Goal: Task Accomplishment & Management: Use online tool/utility

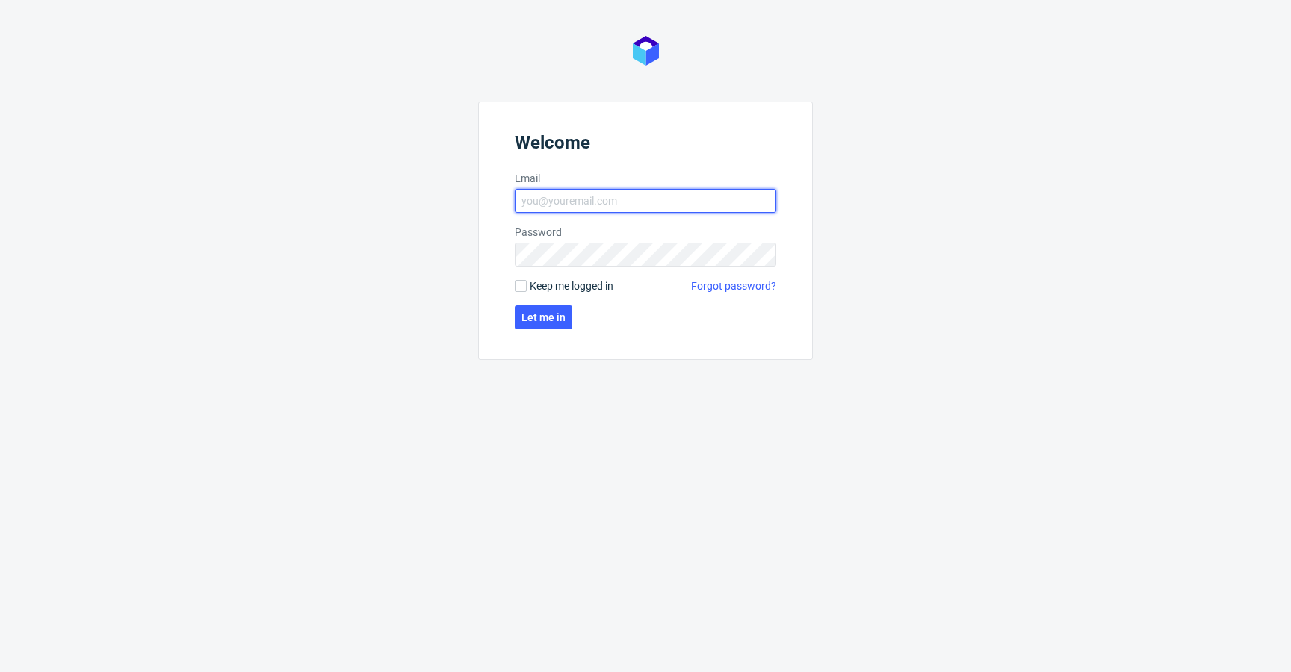
type input "[EMAIL_ADDRESS][DOMAIN_NAME]"
click at [545, 275] on form "Welcome Email [EMAIL_ADDRESS][DOMAIN_NAME] Password Keep me logged in Forgot pa…" at bounding box center [645, 231] width 335 height 258
click at [551, 290] on span "Keep me logged in" at bounding box center [572, 286] width 84 height 15
click at [527, 290] on input "Keep me logged in" at bounding box center [521, 286] width 12 height 12
checkbox input "true"
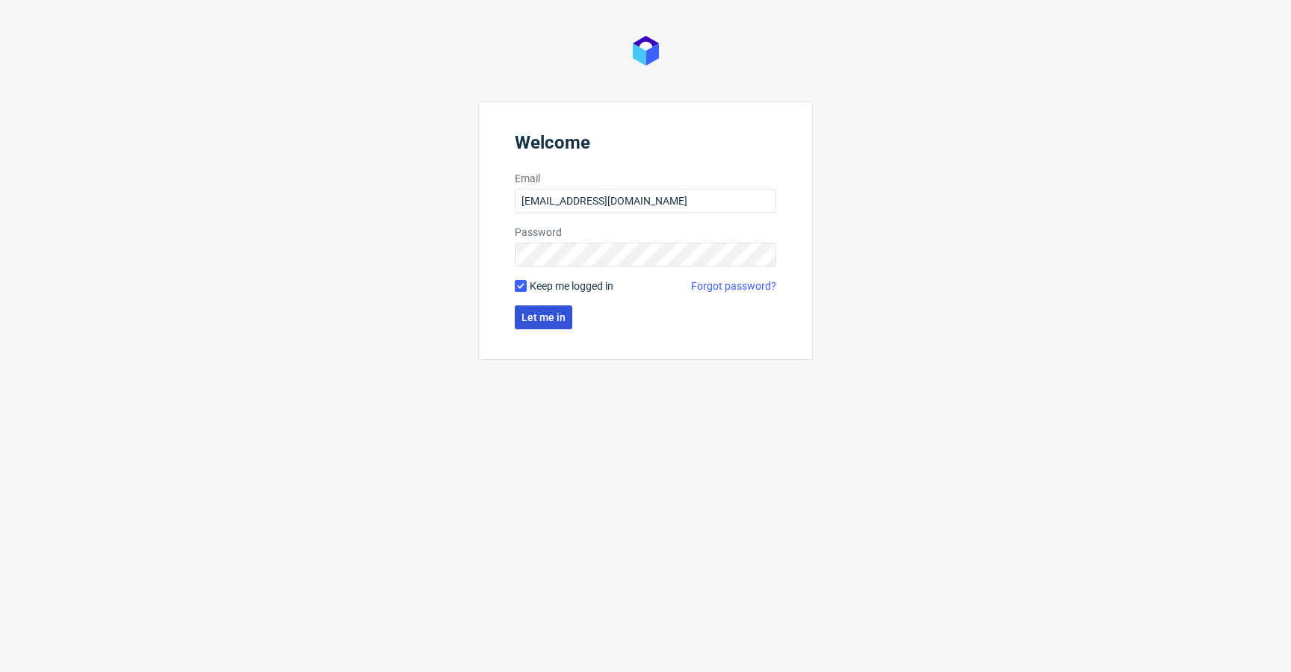
click at [557, 317] on span "Let me in" at bounding box center [543, 317] width 44 height 10
type input "[EMAIL_ADDRESS][DOMAIN_NAME]"
click at [580, 288] on span "Keep me logged in" at bounding box center [572, 286] width 84 height 15
click at [527, 288] on input "Keep me logged in" at bounding box center [521, 286] width 12 height 12
checkbox input "true"
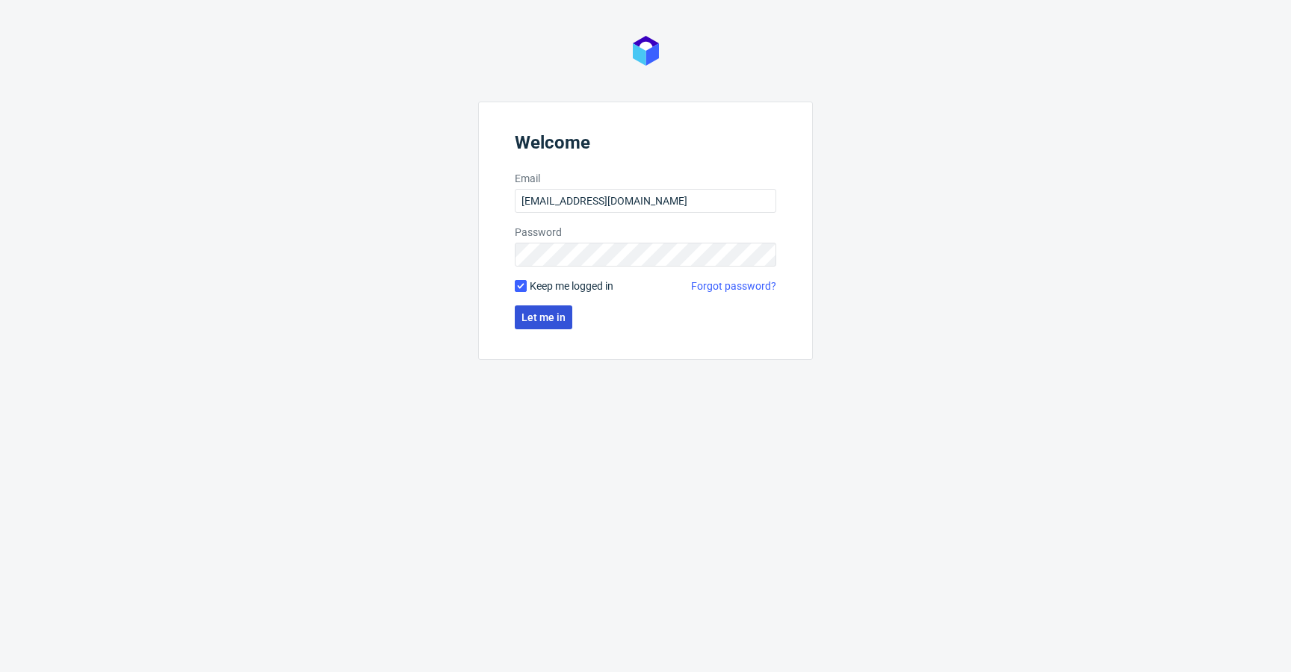
click at [562, 315] on span "Let me in" at bounding box center [543, 317] width 44 height 10
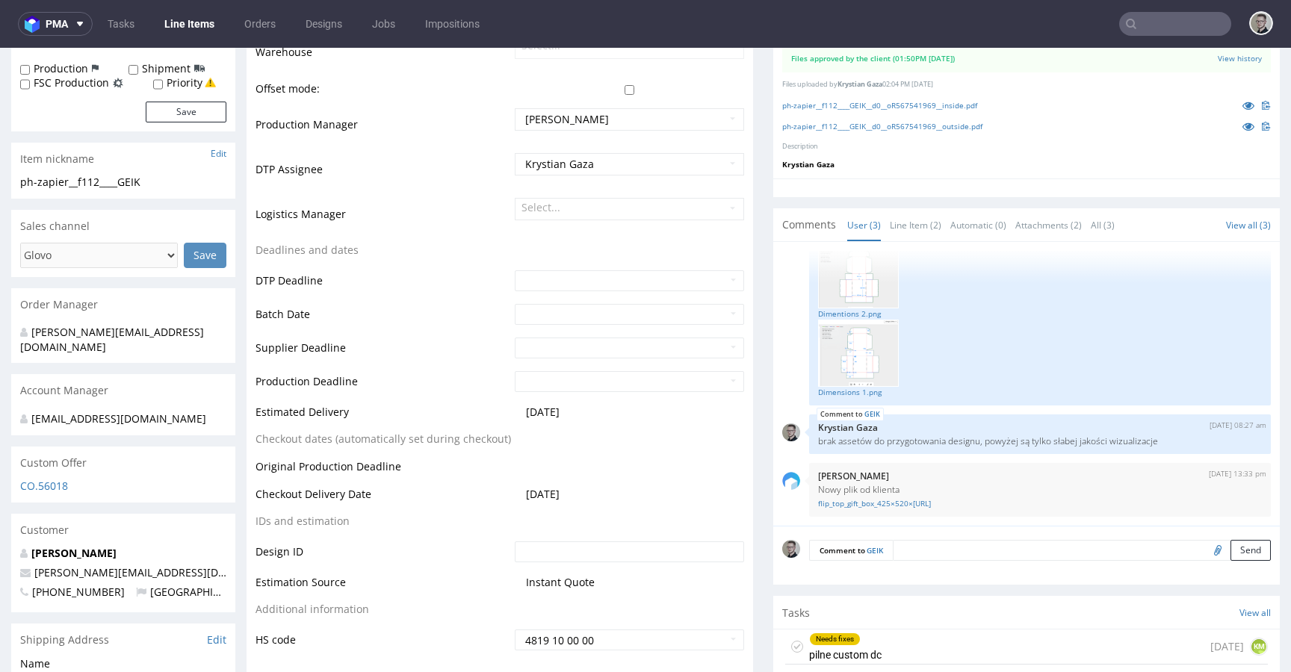
scroll to position [521, 0]
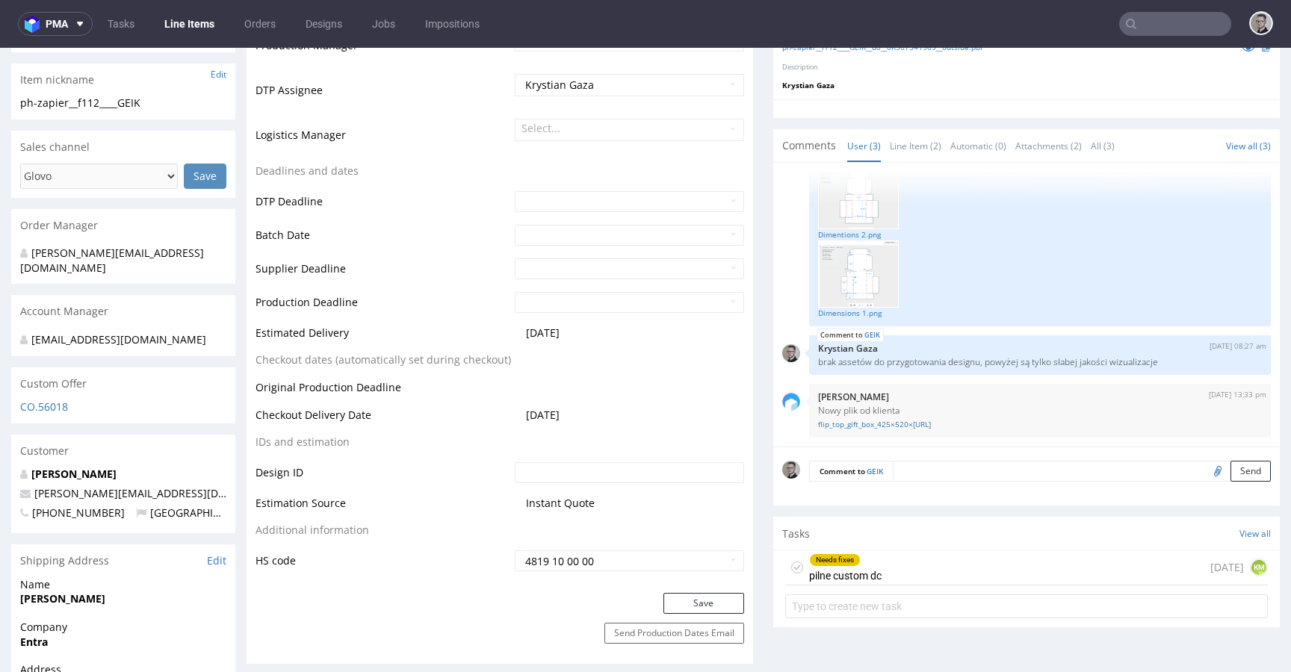
click at [1023, 574] on div "Needs fixes pilne custom dc 4 days ago KM" at bounding box center [1026, 568] width 483 height 35
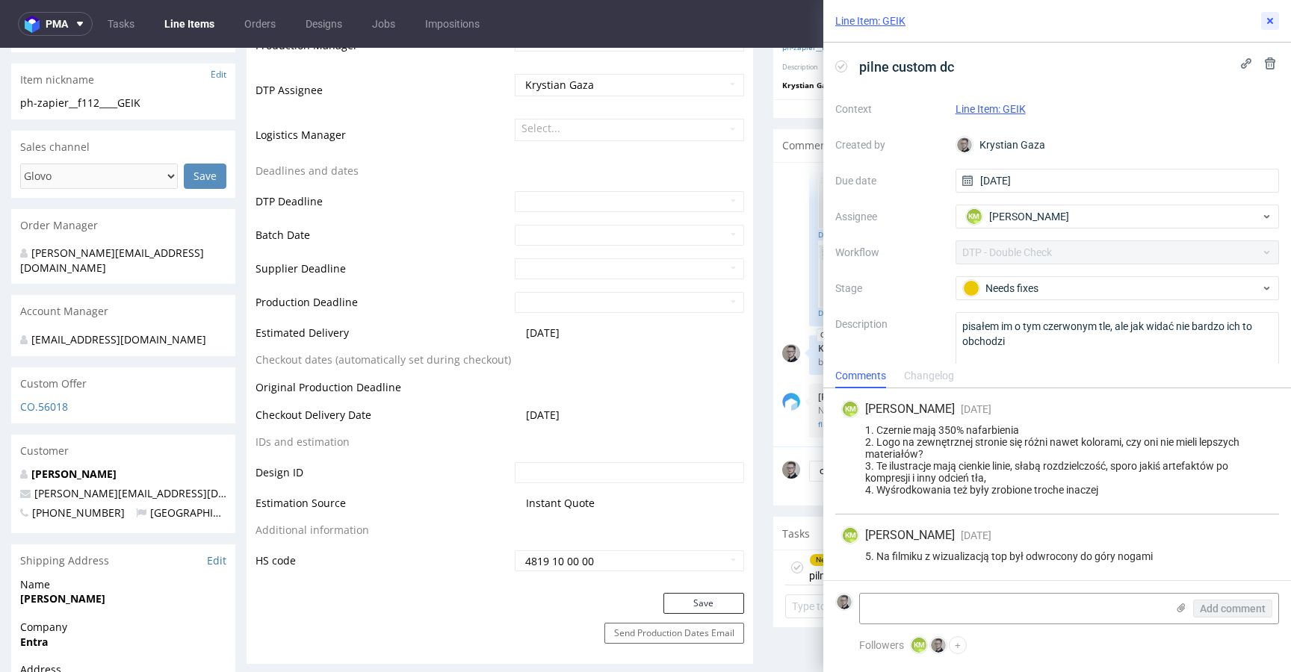
click at [1265, 19] on icon at bounding box center [1270, 21] width 12 height 12
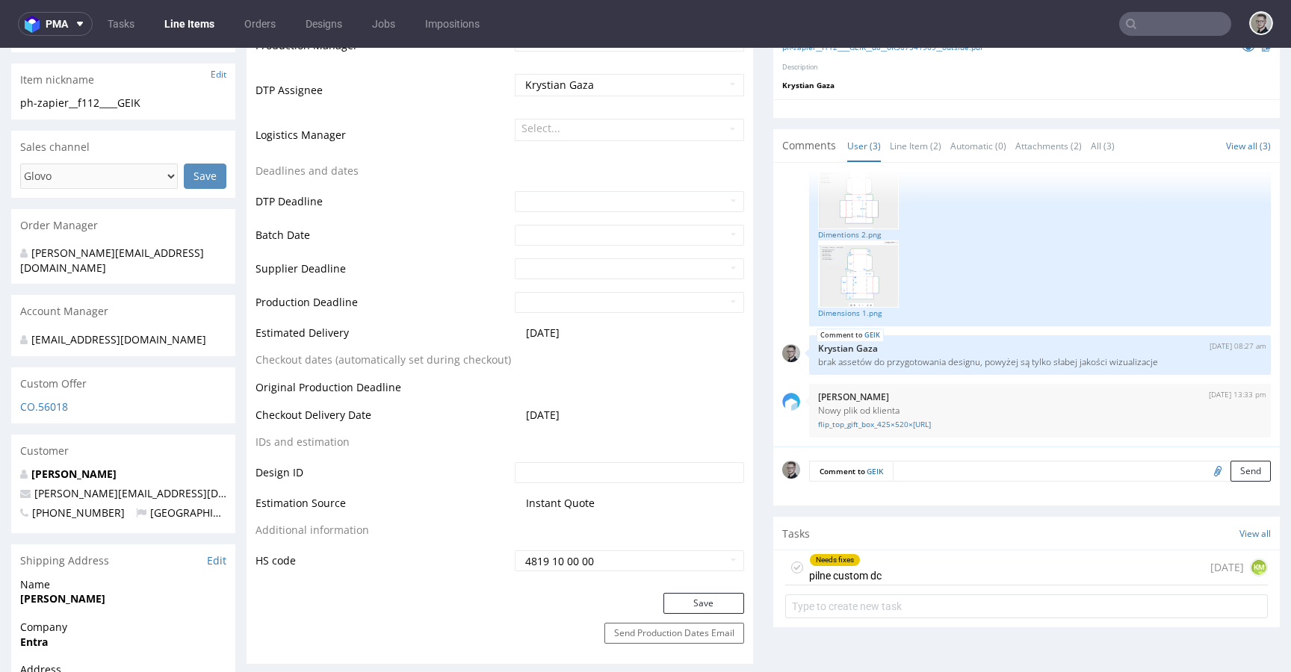
click at [791, 574] on icon at bounding box center [797, 568] width 12 height 12
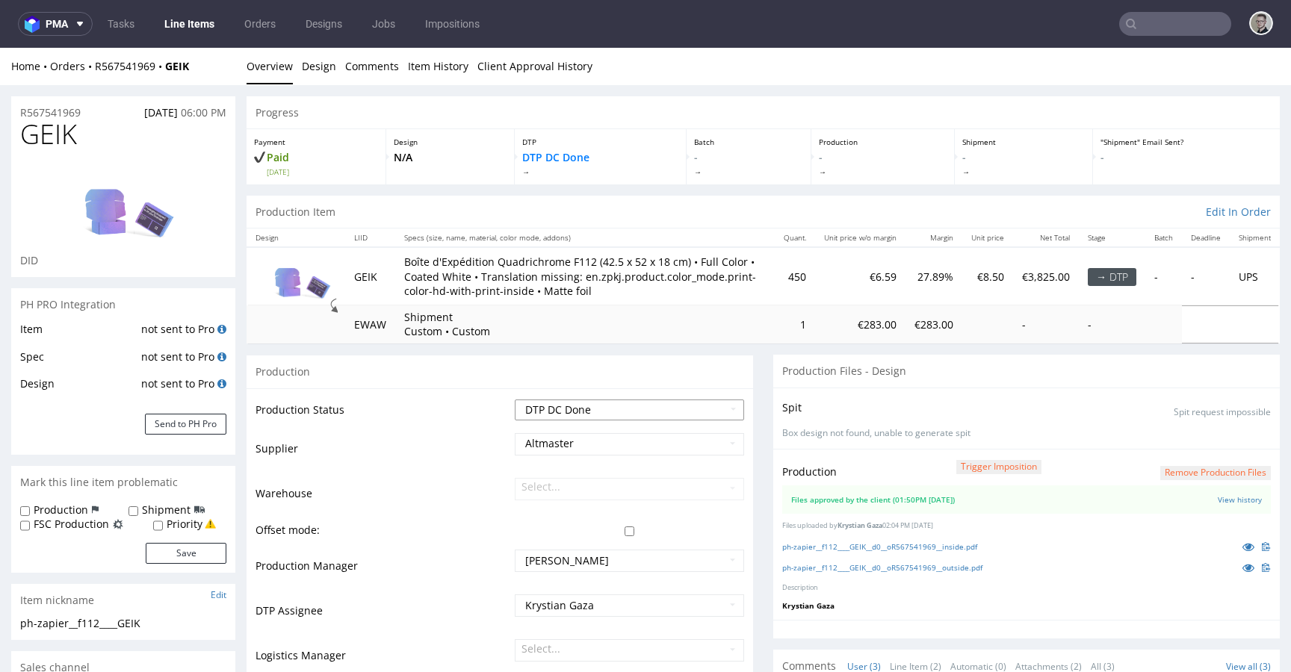
click at [621, 421] on select "Waiting for Artwork Waiting for Diecut Waiting for Mockup Waiting for DTP Waiti…" at bounding box center [629, 410] width 229 height 21
select select "dtp_production_ready"
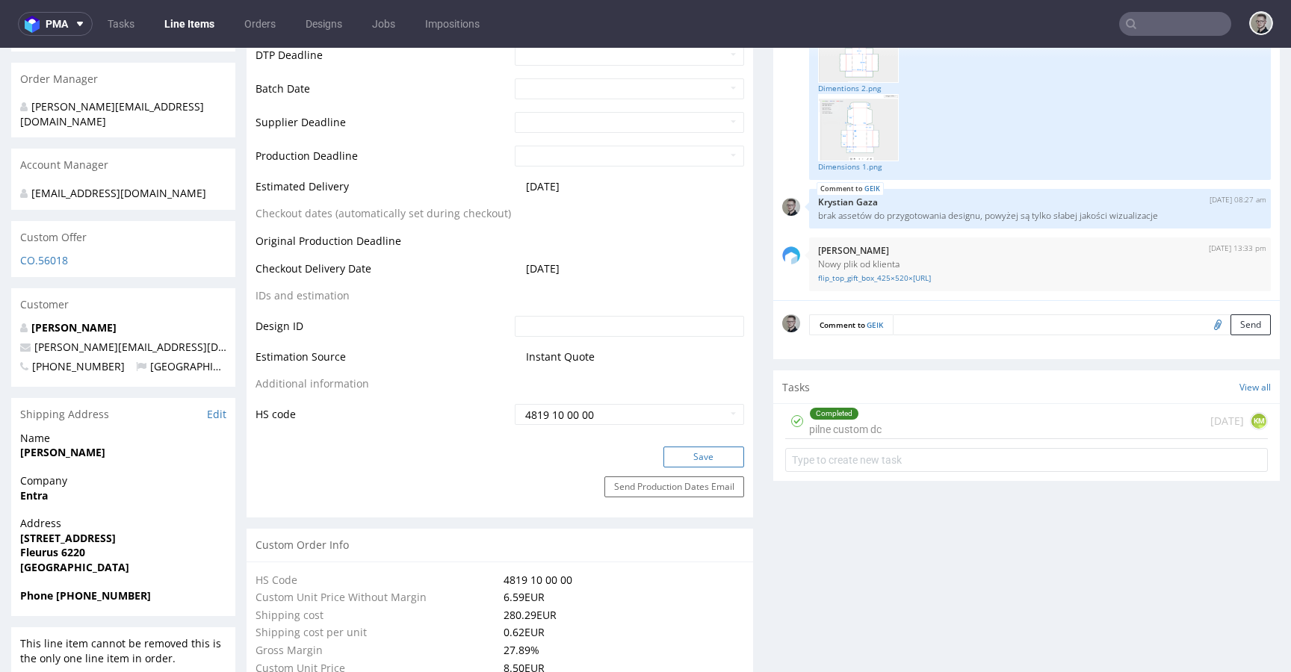
click at [701, 468] on button "Save" at bounding box center [703, 457] width 81 height 21
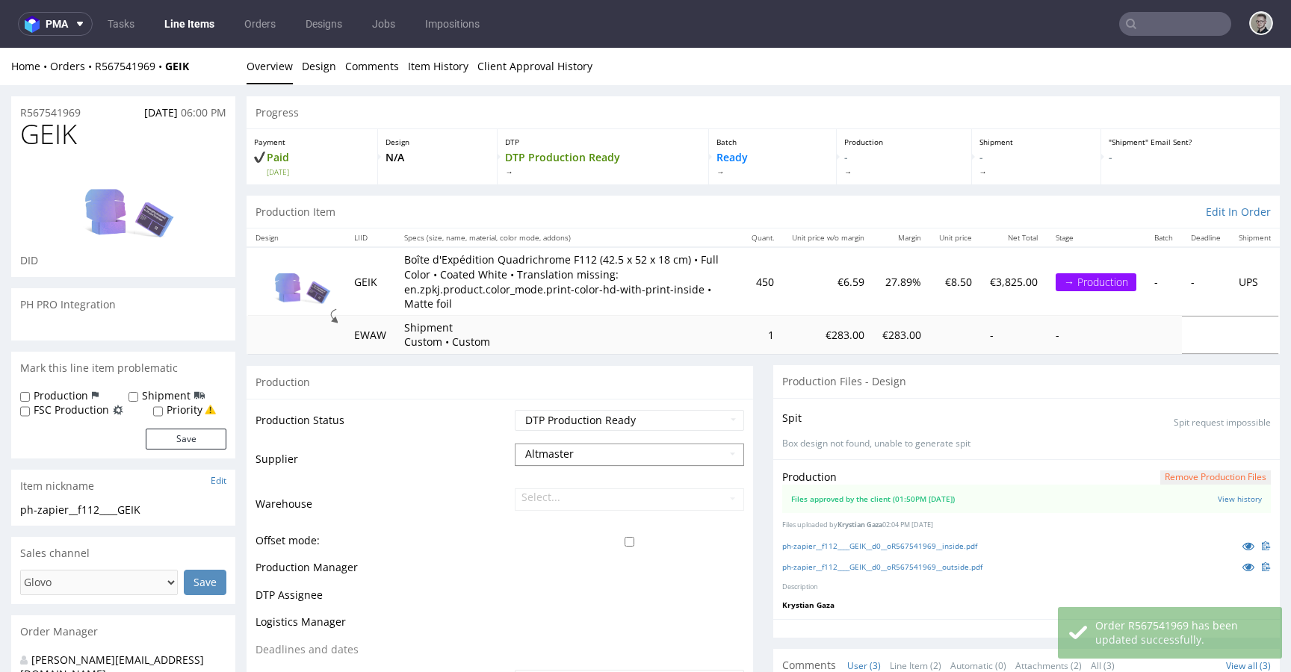
scroll to position [238, 0]
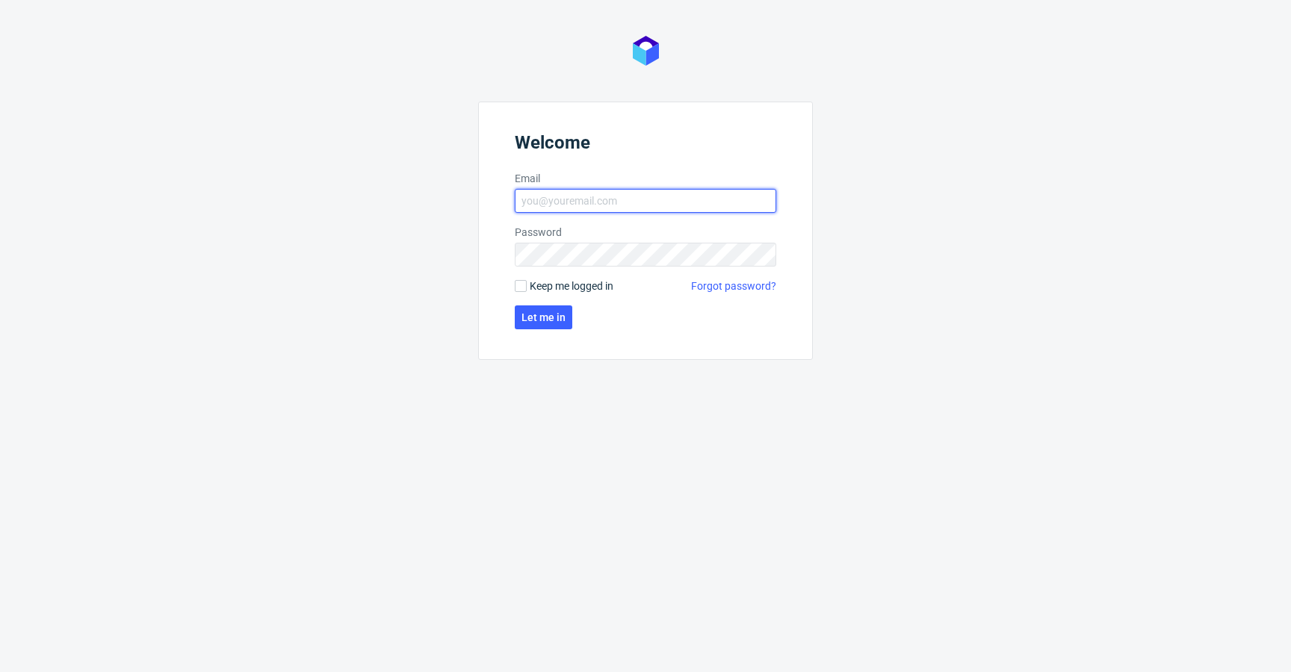
type input "[EMAIL_ADDRESS][DOMAIN_NAME]"
click at [648, 36] on icon at bounding box center [646, 51] width 26 height 30
click at [743, 315] on form "Welcome Email [EMAIL_ADDRESS][DOMAIN_NAME] Password Keep me logged in Forgot pa…" at bounding box center [645, 231] width 335 height 258
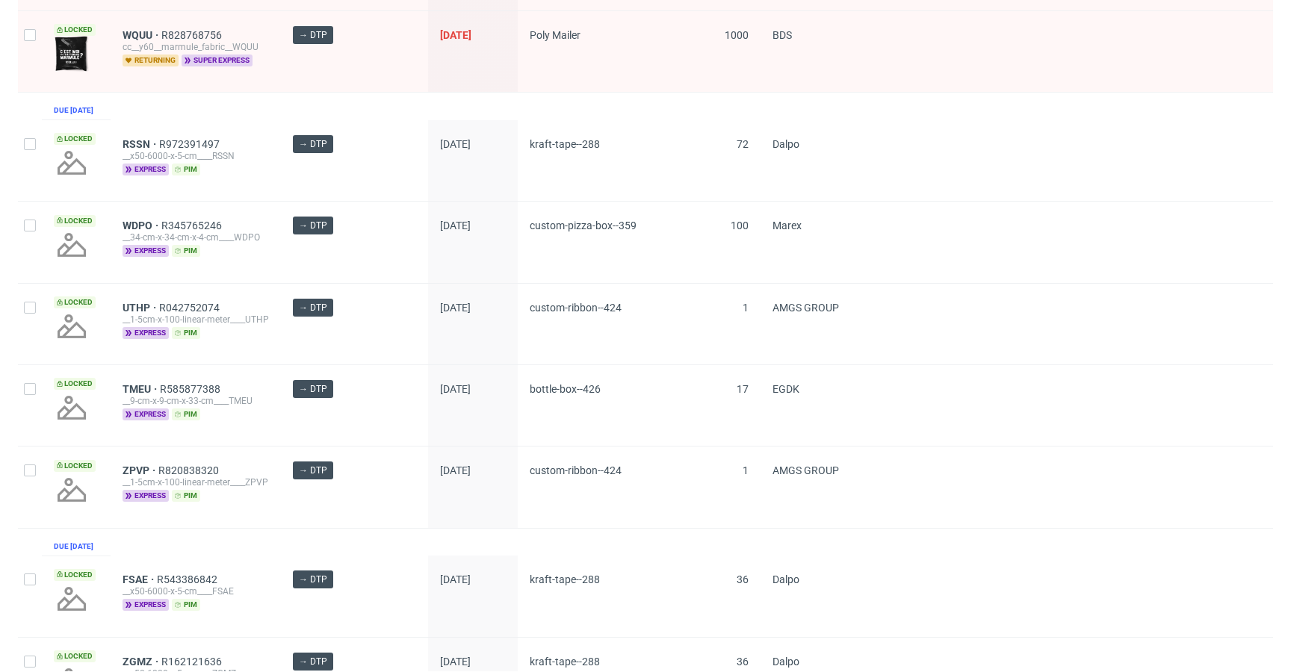
scroll to position [1872, 0]
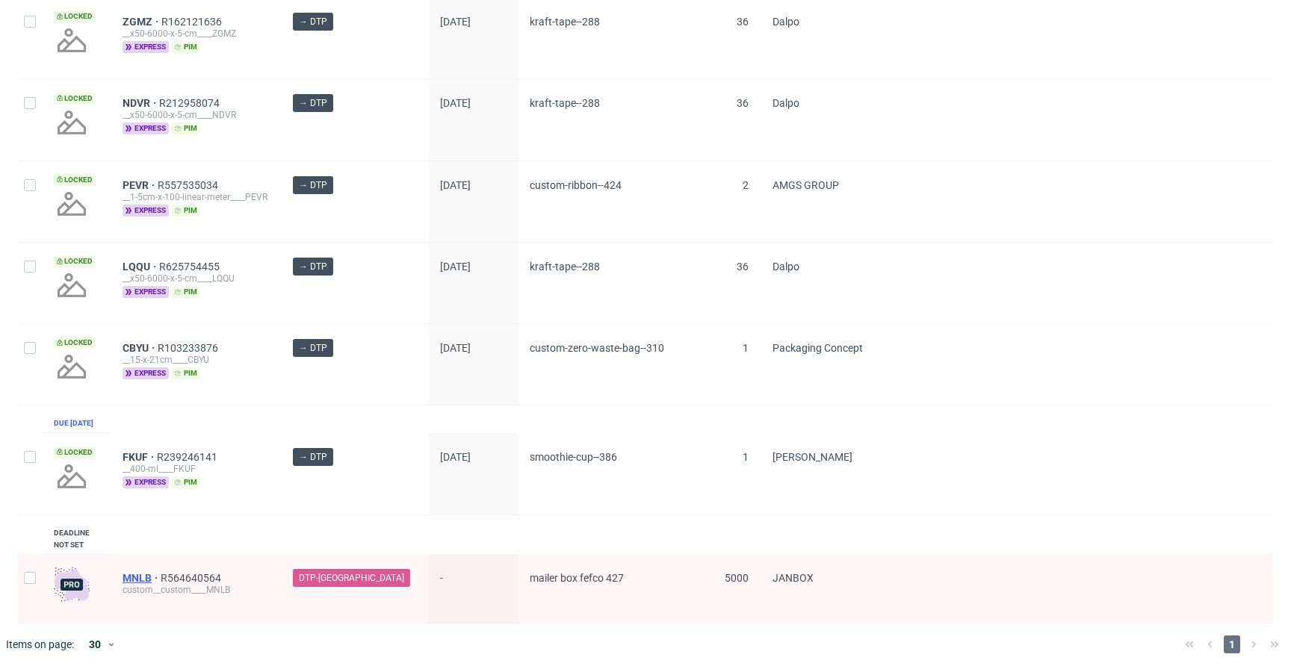
click at [138, 580] on span "MNLB" at bounding box center [142, 578] width 38 height 12
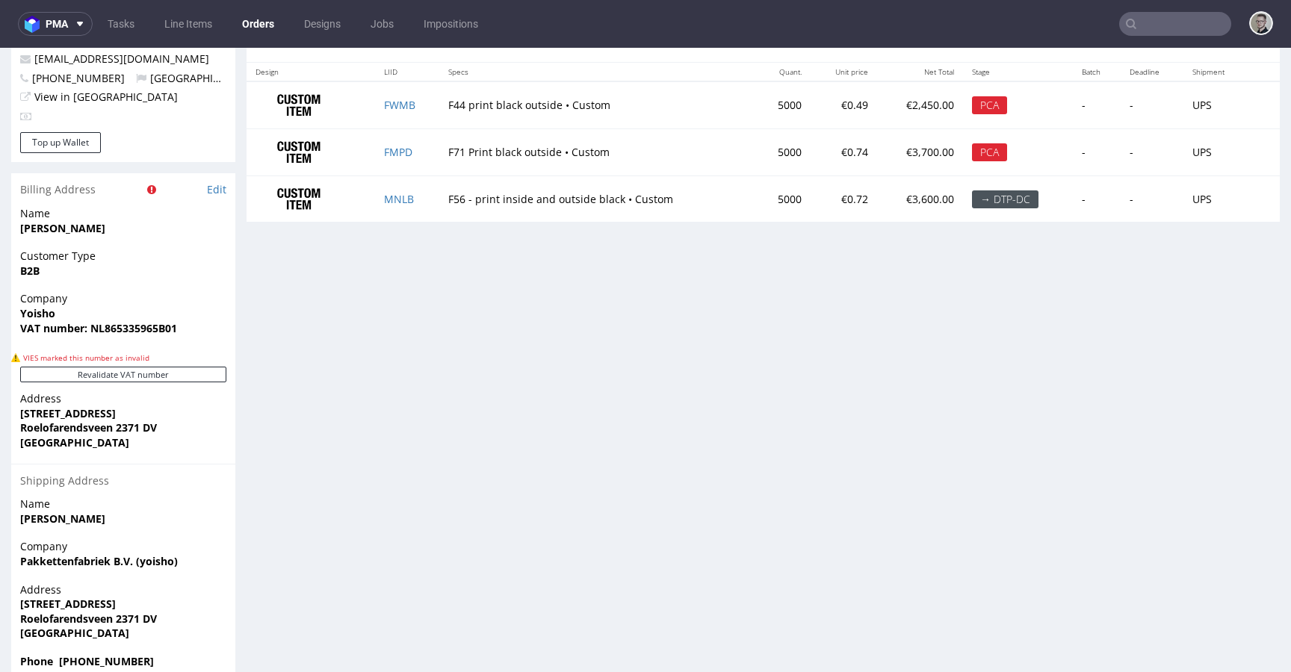
scroll to position [807, 0]
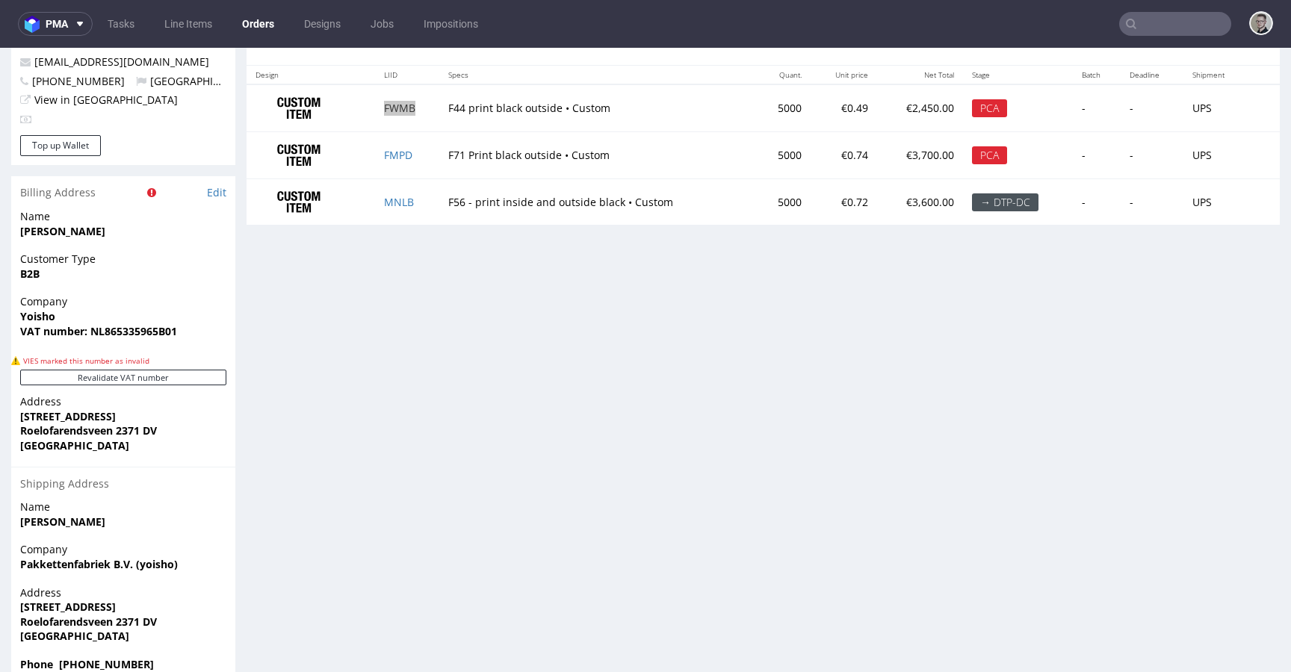
drag, startPoint x: 389, startPoint y: 110, endPoint x: 415, endPoint y: 82, distance: 38.0
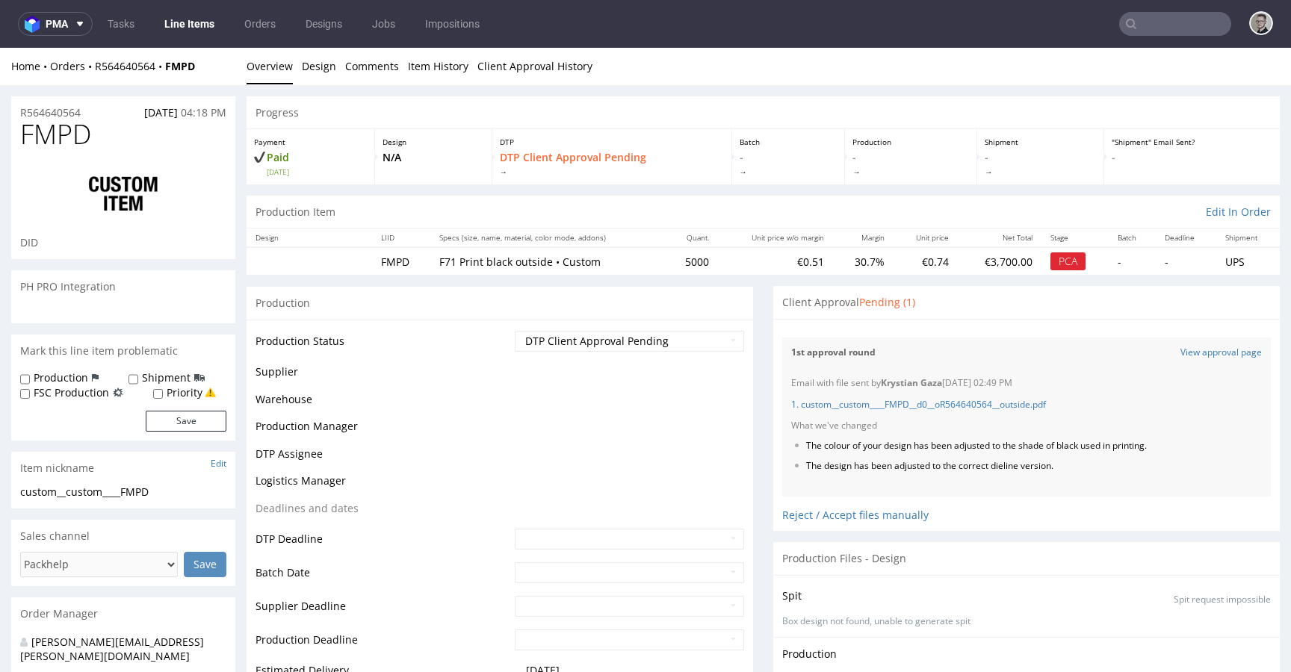
scroll to position [122, 0]
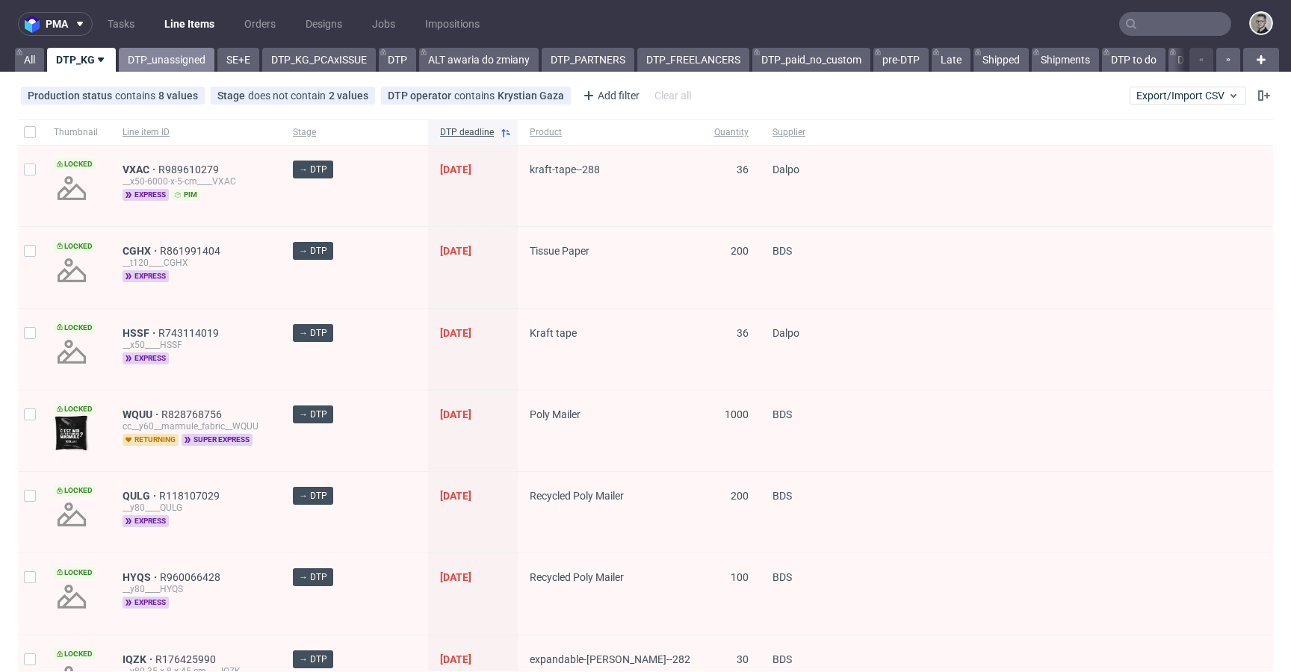
click at [193, 60] on link "DTP_unassigned" at bounding box center [167, 60] width 96 height 24
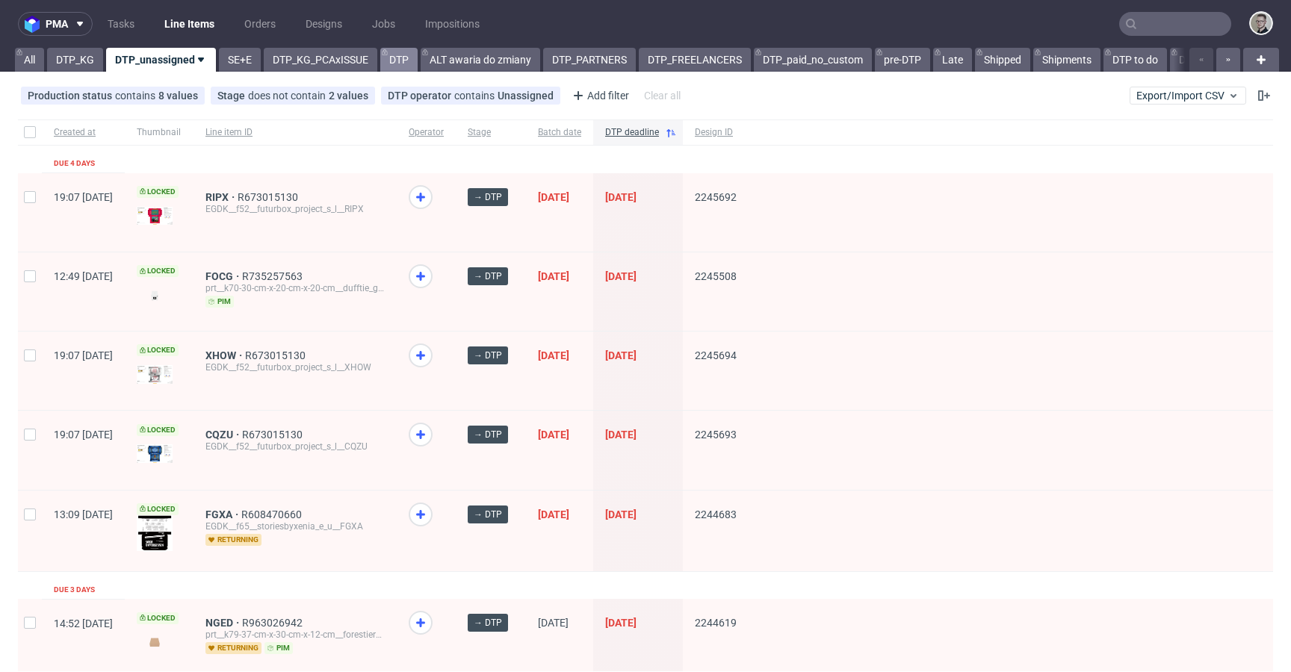
click at [402, 61] on link "DTP" at bounding box center [398, 60] width 37 height 24
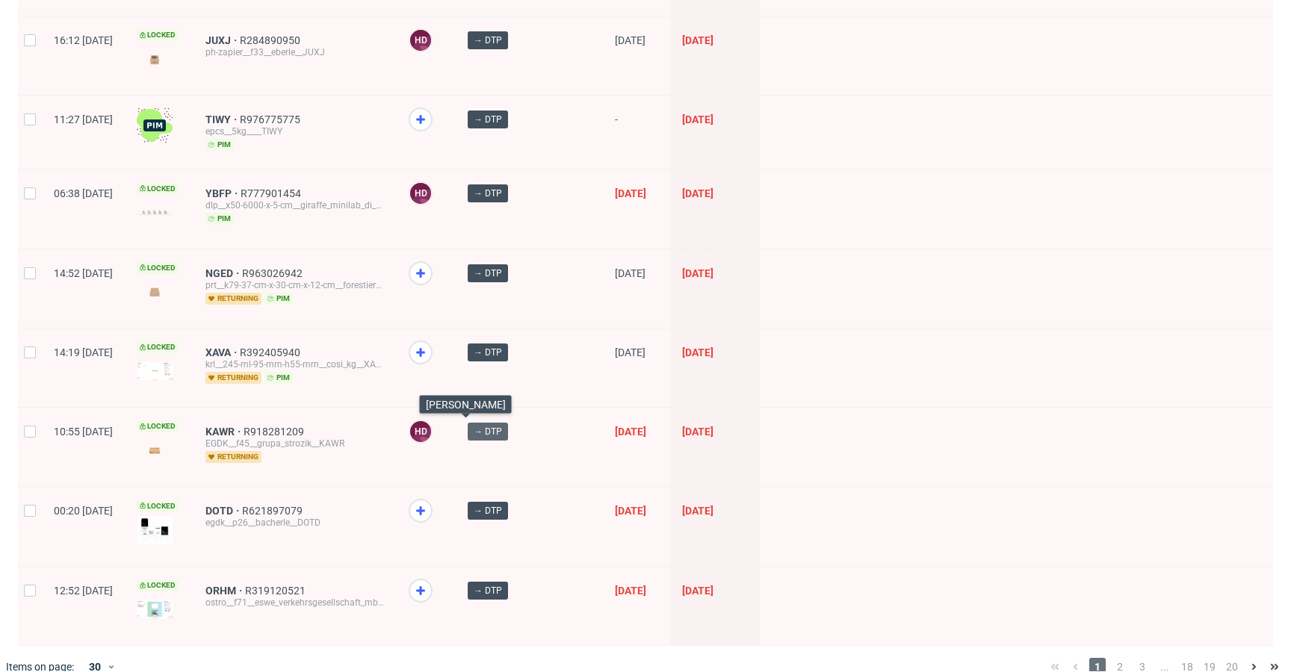
scroll to position [1979, 0]
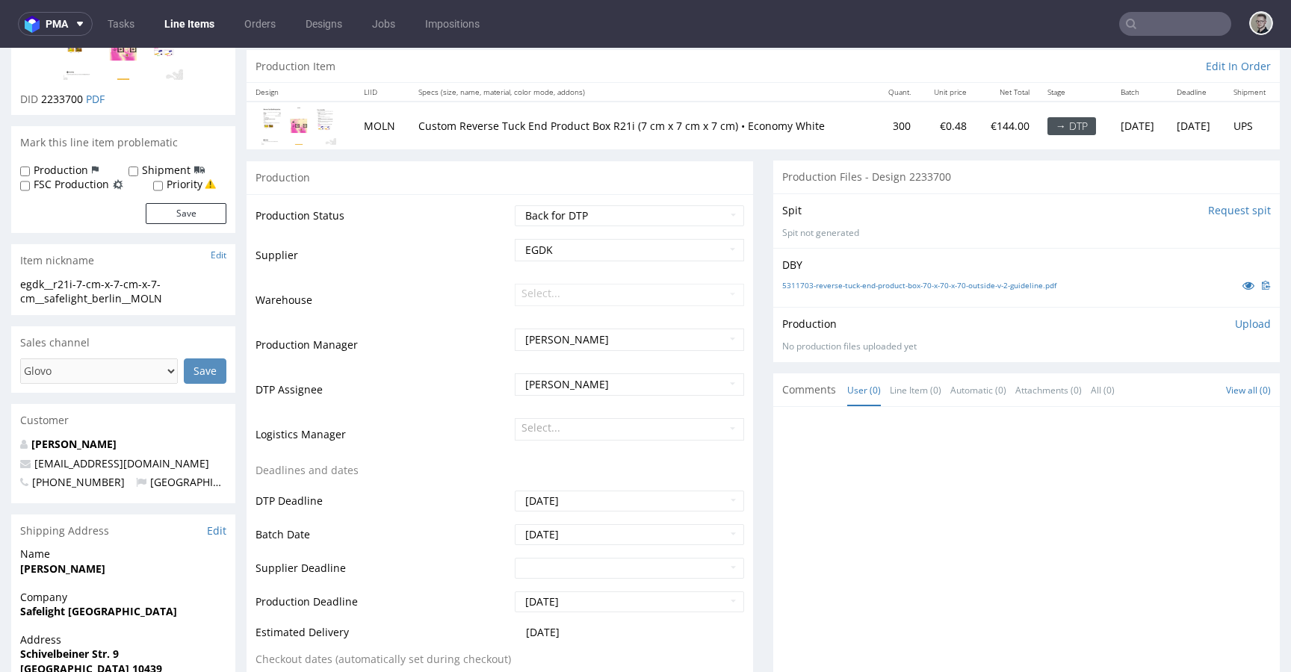
scroll to position [483, 0]
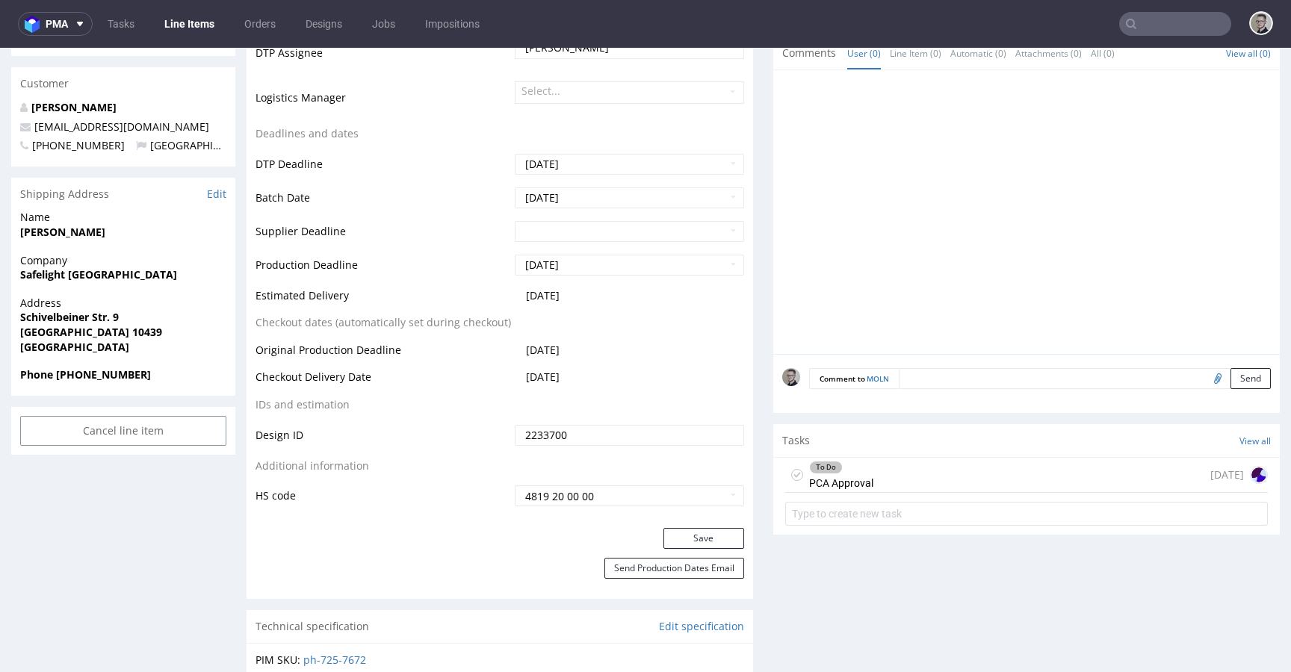
click at [962, 465] on div "To Do PCA Approval [DATE]" at bounding box center [1026, 475] width 483 height 35
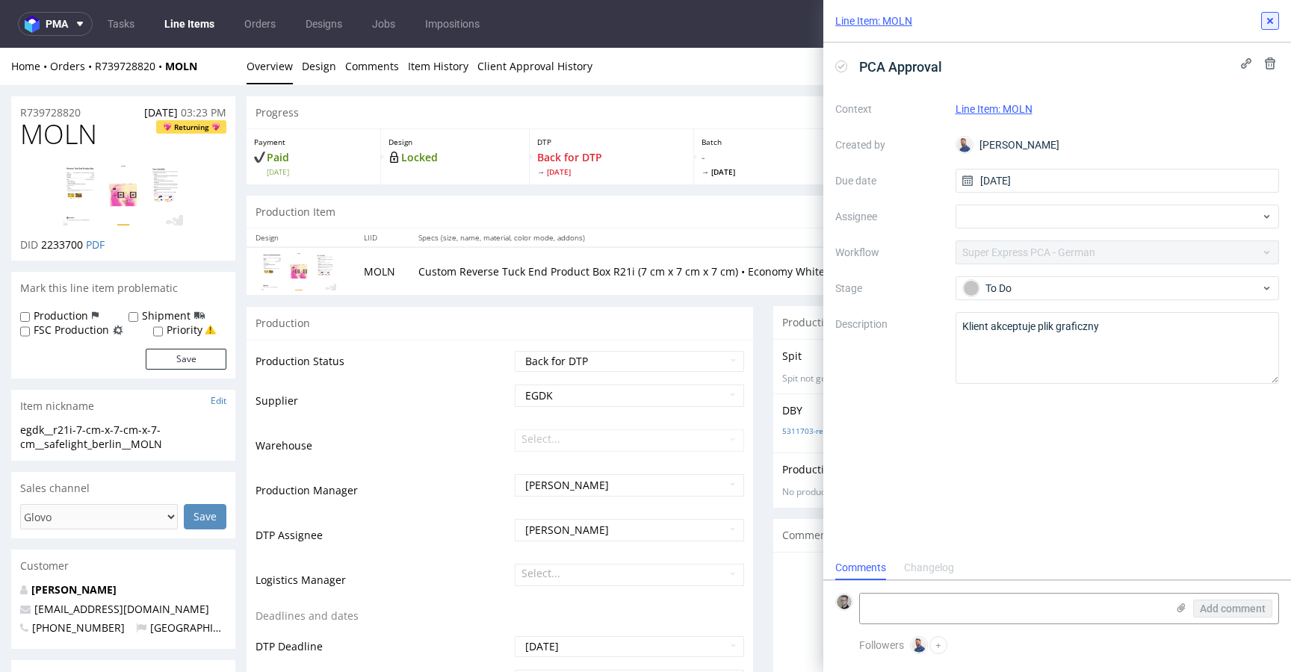
click at [1266, 25] on icon at bounding box center [1270, 21] width 12 height 12
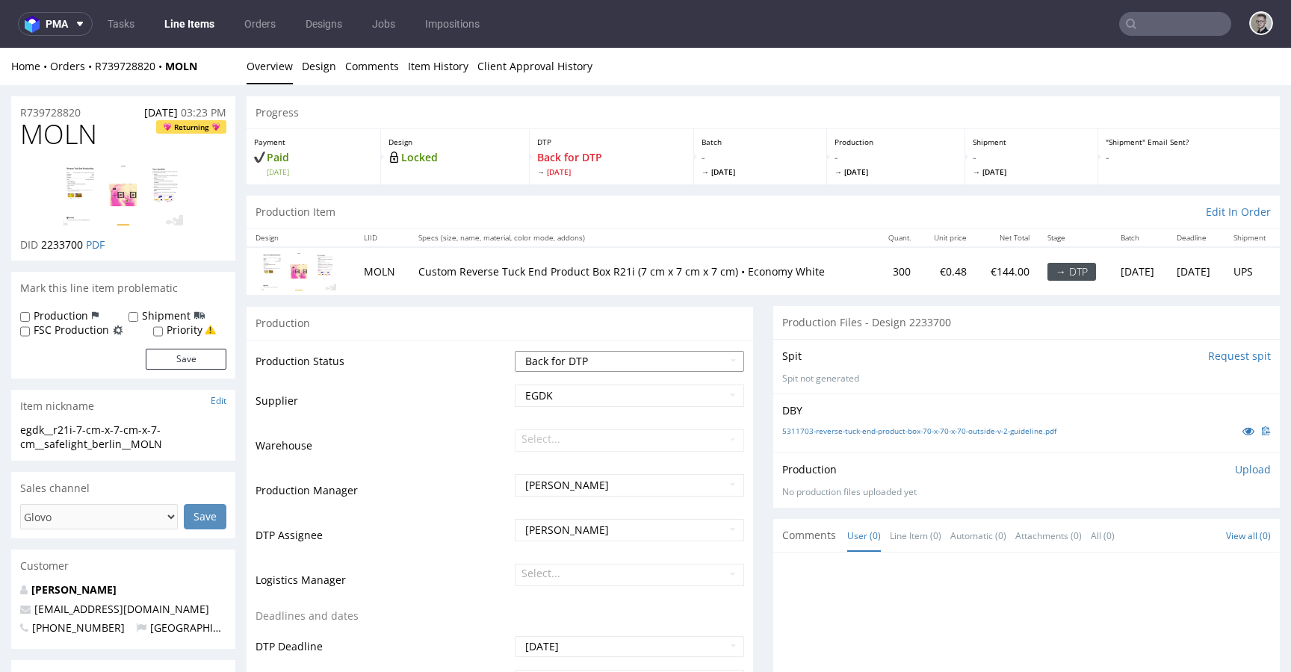
click at [606, 368] on select "Waiting for Artwork Waiting for Diecut Waiting for Mockup Waiting for DTP Waiti…" at bounding box center [629, 361] width 229 height 21
select select "dtp_in_process"
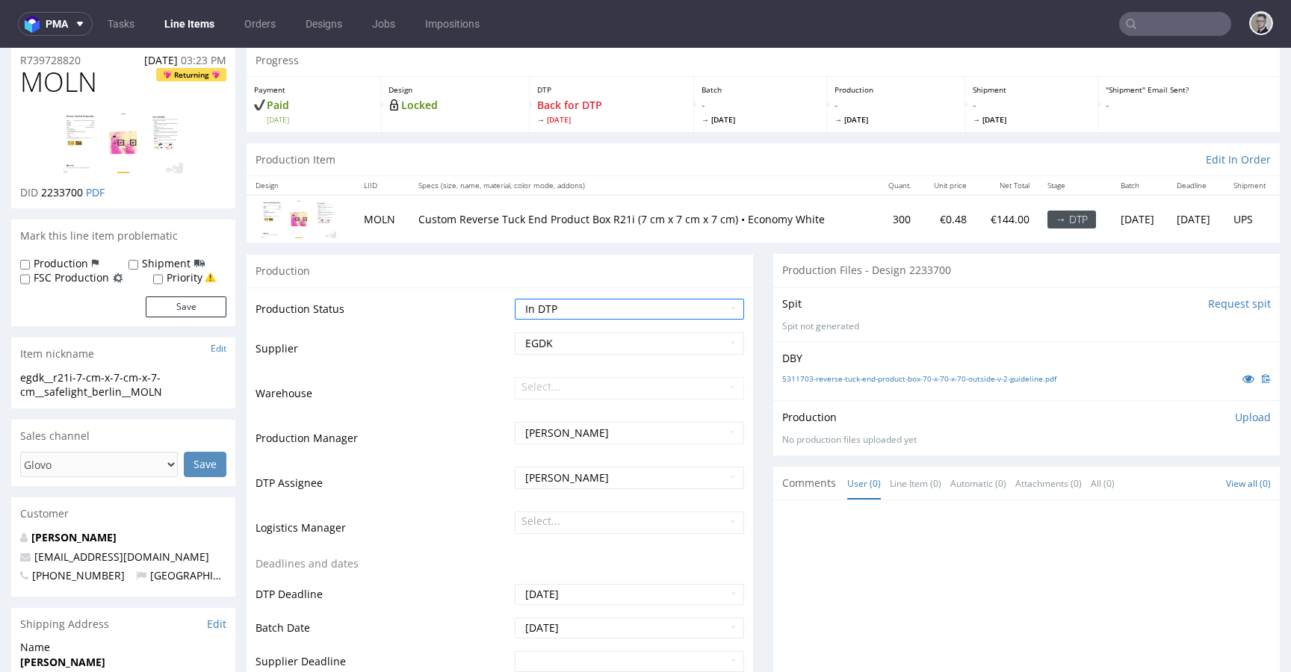
scroll to position [435, 0]
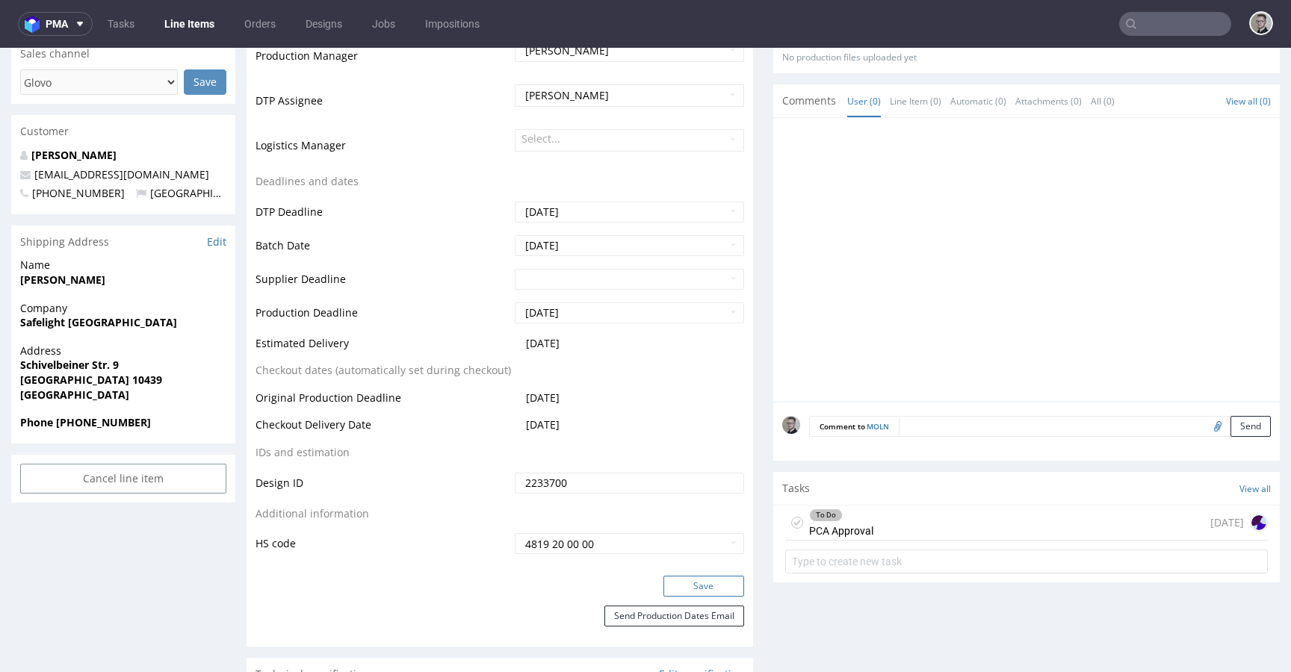
click at [708, 586] on button "Save" at bounding box center [703, 586] width 81 height 21
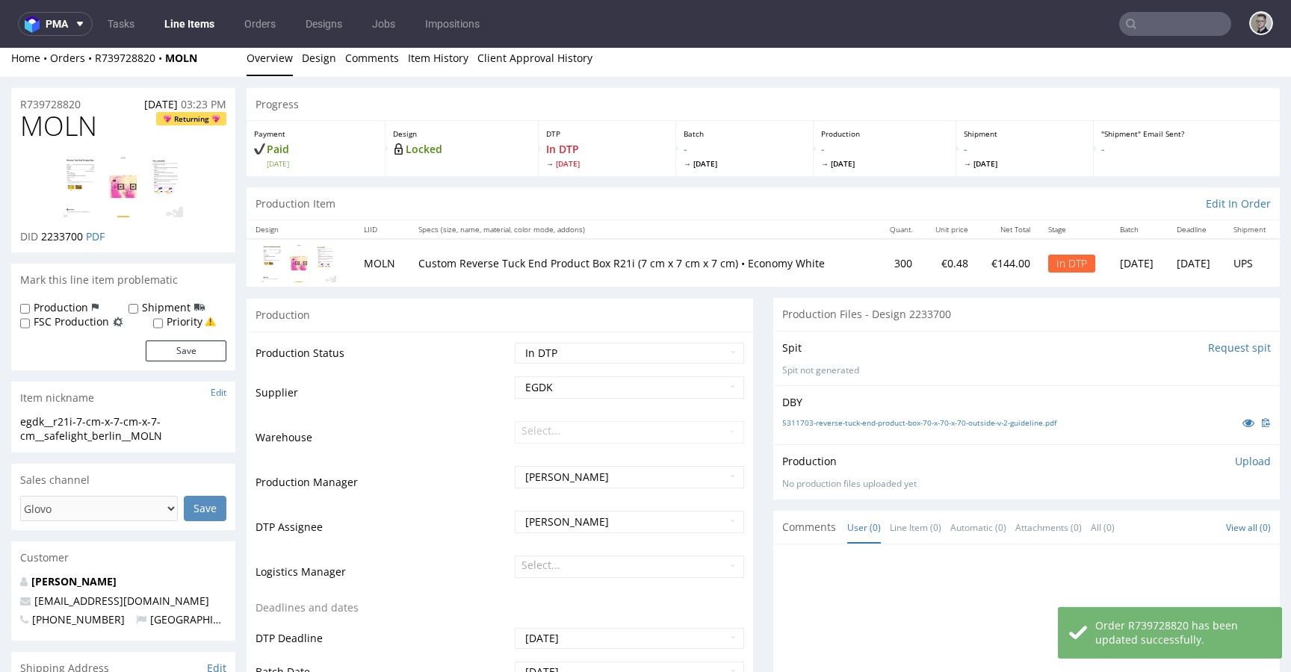
scroll to position [7, 0]
click at [629, 356] on select "Waiting for Artwork Waiting for Diecut Waiting for Mockup Waiting for DTP Waiti…" at bounding box center [629, 354] width 229 height 21
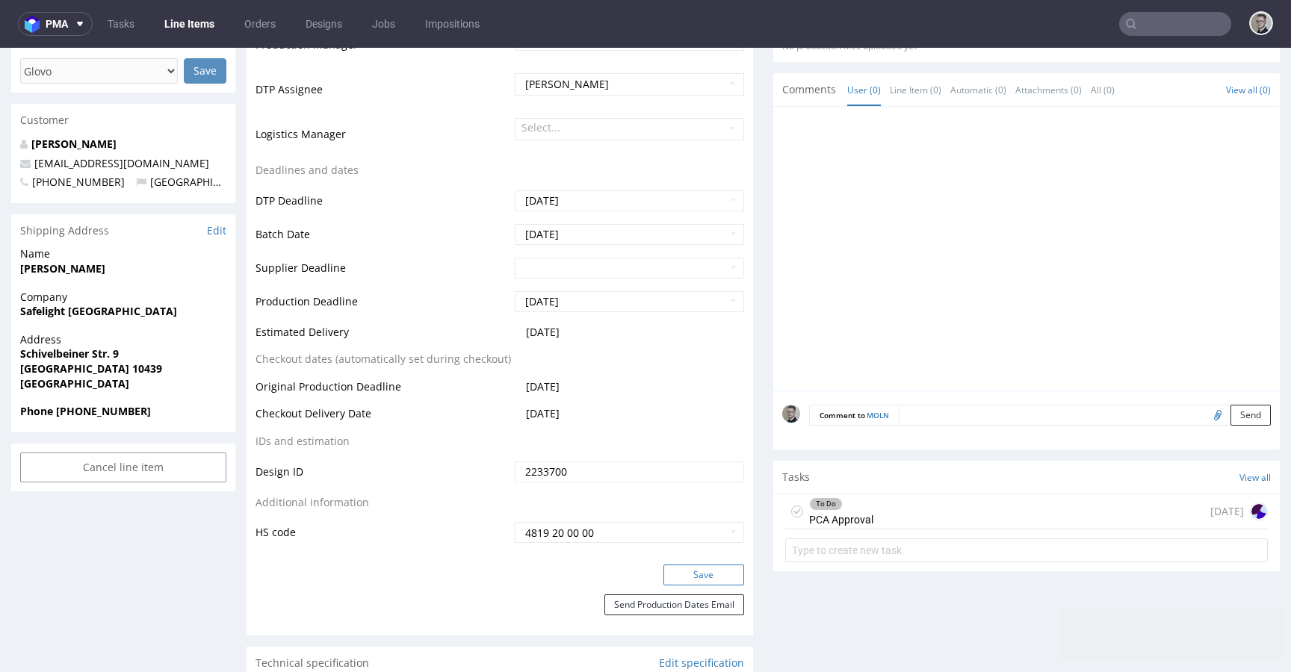
click at [710, 571] on button "Save" at bounding box center [703, 575] width 81 height 21
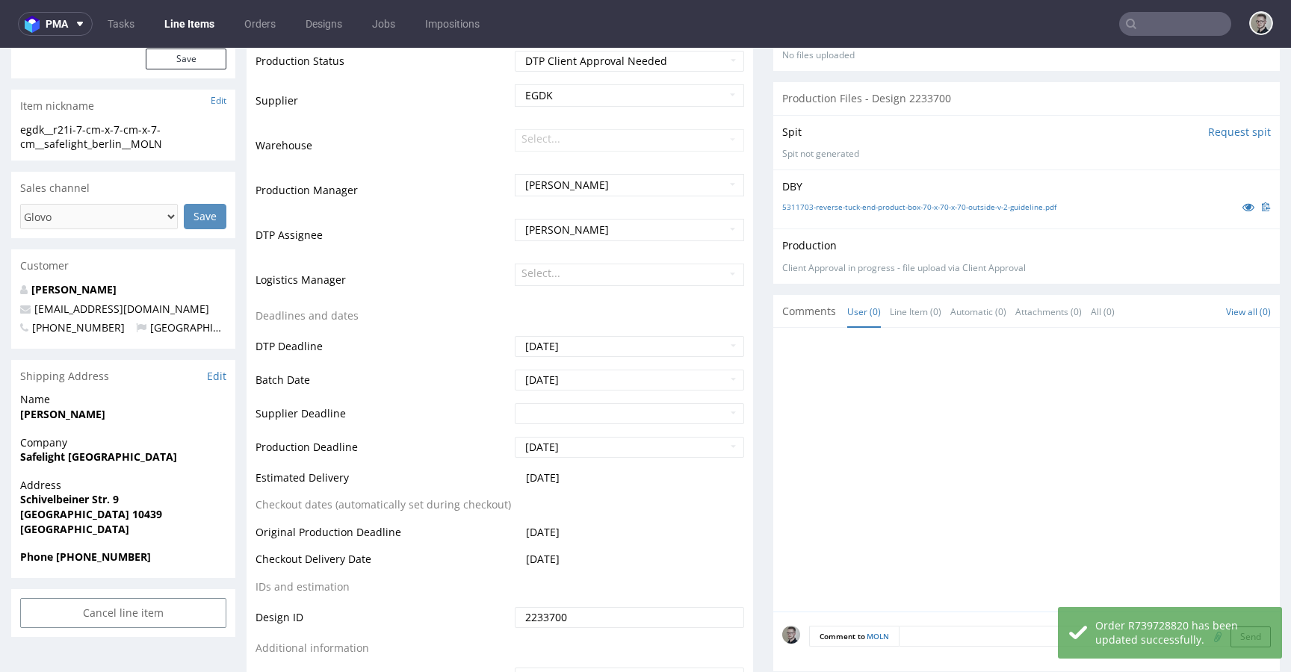
scroll to position [588, 0]
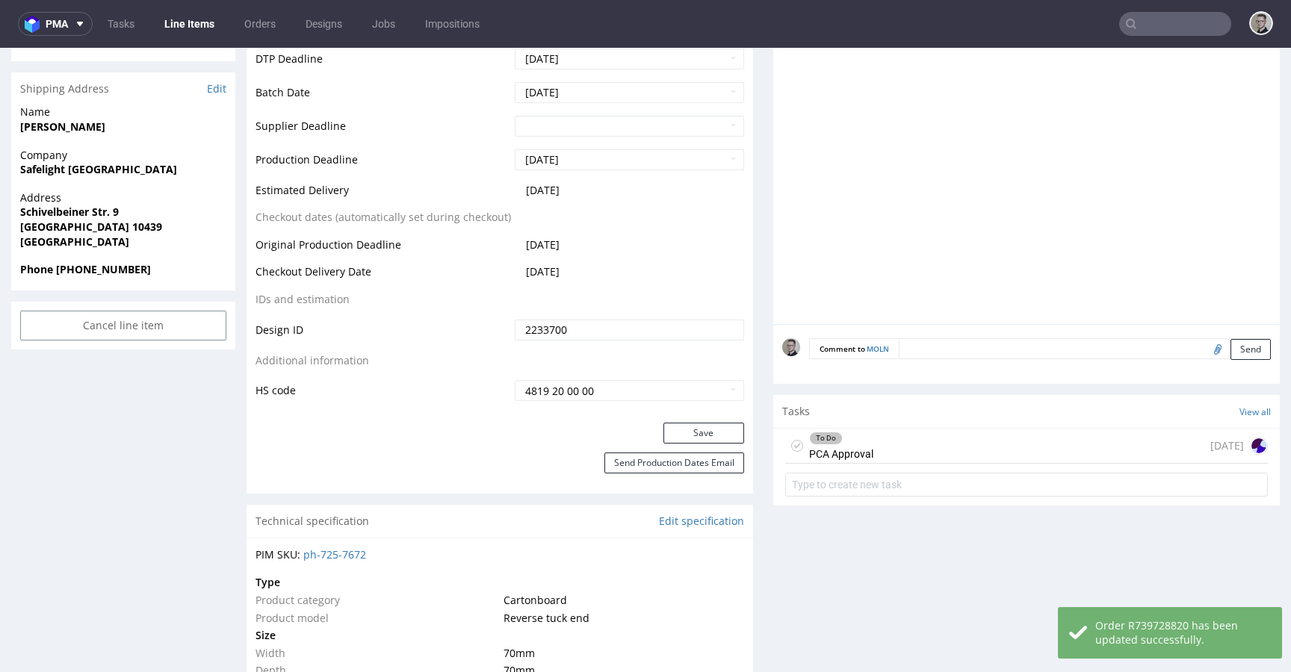
click at [914, 451] on div "To Do PCA Approval 3 days ago" at bounding box center [1026, 446] width 483 height 35
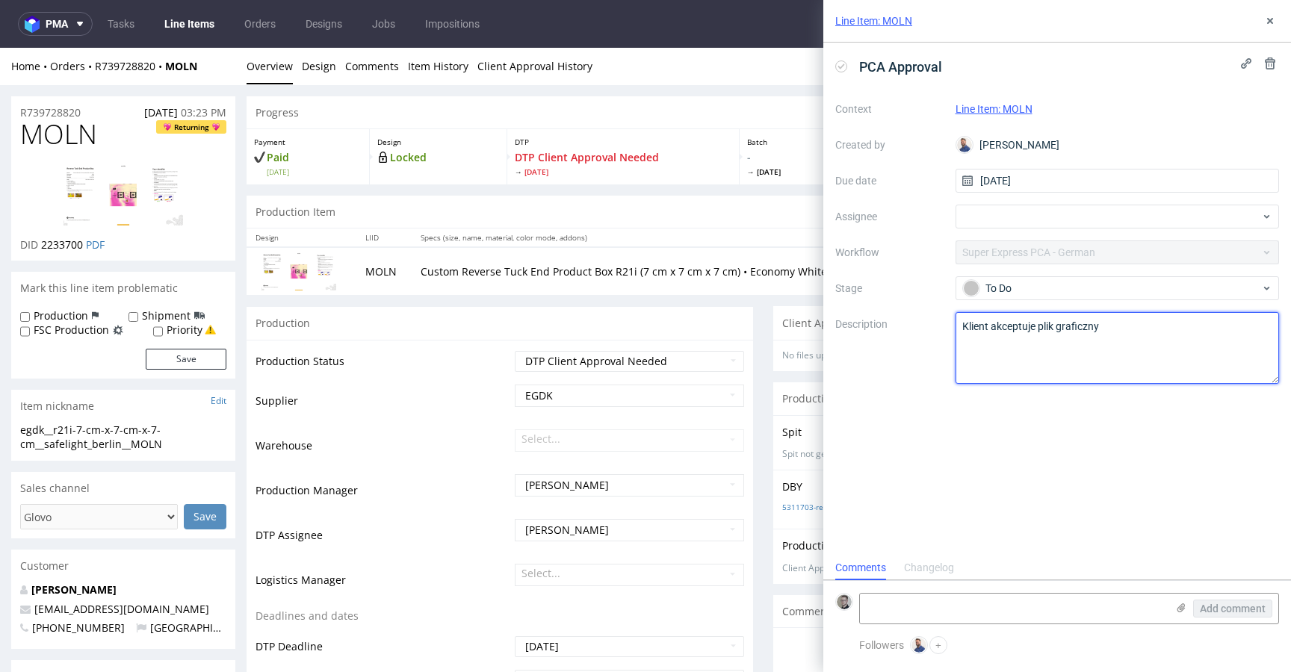
click at [1059, 354] on textarea "Klient akceptuje plik graficzny" at bounding box center [1117, 348] width 324 height 72
click at [1142, 336] on textarea "Klient akceptuje plik graficzny" at bounding box center [1117, 348] width 324 height 72
click at [1273, 18] on icon at bounding box center [1270, 21] width 12 height 12
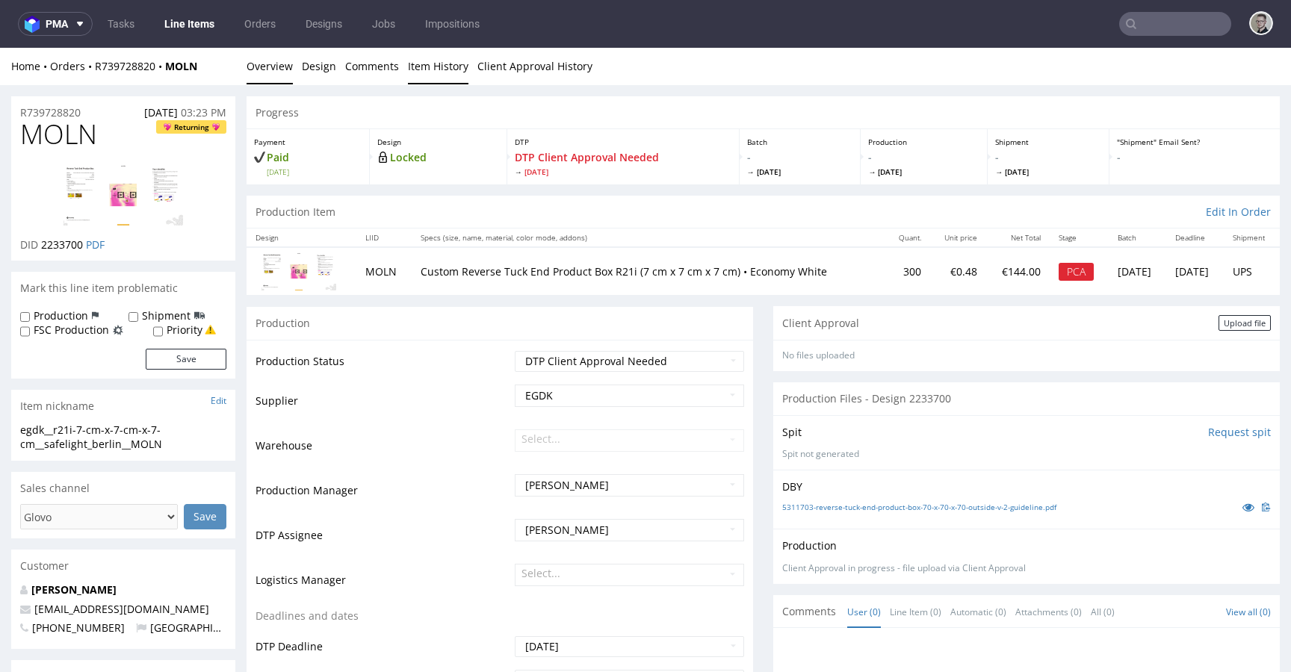
click at [424, 66] on link "Item History" at bounding box center [438, 66] width 61 height 37
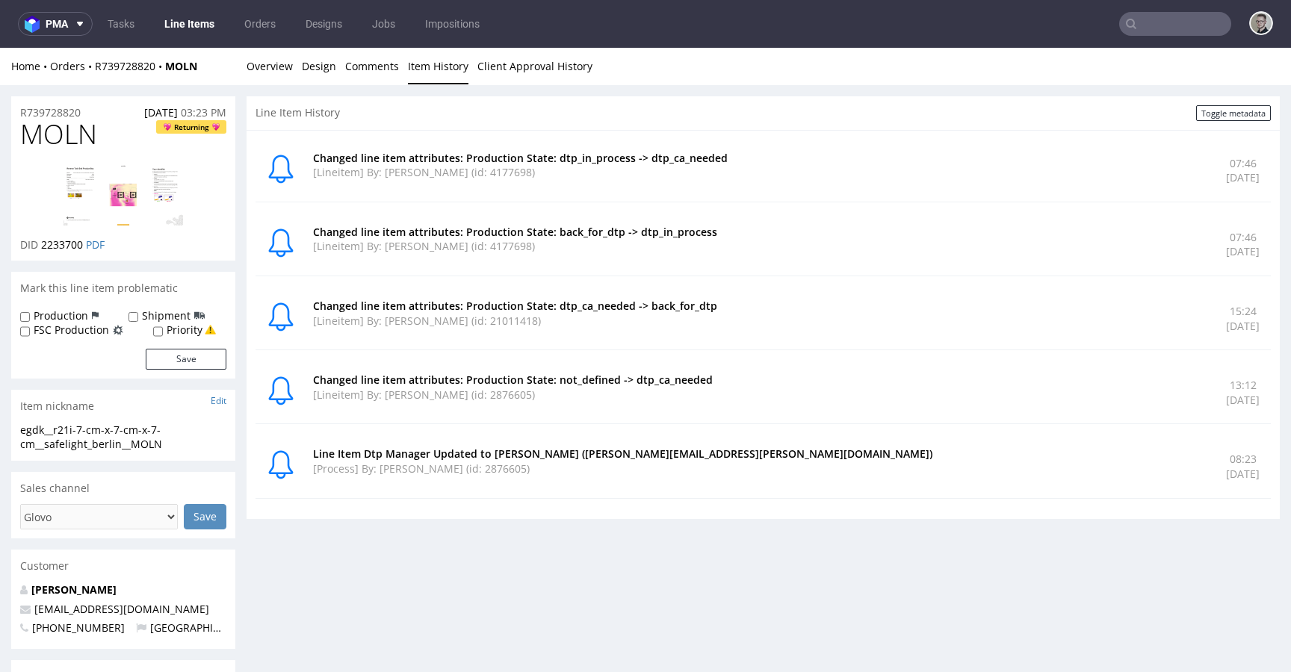
drag, startPoint x: 651, startPoint y: 378, endPoint x: 789, endPoint y: 391, distance: 138.8
click at [789, 391] on div "Changed line item attributes: Production State: not_defined -> dtp_ca_needed [L…" at bounding box center [760, 393] width 895 height 40
click at [733, 379] on p "Changed line item attributes: Production State: not_defined -> dtp_ca_needed" at bounding box center [760, 380] width 895 height 15
click at [270, 77] on link "Overview" at bounding box center [270, 66] width 46 height 37
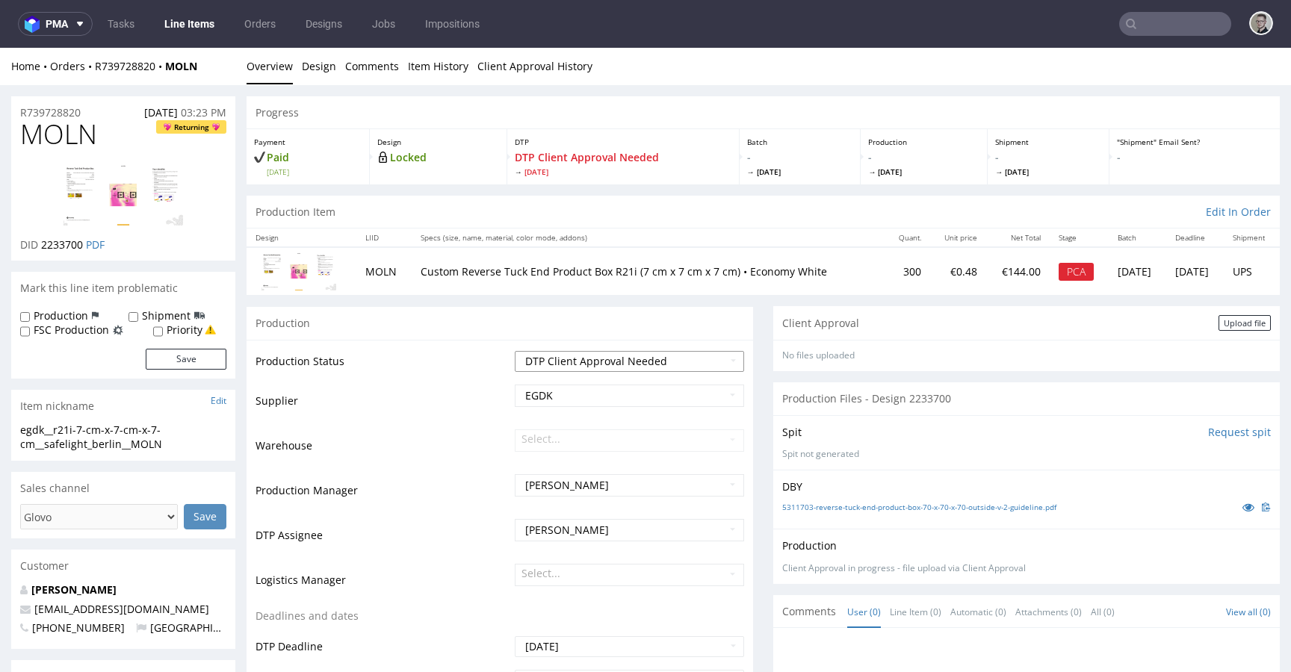
click at [636, 364] on select "Waiting for Artwork Waiting for Diecut Waiting for Mockup Waiting for DTP Waiti…" at bounding box center [629, 361] width 229 height 21
drag, startPoint x: 1067, startPoint y: 362, endPoint x: 1073, endPoint y: 386, distance: 24.6
click at [1033, 343] on div "No files uploaded Files for the Client Choose file What we've changed Create me…" at bounding box center [1026, 355] width 506 height 31
click at [657, 359] on select "Waiting for Artwork Waiting for Diecut Waiting for Mockup Waiting for DTP Waiti…" at bounding box center [629, 361] width 229 height 21
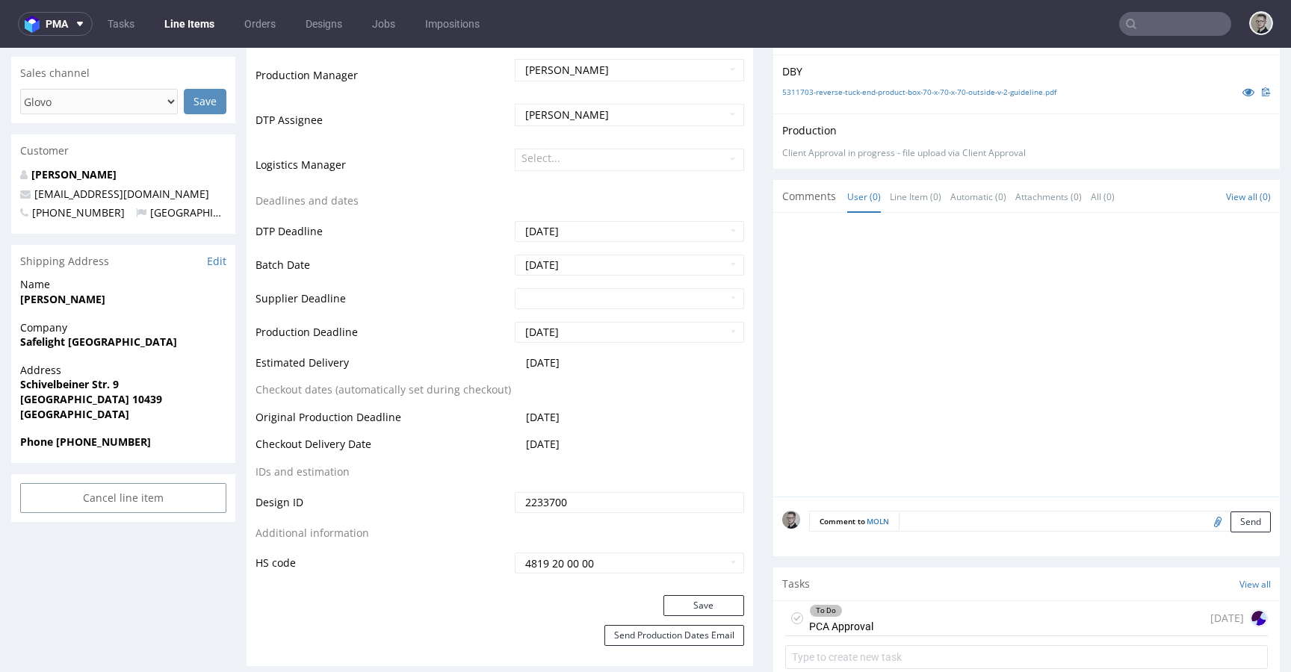
scroll to position [464, 0]
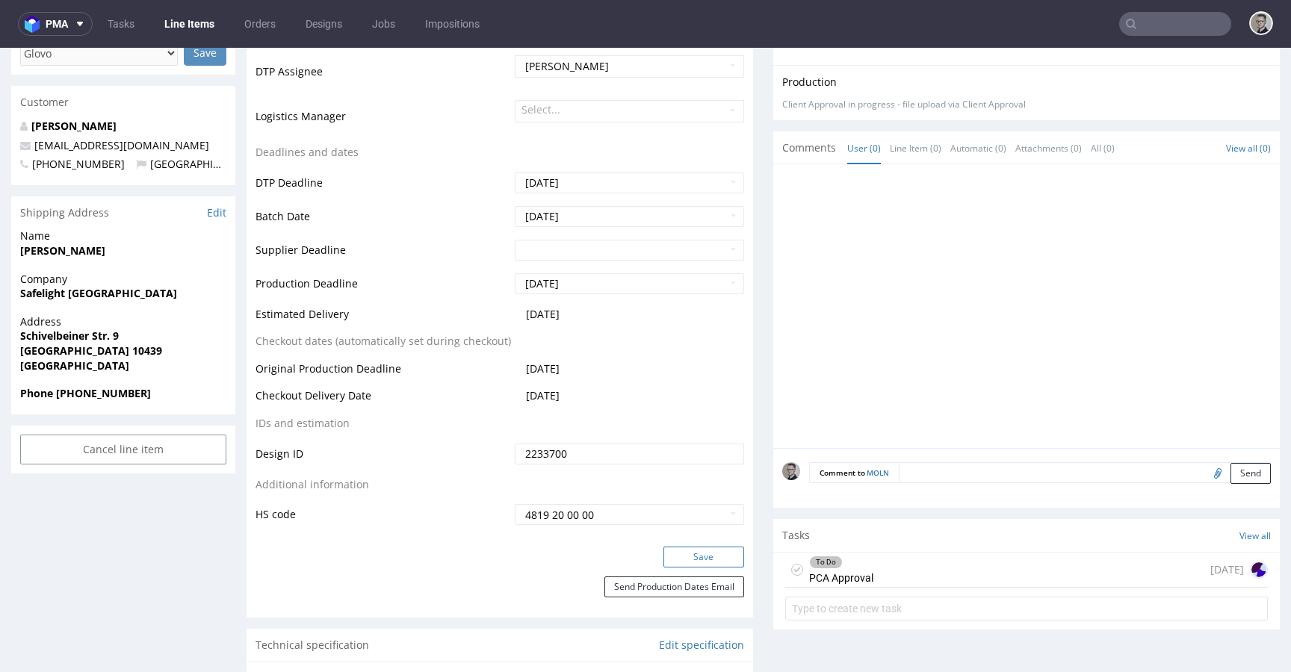
click at [717, 557] on button "Save" at bounding box center [703, 557] width 81 height 21
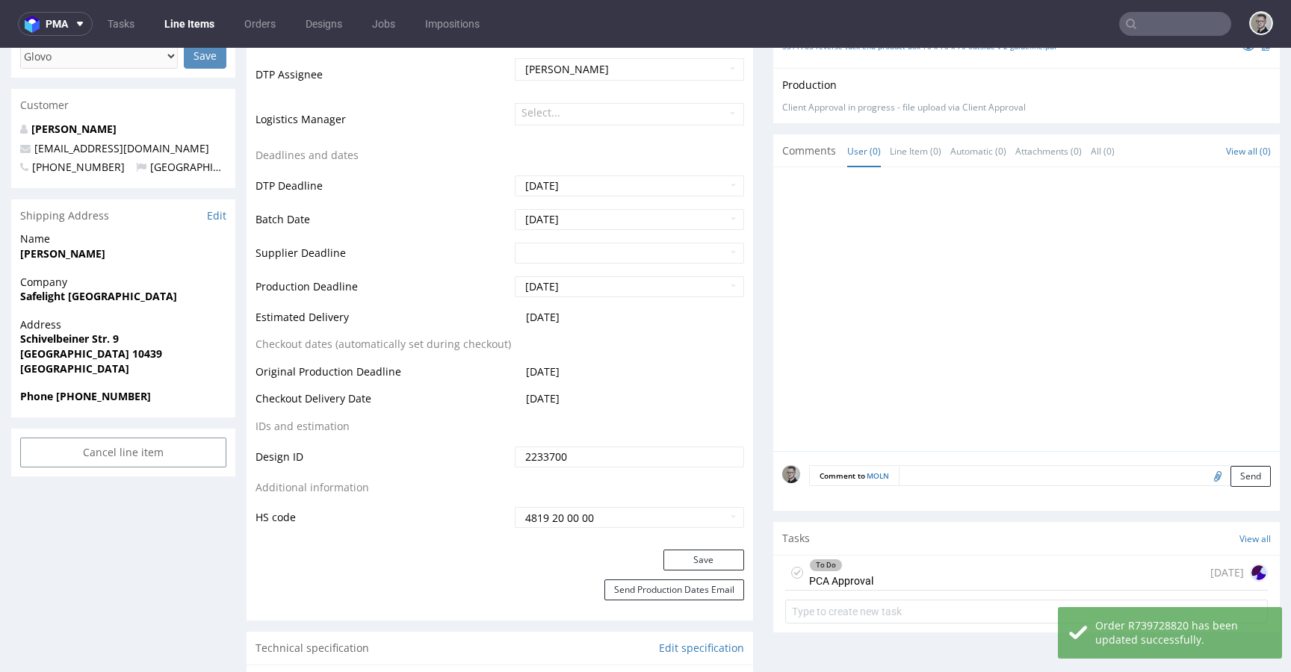
scroll to position [0, 0]
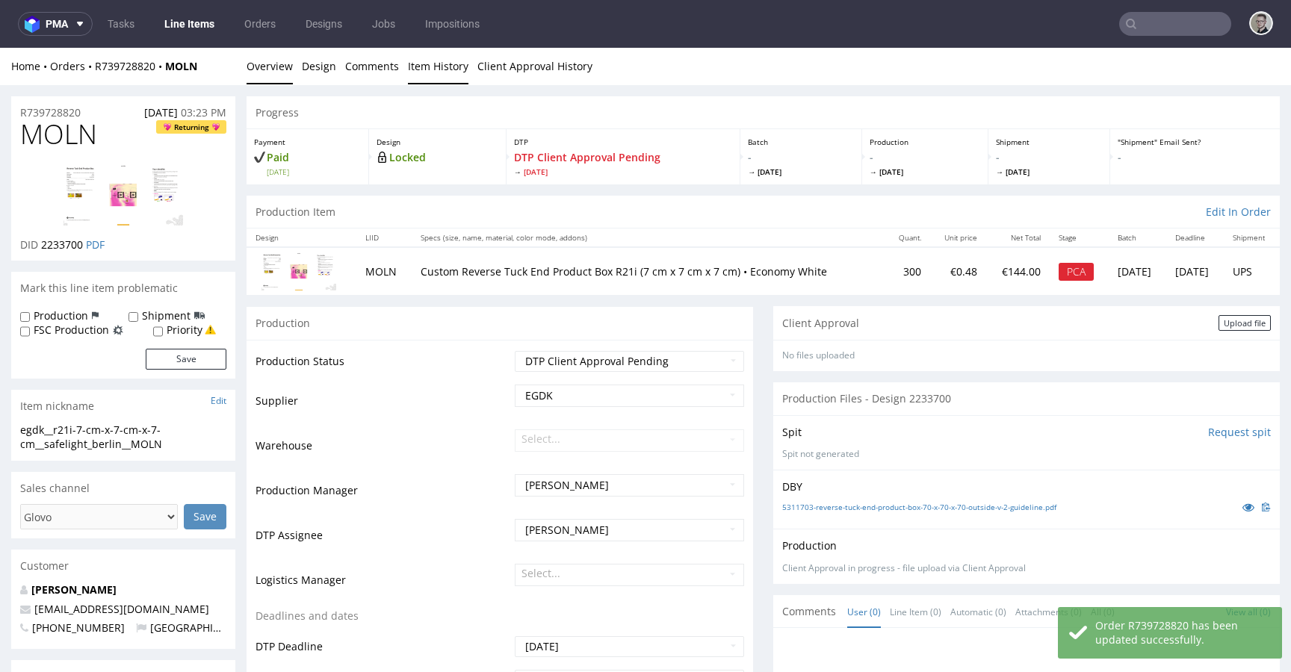
click at [443, 68] on link "Item History" at bounding box center [438, 66] width 61 height 37
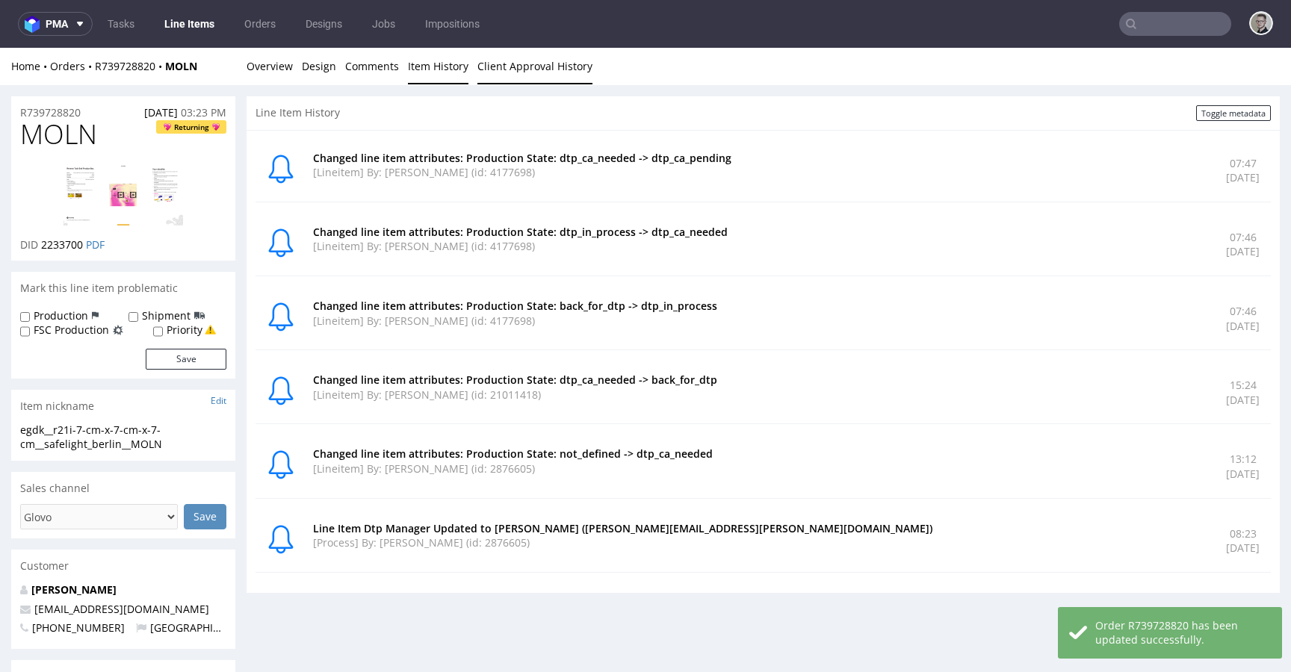
click at [504, 69] on link "Client Approval History" at bounding box center [534, 66] width 115 height 37
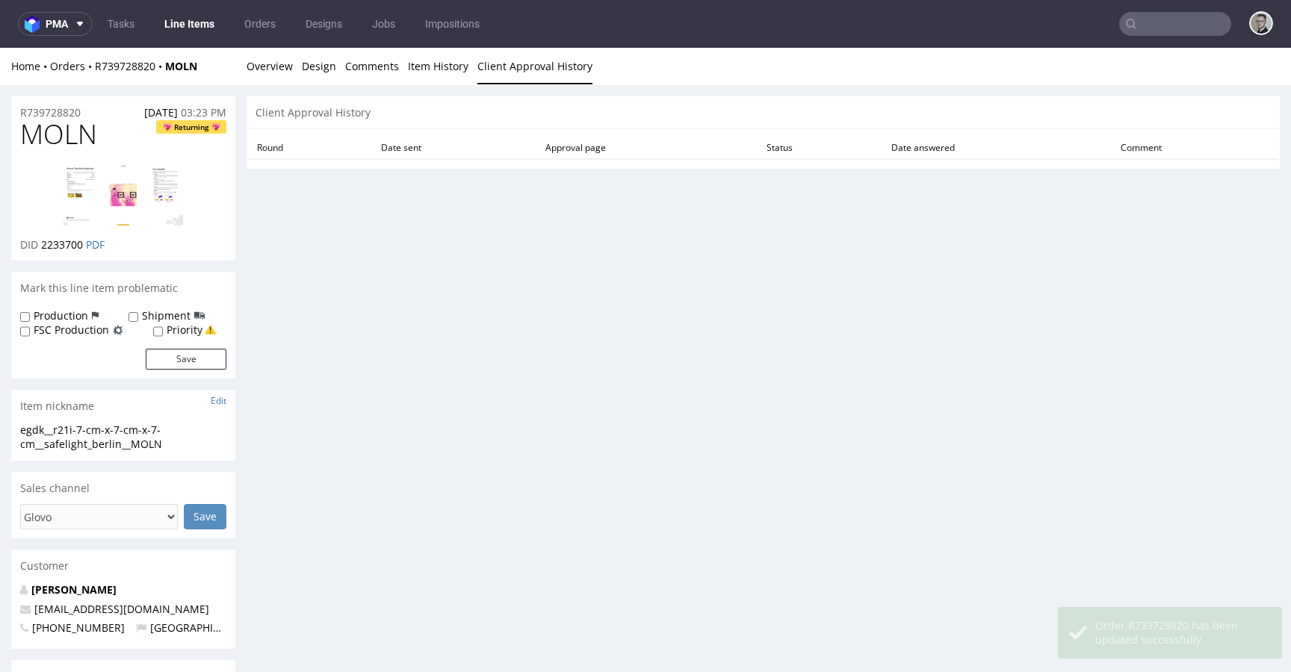
drag, startPoint x: 598, startPoint y: 193, endPoint x: 579, endPoint y: 180, distance: 22.6
click at [597, 193] on div "Progress Payment Paid Wed 02 Jul Design Locked DTP DTP Client Approval Pending …" at bounding box center [763, 516] width 1033 height 841
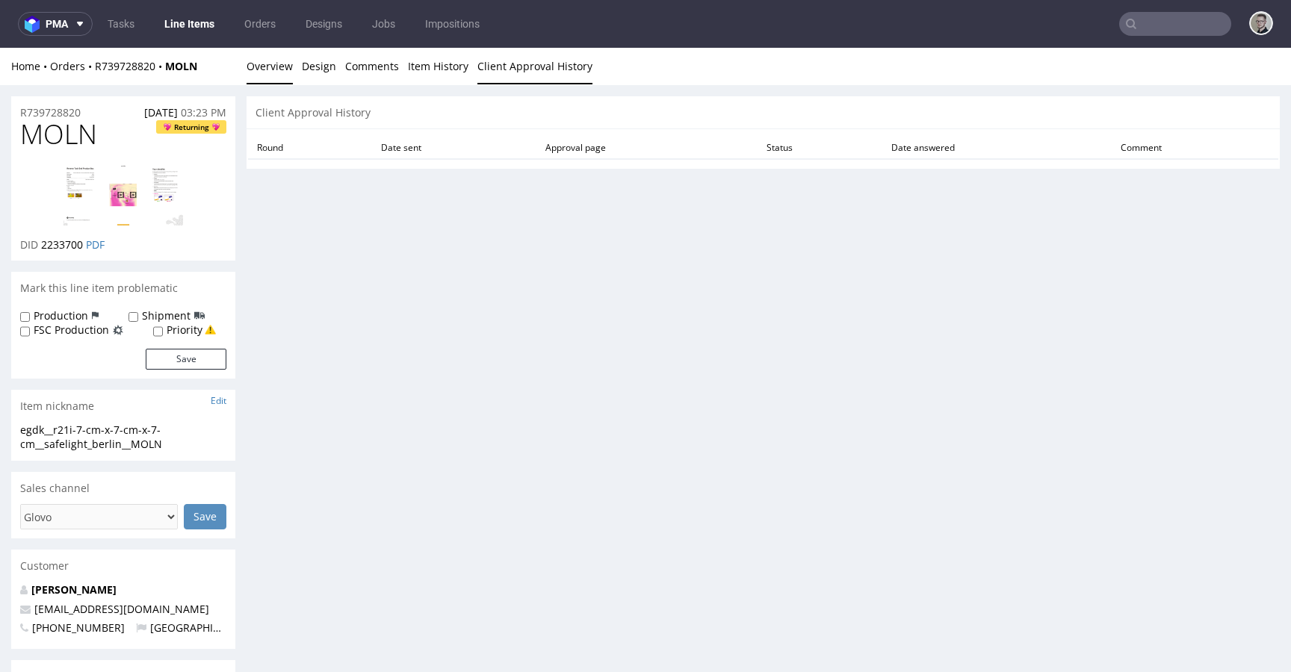
click at [286, 63] on link "Overview" at bounding box center [270, 66] width 46 height 37
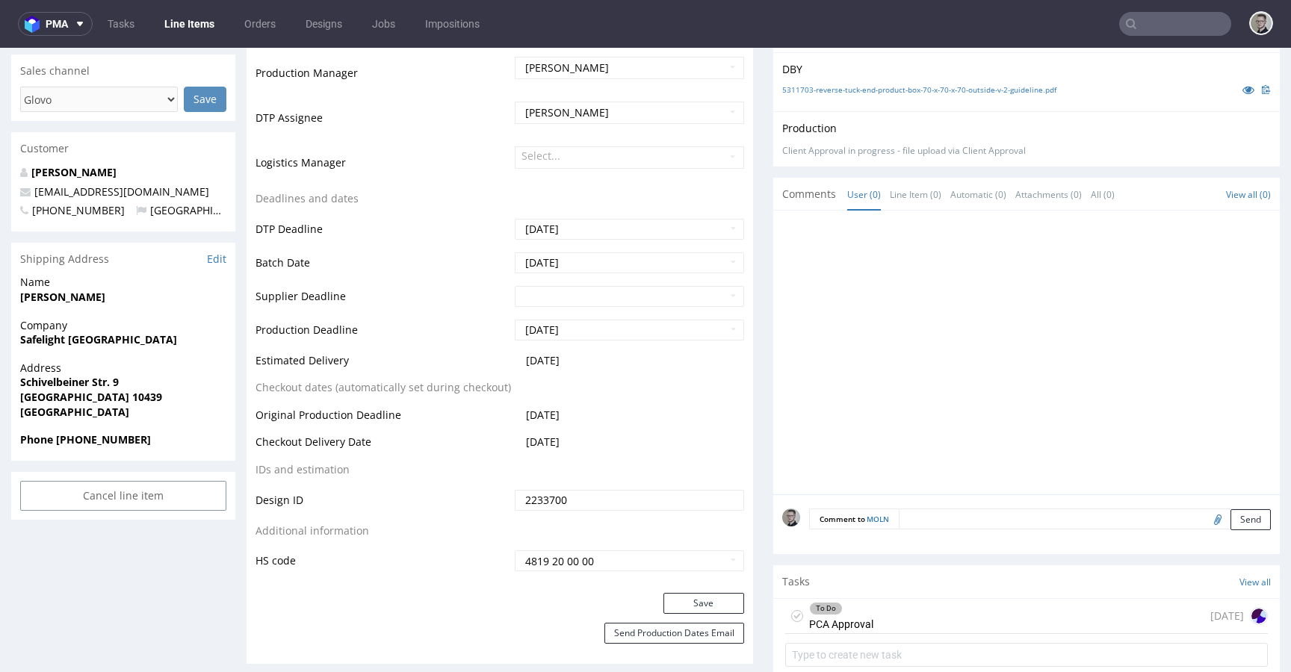
scroll to position [453, 0]
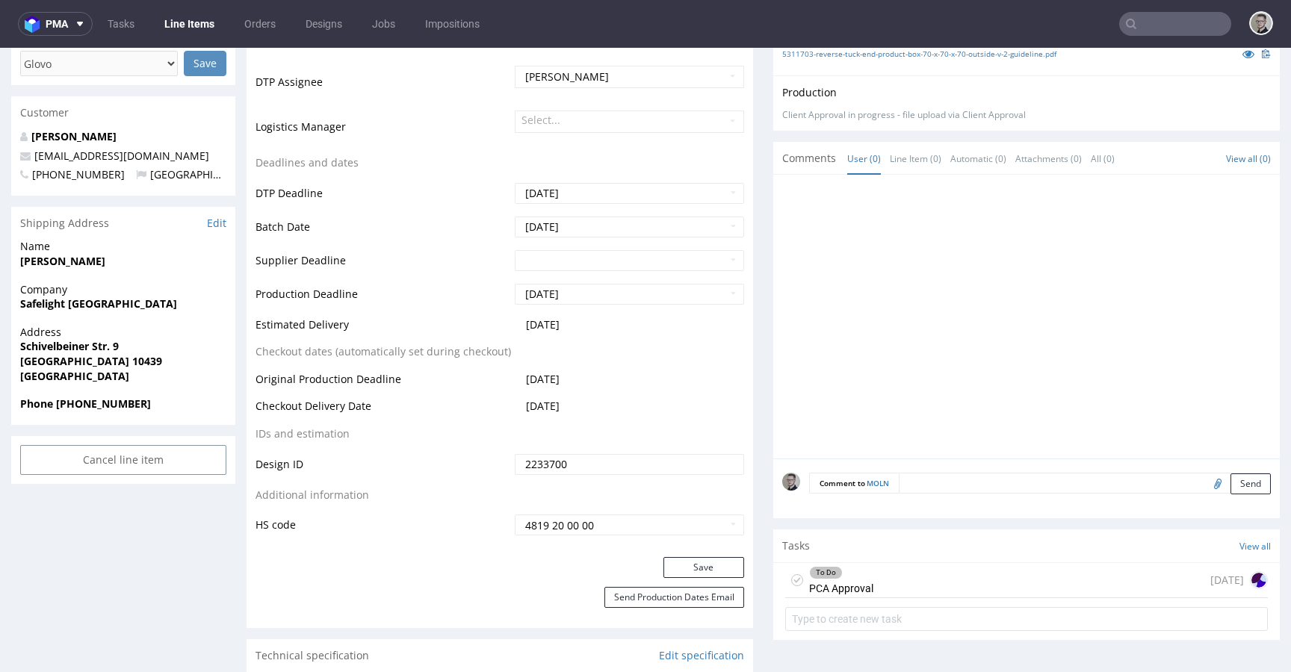
click at [932, 568] on div "To Do PCA Approval 3 days ago" at bounding box center [1026, 580] width 483 height 35
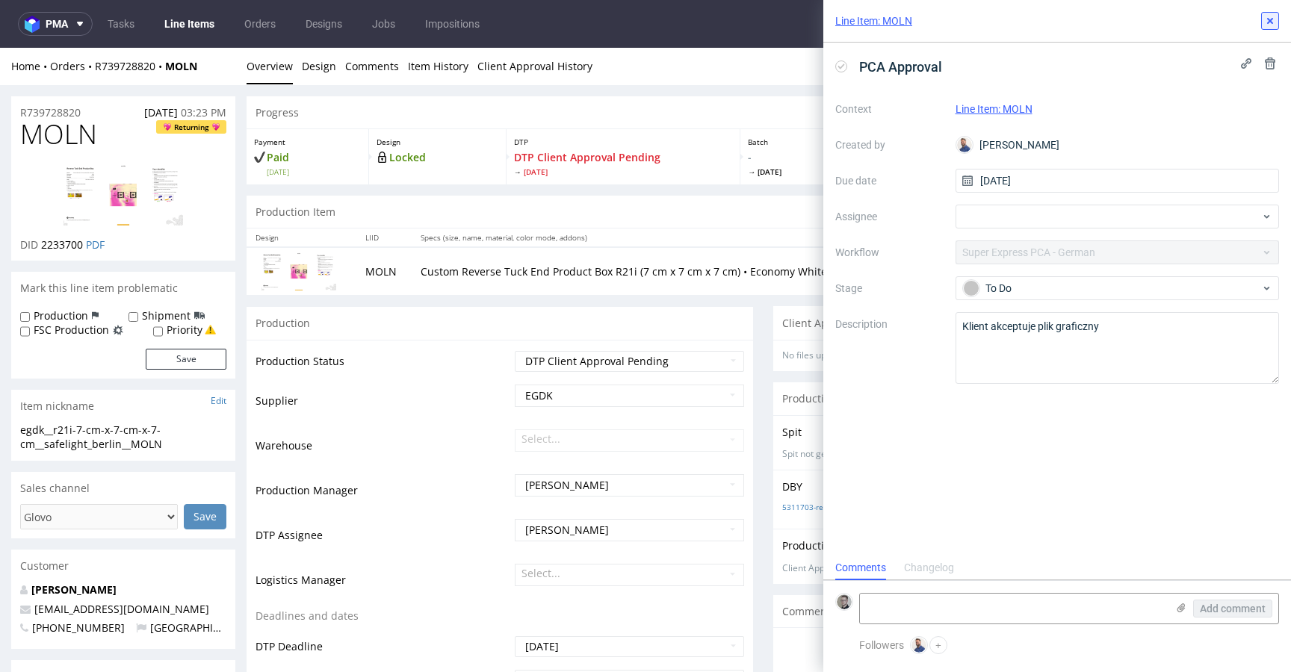
click at [1272, 20] on icon at bounding box center [1270, 21] width 12 height 12
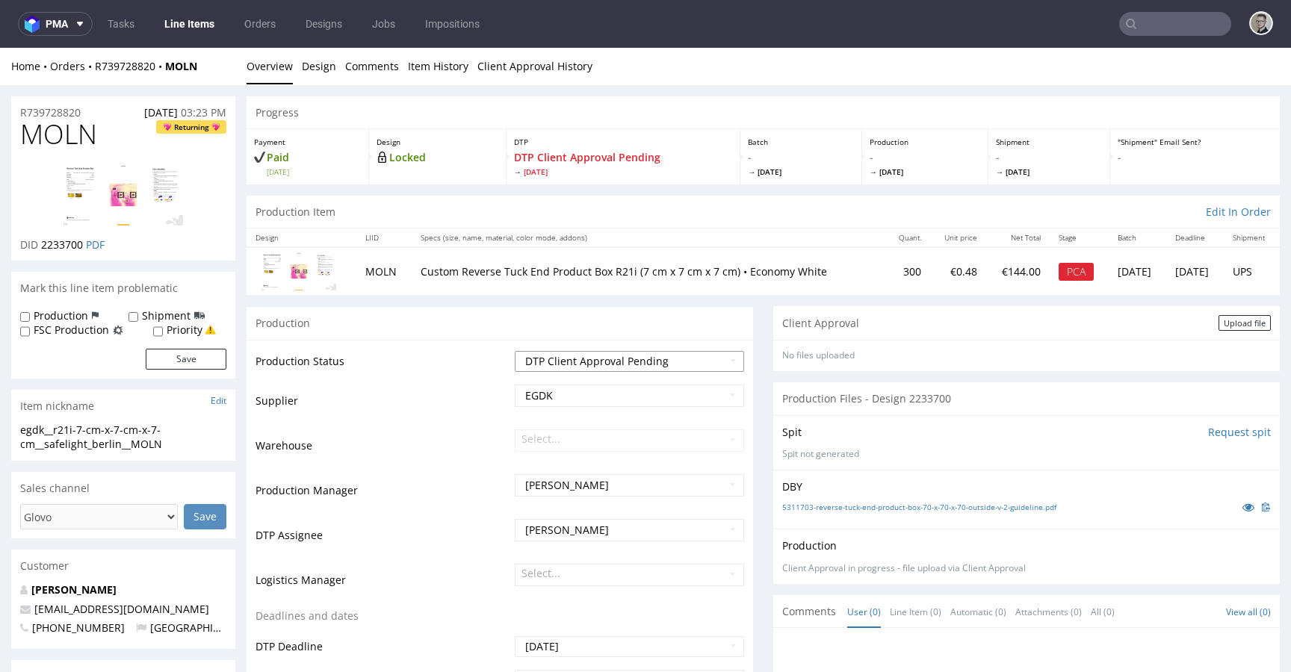
click at [666, 359] on select "Waiting for Artwork Waiting for Diecut Waiting for Mockup Waiting for DTP Waiti…" at bounding box center [629, 361] width 229 height 21
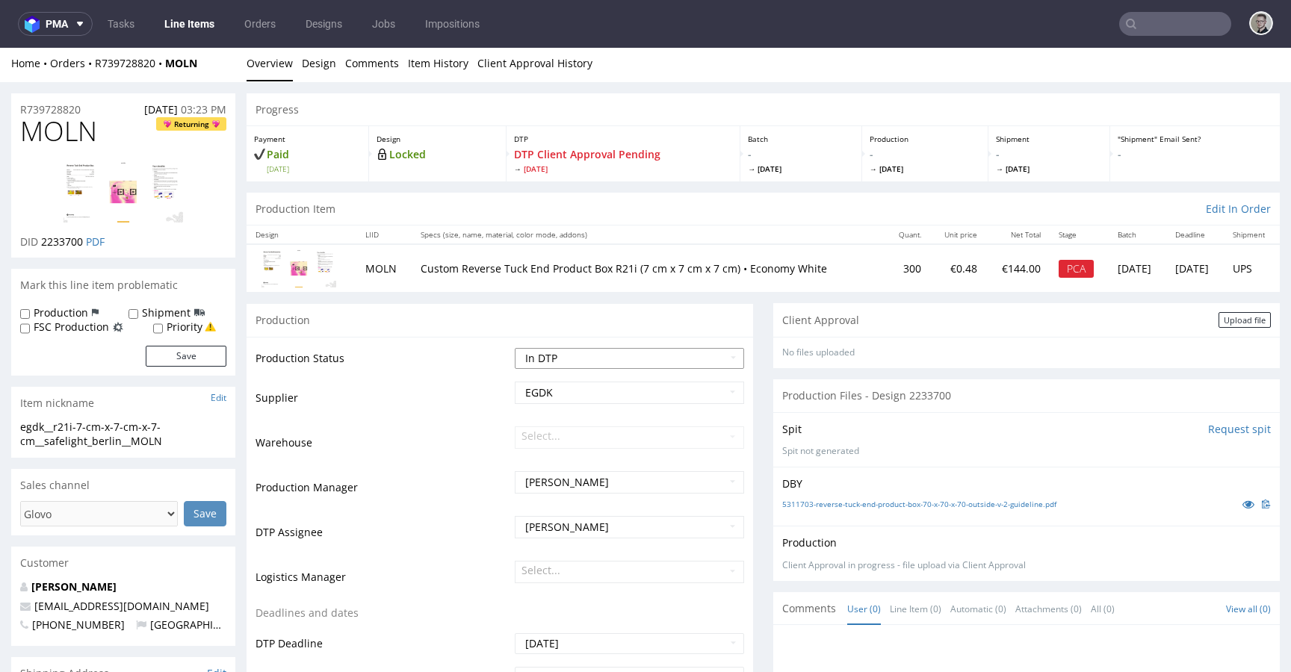
click at [639, 351] on select "Waiting for Artwork Waiting for Diecut Waiting for Mockup Waiting for DTP Waiti…" at bounding box center [629, 358] width 229 height 21
select select "back_for_dtp"
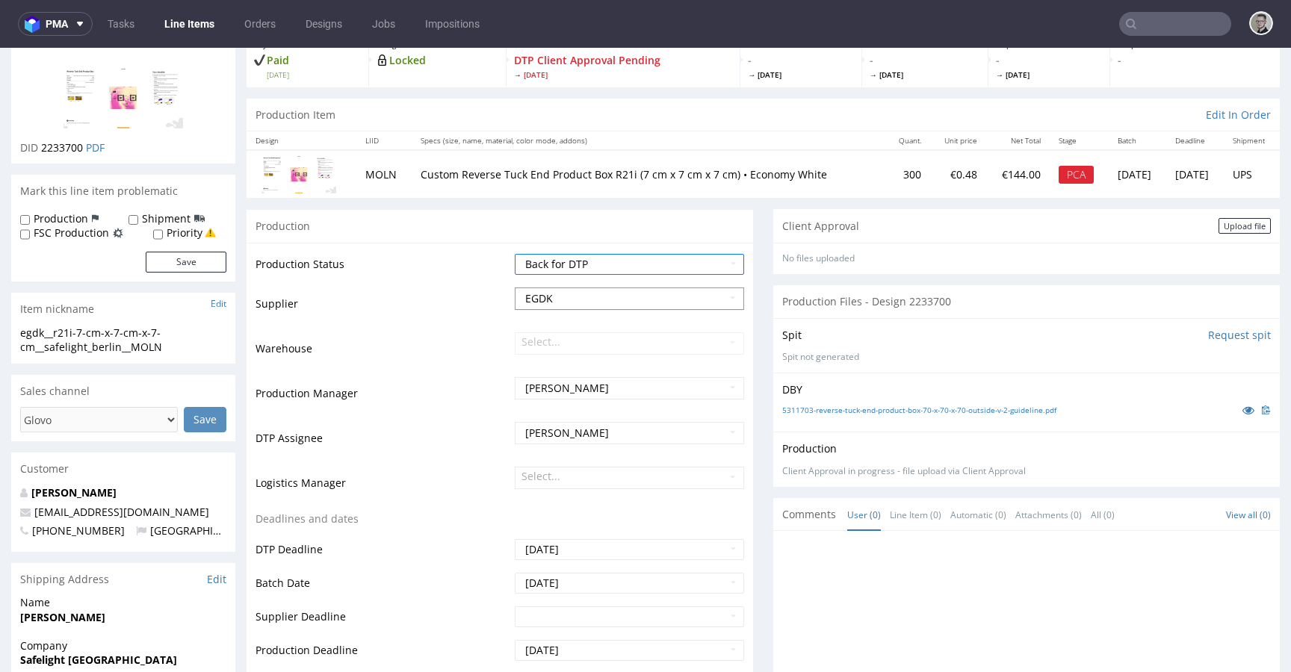
scroll to position [495, 0]
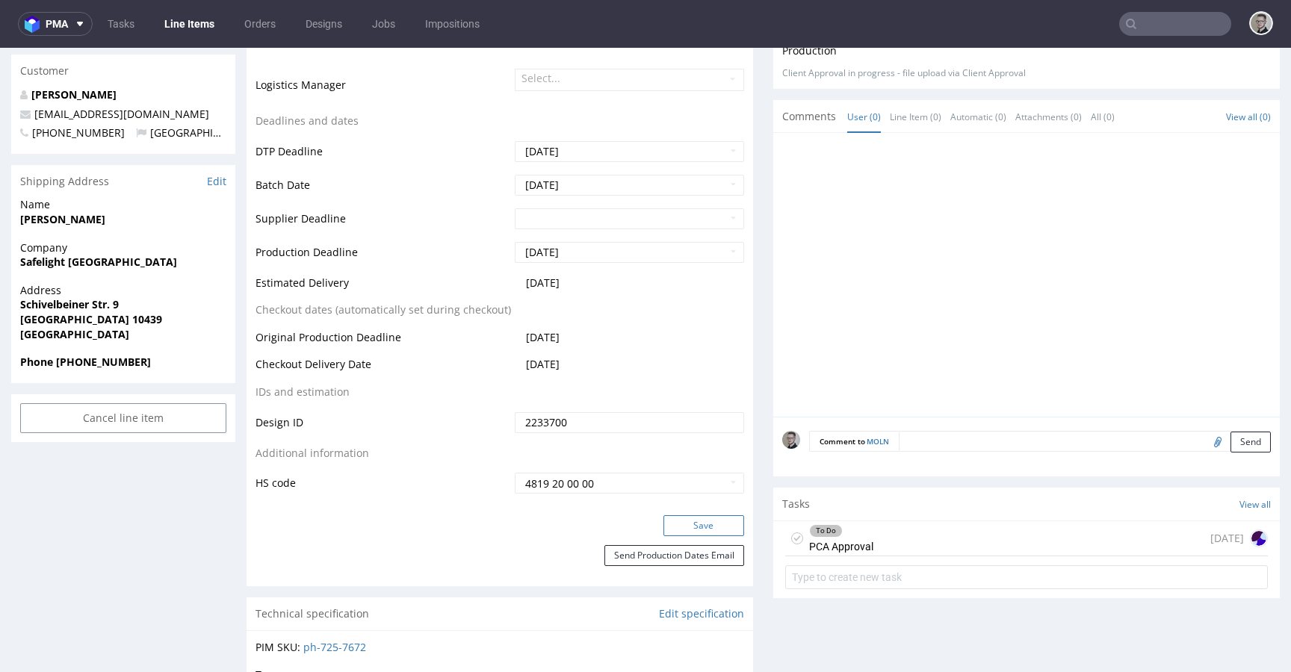
click at [723, 525] on button "Save" at bounding box center [703, 525] width 81 height 21
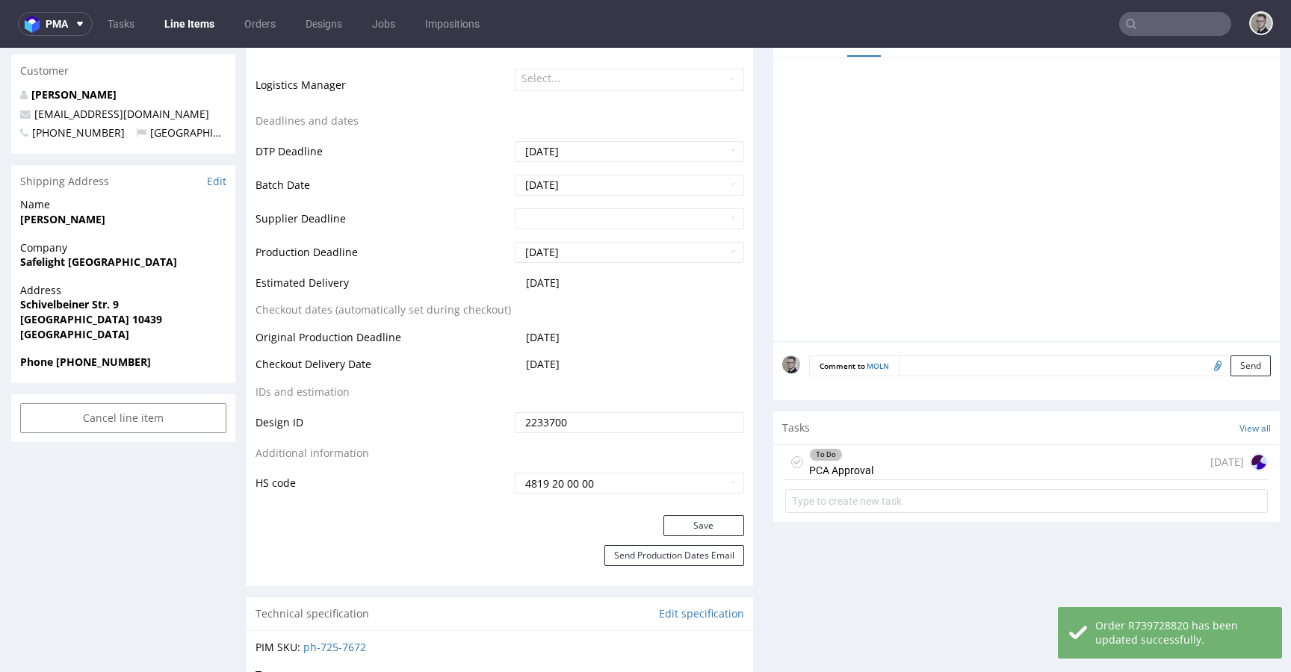
click at [888, 461] on div "To Do PCA Approval 3 days ago" at bounding box center [1026, 462] width 483 height 35
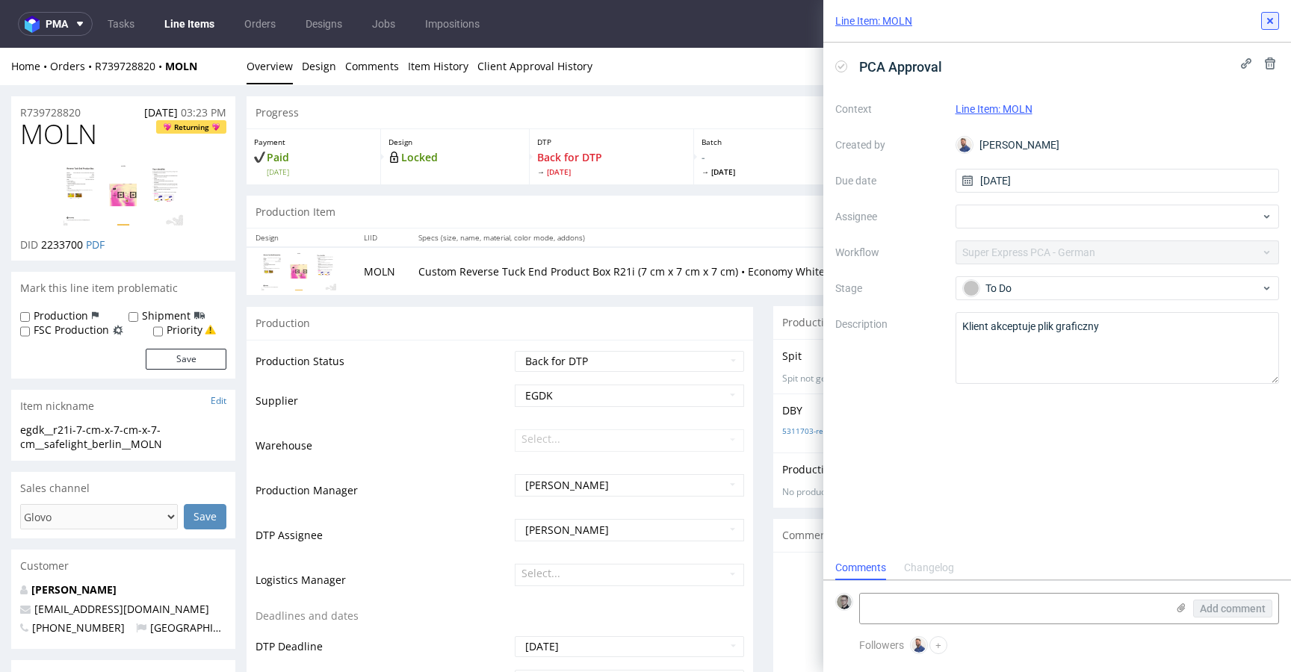
click at [1272, 23] on use at bounding box center [1270, 21] width 6 height 6
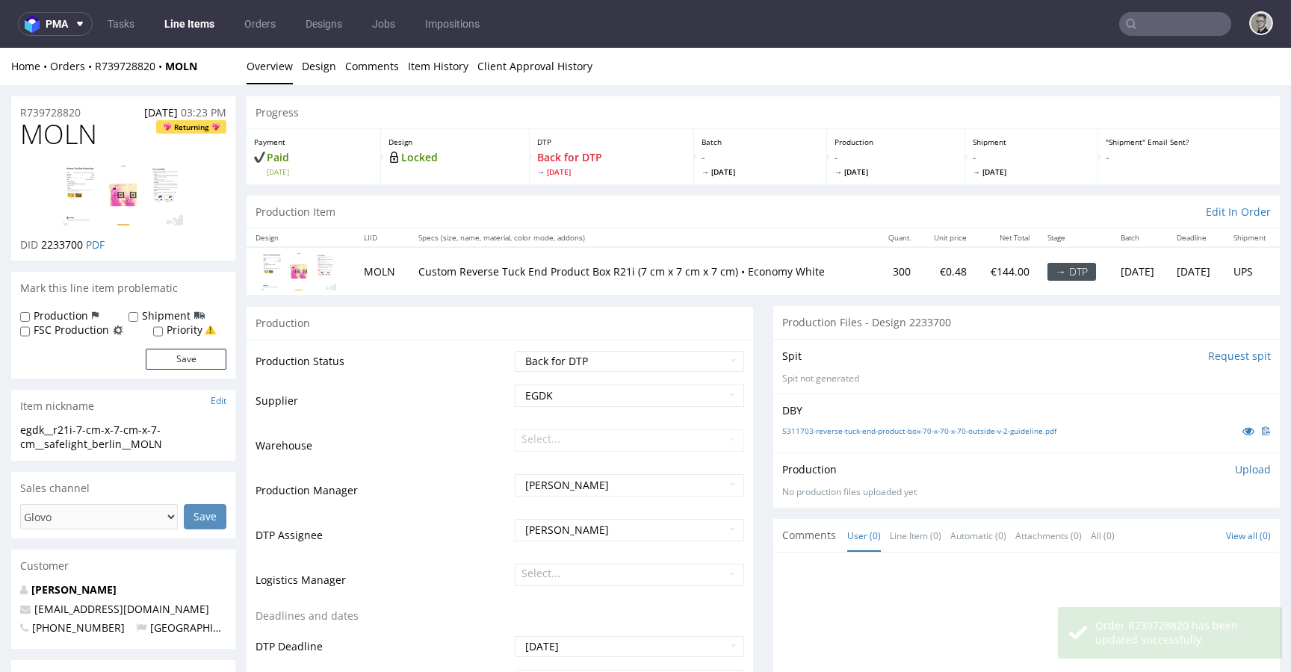
click at [1023, 357] on div "Spit Request spit" at bounding box center [1026, 356] width 489 height 15
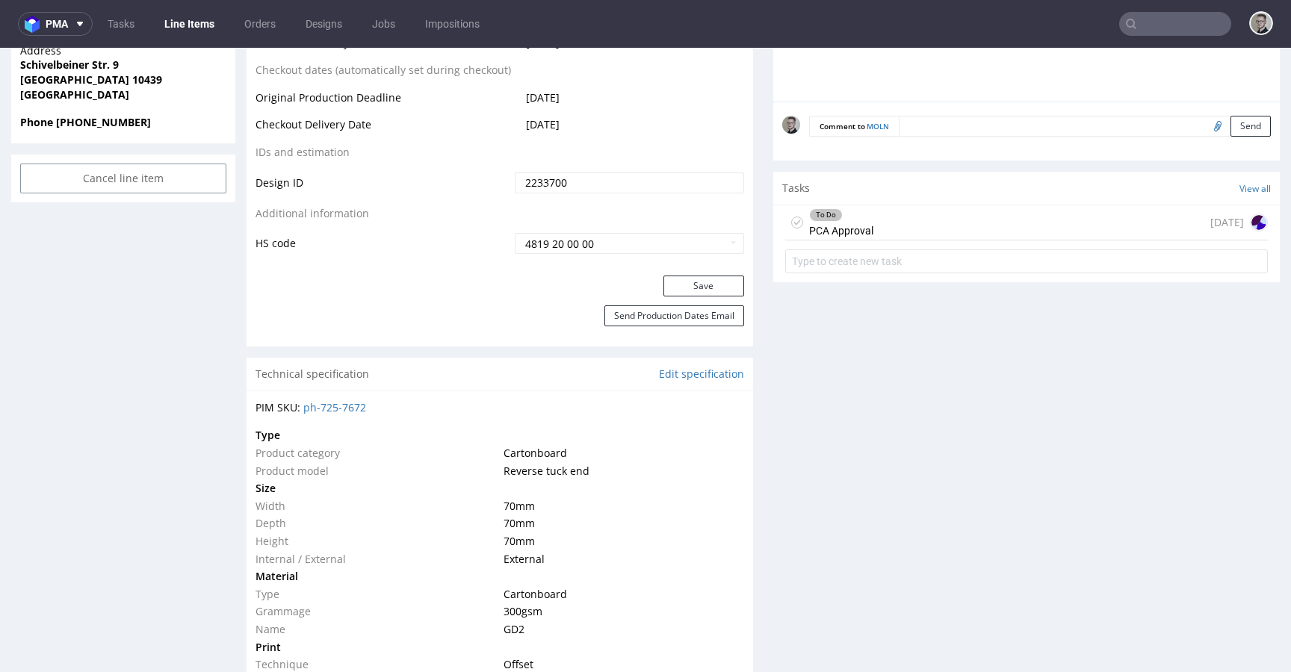
scroll to position [732, 0]
click at [964, 223] on div "To Do PCA Approval 3 days ago" at bounding box center [1026, 225] width 483 height 35
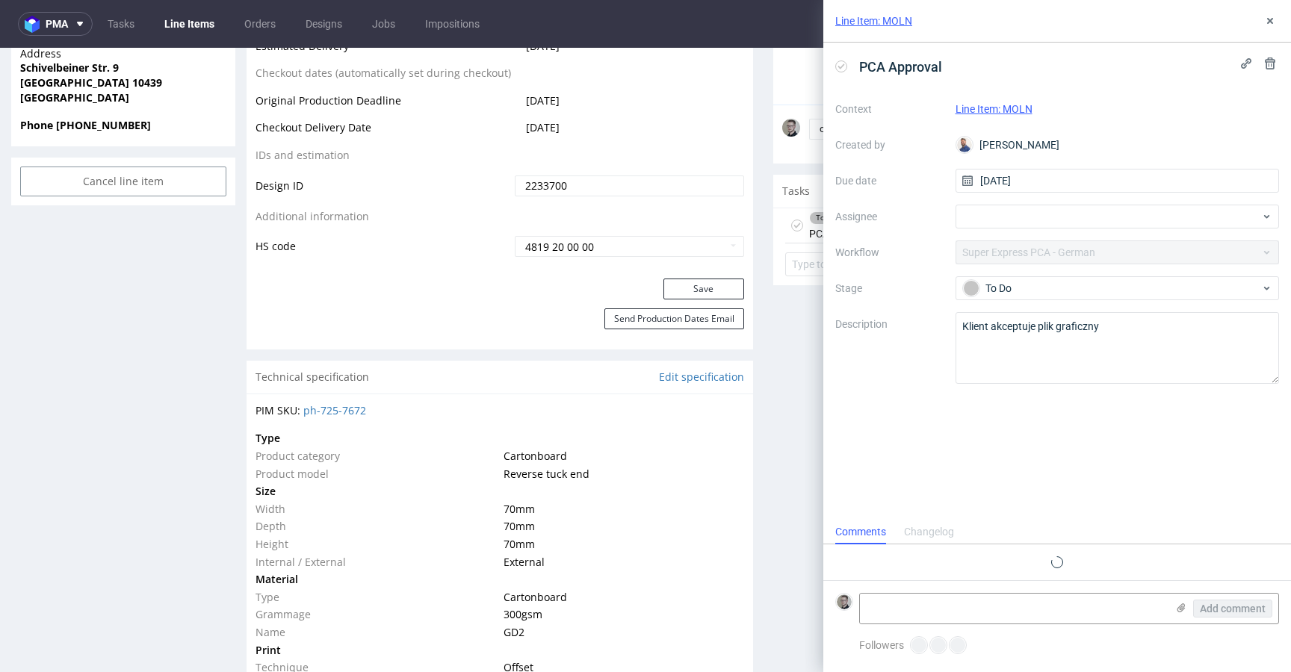
scroll to position [12, 0]
click at [1270, 22] on icon at bounding box center [1270, 21] width 12 height 12
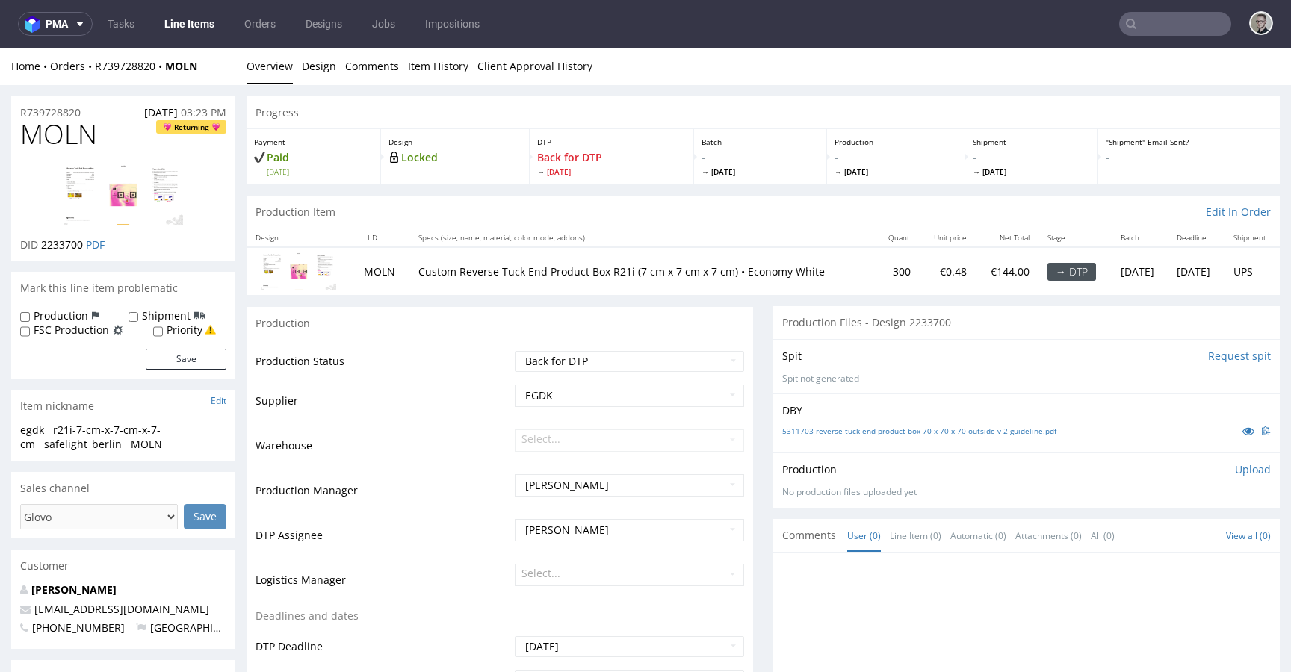
click at [896, 353] on div "Spit Request spit" at bounding box center [1026, 356] width 489 height 15
click at [477, 51] on link "Client Approval History" at bounding box center [534, 66] width 115 height 37
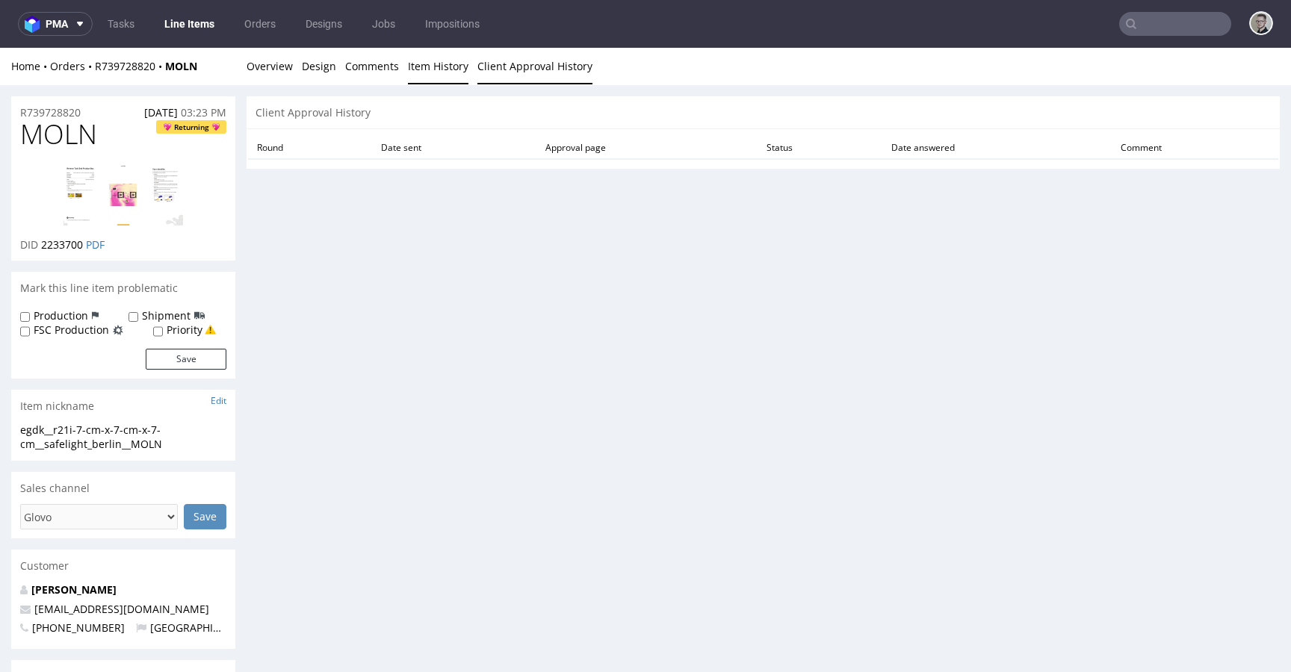
click at [416, 73] on link "Item History" at bounding box center [438, 66] width 61 height 37
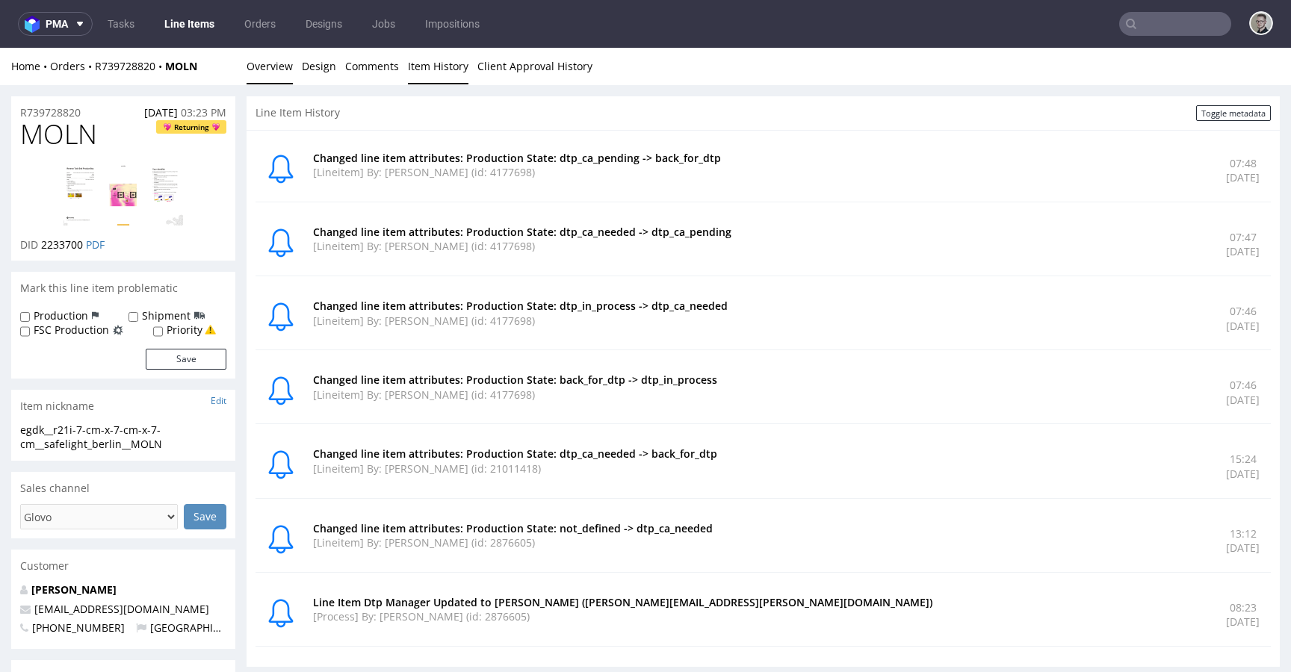
click at [289, 61] on link "Overview" at bounding box center [270, 66] width 46 height 37
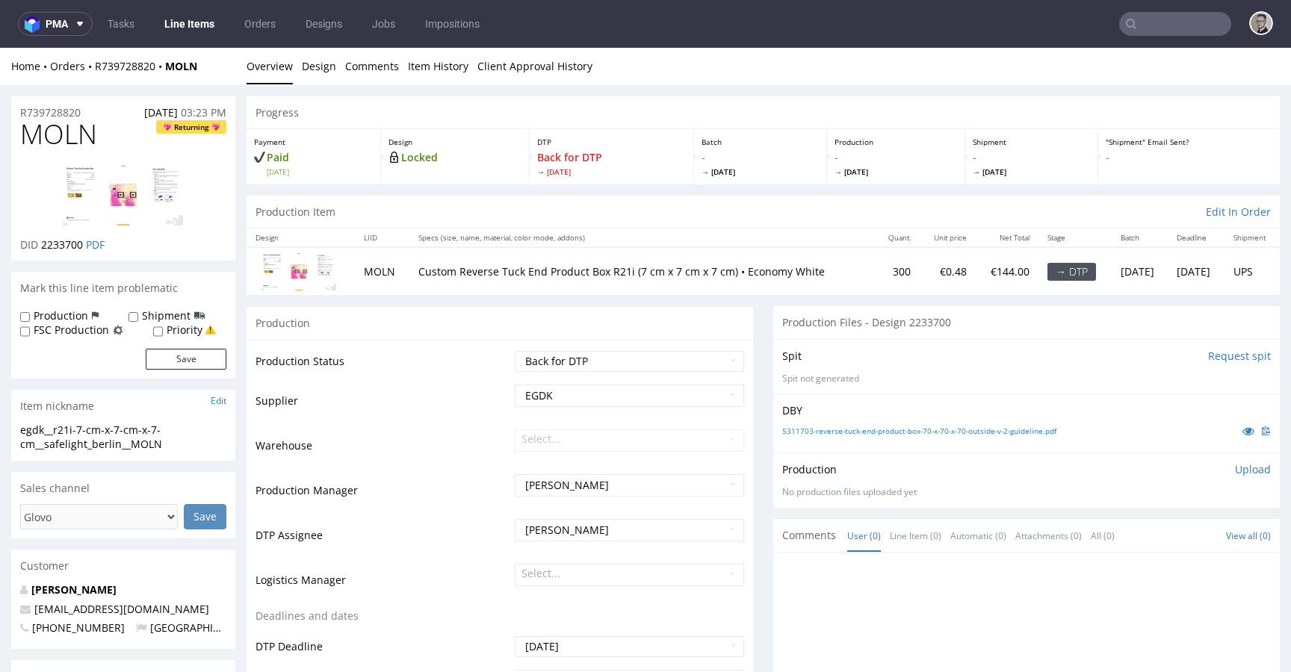
click at [886, 356] on div "Spit Request spit" at bounding box center [1026, 356] width 489 height 15
drag, startPoint x: 899, startPoint y: 355, endPoint x: 1290, endPoint y: 344, distance: 391.6
click at [998, 367] on div "Spit Request spit Spit not generated" at bounding box center [1026, 366] width 506 height 55
click at [539, 70] on link "Client Approval History" at bounding box center [534, 66] width 115 height 37
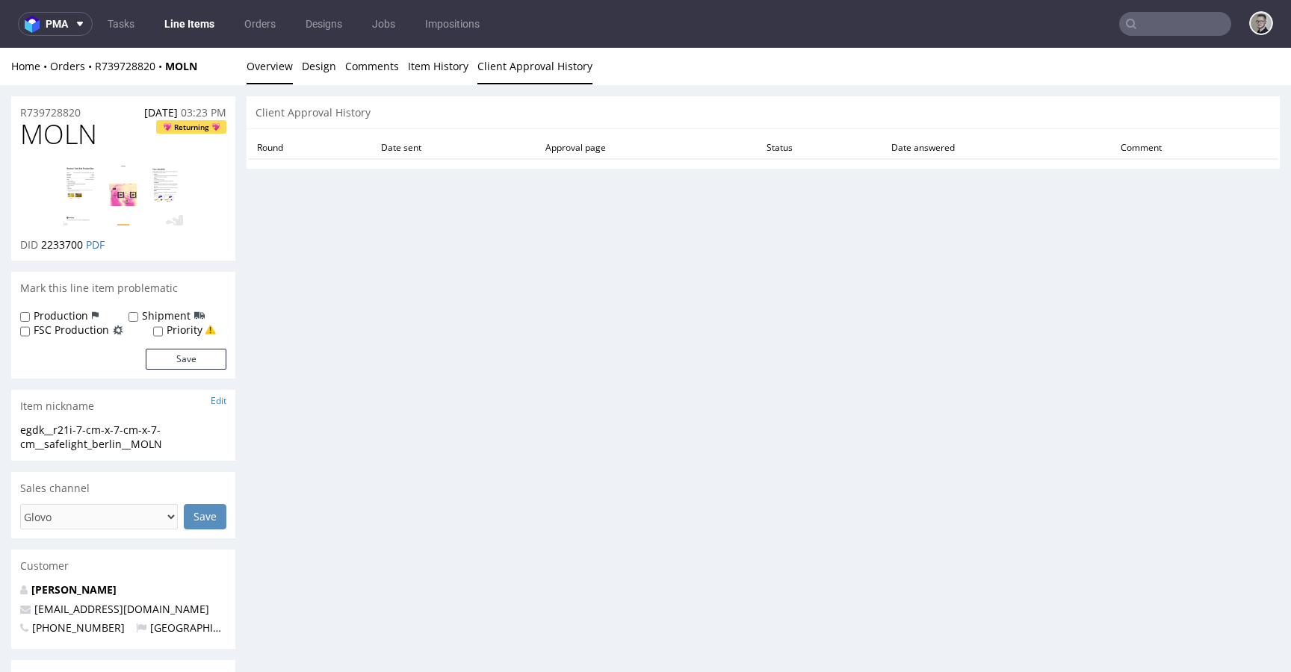
click at [278, 80] on link "Overview" at bounding box center [270, 66] width 46 height 37
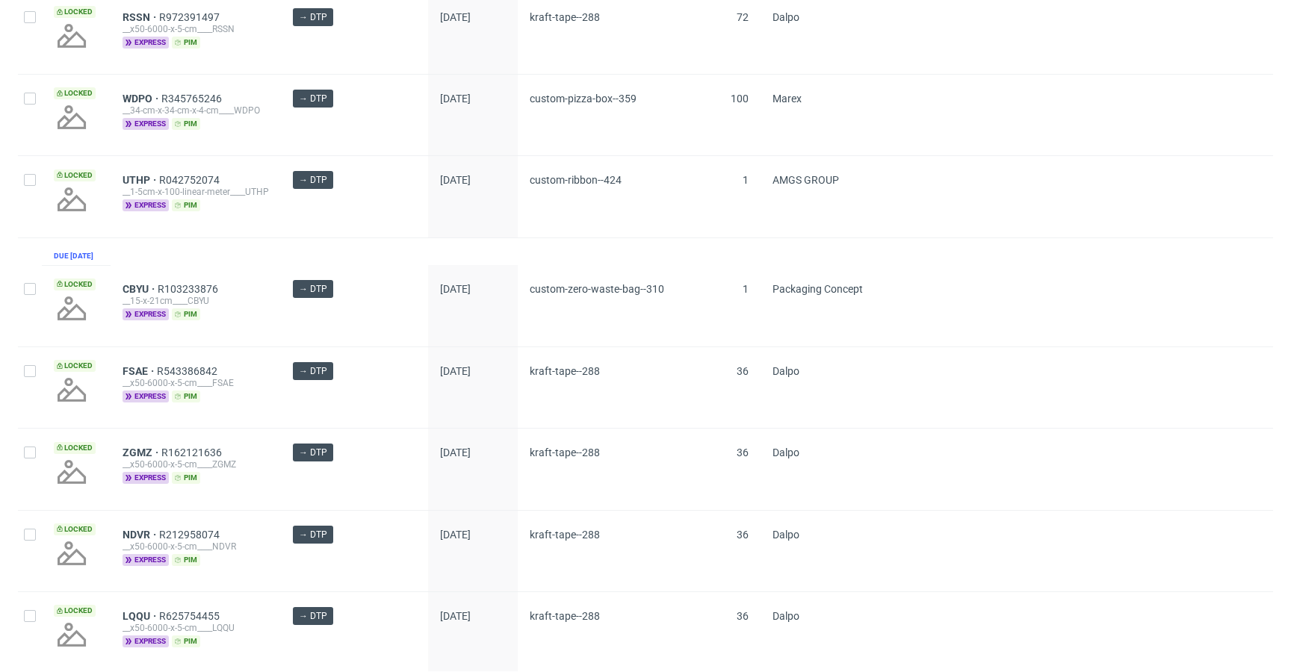
scroll to position [825, 0]
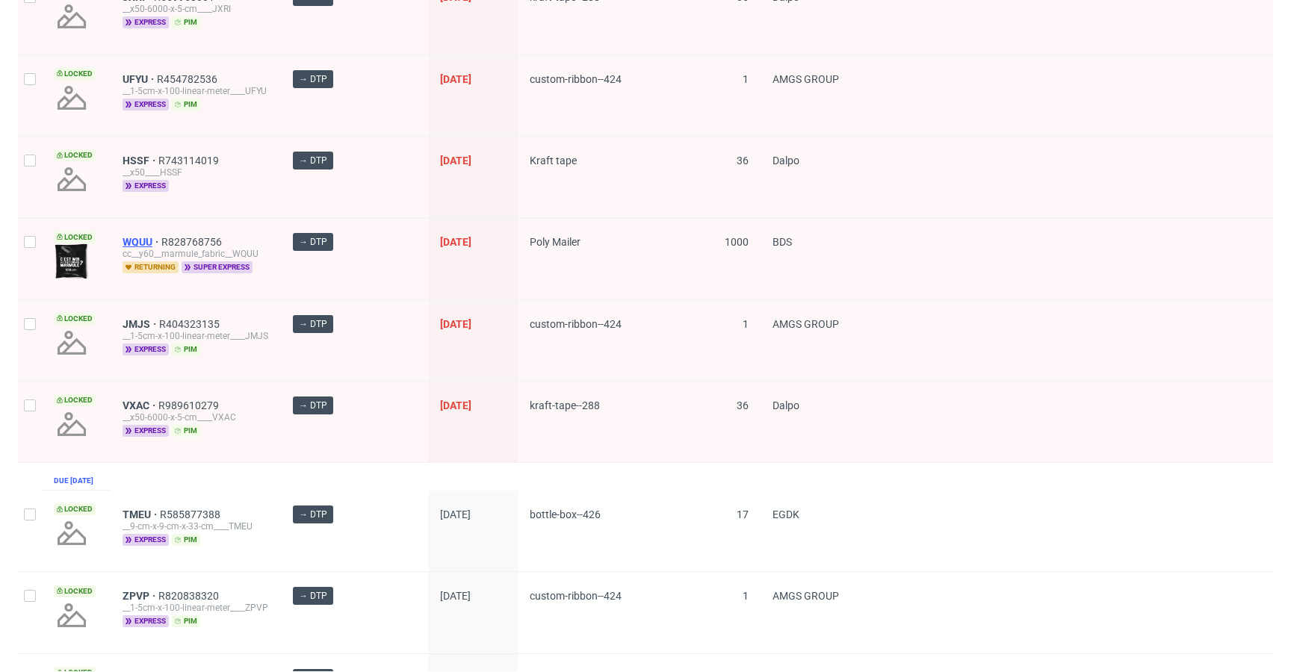
click at [140, 241] on span "WQUU" at bounding box center [142, 242] width 39 height 12
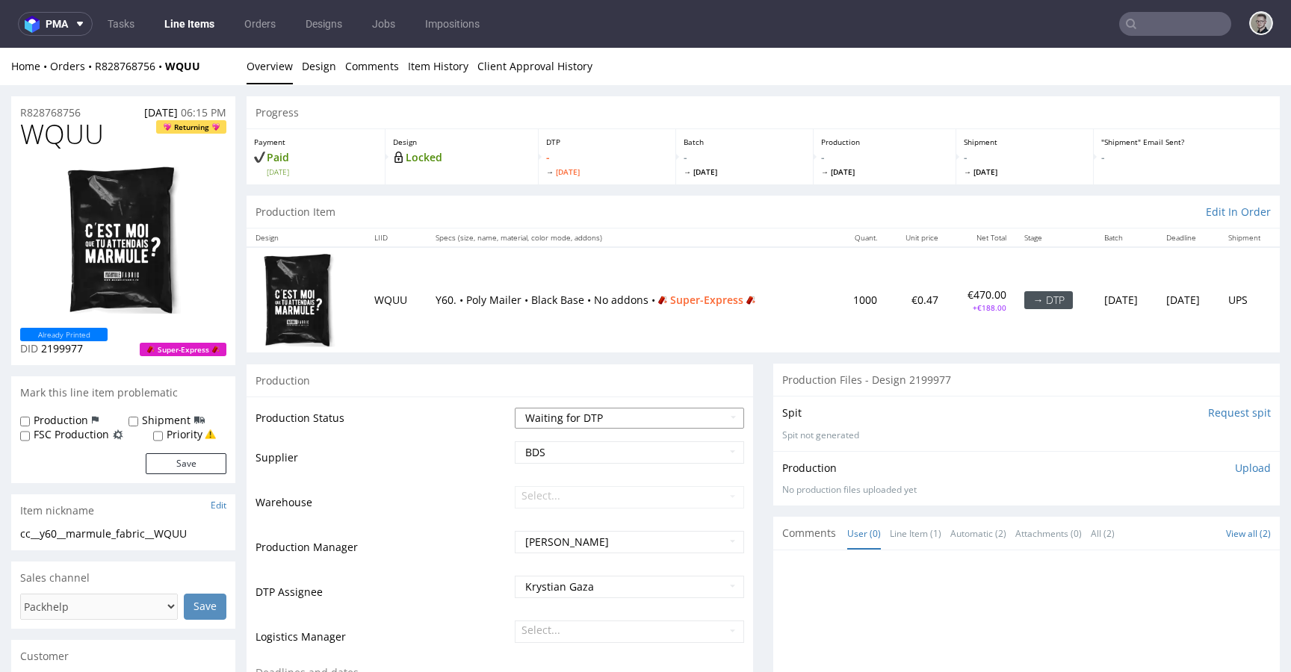
click at [598, 423] on select "Waiting for Artwork Waiting for Diecut Waiting for Mockup Waiting for DTP Waiti…" at bounding box center [629, 418] width 229 height 21
select select "dtp_in_process"
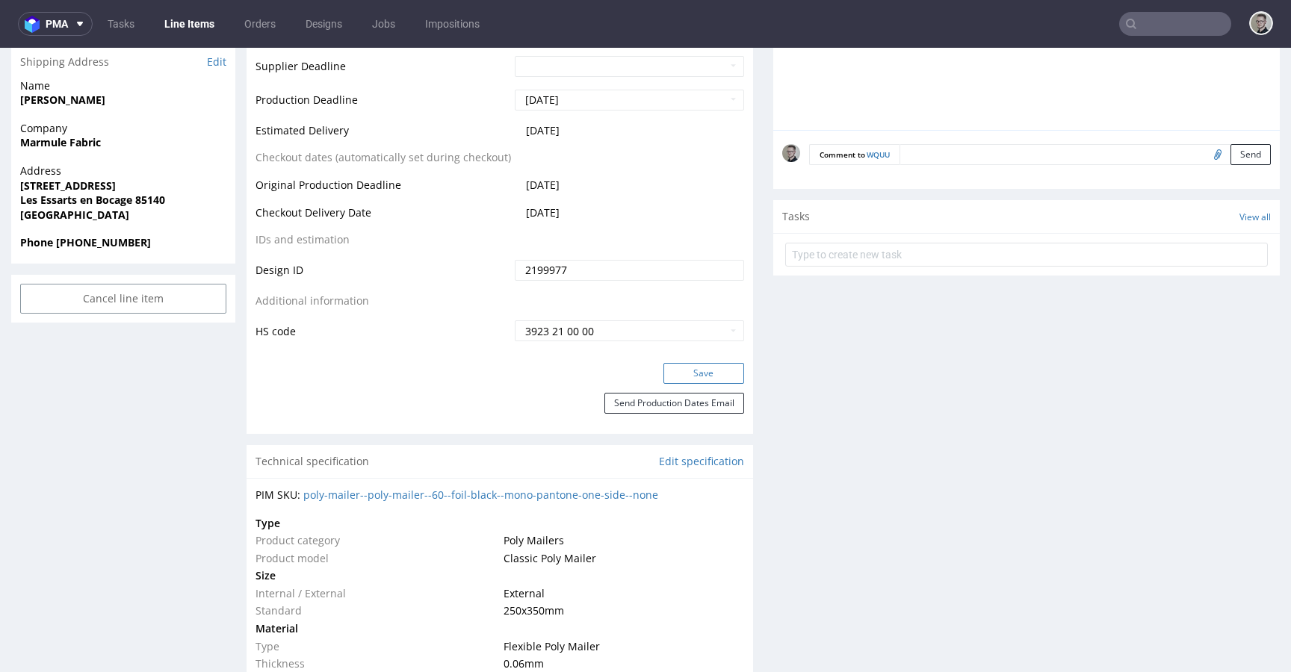
click at [701, 379] on button "Save" at bounding box center [703, 373] width 81 height 21
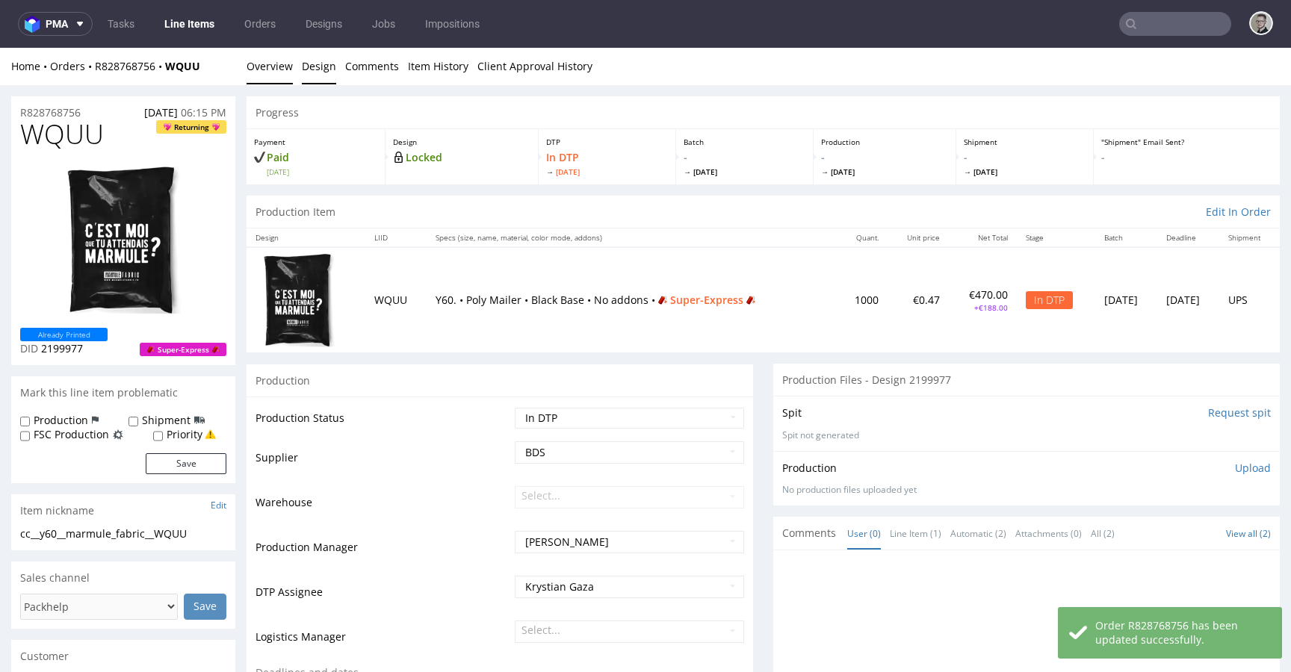
click at [317, 62] on link "Design" at bounding box center [319, 66] width 34 height 37
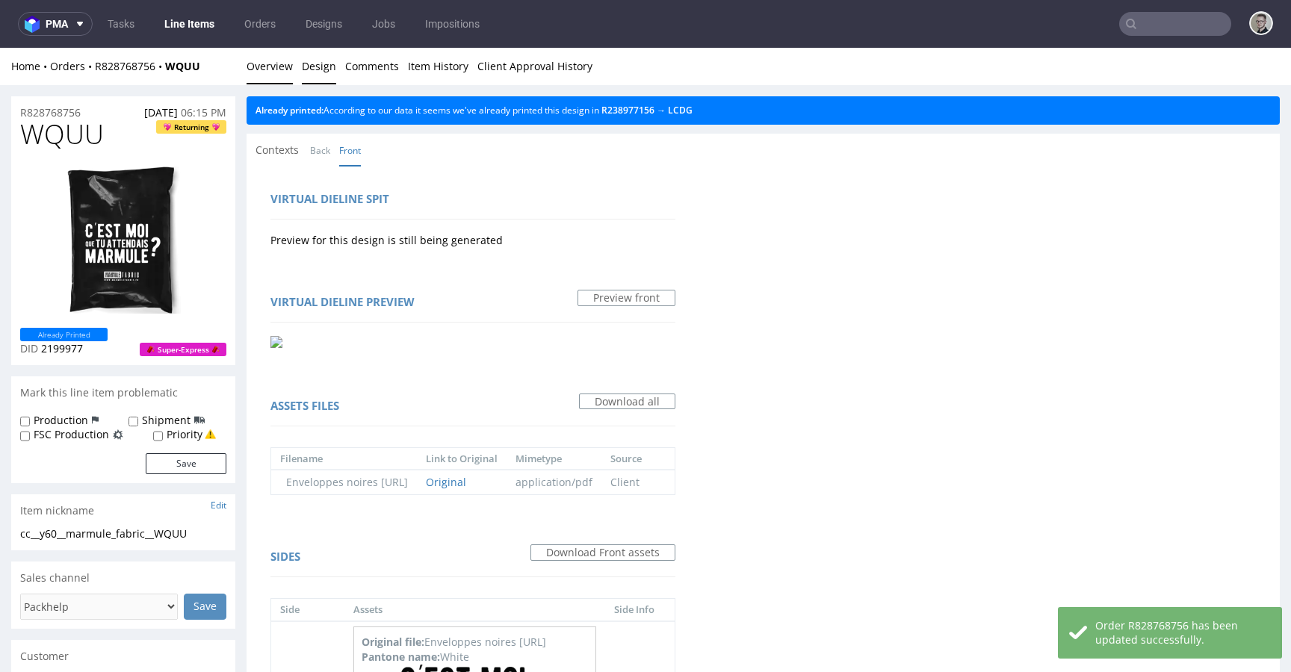
click at [276, 67] on link "Overview" at bounding box center [270, 66] width 46 height 37
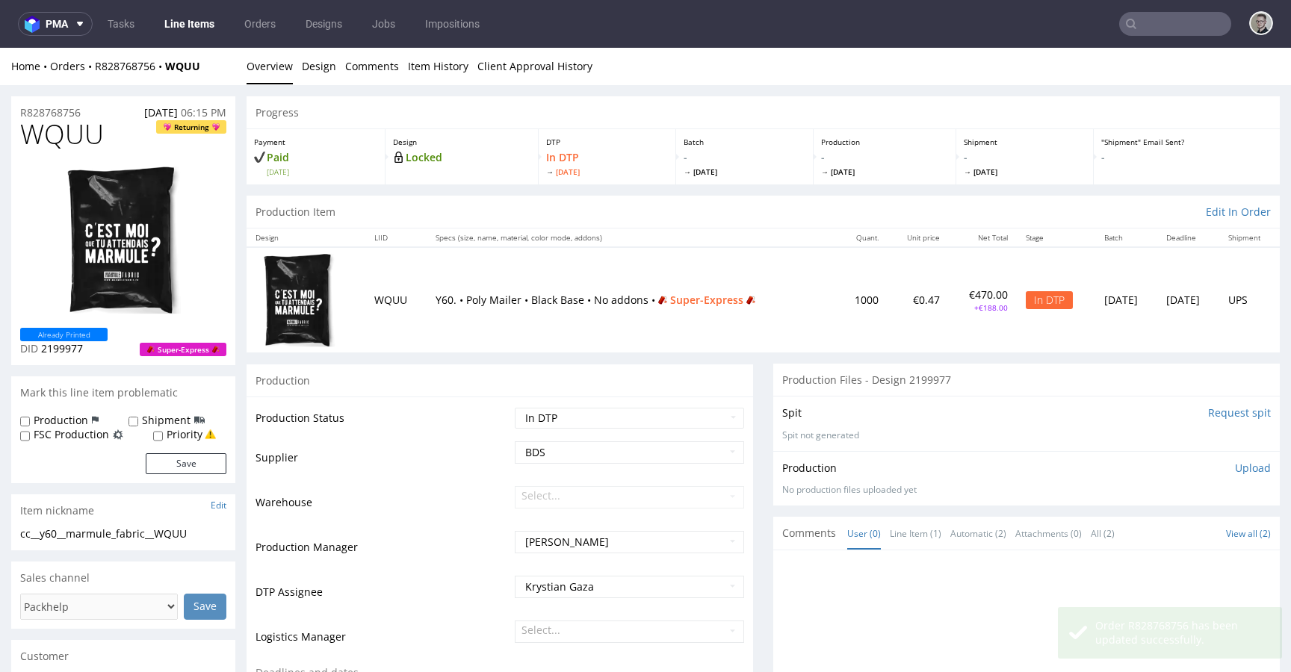
click at [87, 536] on div "cc__y60__marmule_fabric__WQUU" at bounding box center [123, 534] width 206 height 15
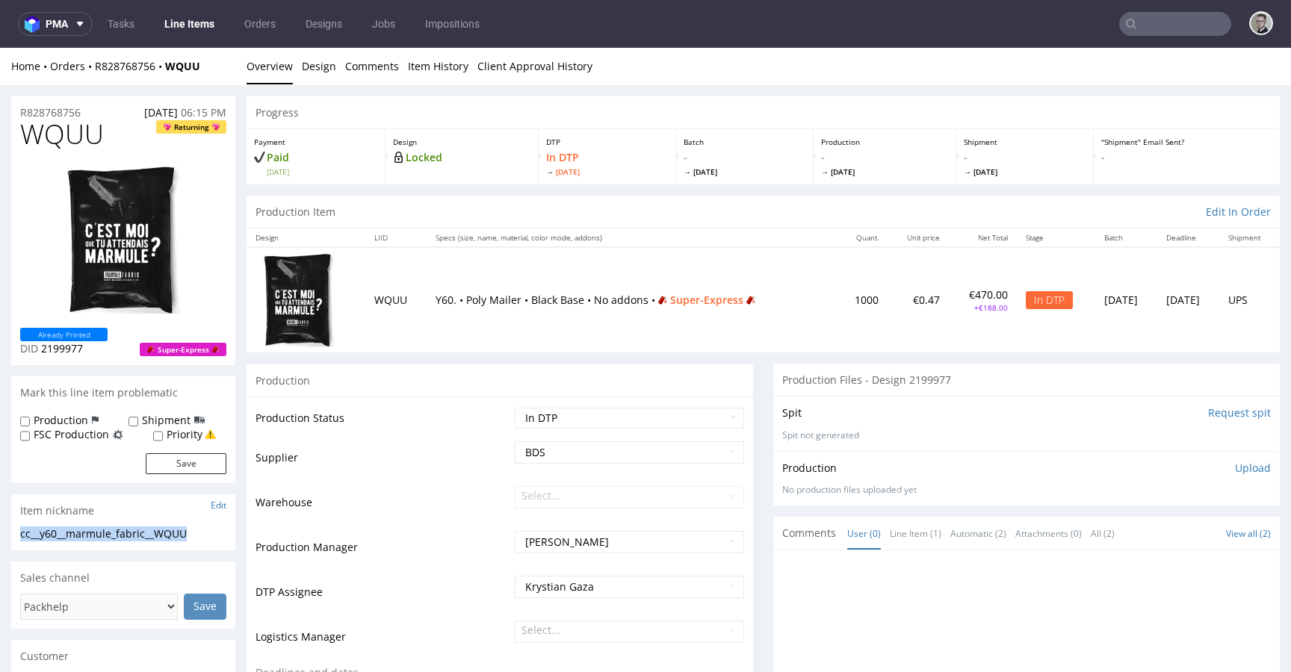
click at [87, 536] on div "cc__y60__marmule_fabric__WQUU" at bounding box center [123, 534] width 206 height 15
copy div "cc__y60__marmule_fabric__WQUU"
click at [103, 120] on h1 "WQUU Returning" at bounding box center [123, 135] width 206 height 30
drag, startPoint x: 67, startPoint y: 111, endPoint x: 0, endPoint y: 108, distance: 67.3
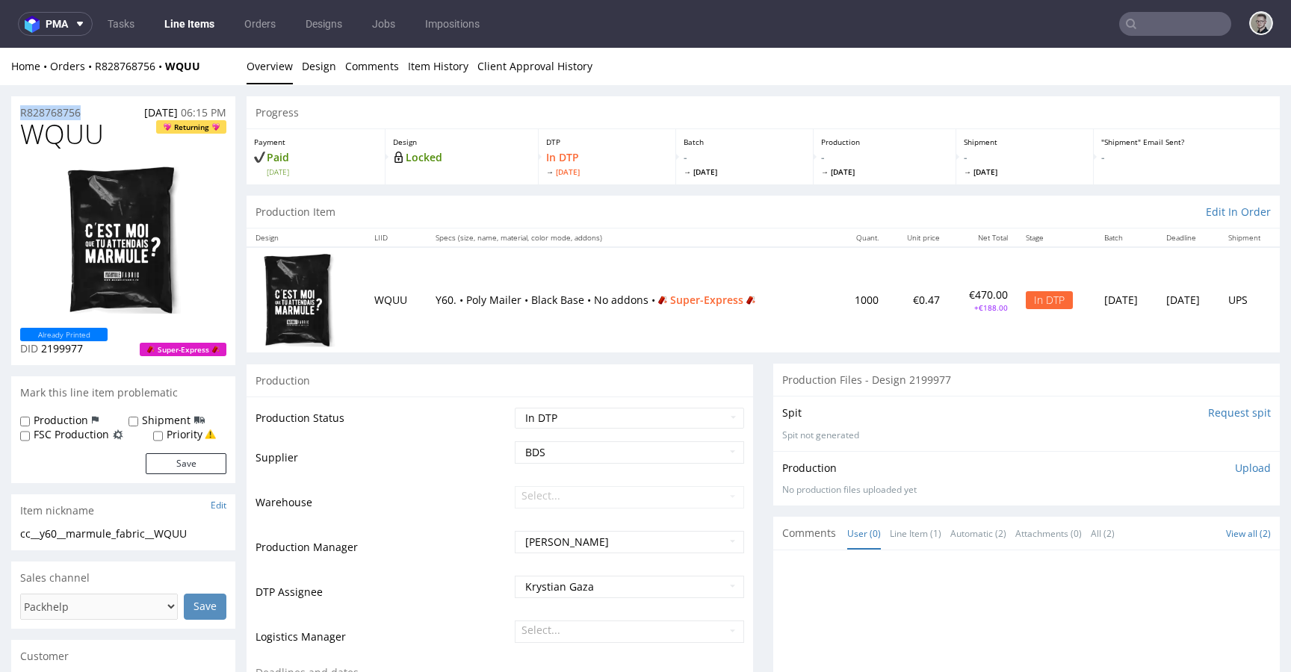
copy p "R828768756"
click at [63, 137] on span "WQUU" at bounding box center [62, 135] width 84 height 30
copy span "WQUU"
click at [1235, 472] on p "Upload" at bounding box center [1253, 468] width 36 height 15
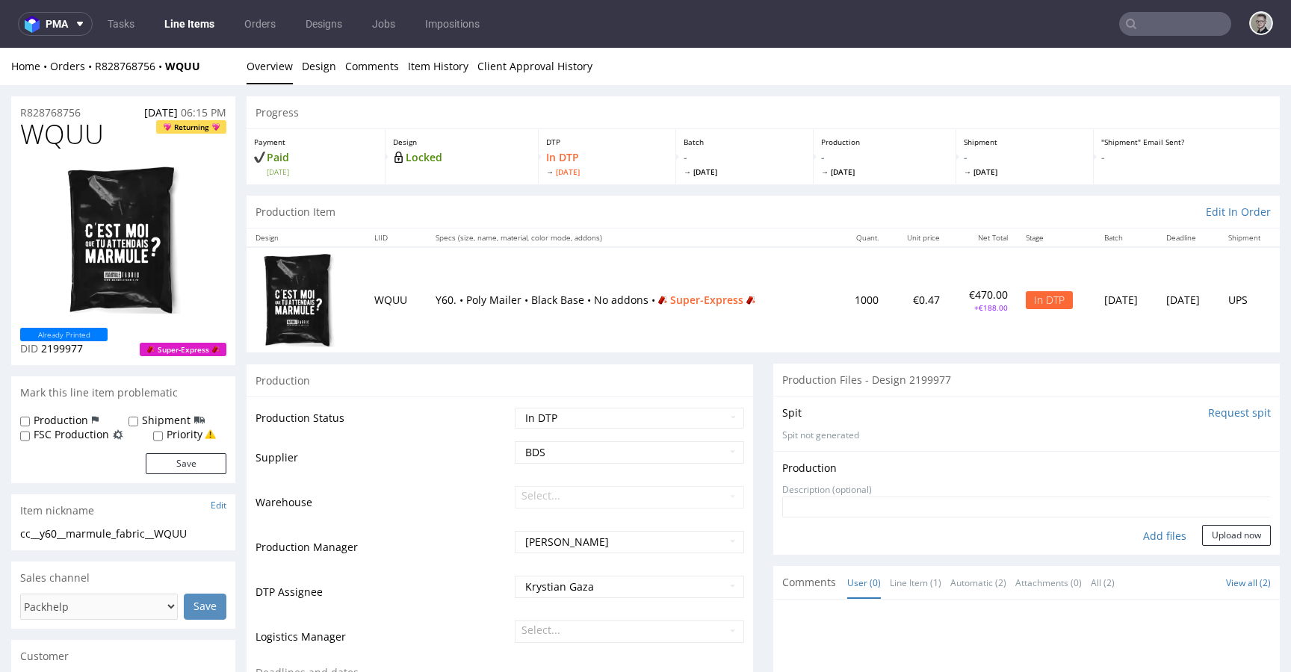
click at [1153, 536] on div "Add files" at bounding box center [1164, 536] width 75 height 22
type input "C:\fakepath\cc__y60__marmule_fabric__WQUU__d2199977__oR828768756__outside.pdf"
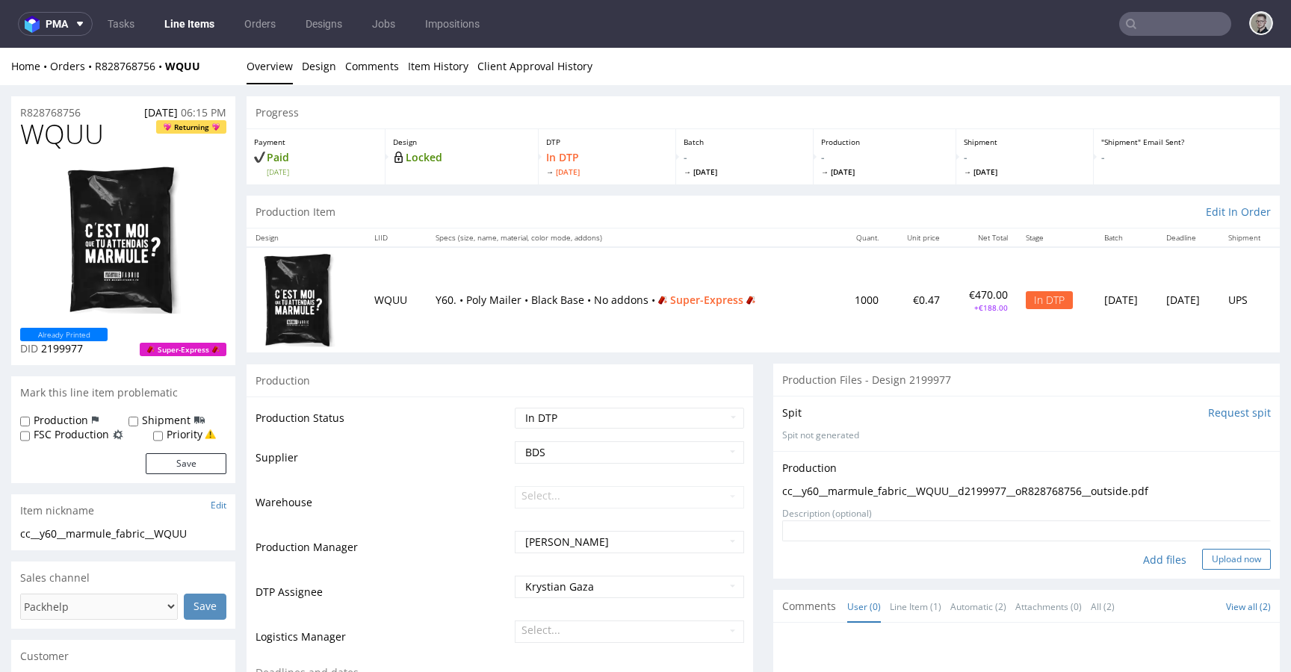
click at [1227, 562] on button "Upload now" at bounding box center [1236, 559] width 69 height 21
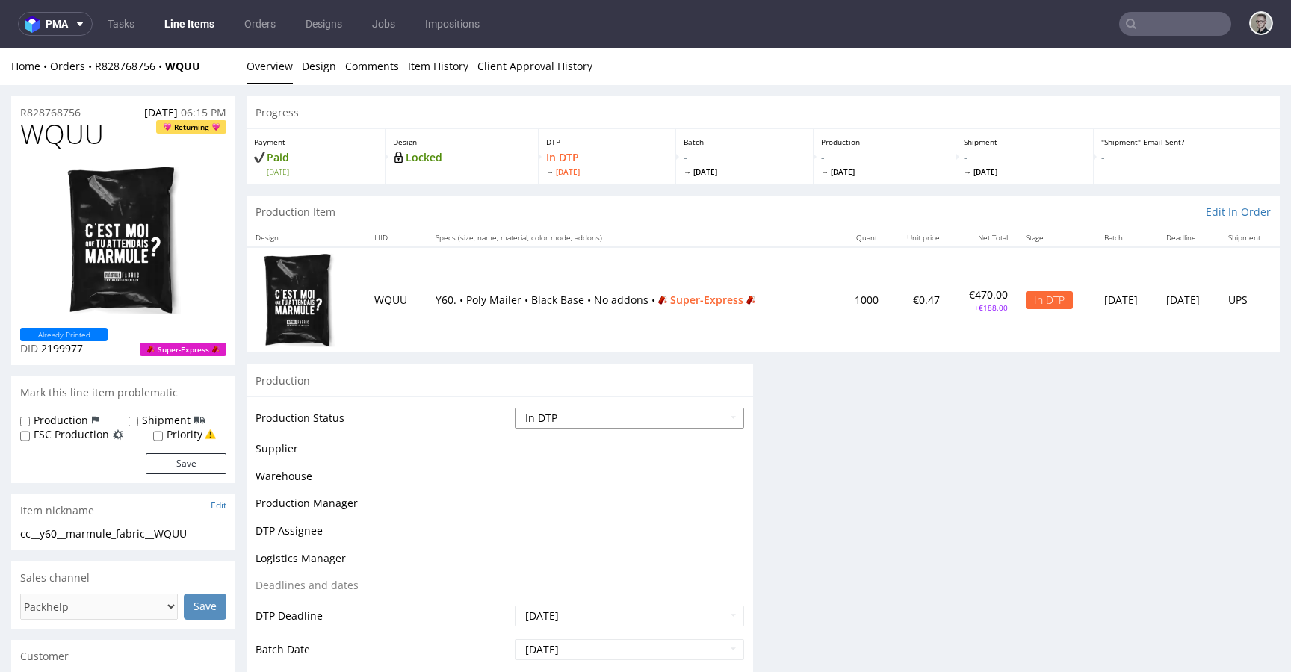
click at [583, 420] on select "Waiting for Artwork Waiting for Diecut Waiting for Mockup Waiting for DTP Waiti…" at bounding box center [629, 418] width 229 height 21
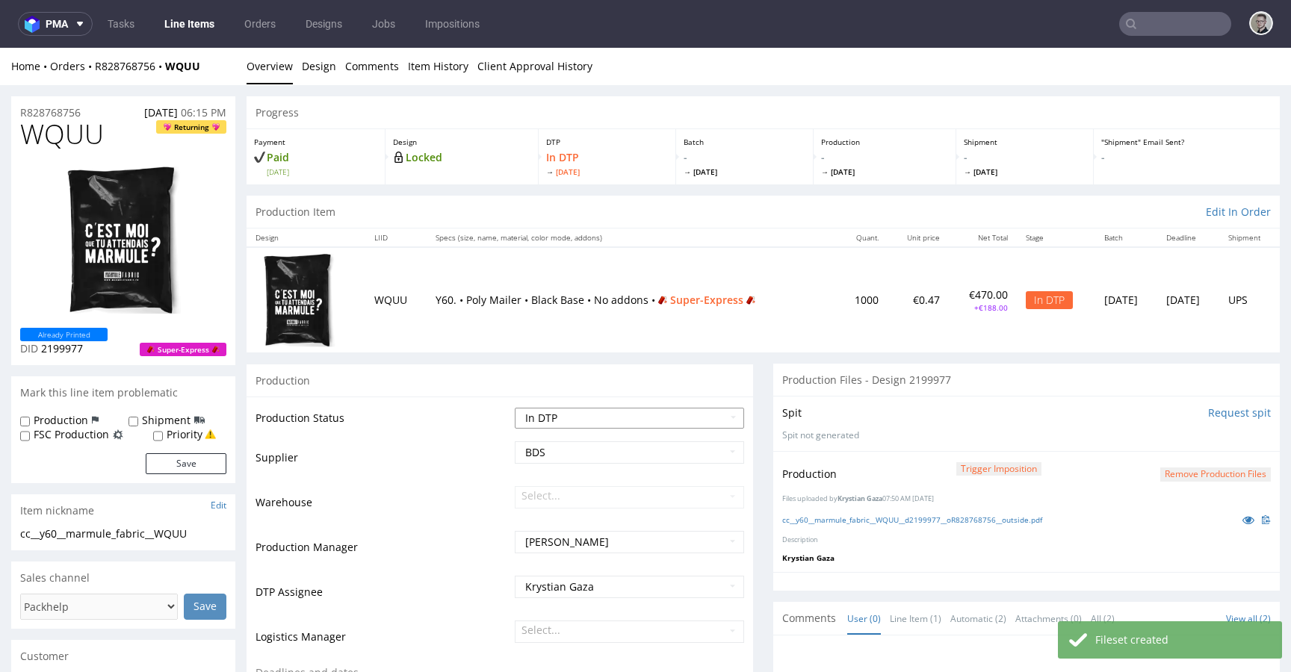
select select "dtp_production_ready"
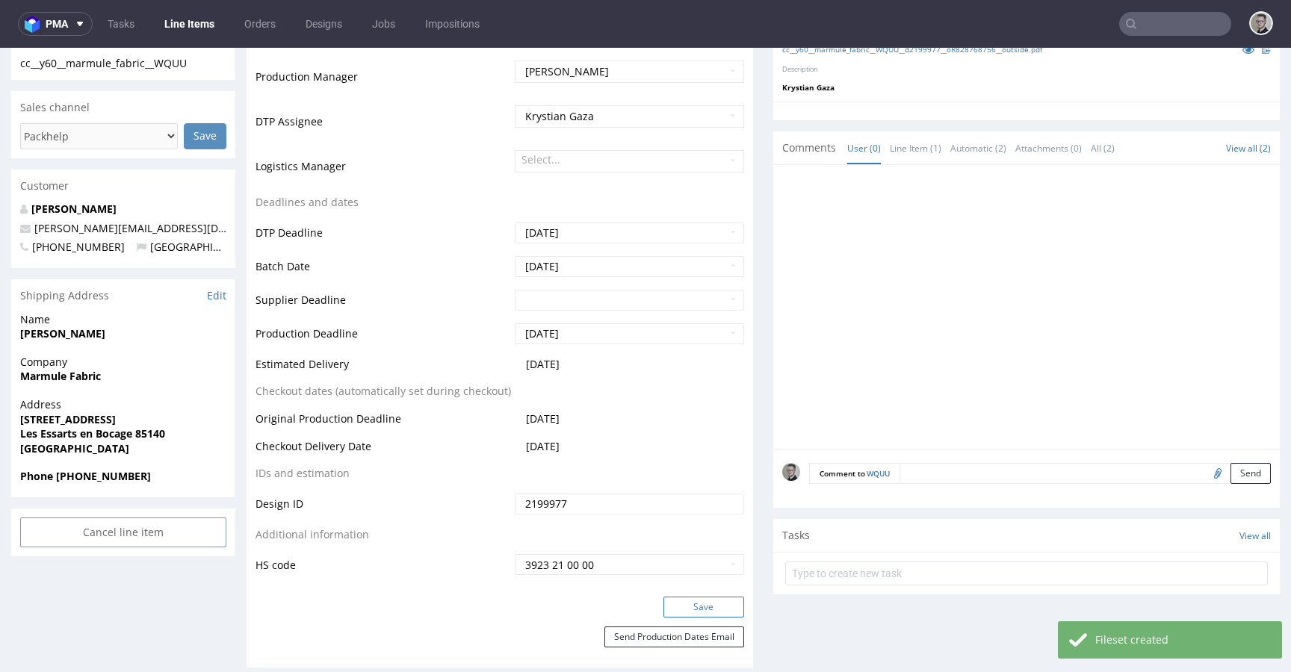
click at [707, 611] on button "Save" at bounding box center [703, 607] width 81 height 21
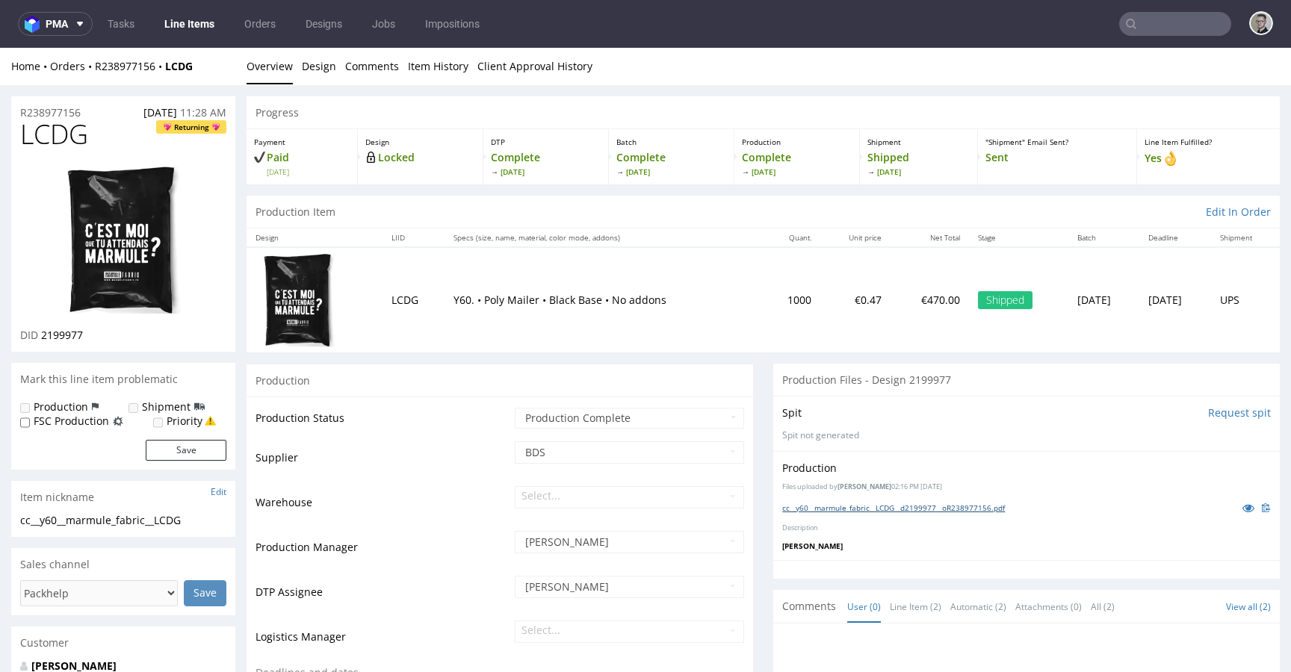
click at [905, 504] on link "cc__y60__marmule_fabric__LCDG__d2199977__oR238977156.pdf" at bounding box center [893, 508] width 223 height 10
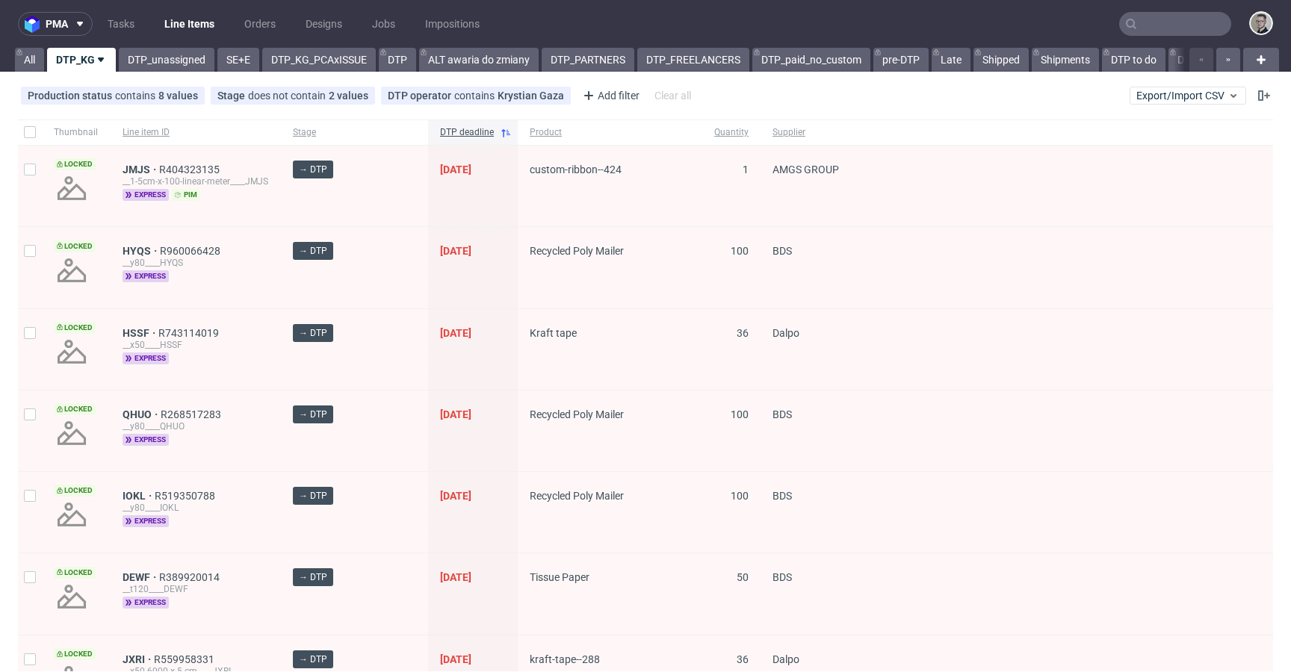
click at [28, 125] on div at bounding box center [30, 132] width 24 height 25
checkbox input "true"
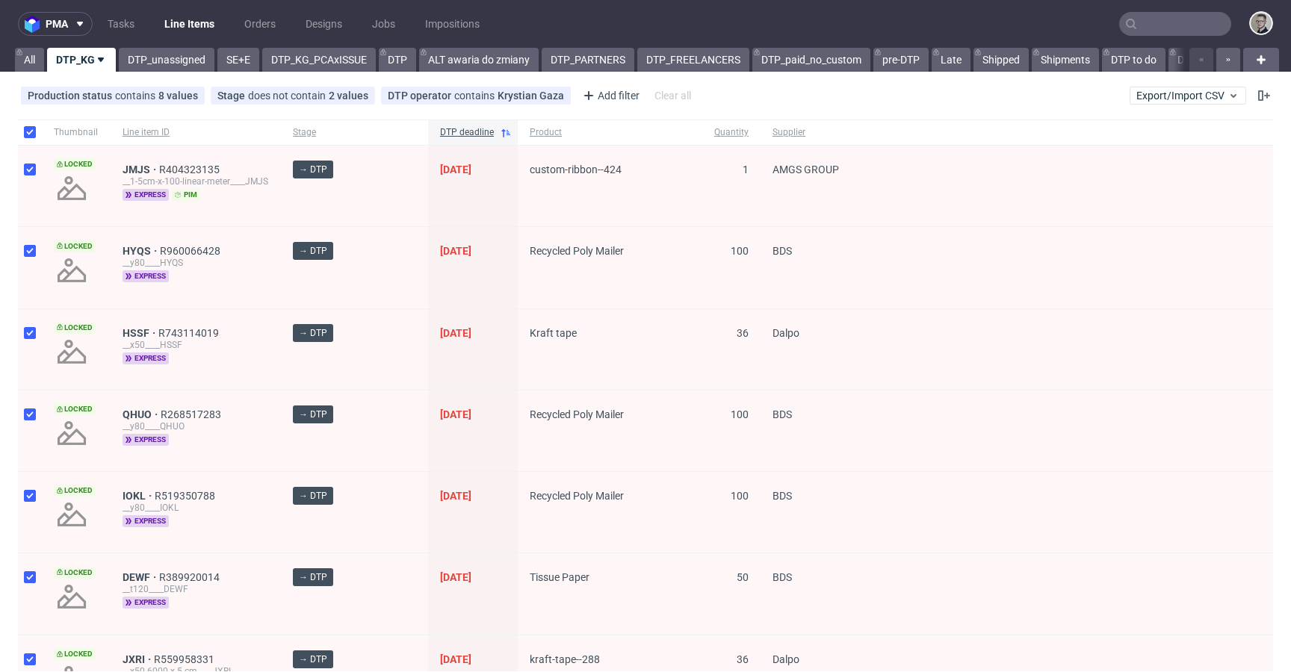
checkbox input "true"
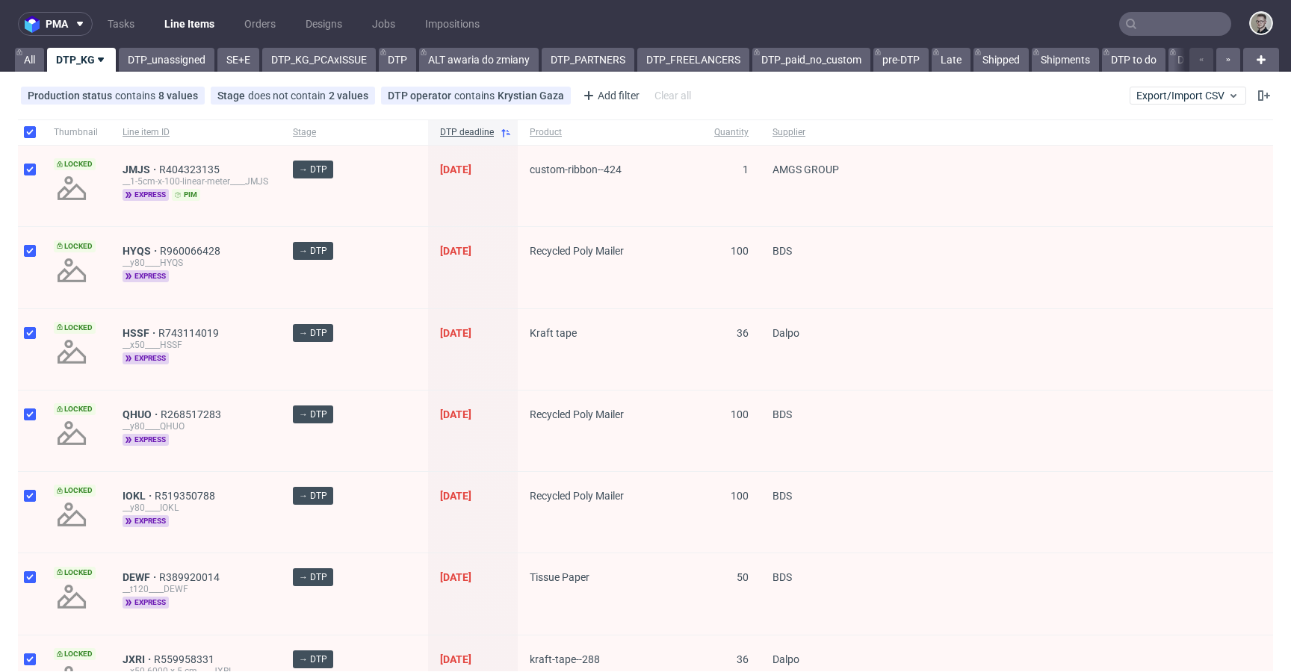
checkbox input "true"
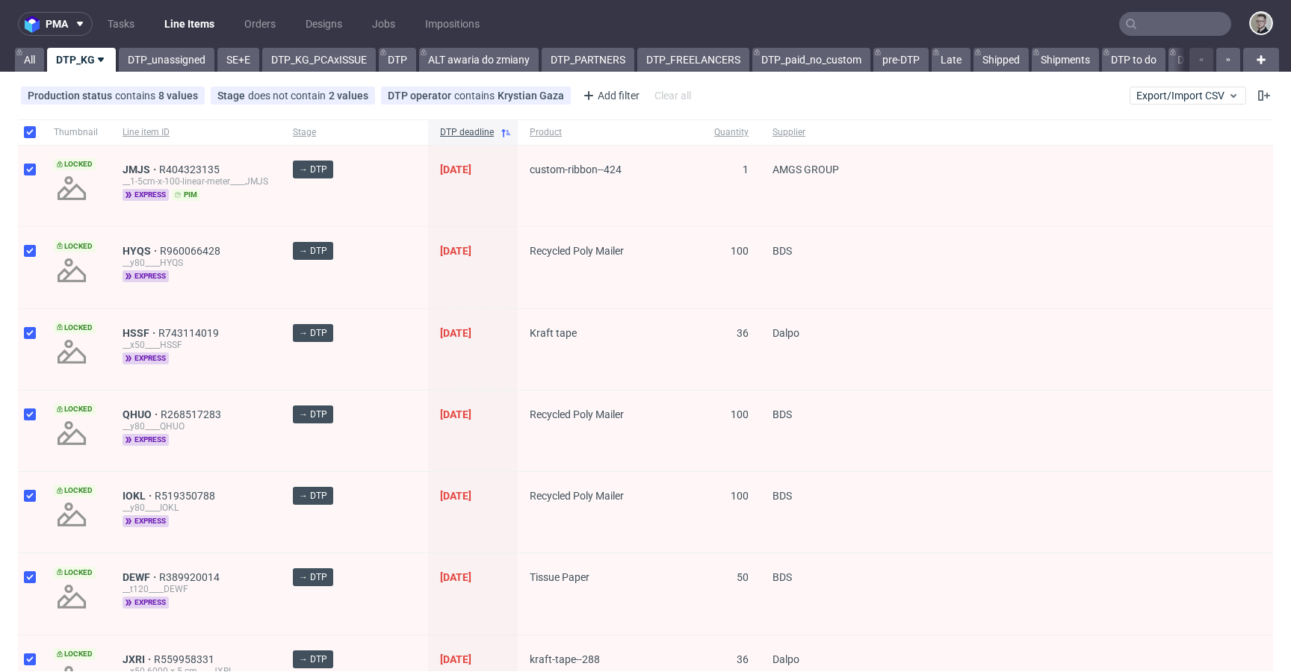
checkbox input "true"
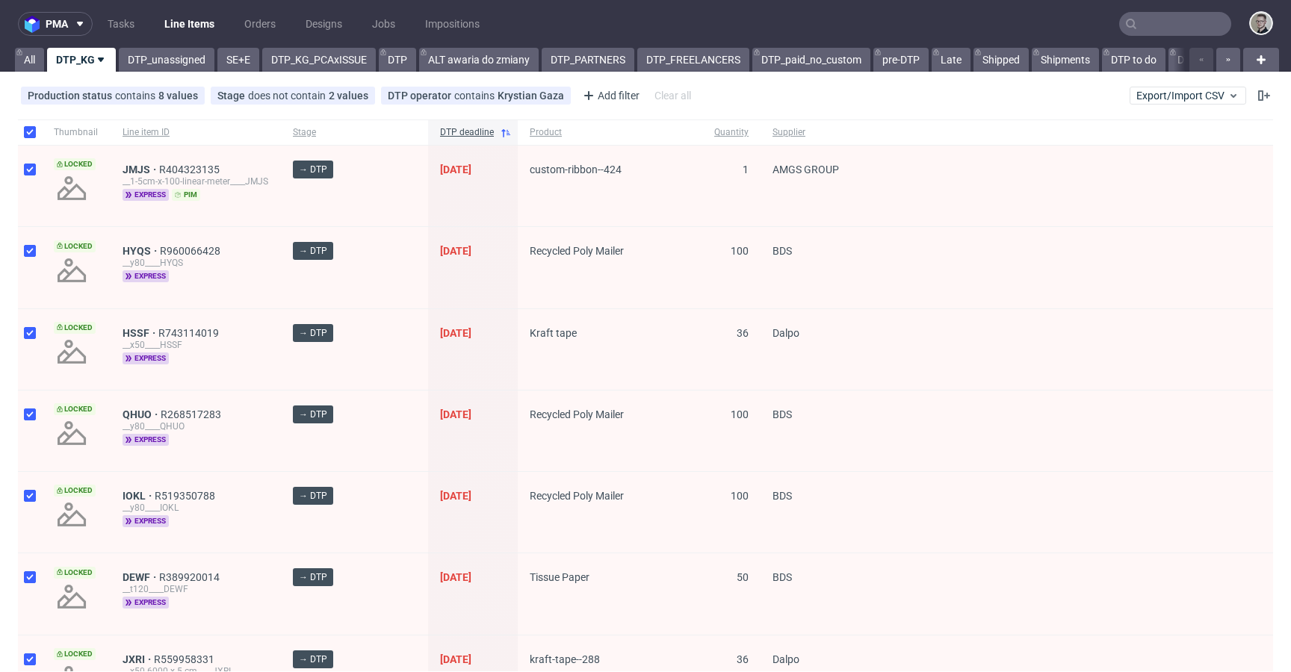
checkbox input "true"
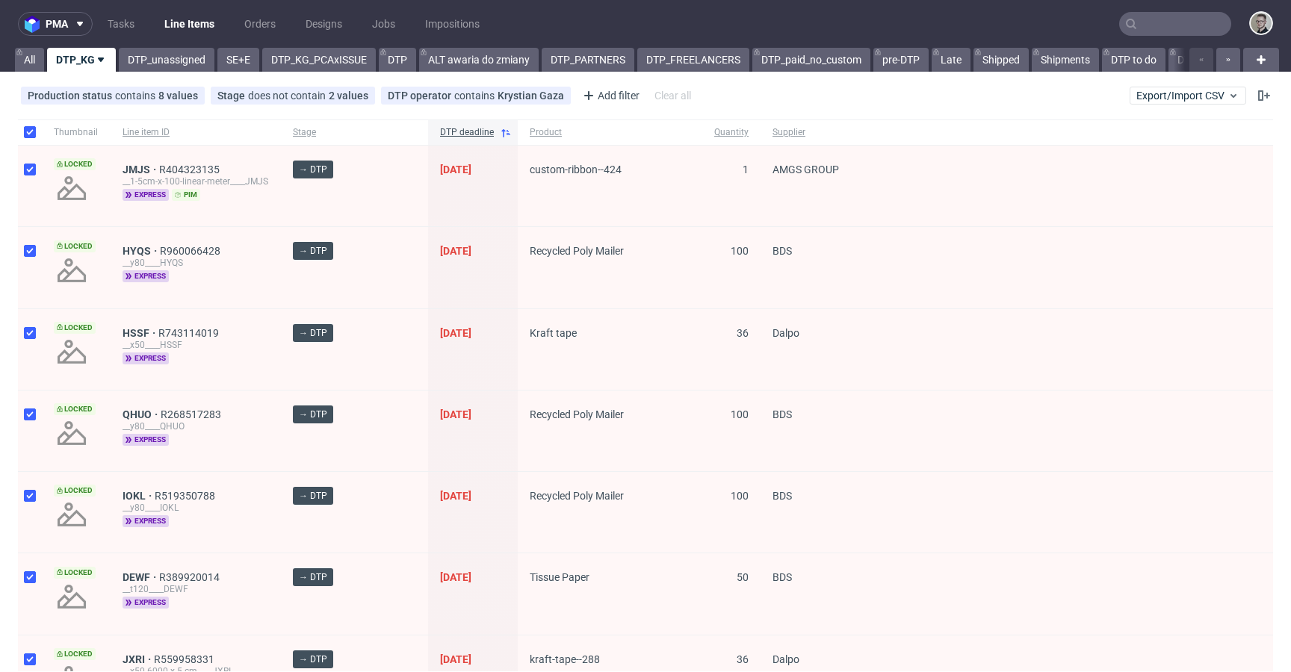
checkbox input "true"
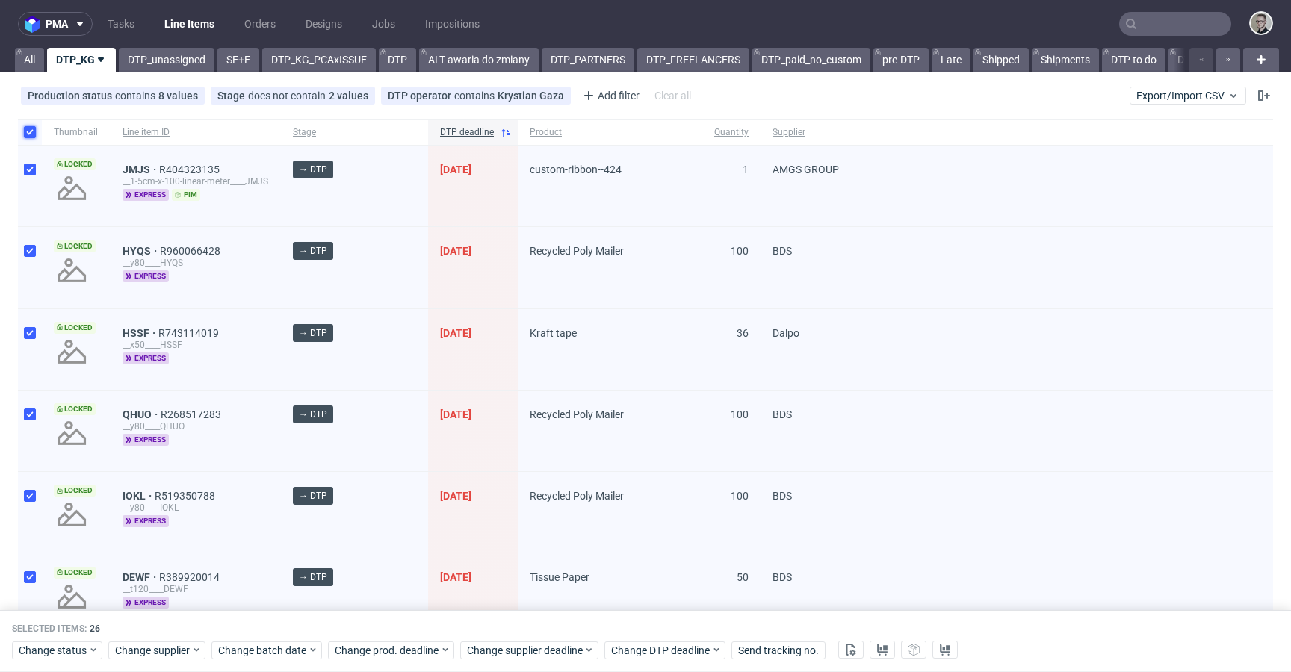
click at [28, 131] on input "checkbox" at bounding box center [30, 132] width 12 height 12
checkbox input "false"
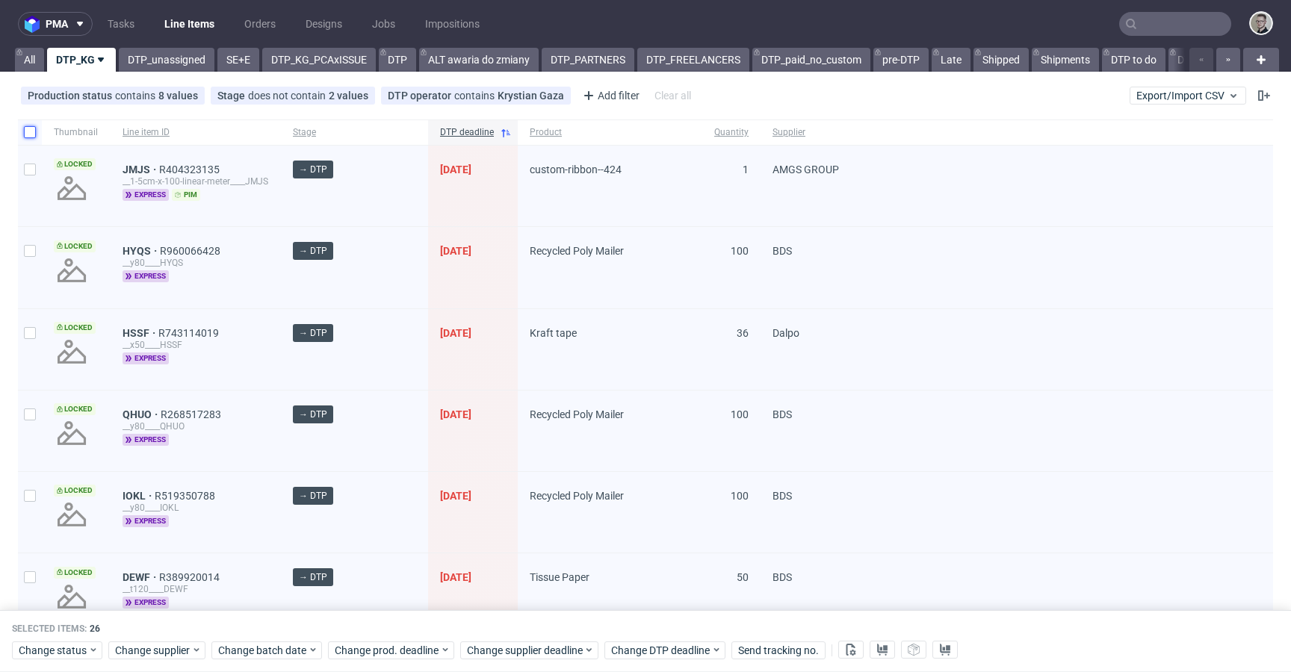
checkbox input "false"
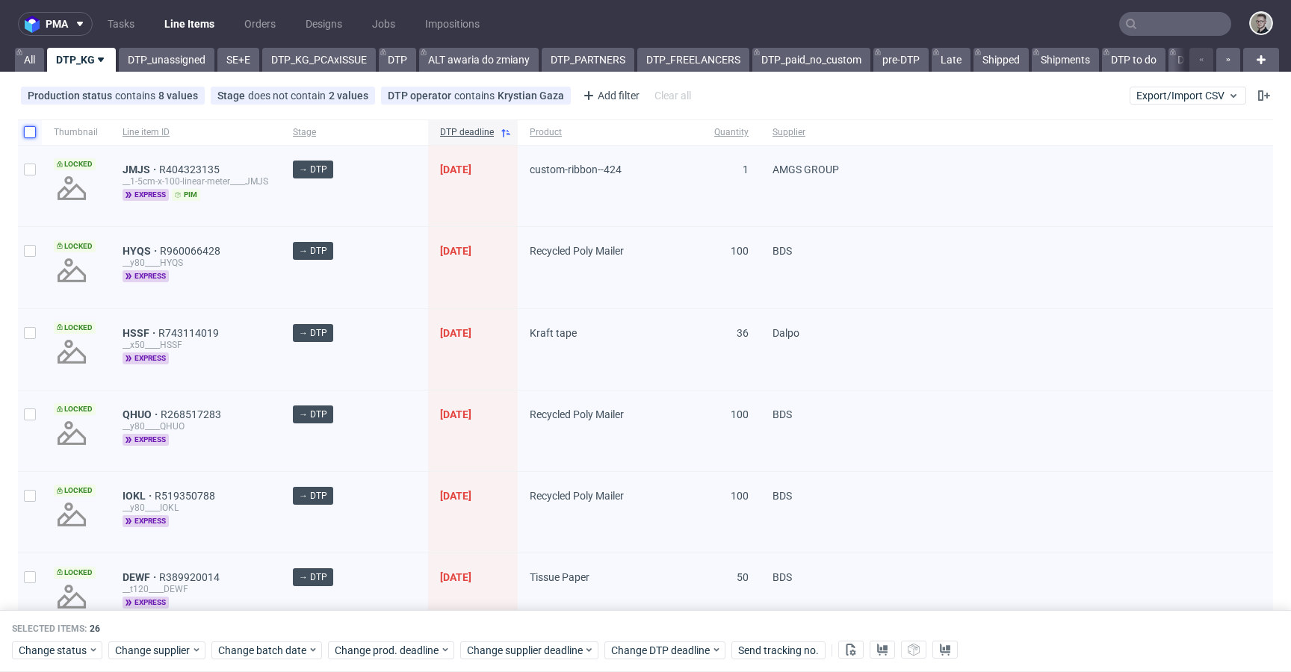
checkbox input "false"
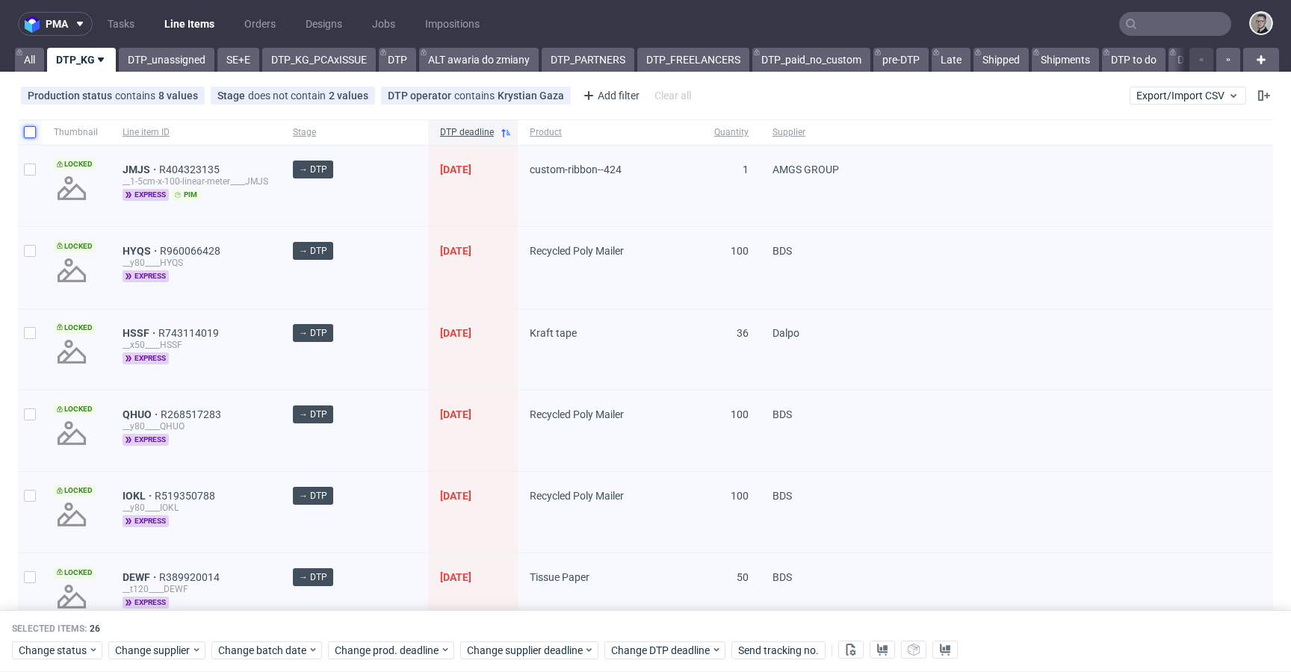
checkbox input "false"
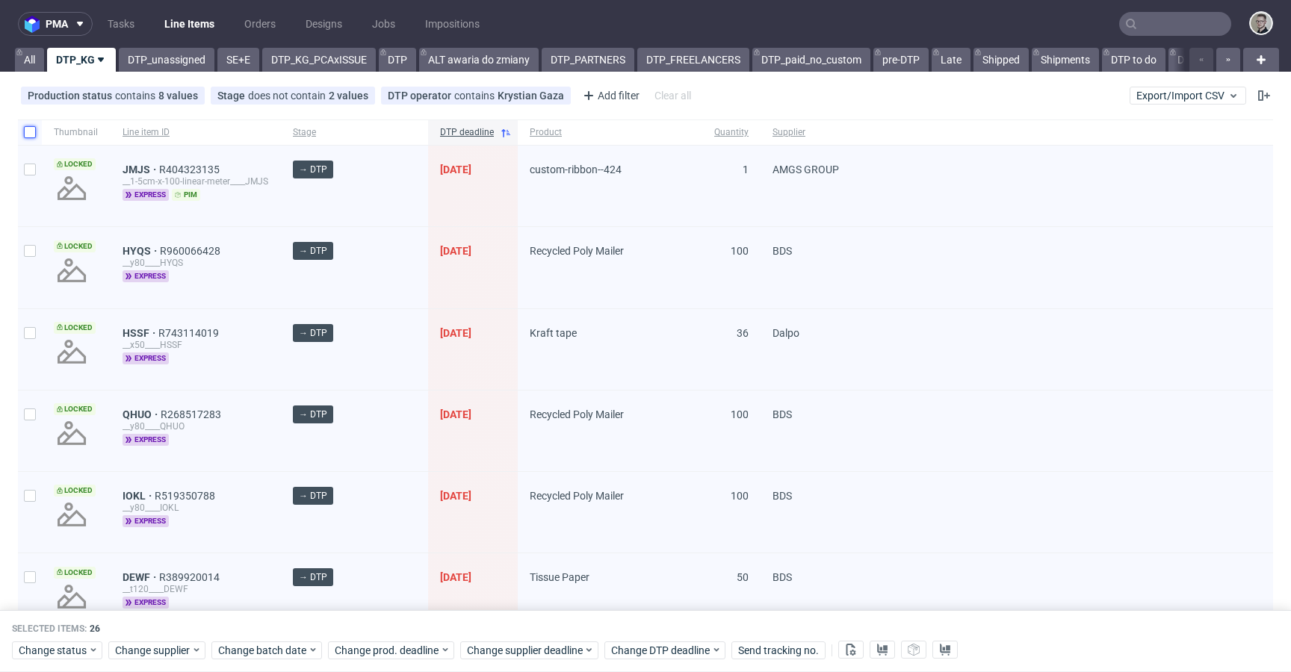
checkbox input "false"
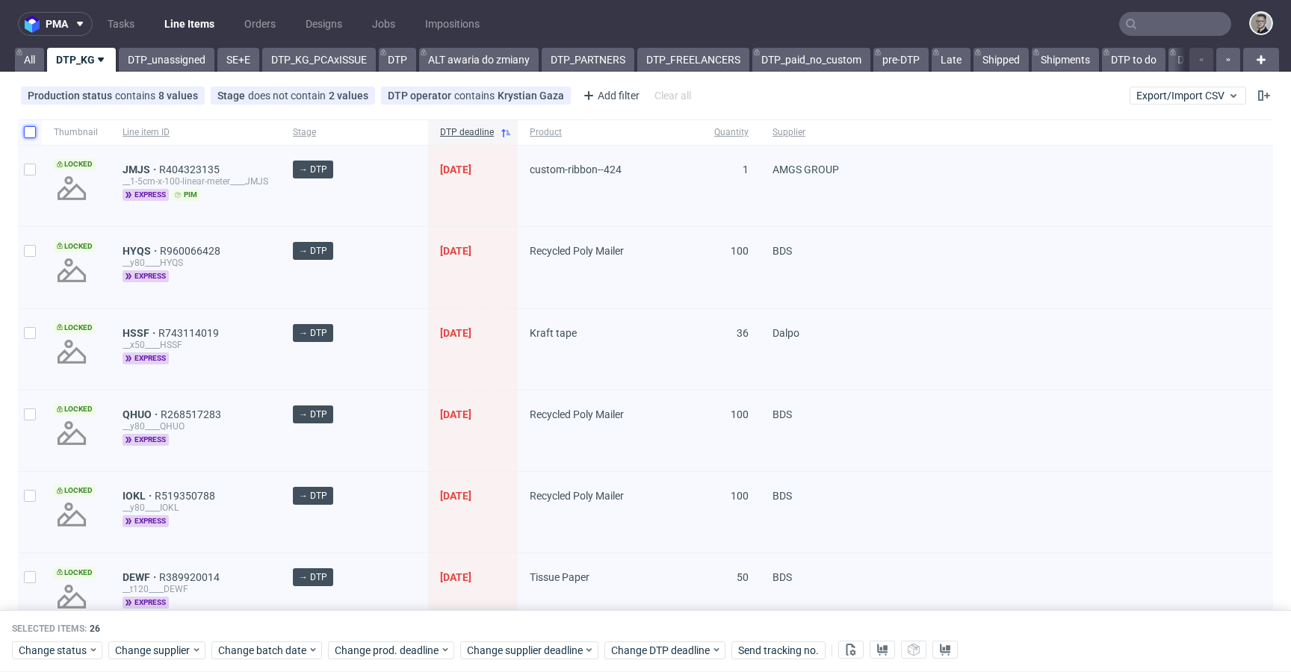
checkbox input "false"
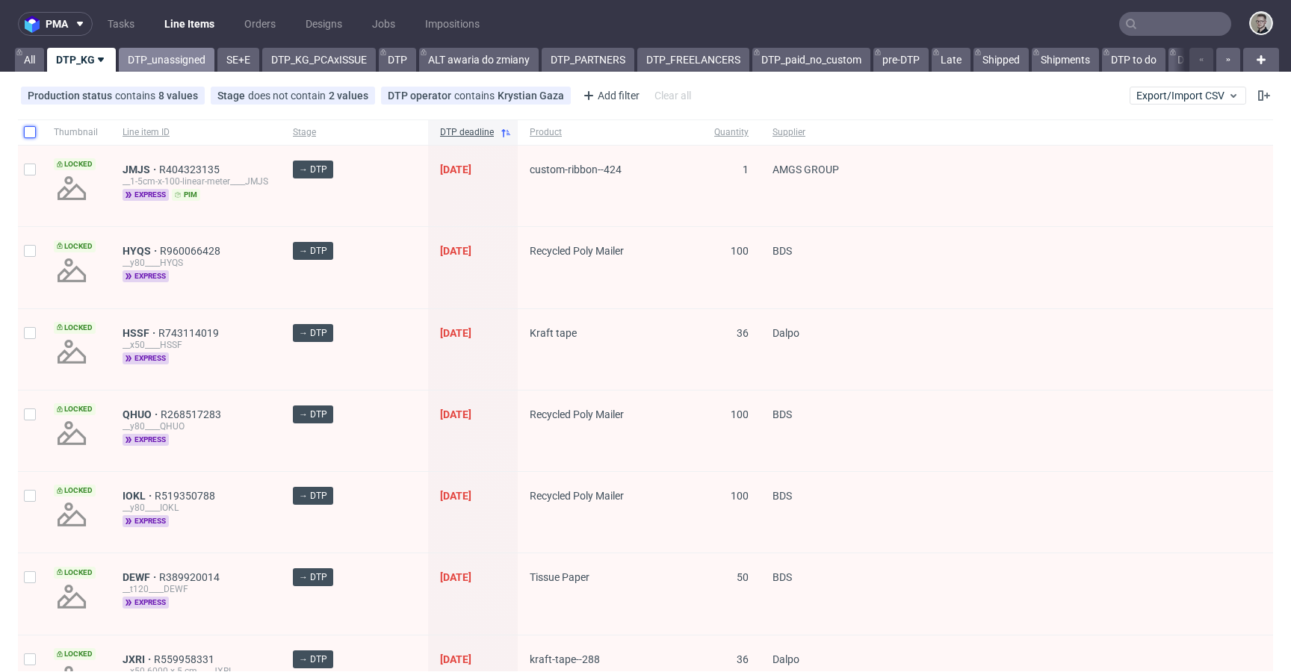
click at [184, 62] on link "DTP_unassigned" at bounding box center [167, 60] width 96 height 24
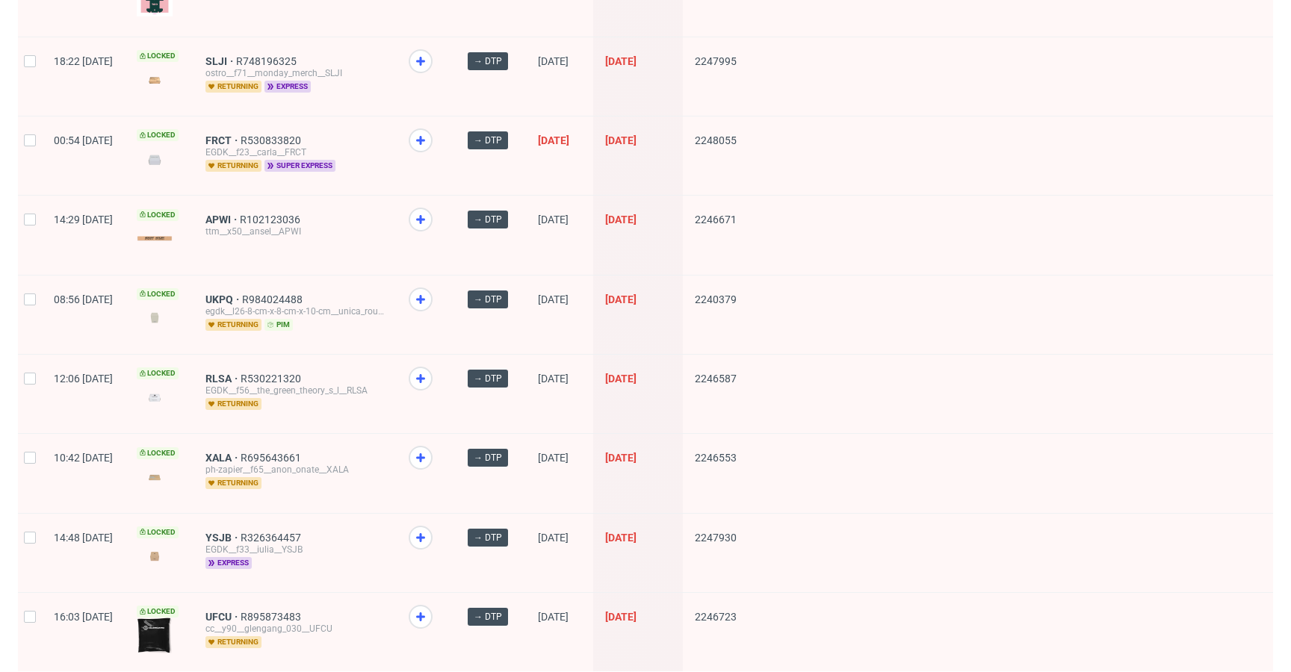
scroll to position [1492, 0]
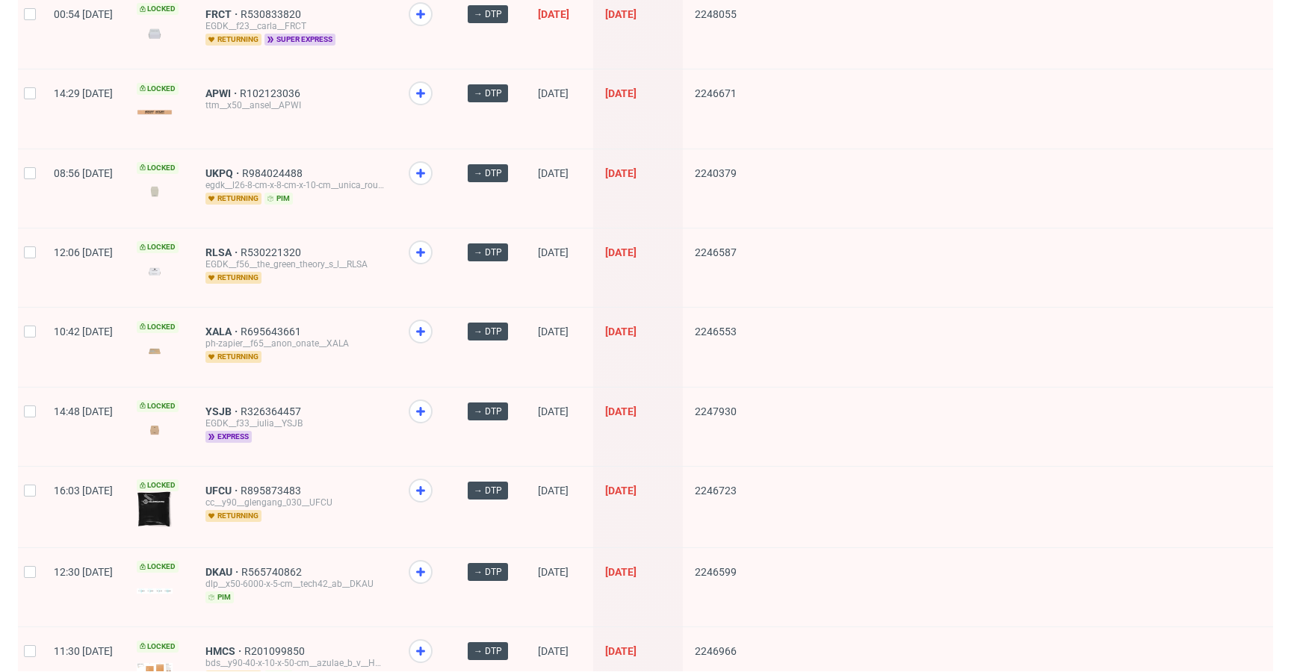
drag, startPoint x: 261, startPoint y: 155, endPoint x: 257, endPoint y: 164, distance: 9.4
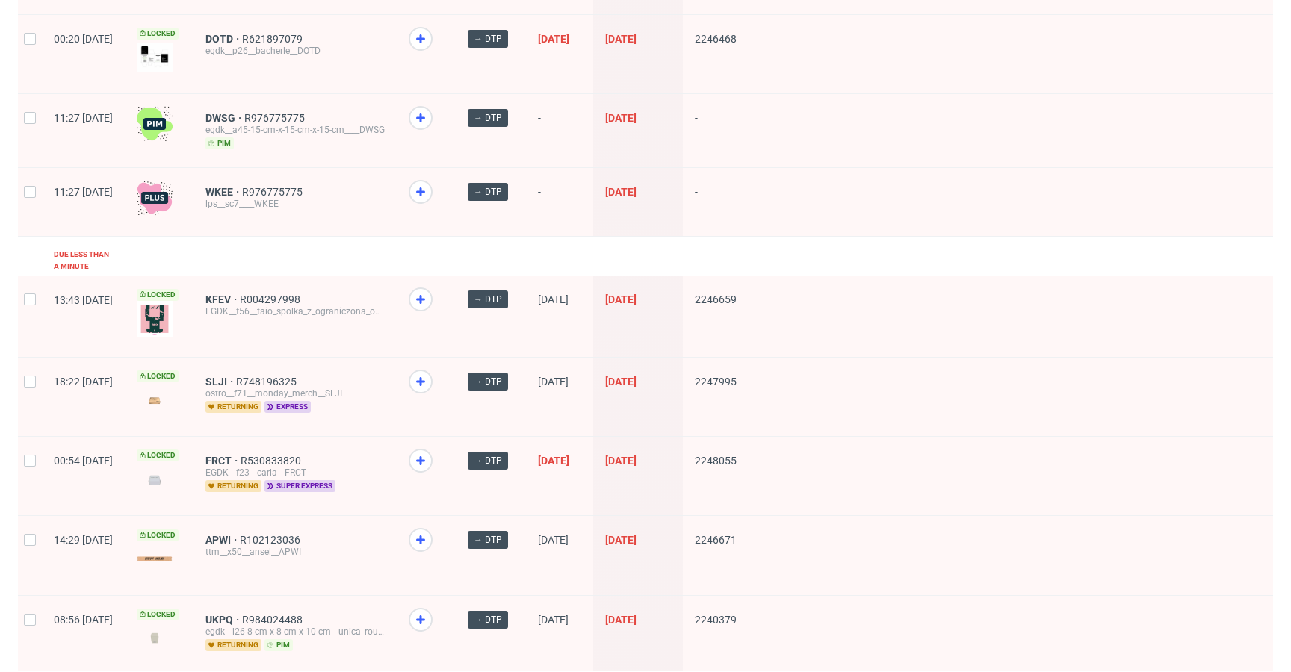
scroll to position [1957, 0]
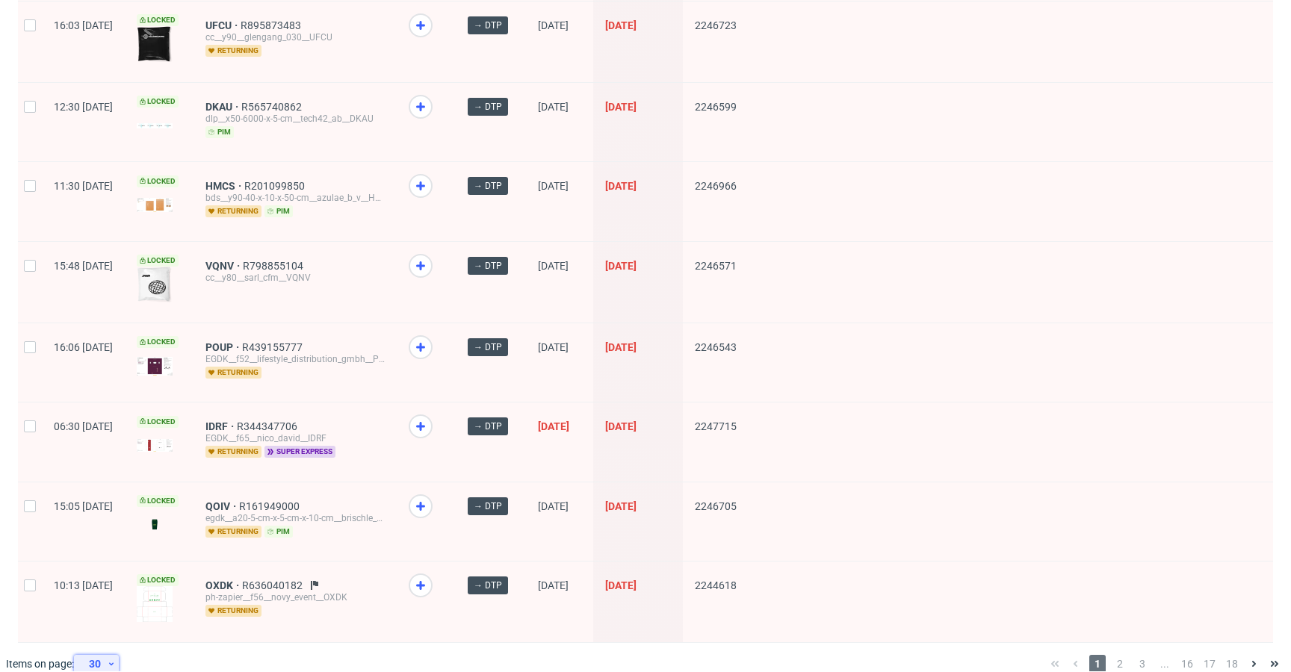
click at [111, 655] on div "30" at bounding box center [96, 664] width 45 height 18
click at [116, 571] on div "60" at bounding box center [102, 576] width 42 height 33
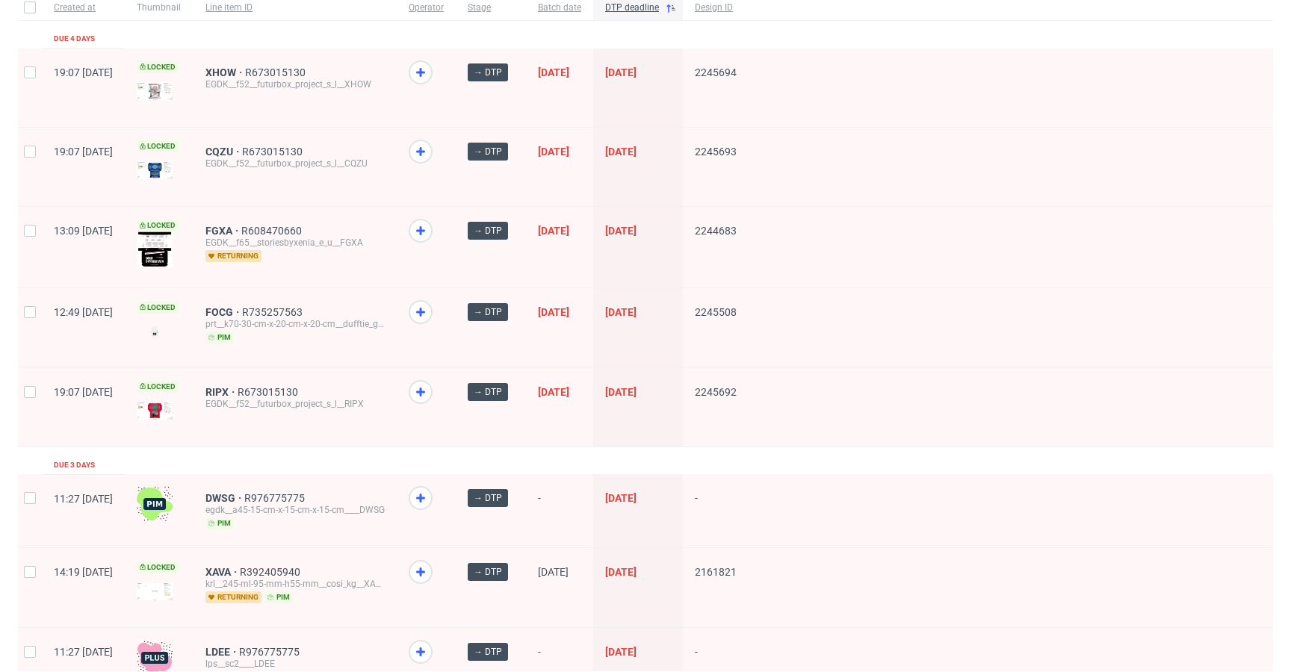
scroll to position [233, 0]
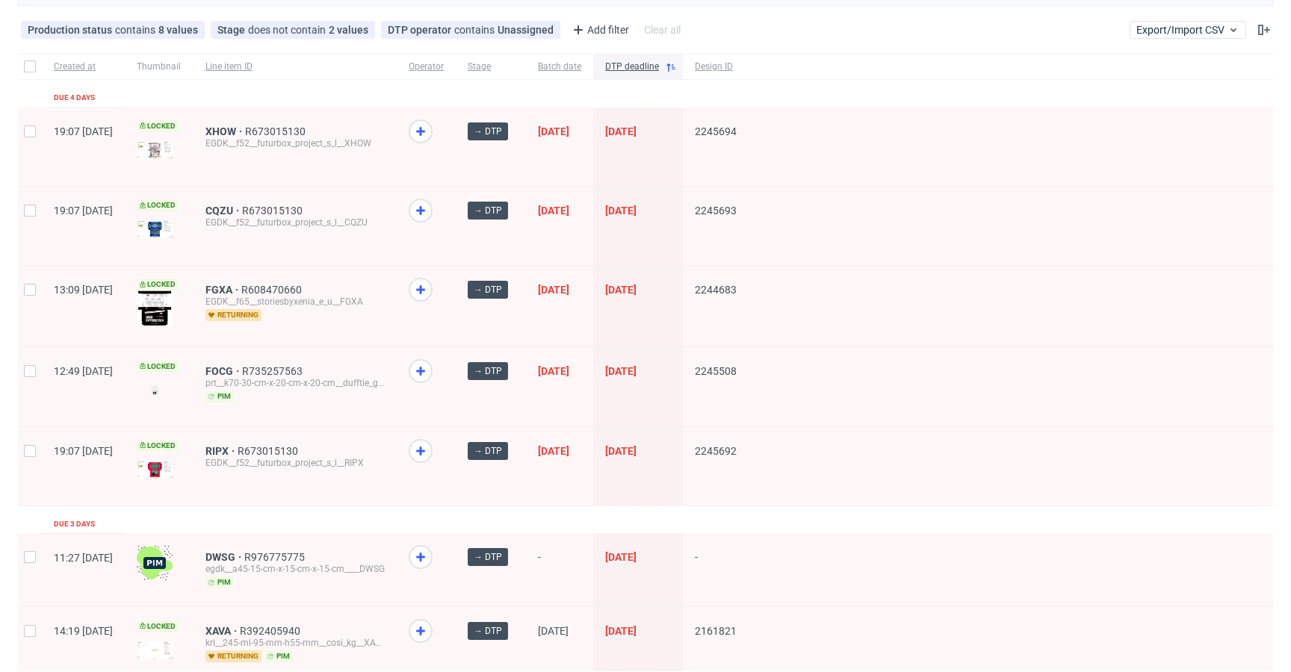
scroll to position [99, 0]
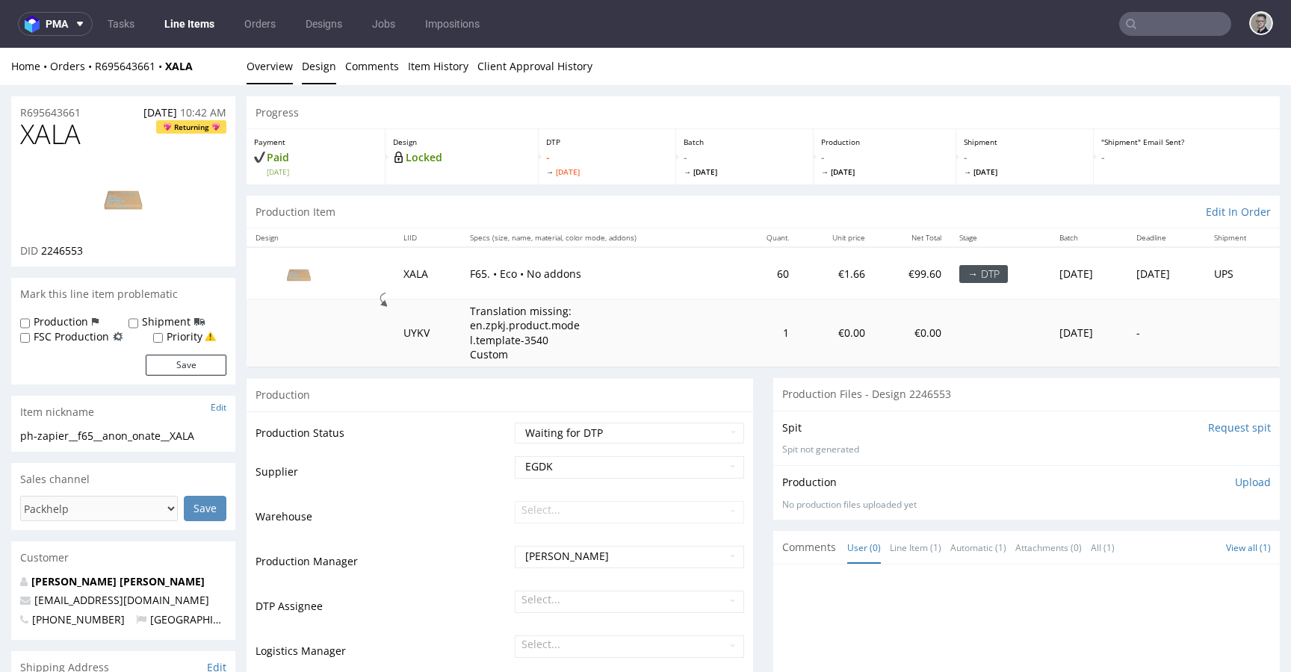
click at [321, 64] on link "Design" at bounding box center [319, 66] width 34 height 37
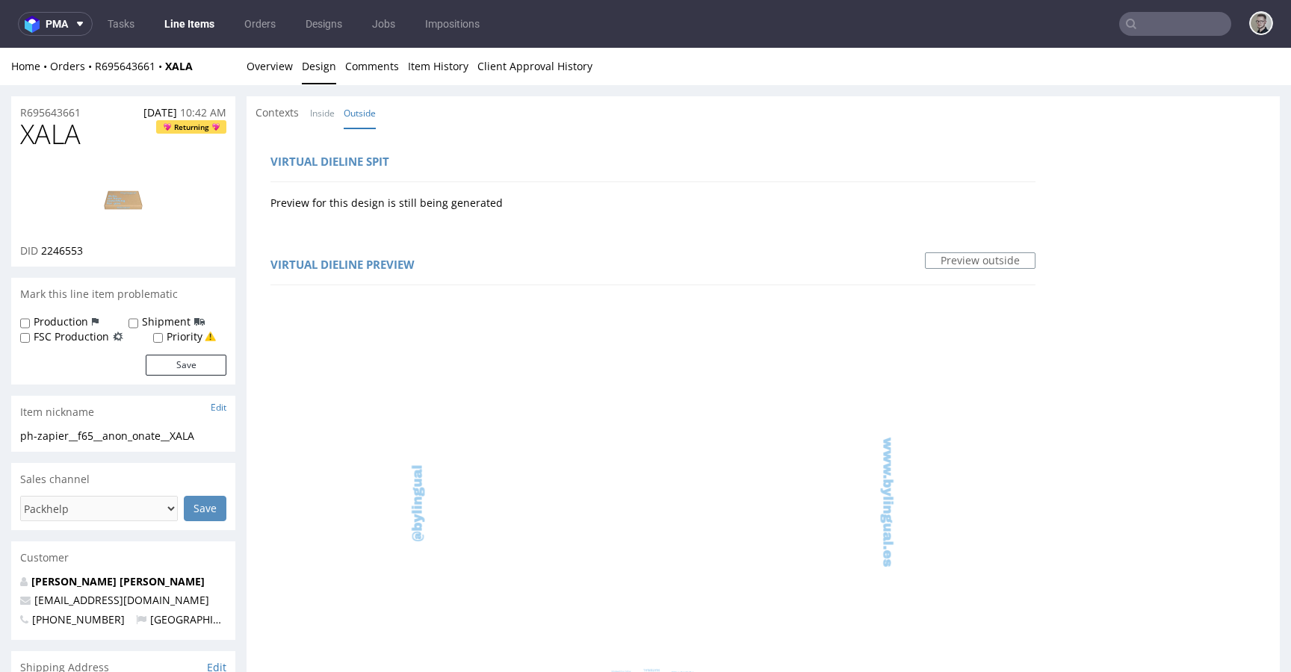
click at [134, 201] on img at bounding box center [123, 197] width 120 height 67
click at [270, 59] on link "Overview" at bounding box center [270, 66] width 46 height 37
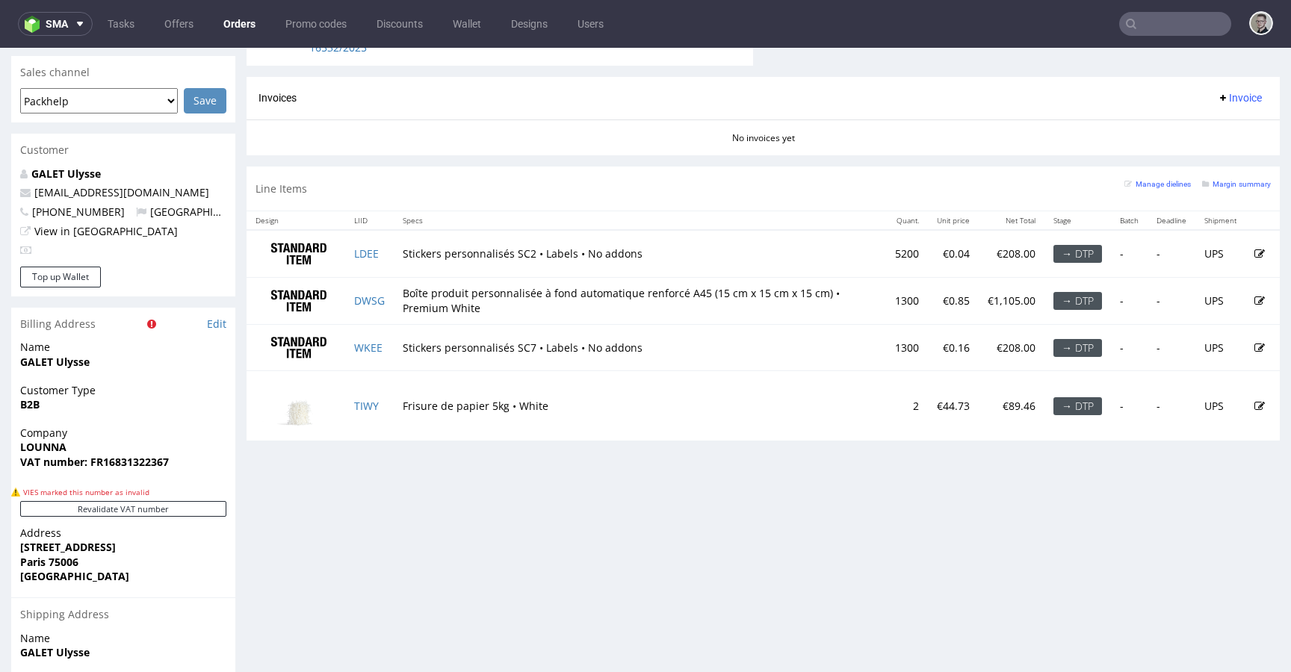
scroll to position [660, 0]
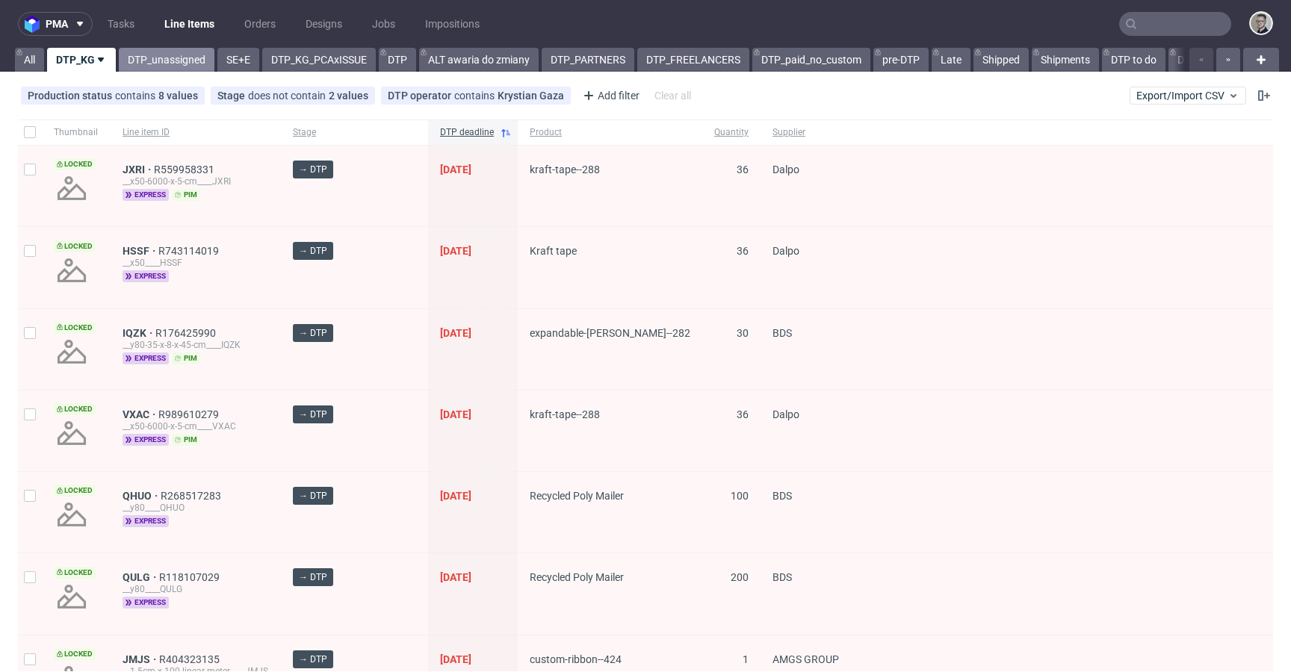
click at [195, 58] on link "DTP_unassigned" at bounding box center [167, 60] width 96 height 24
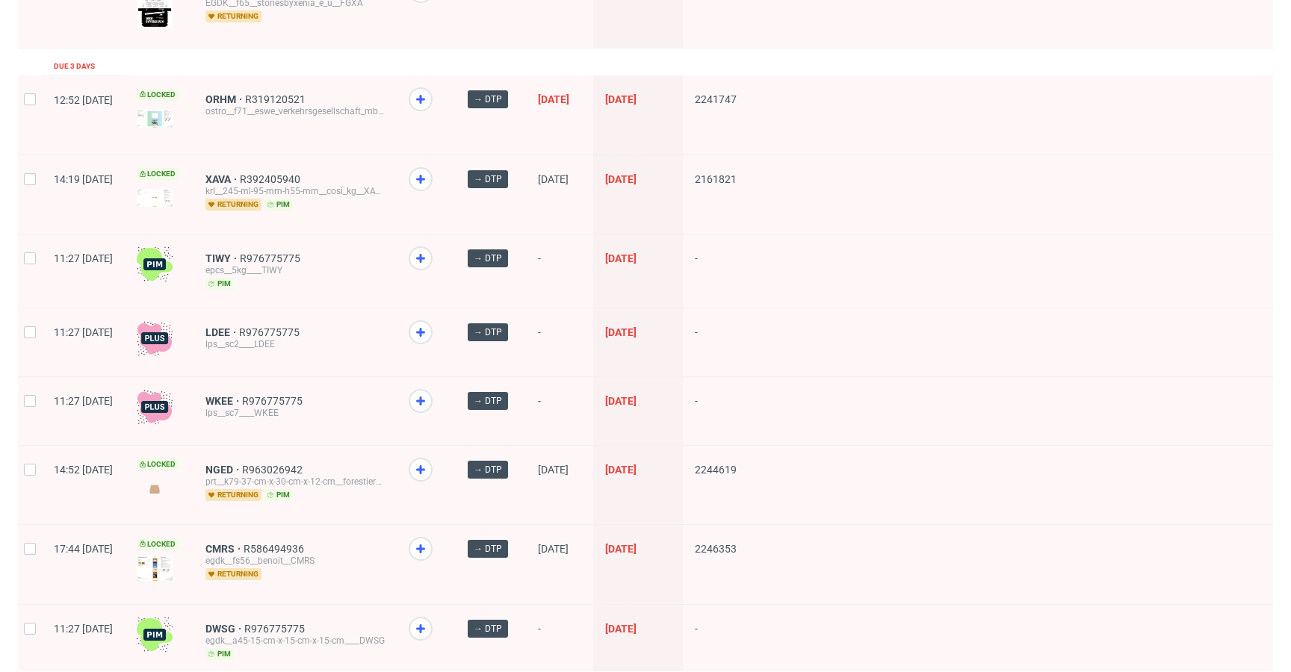
scroll to position [668, 0]
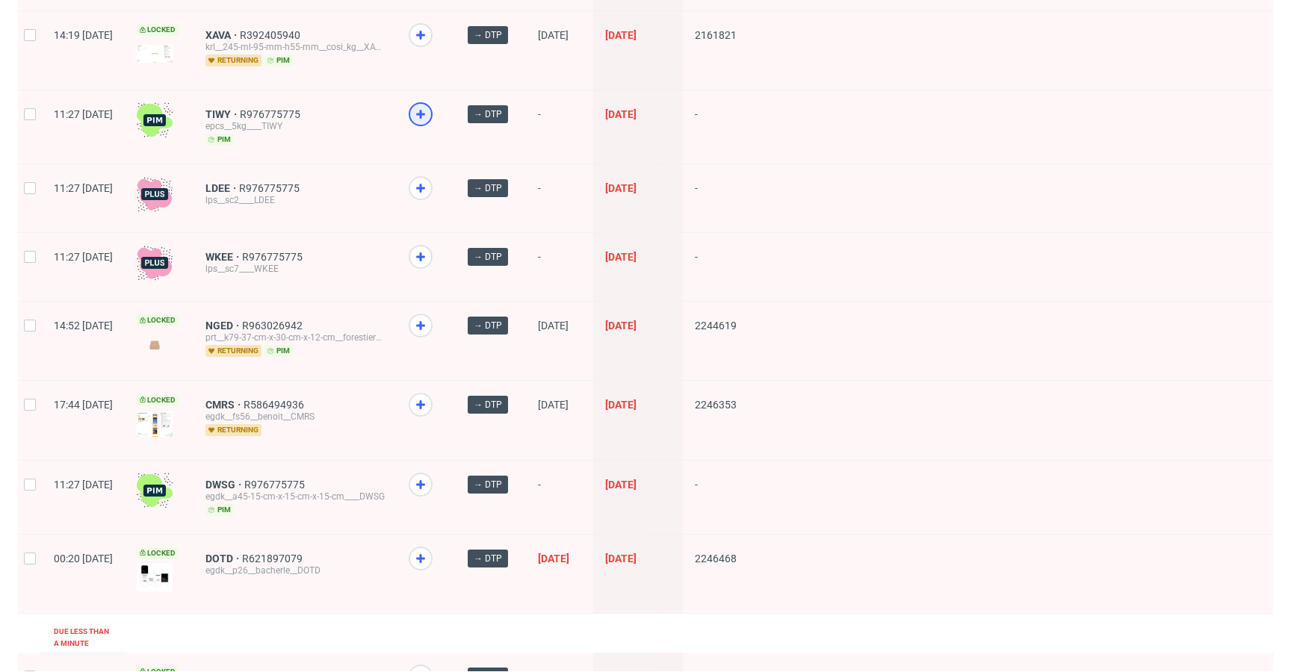
click at [430, 111] on icon at bounding box center [421, 114] width 18 height 18
click at [430, 179] on icon at bounding box center [421, 188] width 18 height 18
click at [430, 252] on icon at bounding box center [421, 257] width 18 height 18
click at [433, 479] on div at bounding box center [421, 485] width 24 height 24
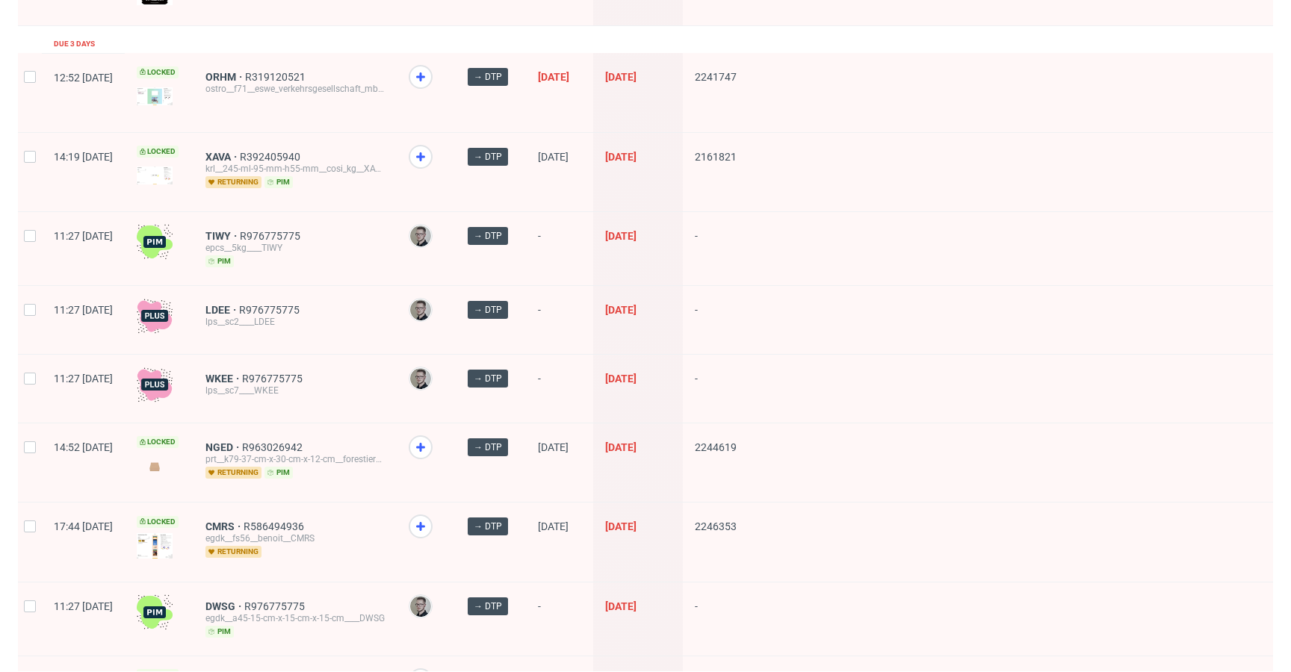
scroll to position [0, 0]
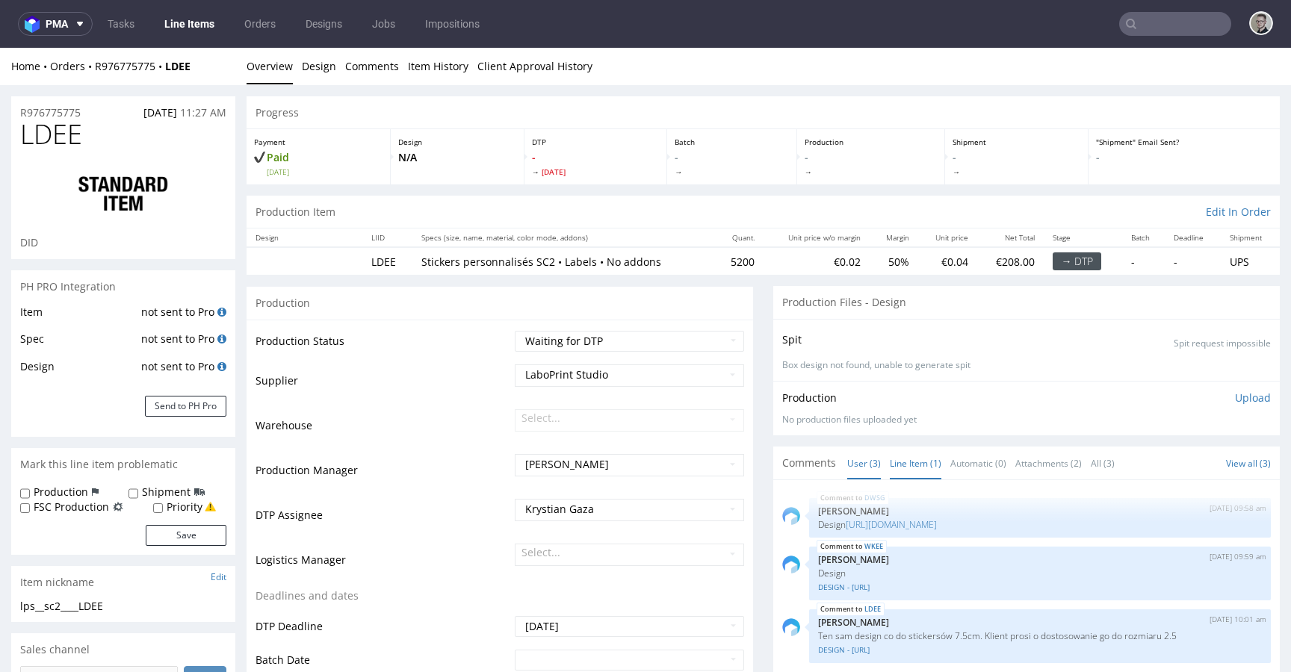
click at [920, 462] on link "Line Item (1)" at bounding box center [916, 463] width 52 height 32
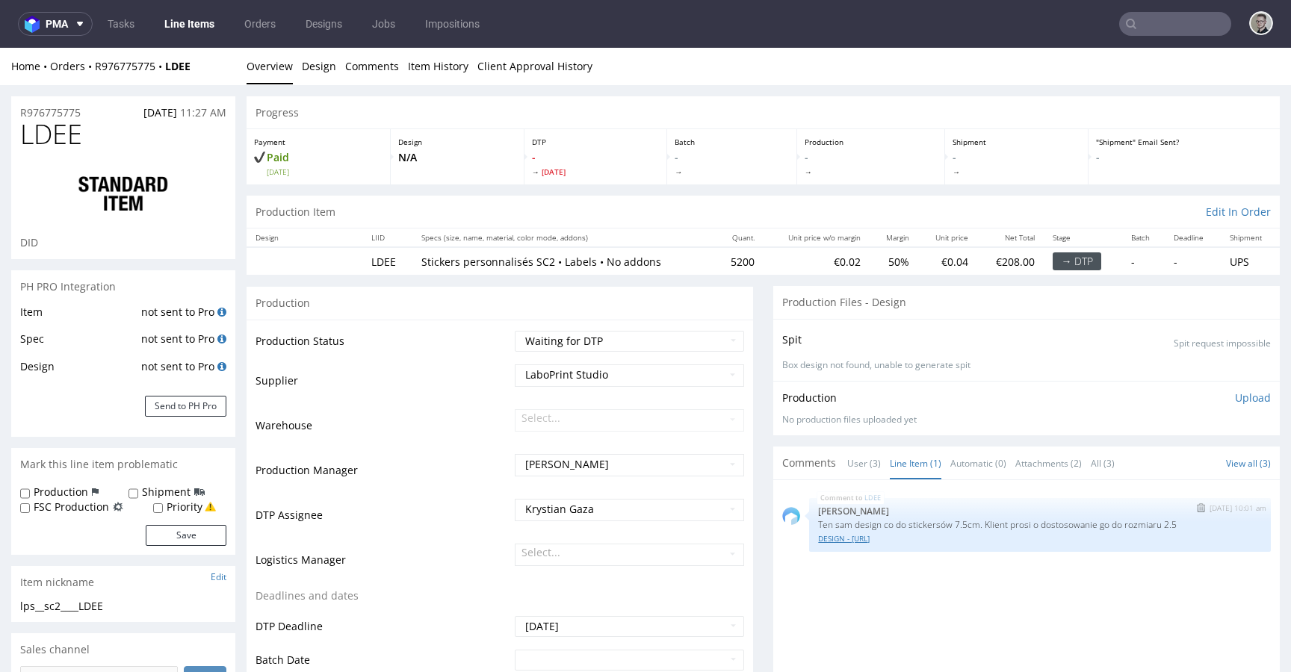
click at [871, 542] on link "DESIGN - [URL]" at bounding box center [1040, 538] width 444 height 11
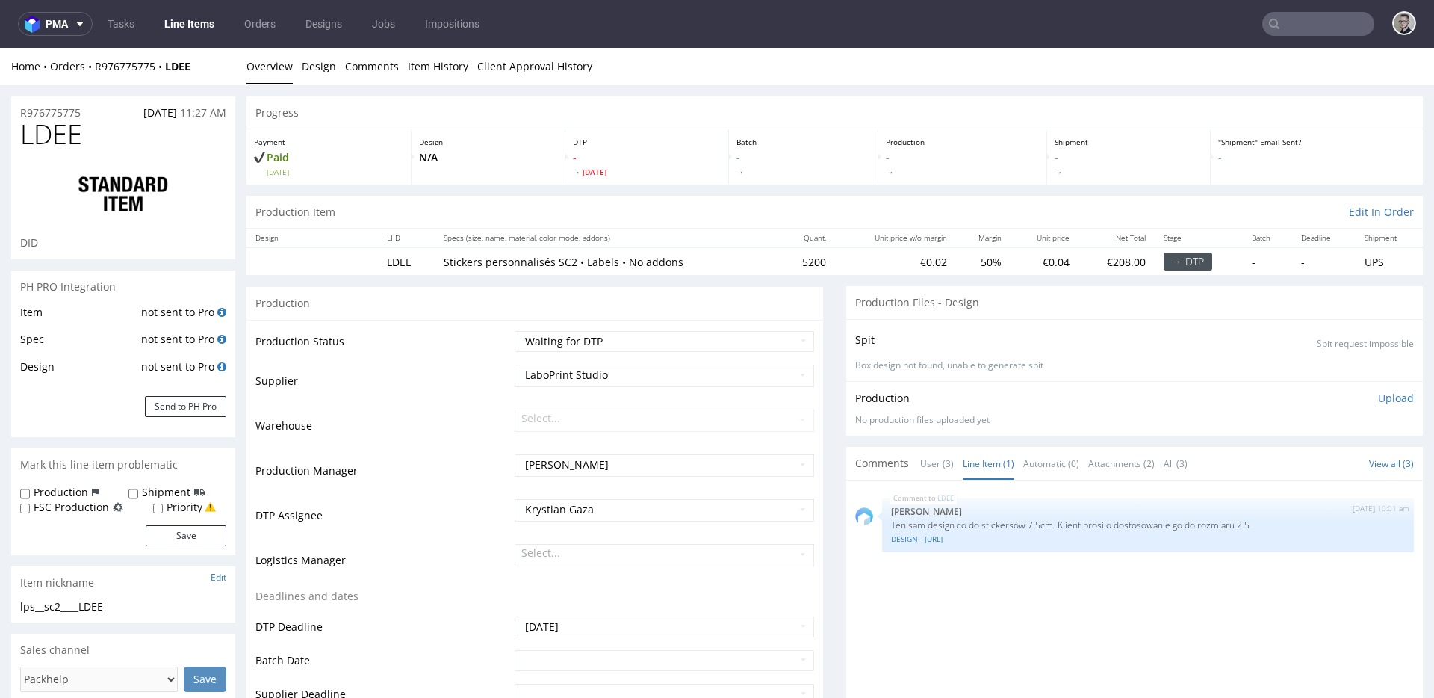
click at [92, 605] on div "lps__sc2____LDEE" at bounding box center [123, 606] width 206 height 15
copy div "lps__sc2____LDEE"
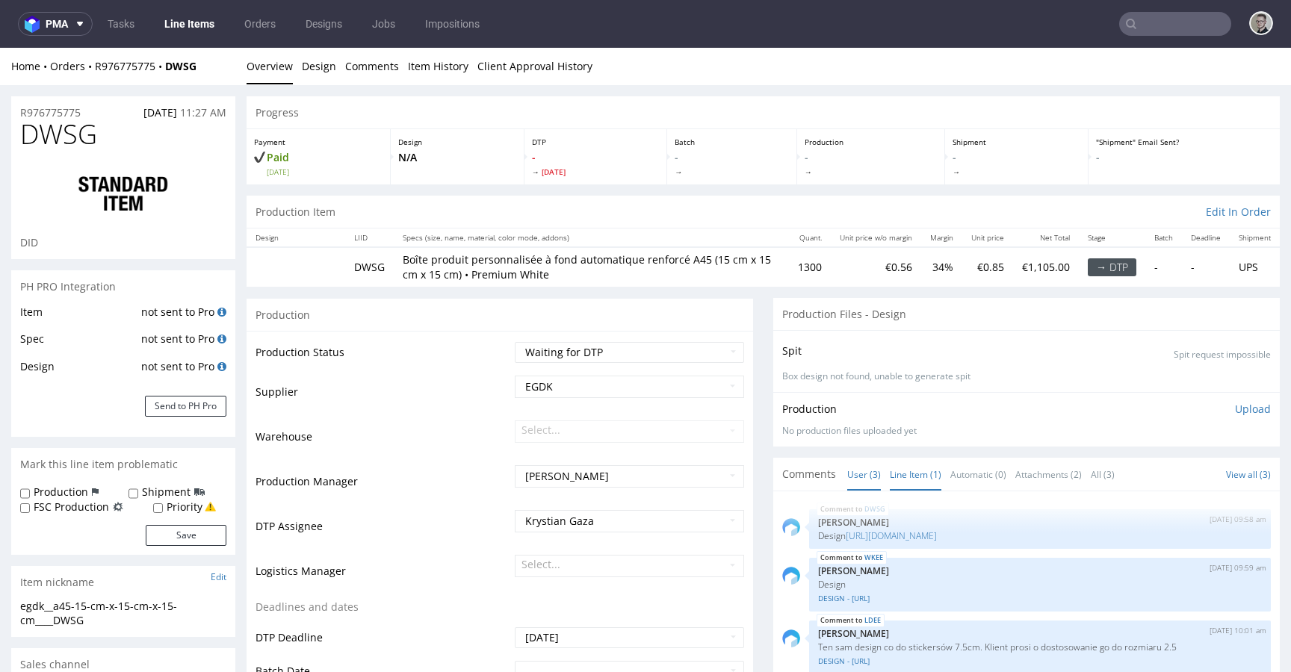
click at [911, 470] on link "Line Item (1)" at bounding box center [916, 475] width 52 height 32
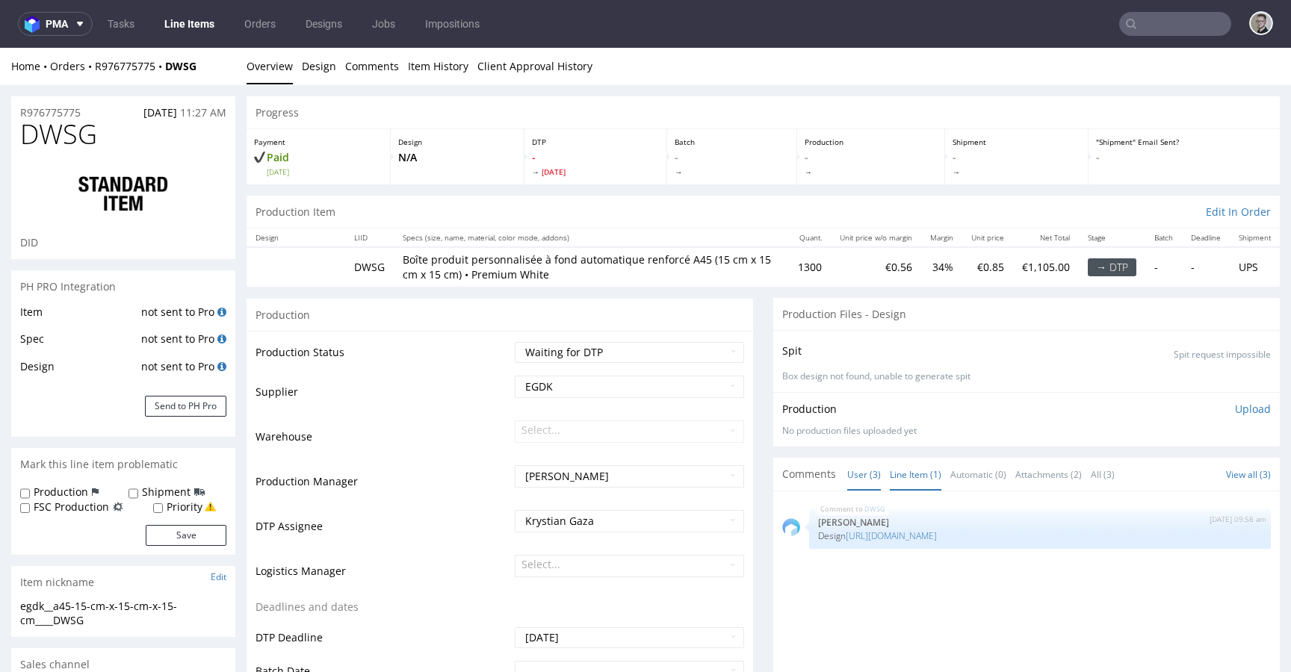
click at [852, 474] on link "User (3)" at bounding box center [864, 475] width 34 height 32
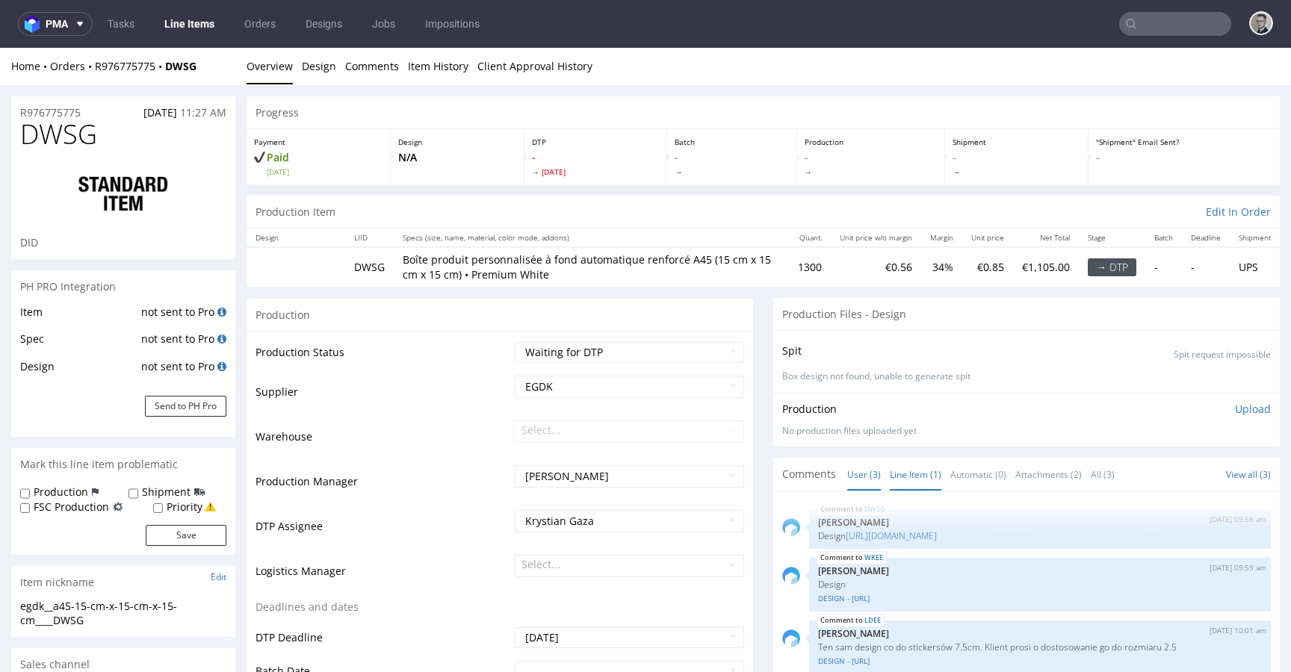
click at [890, 471] on link "Line Item (1)" at bounding box center [916, 475] width 52 height 32
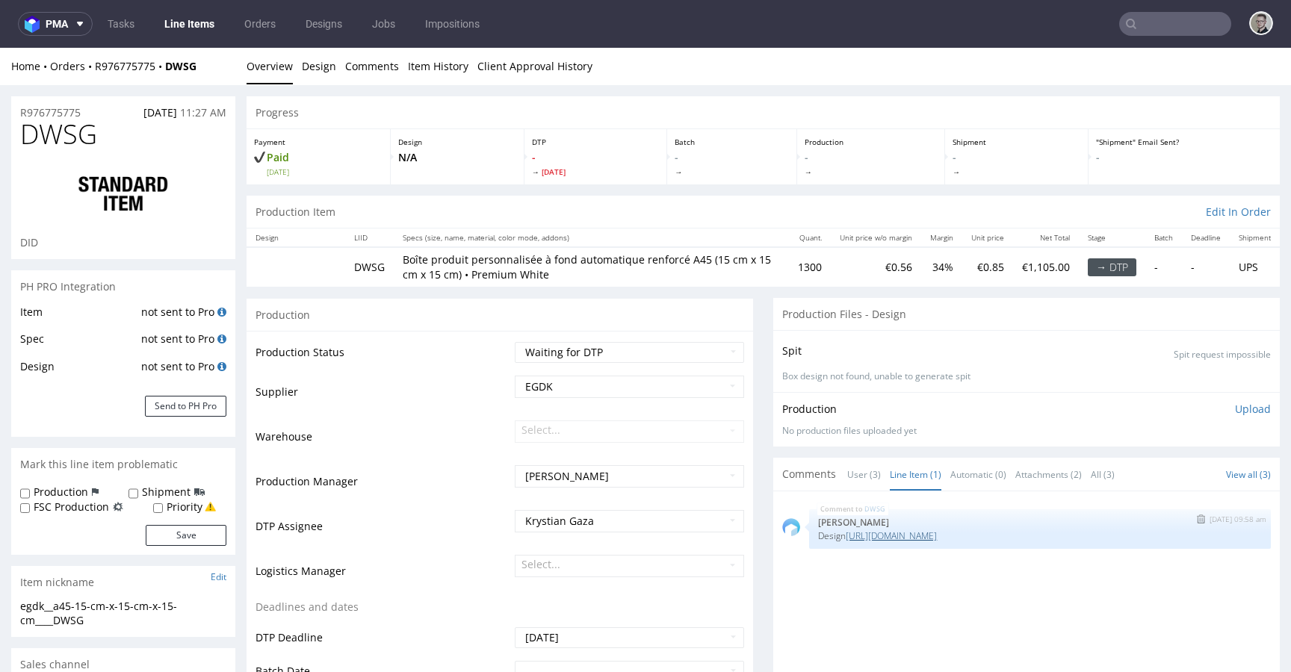
drag, startPoint x: 1066, startPoint y: 534, endPoint x: 1011, endPoint y: 540, distance: 55.6
click at [1011, 540] on p "Design [URL][DOMAIN_NAME]" at bounding box center [1040, 535] width 444 height 11
copy link "2244446"
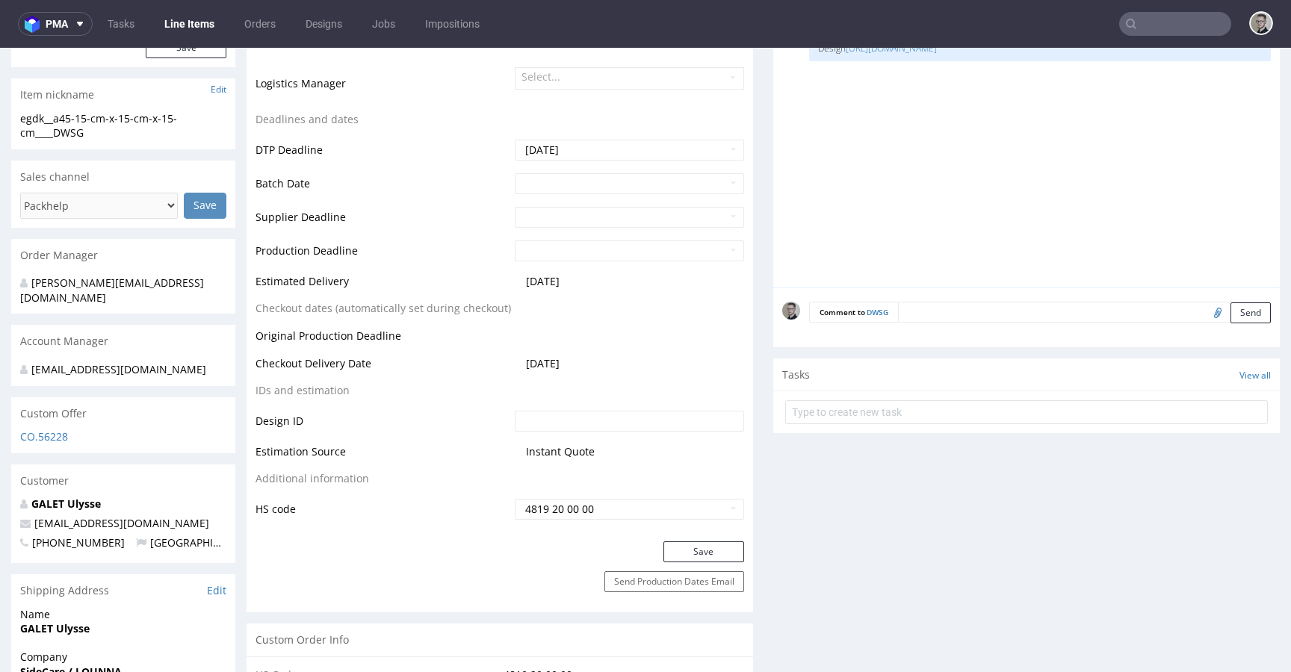
scroll to position [538, 0]
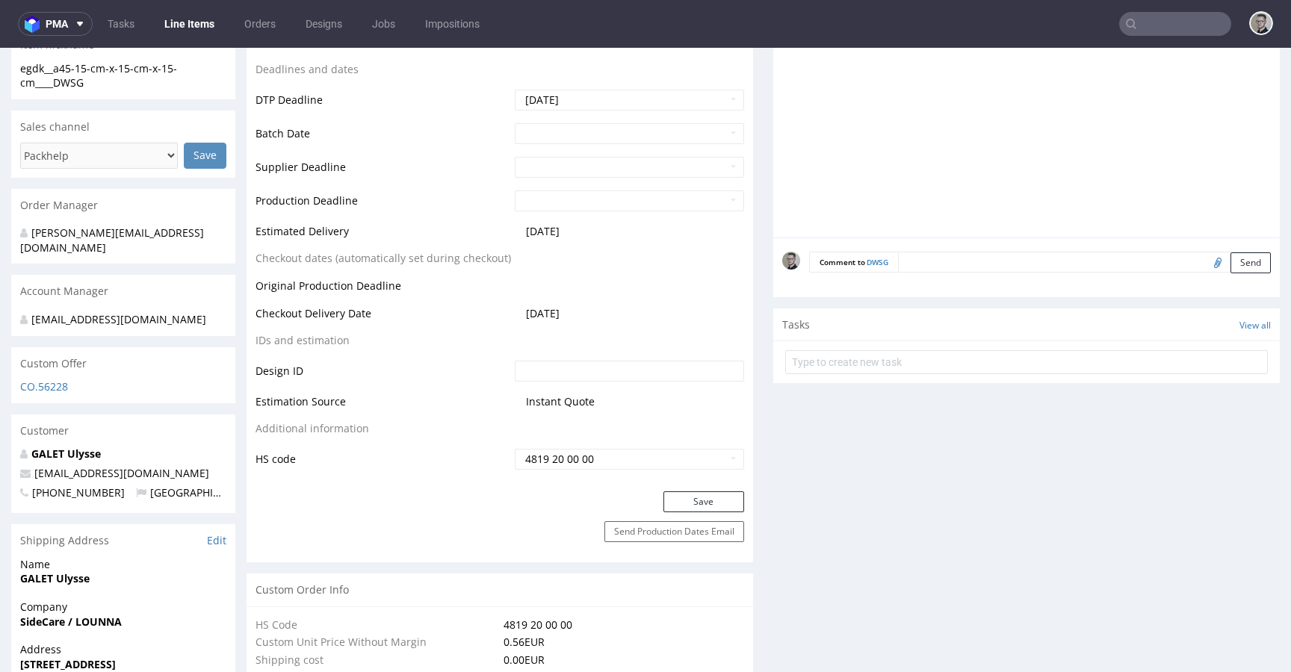
click at [593, 376] on input "text" at bounding box center [629, 371] width 229 height 21
paste input "2244446"
type input "2244446"
click at [687, 497] on button "Save" at bounding box center [703, 502] width 81 height 21
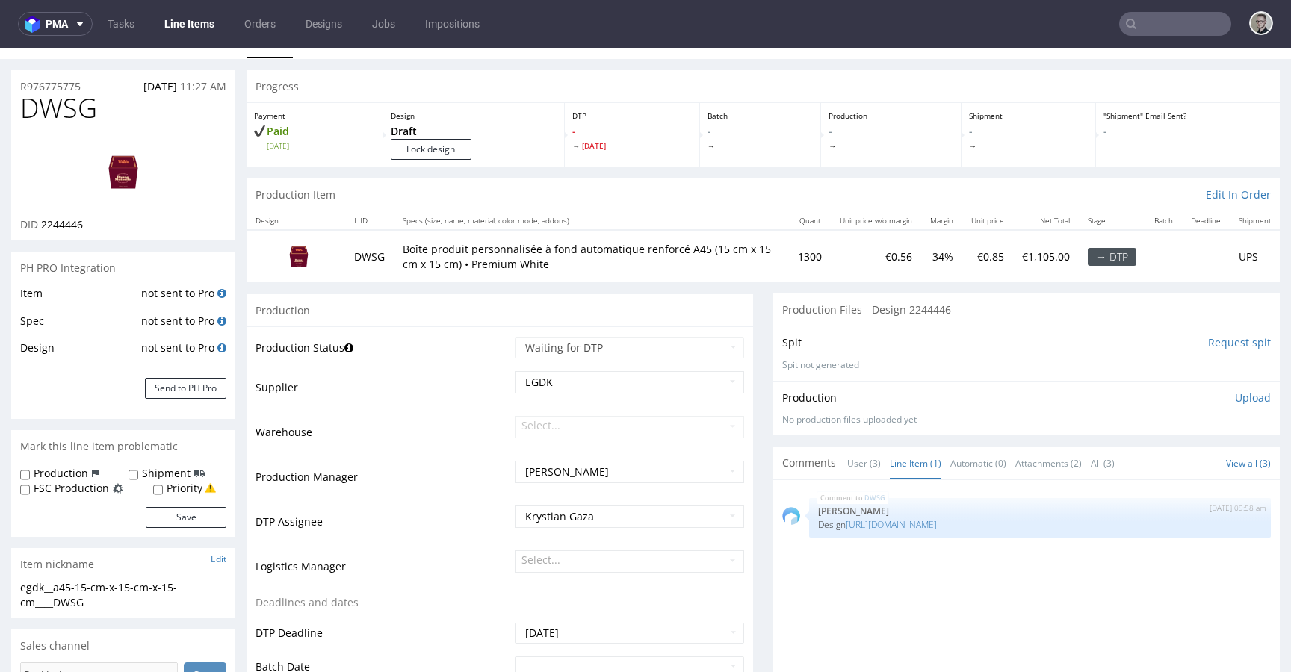
scroll to position [0, 0]
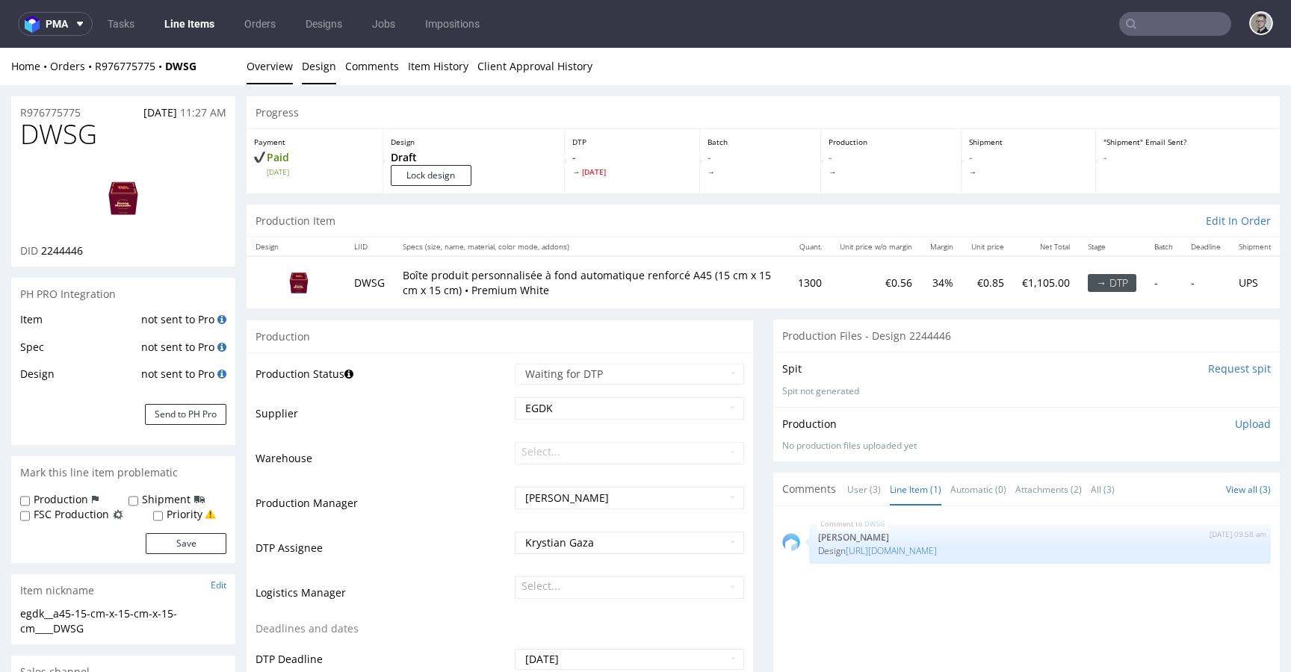
click at [323, 61] on link "Design" at bounding box center [319, 66] width 34 height 37
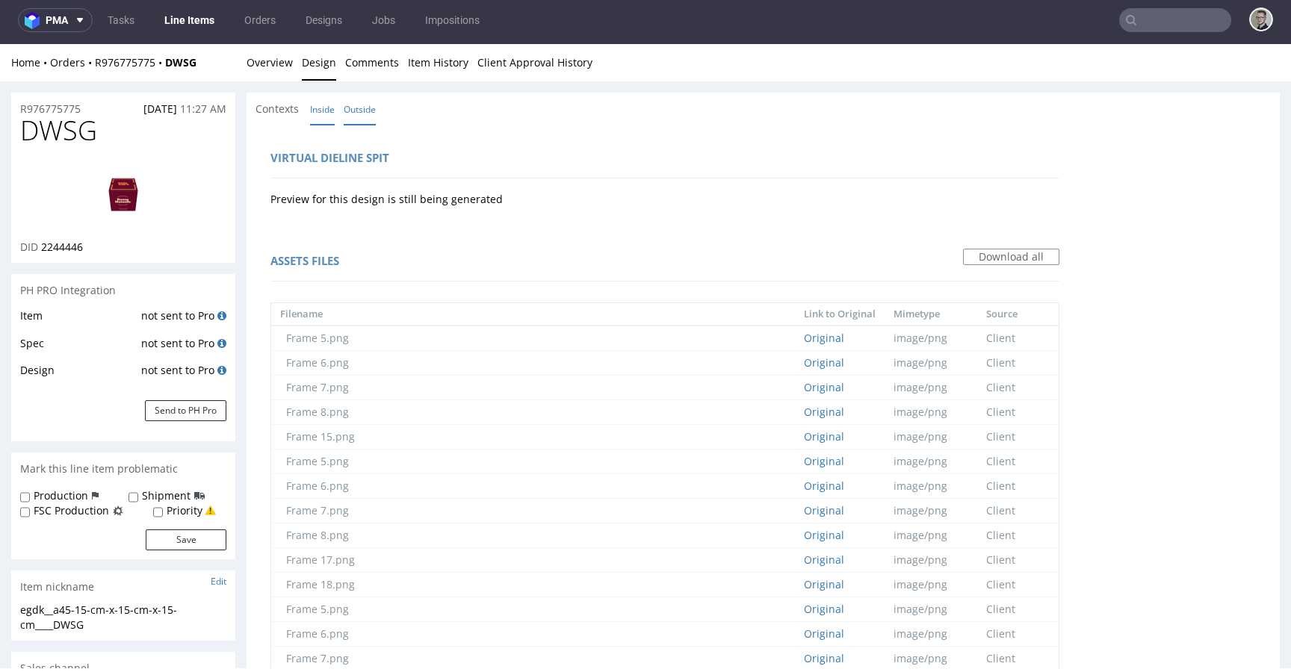
click at [322, 121] on link "Inside" at bounding box center [322, 109] width 25 height 32
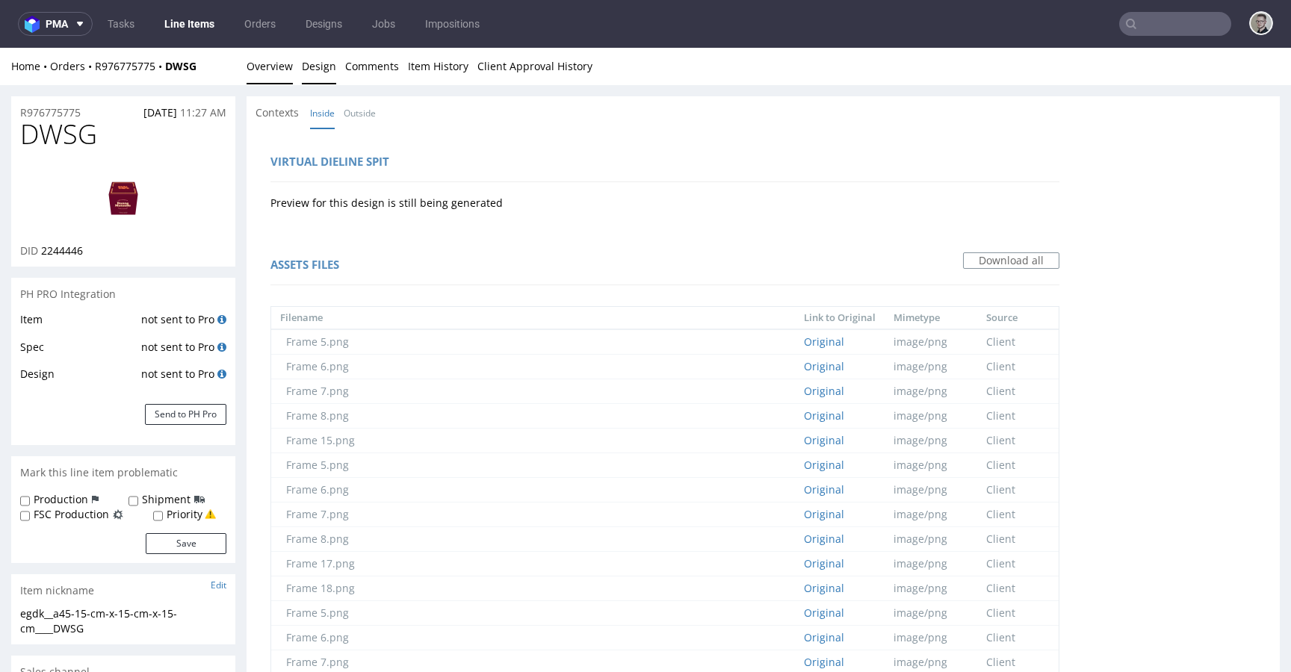
click at [284, 80] on link "Overview" at bounding box center [270, 66] width 46 height 37
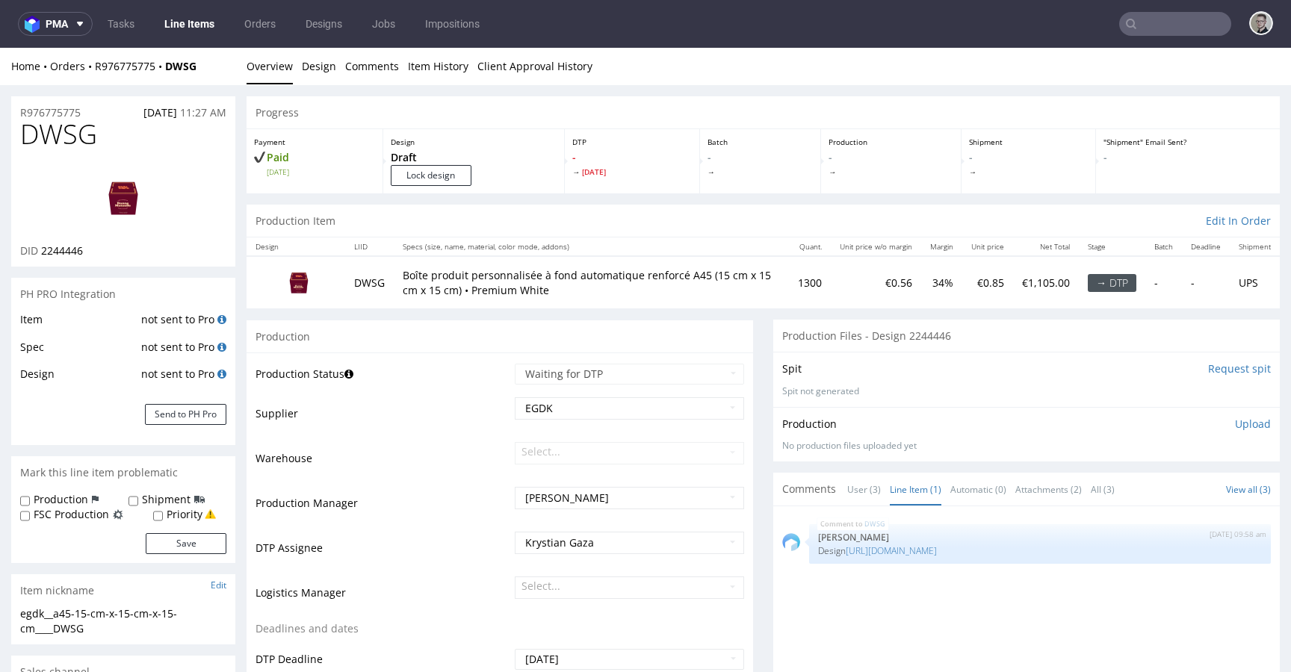
click at [46, 140] on span "DWSG" at bounding box center [58, 135] width 77 height 30
copy span "DWSG"
click at [428, 177] on input "Lock design" at bounding box center [431, 175] width 81 height 21
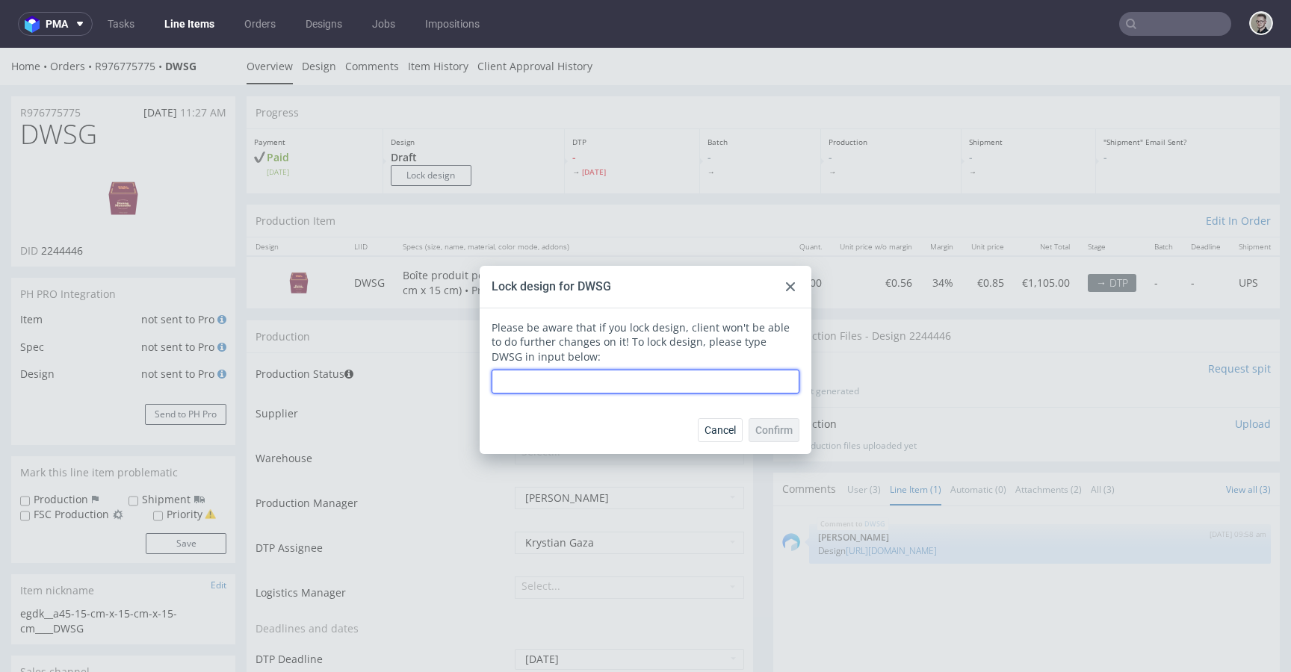
click at [610, 380] on input "text" at bounding box center [646, 382] width 308 height 24
paste input "DWSG"
type input "DWSG"
click at [755, 428] on span "Confirm" at bounding box center [773, 430] width 37 height 10
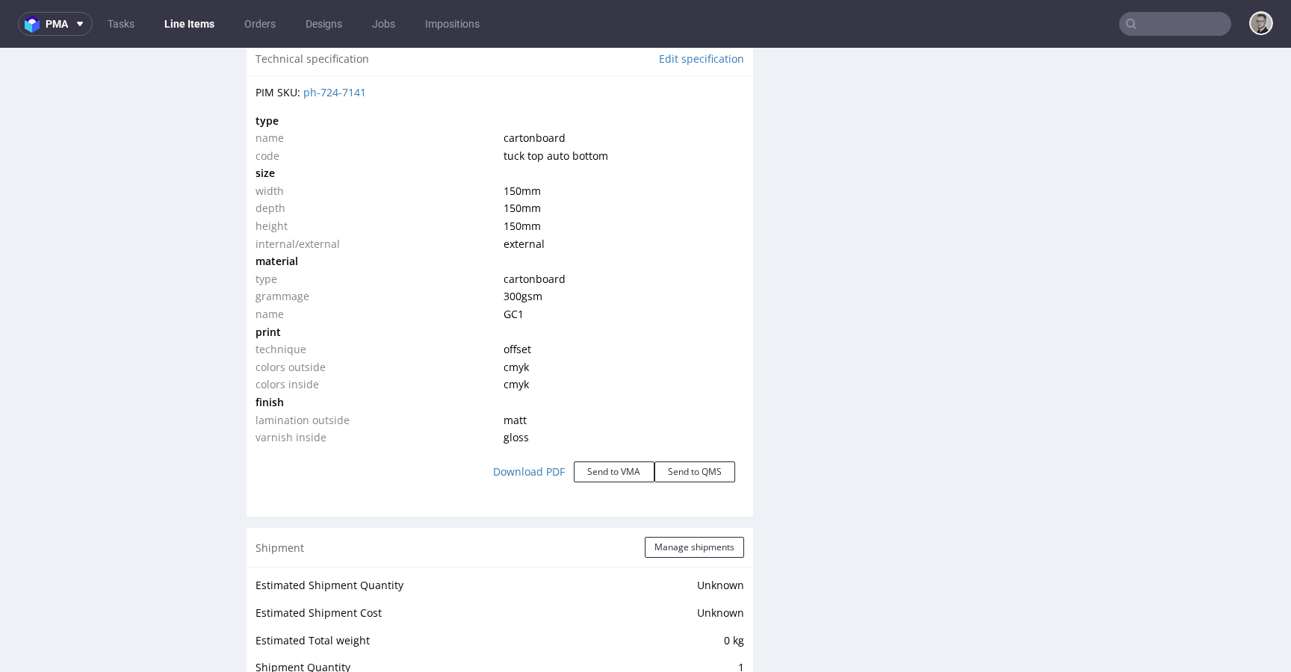
scroll to position [1461, 0]
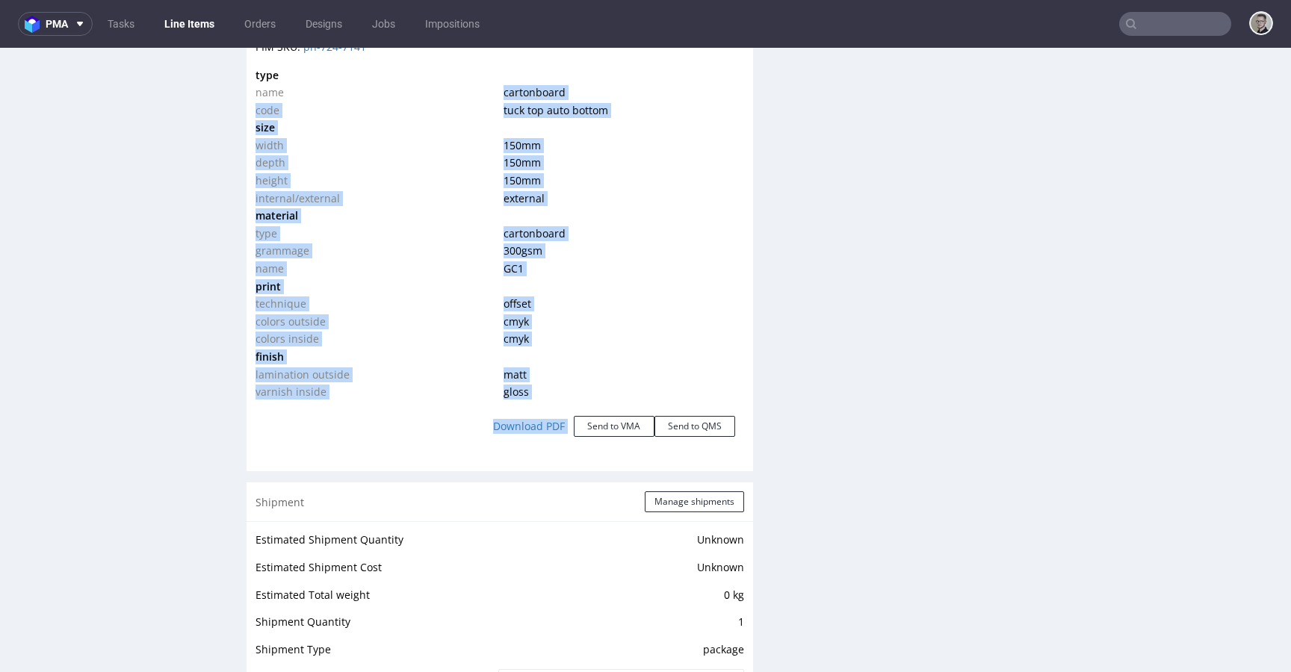
drag, startPoint x: 486, startPoint y: 87, endPoint x: 678, endPoint y: 394, distance: 362.5
click at [685, 402] on div "PIM SKU: ph-724-7141 type name cartonboard code tuck top auto bottom size width…" at bounding box center [500, 245] width 506 height 430
click at [656, 372] on td "matt" at bounding box center [622, 375] width 244 height 18
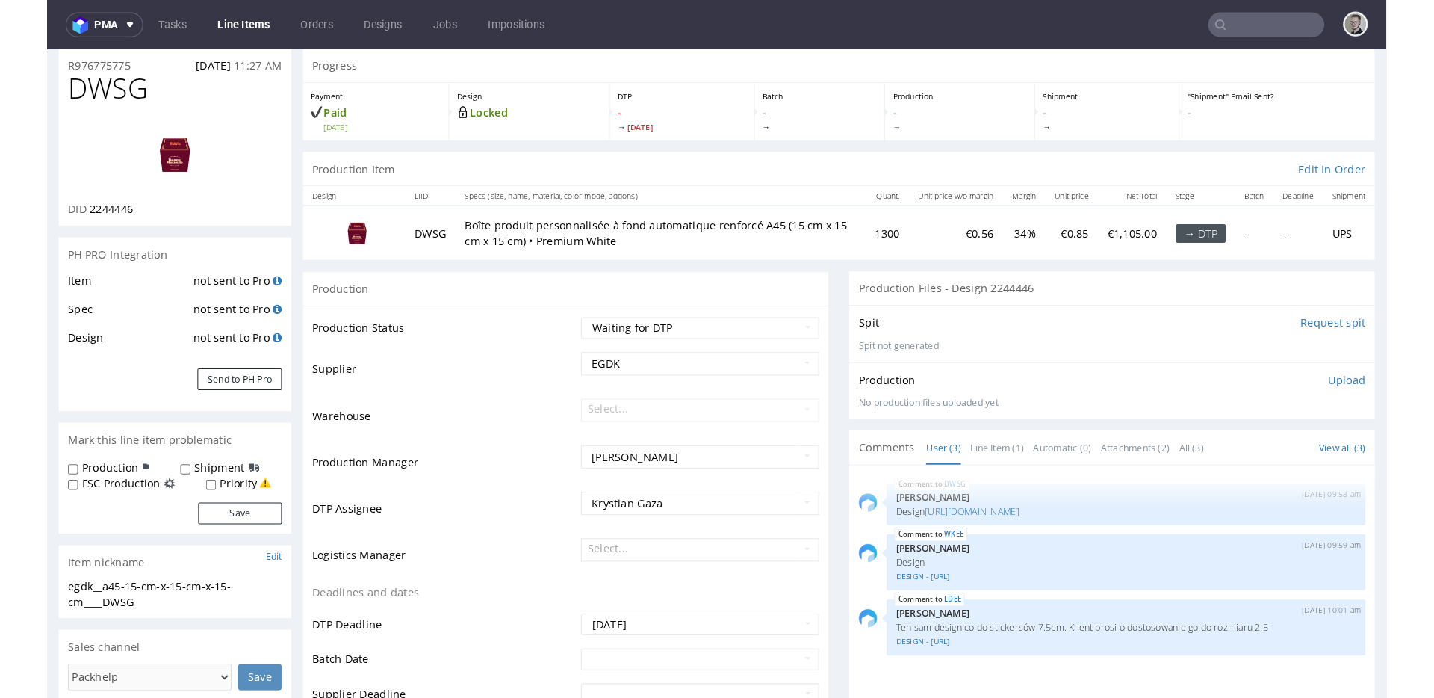
scroll to position [0, 0]
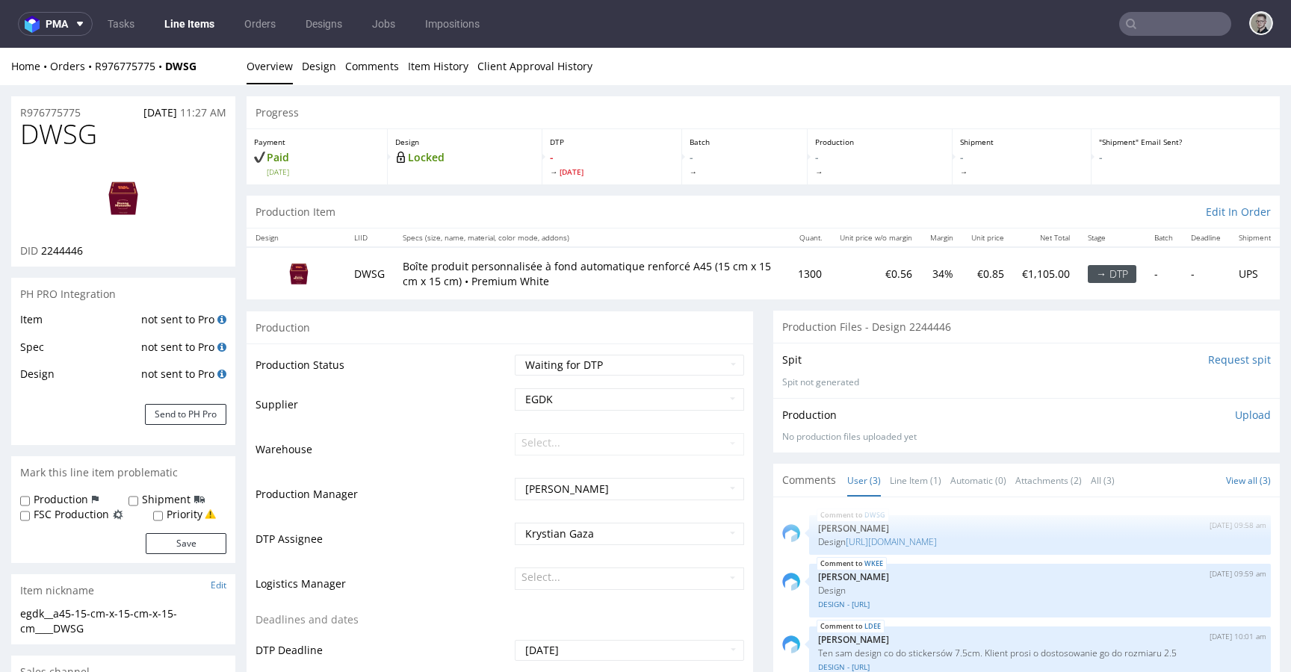
click at [121, 189] on img at bounding box center [123, 197] width 120 height 67
click at [918, 366] on div "Spit Request spit" at bounding box center [1026, 360] width 489 height 15
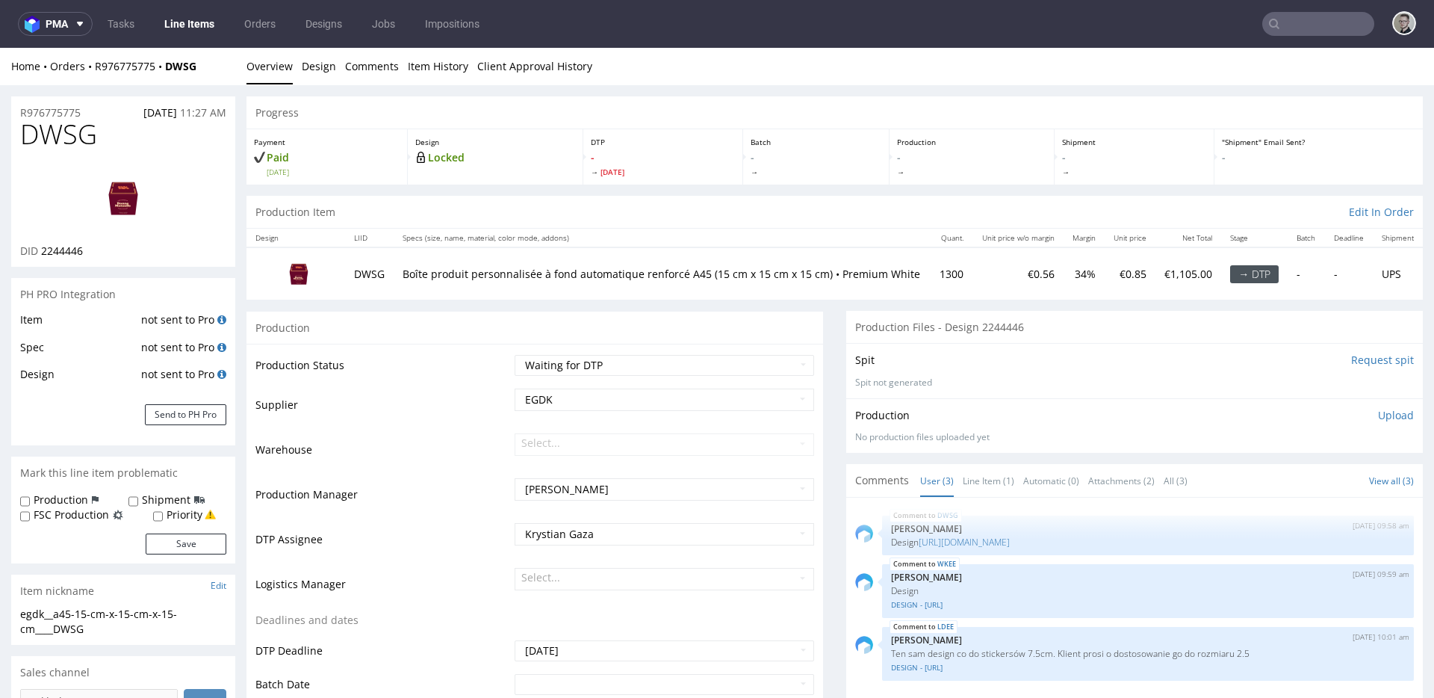
click at [474, 354] on td "Production Status" at bounding box center [382, 370] width 255 height 34
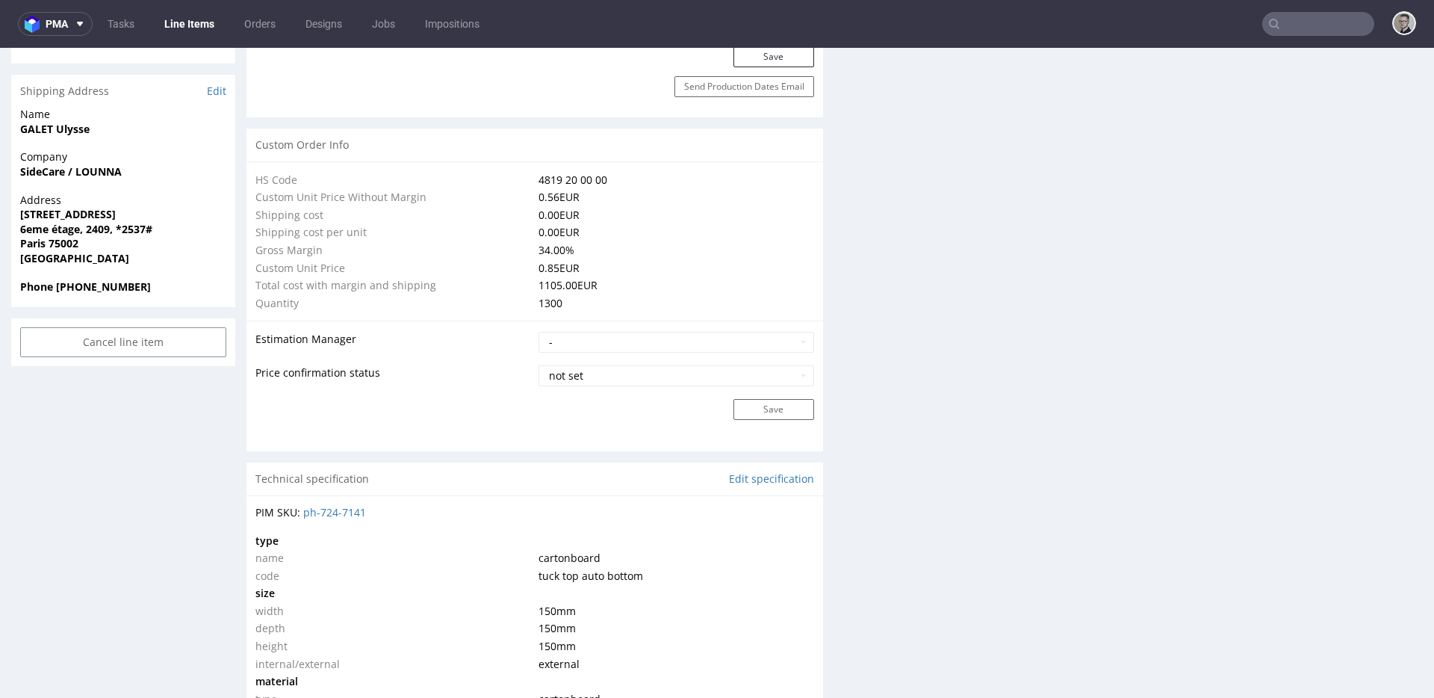
scroll to position [1253, 0]
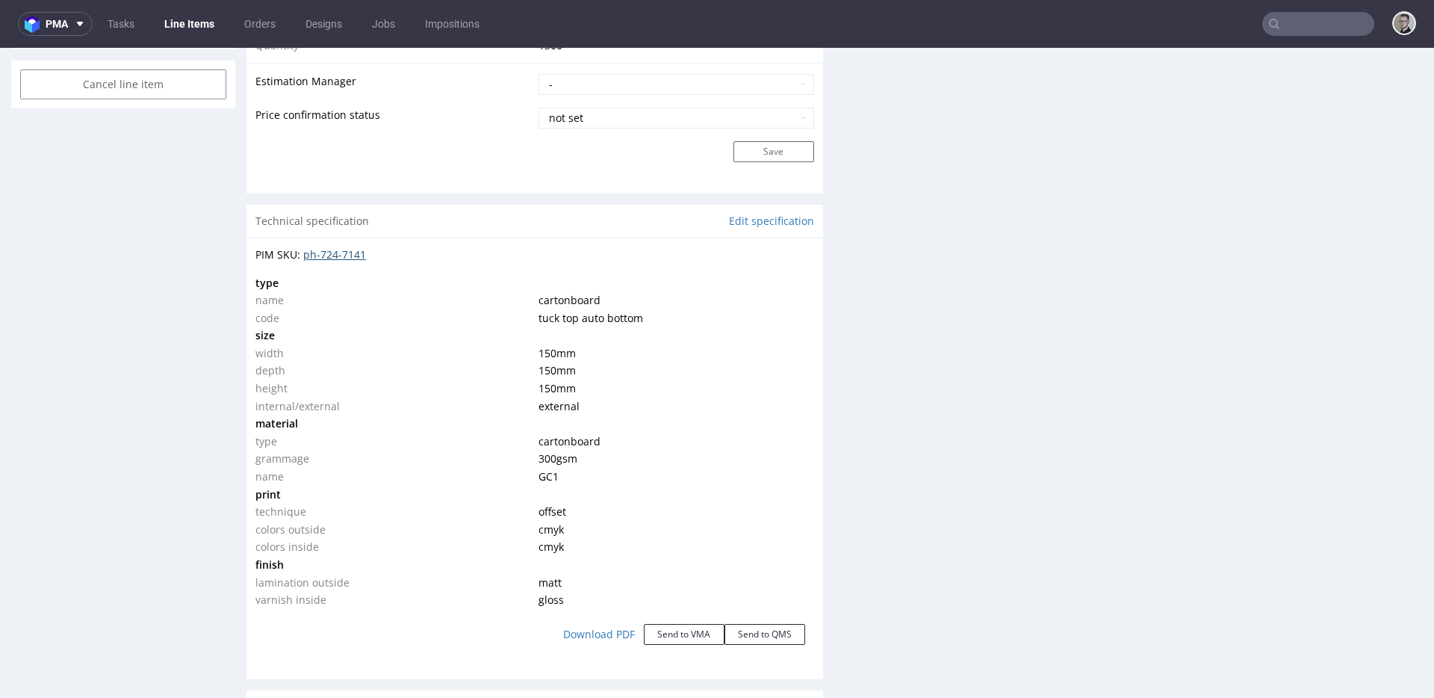
click at [357, 249] on link "ph-724-7141" at bounding box center [334, 254] width 63 height 14
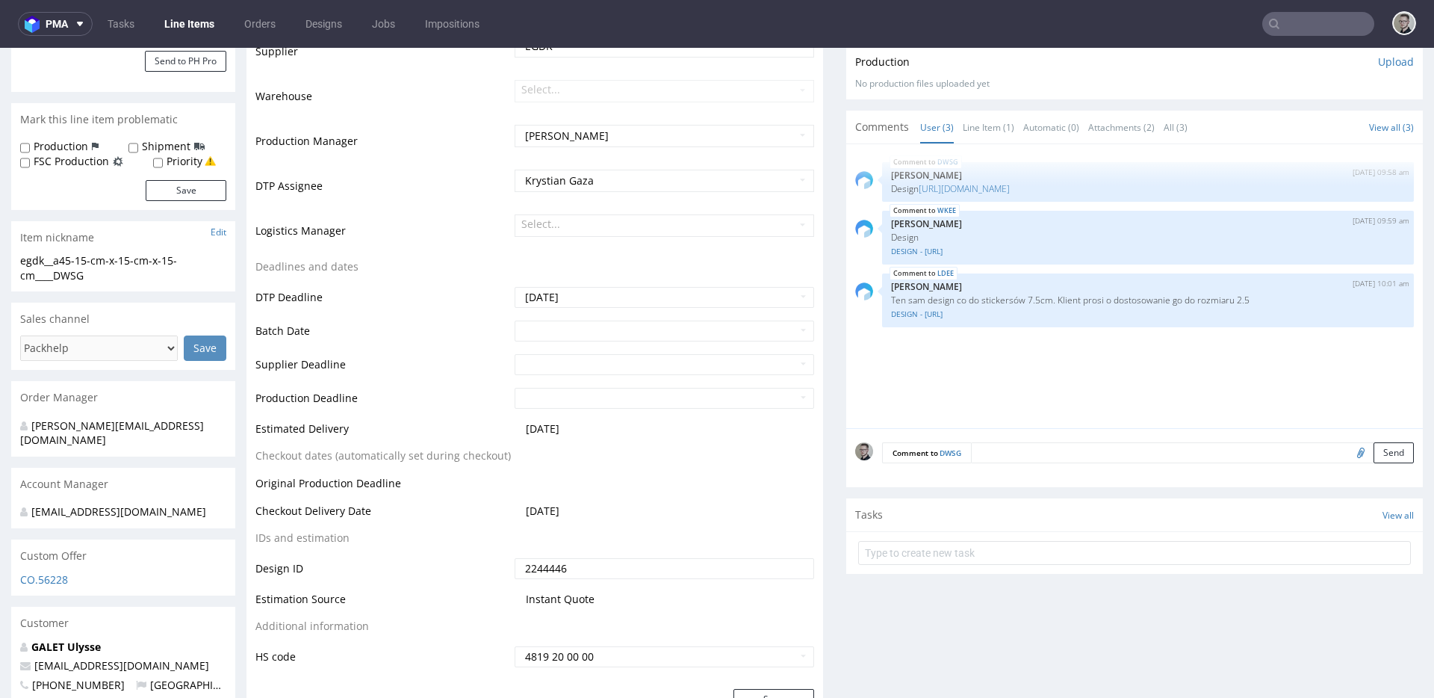
scroll to position [0, 0]
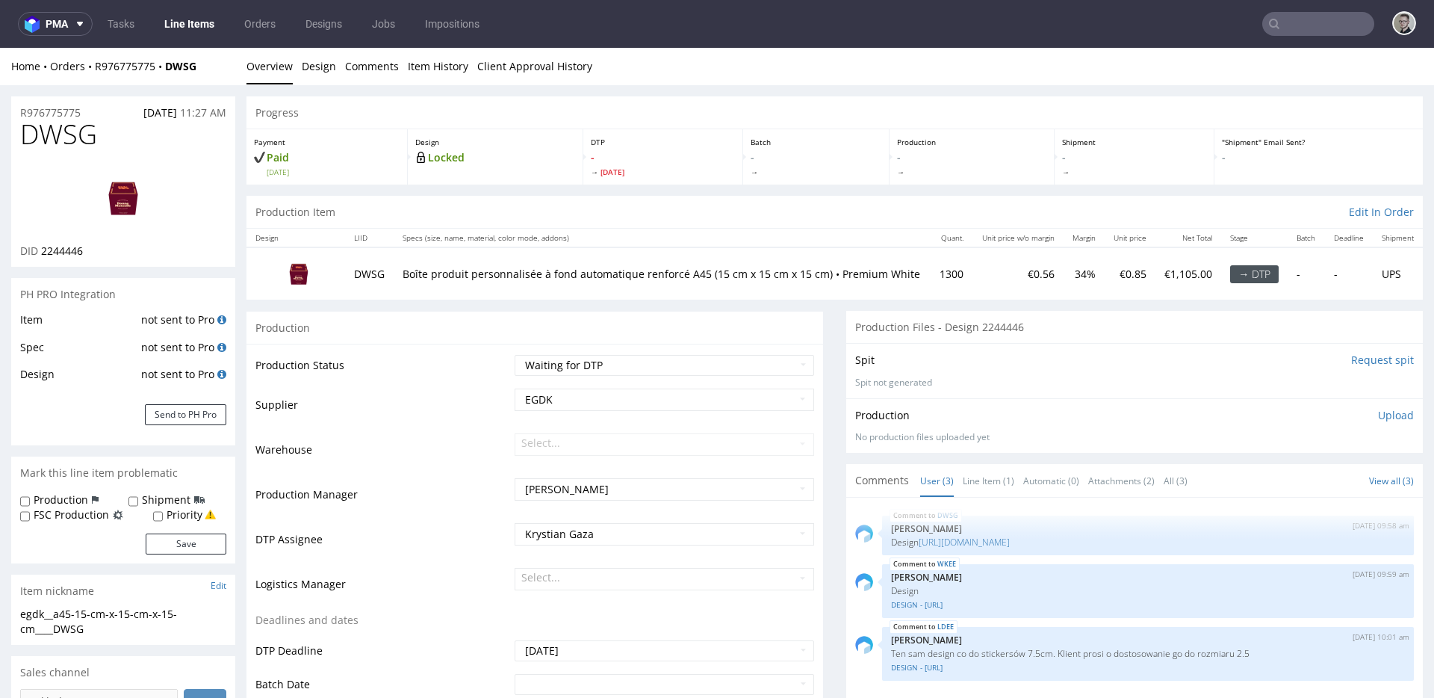
click at [69, 627] on div "egdk__a45-15-cm-x-15-cm-x-15-cm____DWSG" at bounding box center [123, 621] width 206 height 29
copy div "egdk__a45-15-cm-x-15-cm-x-15-cm____DWSG Update"
drag, startPoint x: 81, startPoint y: 114, endPoint x: 0, endPoint y: 129, distance: 82.2
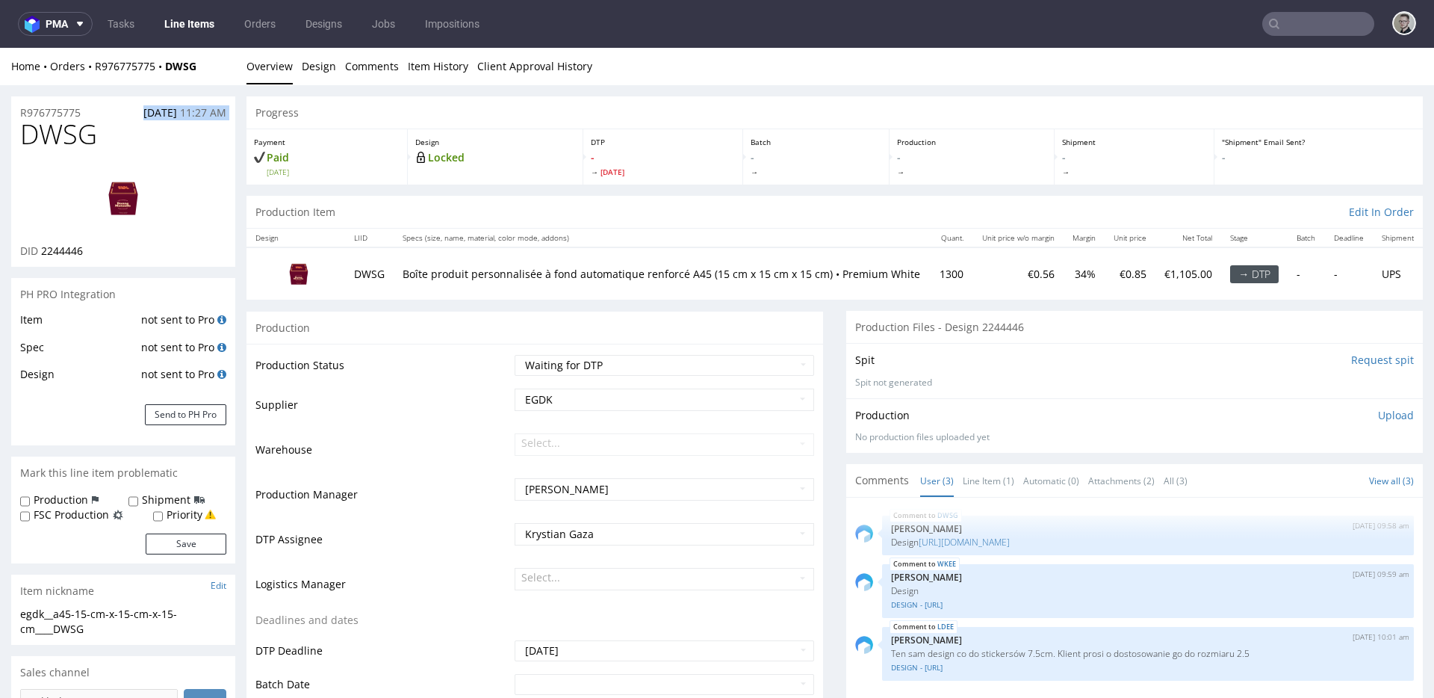
drag, startPoint x: 59, startPoint y: 109, endPoint x: 10, endPoint y: 110, distance: 48.6
click at [13, 110] on div "R976775775 05.08.2025 11:27 AM" at bounding box center [123, 108] width 224 height 24
copy p "R976775775"
drag, startPoint x: 89, startPoint y: 117, endPoint x: 0, endPoint y: 107, distance: 89.4
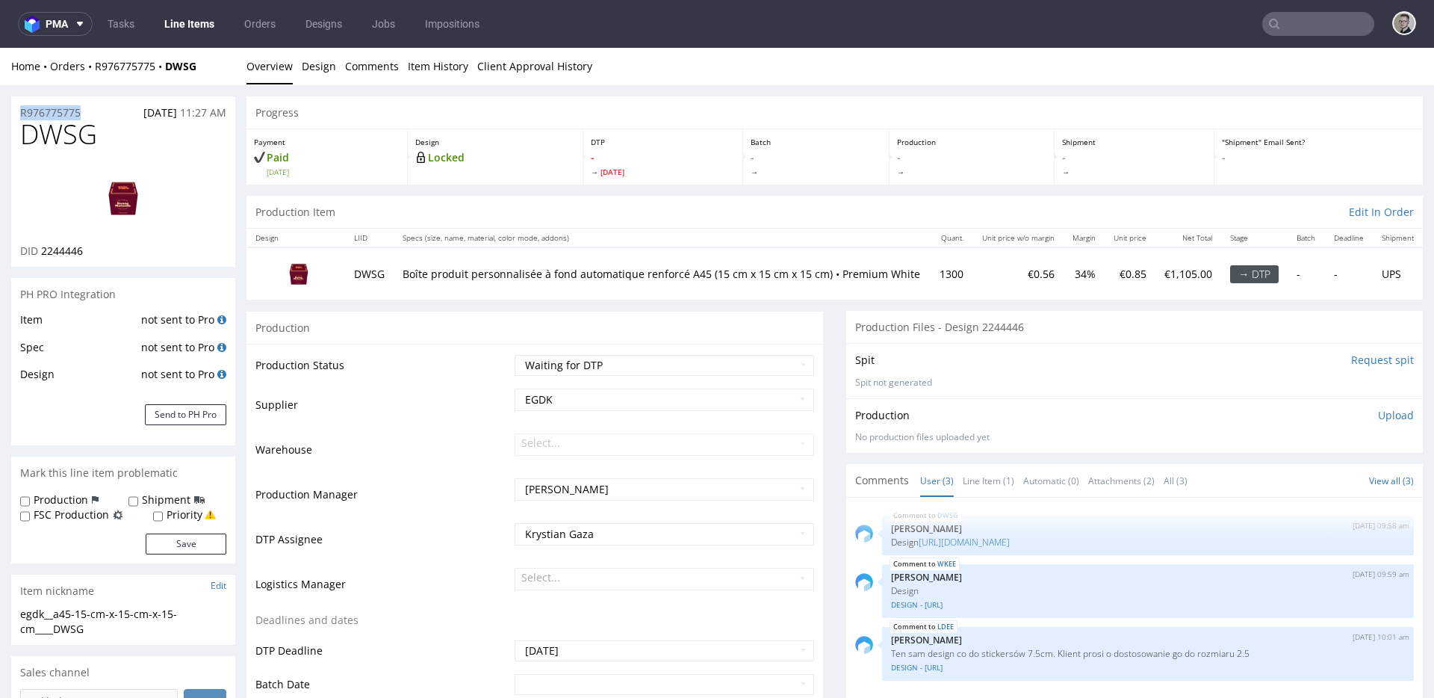
copy p "R976775775"
click at [123, 194] on img at bounding box center [123, 197] width 120 height 67
click at [300, 67] on li "Overview" at bounding box center [274, 66] width 55 height 15
click at [309, 66] on link "Design" at bounding box center [319, 66] width 34 height 37
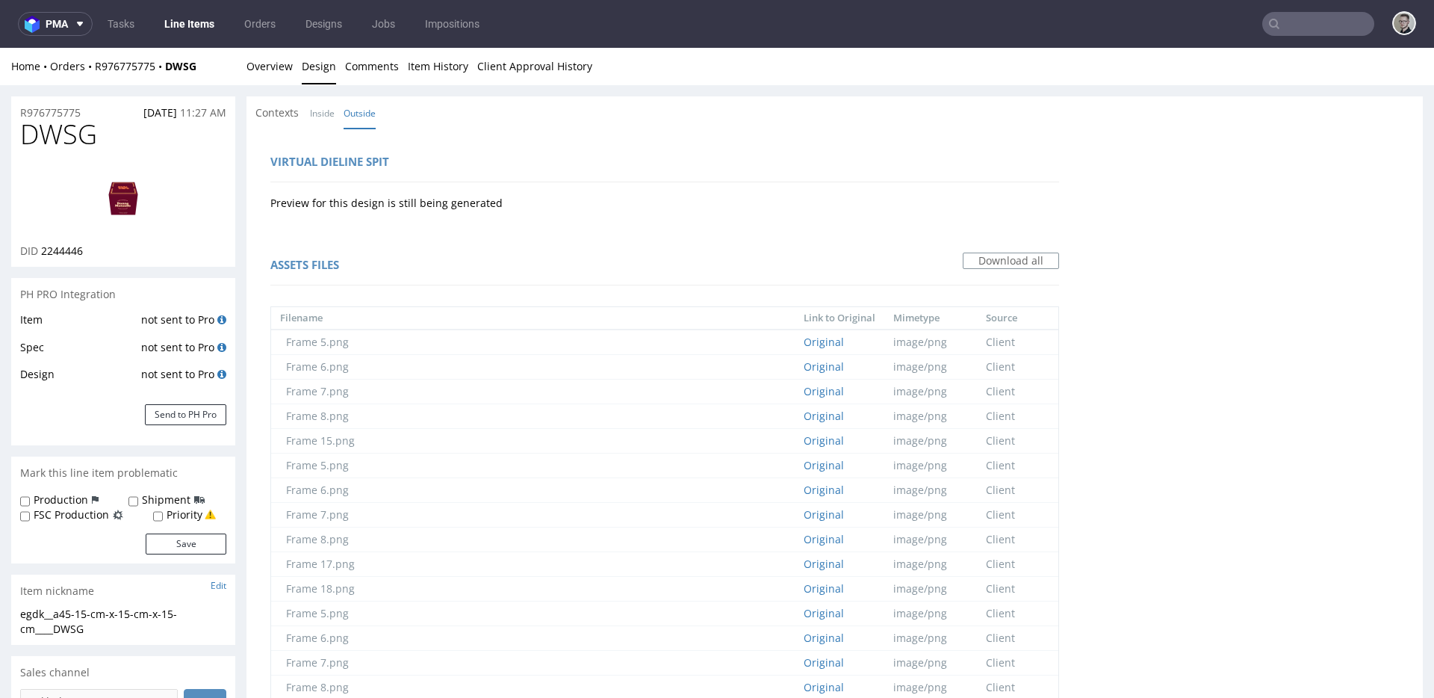
click at [60, 250] on span "2244446" at bounding box center [62, 251] width 42 height 14
copy span "2244446"
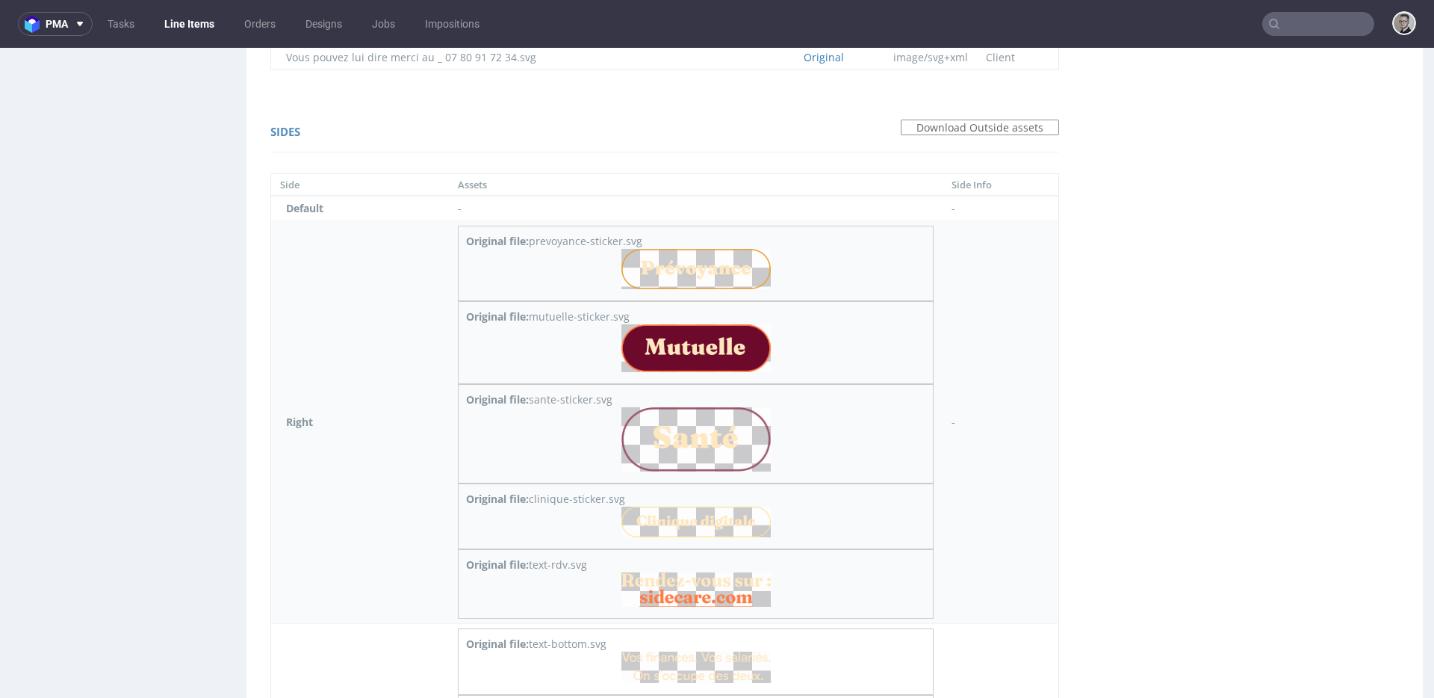
scroll to position [1562, 0]
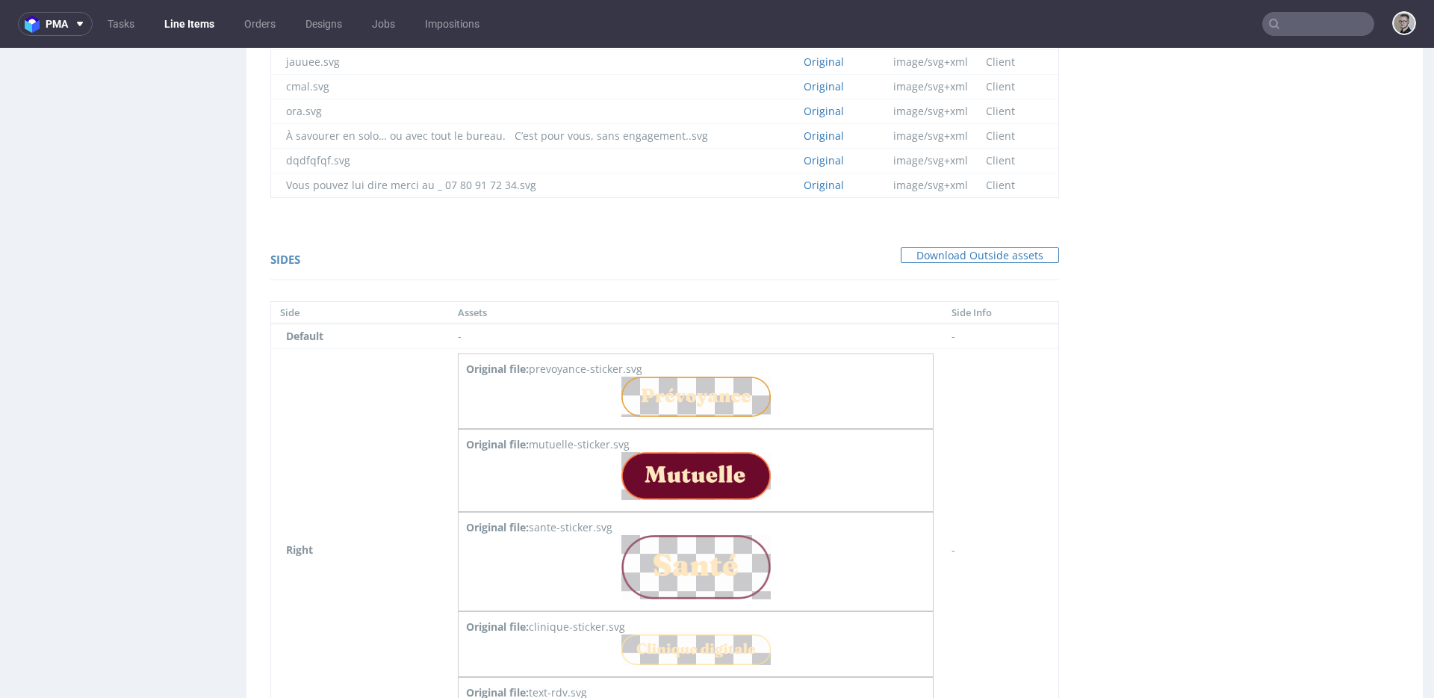
click at [974, 255] on link "Download Outside assets" at bounding box center [980, 255] width 158 height 16
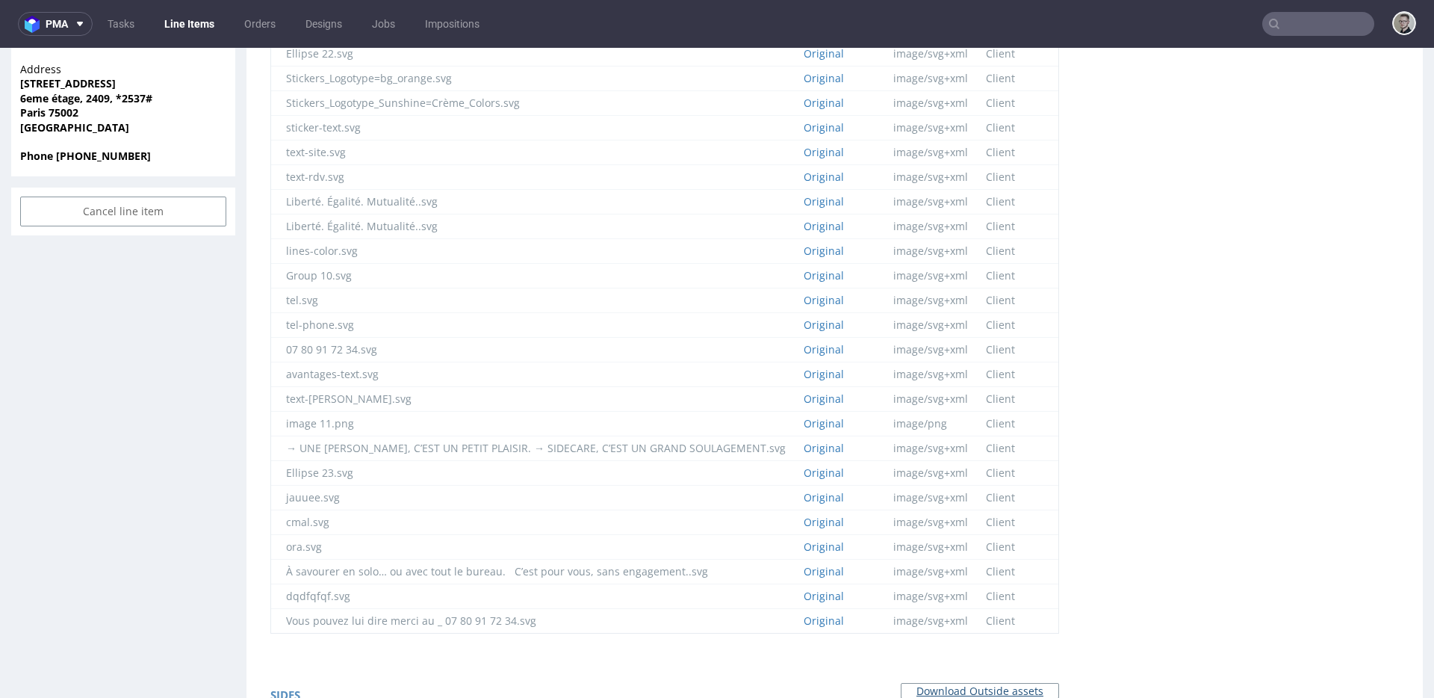
scroll to position [1693, 0]
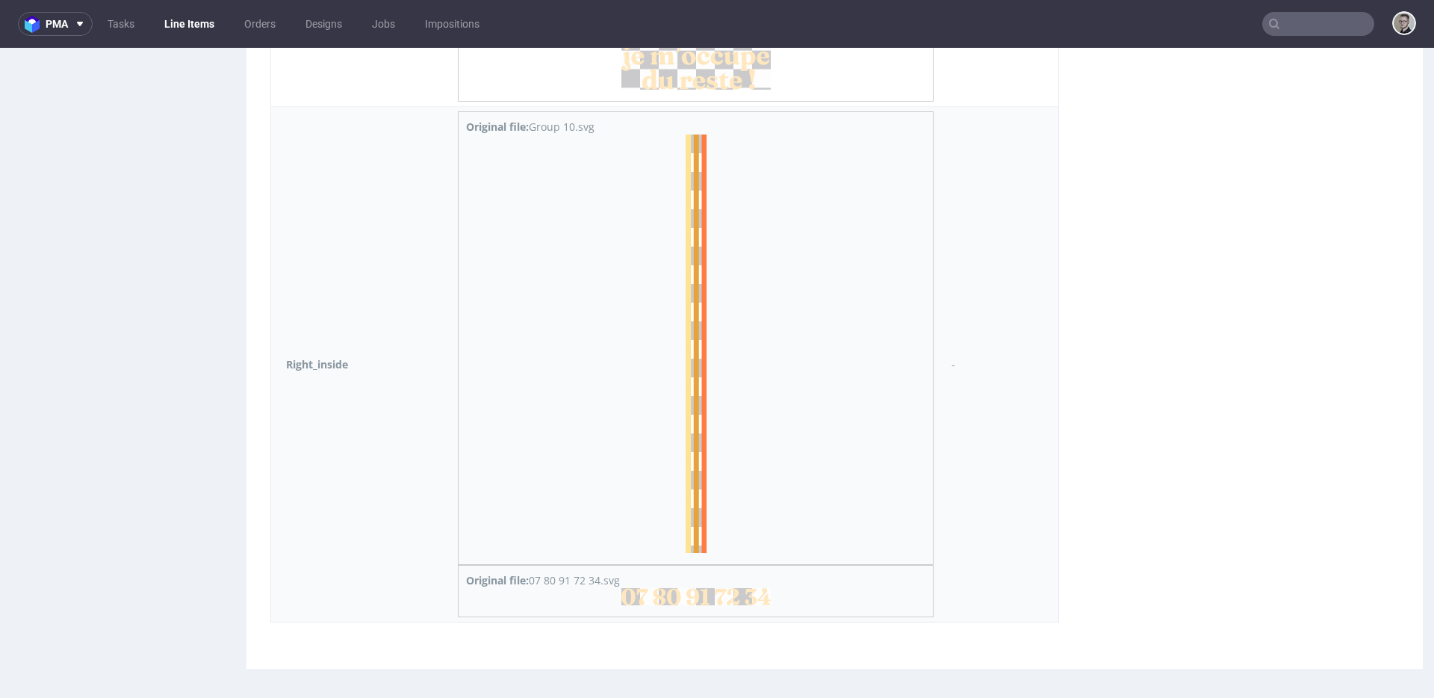
scroll to position [4719, 0]
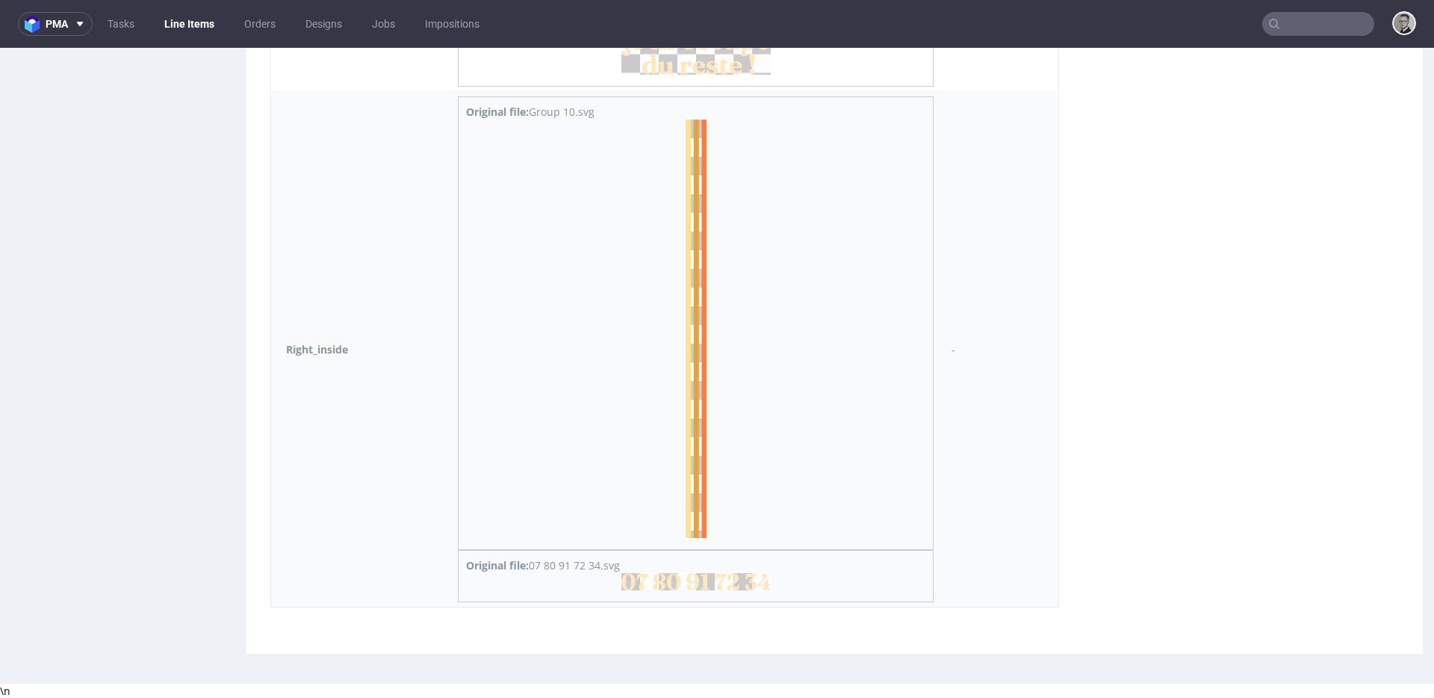
click at [1028, 471] on td "-" at bounding box center [1001, 349] width 116 height 515
click at [691, 581] on img at bounding box center [696, 581] width 149 height 17
click at [686, 417] on img at bounding box center [696, 329] width 21 height 418
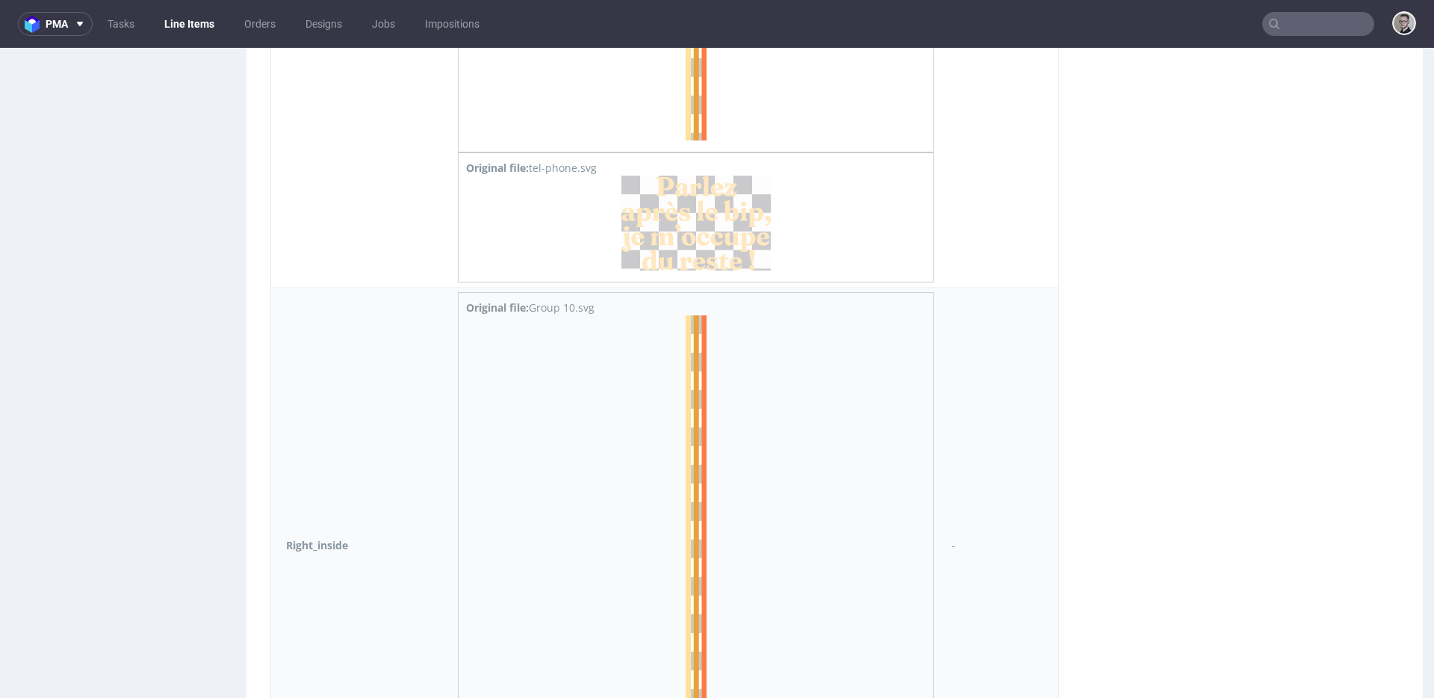
scroll to position [4389, 0]
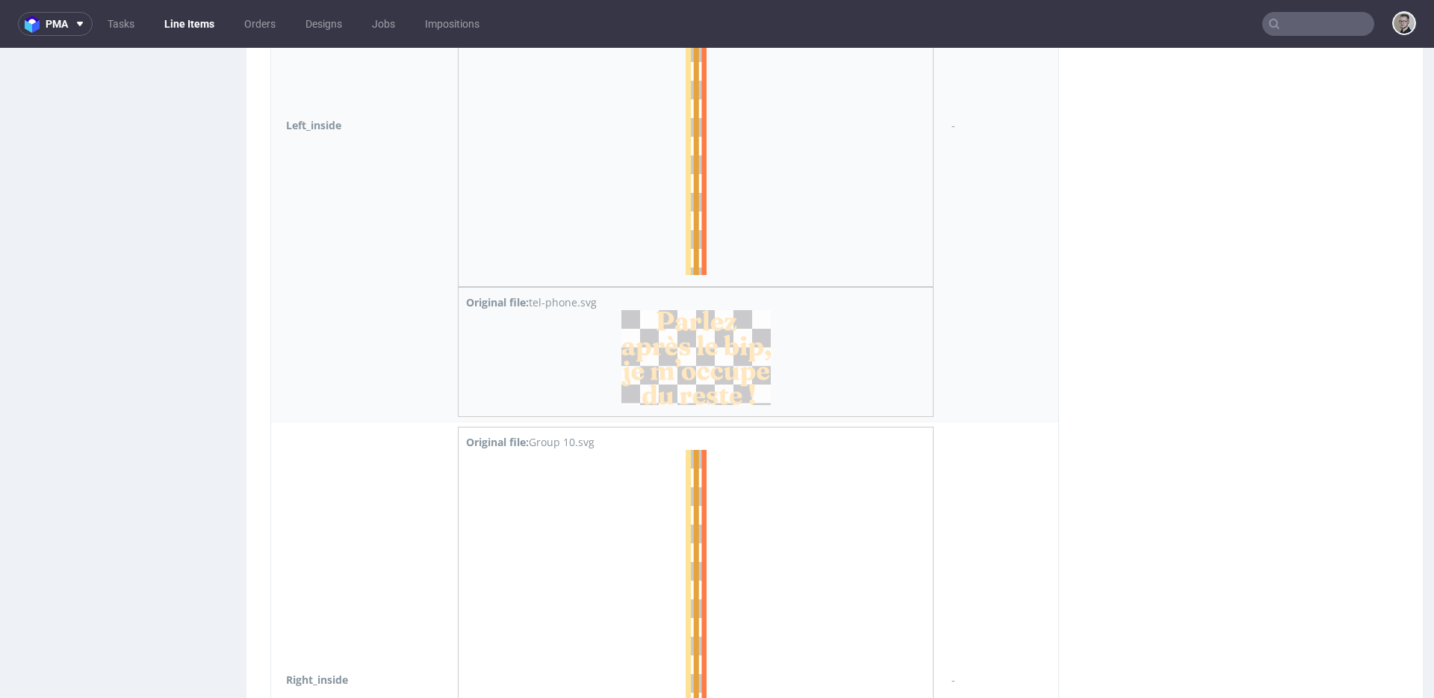
click at [707, 368] on img at bounding box center [696, 358] width 149 height 96
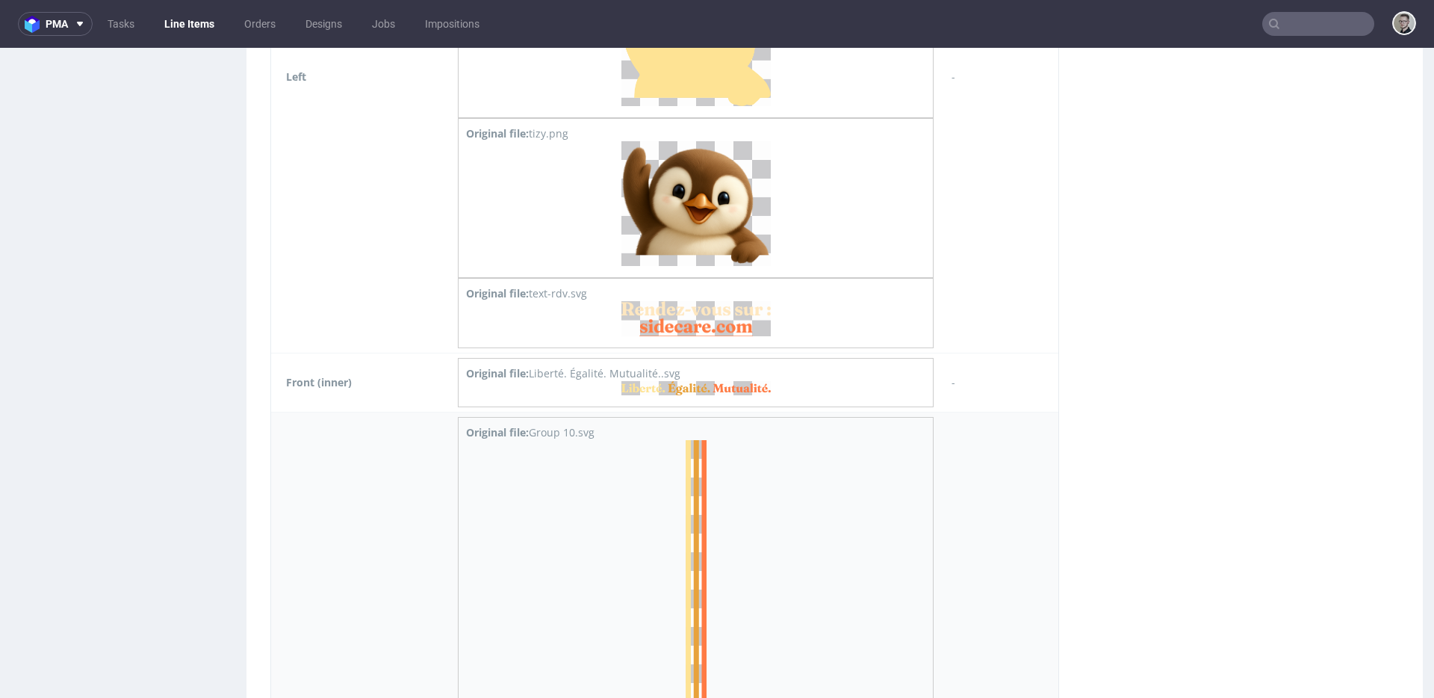
scroll to position [3733, 0]
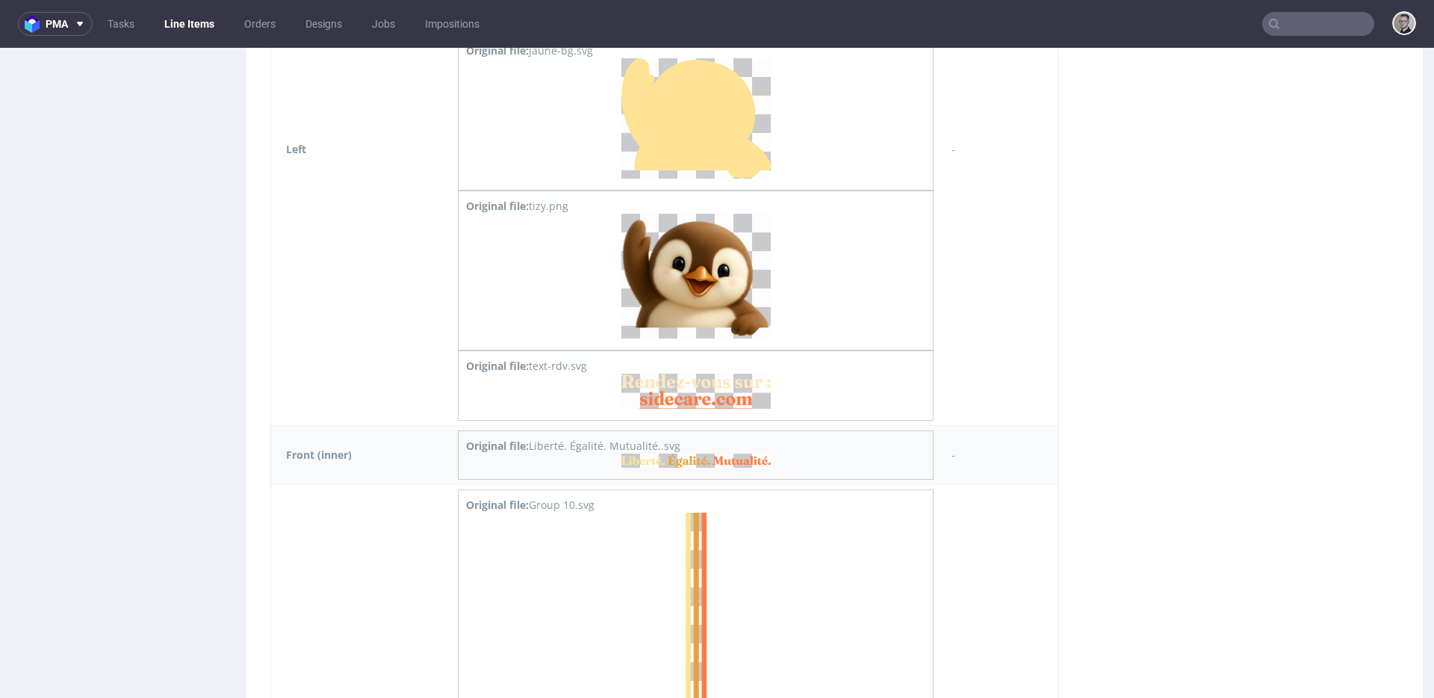
click at [689, 455] on img at bounding box center [696, 460] width 149 height 14
click at [705, 395] on img at bounding box center [696, 391] width 149 height 34
click at [706, 303] on img at bounding box center [696, 276] width 149 height 125
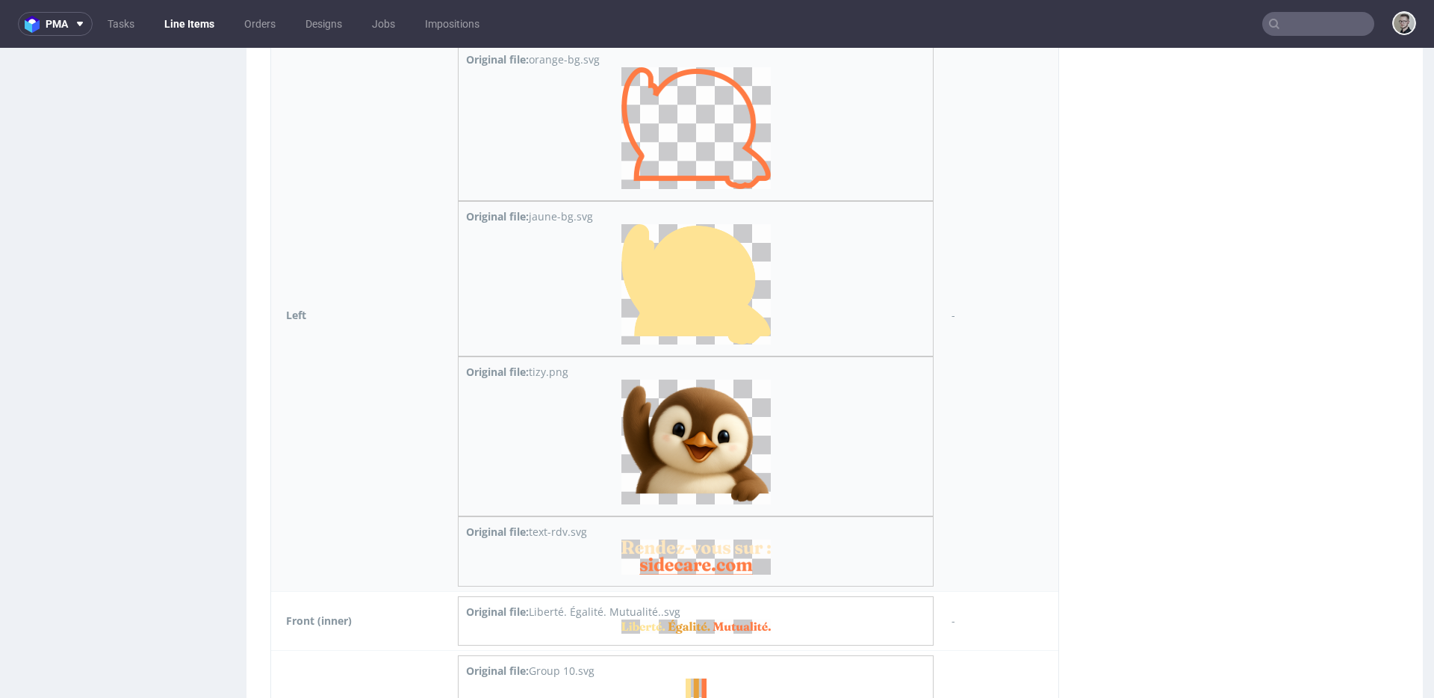
scroll to position [3502, 0]
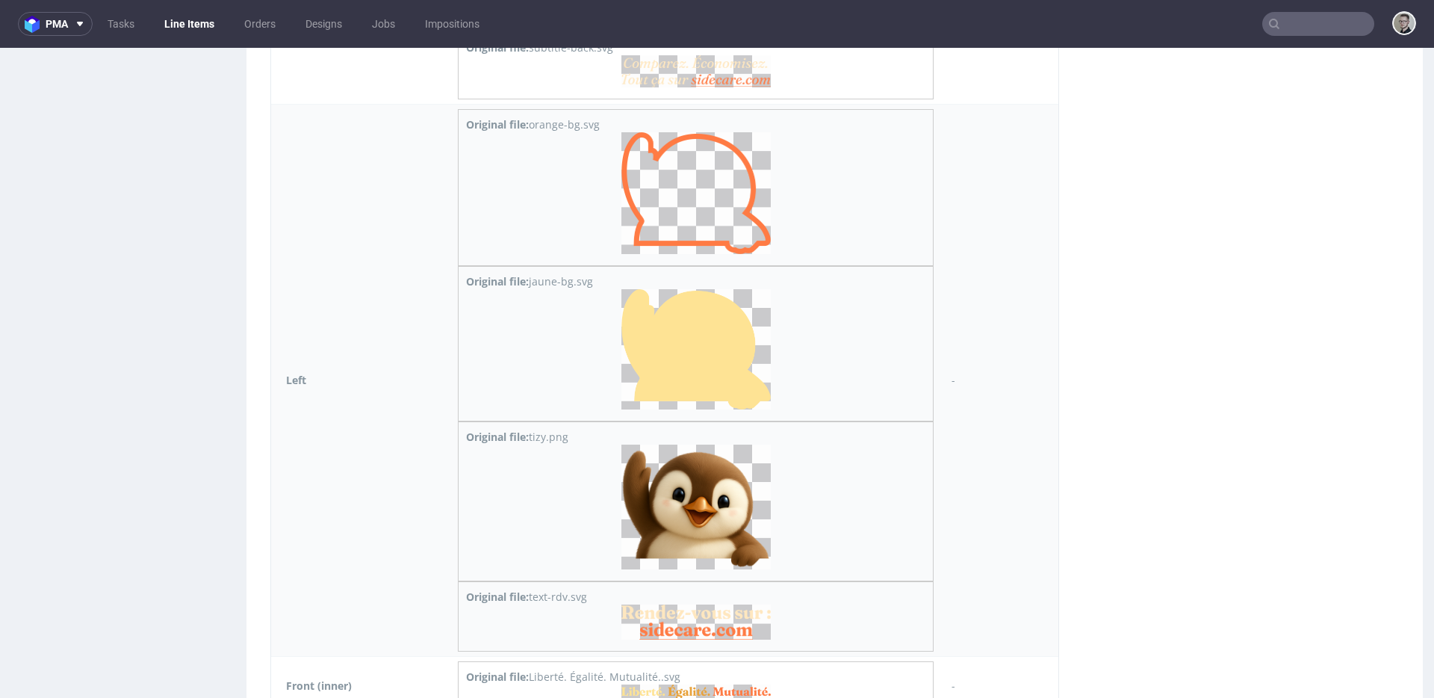
click at [698, 316] on img at bounding box center [696, 349] width 149 height 120
click at [692, 226] on img at bounding box center [696, 193] width 149 height 122
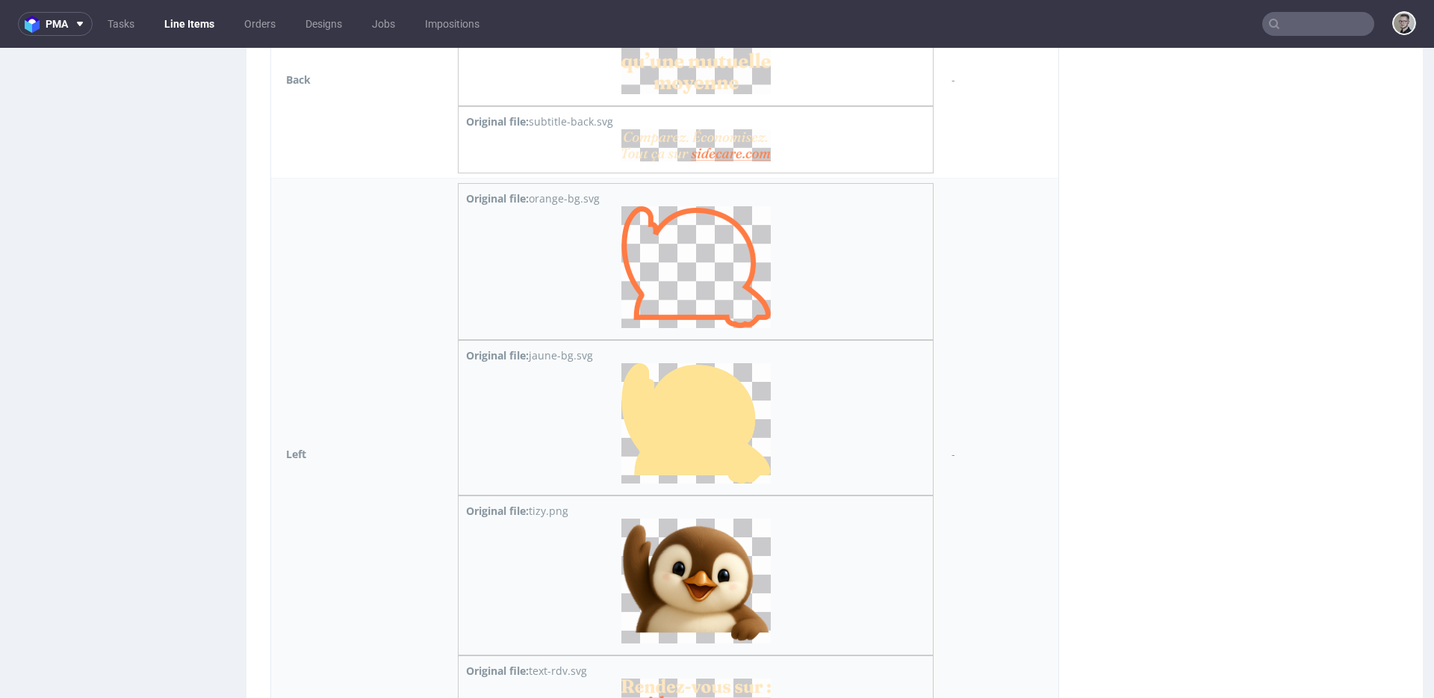
scroll to position [3083, 0]
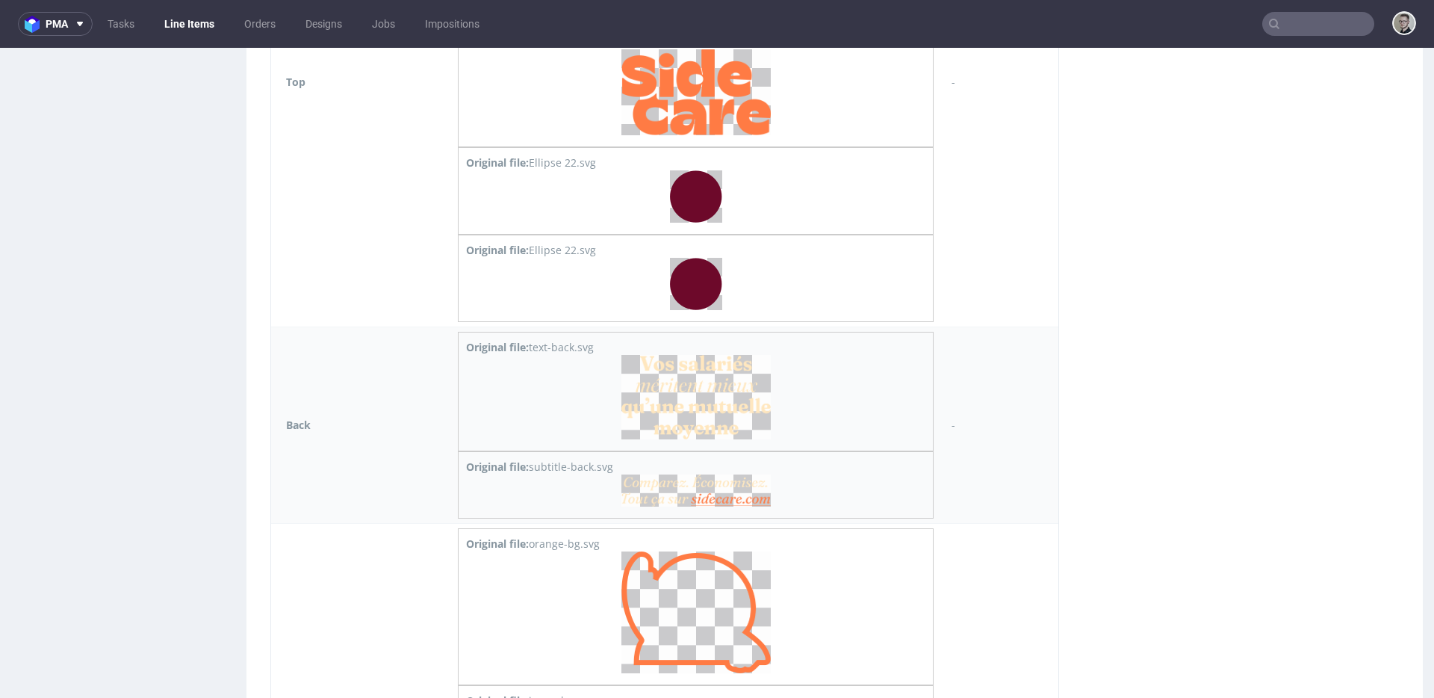
click at [676, 487] on img at bounding box center [696, 490] width 149 height 32
click at [689, 398] on img at bounding box center [696, 397] width 149 height 84
click at [694, 294] on img at bounding box center [696, 284] width 52 height 52
click at [699, 195] on img at bounding box center [696, 196] width 52 height 52
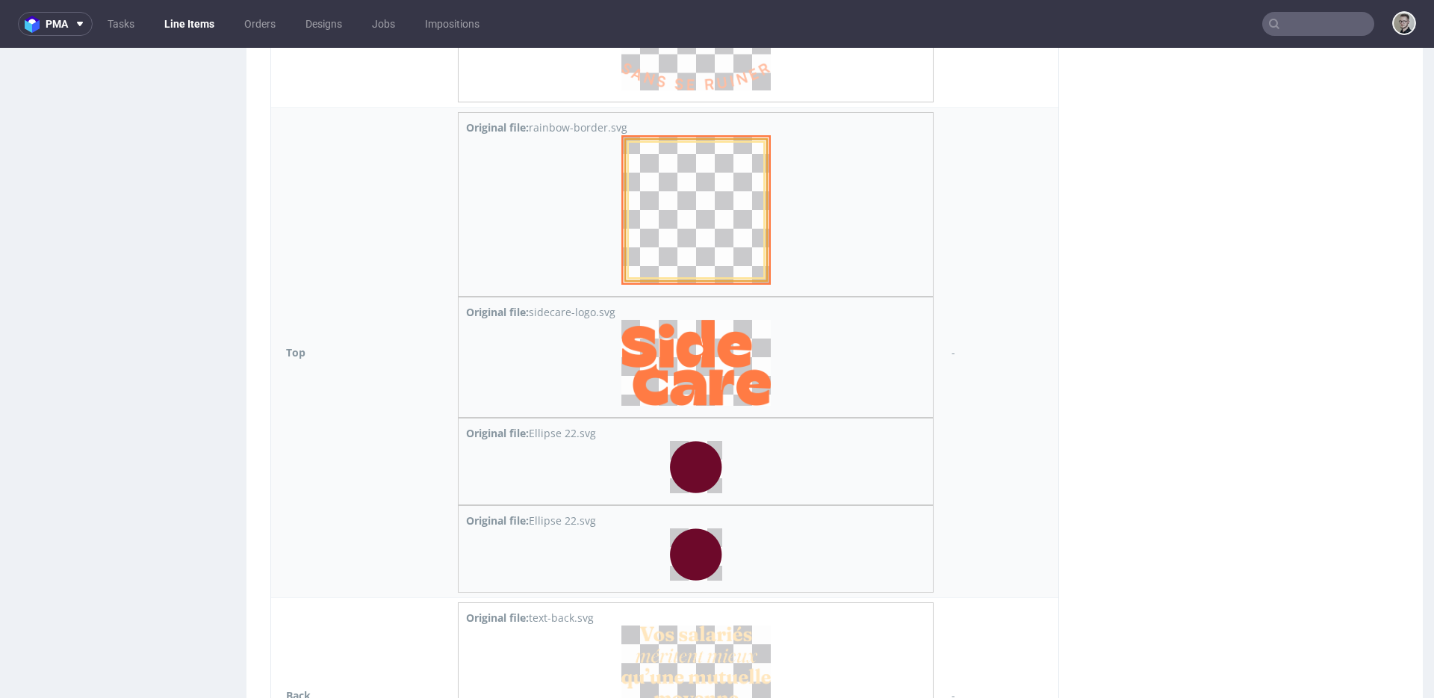
click at [697, 346] on img at bounding box center [696, 363] width 149 height 86
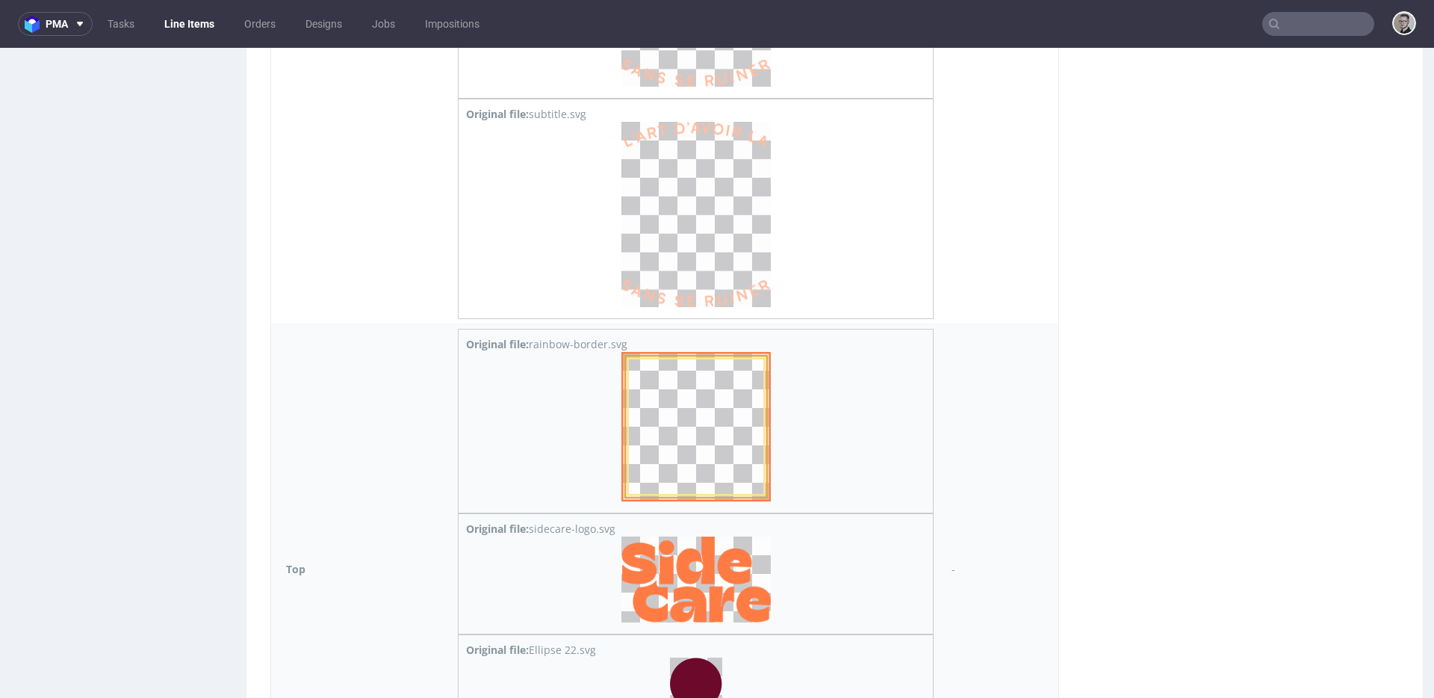
click at [689, 421] on img at bounding box center [696, 426] width 149 height 149
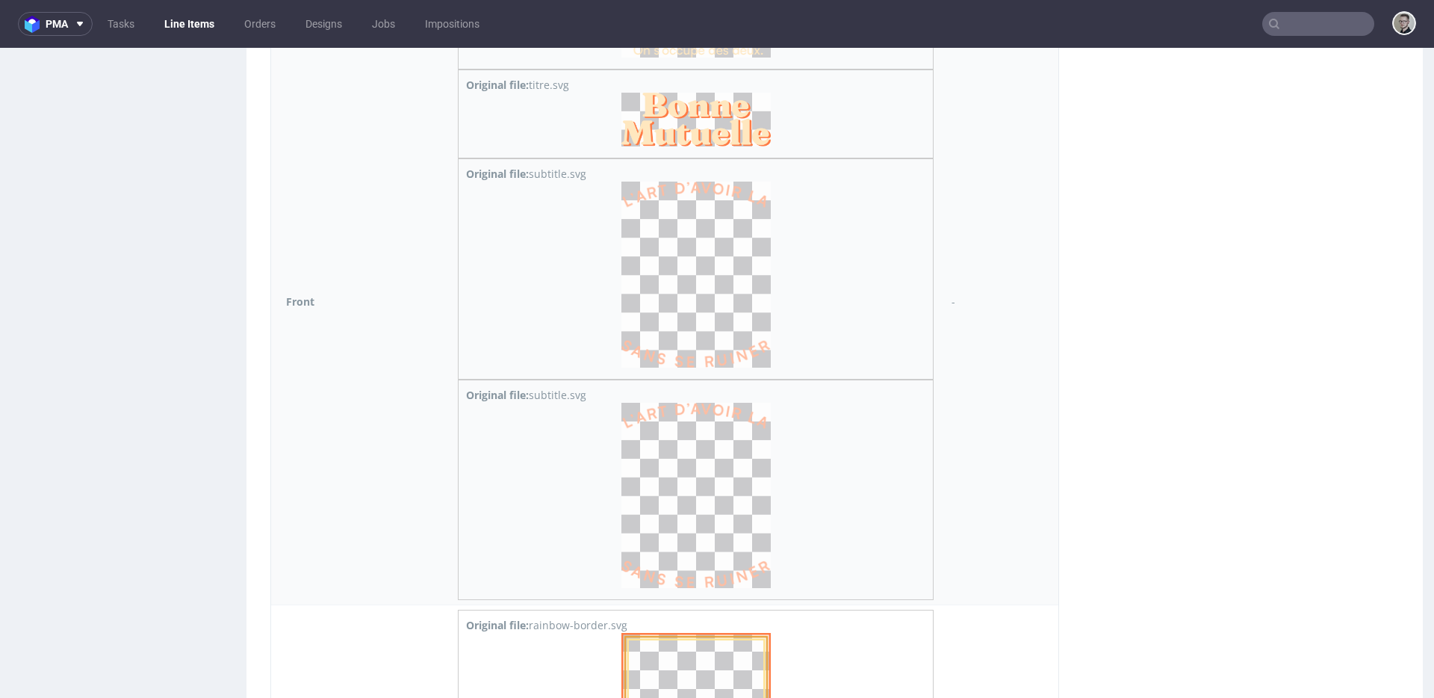
scroll to position [2287, 0]
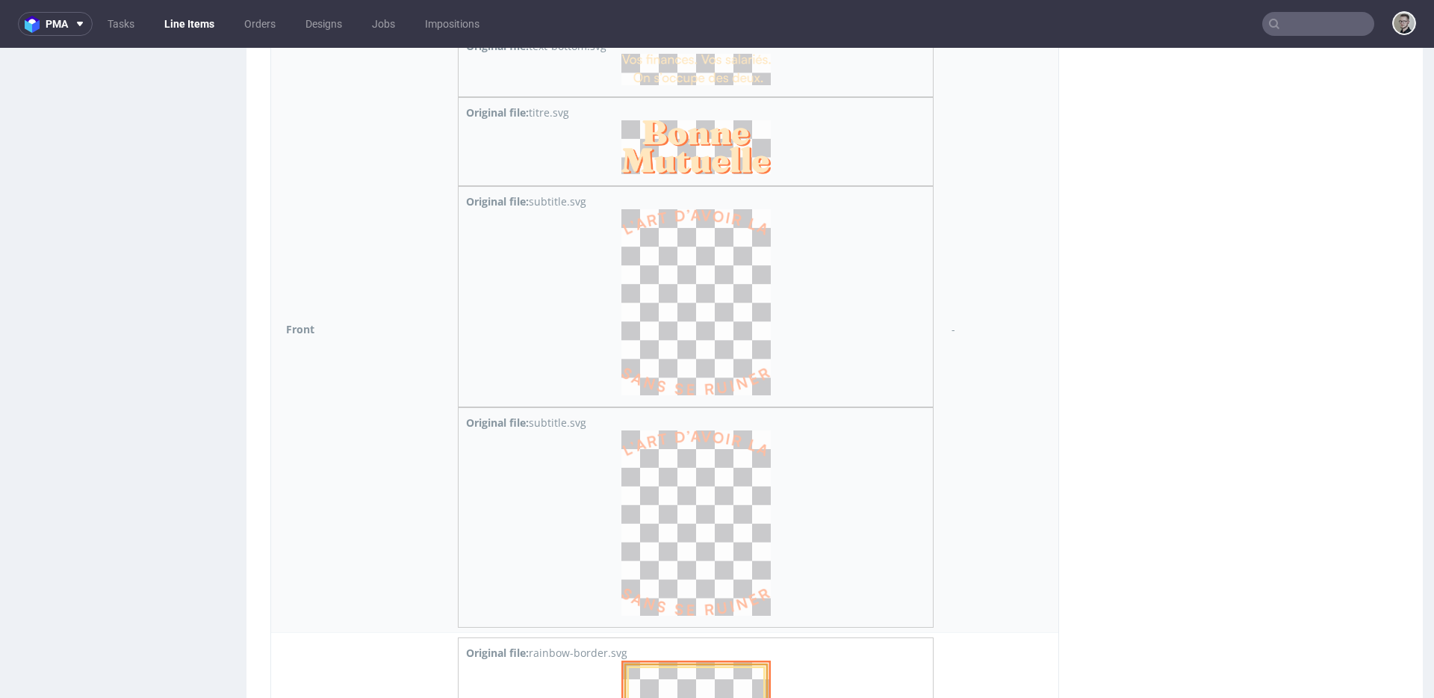
click at [705, 492] on img at bounding box center [696, 523] width 149 height 186
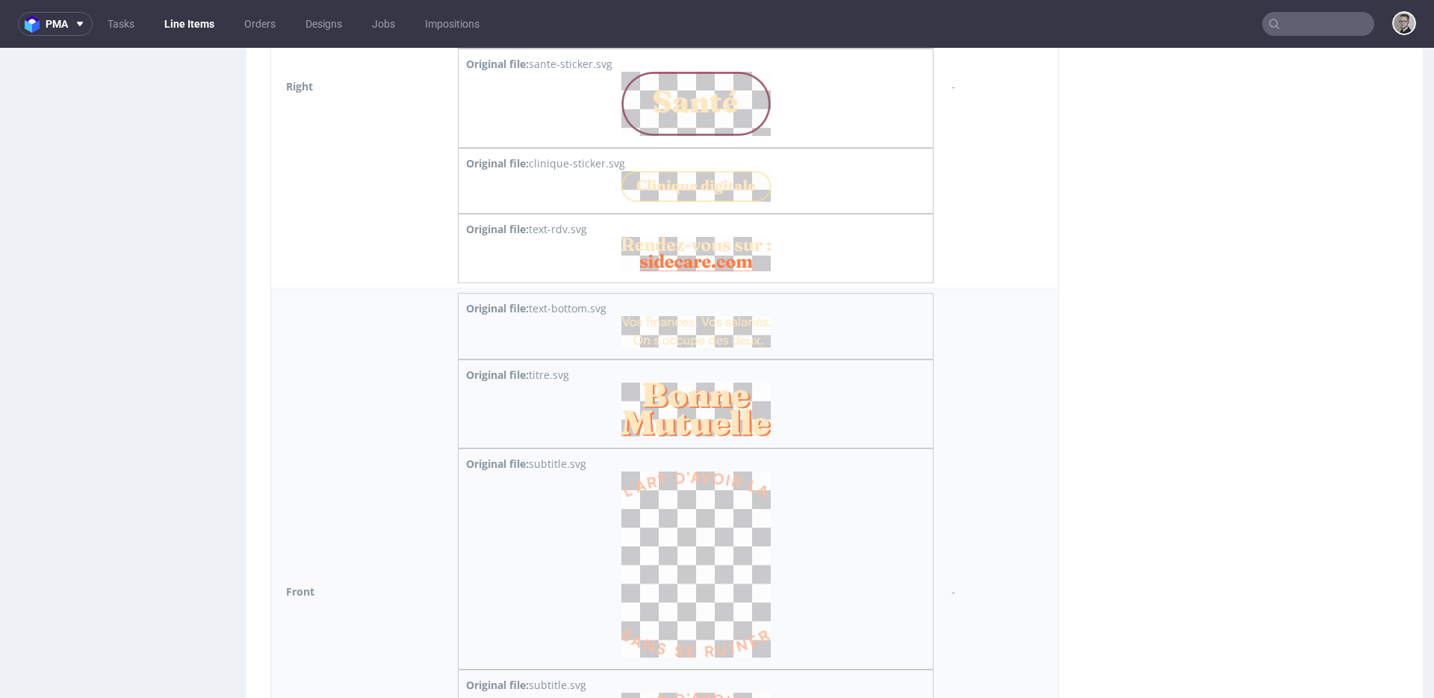
scroll to position [1999, 0]
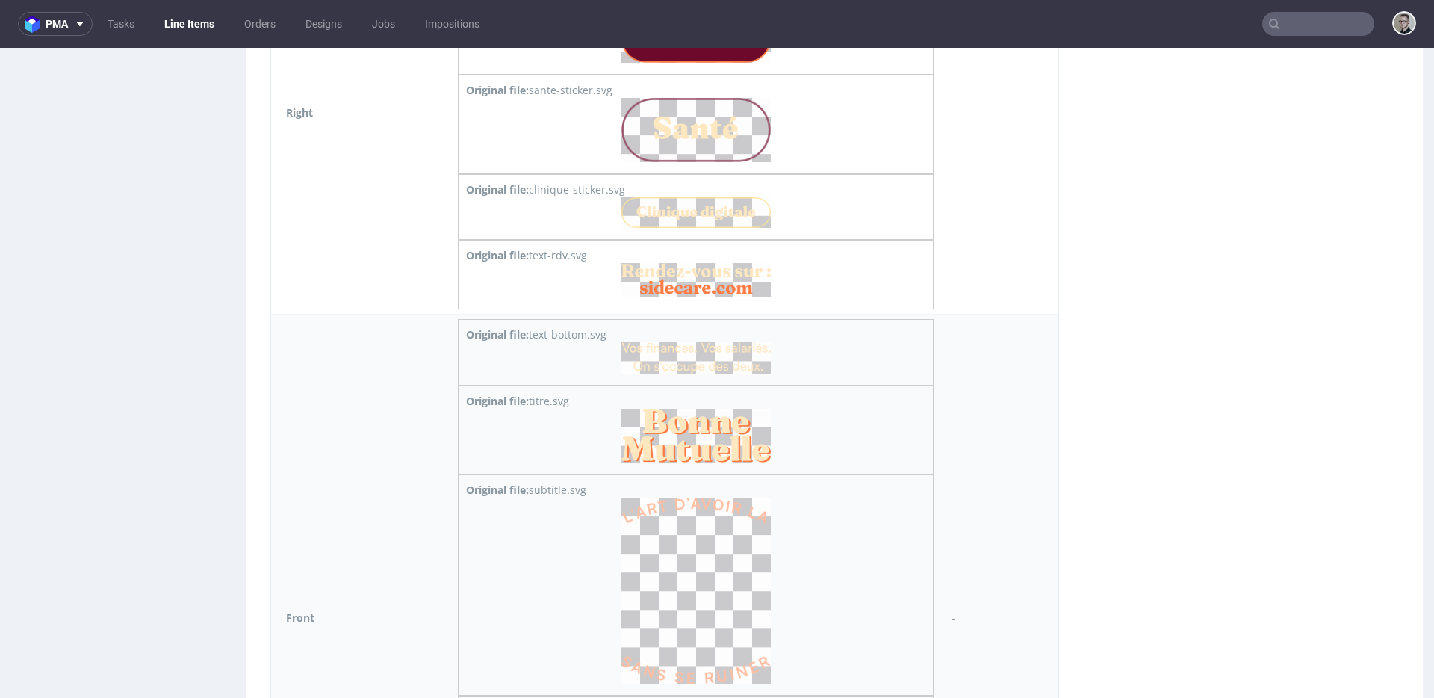
click at [703, 434] on img at bounding box center [696, 436] width 149 height 55
click at [702, 356] on img at bounding box center [696, 357] width 149 height 31
click at [707, 273] on img at bounding box center [696, 280] width 149 height 34
click at [718, 217] on img at bounding box center [696, 212] width 149 height 31
click at [718, 156] on img at bounding box center [696, 130] width 149 height 64
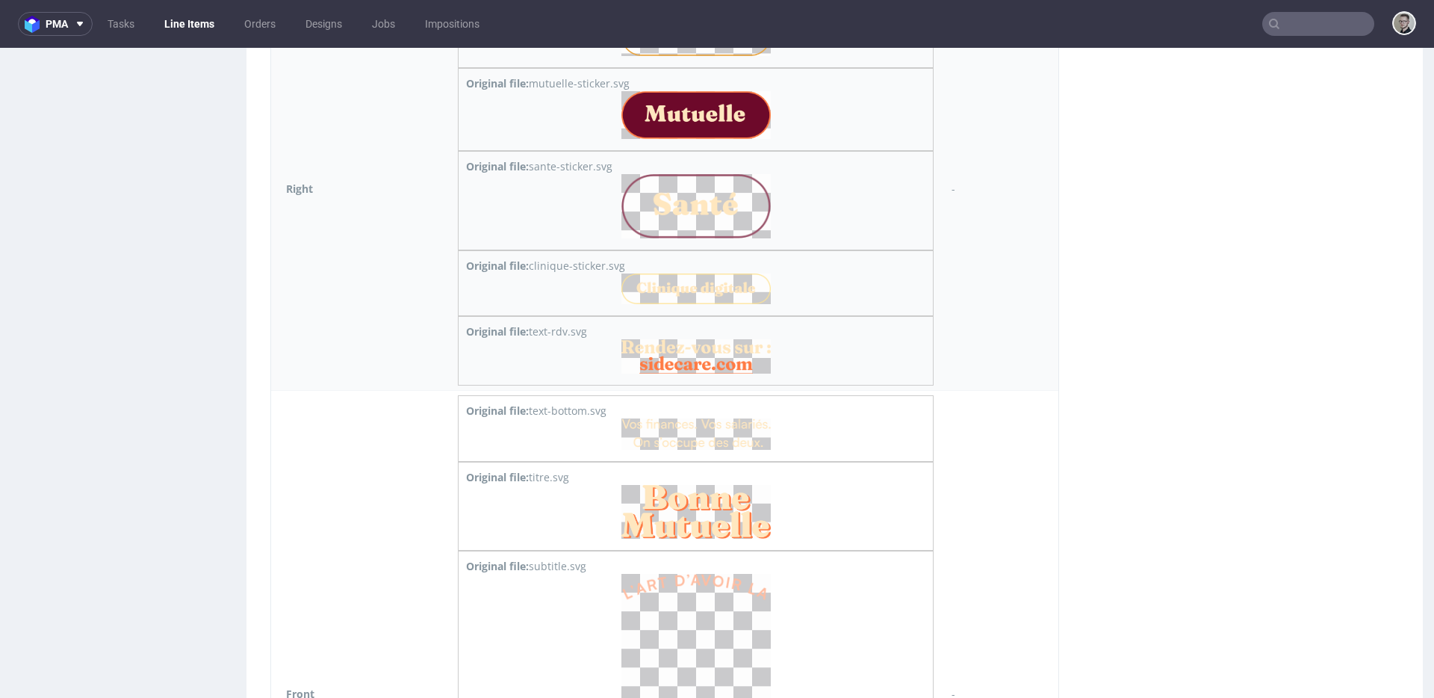
scroll to position [1707, 0]
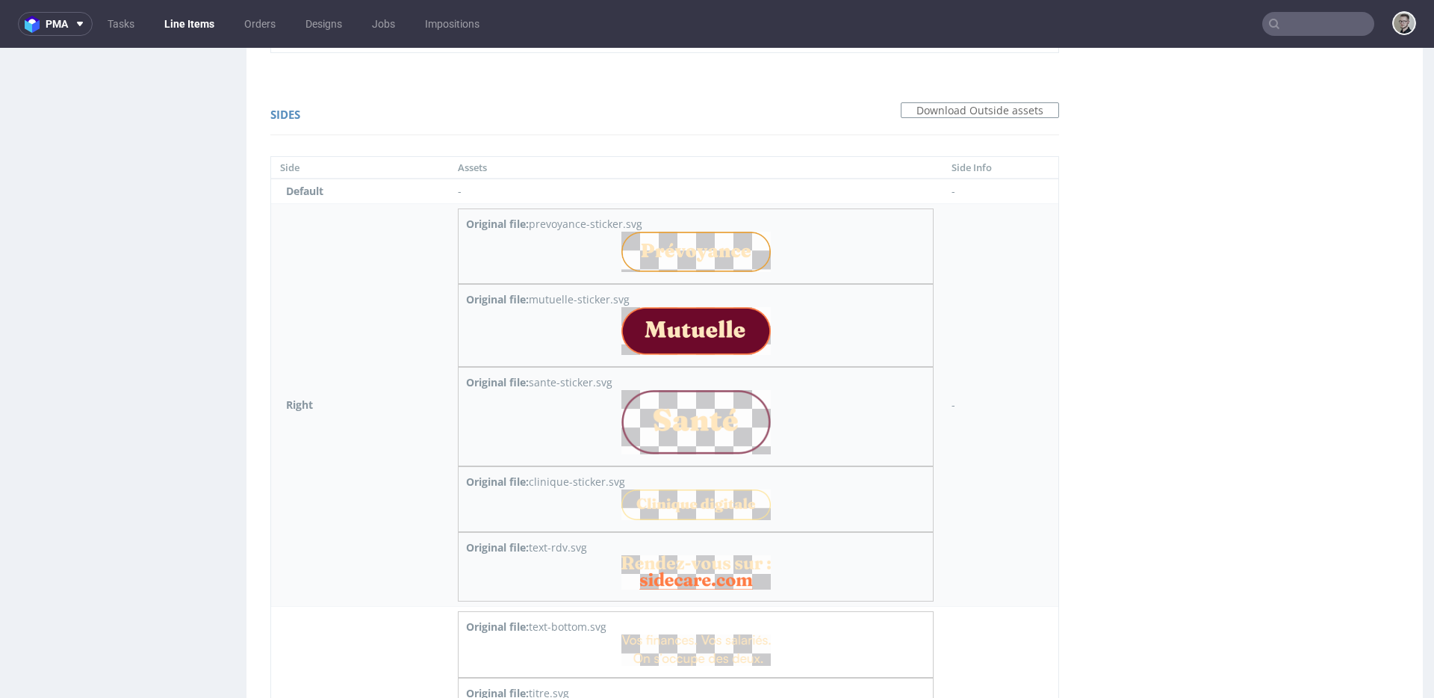
click at [701, 335] on img at bounding box center [696, 331] width 149 height 48
click at [718, 246] on img at bounding box center [696, 252] width 149 height 40
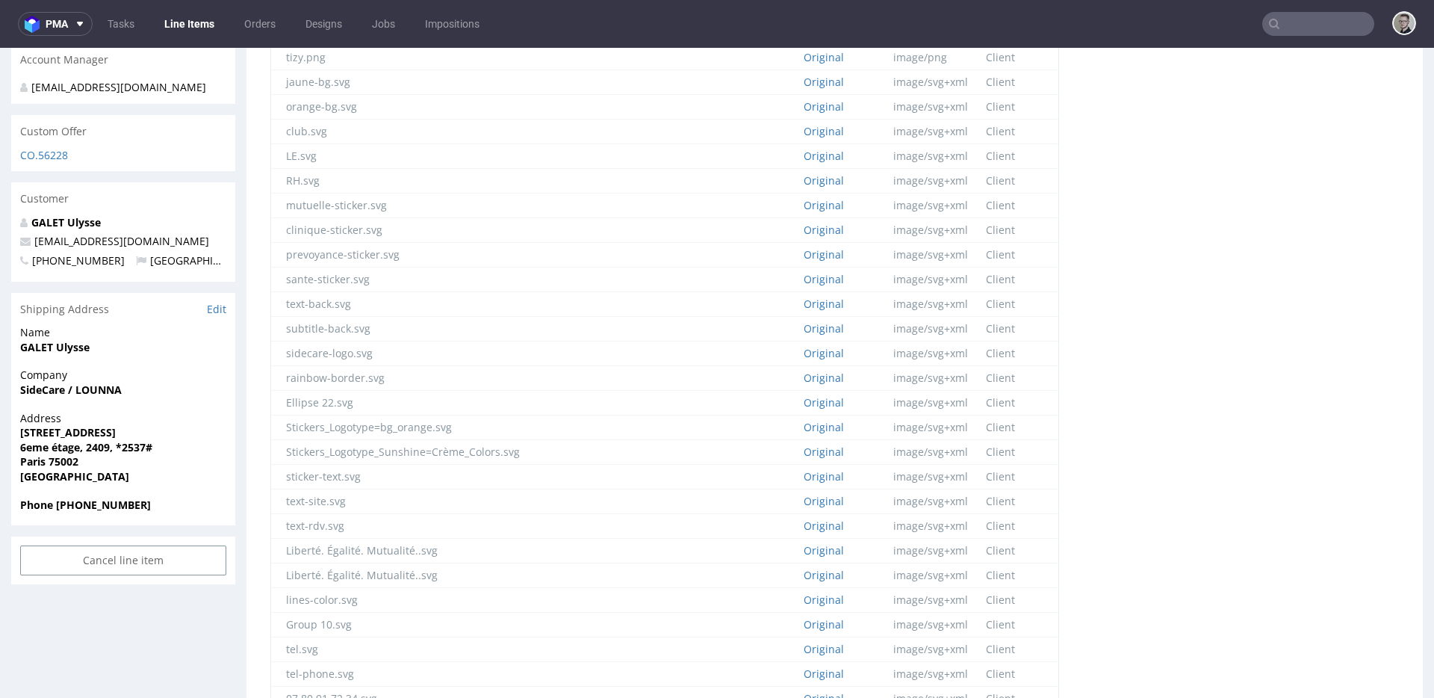
scroll to position [0, 0]
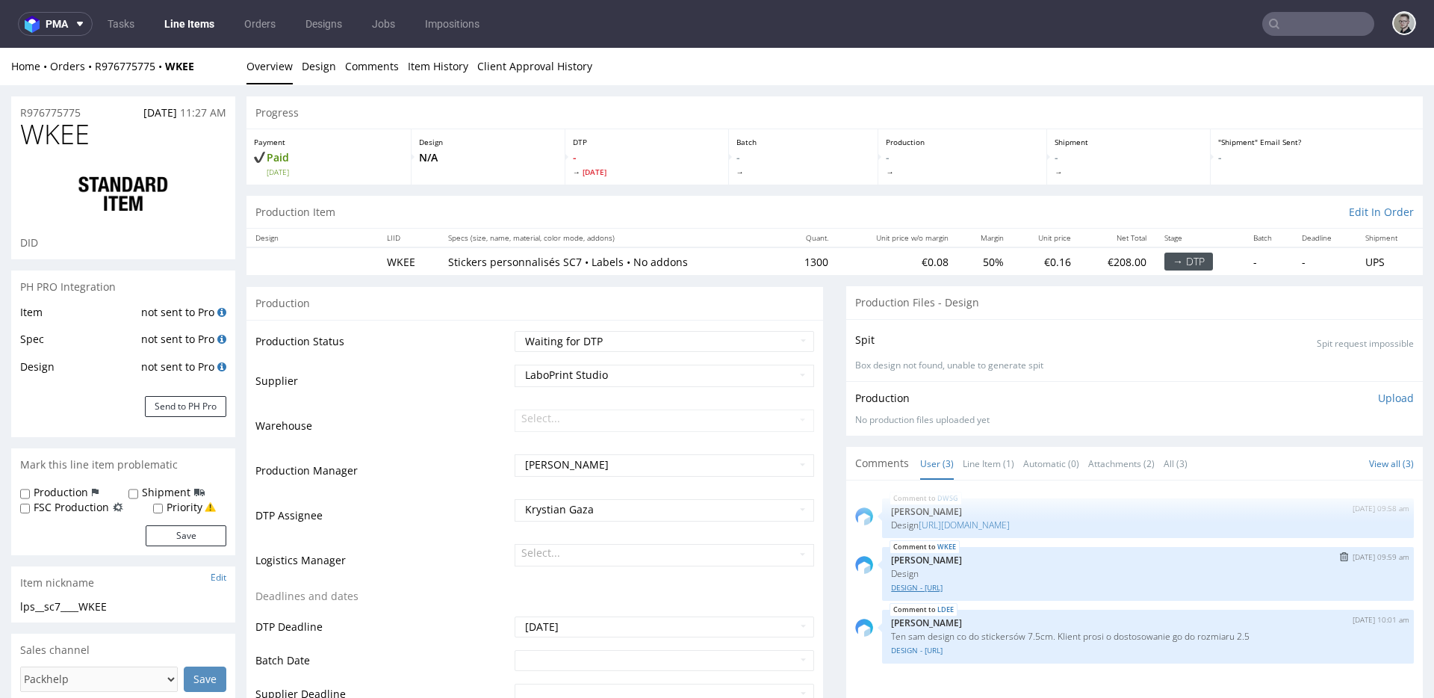
click at [918, 586] on link "DESIGN - [URL]" at bounding box center [1148, 587] width 514 height 11
click at [98, 604] on div "lps__sc7____WKEE" at bounding box center [123, 606] width 206 height 15
copy div "lps__sc7____WKEE"
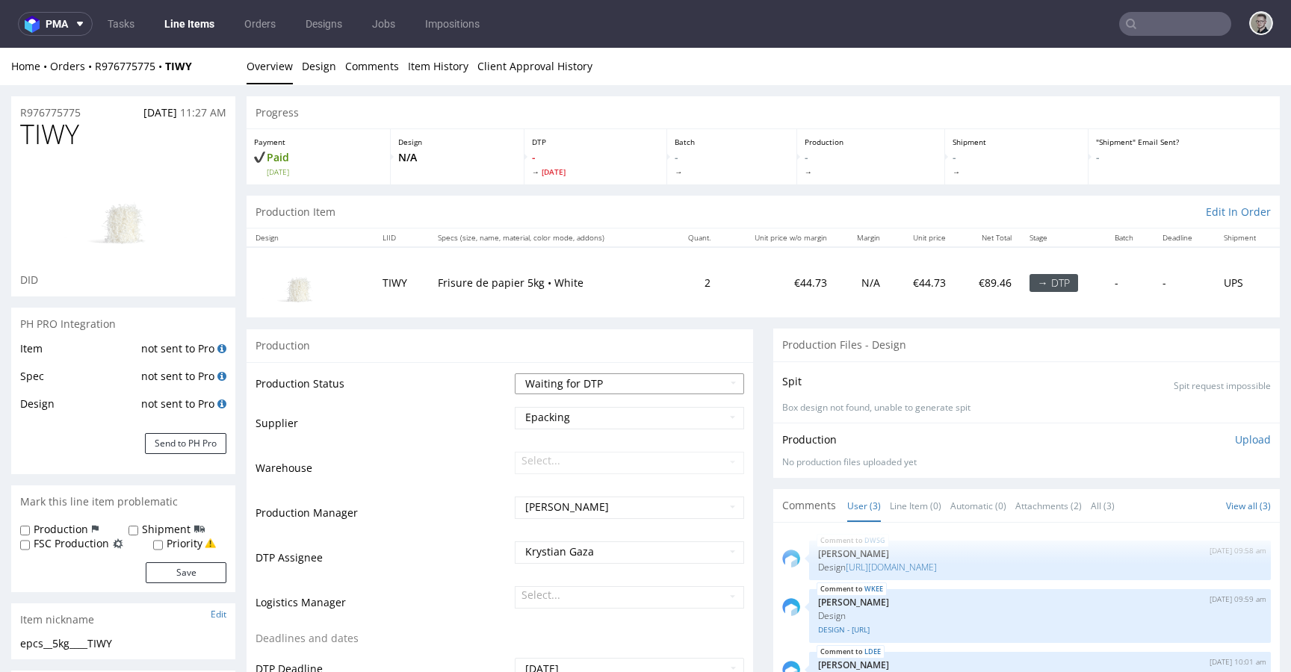
click at [611, 384] on select "Waiting for Artwork Waiting for Diecut Waiting for Mockup Waiting for DTP Waiti…" at bounding box center [629, 384] width 229 height 21
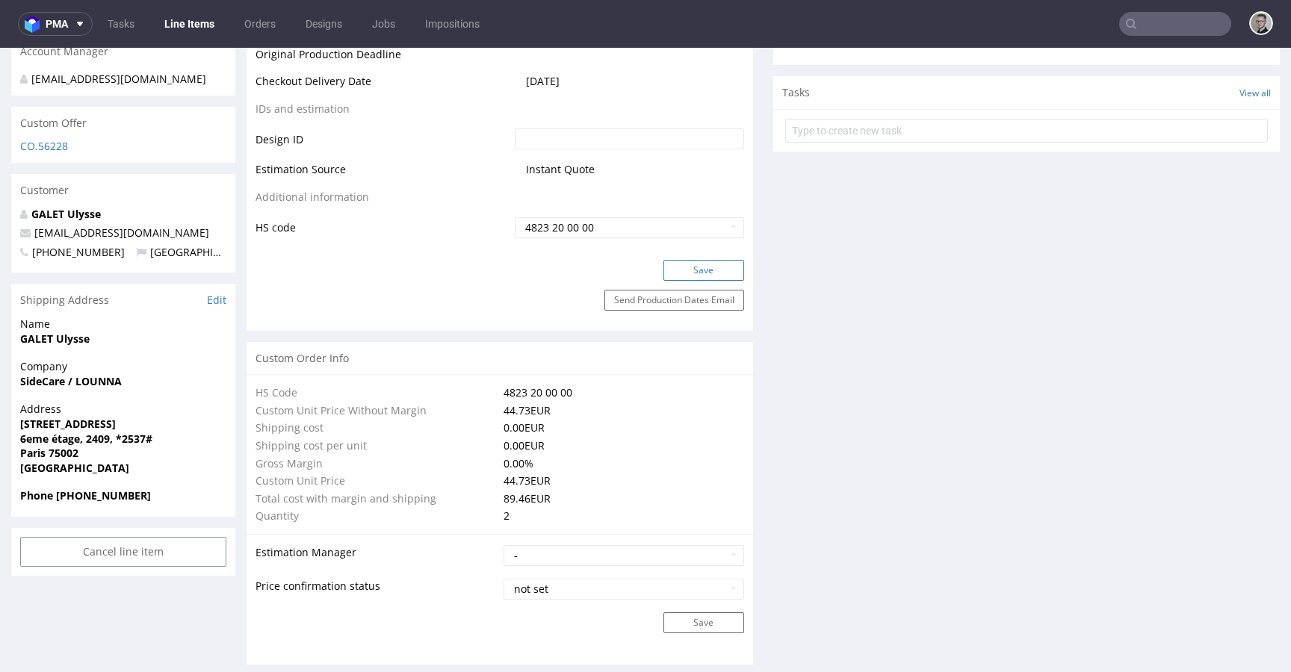
click at [704, 276] on button "Save" at bounding box center [703, 270] width 81 height 21
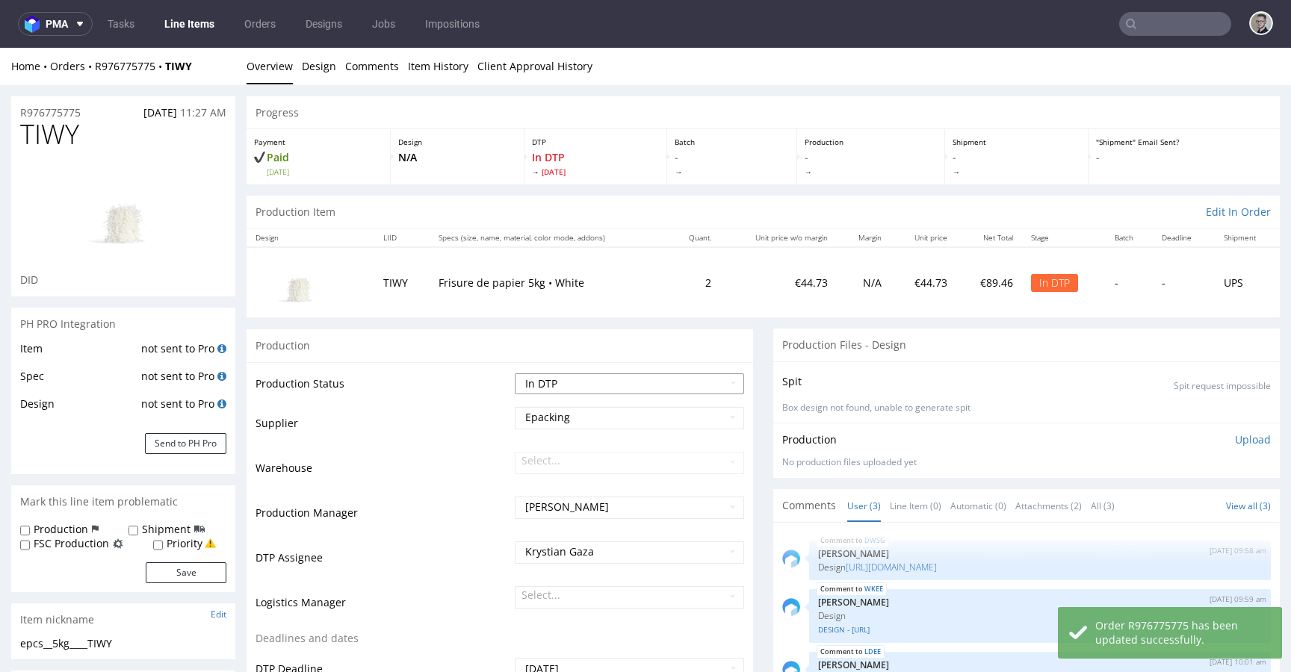
click at [627, 385] on select "Waiting for Artwork Waiting for Diecut Waiting for Mockup Waiting for DTP Waiti…" at bounding box center [629, 384] width 229 height 21
select select "dtp_production_ready"
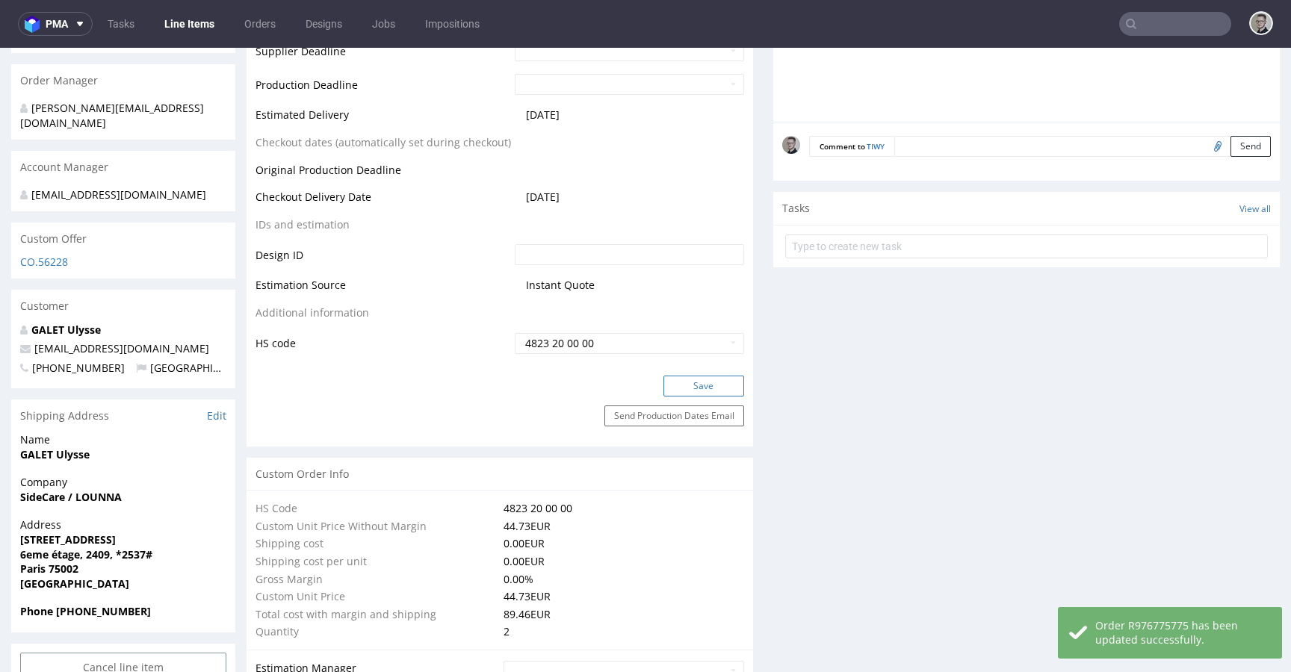
click at [696, 382] on button "Save" at bounding box center [703, 386] width 81 height 21
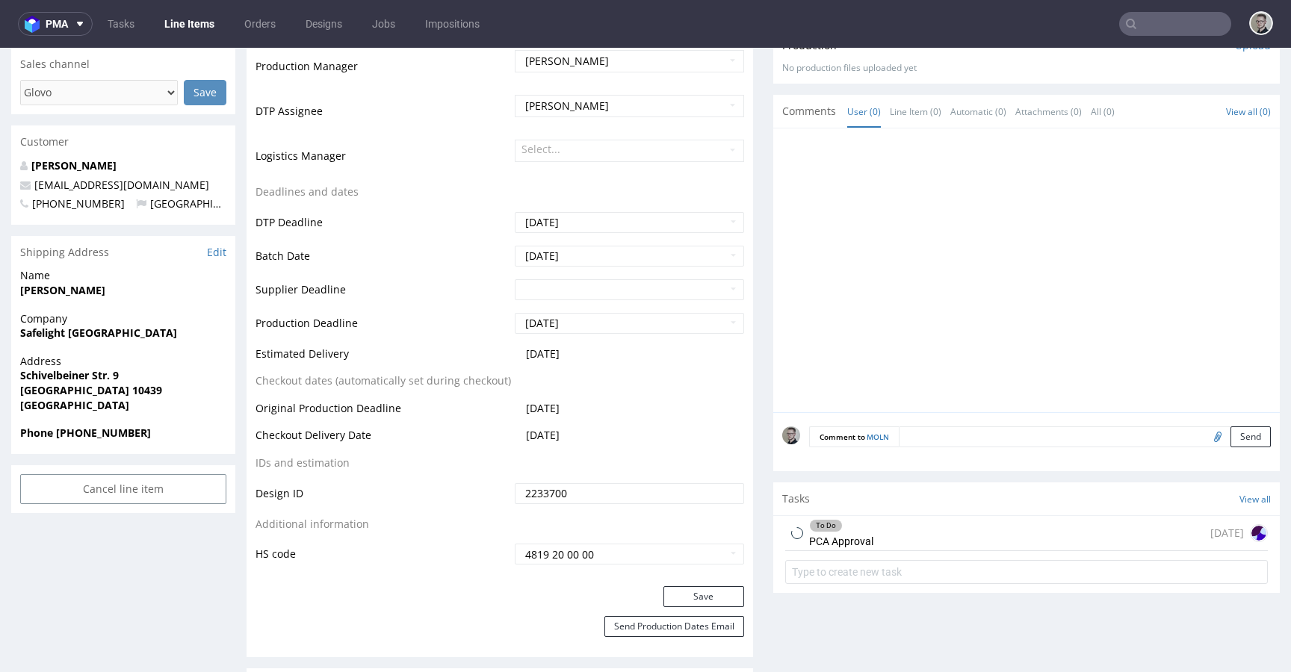
scroll to position [478, 0]
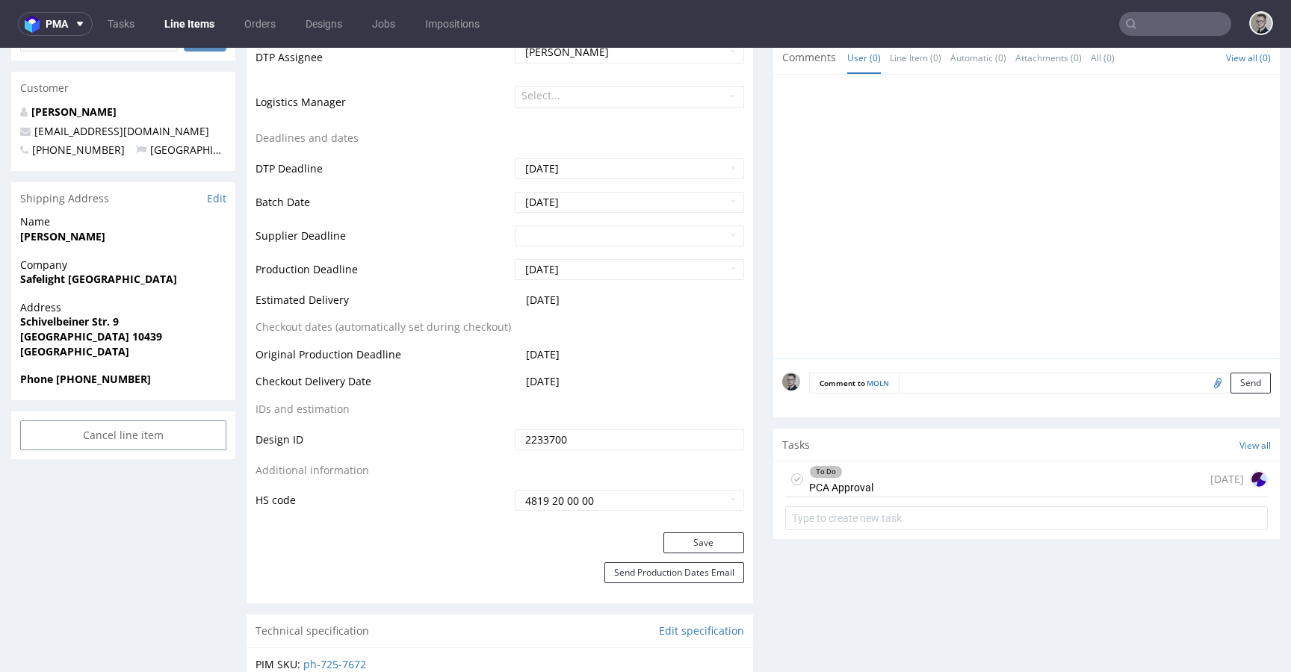
click at [909, 484] on div "To Do PCA Approval 3 days ago" at bounding box center [1026, 479] width 483 height 35
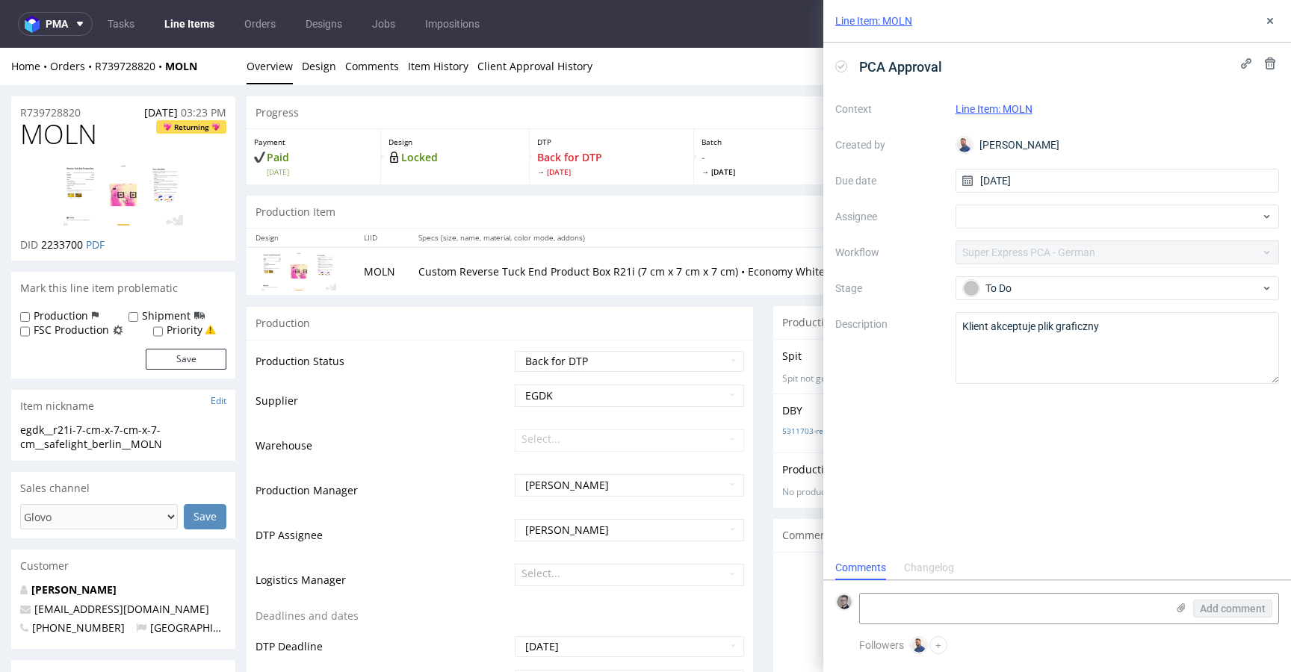
click at [1262, 10] on div "Line Item: MOLN" at bounding box center [1057, 21] width 468 height 43
click at [1269, 21] on use at bounding box center [1270, 21] width 6 height 6
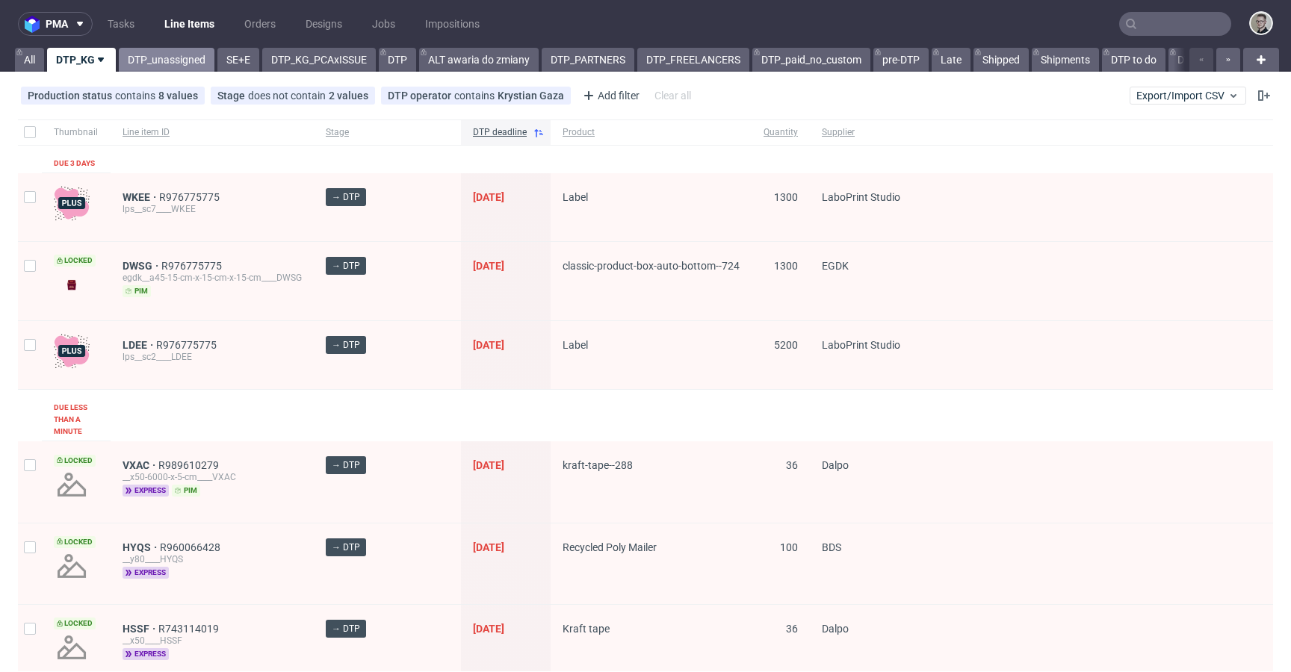
click at [163, 64] on link "DTP_unassigned" at bounding box center [167, 60] width 96 height 24
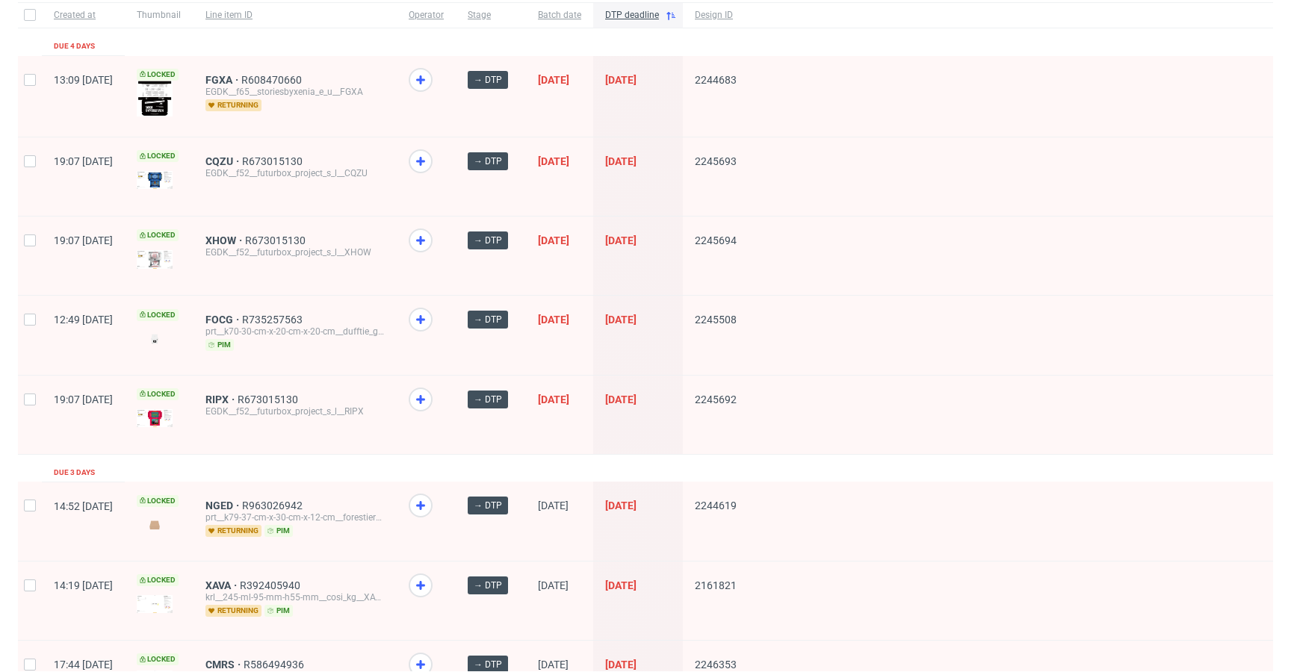
scroll to position [132, 0]
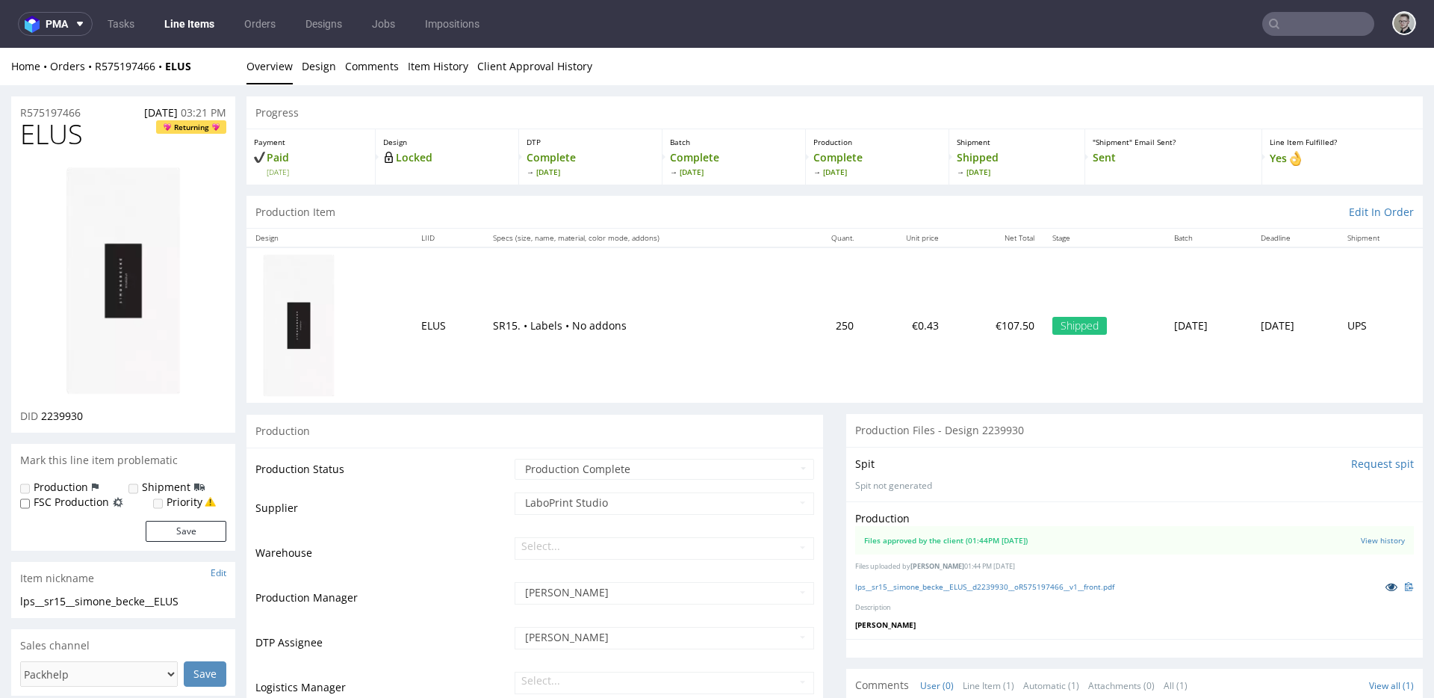
click at [1386, 584] on icon at bounding box center [1392, 586] width 12 height 10
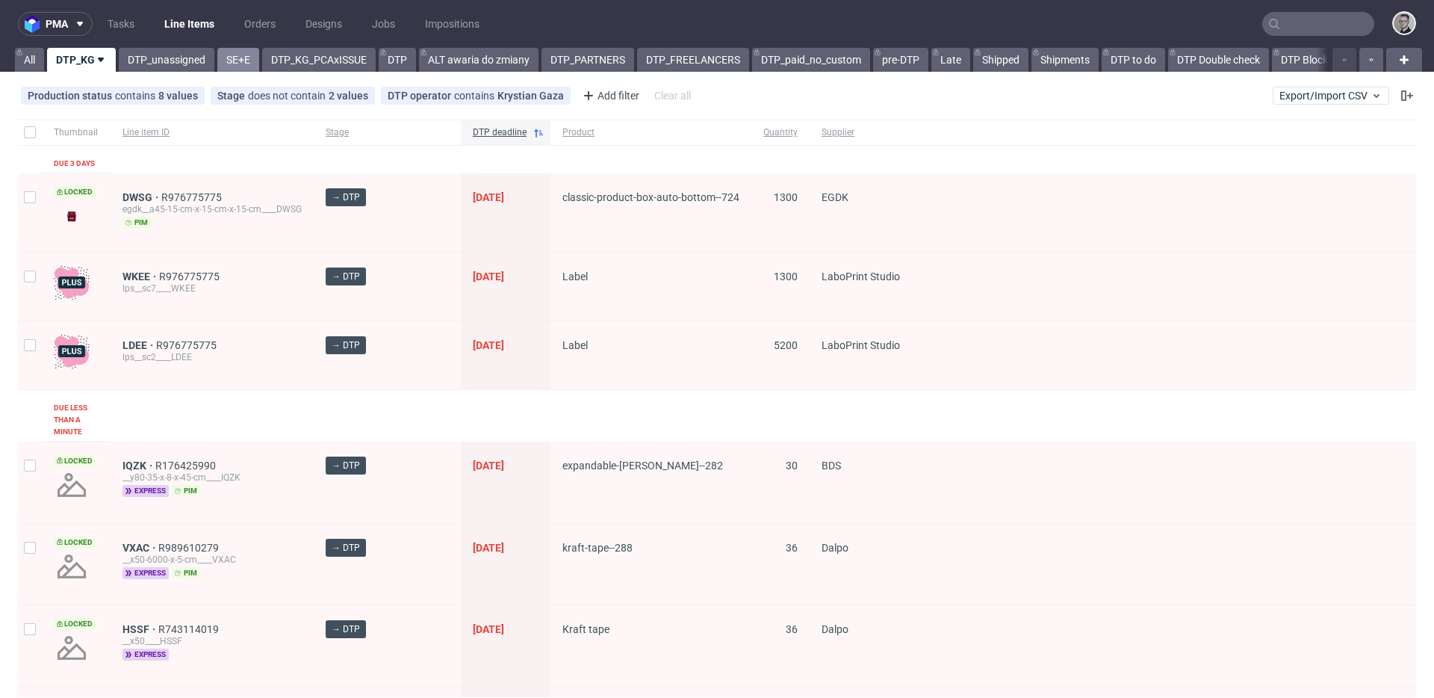
click at [223, 63] on link "SE+E" at bounding box center [238, 60] width 42 height 24
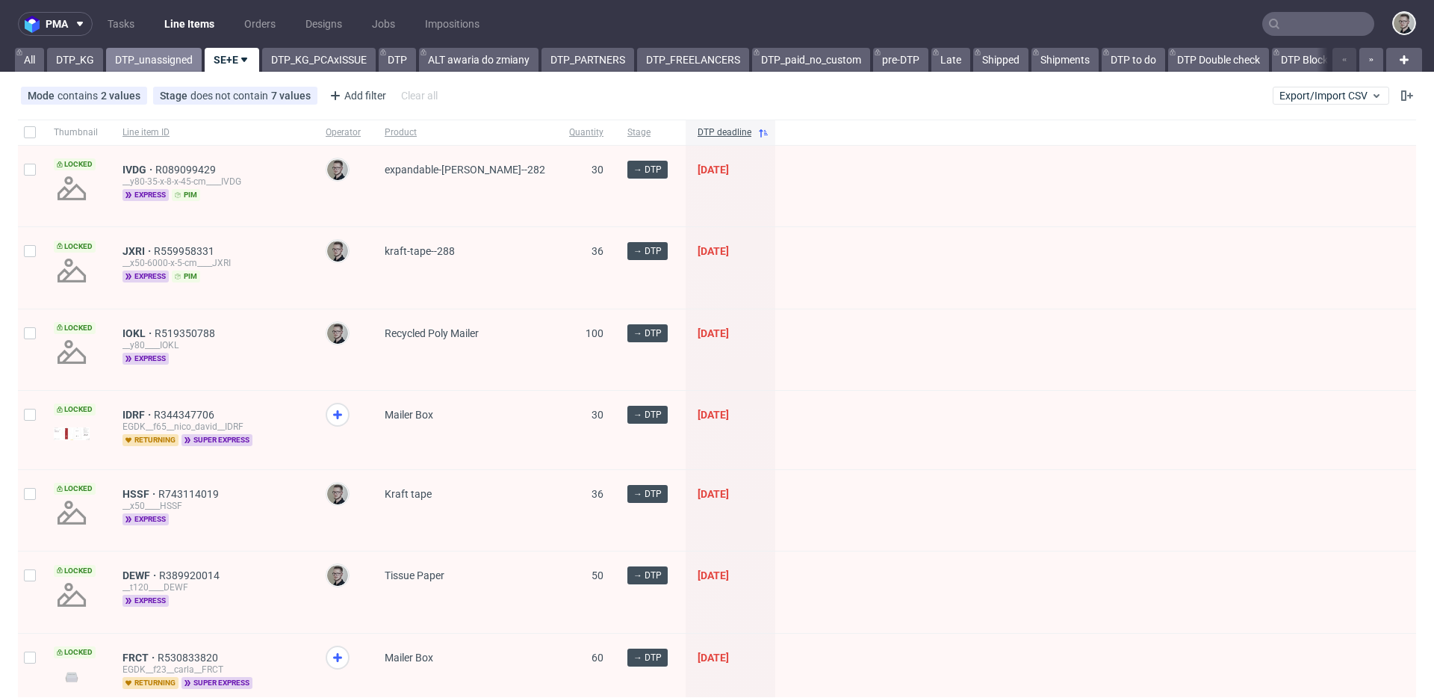
click at [133, 62] on link "DTP_unassigned" at bounding box center [154, 60] width 96 height 24
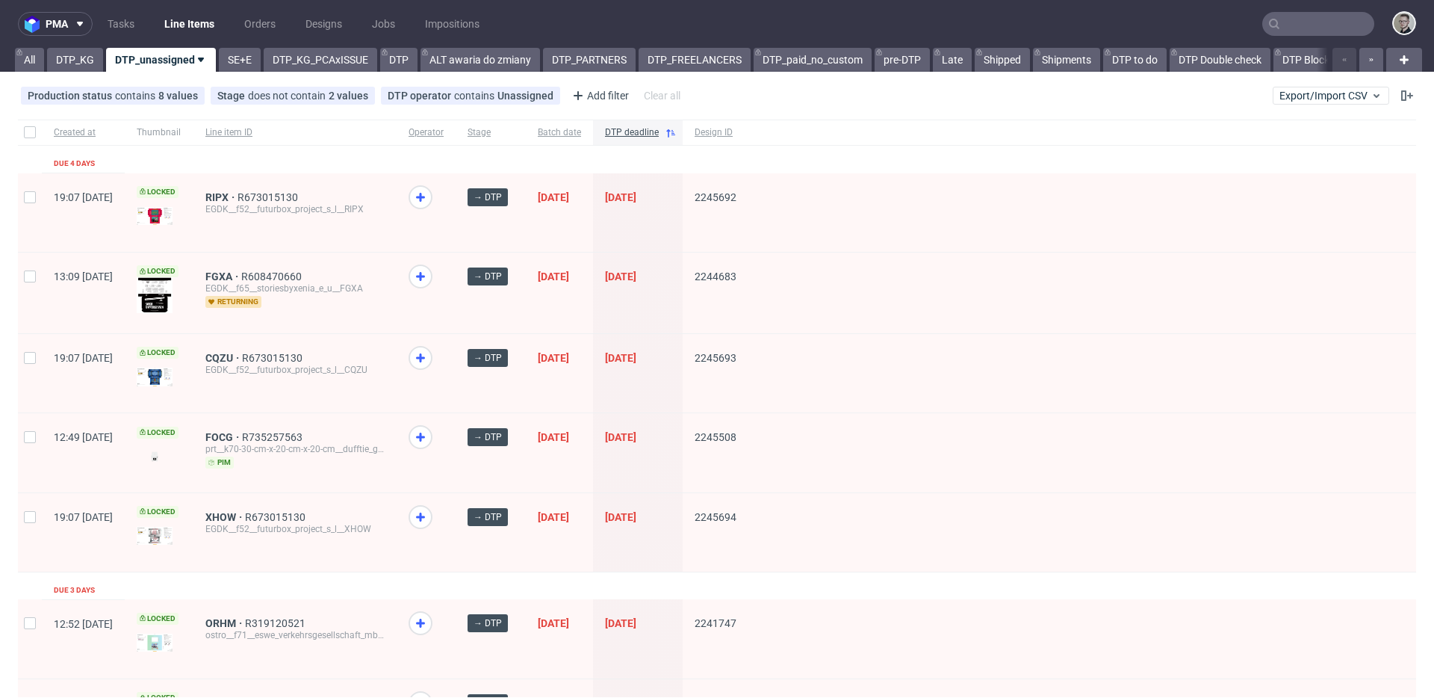
click at [390, 72] on div "pma Tasks Line Items Orders Designs Jobs Impositions All DTP_KG DTP_unassigned …" at bounding box center [717, 349] width 1434 height 698
click at [395, 65] on link "DTP" at bounding box center [398, 60] width 37 height 24
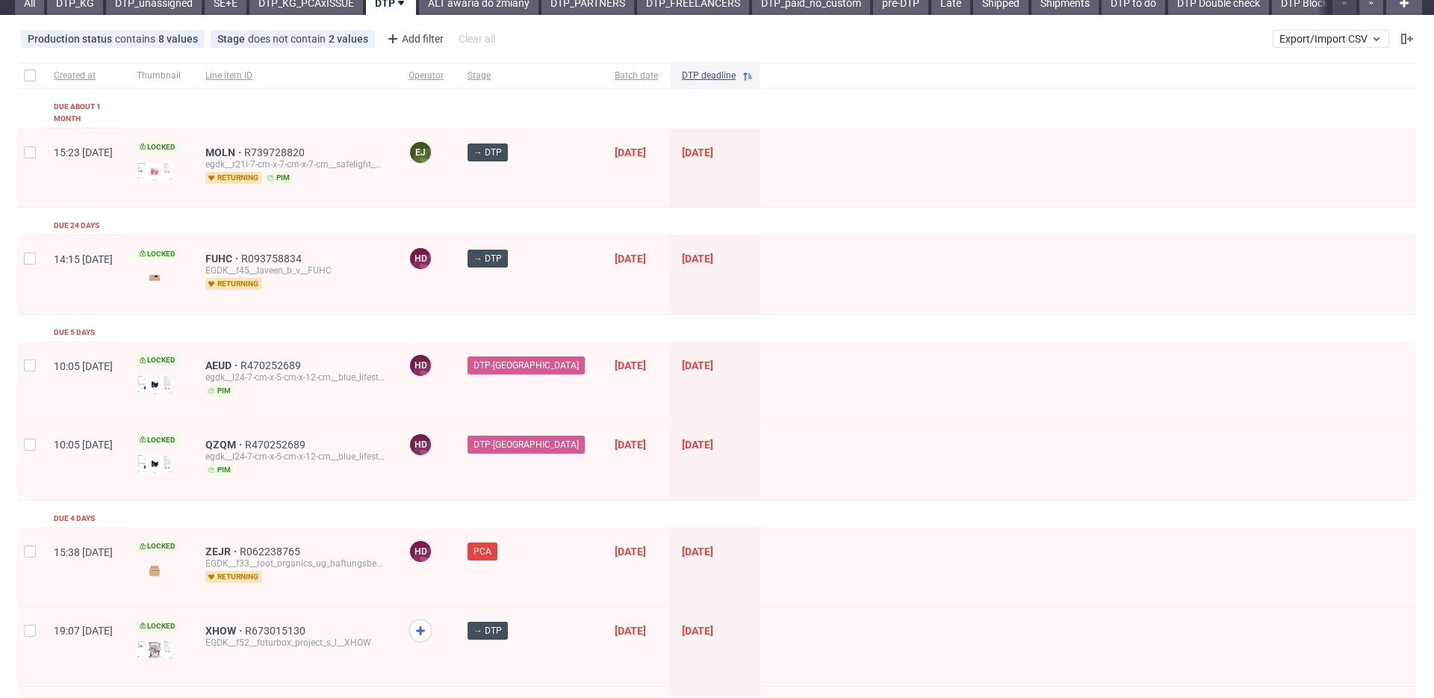
scroll to position [123, 0]
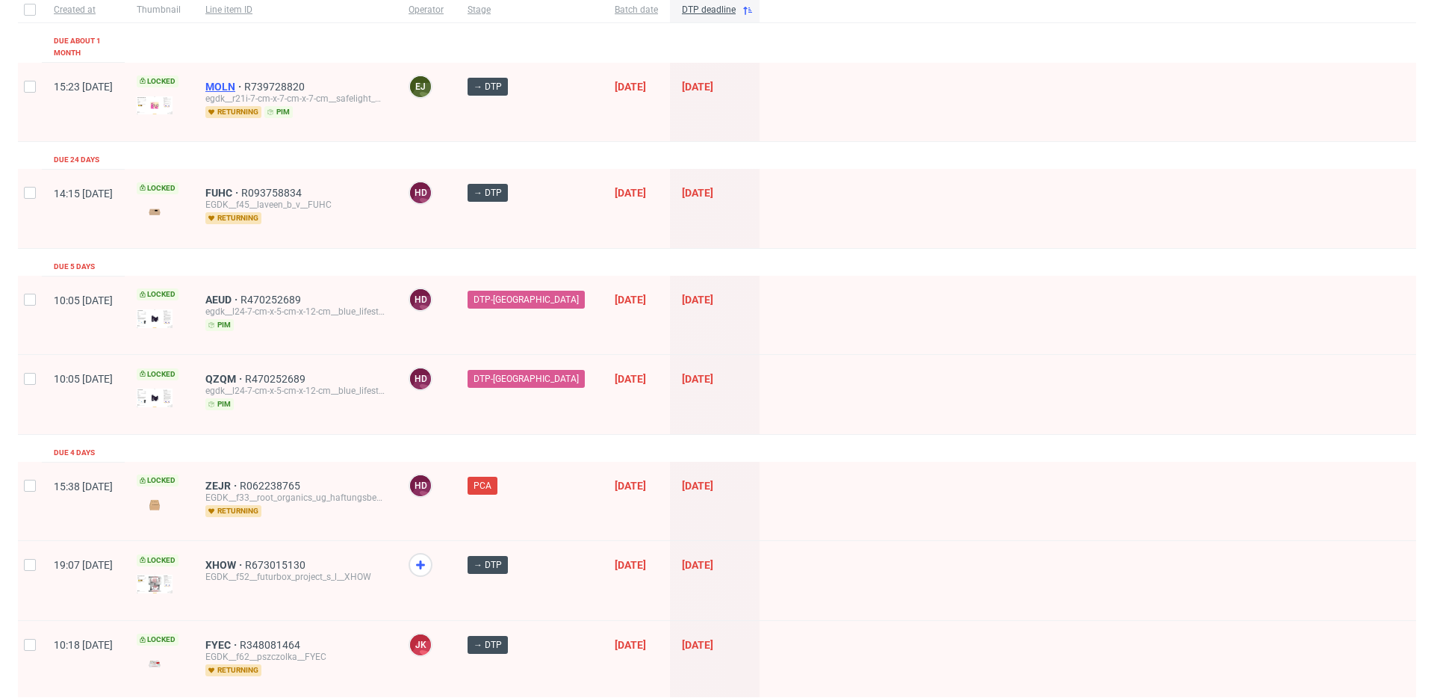
click at [244, 81] on span "MOLN" at bounding box center [224, 87] width 39 height 12
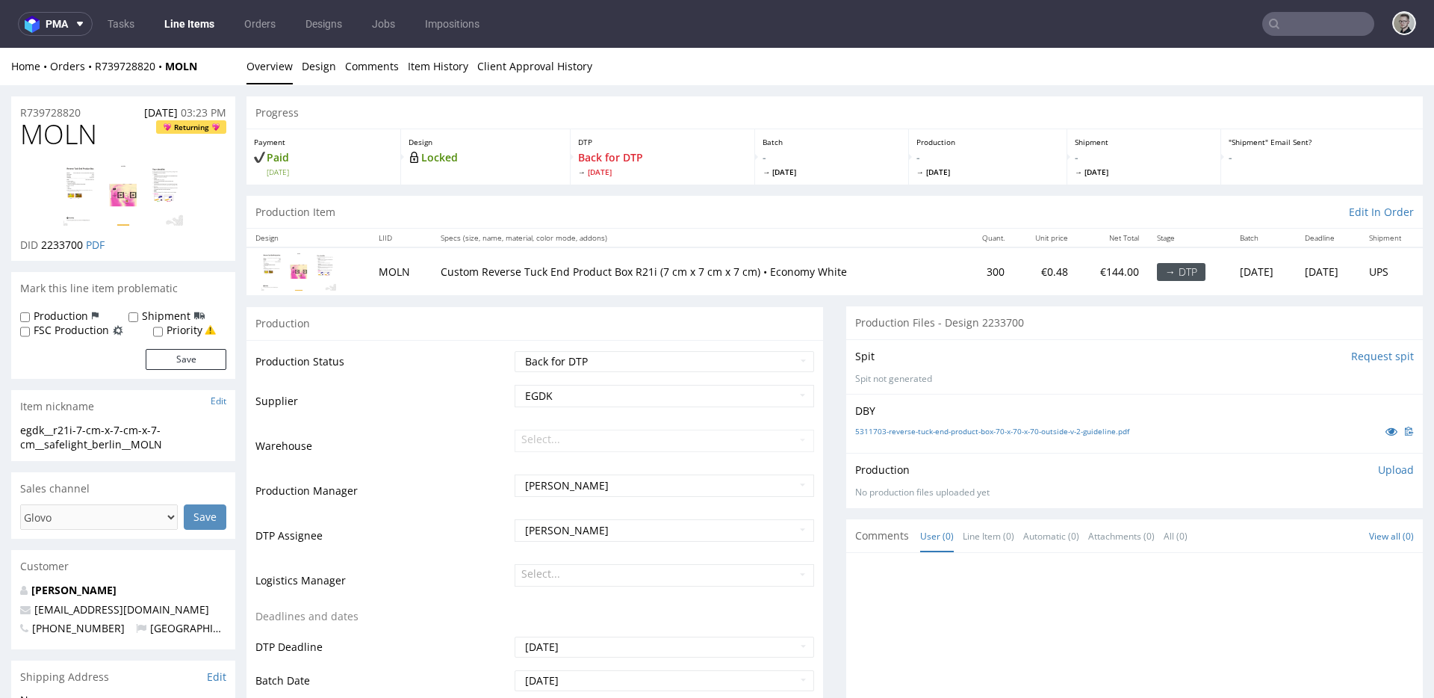
drag, startPoint x: 1070, startPoint y: 377, endPoint x: 1087, endPoint y: 377, distance: 17.2
click at [1070, 376] on p "Spit not generated" at bounding box center [1134, 379] width 559 height 13
click at [421, 68] on link "Item History" at bounding box center [438, 66] width 61 height 37
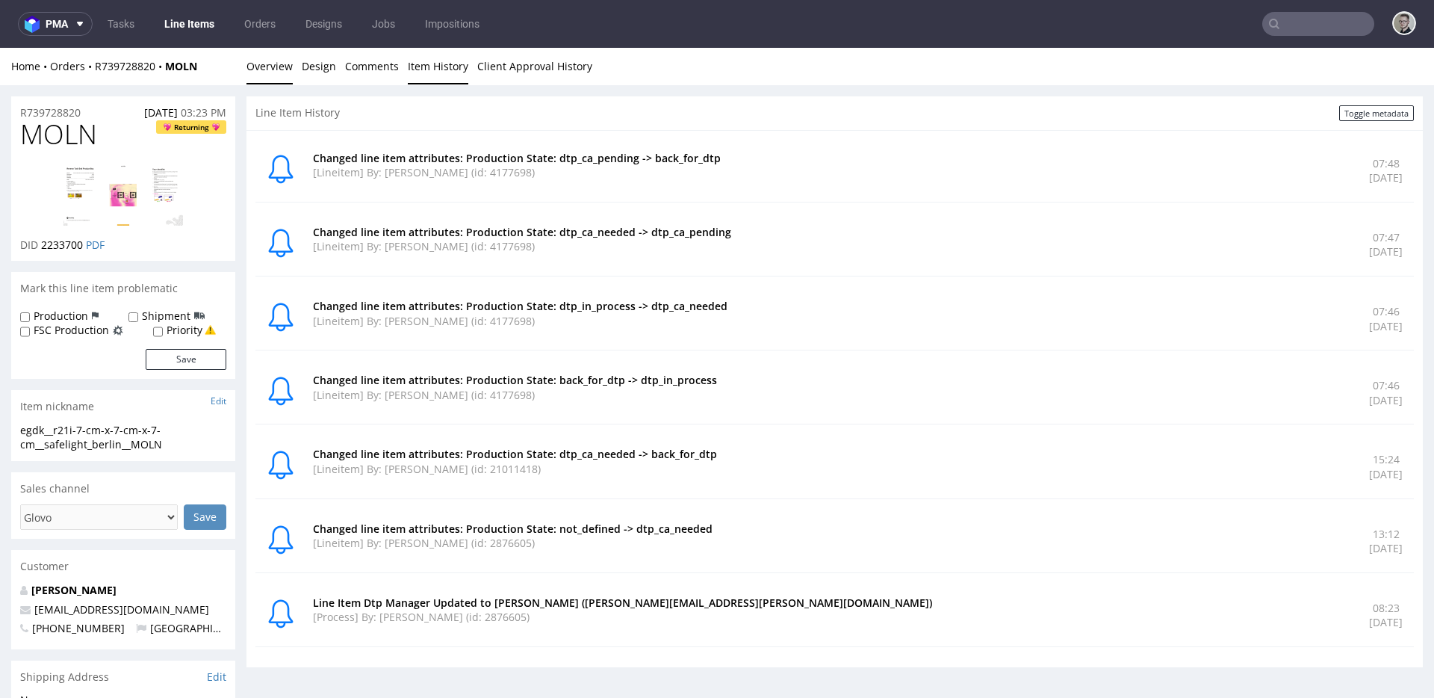
click at [288, 70] on link "Overview" at bounding box center [270, 66] width 46 height 37
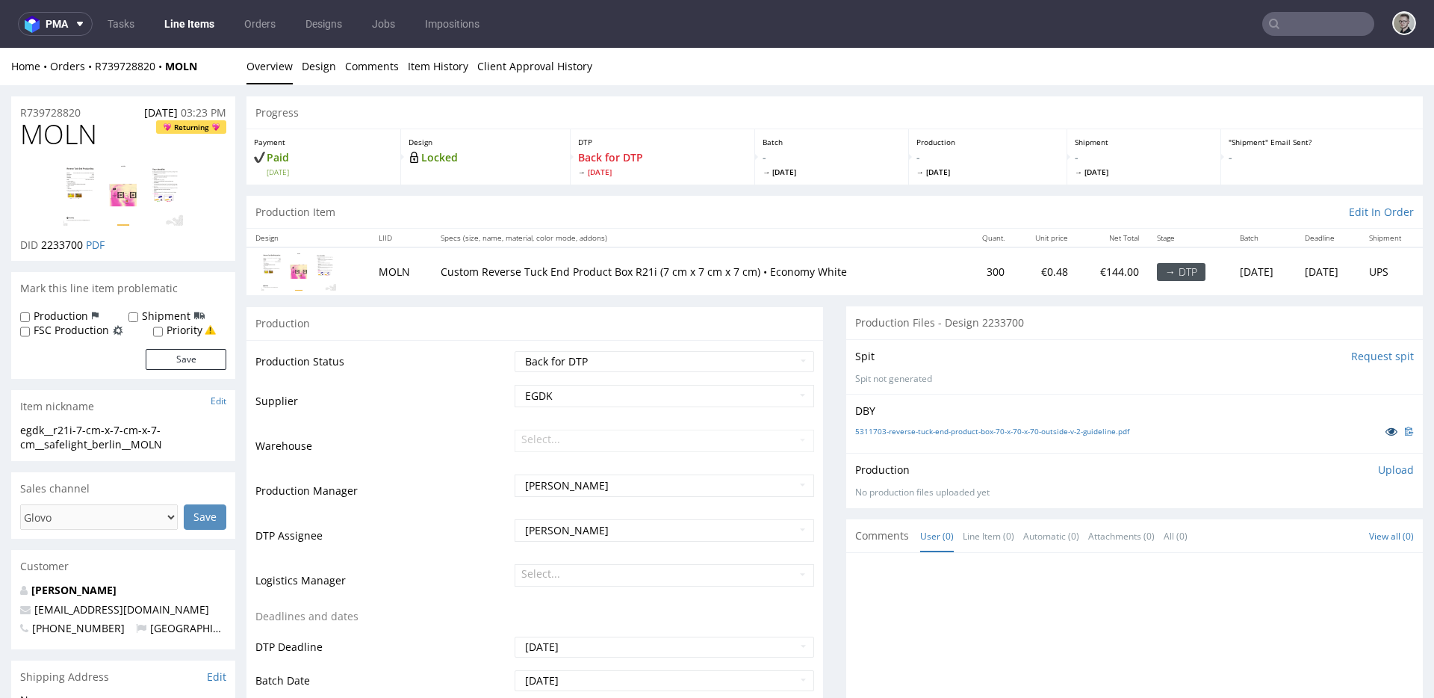
click at [1386, 430] on icon at bounding box center [1392, 431] width 12 height 10
click at [728, 333] on div "Production" at bounding box center [535, 323] width 577 height 34
click at [745, 317] on div "Production" at bounding box center [535, 323] width 577 height 34
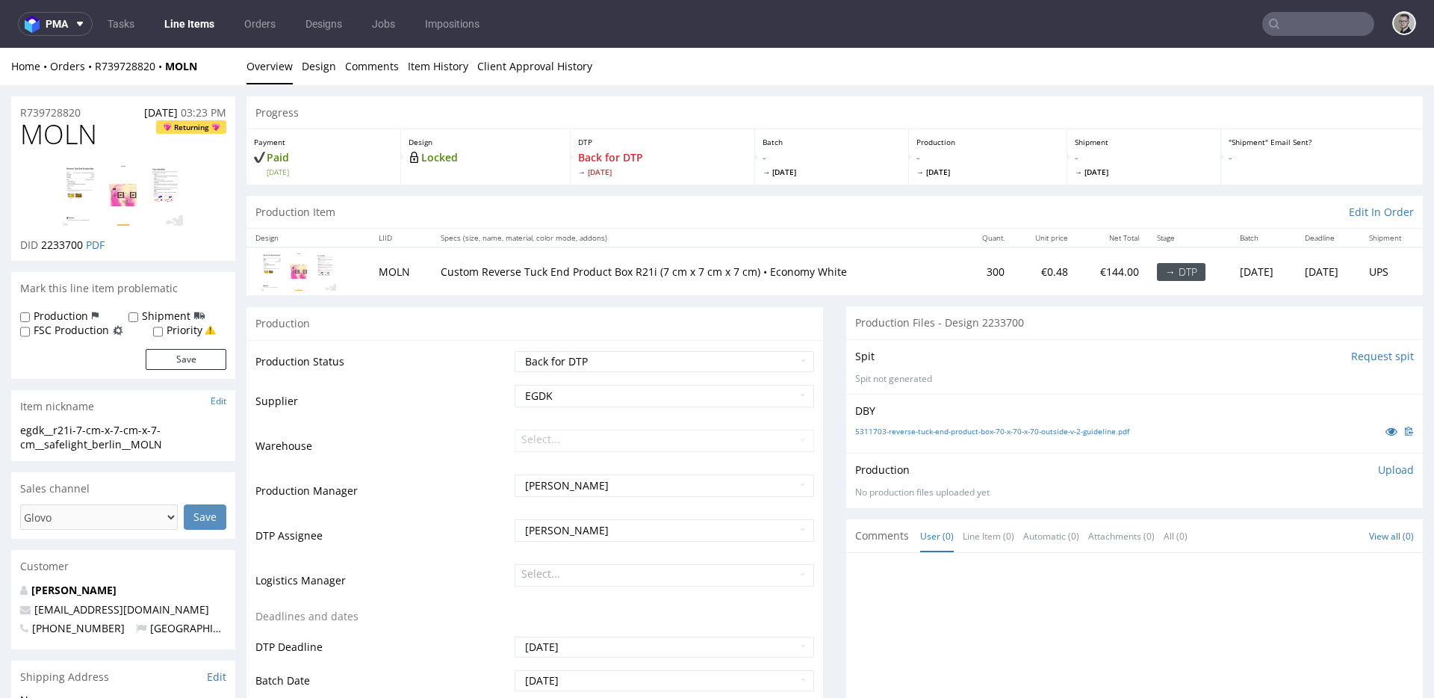
click at [880, 390] on div "Spit Request spit Spit not generated" at bounding box center [1134, 366] width 577 height 55
click at [882, 388] on div "Spit Request spit Spit not generated" at bounding box center [1134, 366] width 577 height 55
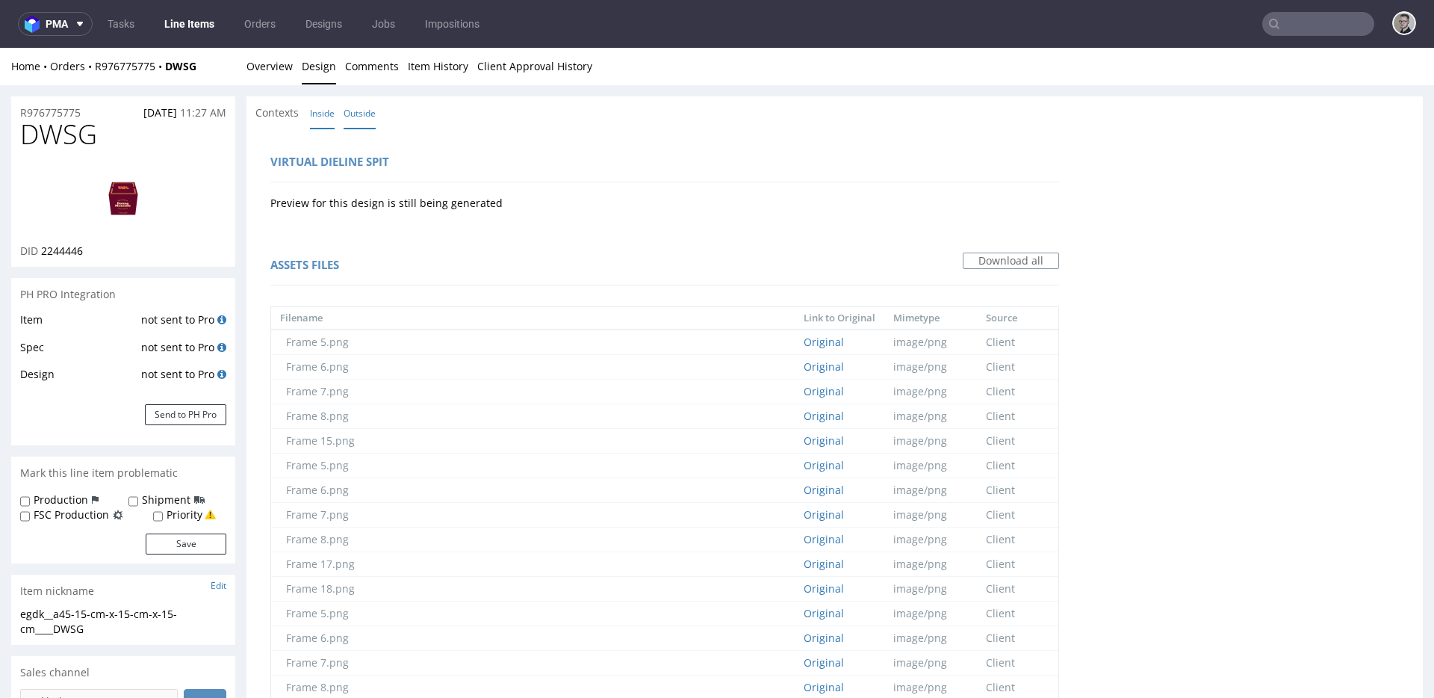
click at [329, 105] on link "Inside" at bounding box center [322, 113] width 25 height 32
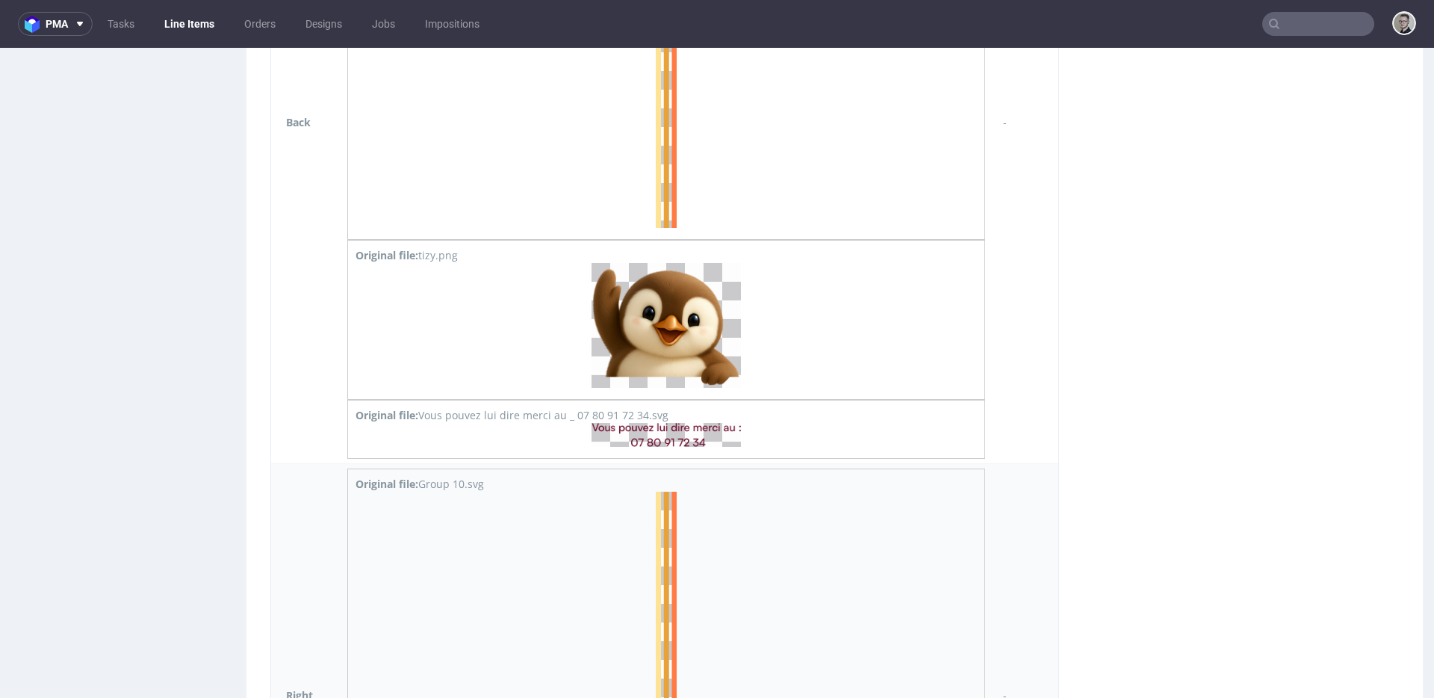
scroll to position [2344, 0]
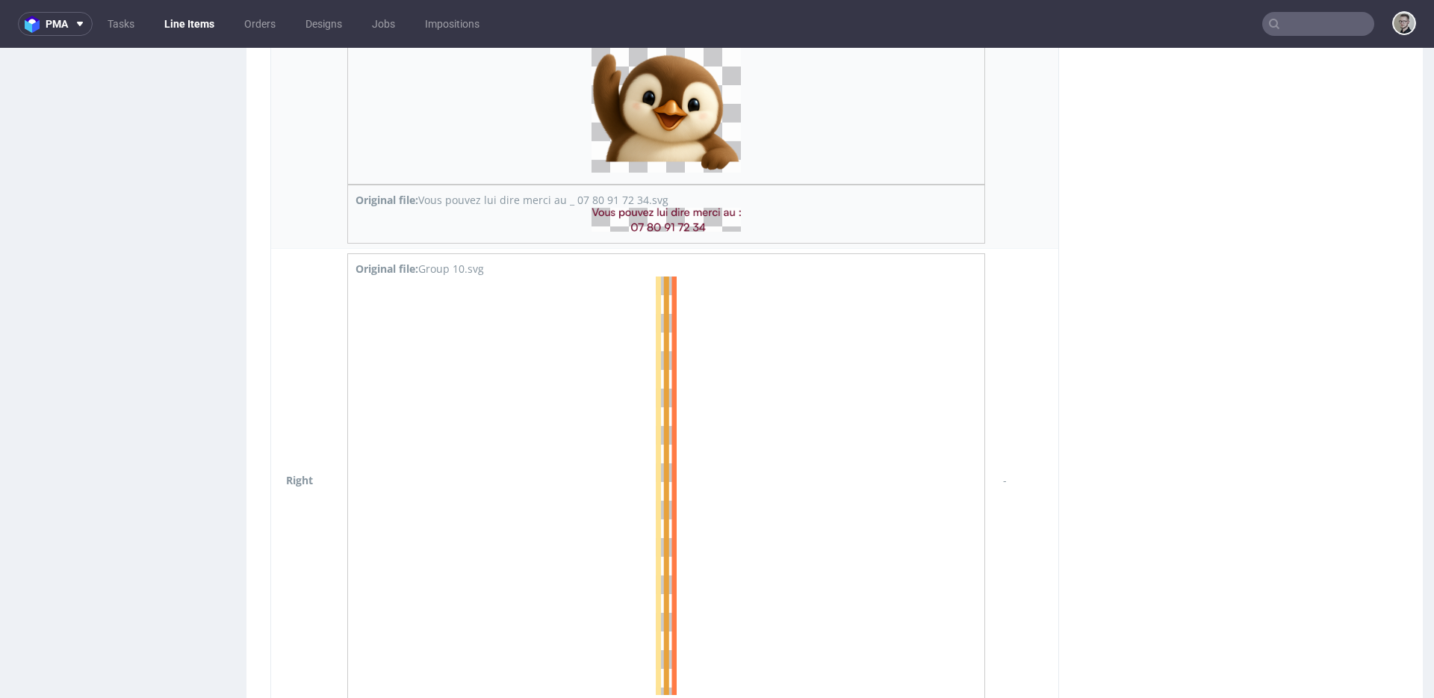
click at [668, 220] on img at bounding box center [666, 220] width 149 height 24
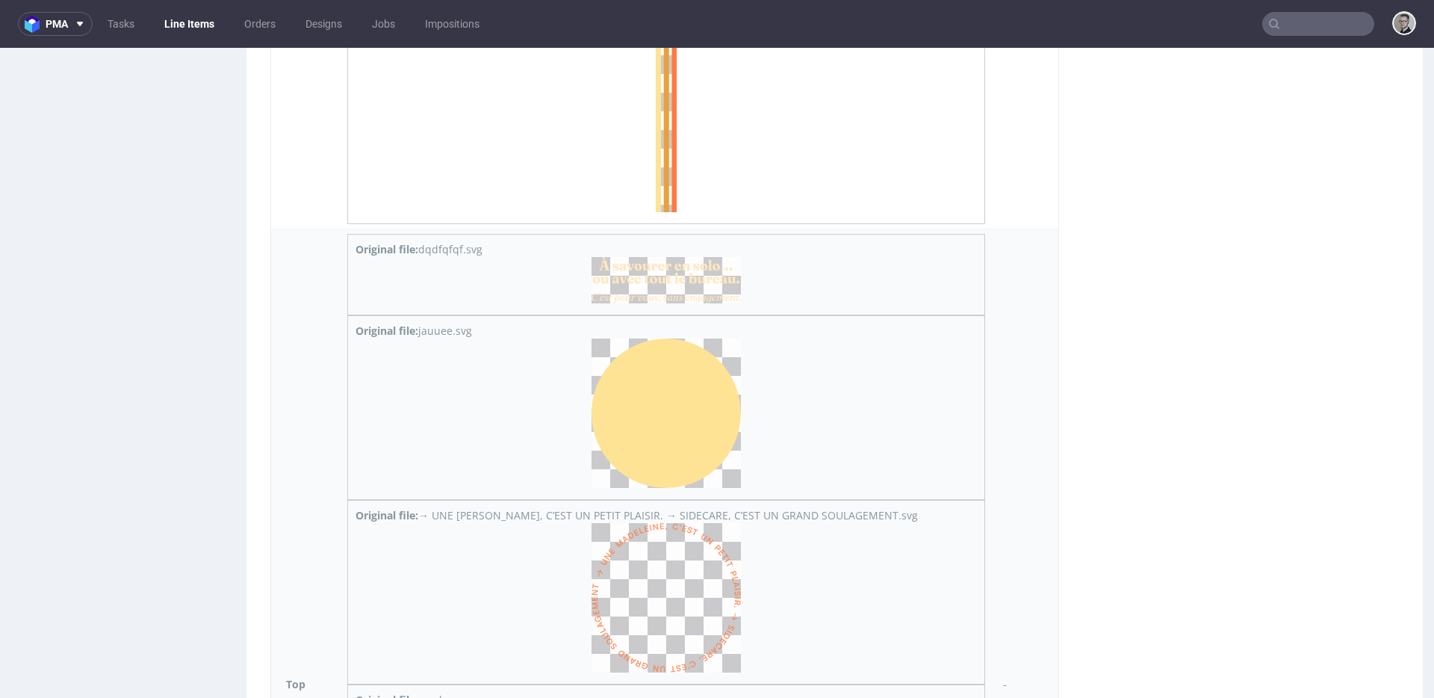
scroll to position [3290, 0]
click at [660, 289] on img at bounding box center [666, 280] width 149 height 46
click at [687, 419] on img at bounding box center [666, 412] width 149 height 149
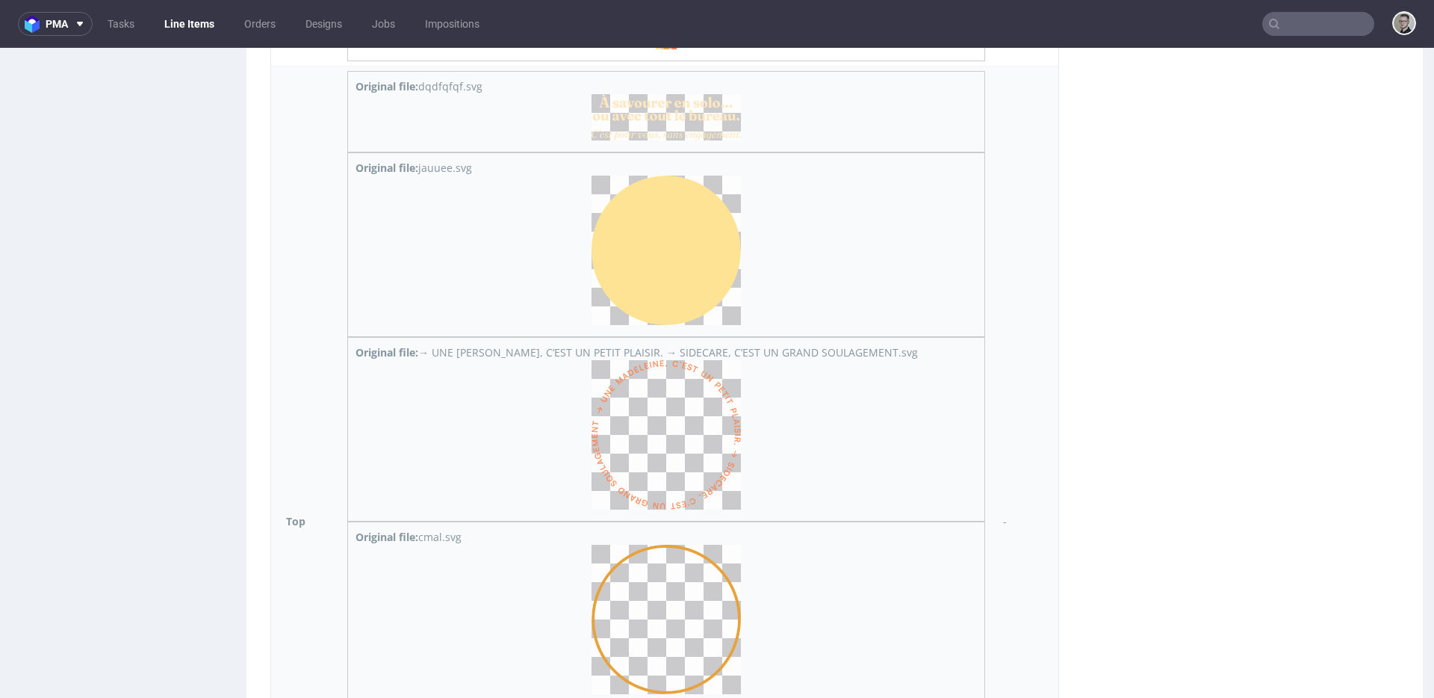
scroll to position [3563, 0]
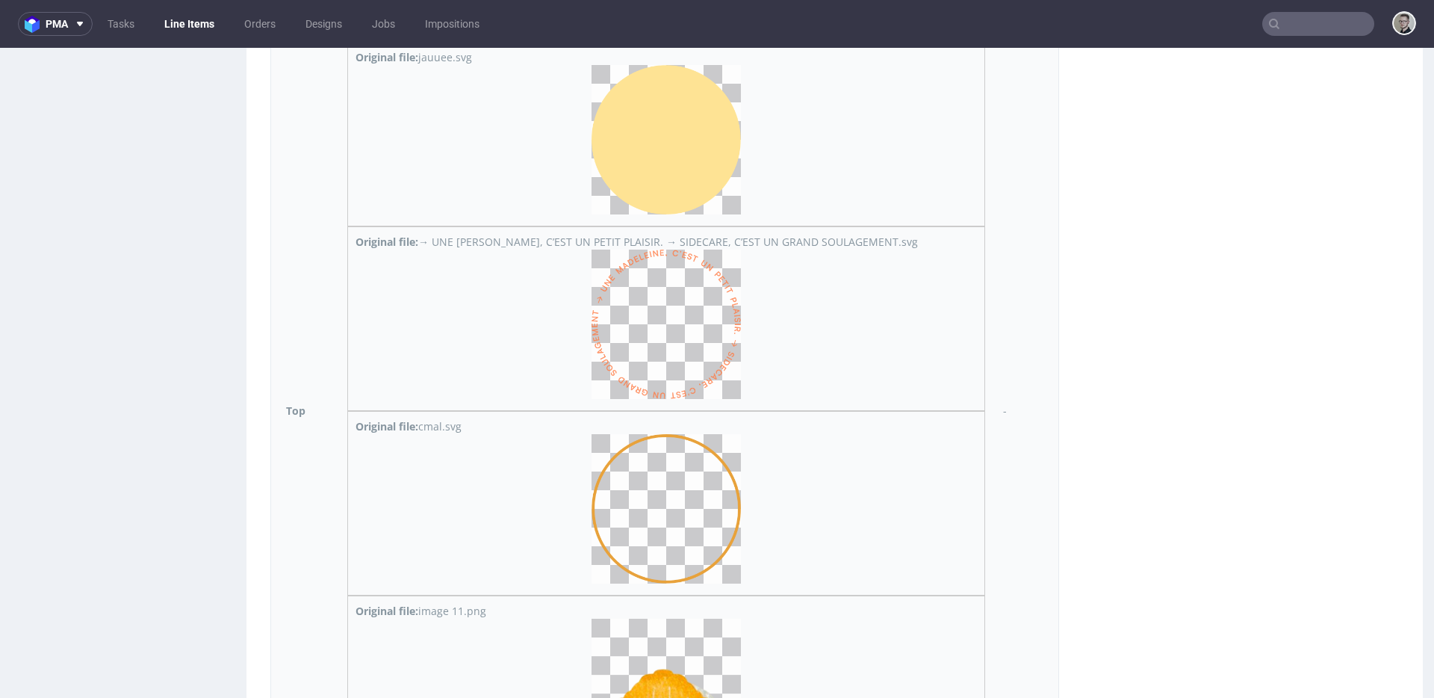
click at [678, 351] on img at bounding box center [666, 323] width 149 height 149
click at [673, 477] on img at bounding box center [666, 508] width 149 height 149
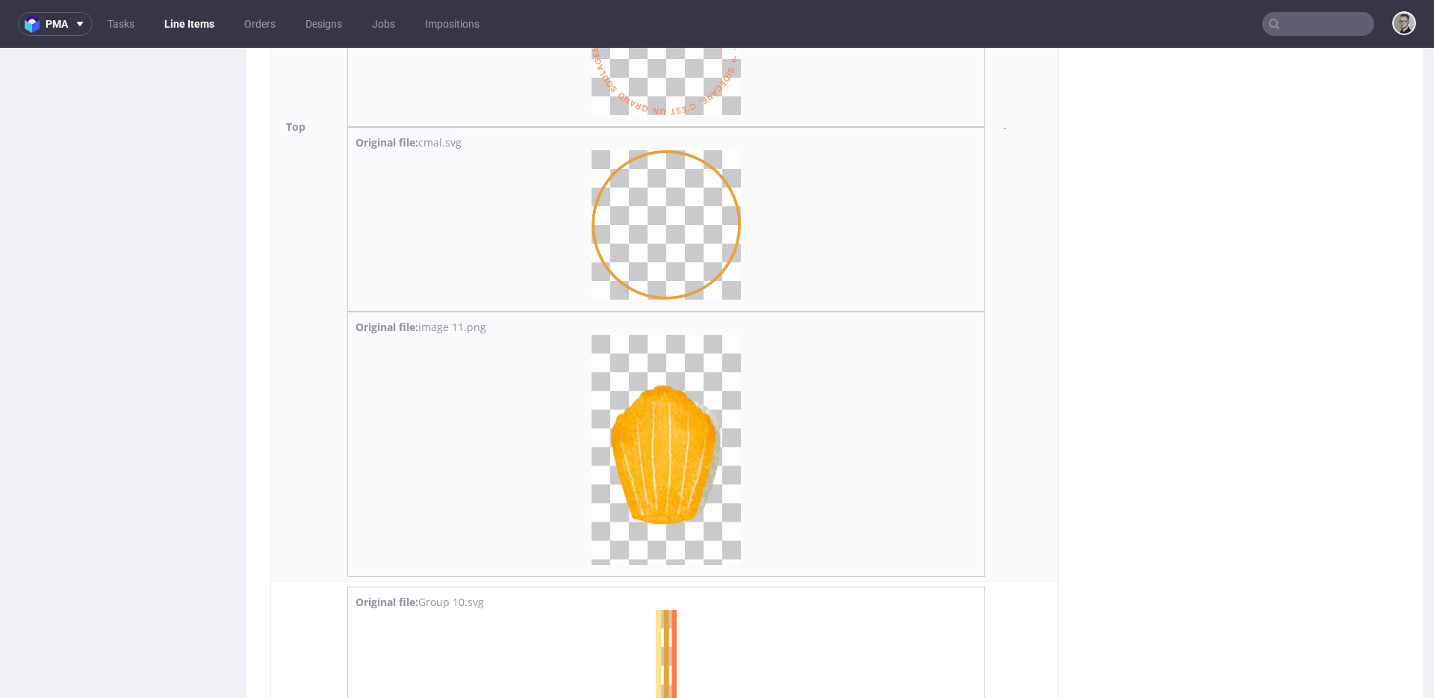
scroll to position [3866, 0]
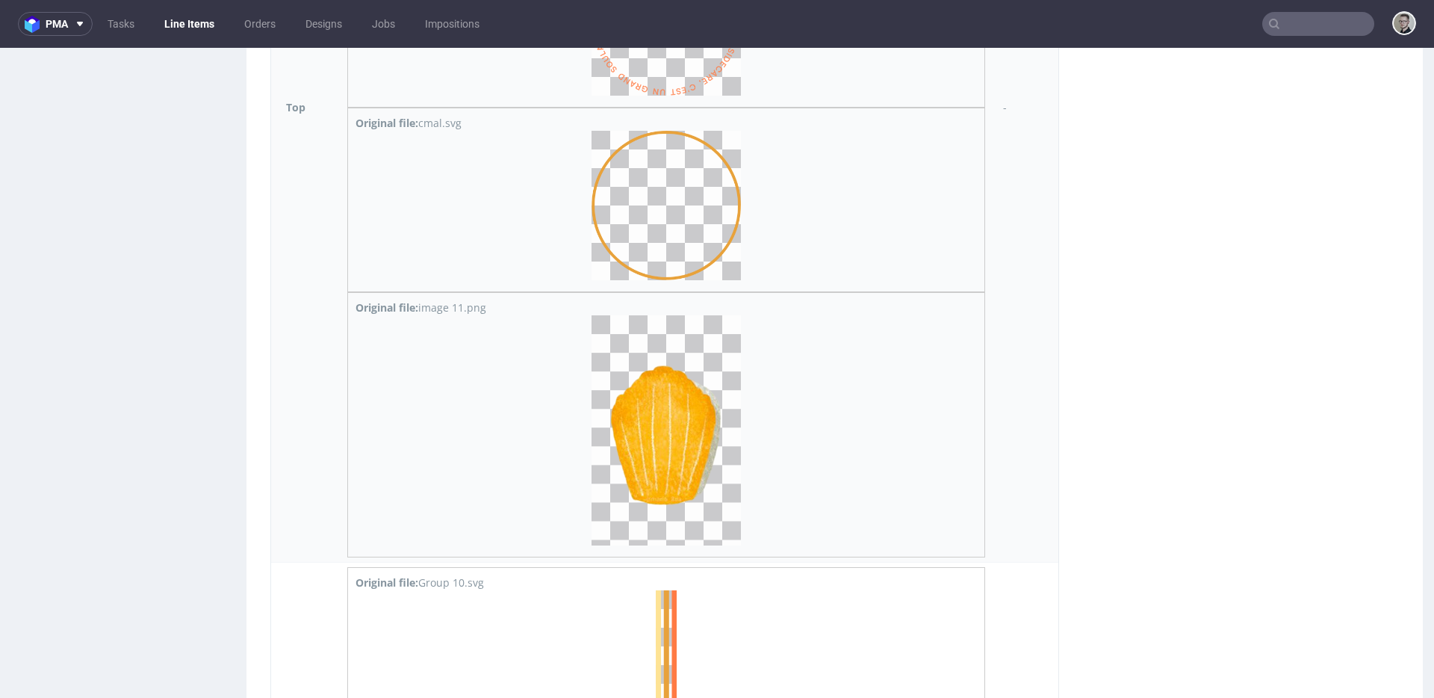
click at [677, 444] on img at bounding box center [666, 430] width 149 height 230
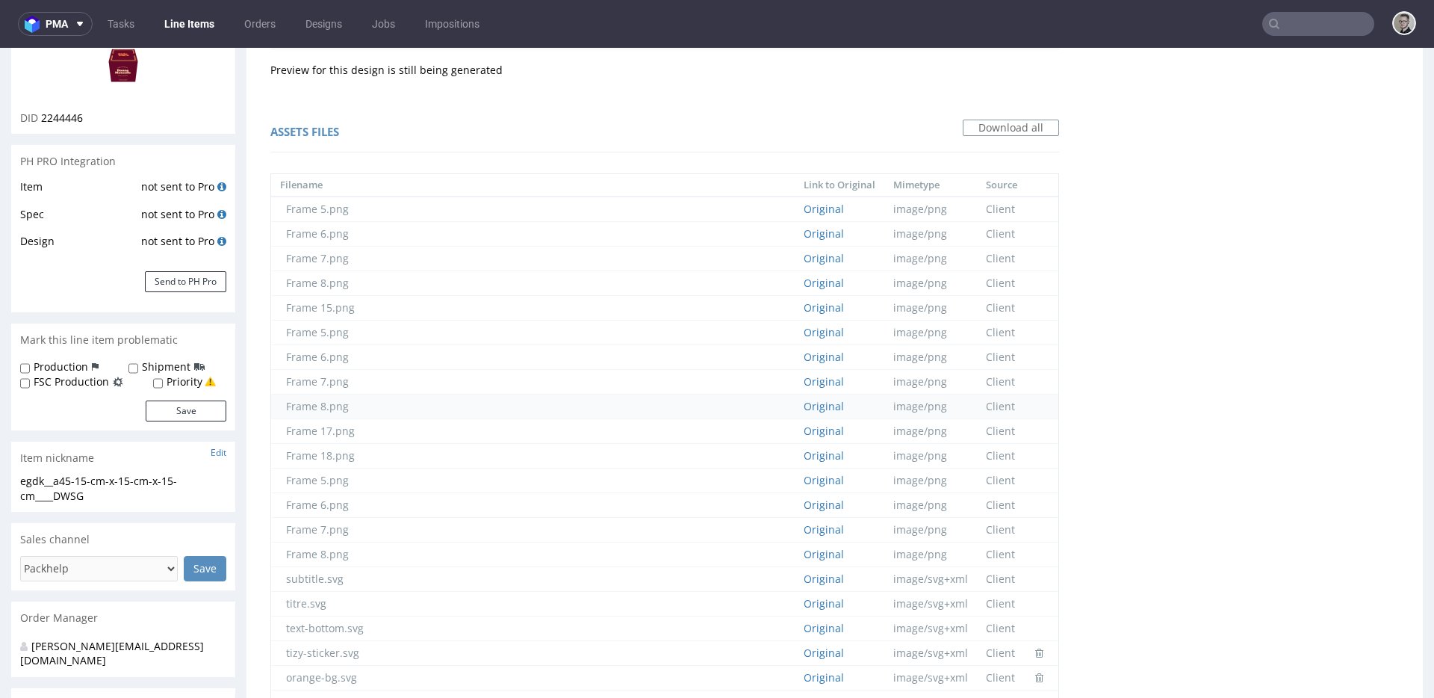
scroll to position [0, 0]
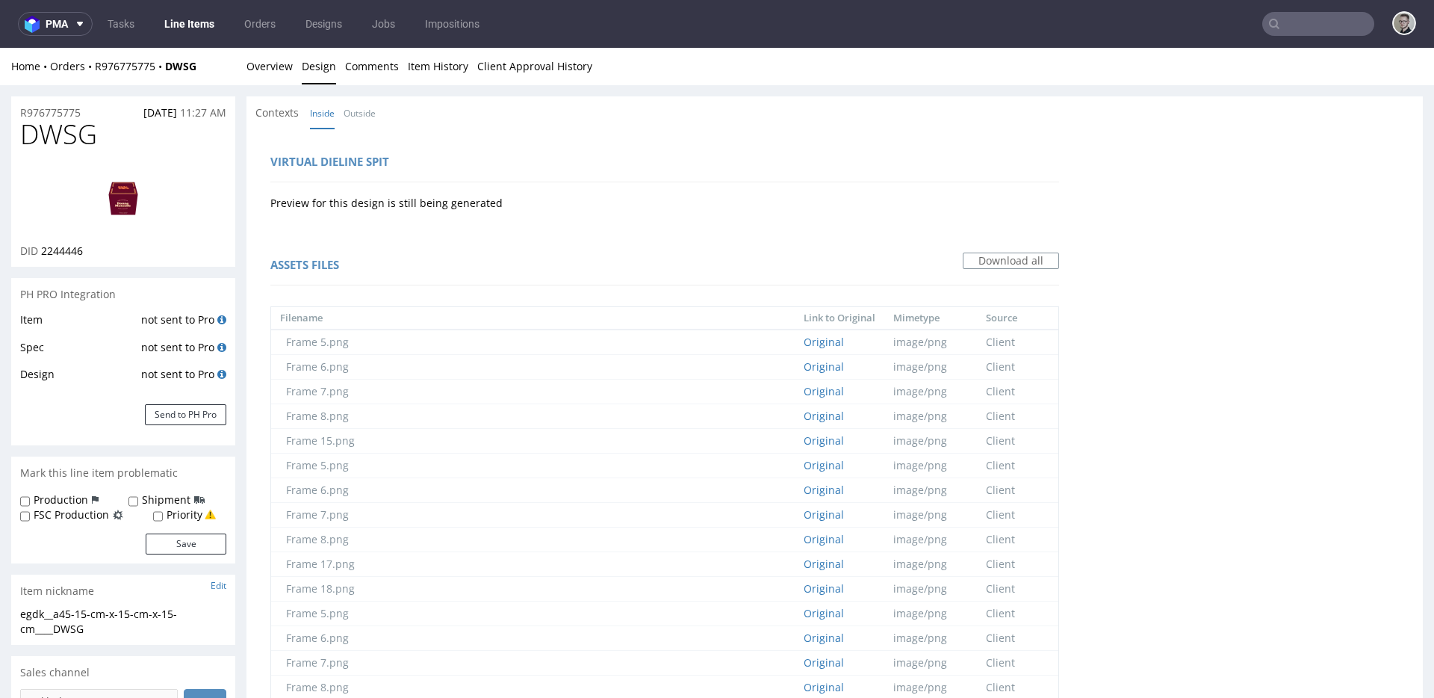
click at [242, 59] on div "Home Orders R976775775 DWSG Overview Design Comments Item History Client Approv…" at bounding box center [717, 66] width 1434 height 37
click at [255, 69] on link "Overview" at bounding box center [270, 66] width 46 height 37
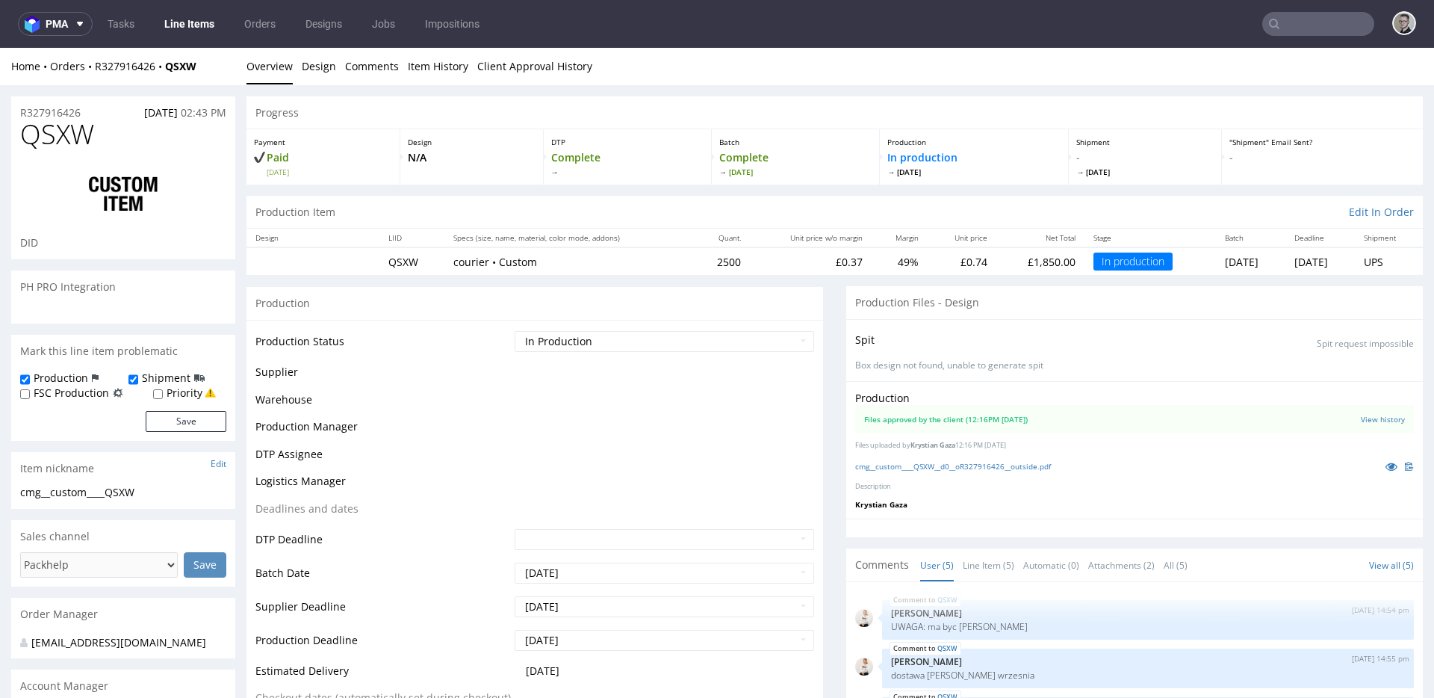
scroll to position [16, 0]
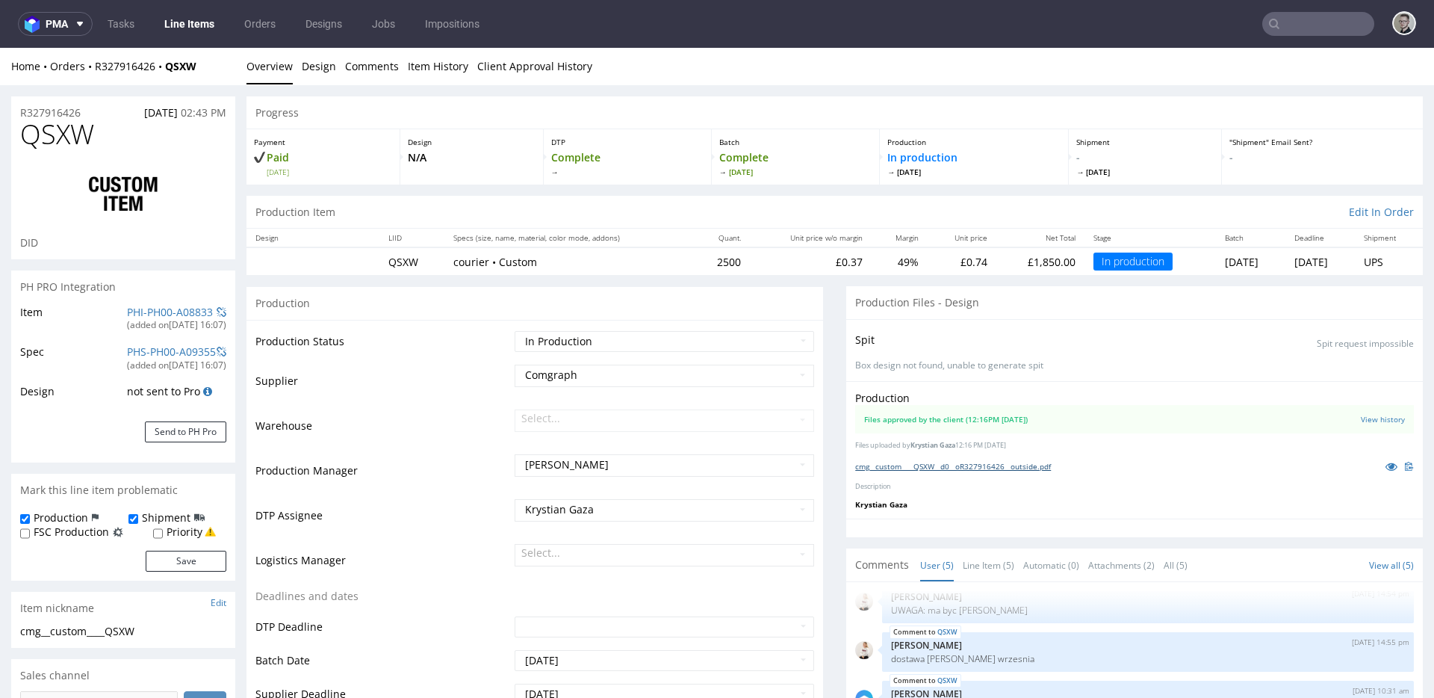
click at [1015, 462] on link "cmg__custom____QSXW__d0__oR327916426__outside.pdf" at bounding box center [953, 466] width 196 height 10
click at [1312, 22] on input "text" at bounding box center [1318, 24] width 112 height 24
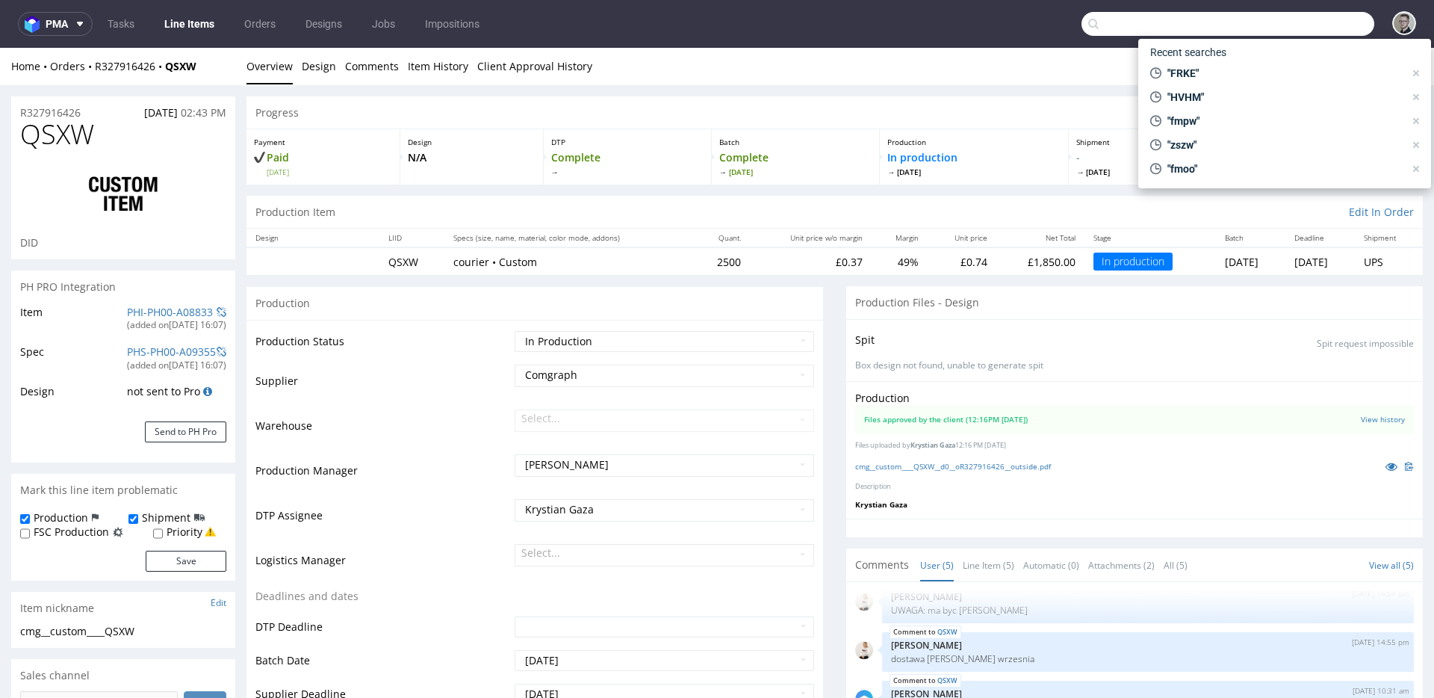
paste input "ELKN"
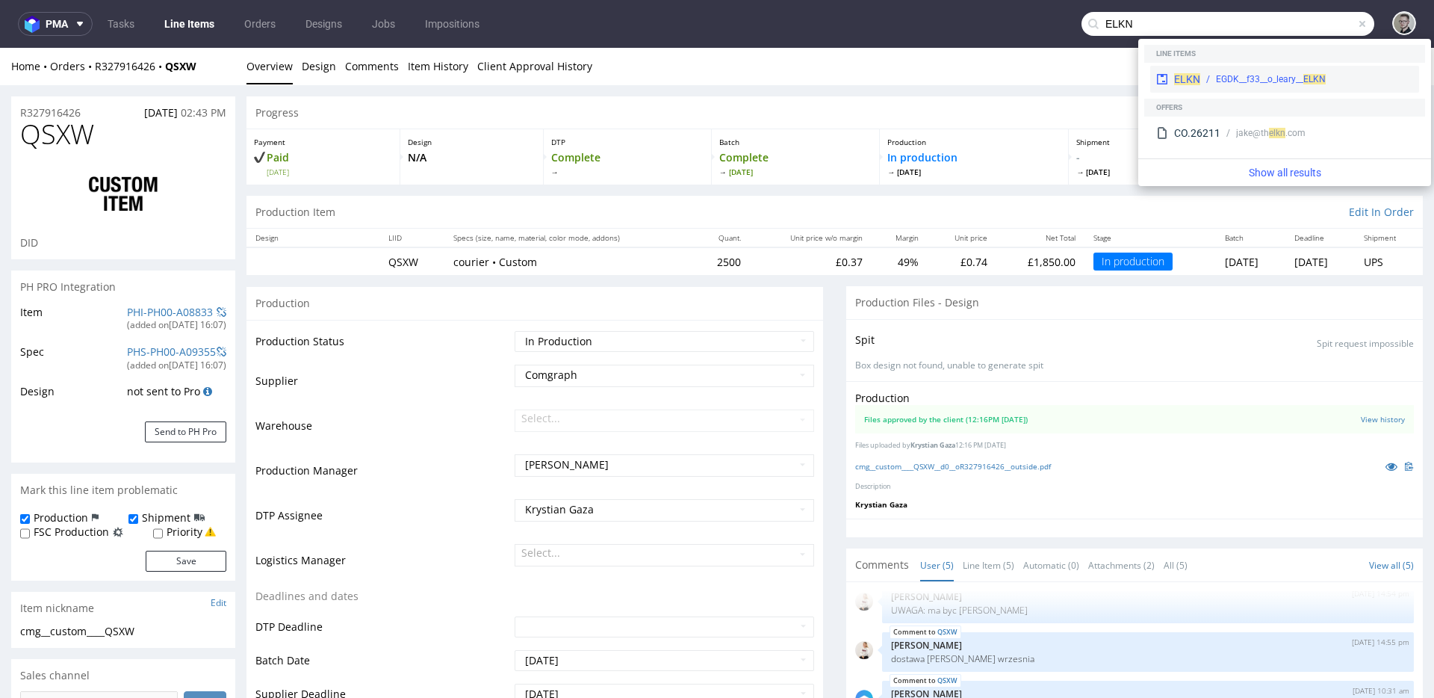
type input "ELKN"
click at [1247, 75] on div "EGDK__f33__o_leary__ ELKN" at bounding box center [1271, 78] width 110 height 13
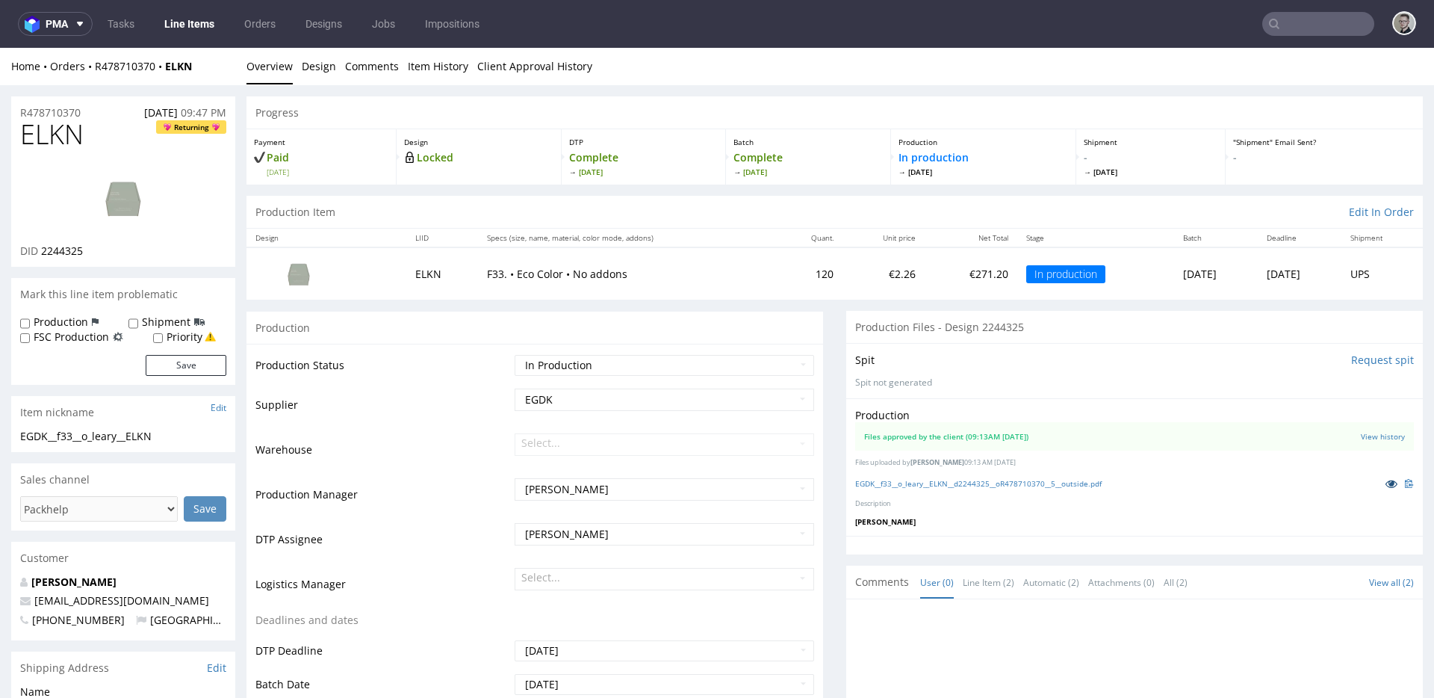
click at [1386, 480] on icon at bounding box center [1392, 483] width 12 height 10
click at [315, 65] on link "Design" at bounding box center [319, 66] width 34 height 37
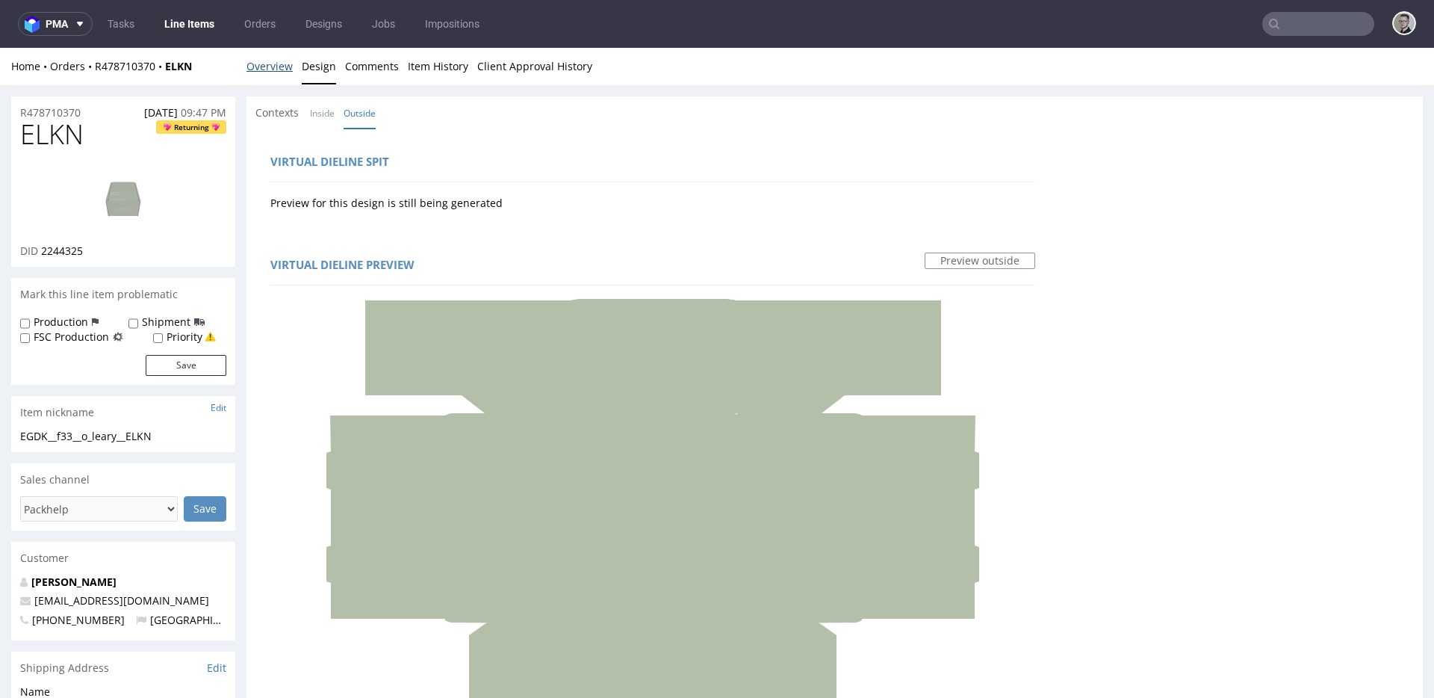
click at [278, 84] on div "Home Orders R478710370 ELKN Overview Design Comments Item History Client Approv…" at bounding box center [717, 66] width 1434 height 37
click at [282, 76] on link "Overview" at bounding box center [270, 66] width 46 height 37
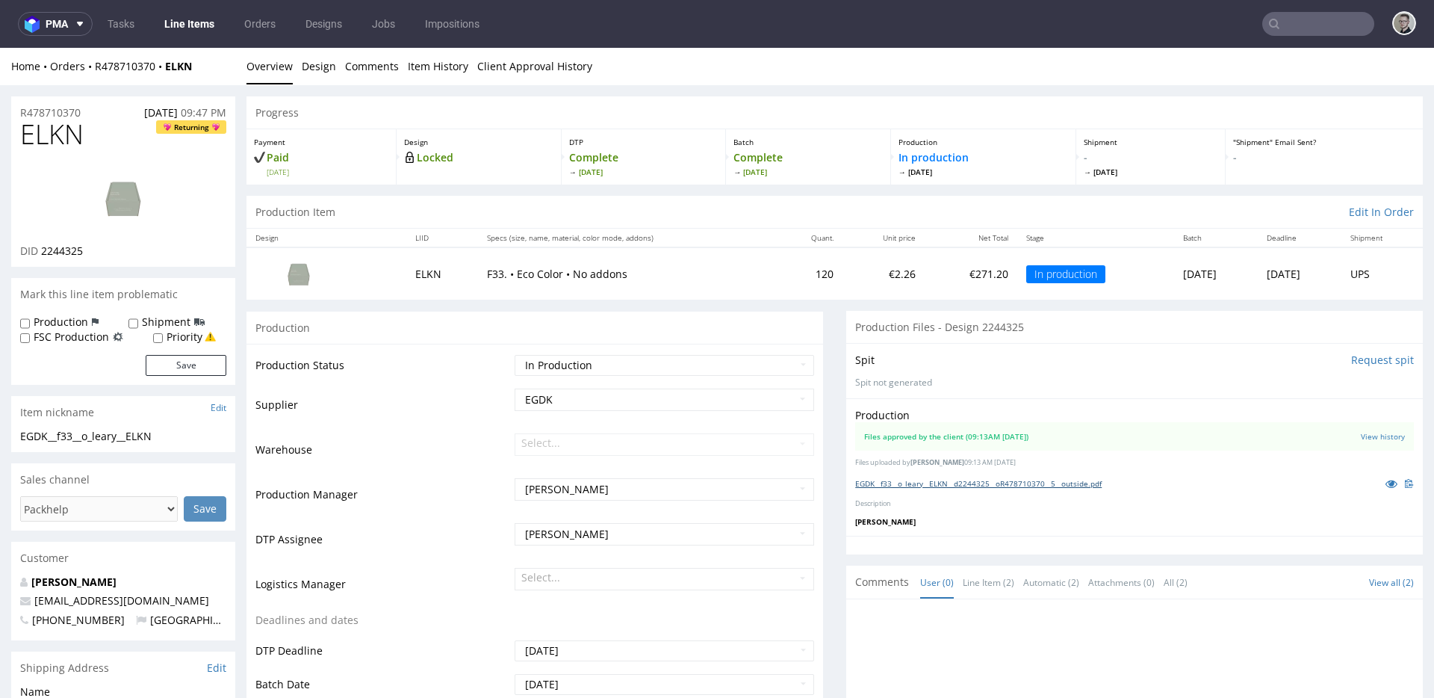
click at [1010, 478] on link "EGDK__f33__o_leary__ELKN__d2244325__oR478710370__5__outside.pdf" at bounding box center [978, 483] width 247 height 10
click at [329, 63] on link "Design" at bounding box center [319, 66] width 34 height 37
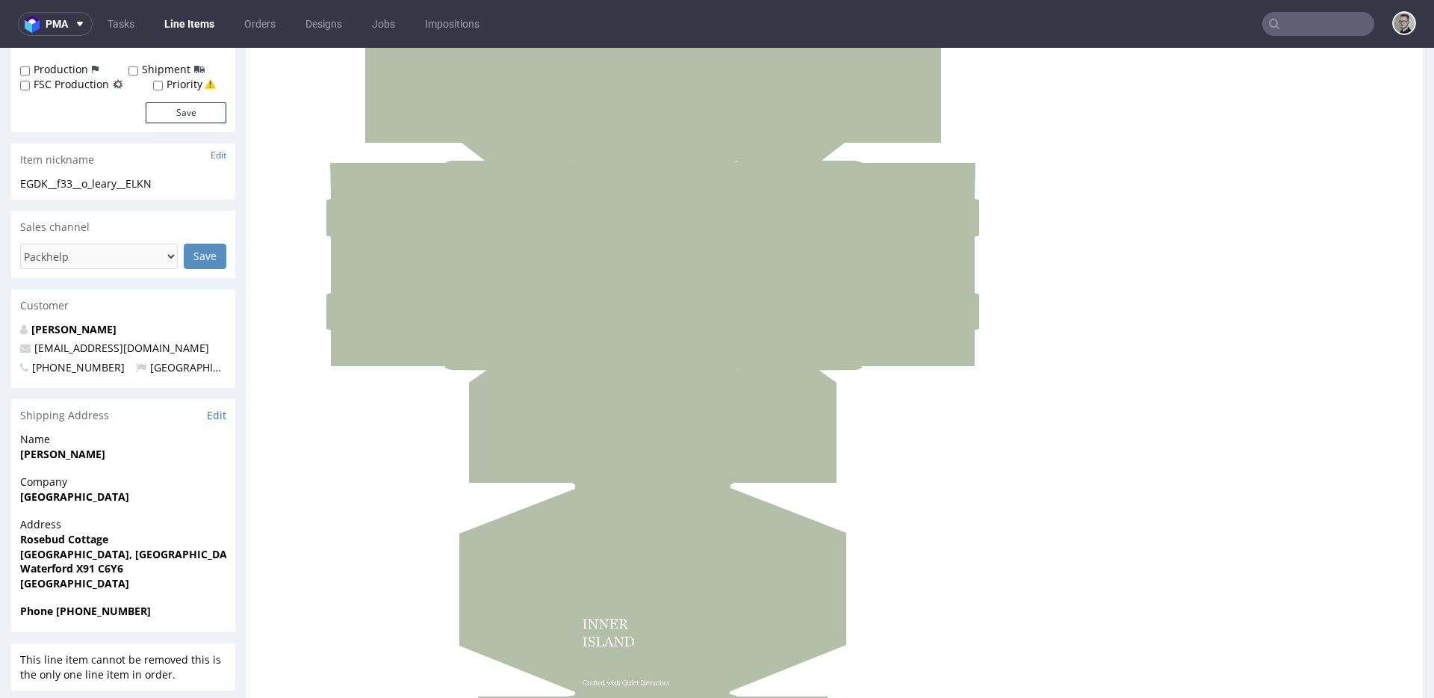
scroll to position [643, 0]
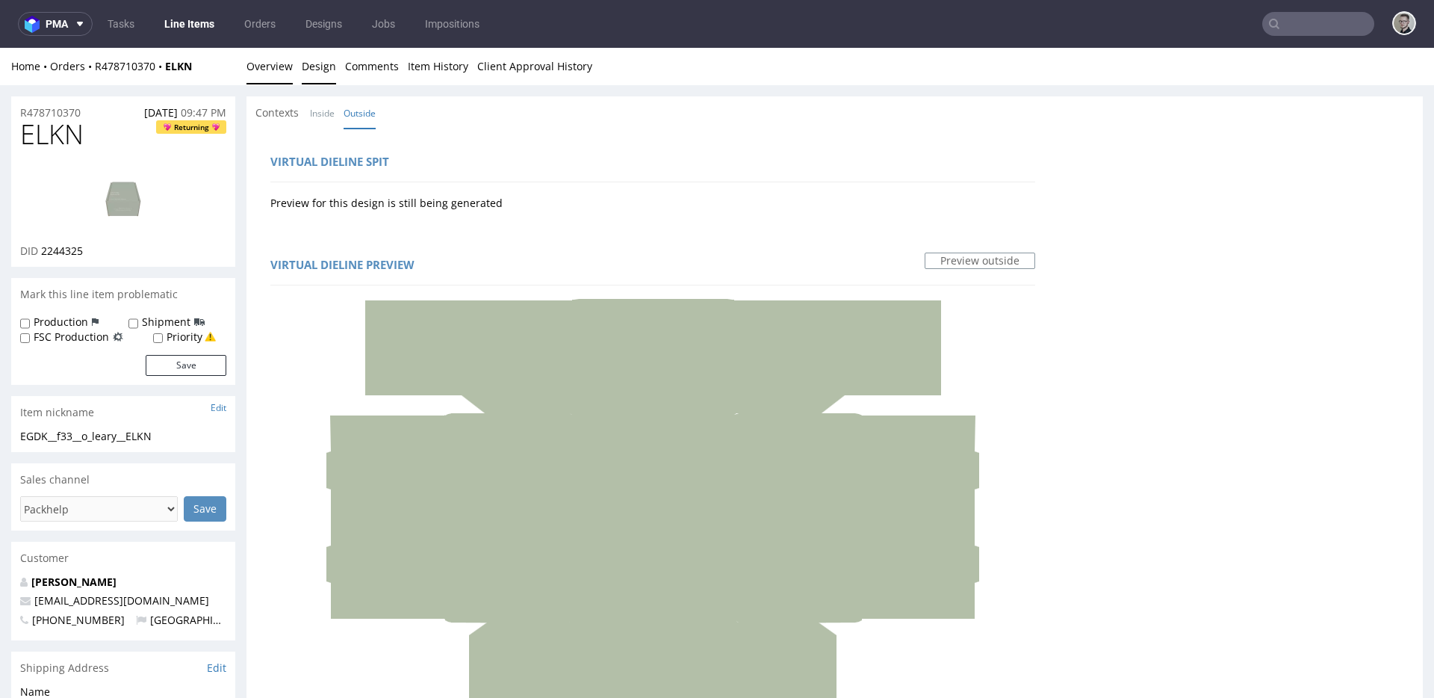
click at [277, 69] on link "Overview" at bounding box center [270, 66] width 46 height 37
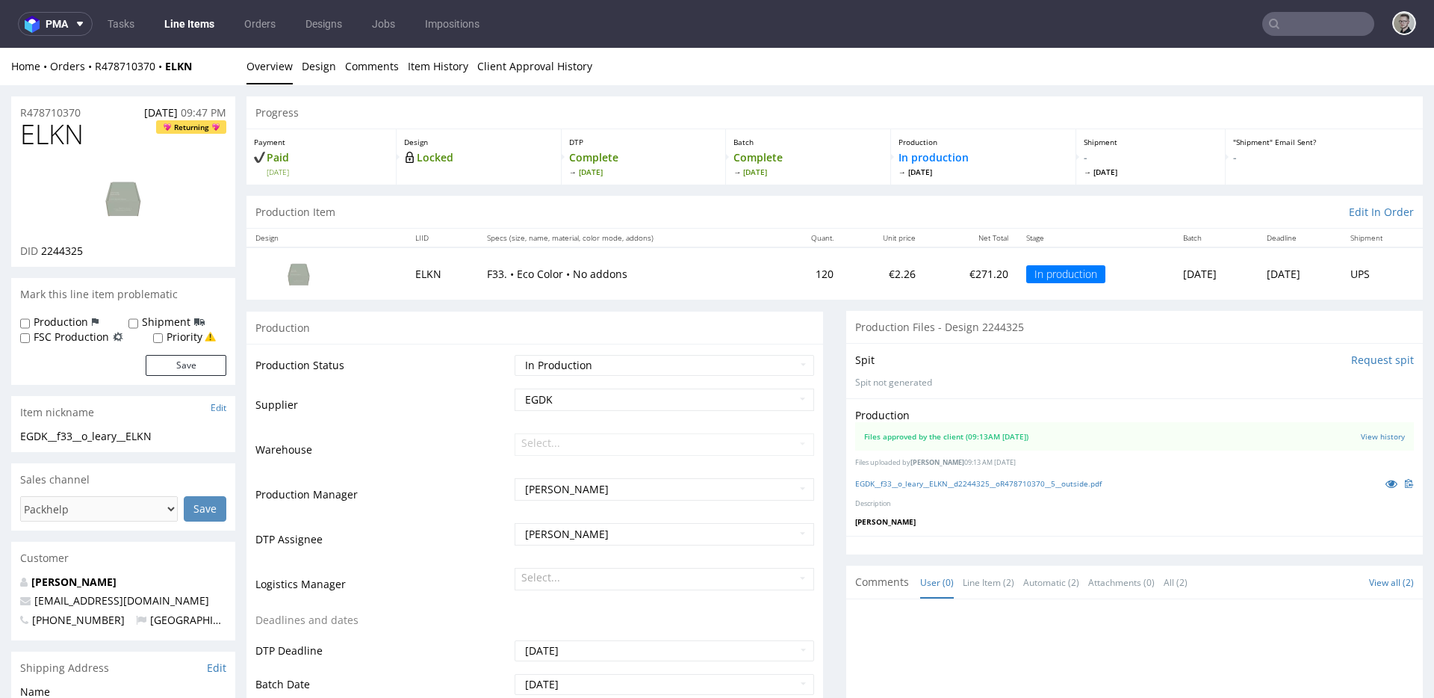
click at [1285, 18] on input "text" at bounding box center [1318, 24] width 112 height 24
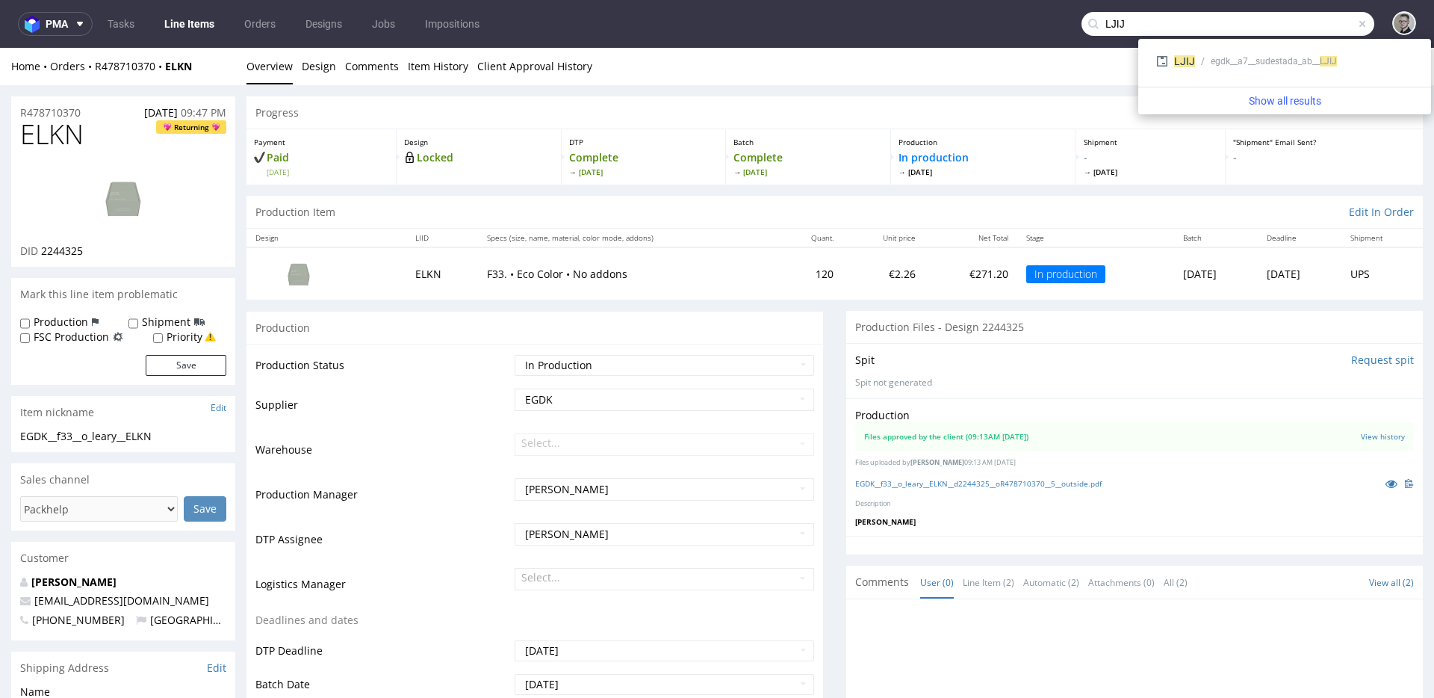
type input "LJIJ"
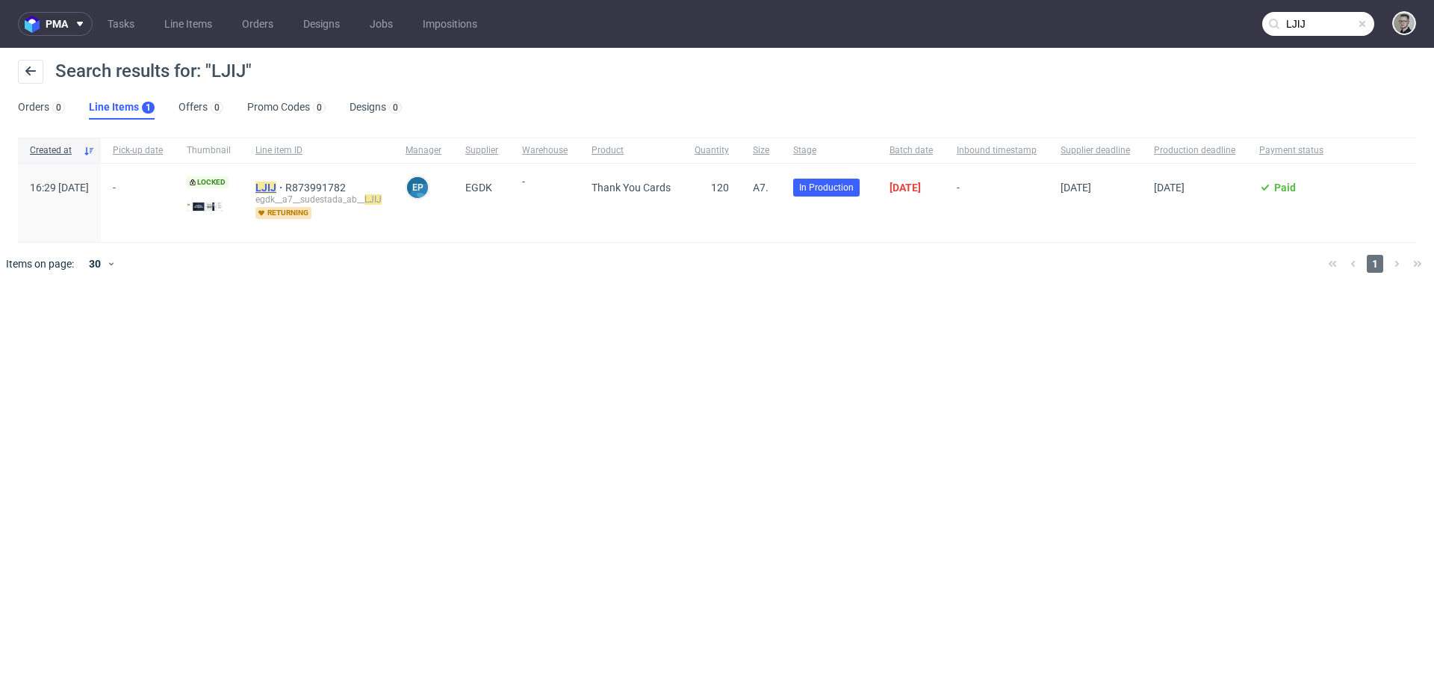
click at [276, 185] on mark "LJIJ" at bounding box center [265, 188] width 21 height 12
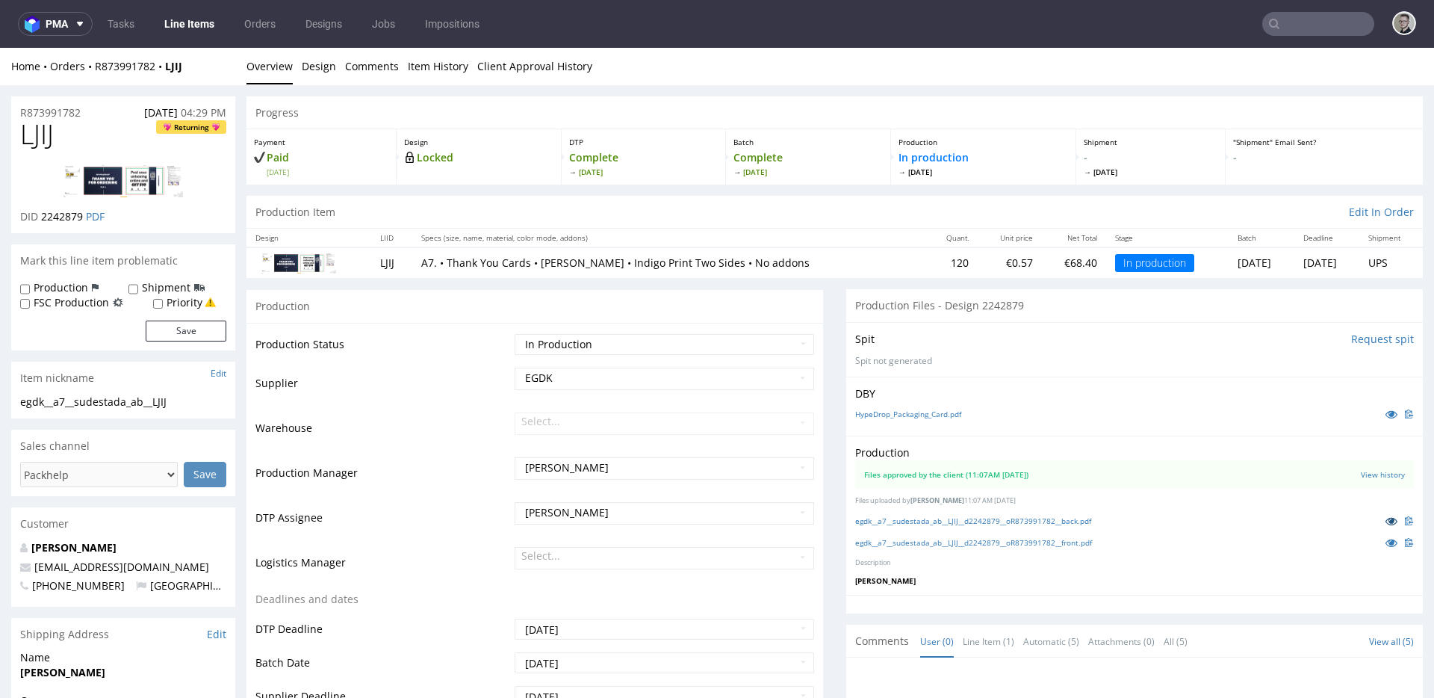
click at [1386, 517] on icon at bounding box center [1392, 520] width 12 height 10
click at [1386, 540] on icon at bounding box center [1392, 542] width 12 height 10
click at [1010, 518] on link "egdk__a7__sudestada_ab__LJIJ__d2242879__oR873991782__back.pdf" at bounding box center [973, 520] width 236 height 10
click at [1303, 14] on input "text" at bounding box center [1318, 24] width 112 height 24
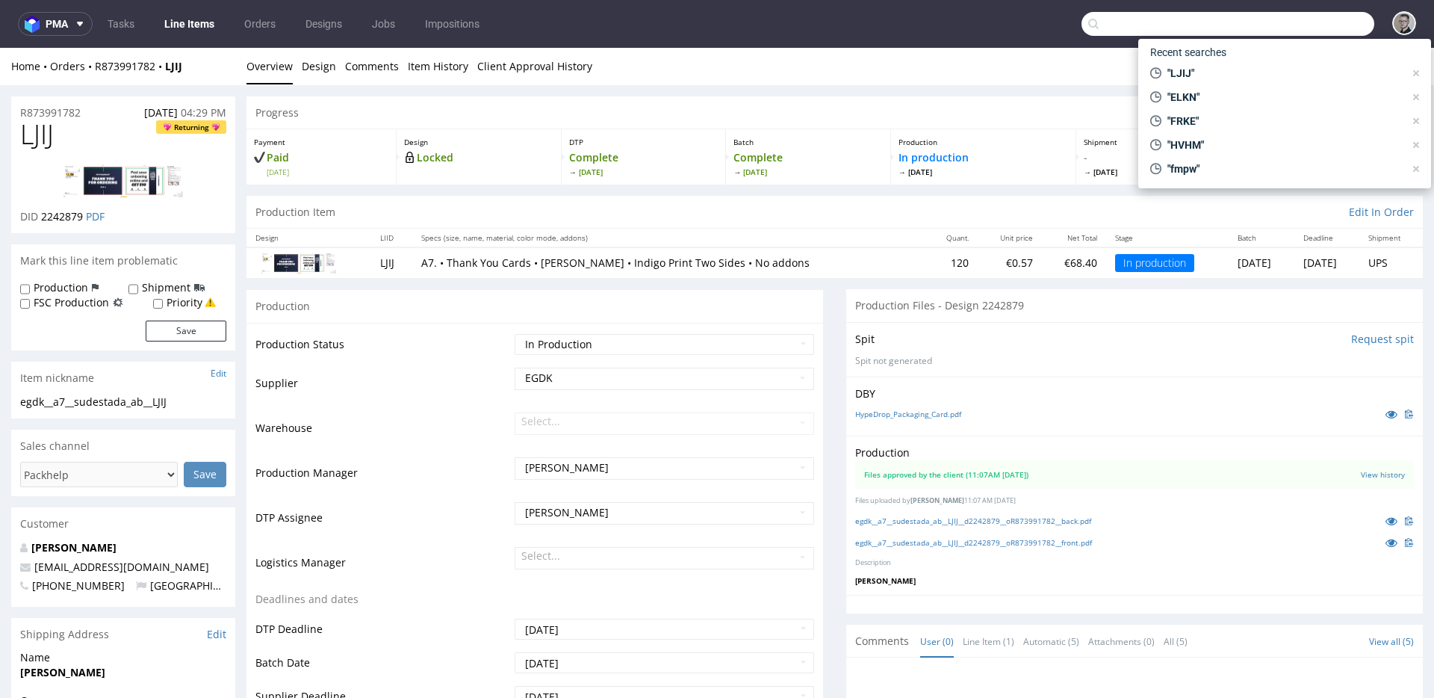
paste input "SIZO"
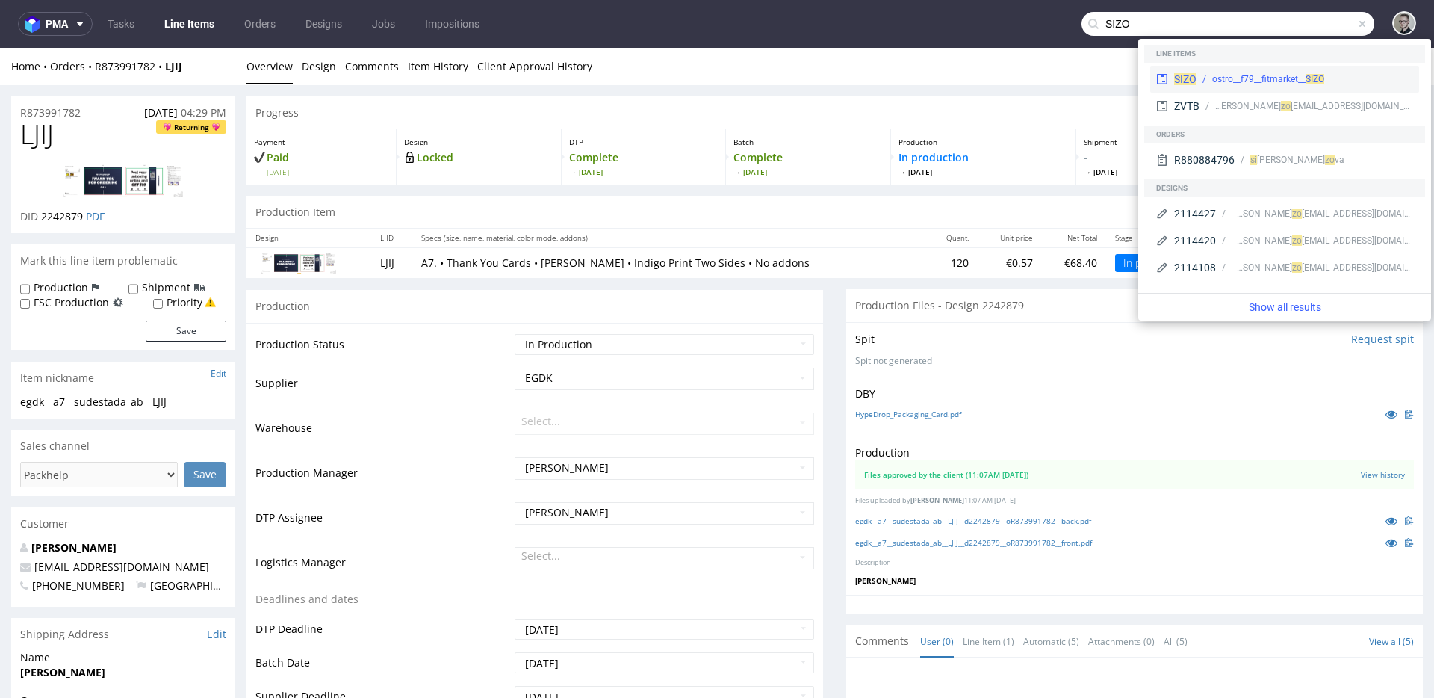
type input "SIZO"
drag, startPoint x: 1224, startPoint y: 25, endPoint x: 1224, endPoint y: 72, distance: 47.8
click at [1224, 72] on div "ostro__f79__fitmarket__ SIZO" at bounding box center [1268, 78] width 112 height 13
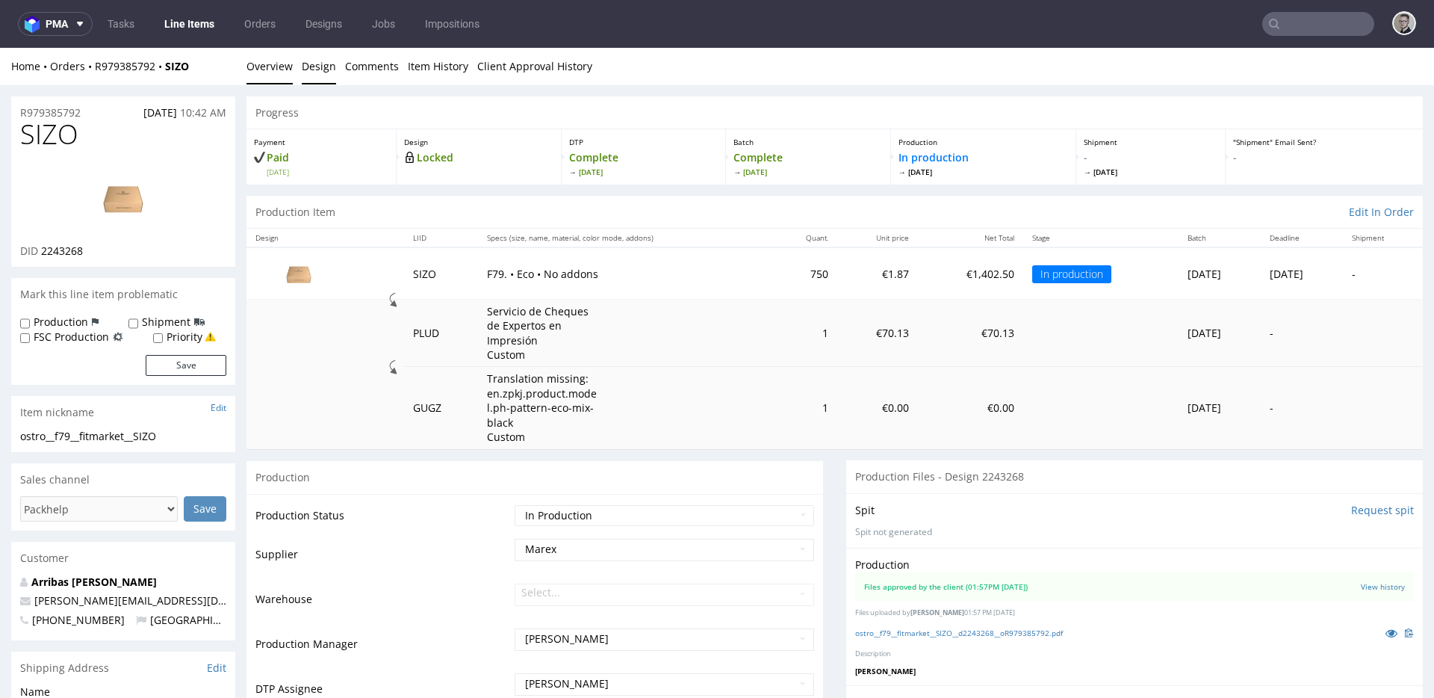
click at [320, 67] on link "Design" at bounding box center [319, 66] width 34 height 37
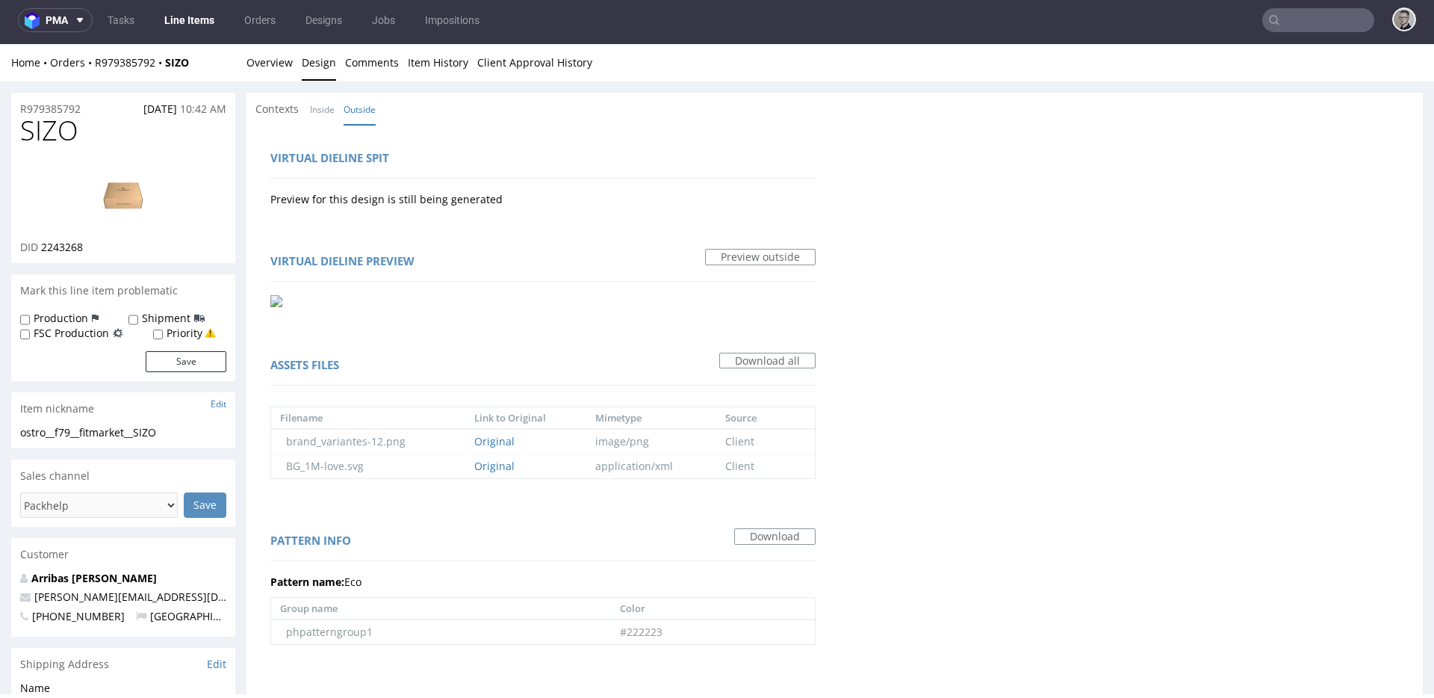
click at [127, 208] on img at bounding box center [123, 194] width 120 height 67
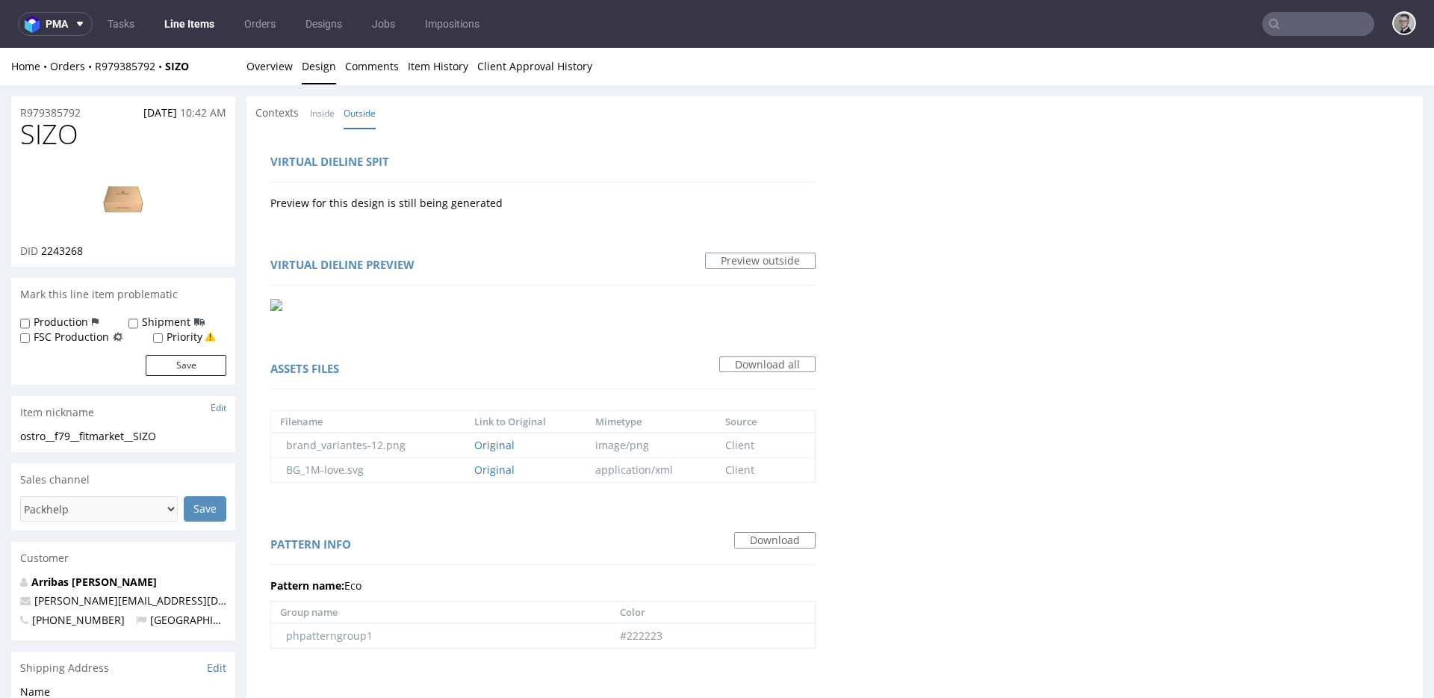
click at [303, 105] on div "Contexts Inside Outside" at bounding box center [319, 112] width 129 height 15
click at [325, 108] on link "Inside" at bounding box center [322, 113] width 25 height 32
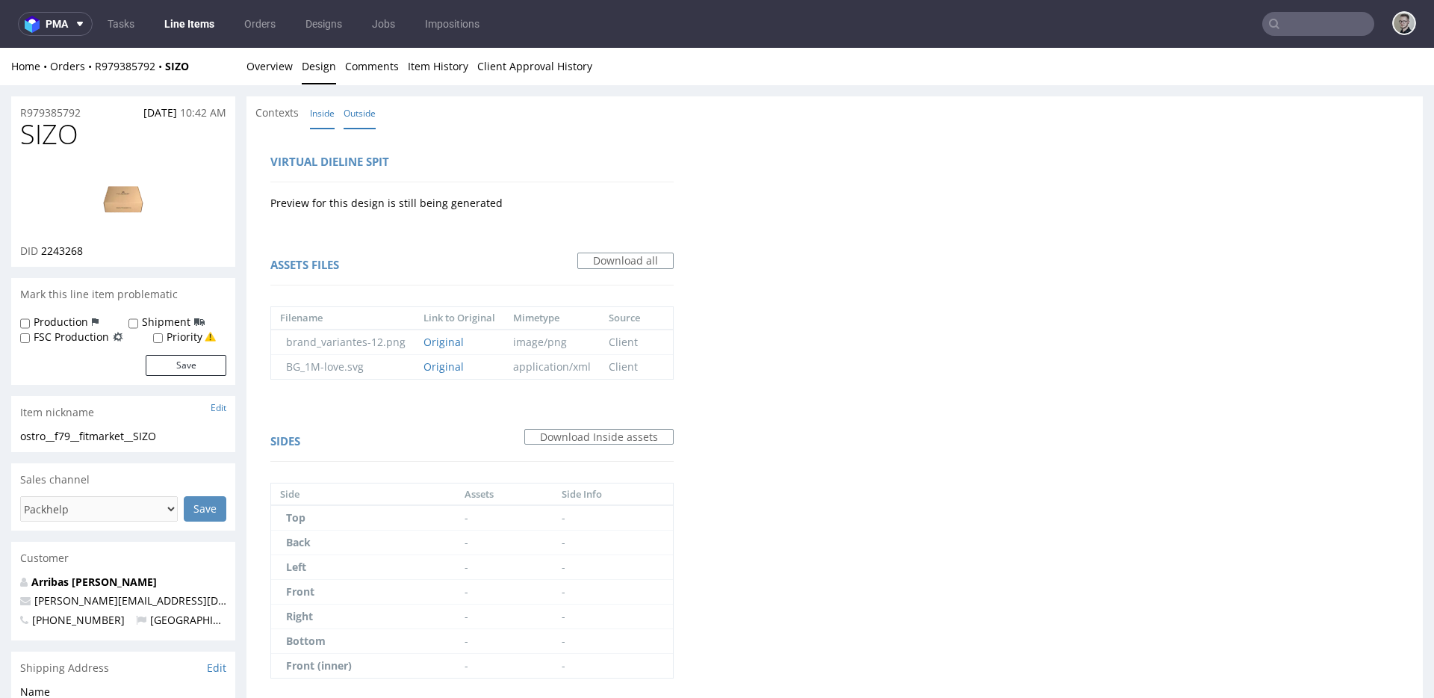
click at [353, 109] on link "Outside" at bounding box center [360, 113] width 32 height 32
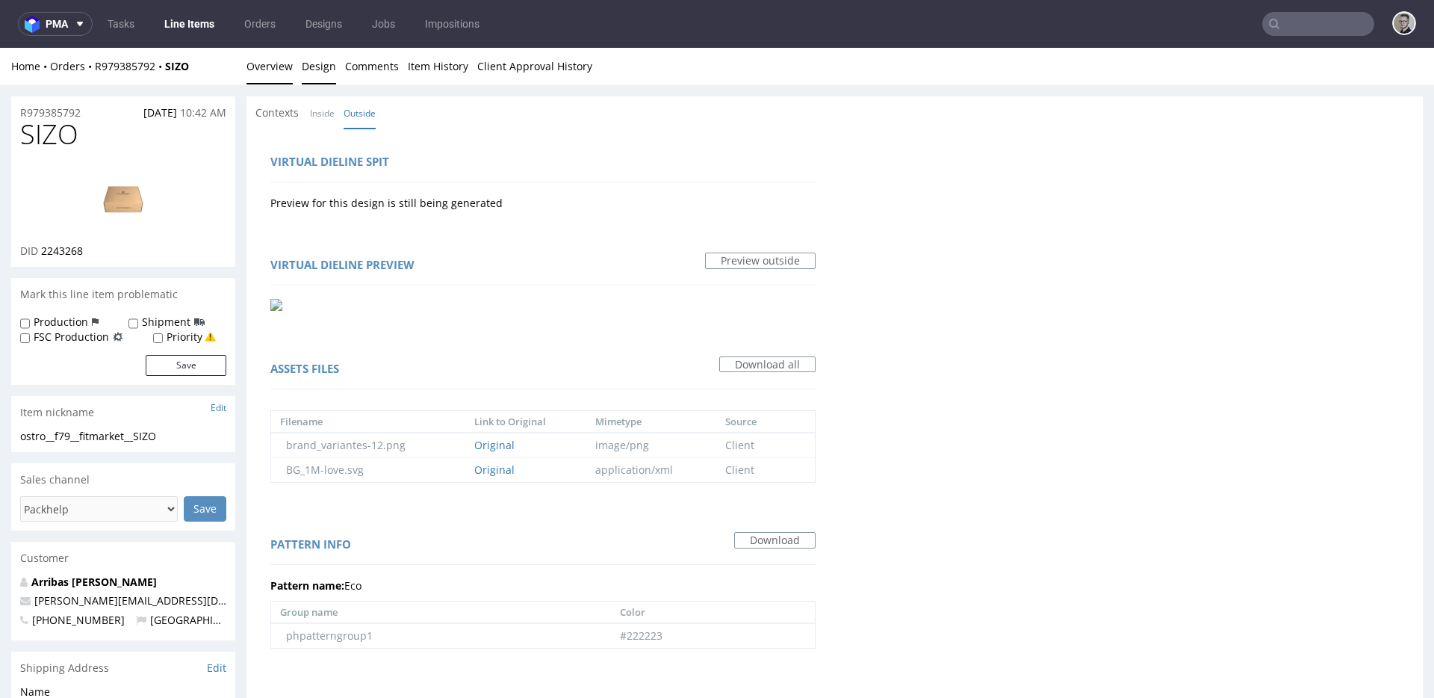
click at [268, 74] on link "Overview" at bounding box center [270, 66] width 46 height 37
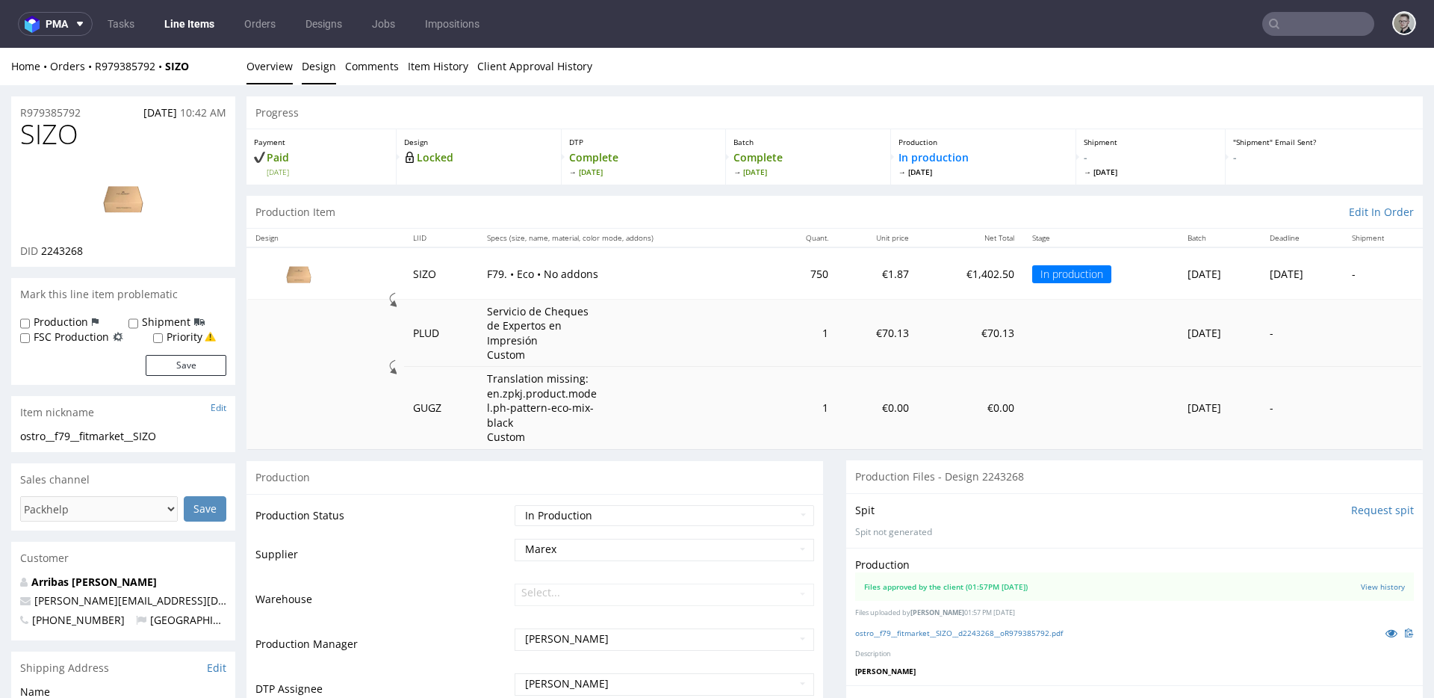
click at [316, 66] on link "Design" at bounding box center [319, 66] width 34 height 37
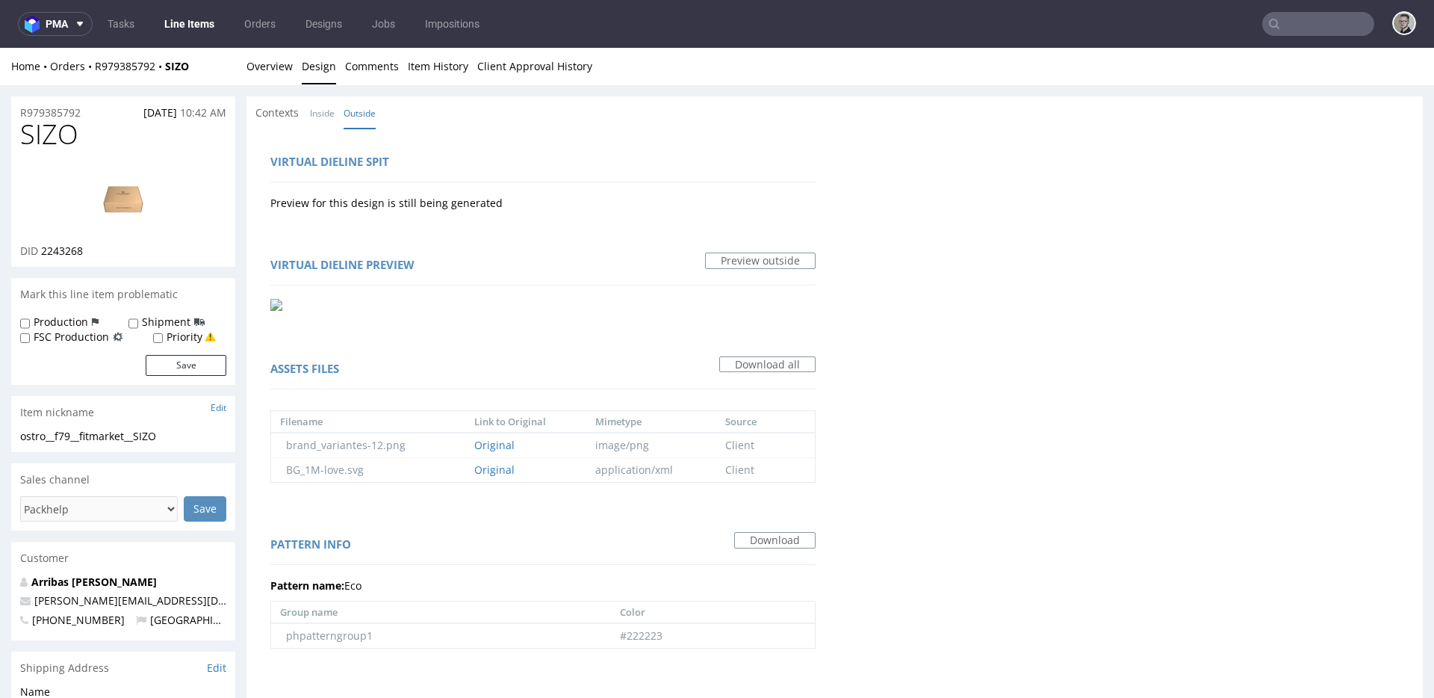
click at [1306, 23] on input "text" at bounding box center [1318, 24] width 112 height 24
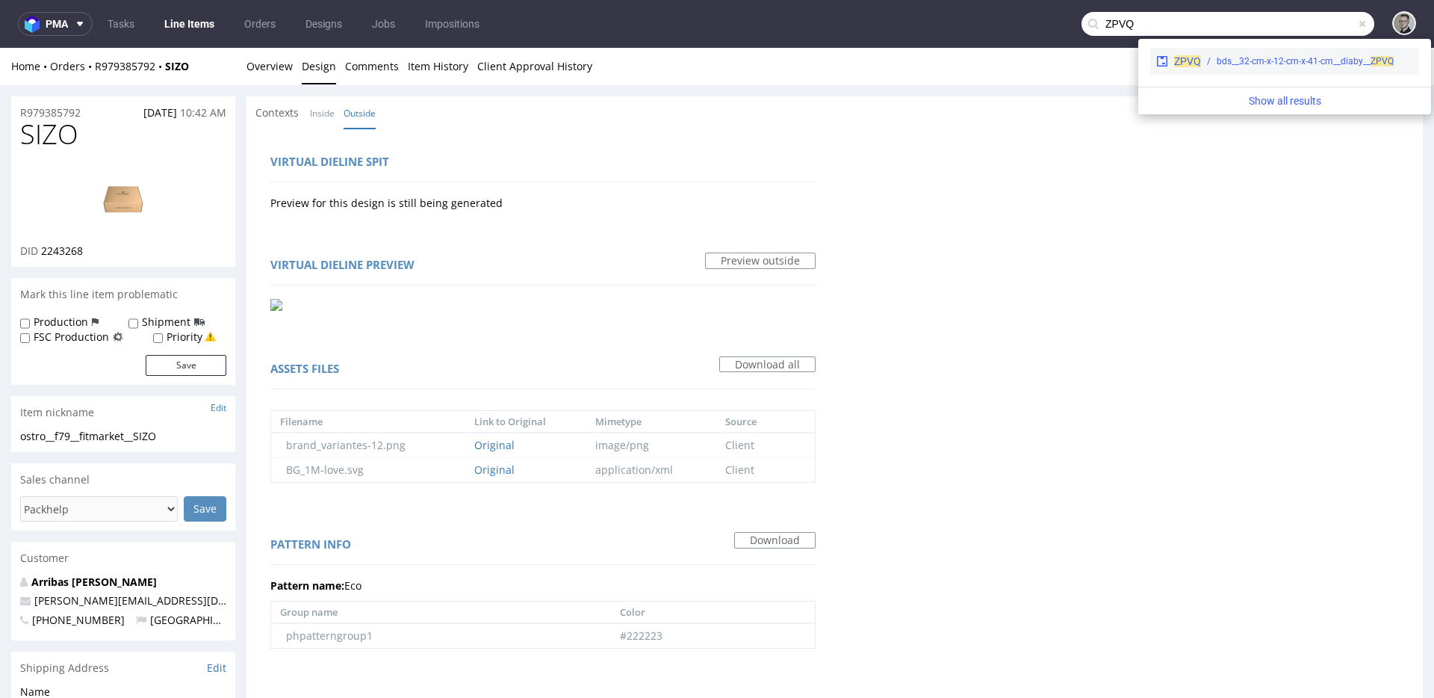
type input "ZPVQ"
click at [1303, 61] on div "bds__32-cm-x-12-cm-x-41-cm__diaby__ ZPVQ" at bounding box center [1305, 61] width 177 height 13
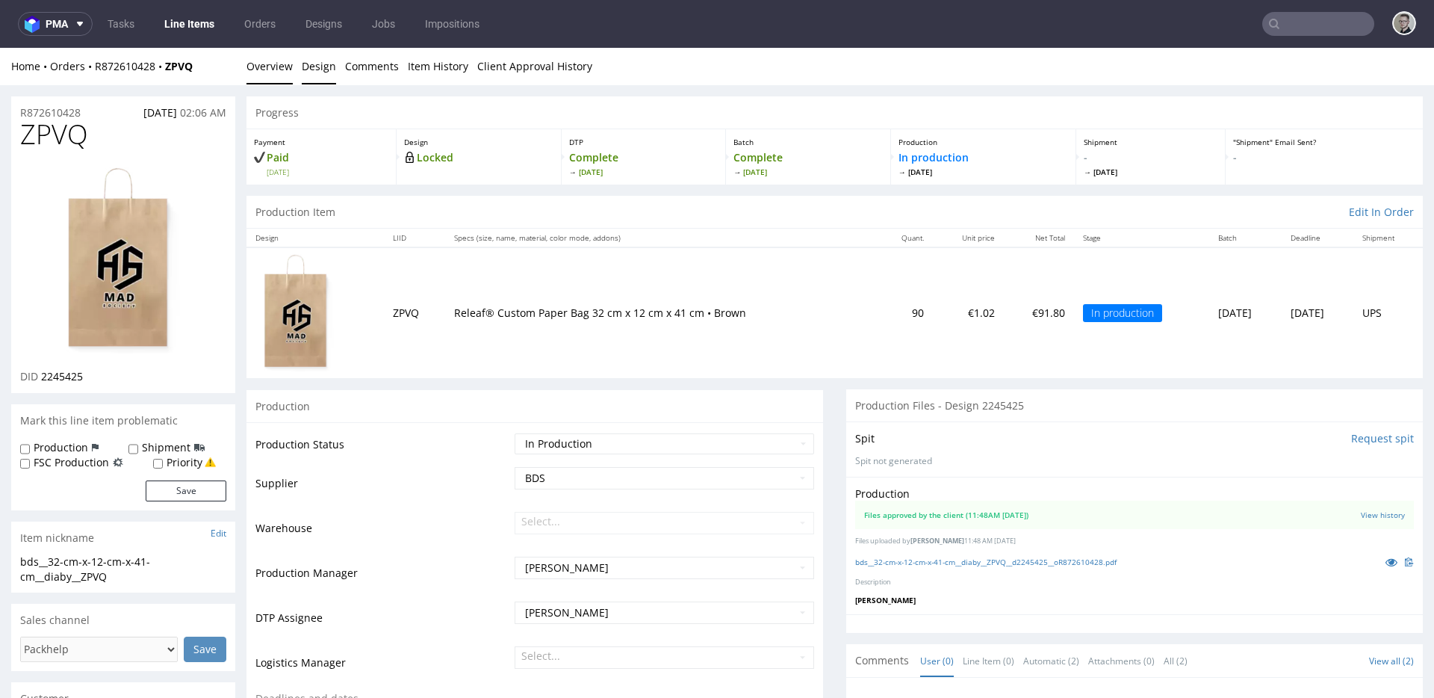
click at [322, 53] on link "Design" at bounding box center [319, 66] width 34 height 37
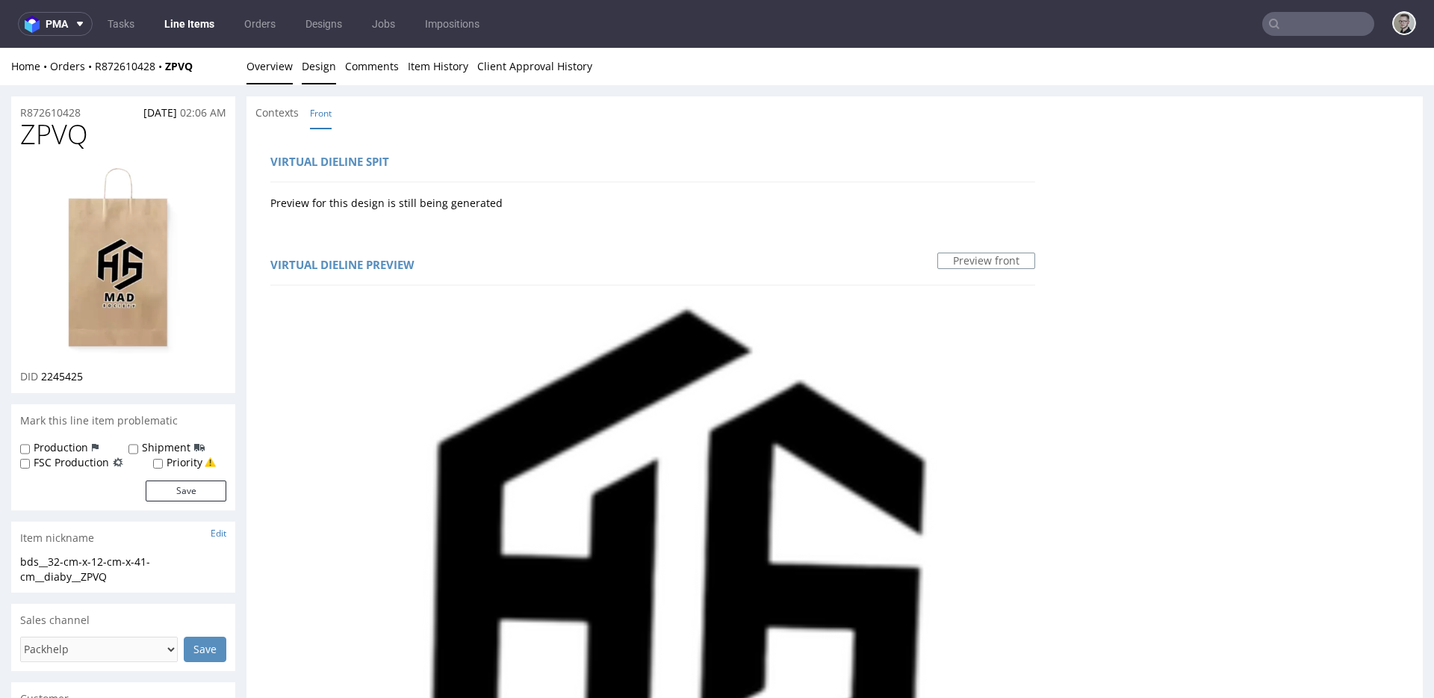
click at [268, 66] on link "Overview" at bounding box center [270, 66] width 46 height 37
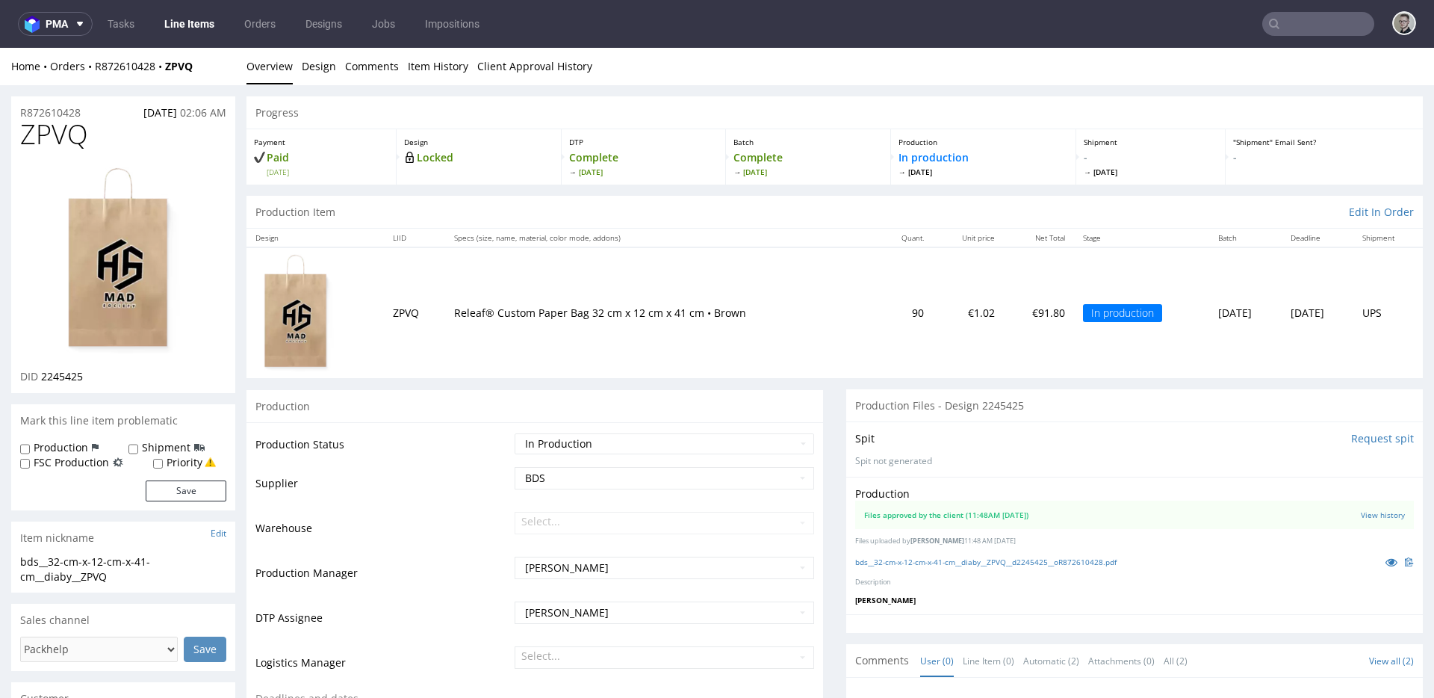
click at [1296, 25] on input "text" at bounding box center [1318, 24] width 112 height 24
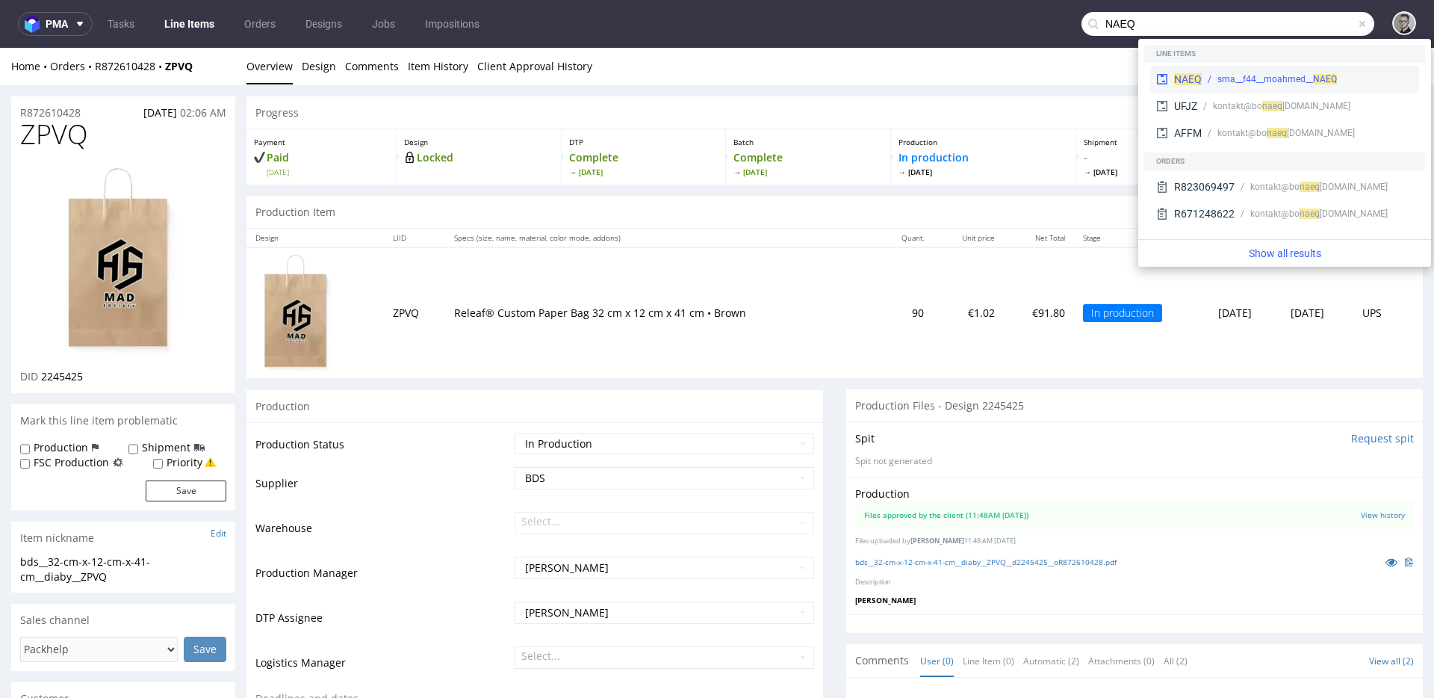
type input "NAEQ"
click at [1261, 75] on div "sma__f44__moahmed__ NAEQ" at bounding box center [1278, 78] width 120 height 13
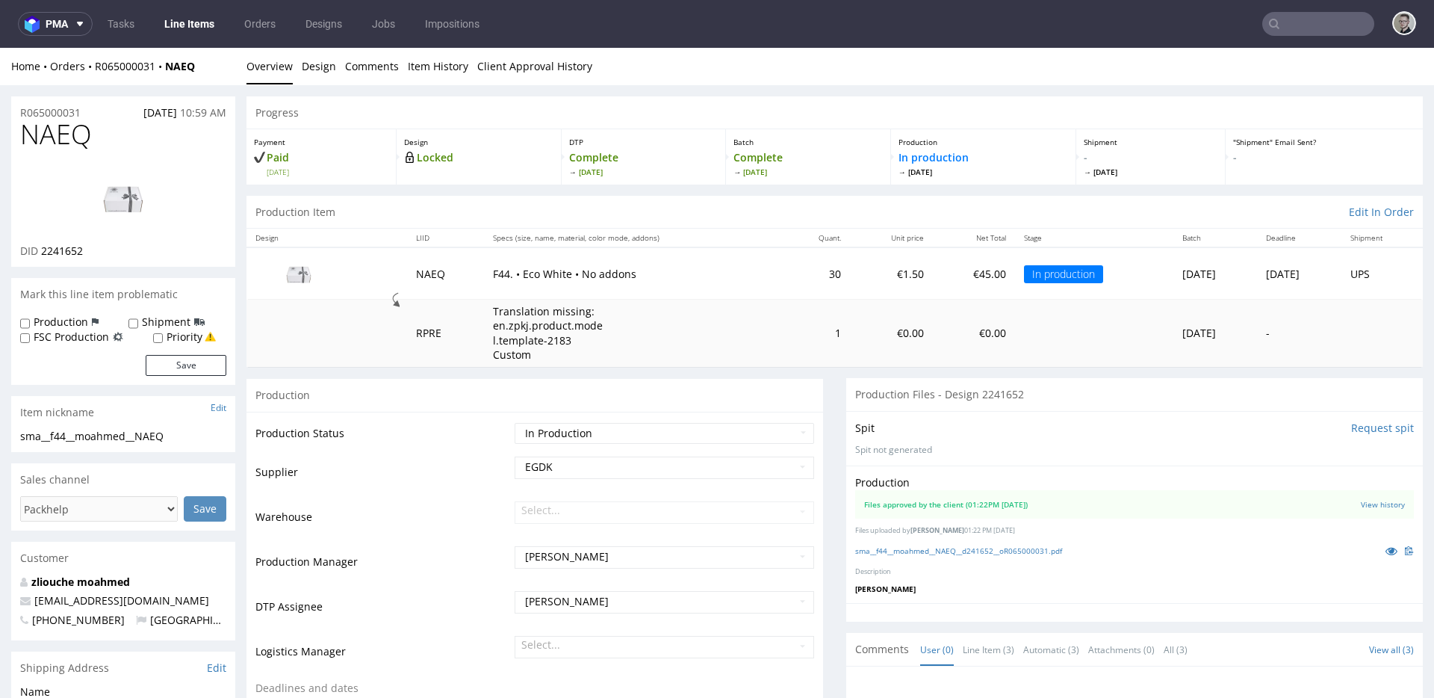
click at [334, 73] on div "Home Orders R065000031 NAEQ Overview Design Comments Item History Client Approv…" at bounding box center [717, 66] width 1434 height 37
click at [313, 60] on link "Design" at bounding box center [319, 66] width 34 height 37
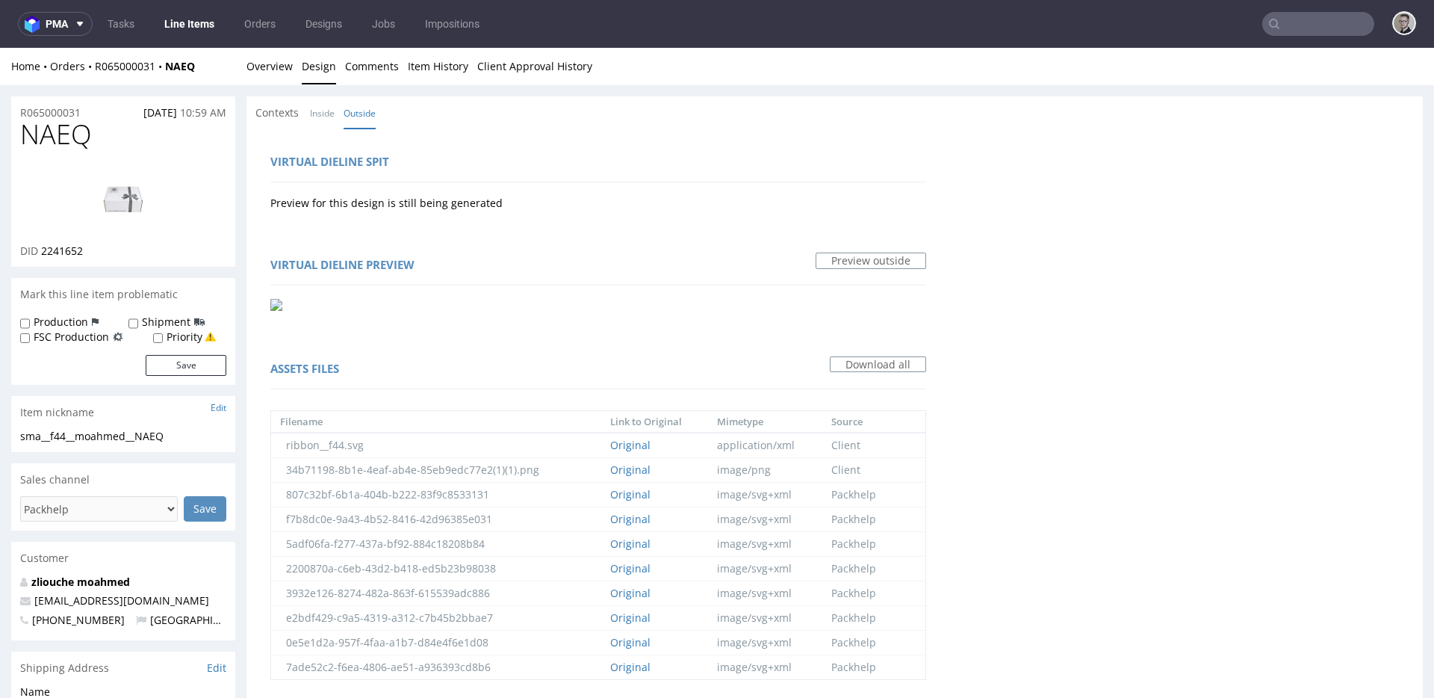
click at [1317, 24] on input "text" at bounding box center [1318, 24] width 112 height 24
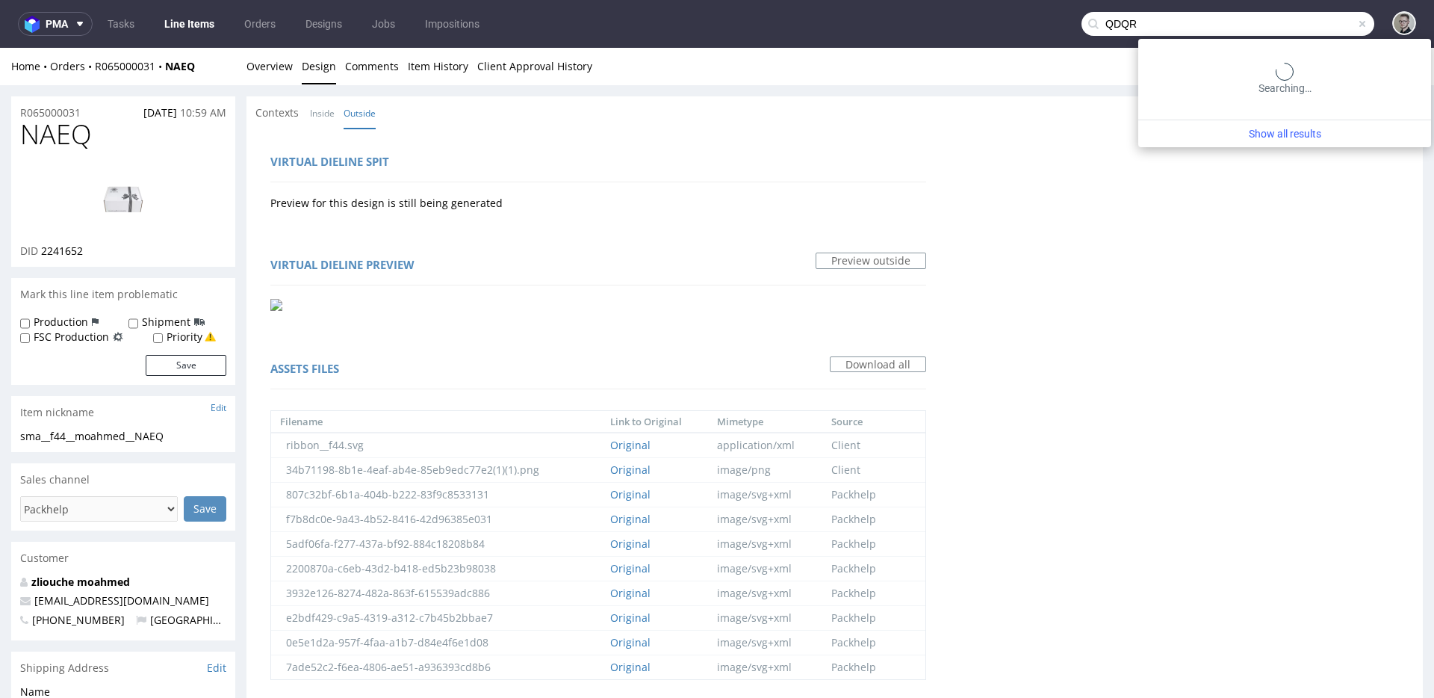
type input "QDQR"
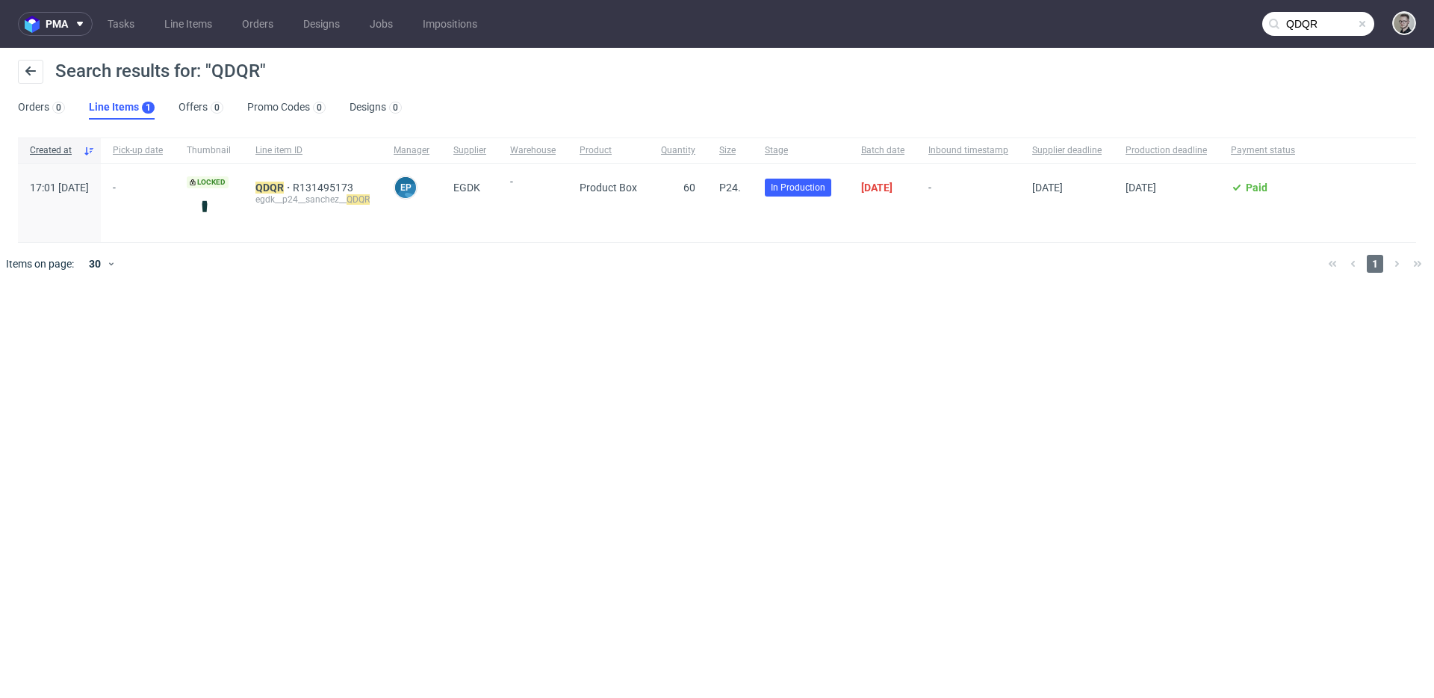
click at [307, 179] on div "QDQR R131495173 egdk__p24__sanchez__ QDQR" at bounding box center [313, 203] width 138 height 78
click at [284, 186] on mark "QDQR" at bounding box center [269, 188] width 28 height 12
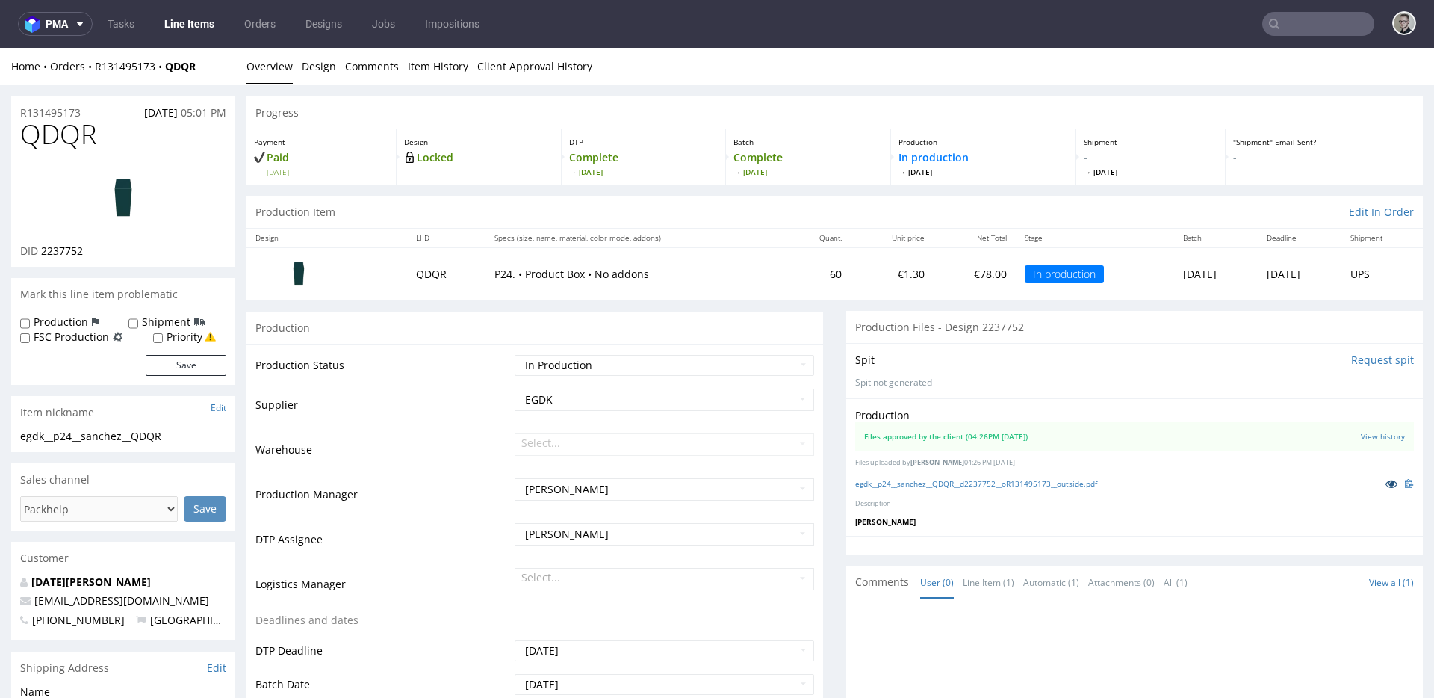
click at [1378, 482] on link at bounding box center [1391, 483] width 27 height 16
click at [323, 78] on link "Design" at bounding box center [319, 66] width 34 height 37
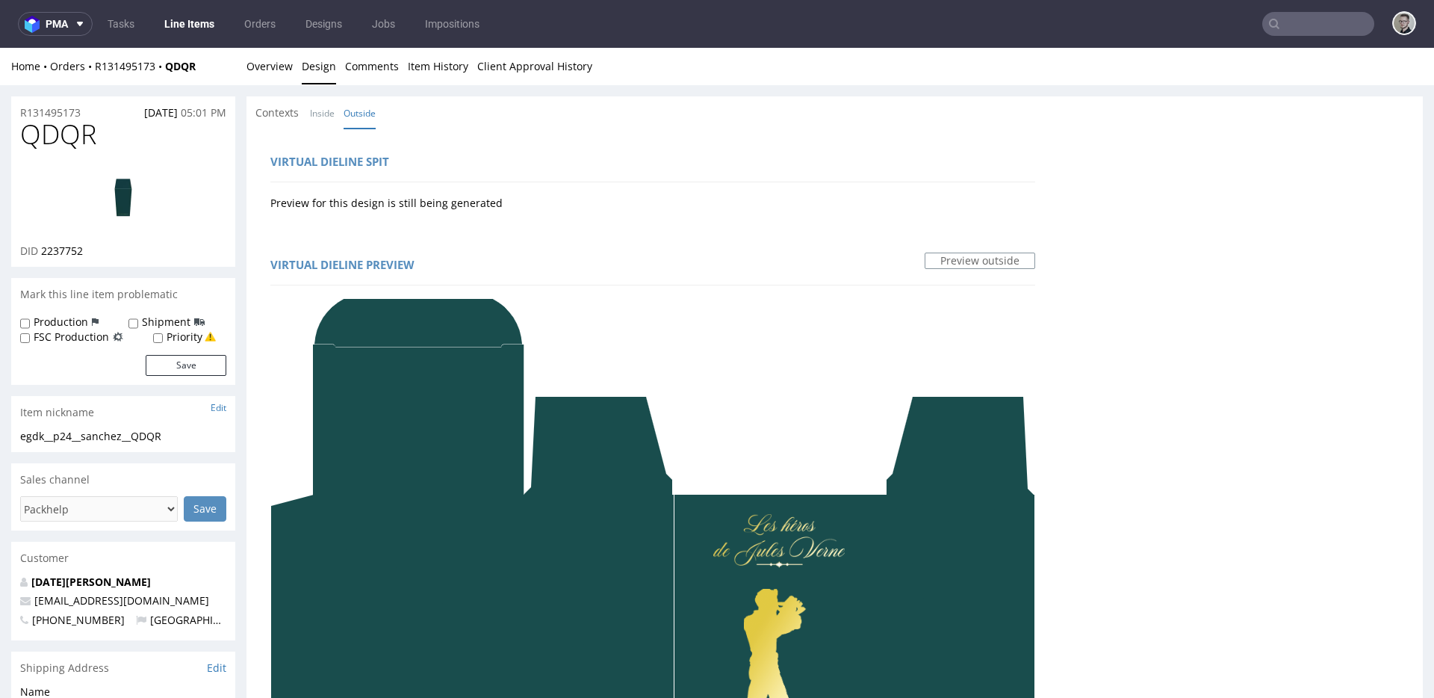
click at [246, 52] on div "Home Orders R131495173 QDQR Overview Design Comments Item History Client Approv…" at bounding box center [717, 66] width 1434 height 37
click at [1324, 12] on input "text" at bounding box center [1318, 24] width 112 height 24
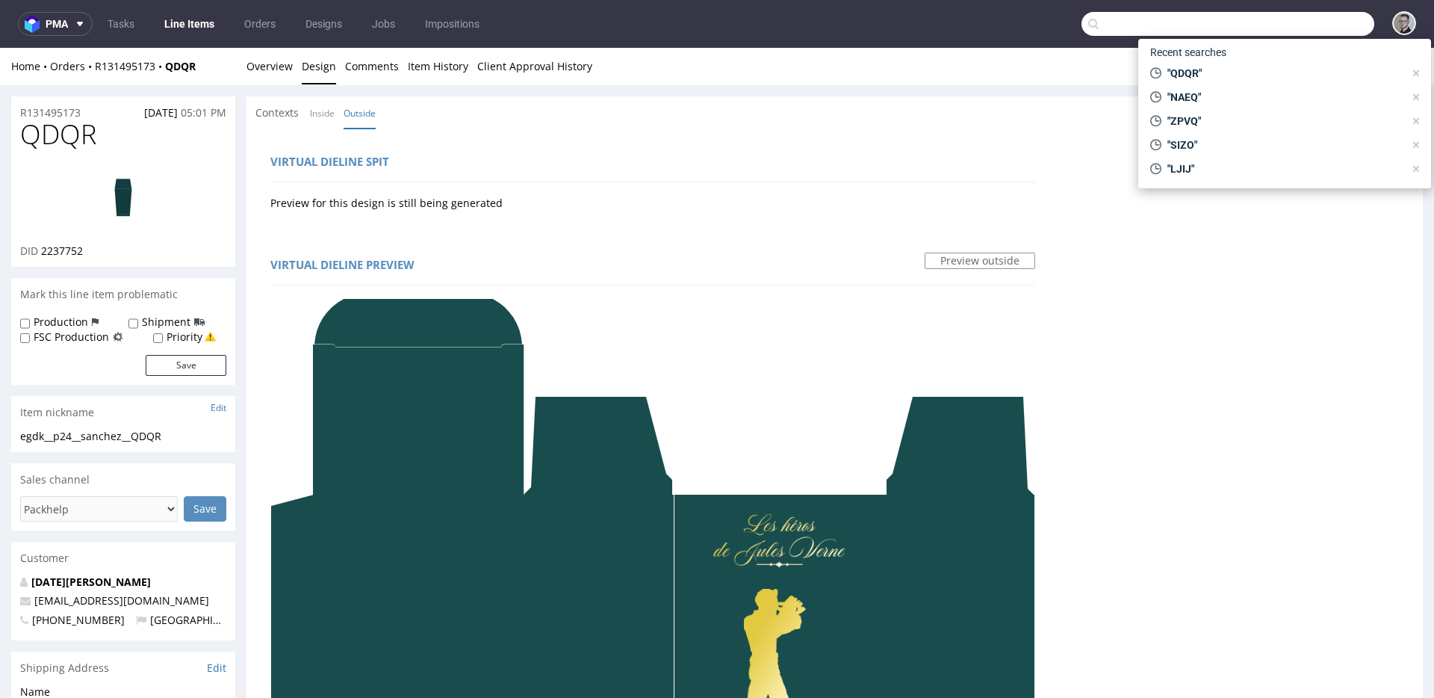
paste input "ONYD"
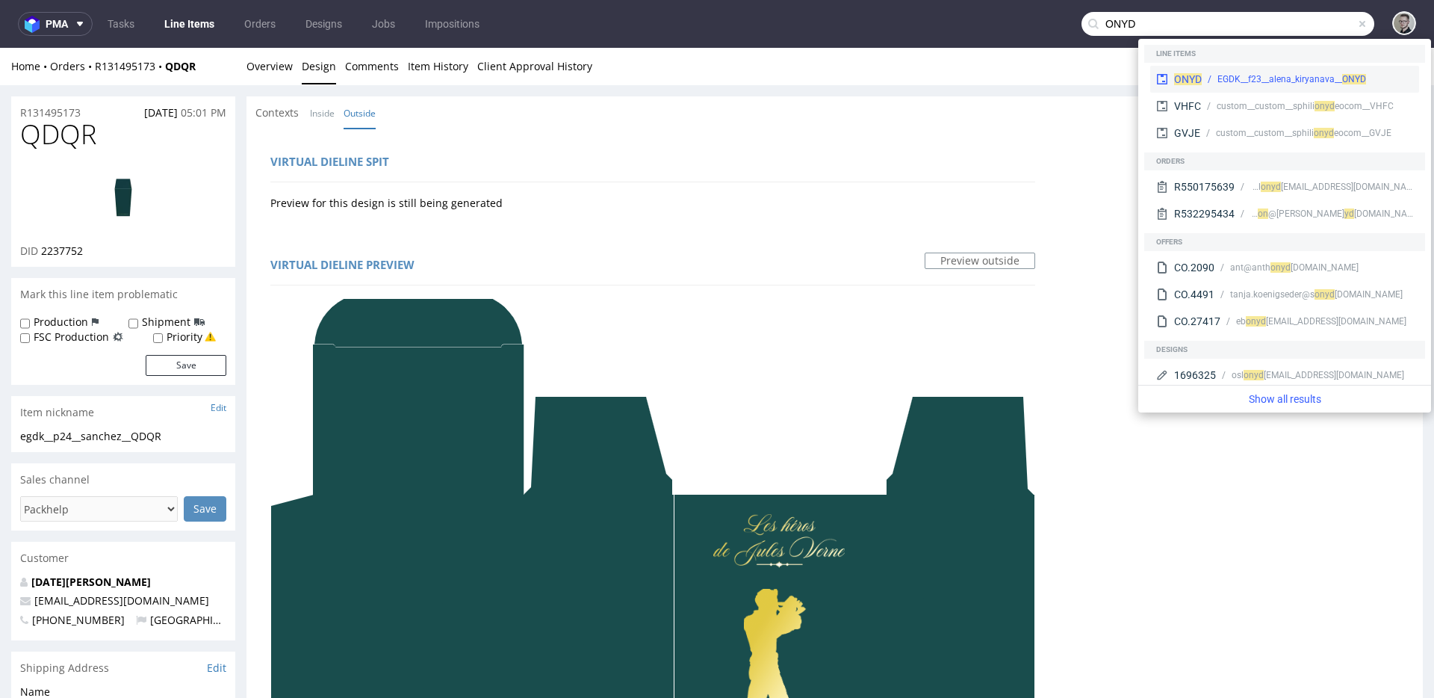
type input "ONYD"
click at [1212, 76] on div "EGDK__f23__alena_kiryanava__ ONYD" at bounding box center [1307, 78] width 211 height 13
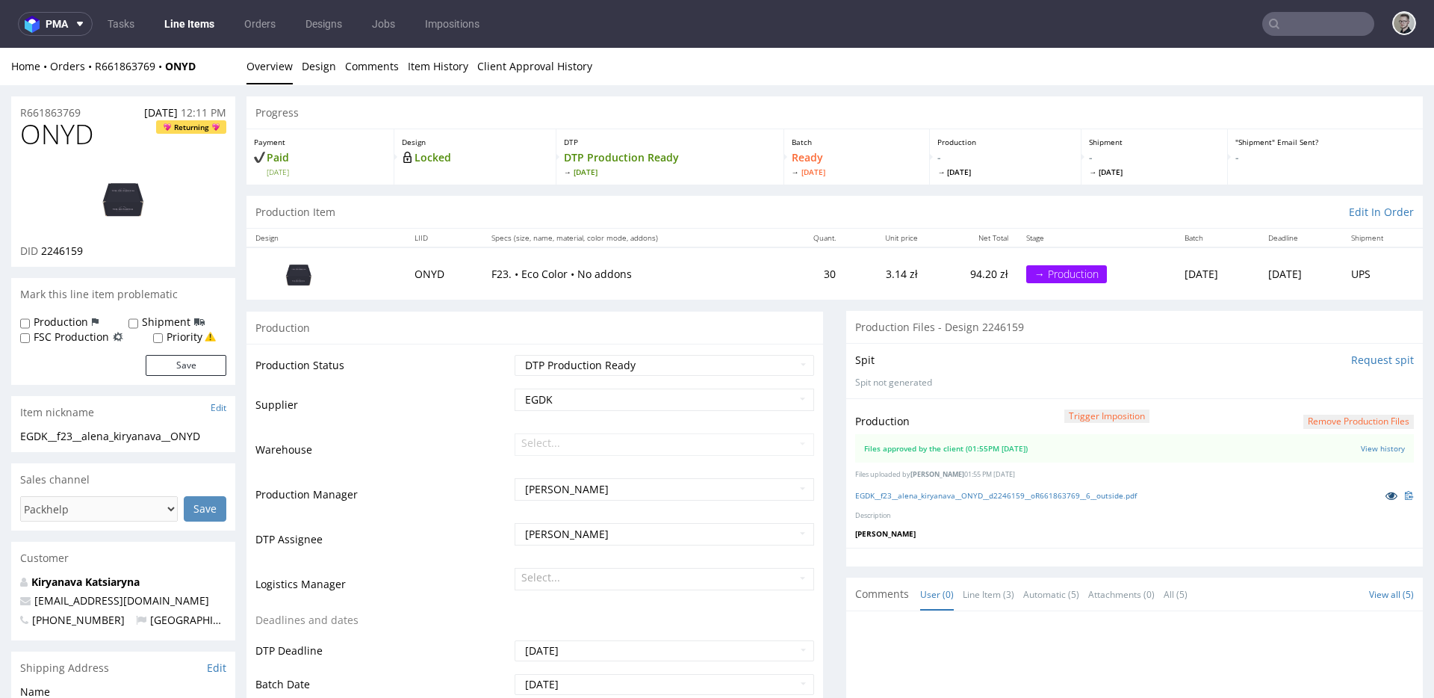
click at [1386, 490] on icon at bounding box center [1392, 495] width 12 height 10
click at [320, 62] on link "Design" at bounding box center [319, 66] width 34 height 37
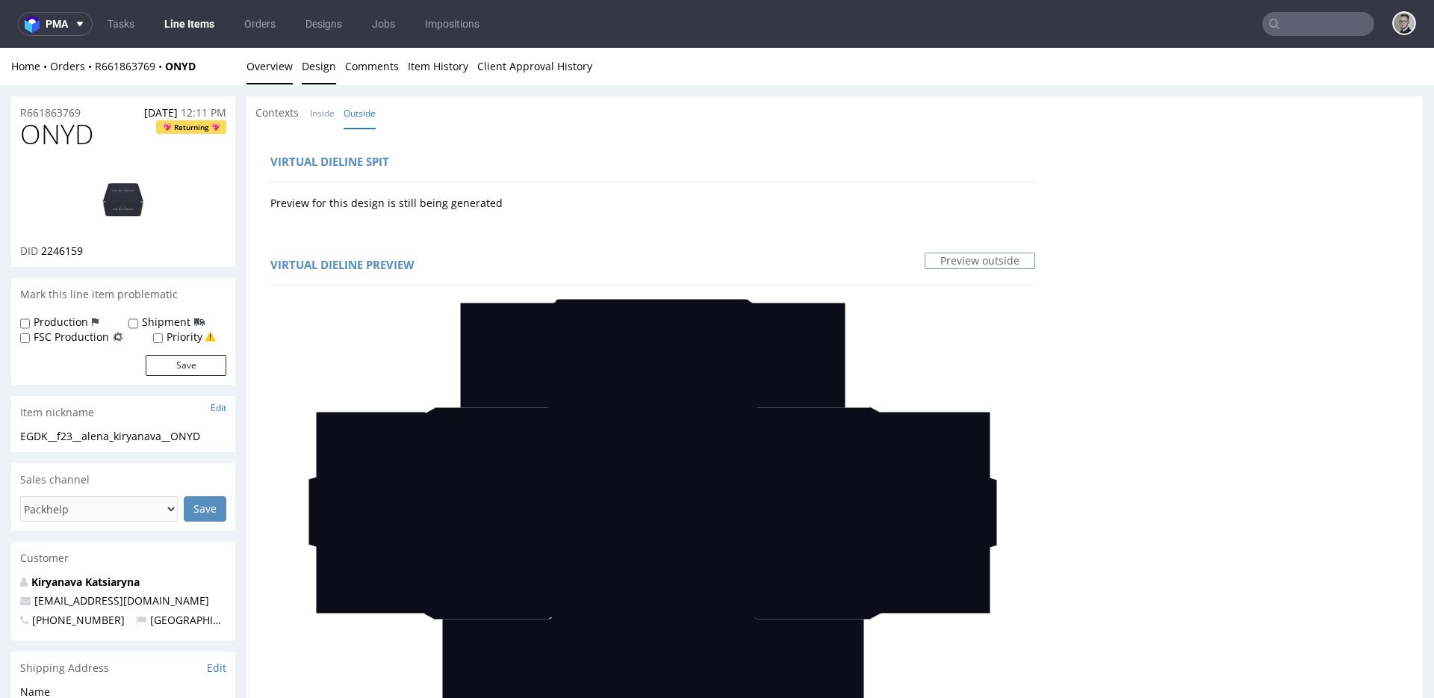
click at [276, 68] on link "Overview" at bounding box center [270, 66] width 46 height 37
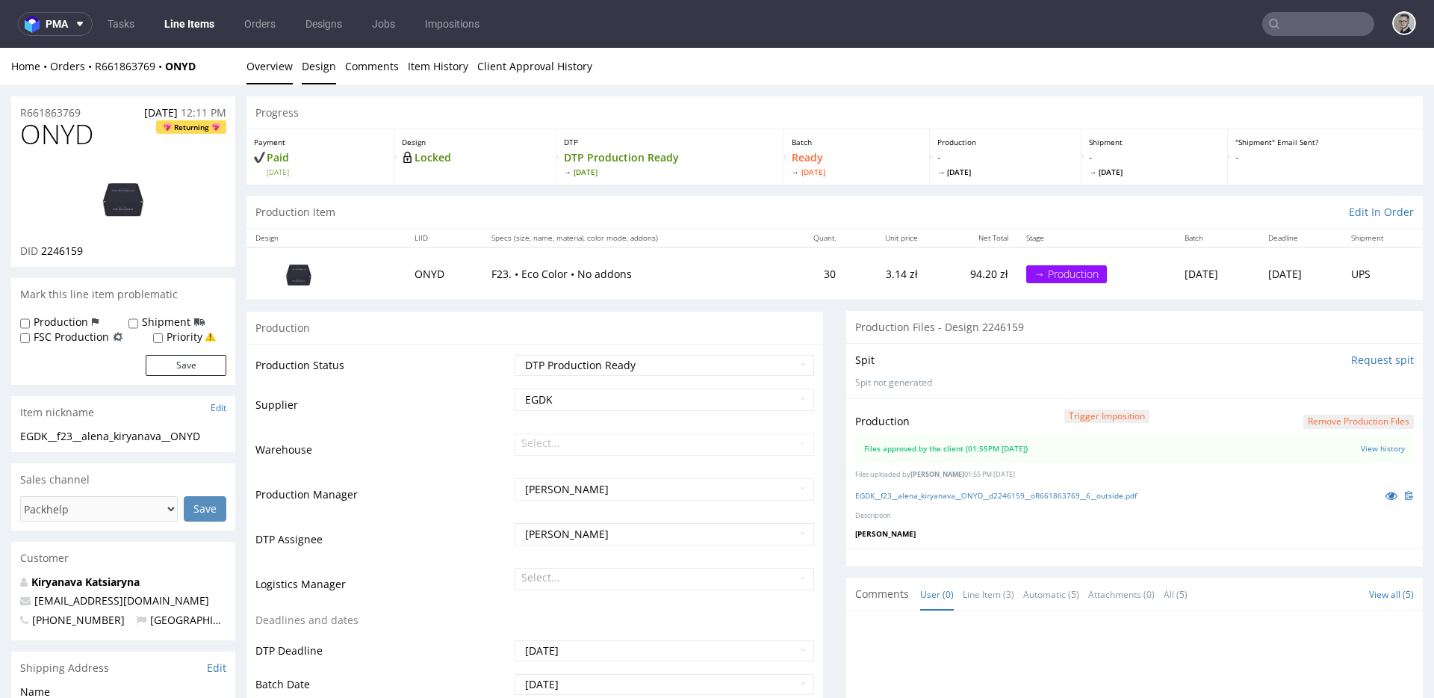
click at [310, 65] on link "Design" at bounding box center [319, 66] width 34 height 37
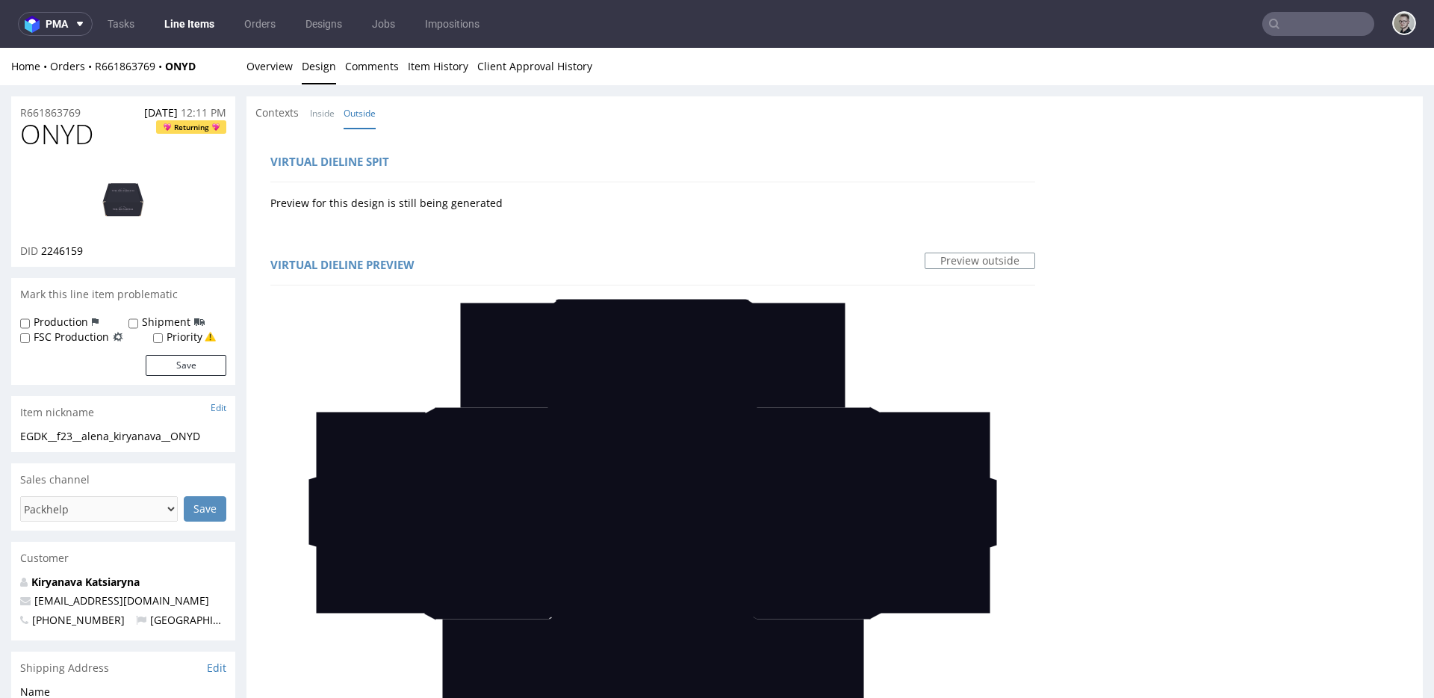
click at [1326, 27] on input "text" at bounding box center [1318, 24] width 112 height 24
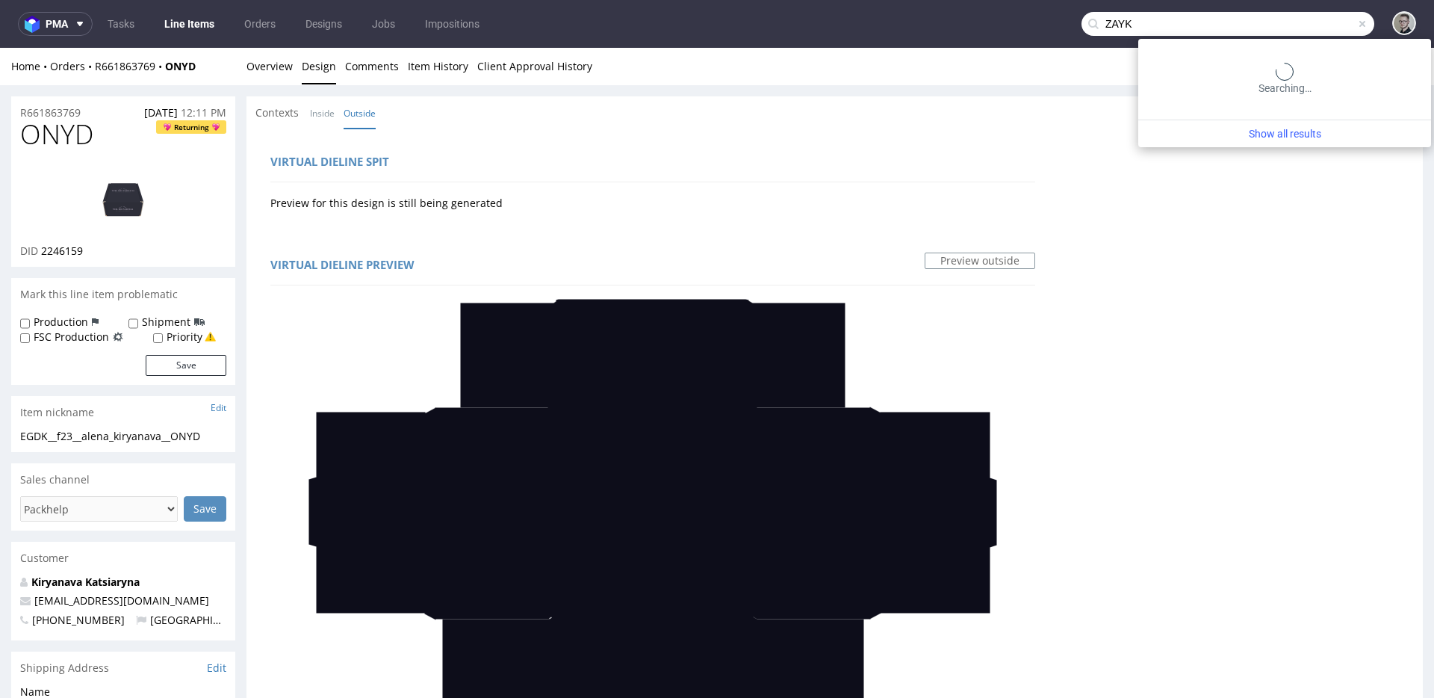
type input "ZAYK"
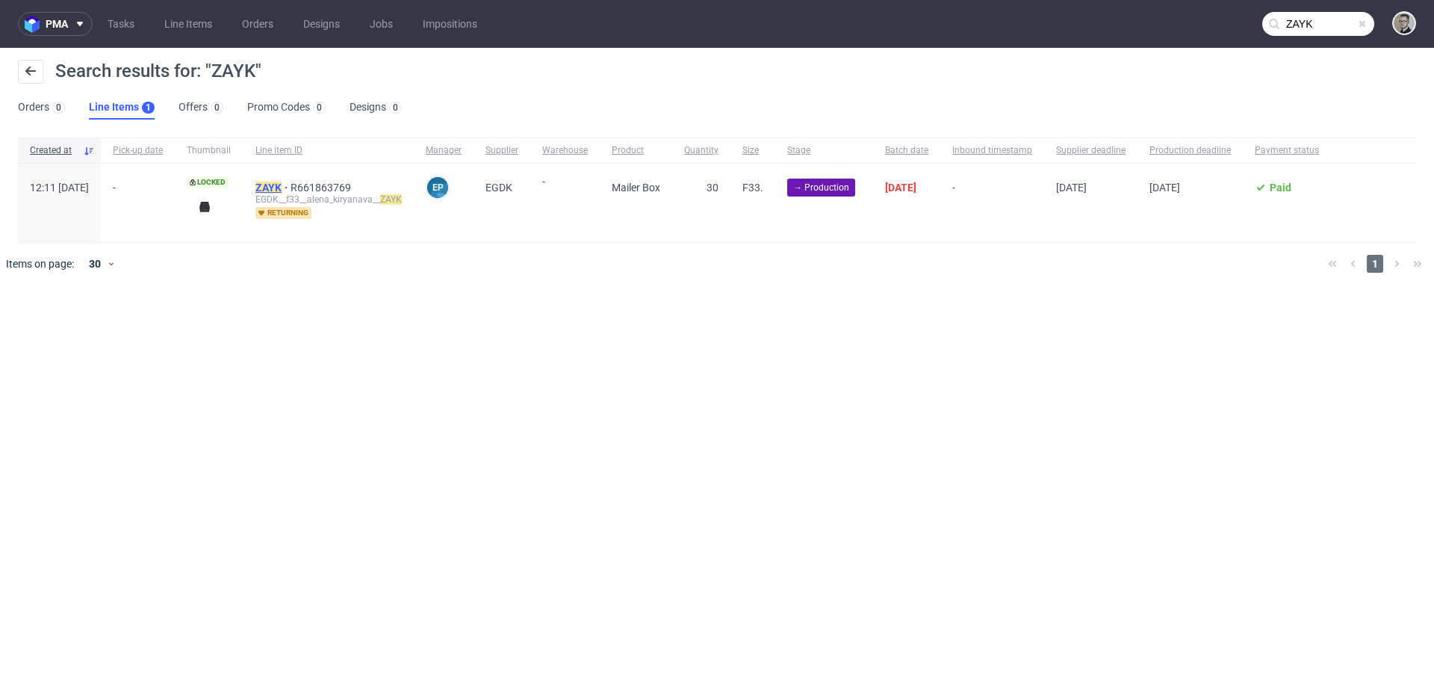
click at [282, 185] on mark "ZAYK" at bounding box center [268, 188] width 26 height 12
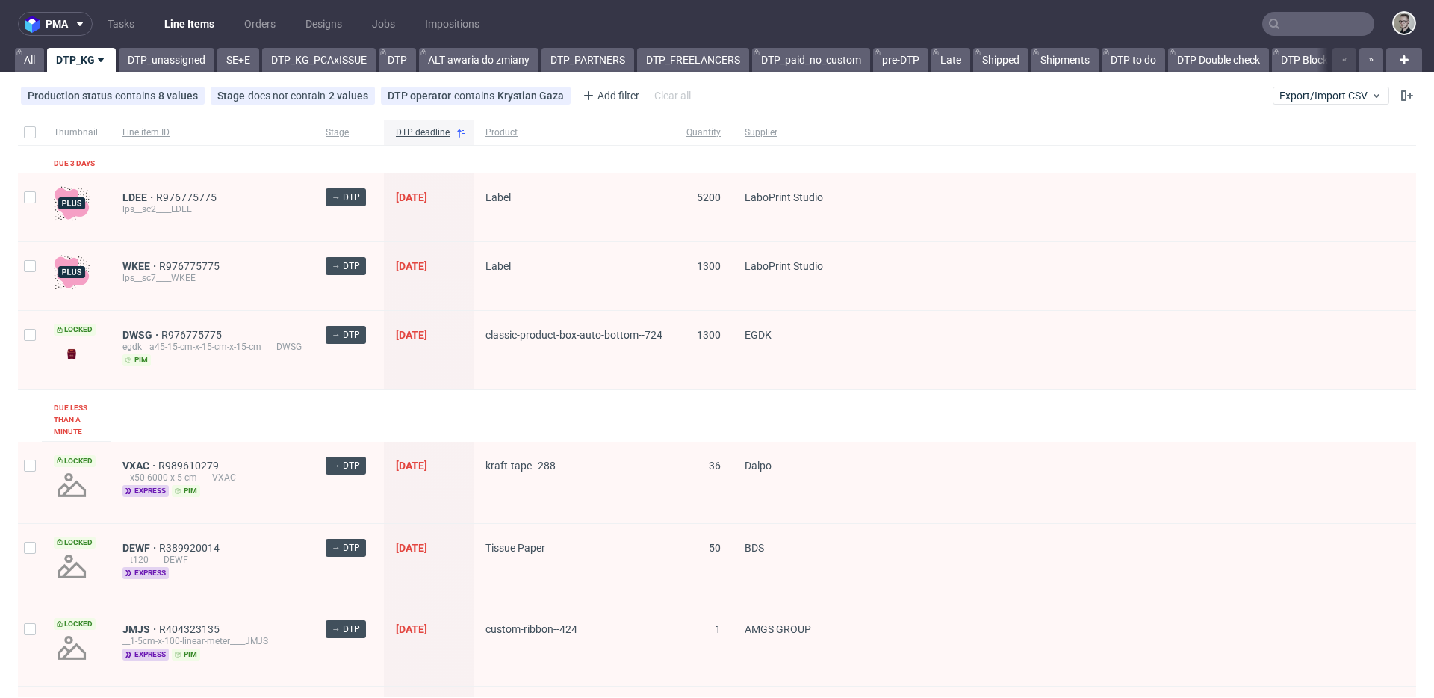
click at [1306, 22] on input "text" at bounding box center [1318, 24] width 112 height 24
paste input "UGHH"
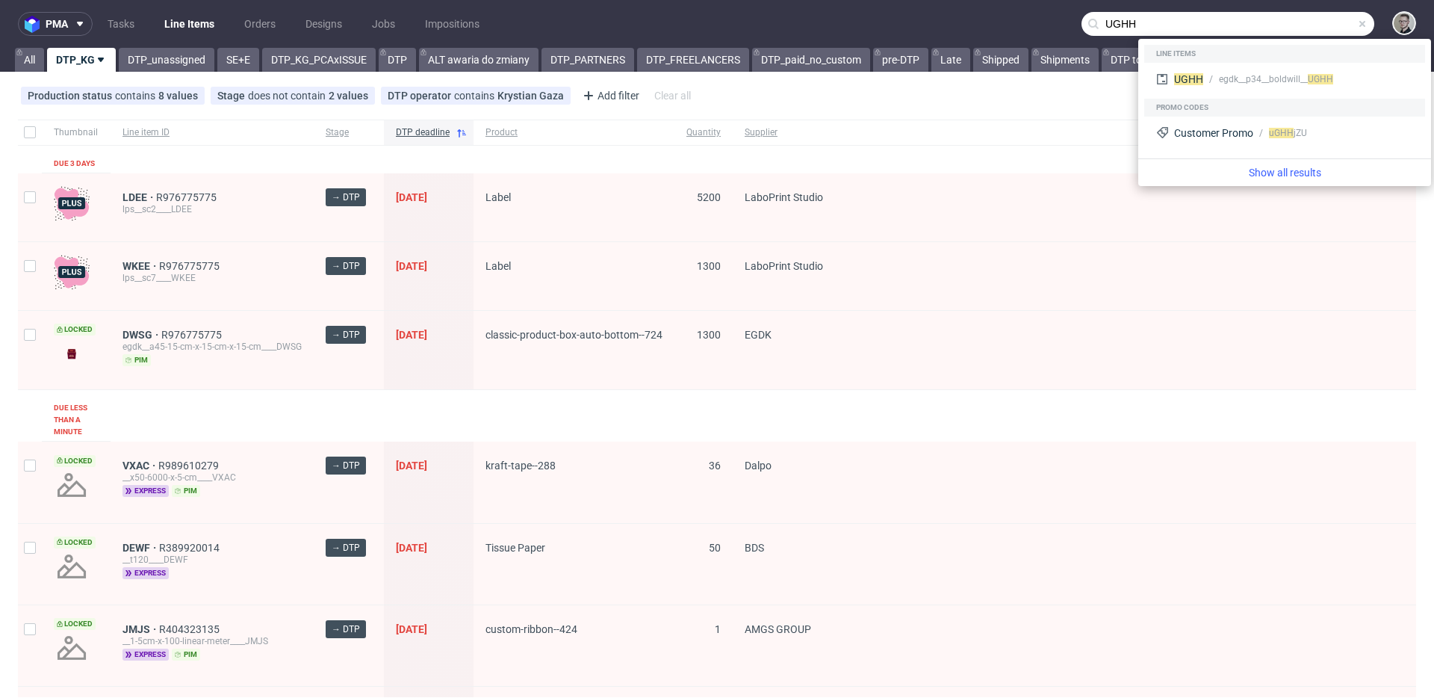
type input "UGHH"
click at [1219, 78] on div "egdk__p34__boldwill__ UGHH" at bounding box center [1276, 78] width 114 height 13
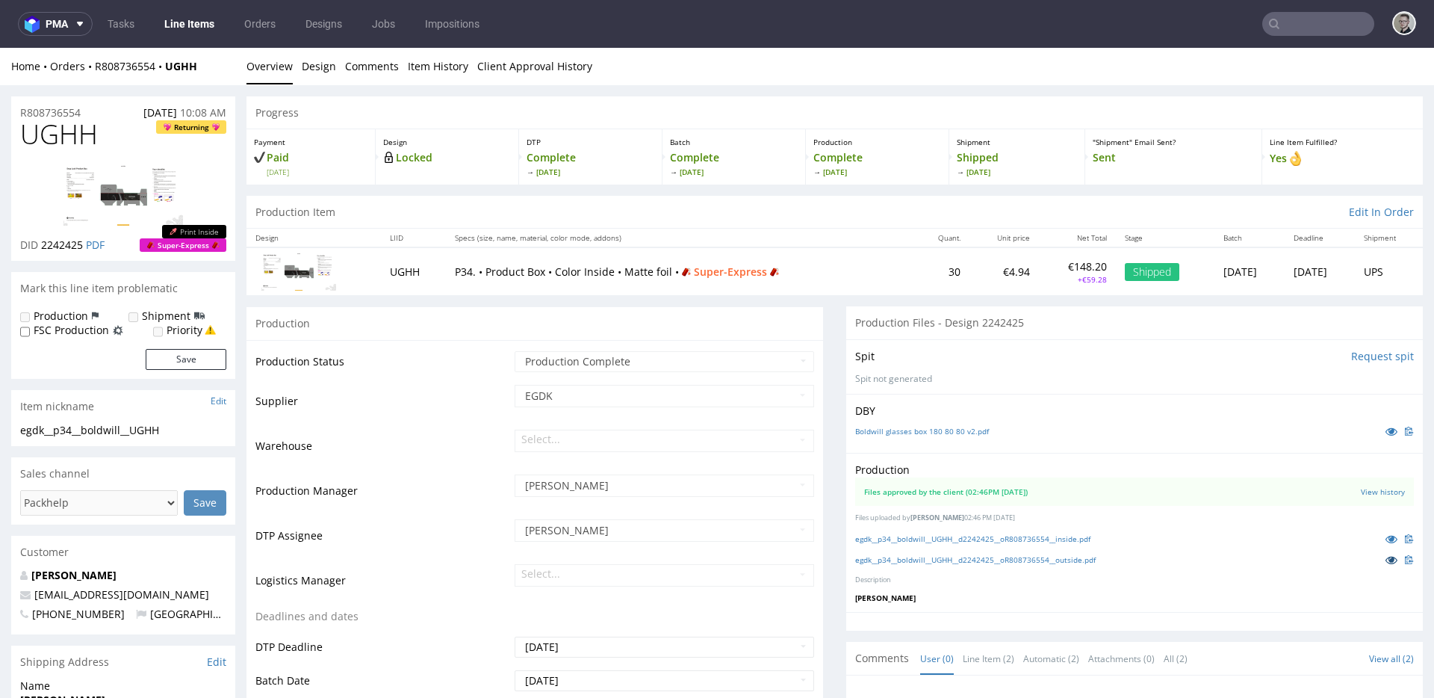
click at [1386, 559] on icon at bounding box center [1392, 559] width 12 height 10
click at [1386, 429] on icon at bounding box center [1392, 431] width 12 height 10
drag, startPoint x: 1369, startPoint y: 557, endPoint x: 1356, endPoint y: 400, distance: 157.4
click at [1386, 534] on icon at bounding box center [1392, 538] width 12 height 10
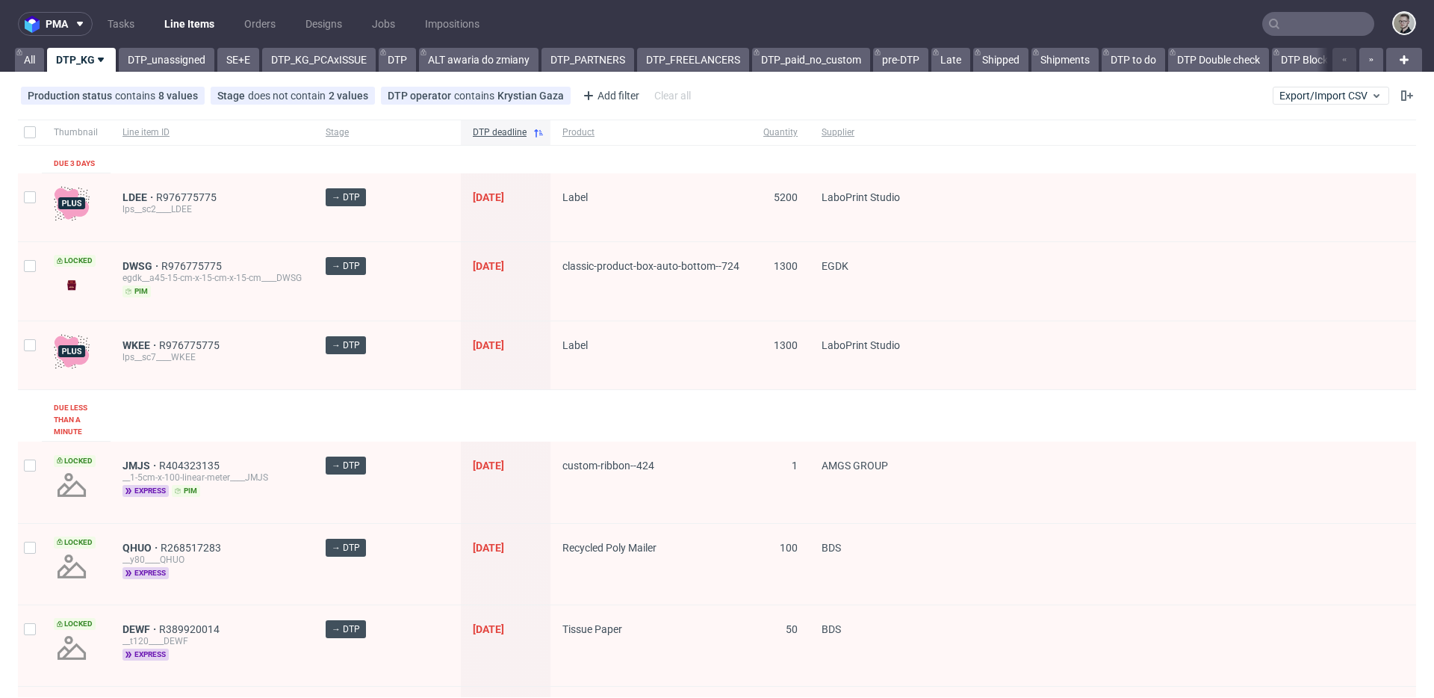
click at [1322, 16] on input "text" at bounding box center [1318, 24] width 112 height 24
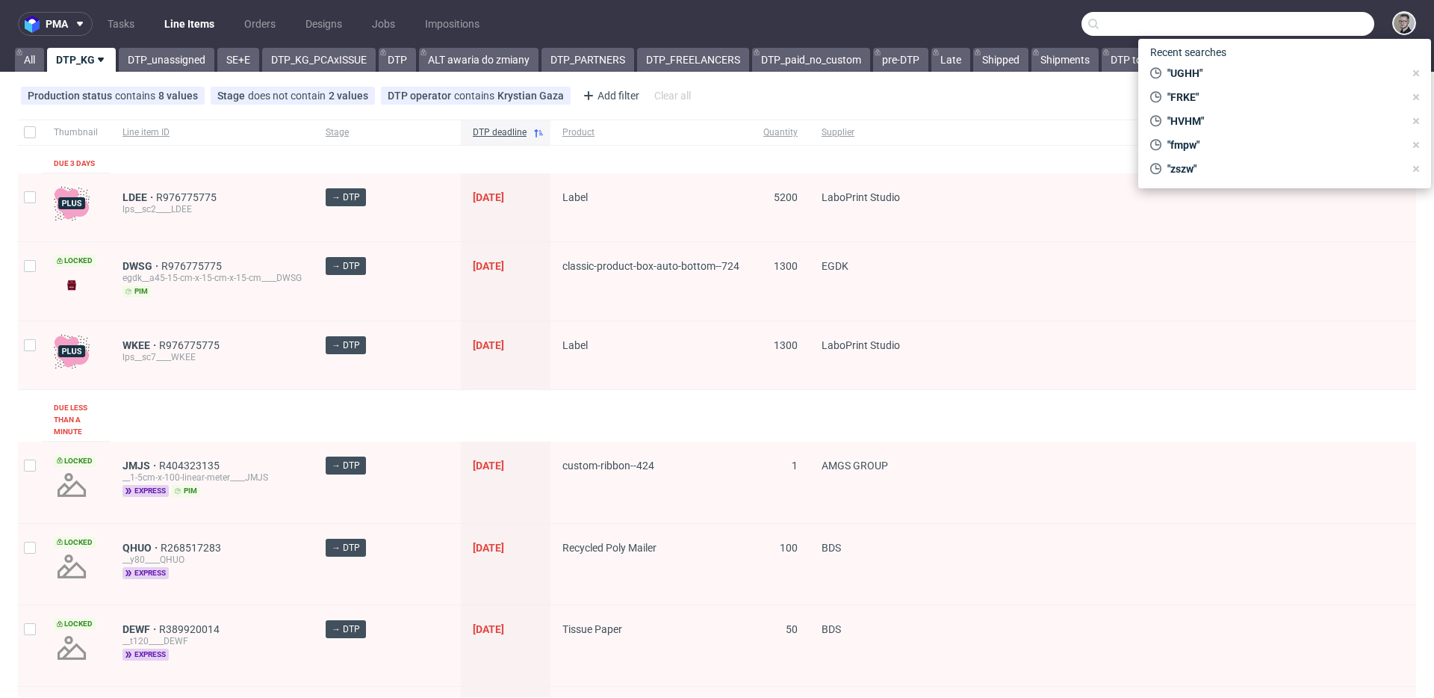
paste input "FAHN"
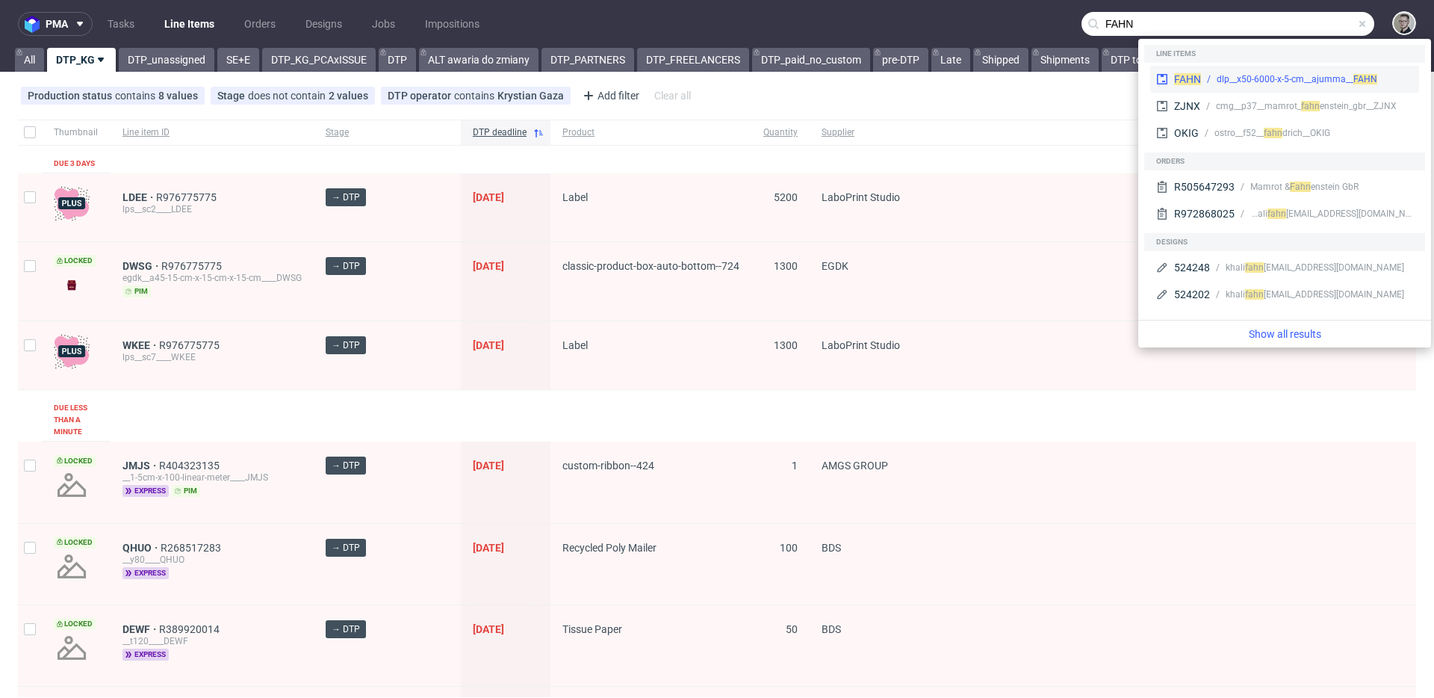
type input "FAHN"
click at [1308, 72] on div "FAHN dlp__x50-6000-x-5-cm__ajumma__ FAHN" at bounding box center [1284, 79] width 269 height 27
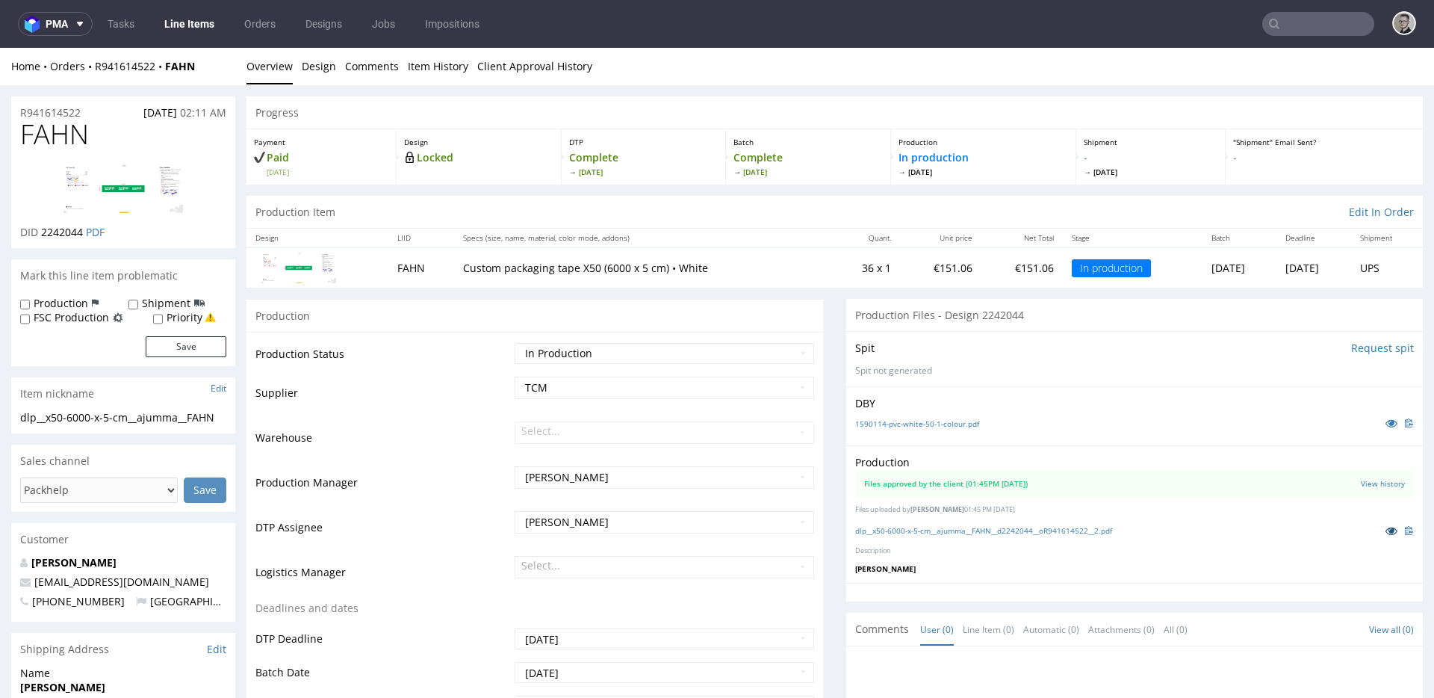
click at [1378, 533] on link at bounding box center [1391, 530] width 27 height 16
click at [1386, 421] on icon at bounding box center [1392, 423] width 12 height 10
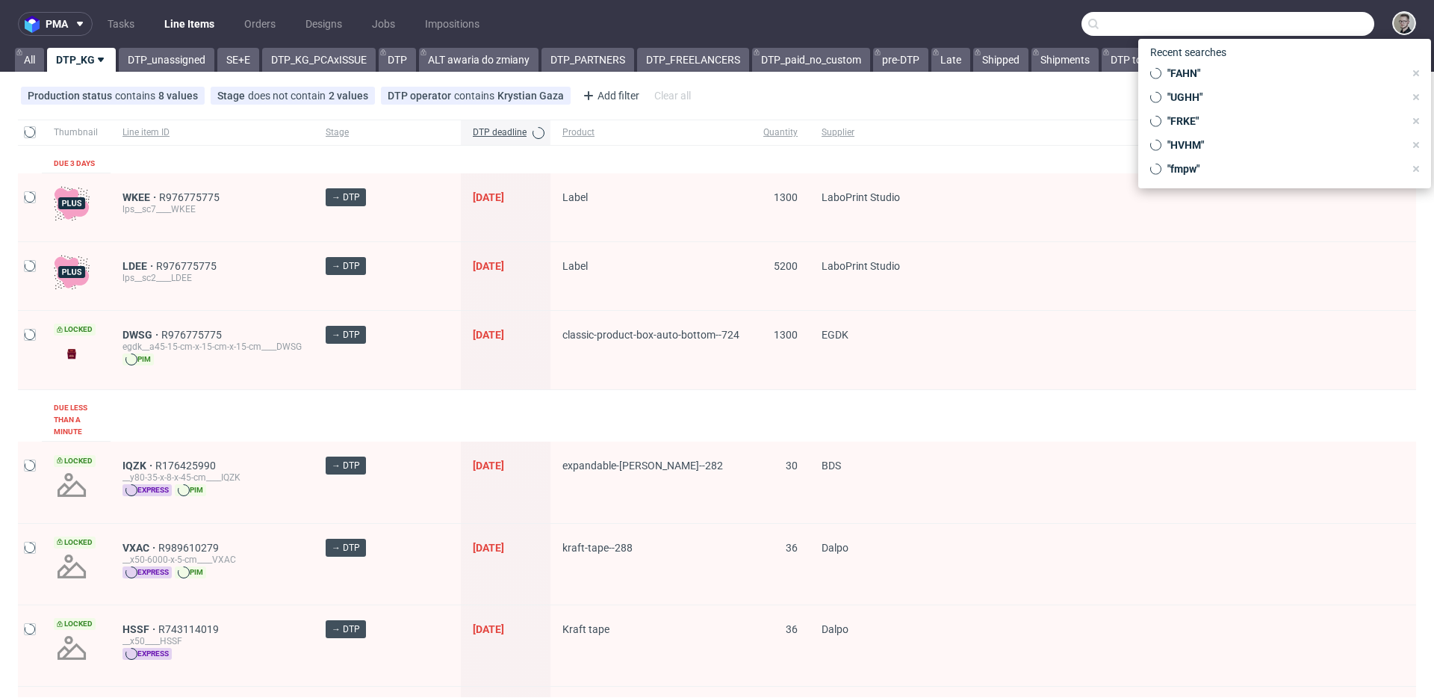
click at [1310, 23] on input "text" at bounding box center [1228, 24] width 293 height 24
paste input "R753380366"
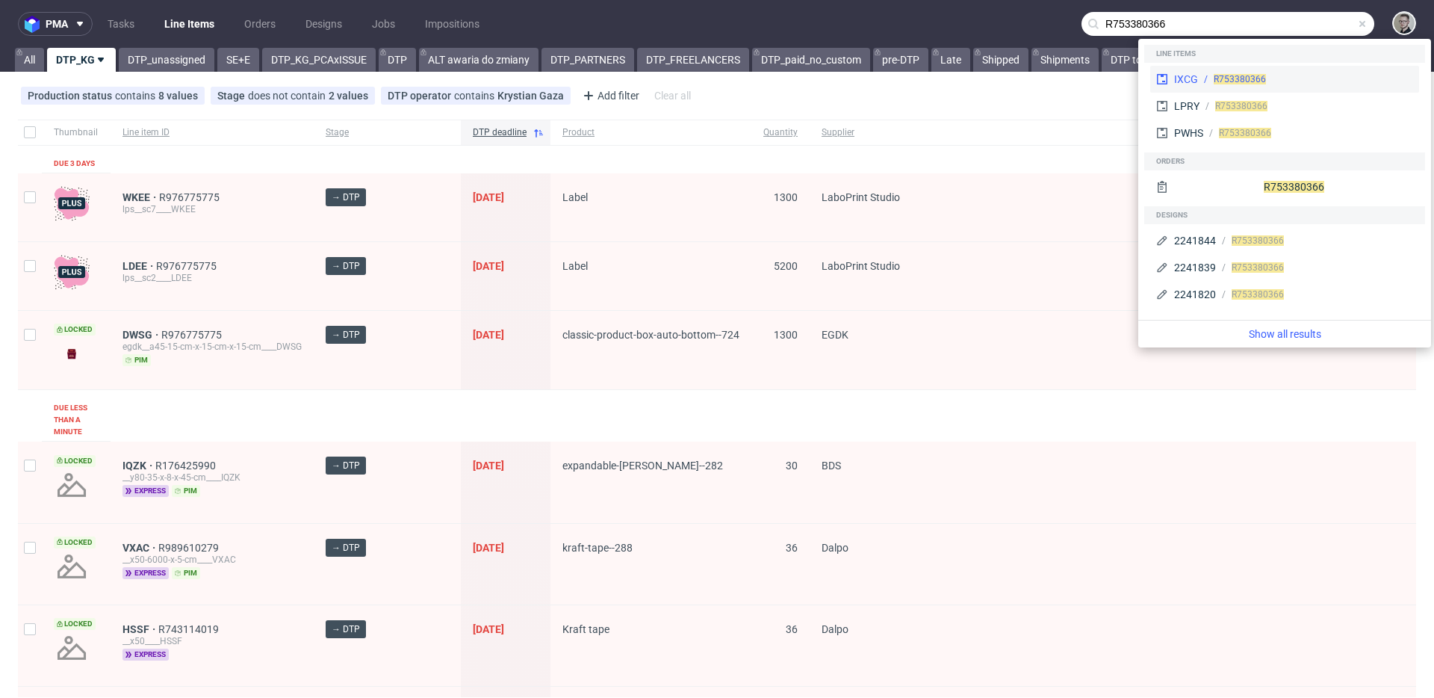
type input "R753380366"
click at [1299, 72] on div "R753380366" at bounding box center [1305, 78] width 215 height 13
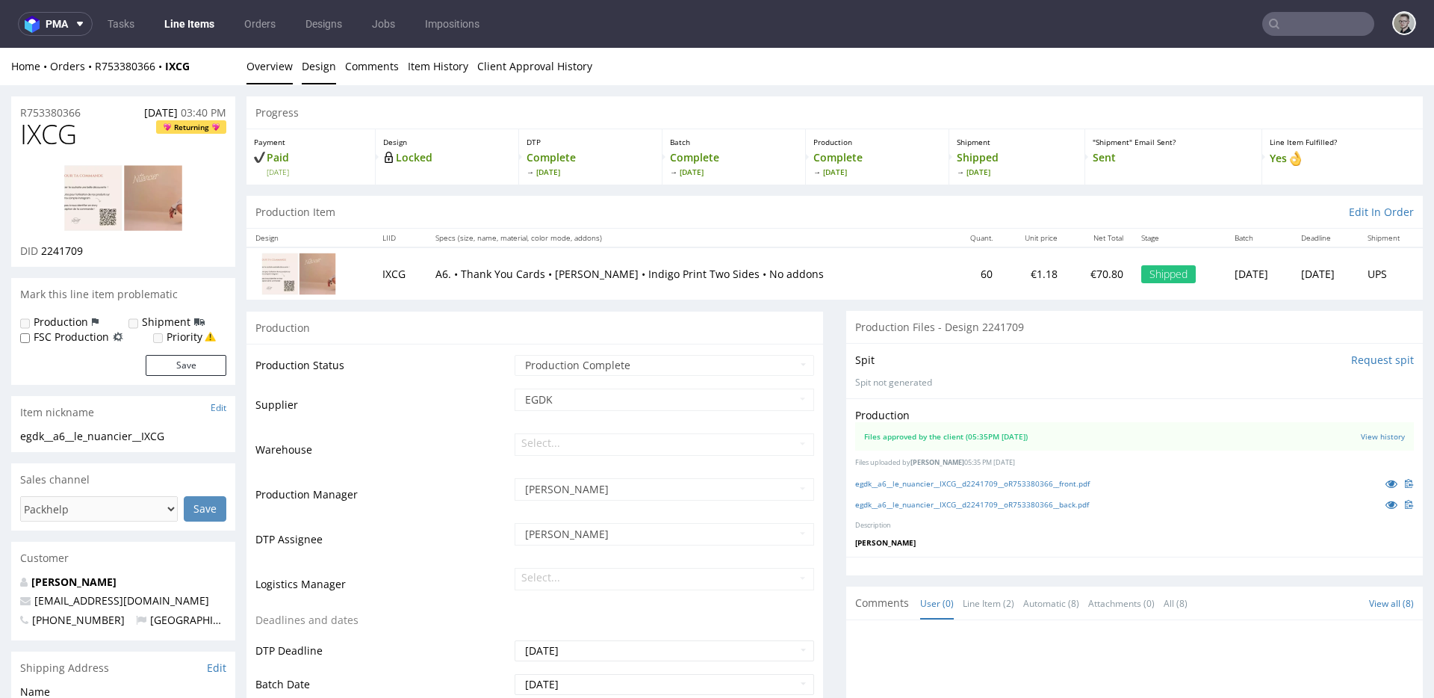
click at [331, 81] on link "Design" at bounding box center [319, 66] width 34 height 37
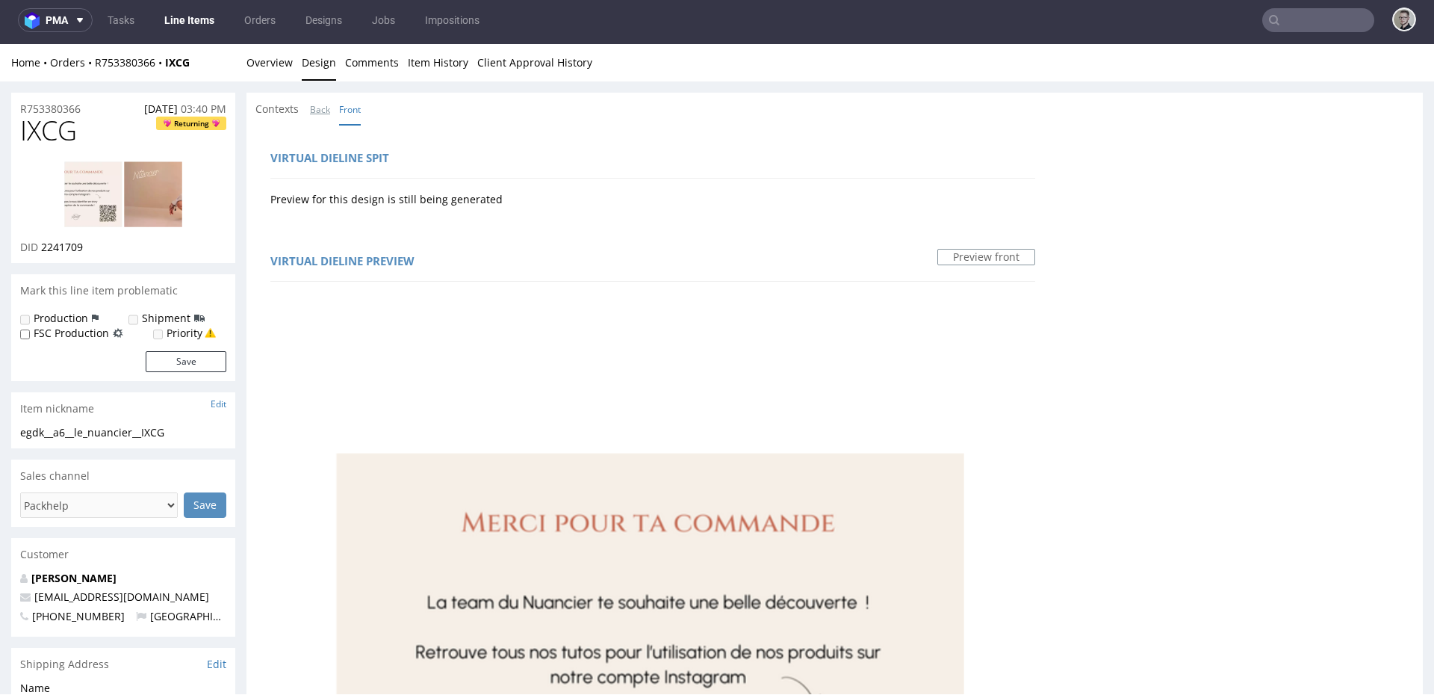
drag, startPoint x: 312, startPoint y: 113, endPoint x: 353, endPoint y: 128, distance: 43.3
click at [311, 113] on link "Back" at bounding box center [320, 109] width 20 height 32
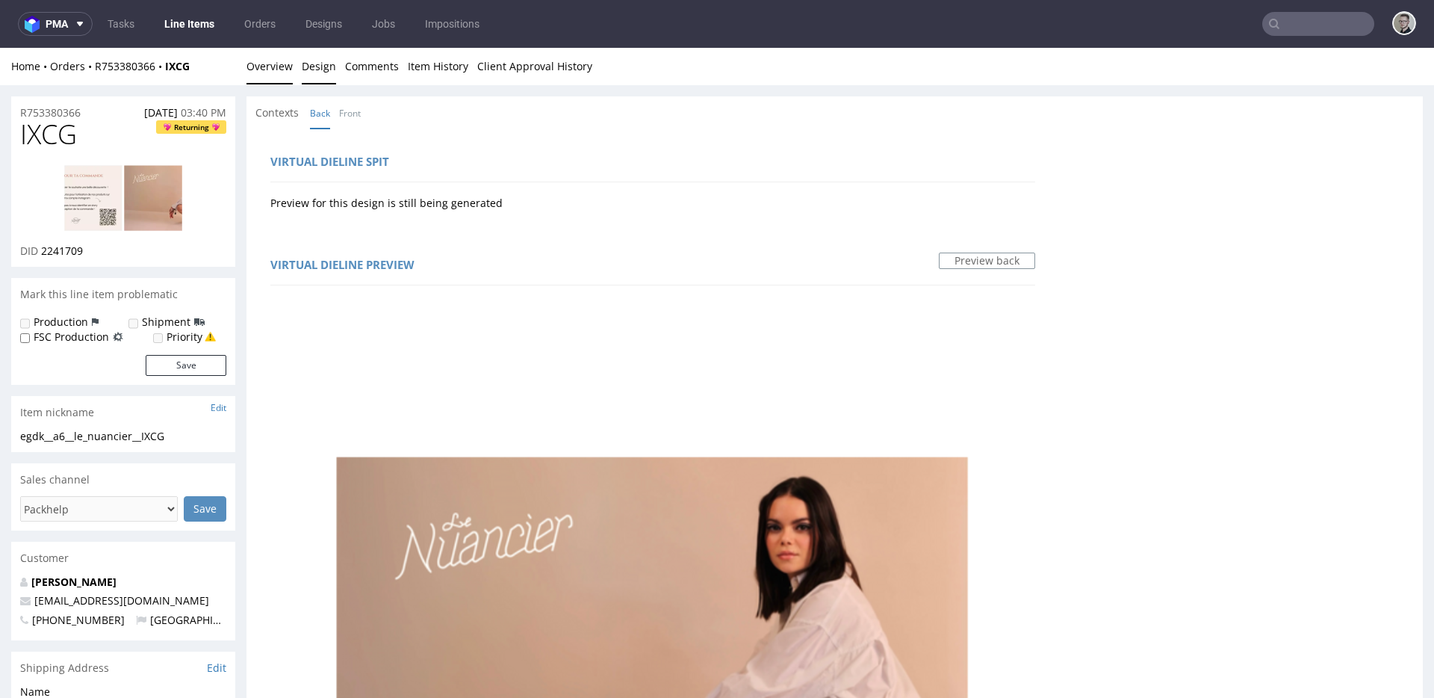
click at [259, 61] on link "Overview" at bounding box center [270, 66] width 46 height 37
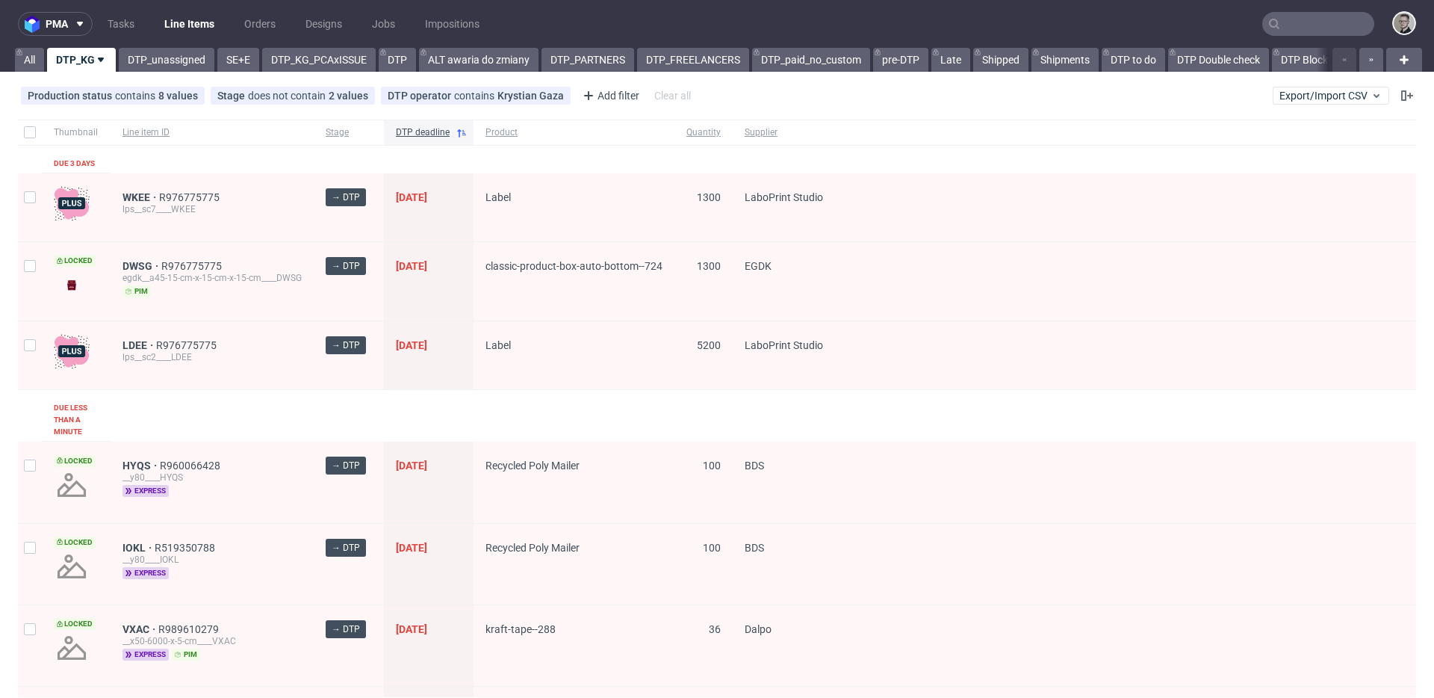
click at [1290, 23] on input "text" at bounding box center [1318, 24] width 112 height 24
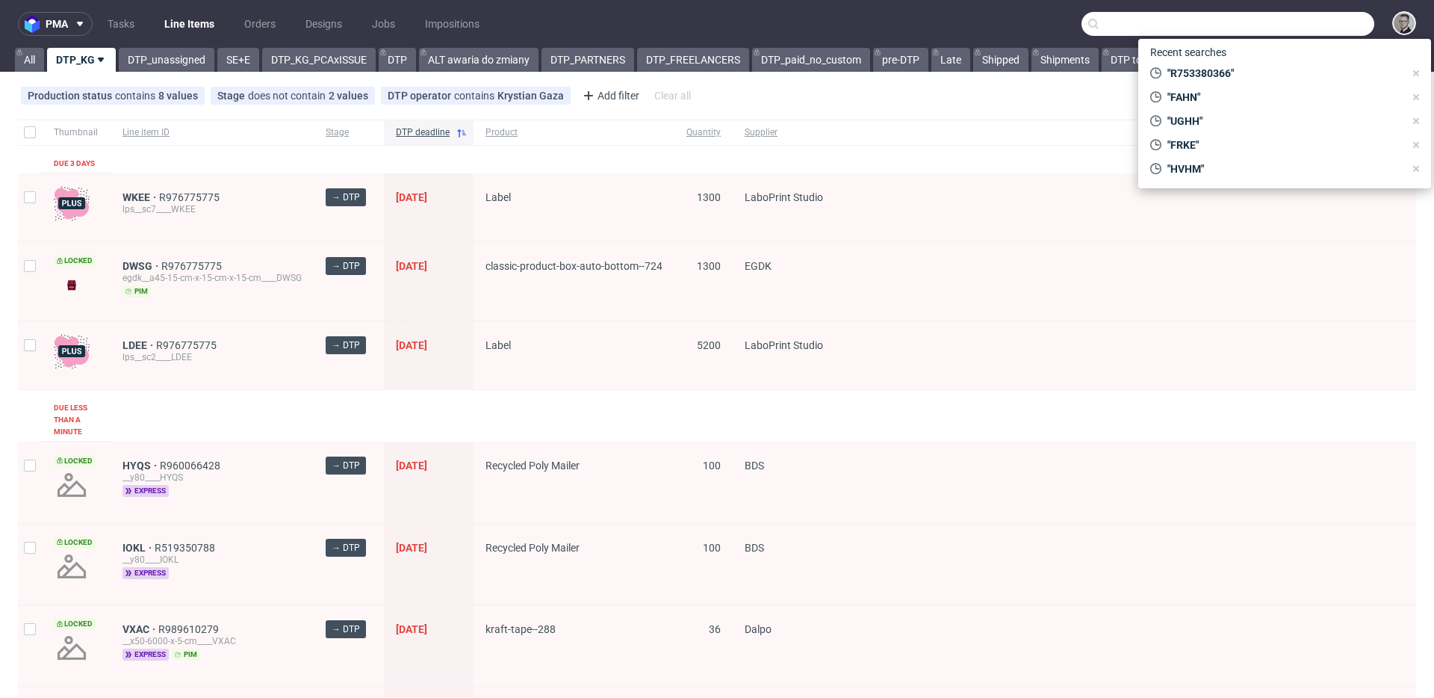
paste input "TQSN"
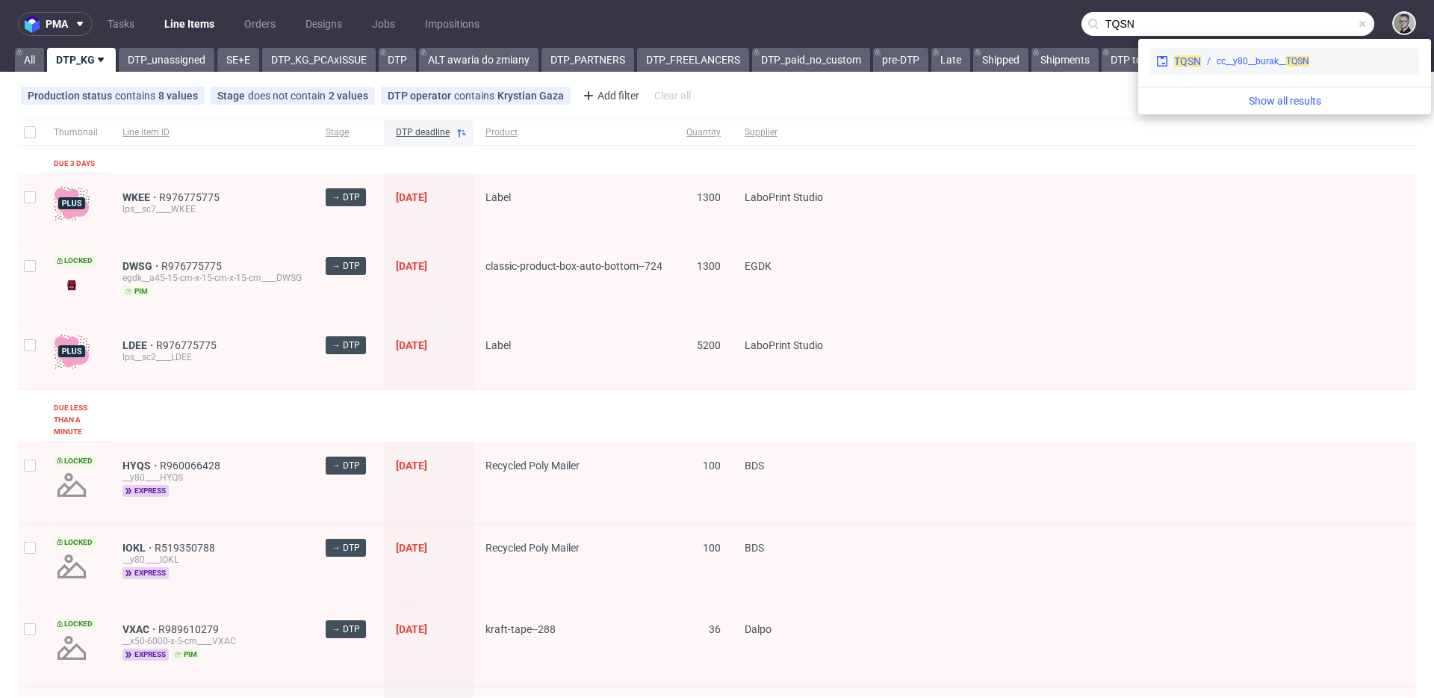
type input "TQSN"
click at [1286, 65] on div "cc__y80__burak__ TQSN" at bounding box center [1263, 61] width 93 height 13
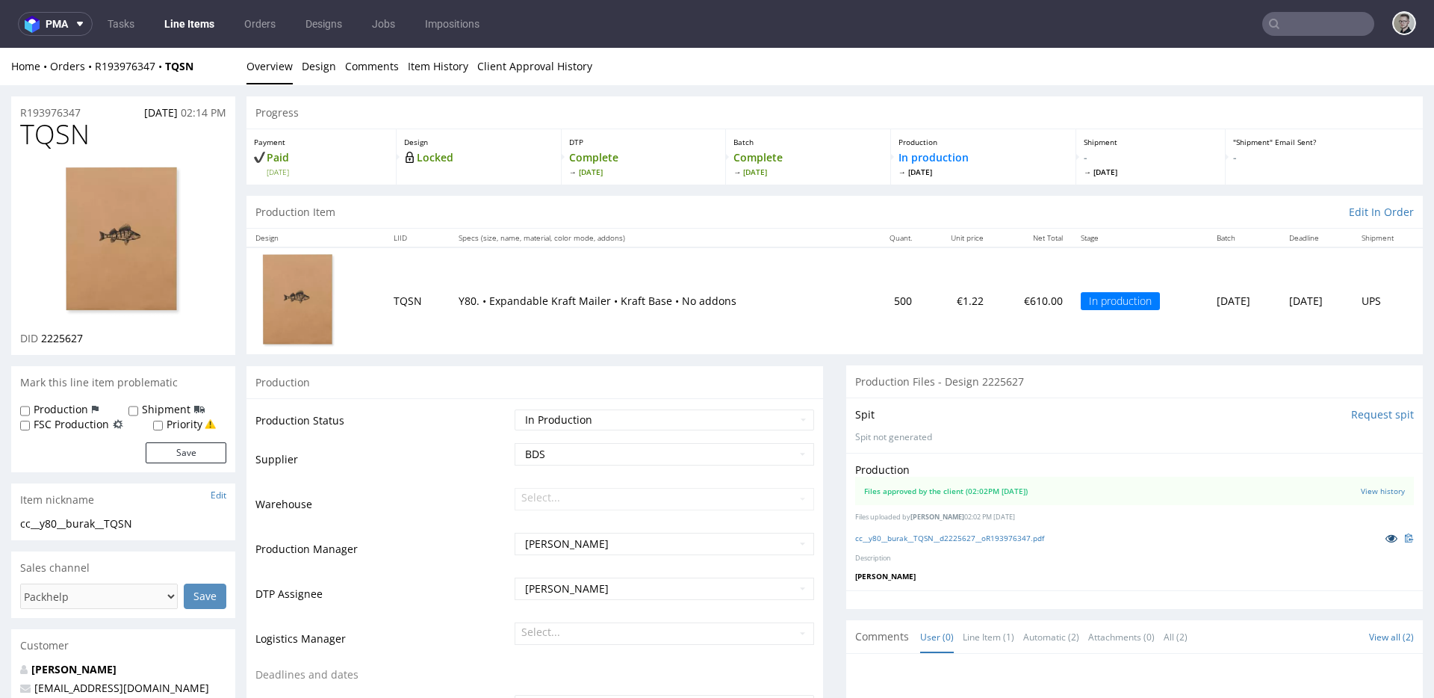
click at [1386, 542] on icon at bounding box center [1392, 538] width 12 height 10
click at [320, 72] on link "Design" at bounding box center [319, 66] width 34 height 37
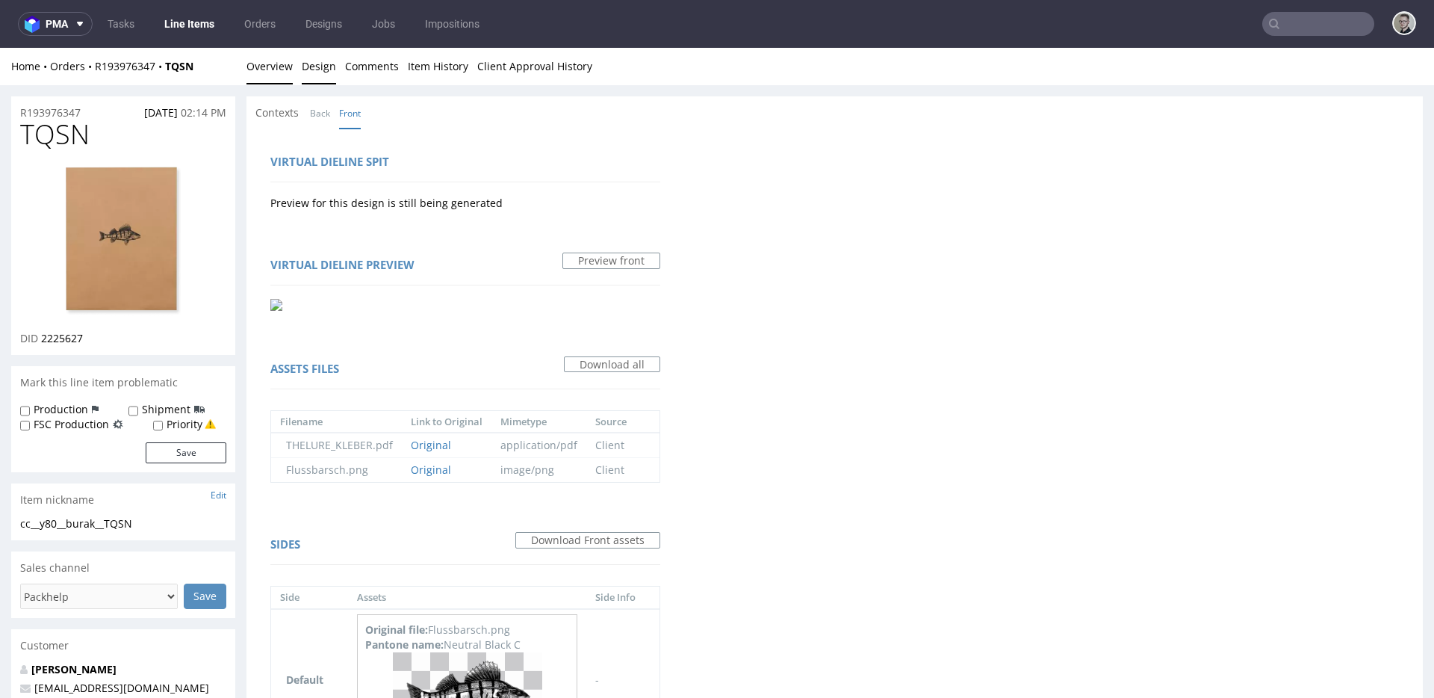
click at [264, 73] on link "Overview" at bounding box center [270, 66] width 46 height 37
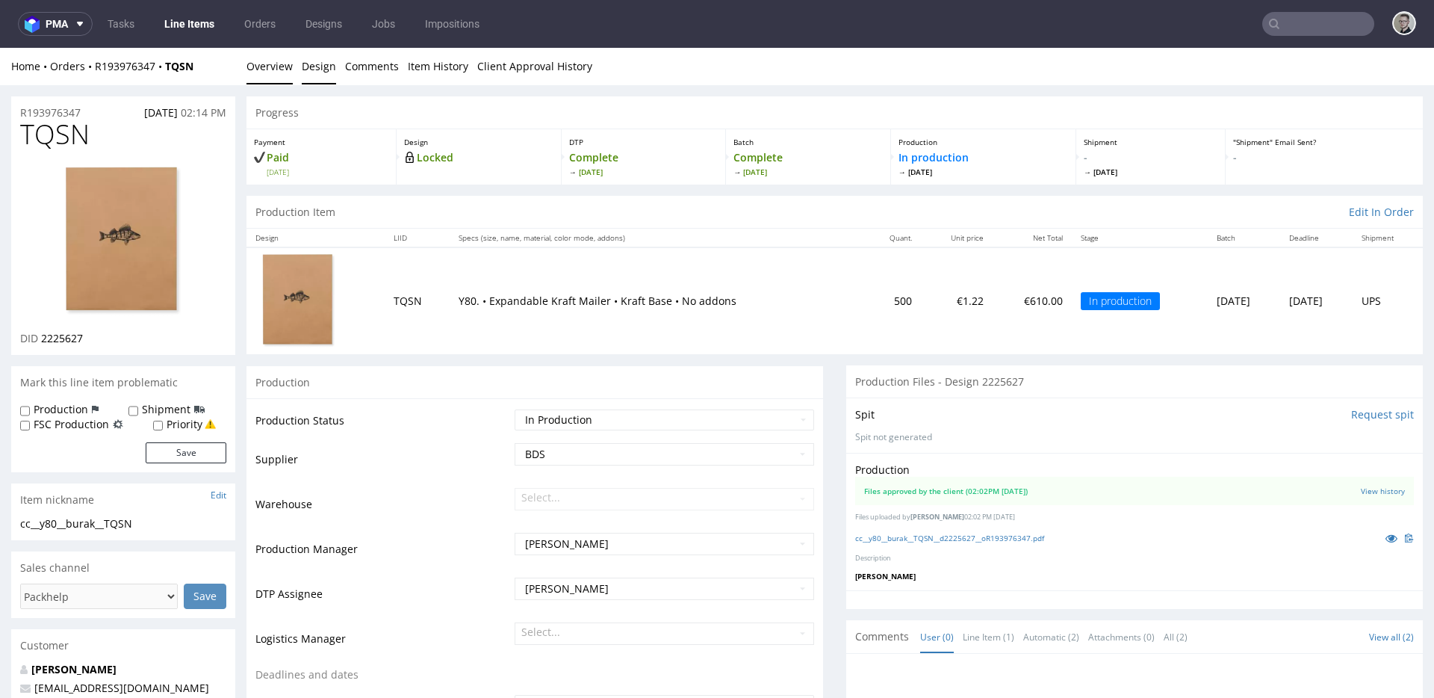
click at [329, 68] on link "Design" at bounding box center [319, 66] width 34 height 37
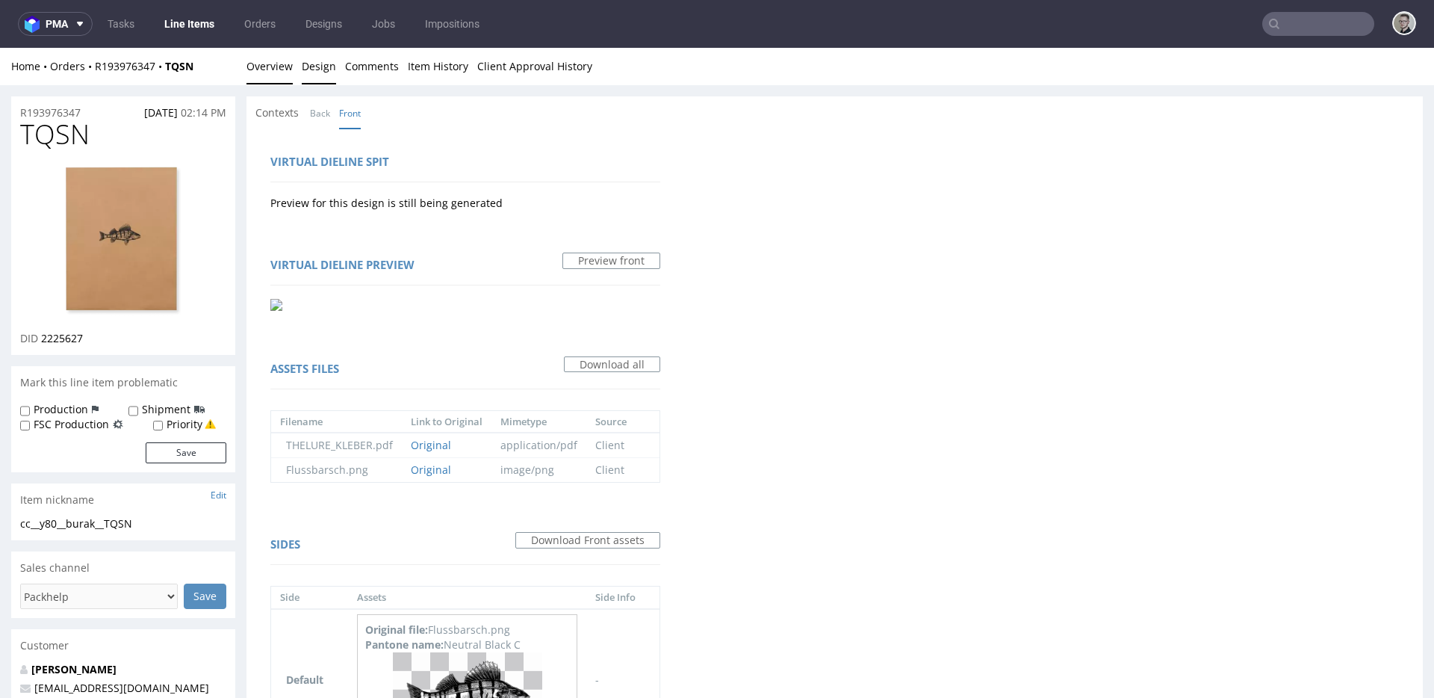
click at [265, 72] on link "Overview" at bounding box center [270, 66] width 46 height 37
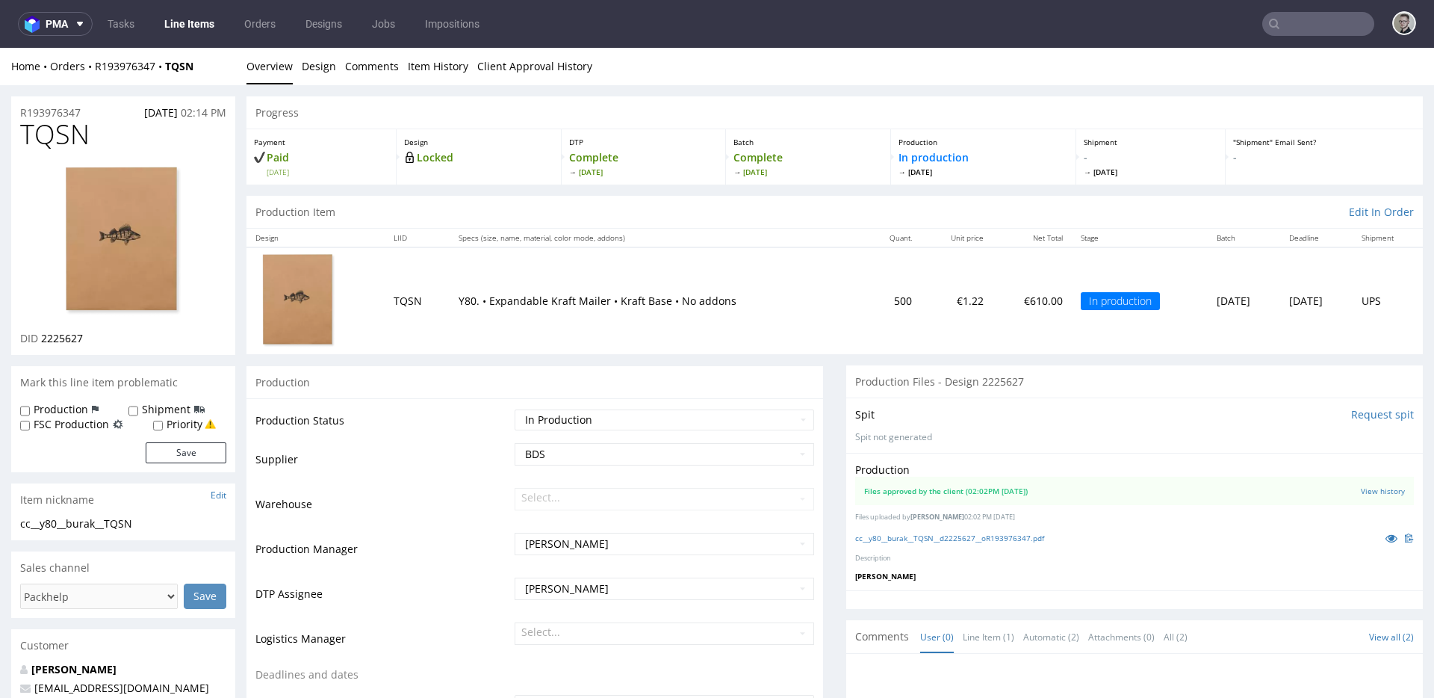
click at [607, 383] on div "Production" at bounding box center [535, 382] width 577 height 34
click at [296, 58] on div "Home Orders R193976347 TQSN Overview Design Comments Item History Client Approv…" at bounding box center [717, 66] width 1434 height 37
click at [302, 61] on link "Design" at bounding box center [319, 66] width 34 height 37
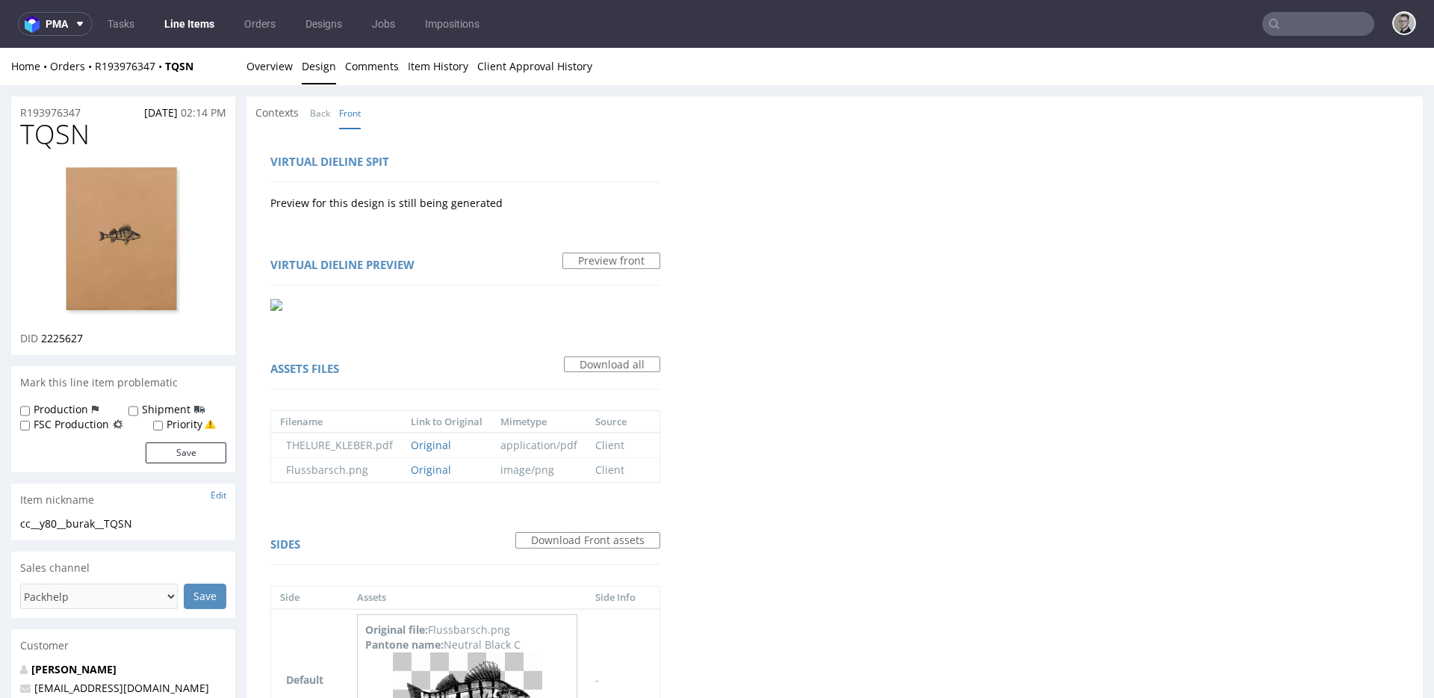
scroll to position [337, 0]
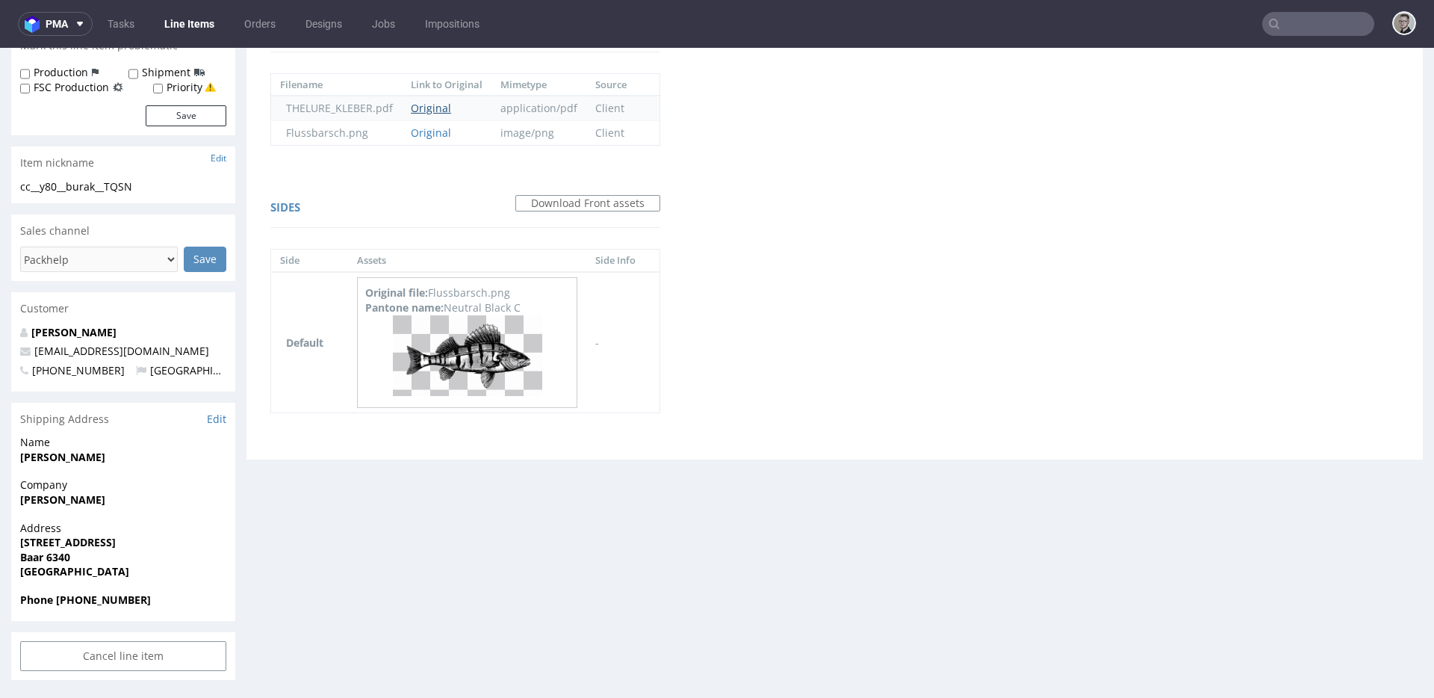
click at [430, 105] on link "Original" at bounding box center [431, 108] width 40 height 14
click at [519, 369] on img at bounding box center [467, 355] width 149 height 81
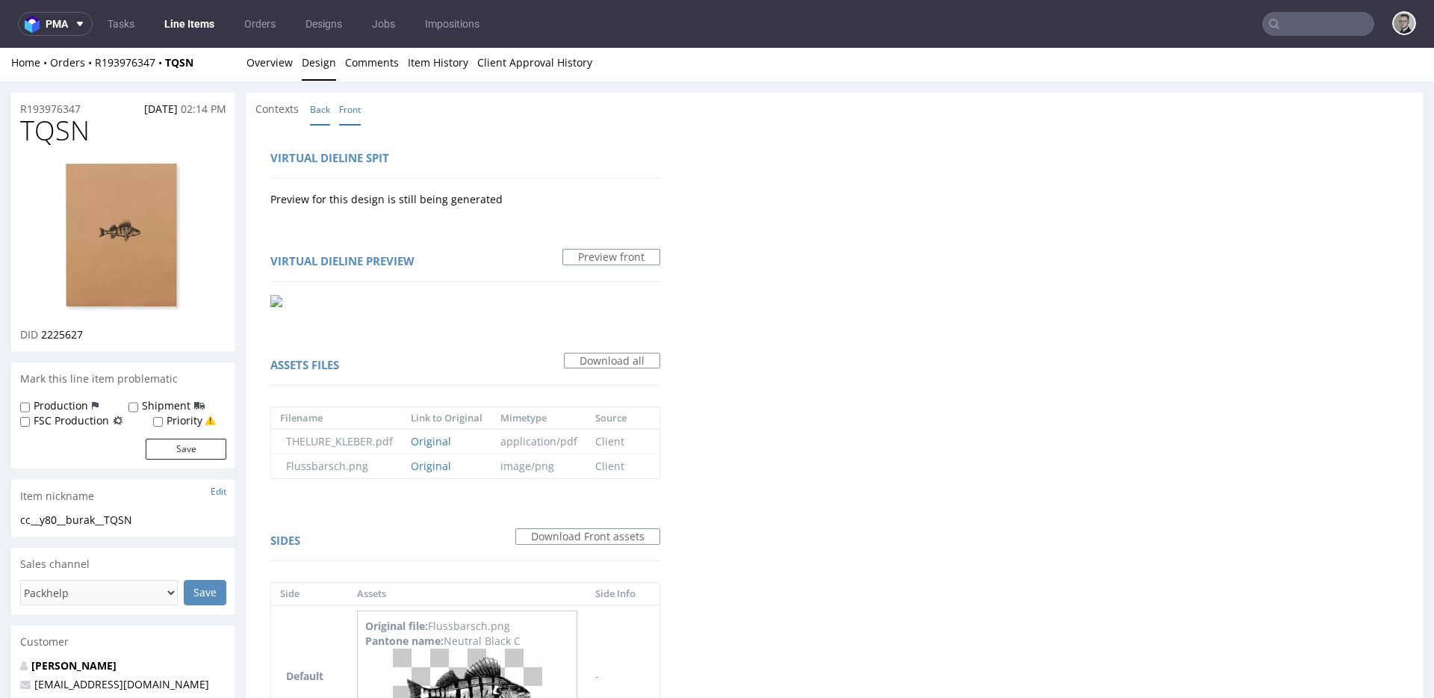
scroll to position [0, 0]
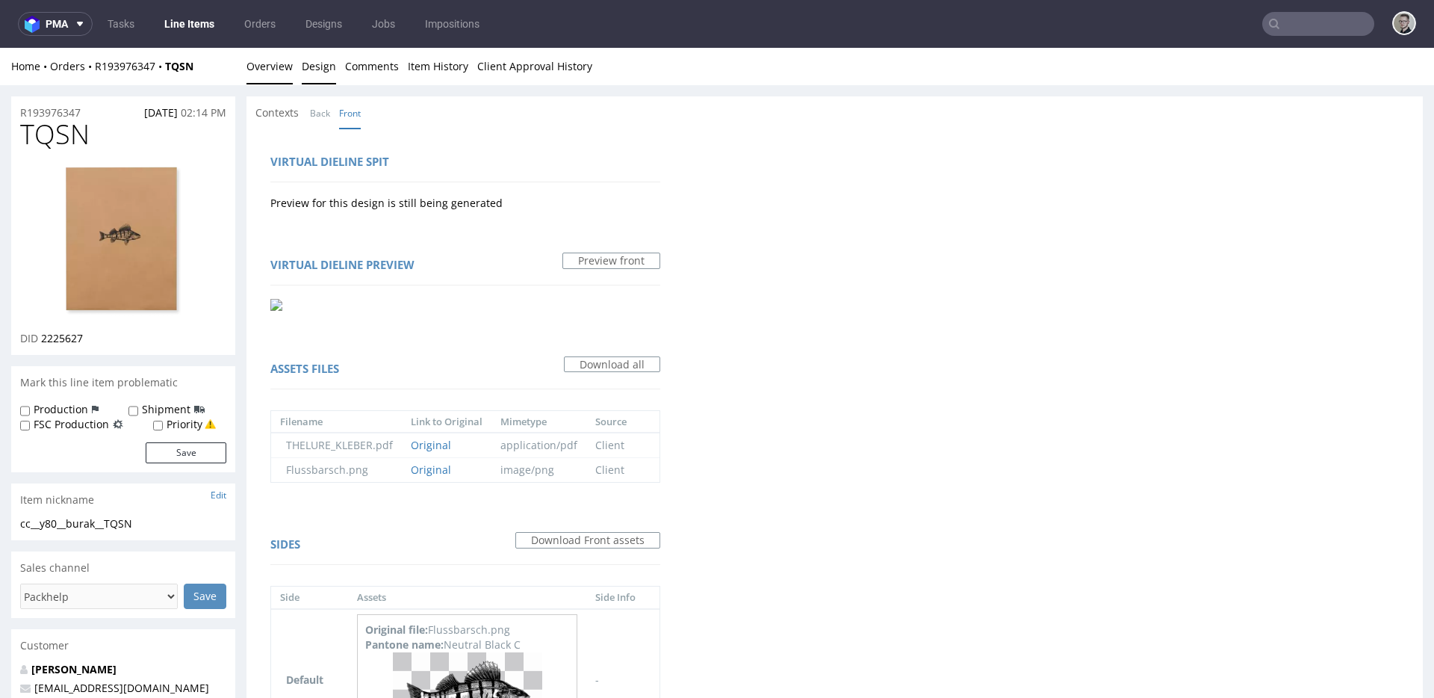
click at [279, 78] on link "Overview" at bounding box center [270, 66] width 46 height 37
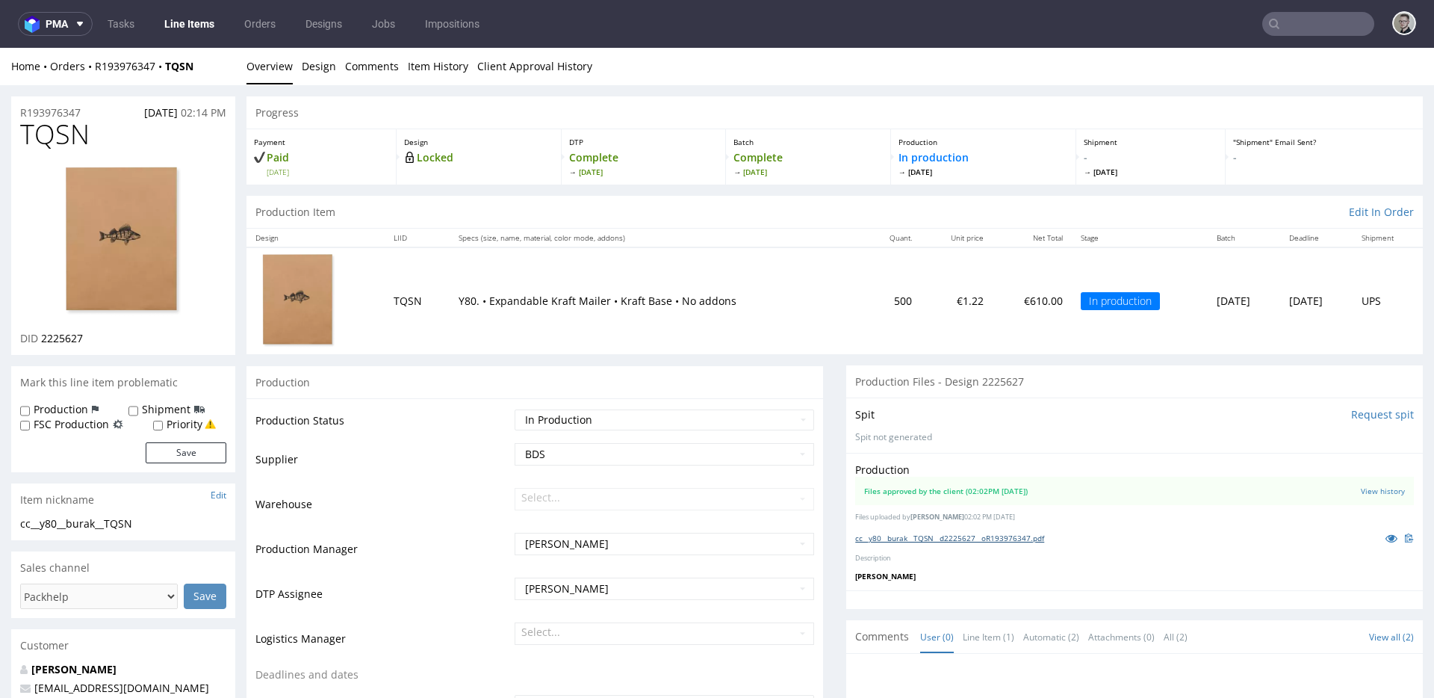
click at [1008, 536] on link "cc__y80__burak__TQSN__d2225627__oR193976347.pdf" at bounding box center [949, 538] width 189 height 10
click at [1331, 31] on input "text" at bounding box center [1318, 24] width 112 height 24
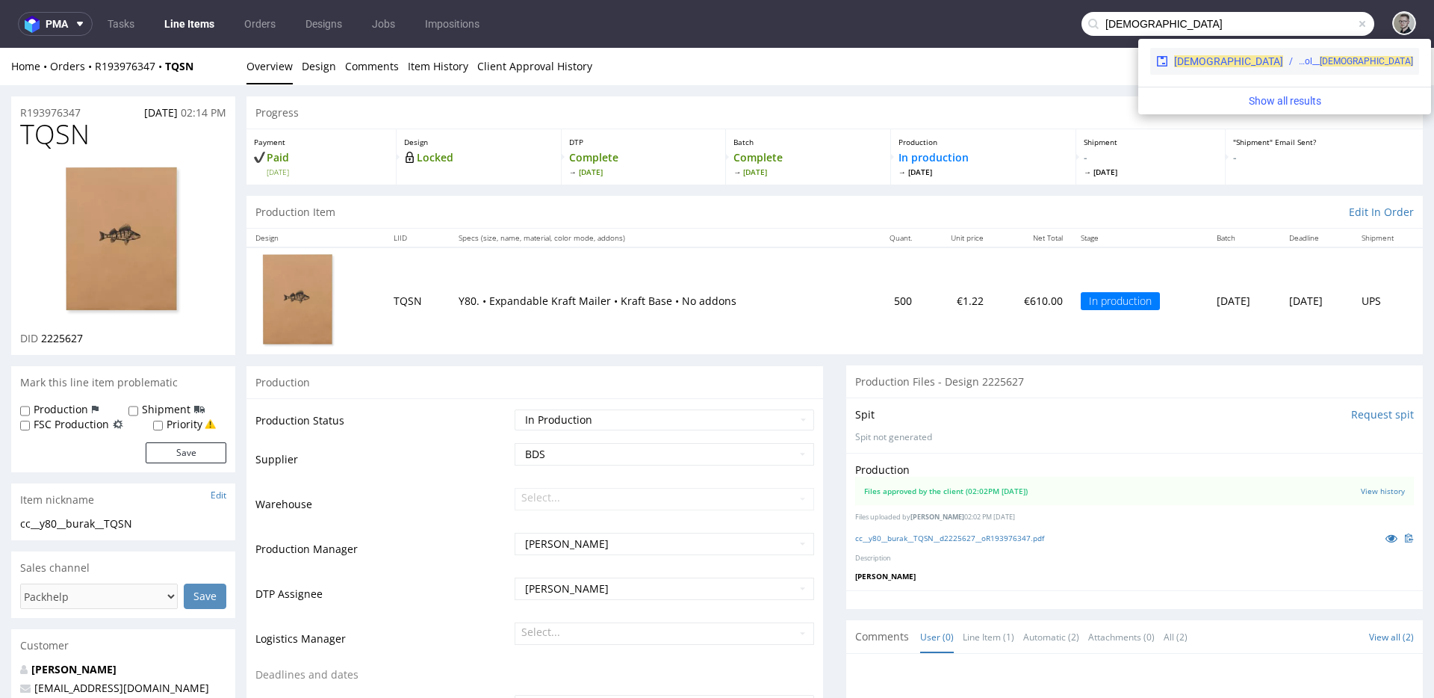
type input "ECIX"
drag, startPoint x: 1256, startPoint y: 66, endPoint x: 1256, endPoint y: 18, distance: 47.8
click at [1299, 66] on div "ph-zapier__f65__agnieszka_malicka_moa_sol__ ECIX" at bounding box center [1356, 61] width 114 height 13
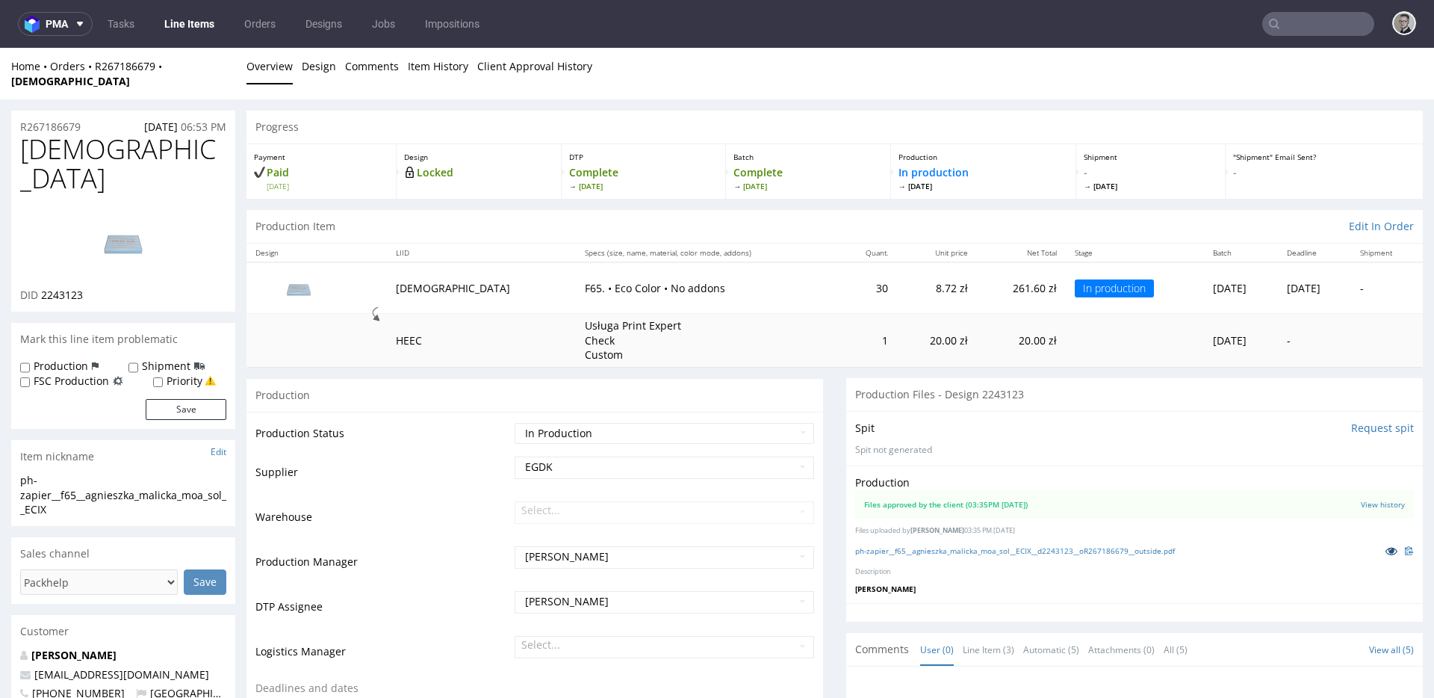
click at [1386, 545] on icon at bounding box center [1392, 550] width 12 height 10
click at [324, 65] on link "Design" at bounding box center [319, 66] width 34 height 37
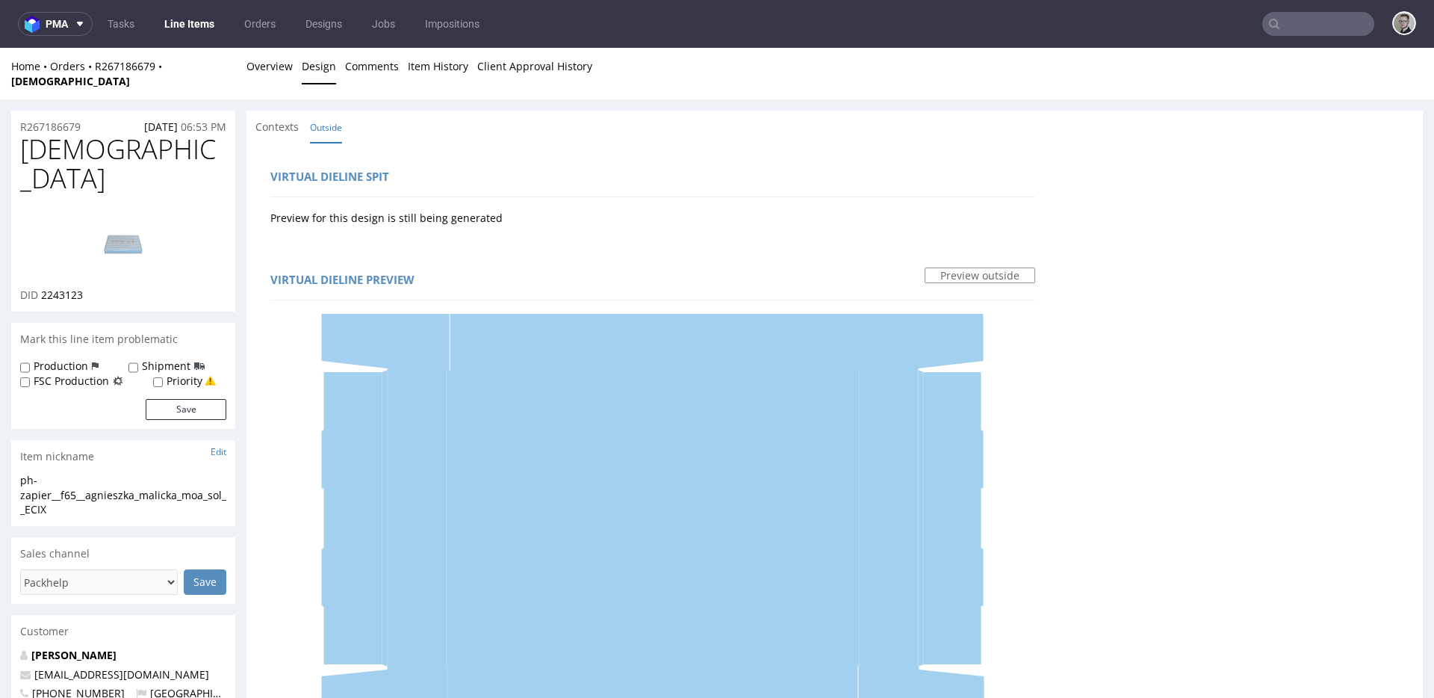
click at [127, 208] on img at bounding box center [123, 241] width 120 height 67
click at [278, 62] on link "Overview" at bounding box center [270, 66] width 46 height 37
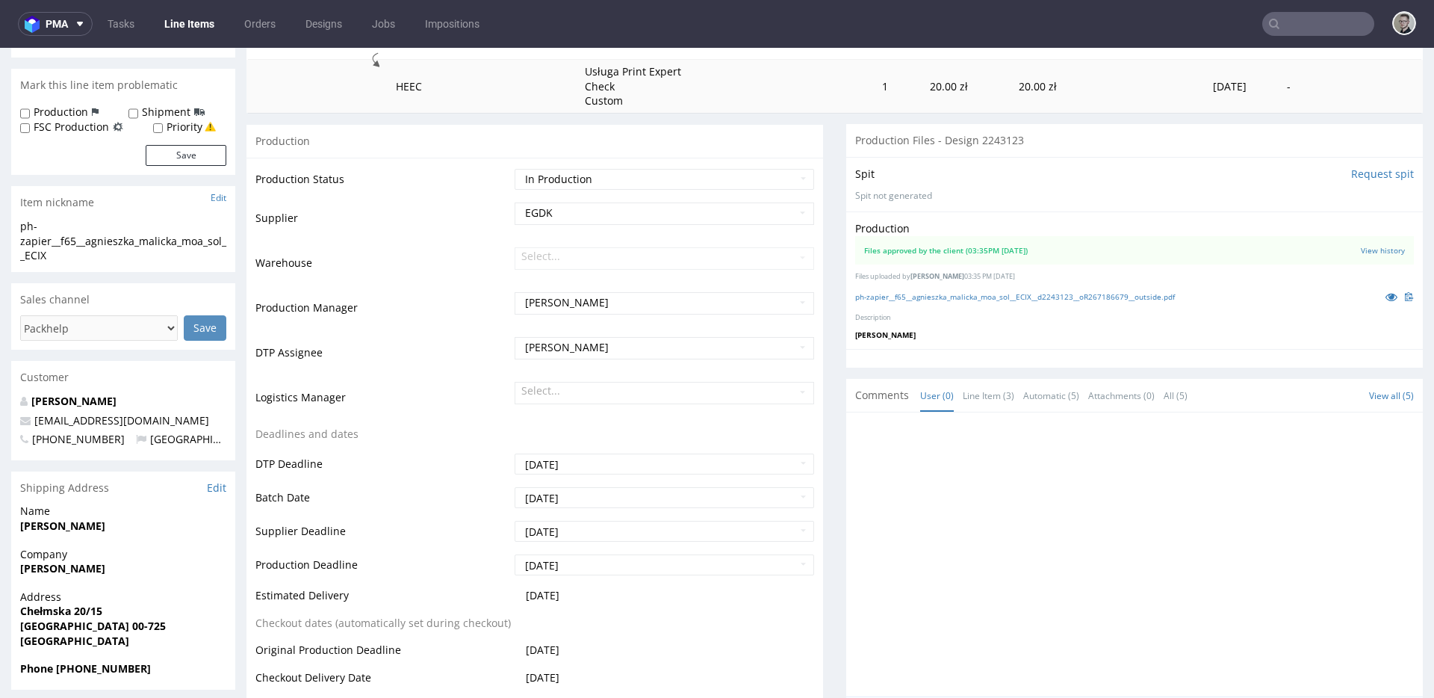
scroll to position [254, 0]
click at [1386, 291] on icon at bounding box center [1392, 296] width 12 height 10
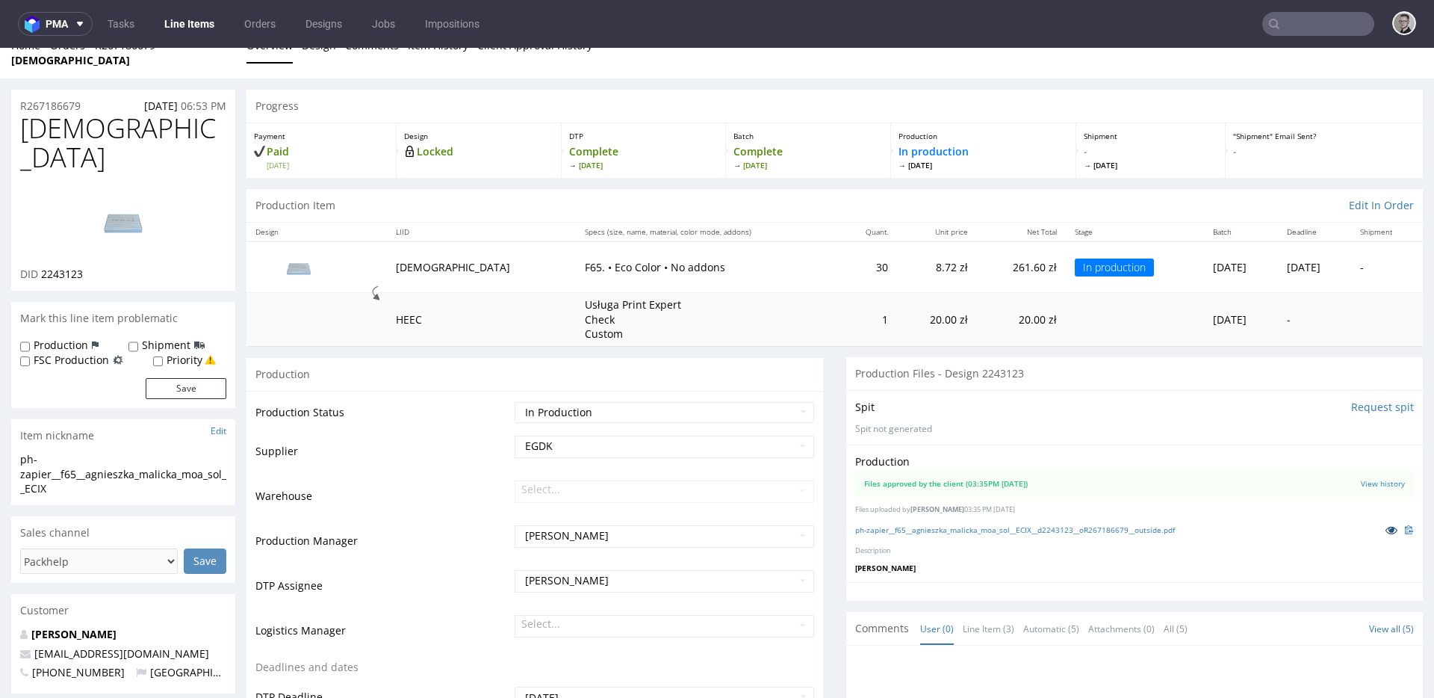
scroll to position [0, 0]
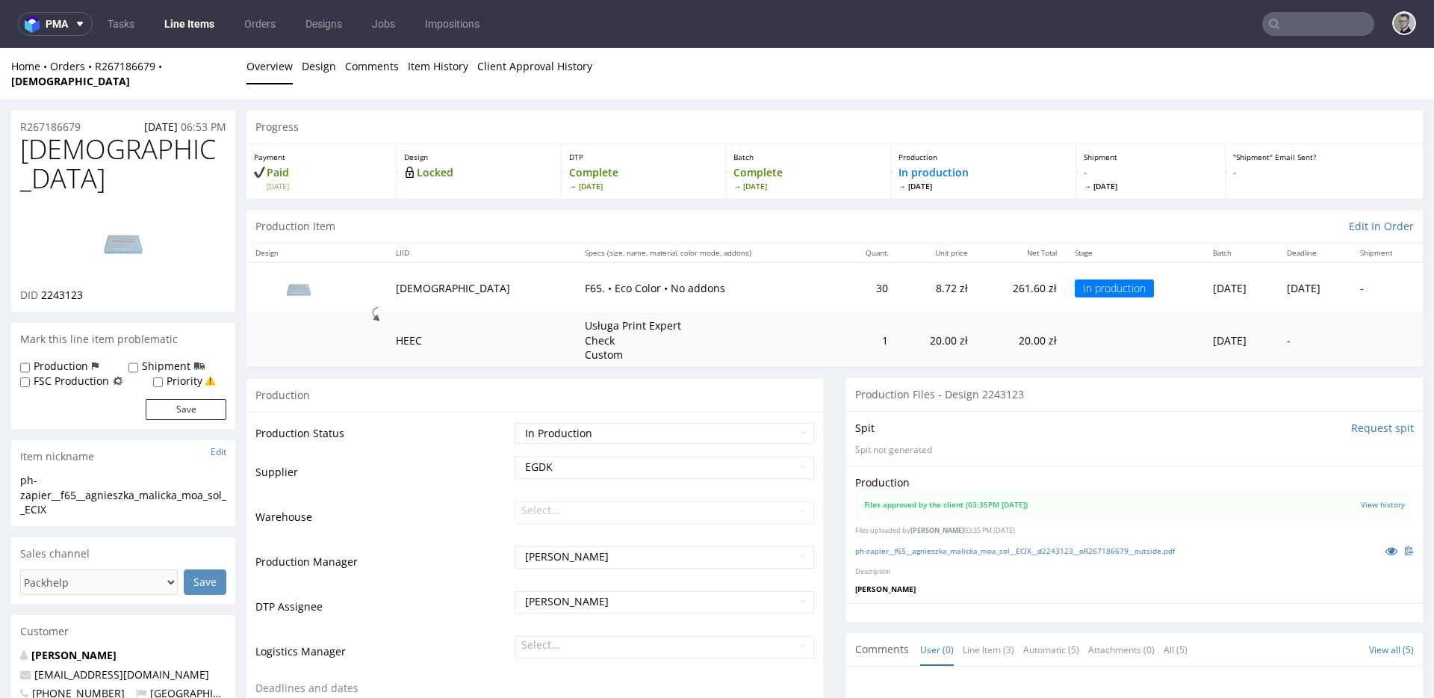
click at [51, 134] on span "ECIX" at bounding box center [123, 163] width 206 height 59
click at [116, 208] on img at bounding box center [123, 241] width 120 height 67
click at [1386, 545] on icon at bounding box center [1392, 550] width 12 height 10
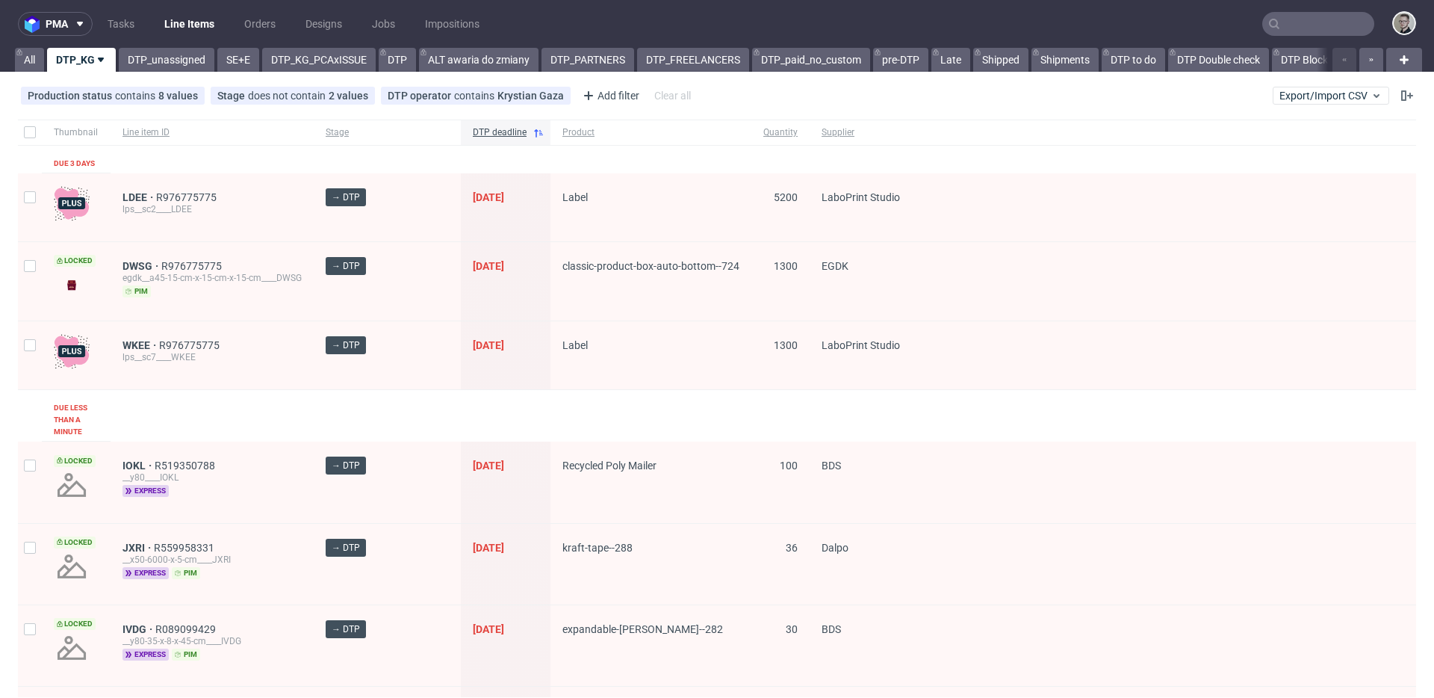
click at [1332, 31] on input "text" at bounding box center [1318, 24] width 112 height 24
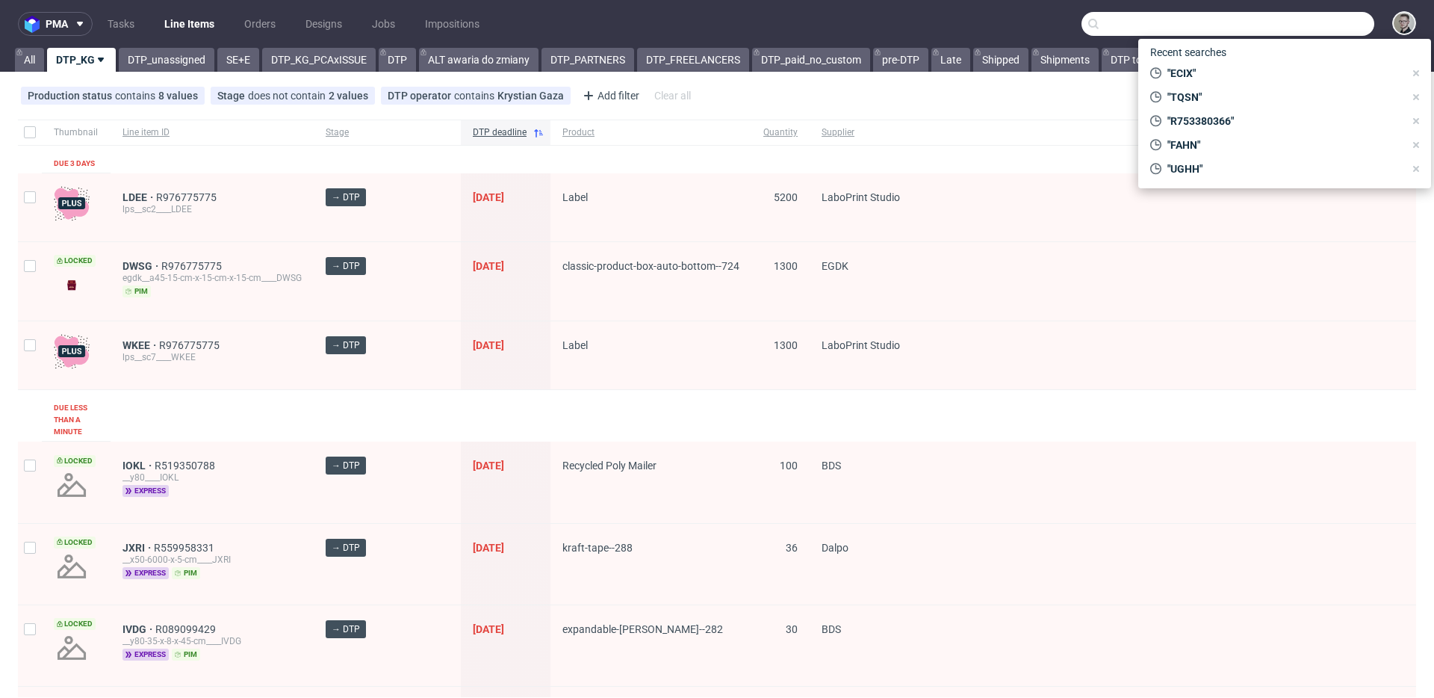
paste input "ZSZW"
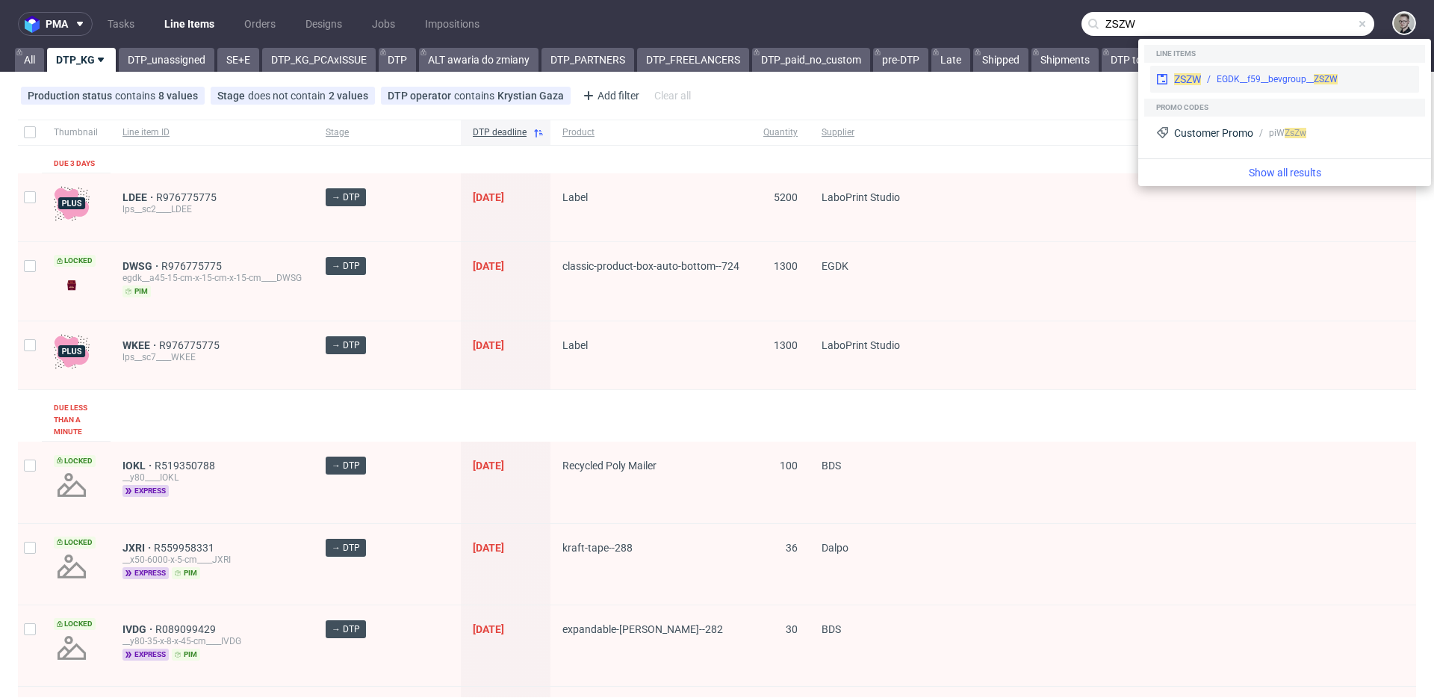
type input "ZSZW"
click at [1334, 81] on span "ZSZW" at bounding box center [1326, 79] width 24 height 10
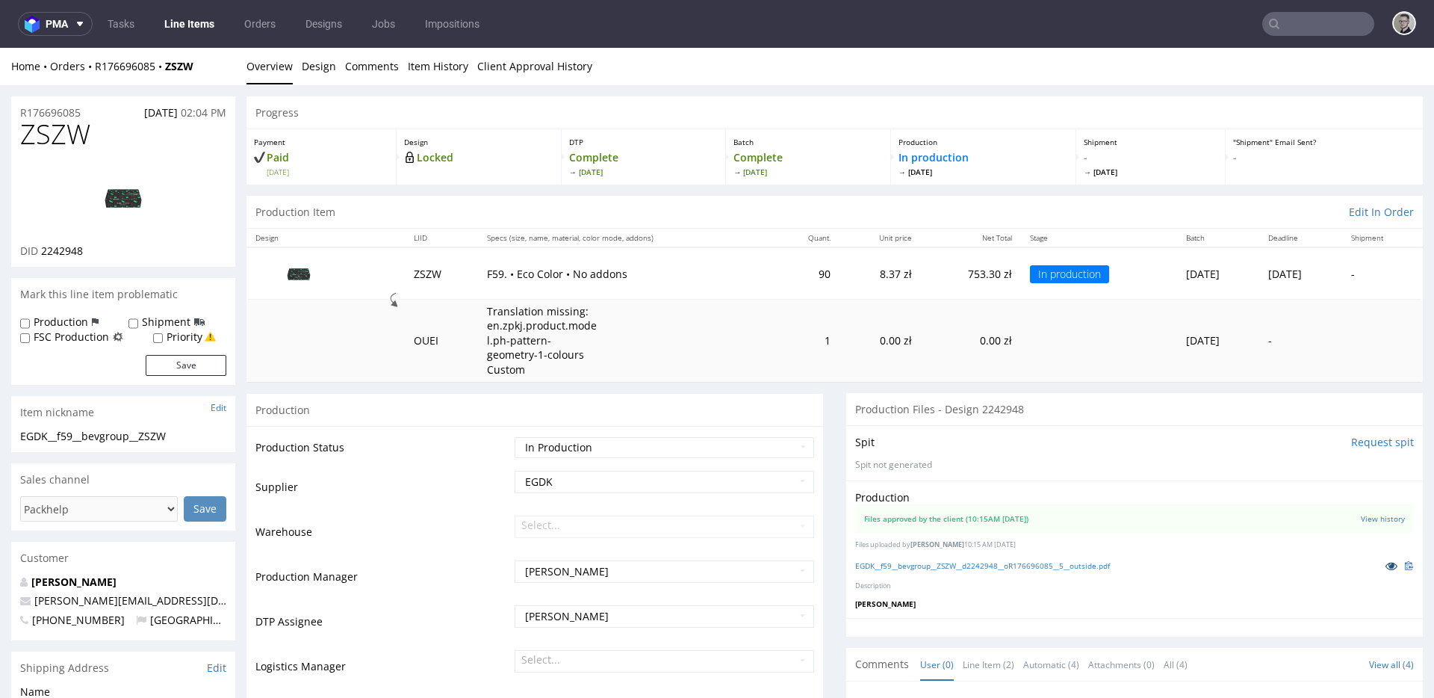
click at [1386, 568] on icon at bounding box center [1392, 565] width 12 height 10
click at [318, 73] on link "Design" at bounding box center [319, 66] width 34 height 37
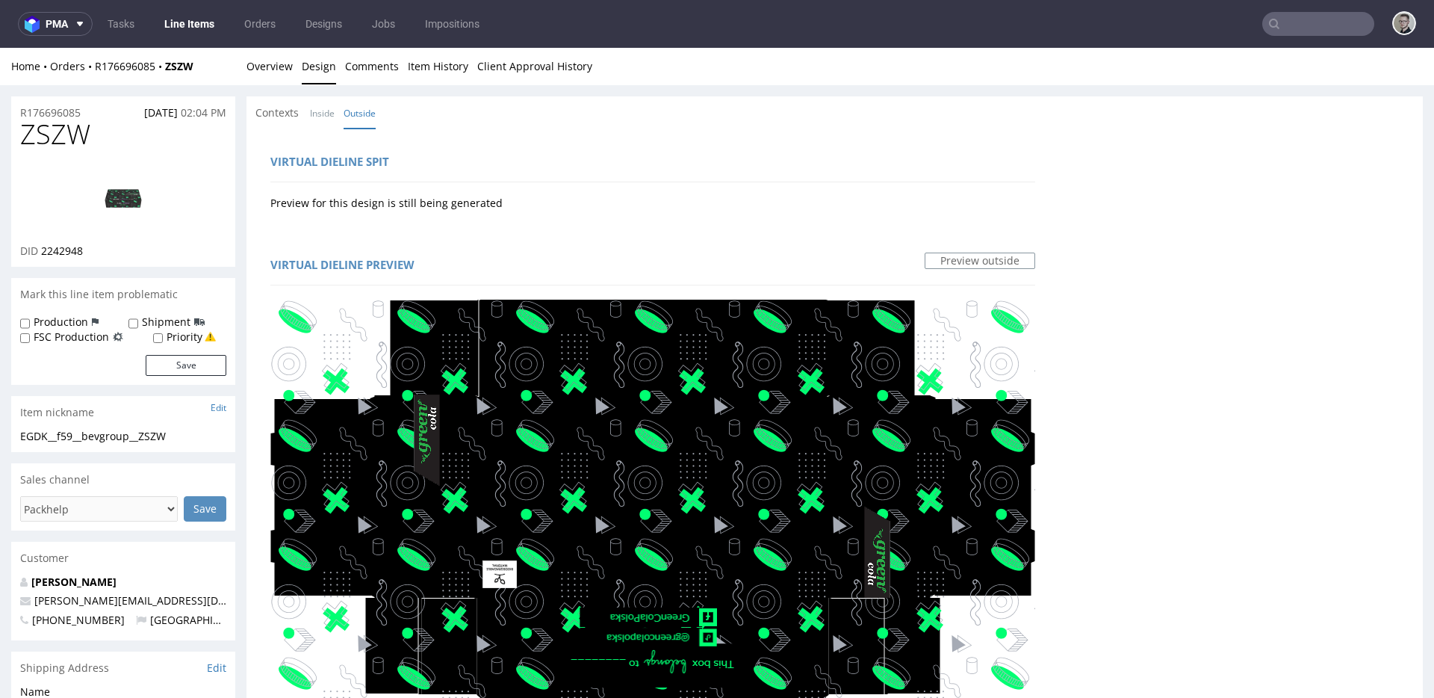
click at [106, 185] on img at bounding box center [123, 197] width 120 height 67
click at [266, 73] on link "Overview" at bounding box center [270, 66] width 46 height 37
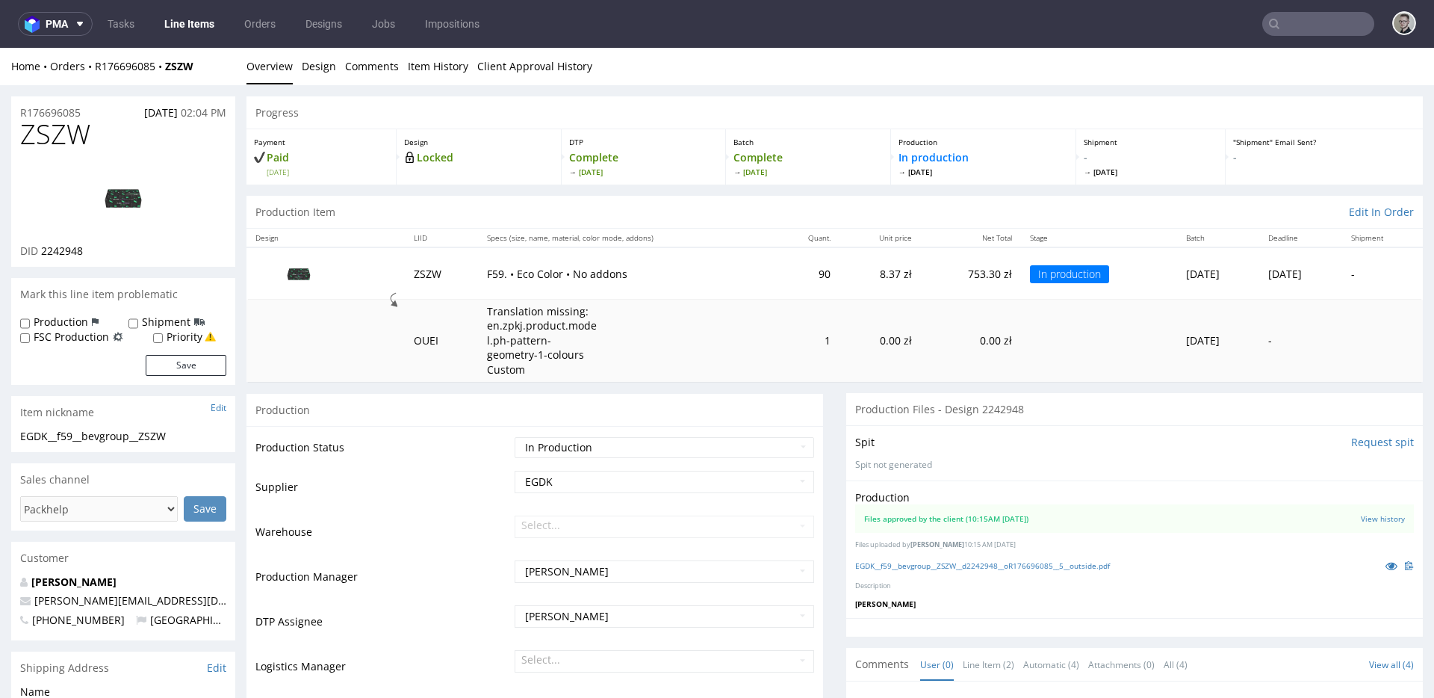
click at [1296, 26] on input "text" at bounding box center [1318, 24] width 112 height 24
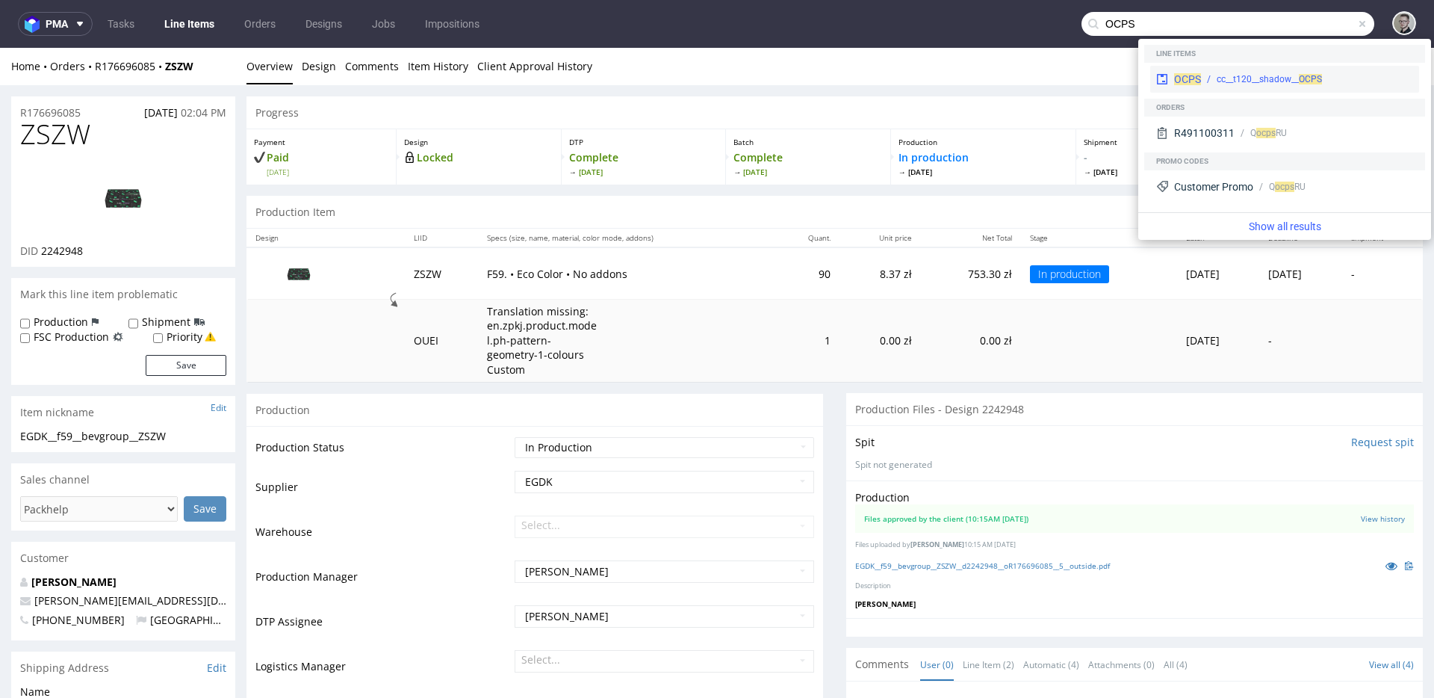
type input "OCPS"
click at [1310, 75] on span "OCPS" at bounding box center [1310, 79] width 23 height 10
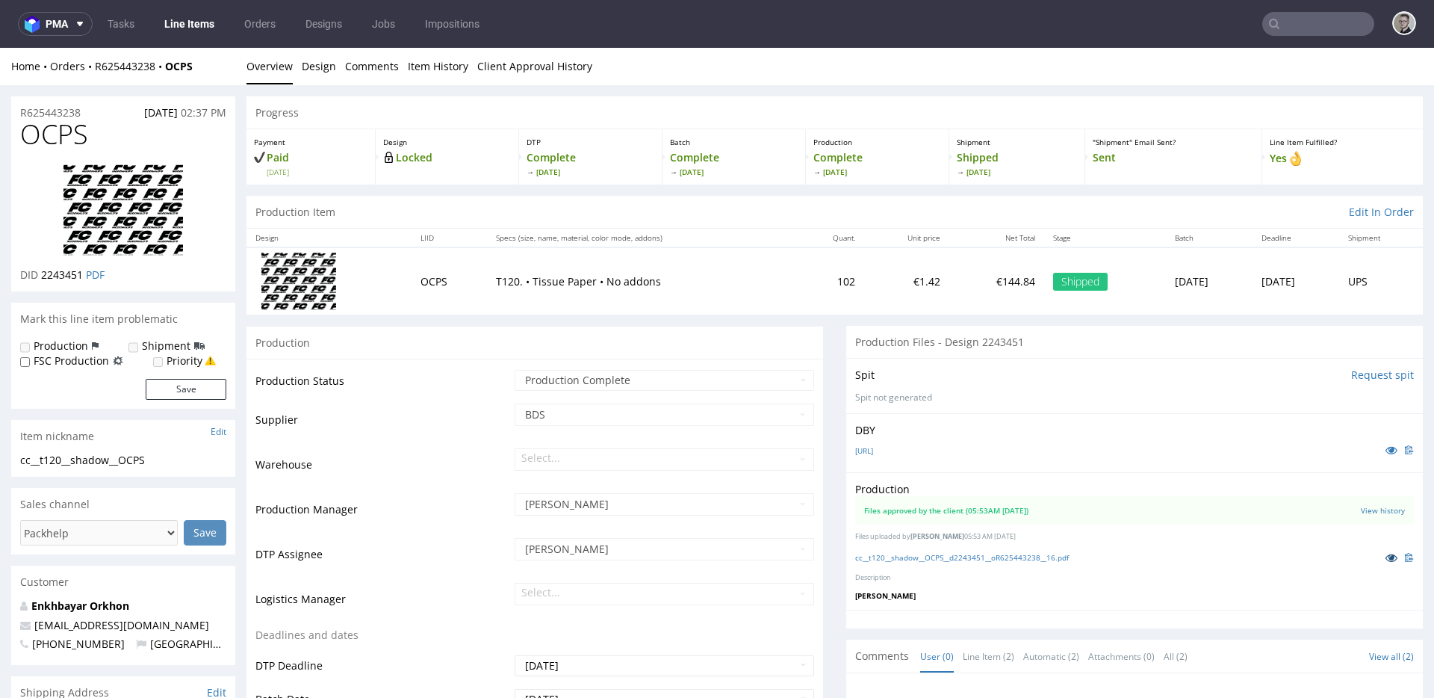
click at [1386, 561] on icon at bounding box center [1392, 557] width 12 height 10
click at [873, 452] on link "MOTIF_PAPIER_SOIE.ai" at bounding box center [864, 450] width 18 height 10
click at [982, 560] on link "cc__t120__shadow__OCPS__d2243451__oR625443238__16.pdf" at bounding box center [962, 557] width 214 height 10
click at [120, 238] on img at bounding box center [123, 209] width 120 height 91
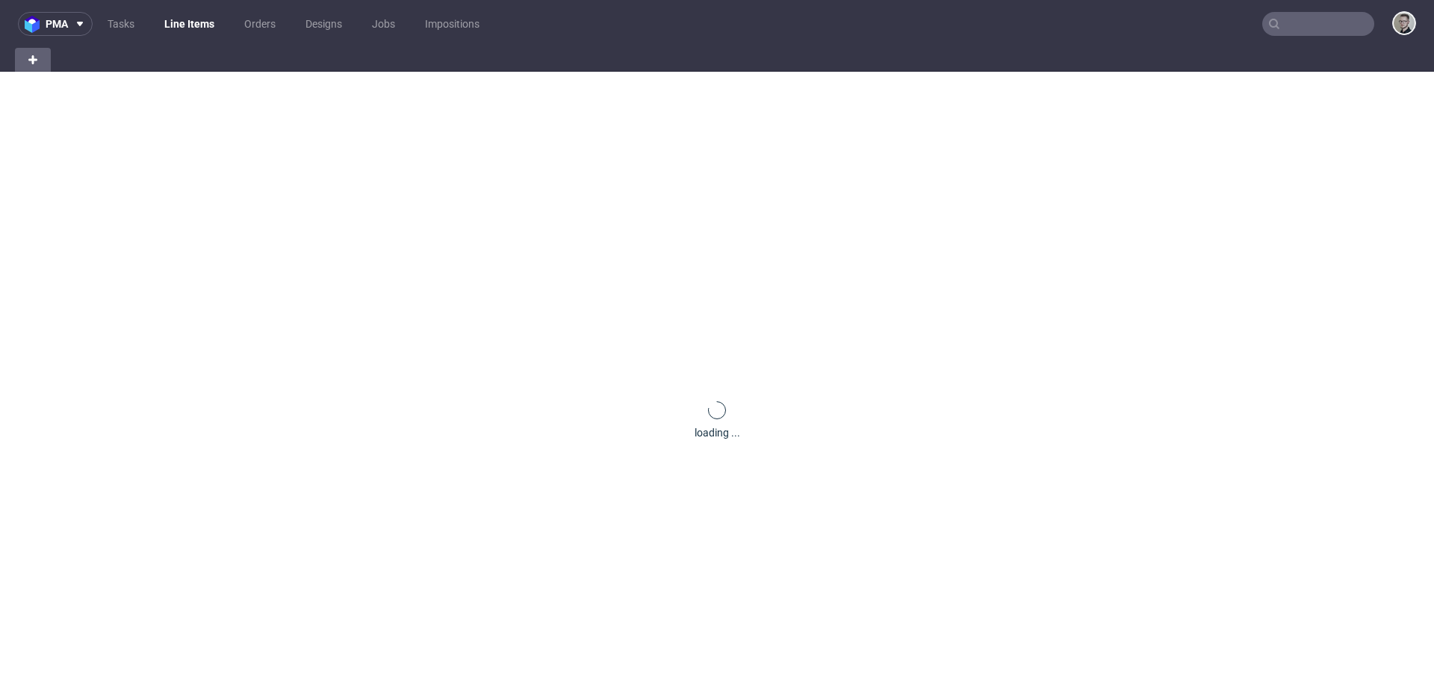
click at [1295, 32] on input "text" at bounding box center [1318, 24] width 112 height 24
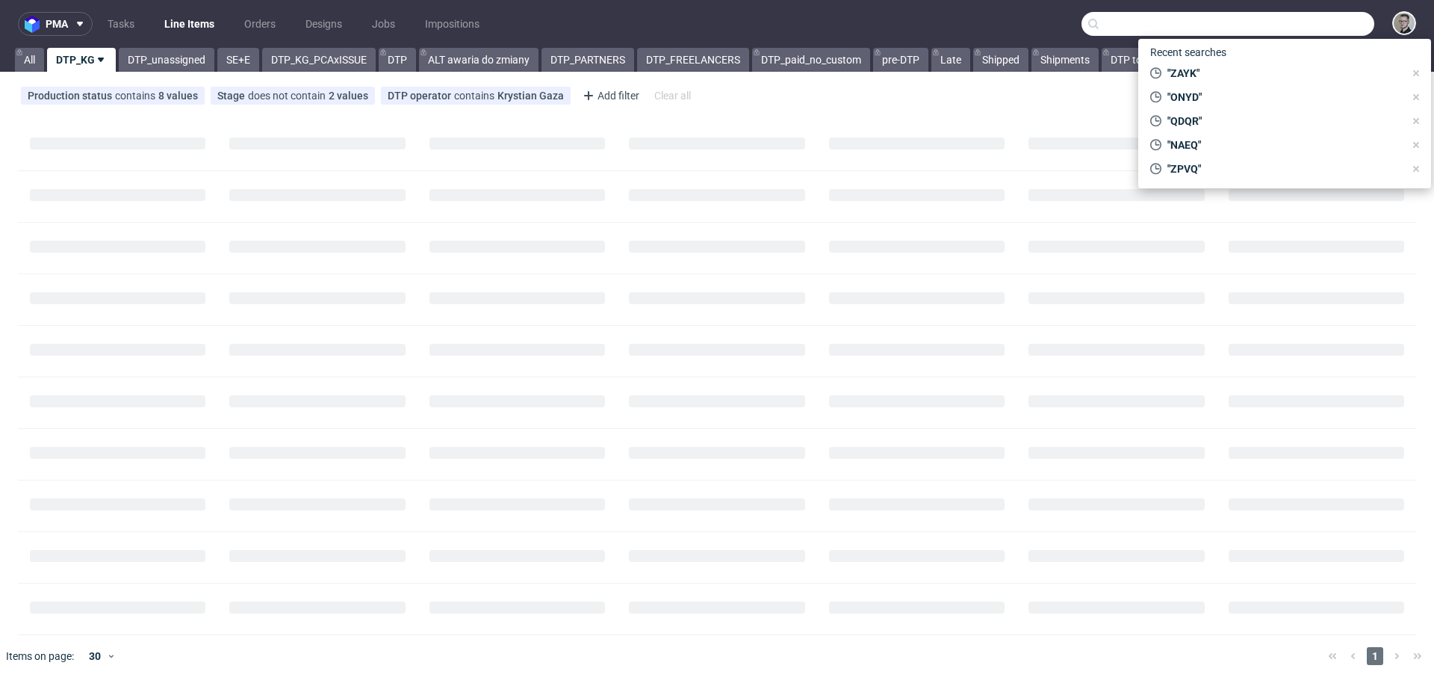
paste input "TQSN"
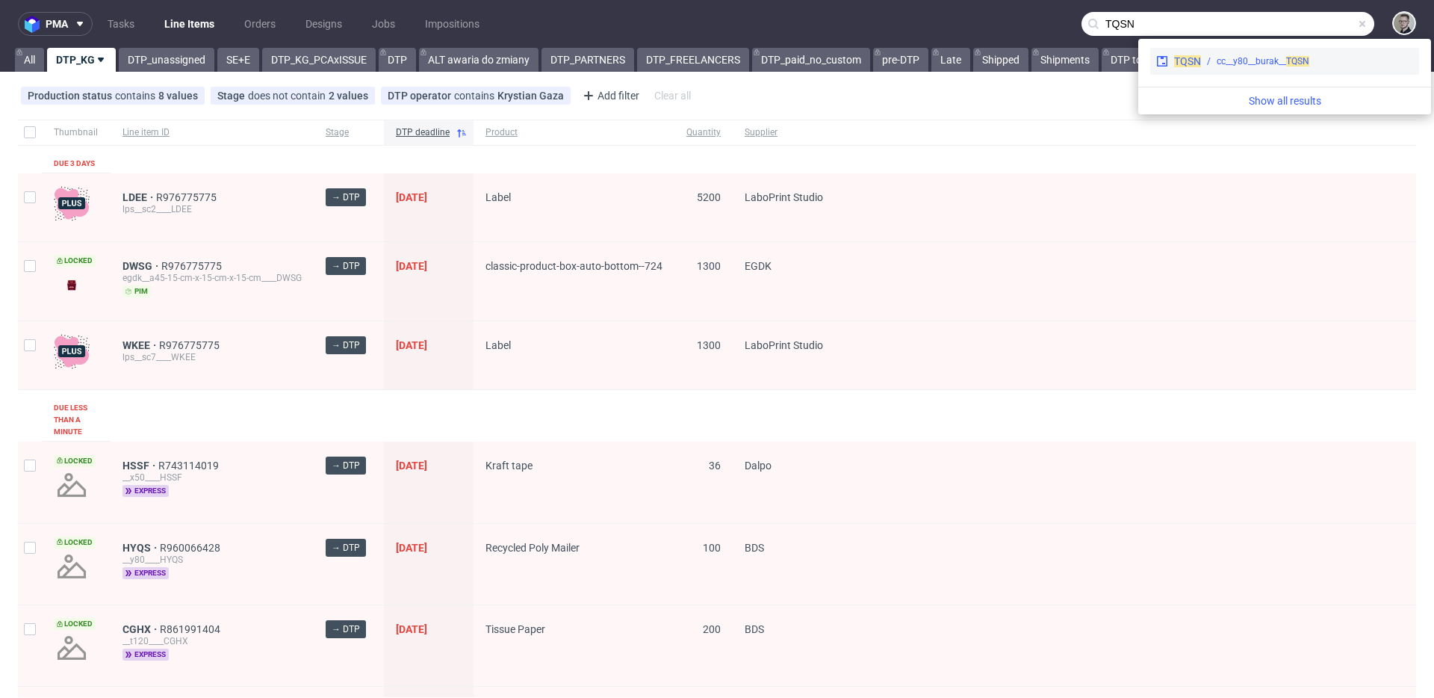
type input "TQSN"
click at [1257, 63] on div "cc__y80__burak__ TQSN" at bounding box center [1263, 61] width 93 height 13
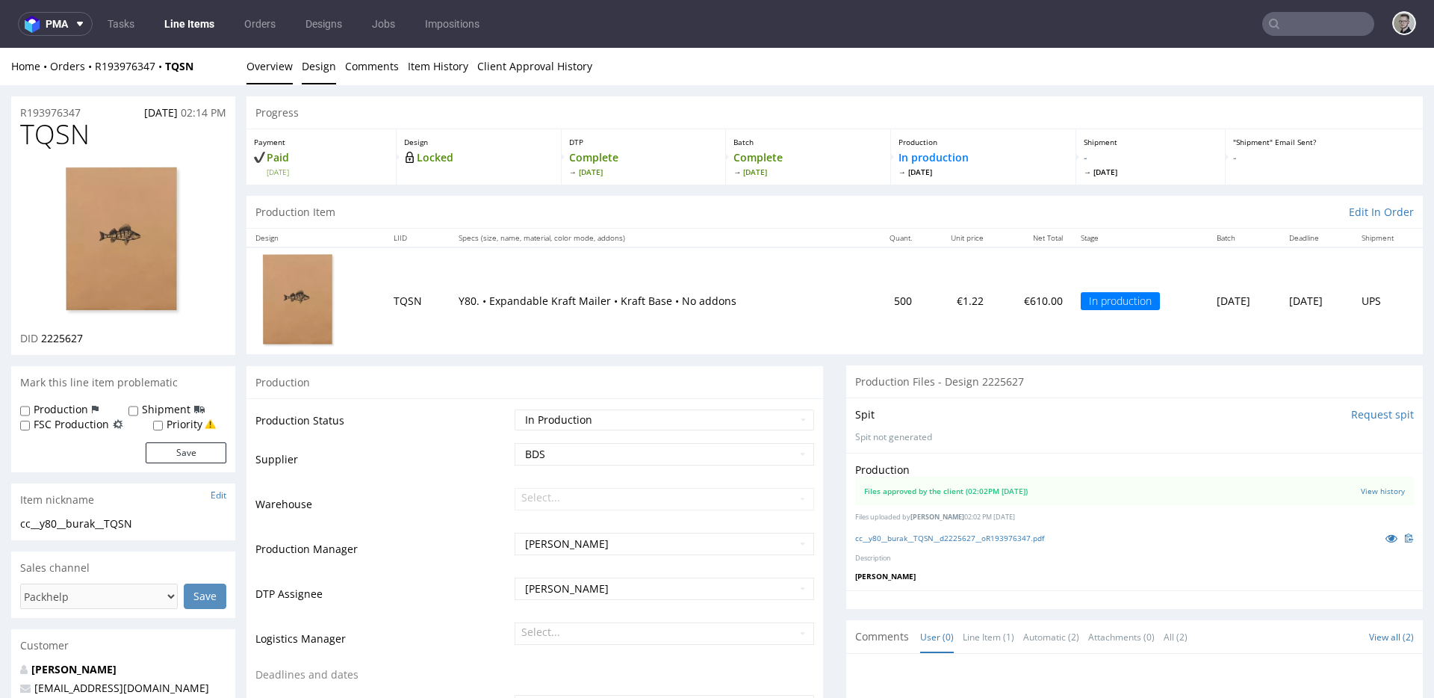
click at [320, 65] on link "Design" at bounding box center [319, 66] width 34 height 37
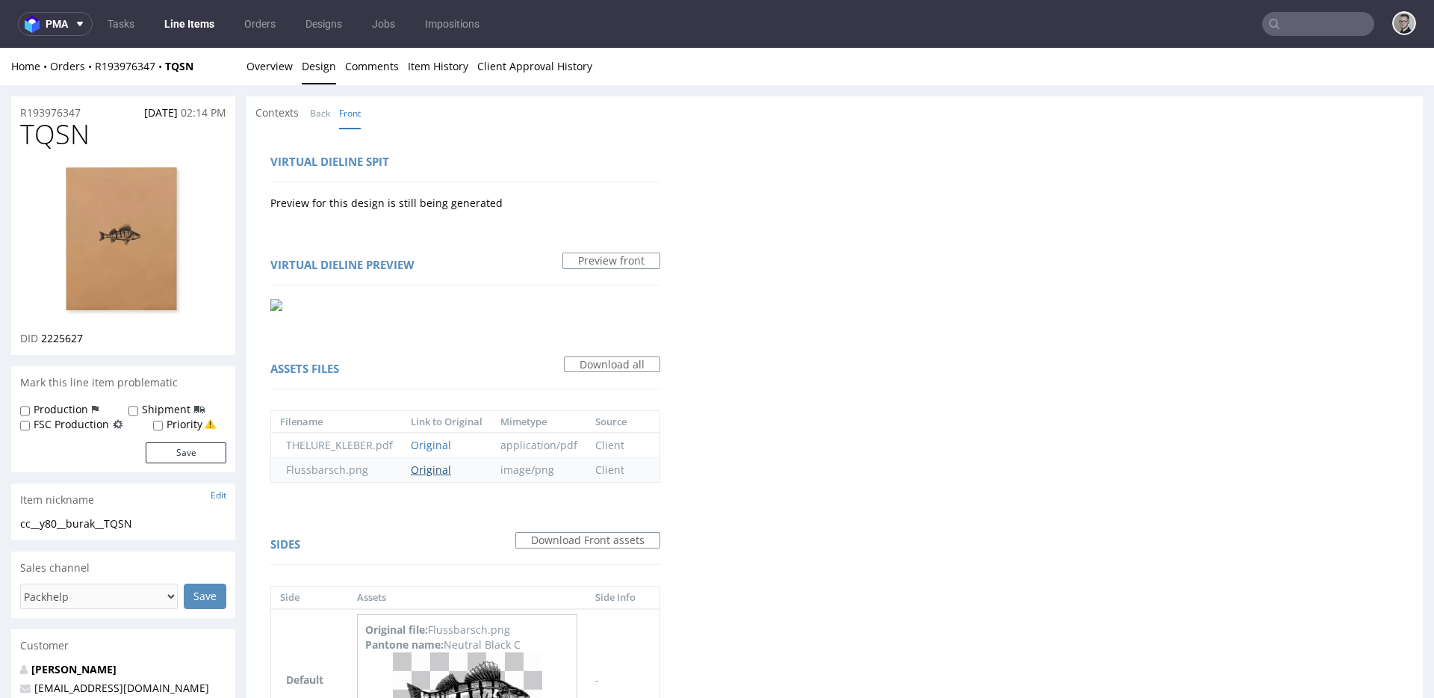
click at [435, 465] on link "Original" at bounding box center [431, 469] width 40 height 14
click at [320, 117] on link "Back" at bounding box center [320, 113] width 20 height 32
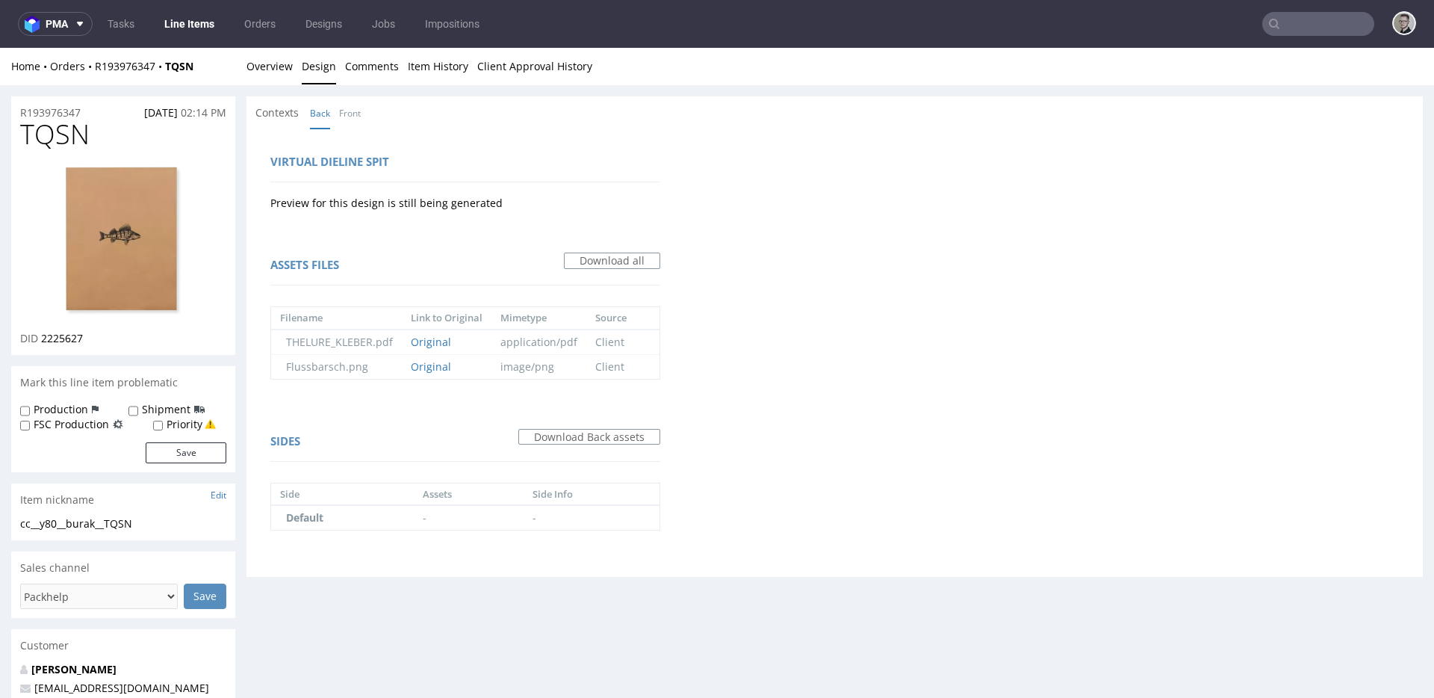
click at [291, 81] on div "Home Orders R193976347 TQSN Overview Design Comments Item History Client Approv…" at bounding box center [717, 66] width 1434 height 37
click at [279, 64] on link "Overview" at bounding box center [270, 66] width 46 height 37
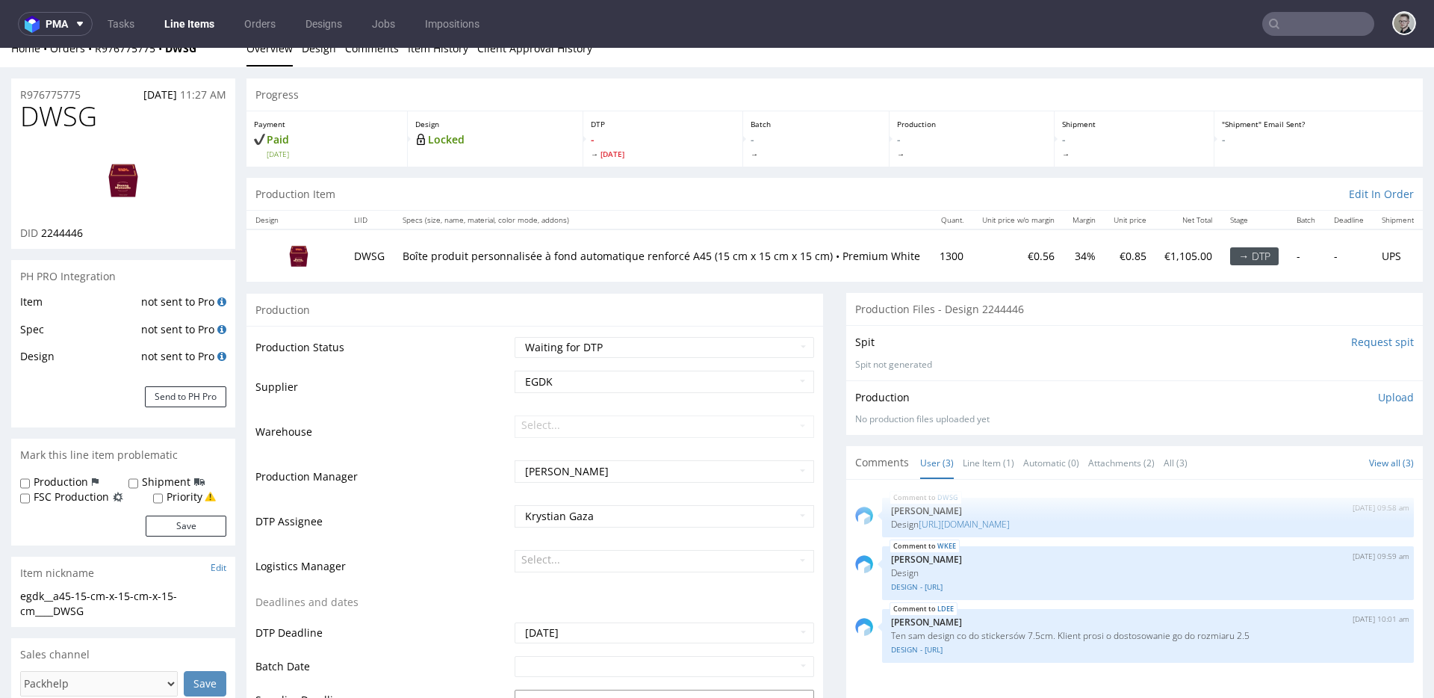
scroll to position [19, 0]
click at [638, 350] on select "Waiting for Artwork Waiting for Diecut Waiting for Mockup Waiting for DTP Waiti…" at bounding box center [665, 346] width 300 height 21
select select "dtp_in_process"
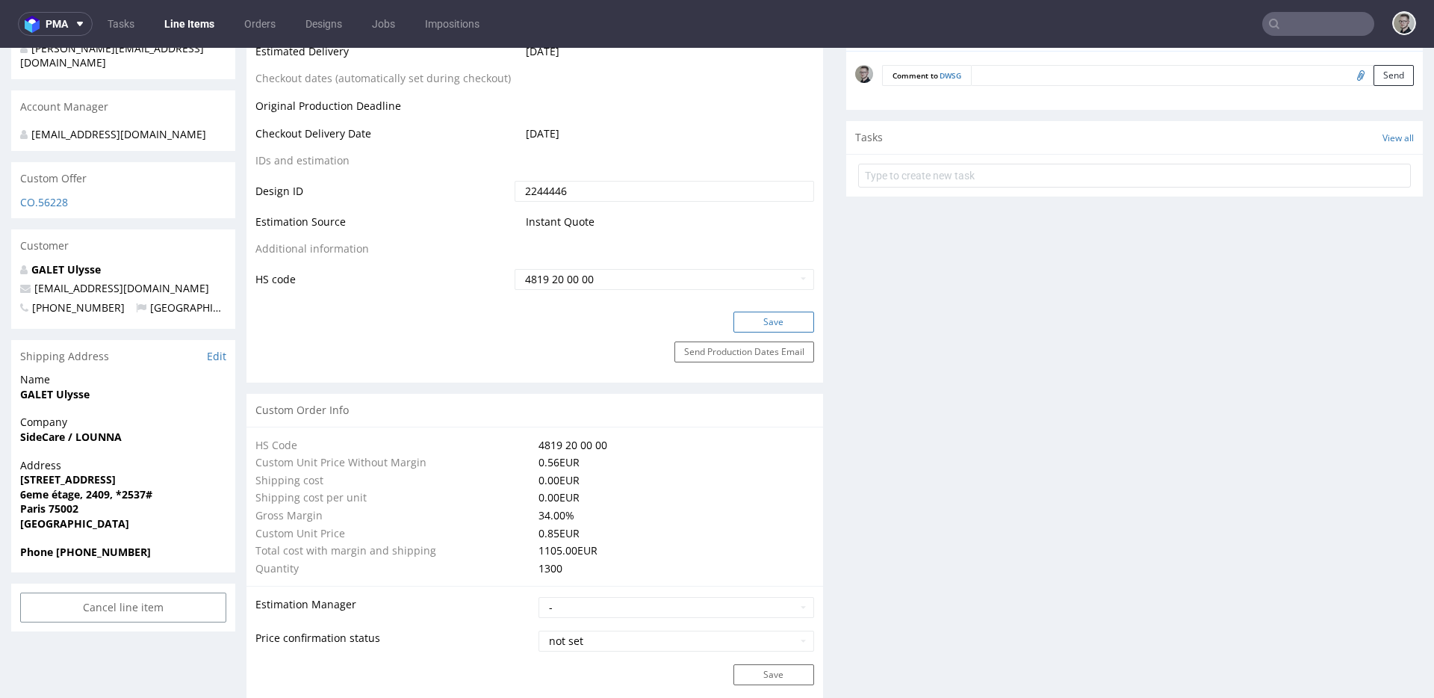
click at [771, 320] on button "Save" at bounding box center [774, 321] width 81 height 21
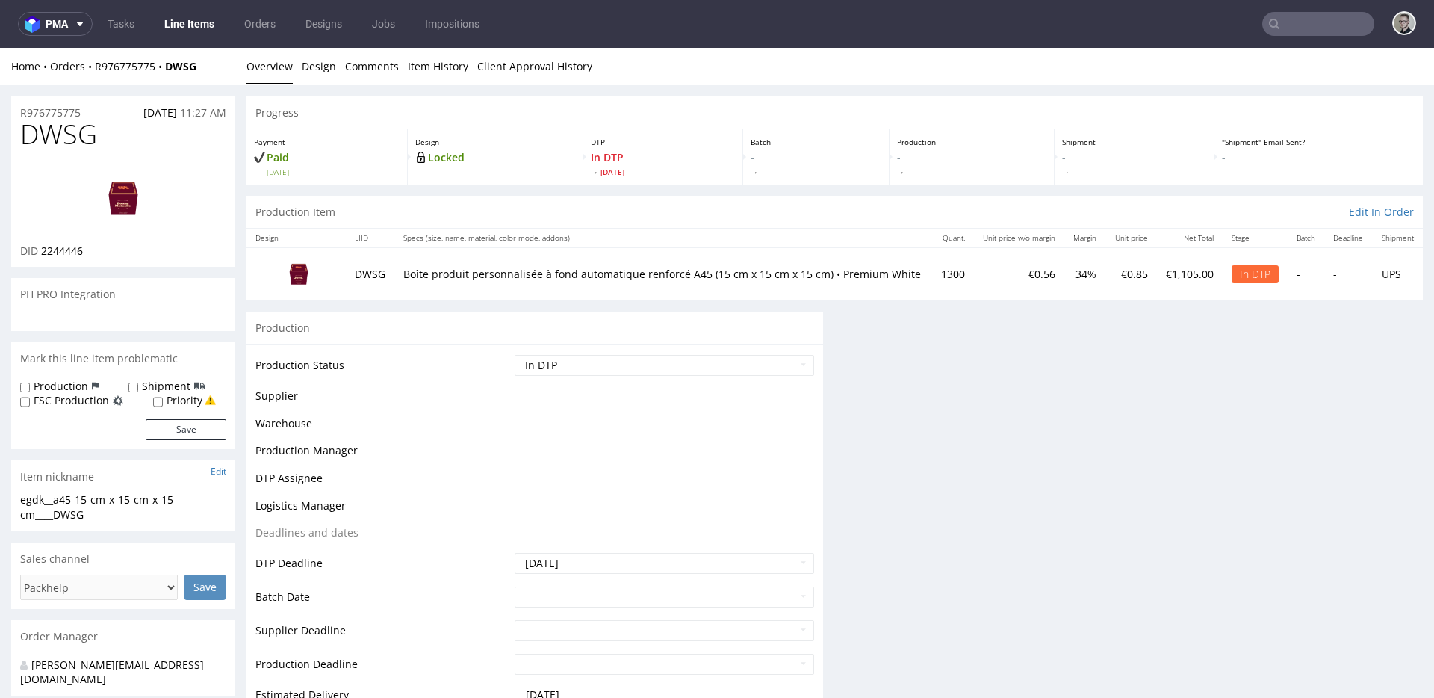
scroll to position [0, 0]
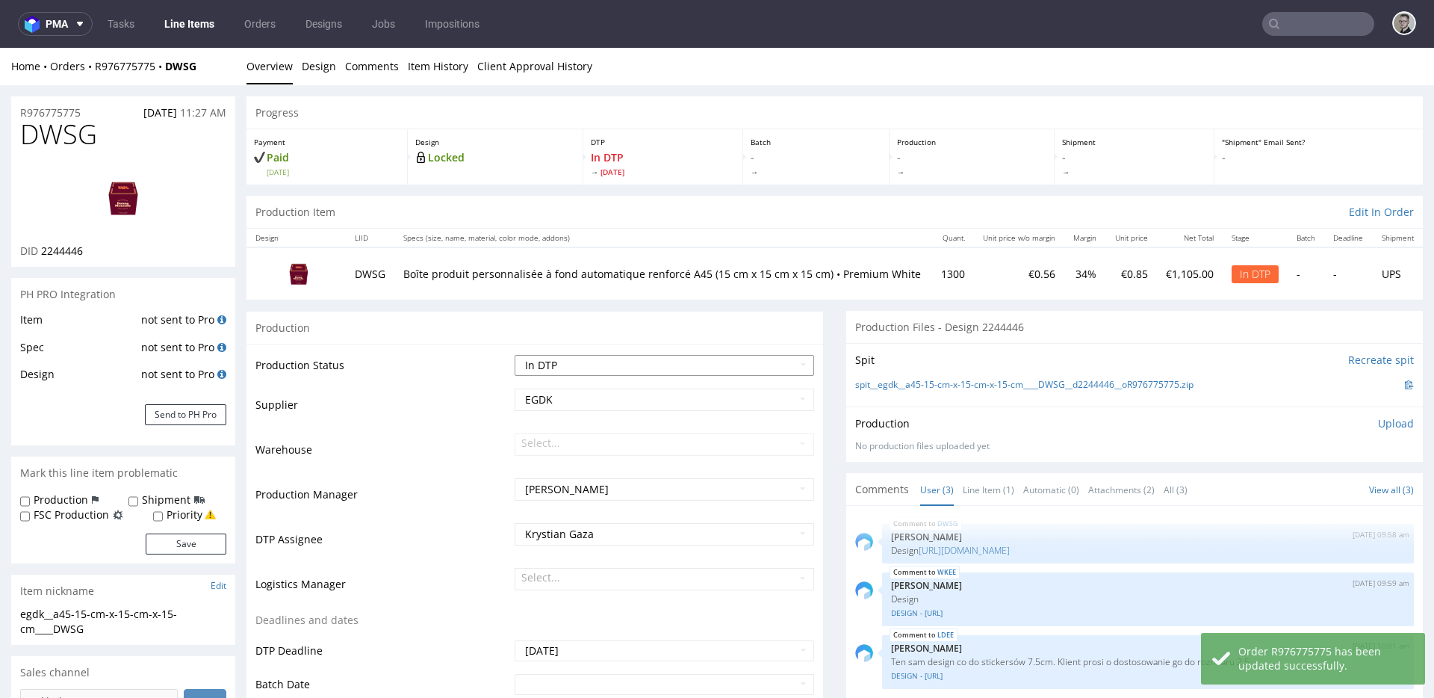
click at [760, 374] on select "Waiting for Artwork Waiting for Diecut Waiting for Mockup Waiting for DTP Waiti…" at bounding box center [665, 365] width 300 height 21
select select "dtp_ca_needed"
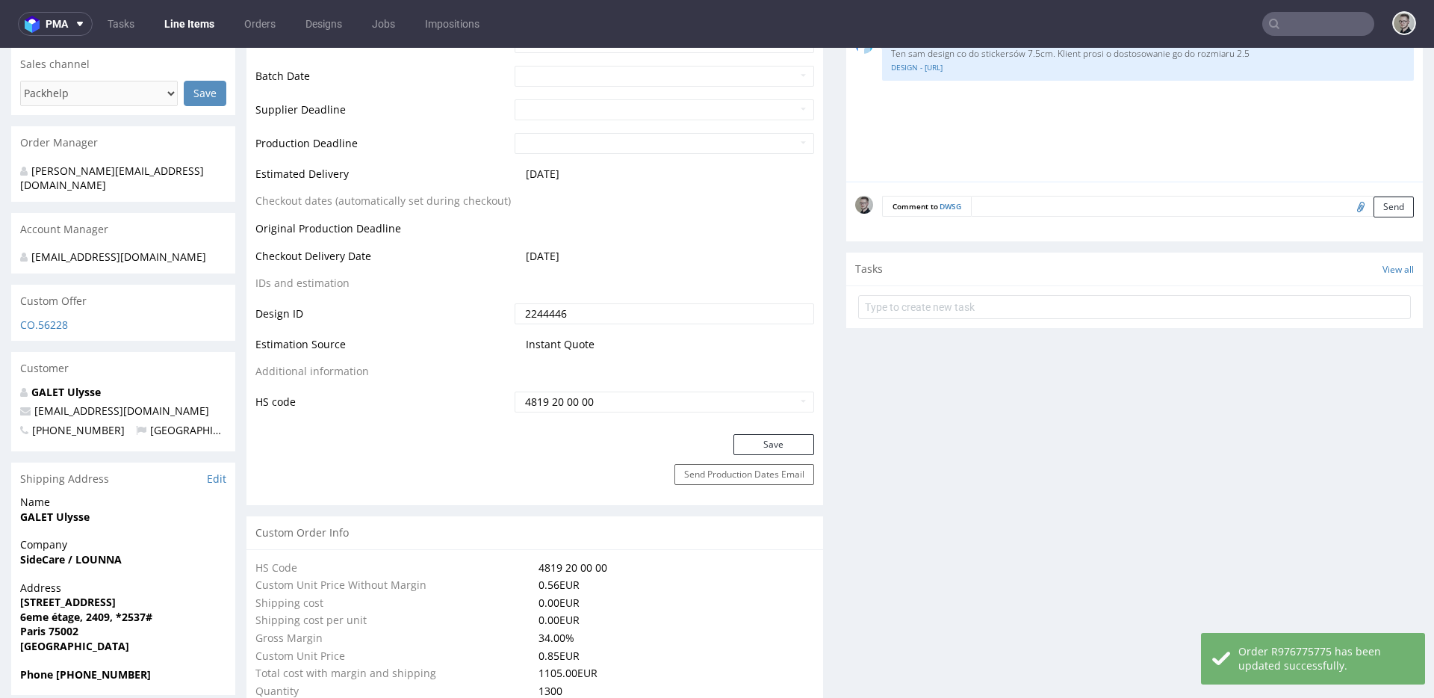
scroll to position [870, 0]
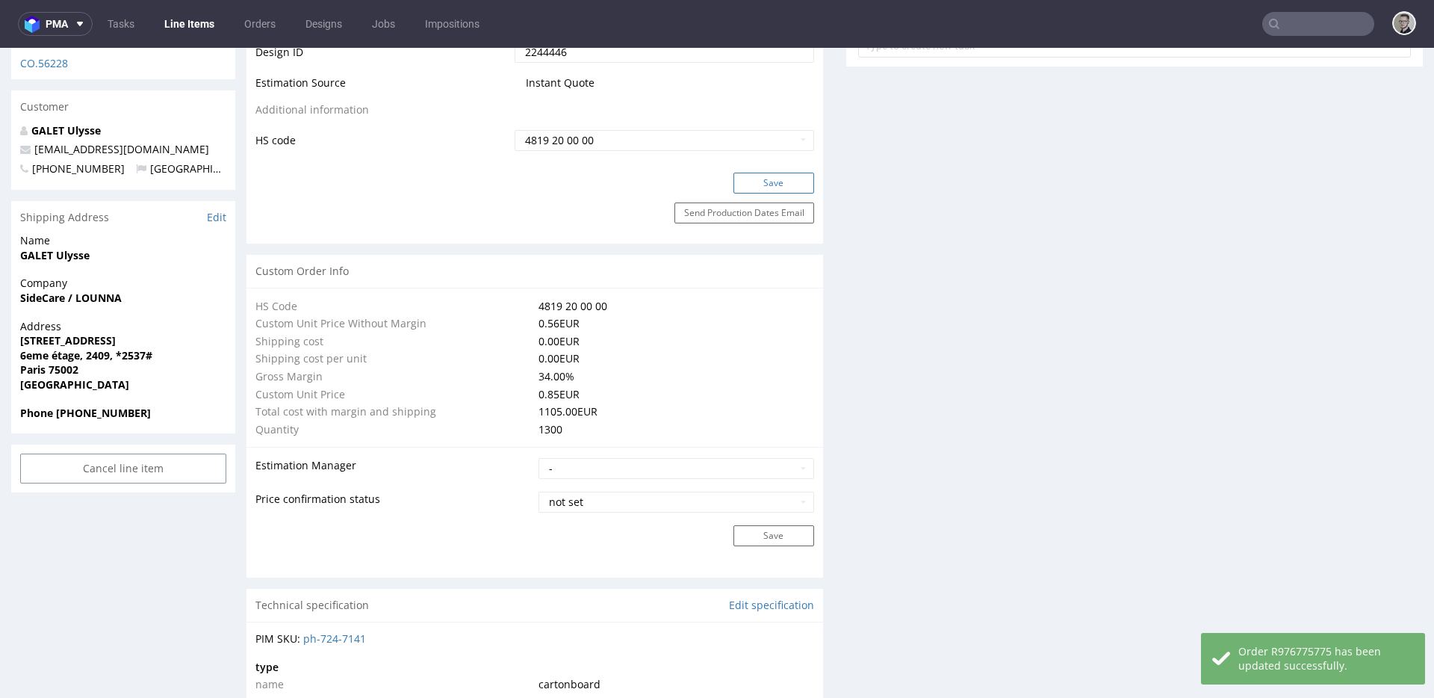
click at [774, 184] on button "Save" at bounding box center [774, 183] width 81 height 21
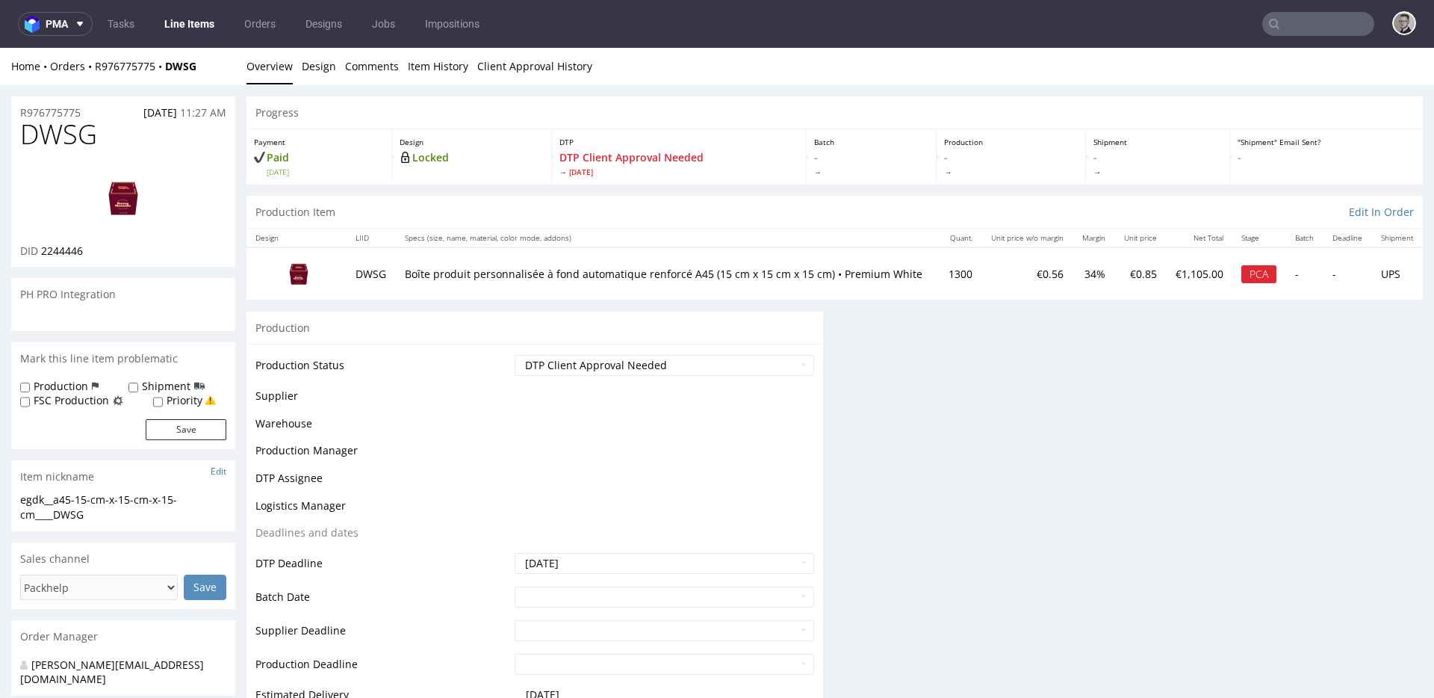
scroll to position [0, 0]
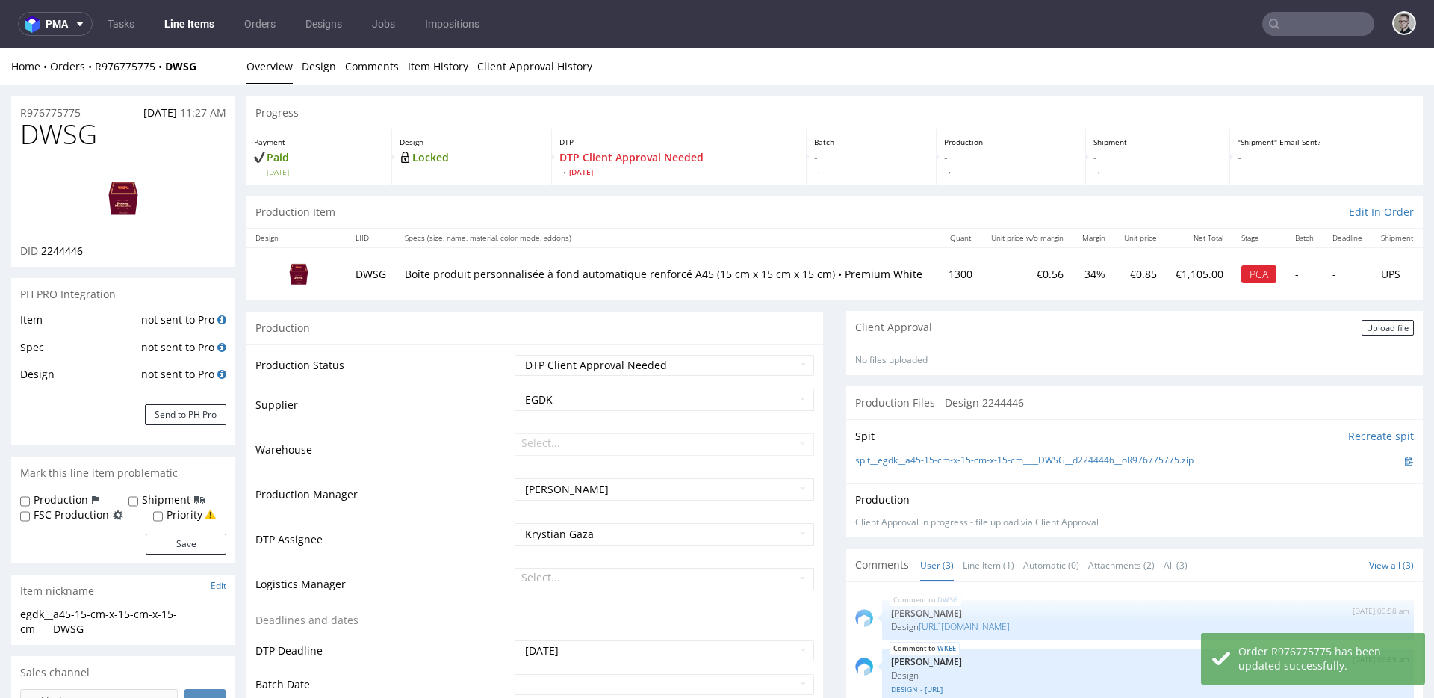
click at [1372, 329] on div "Upload file" at bounding box center [1388, 328] width 52 height 16
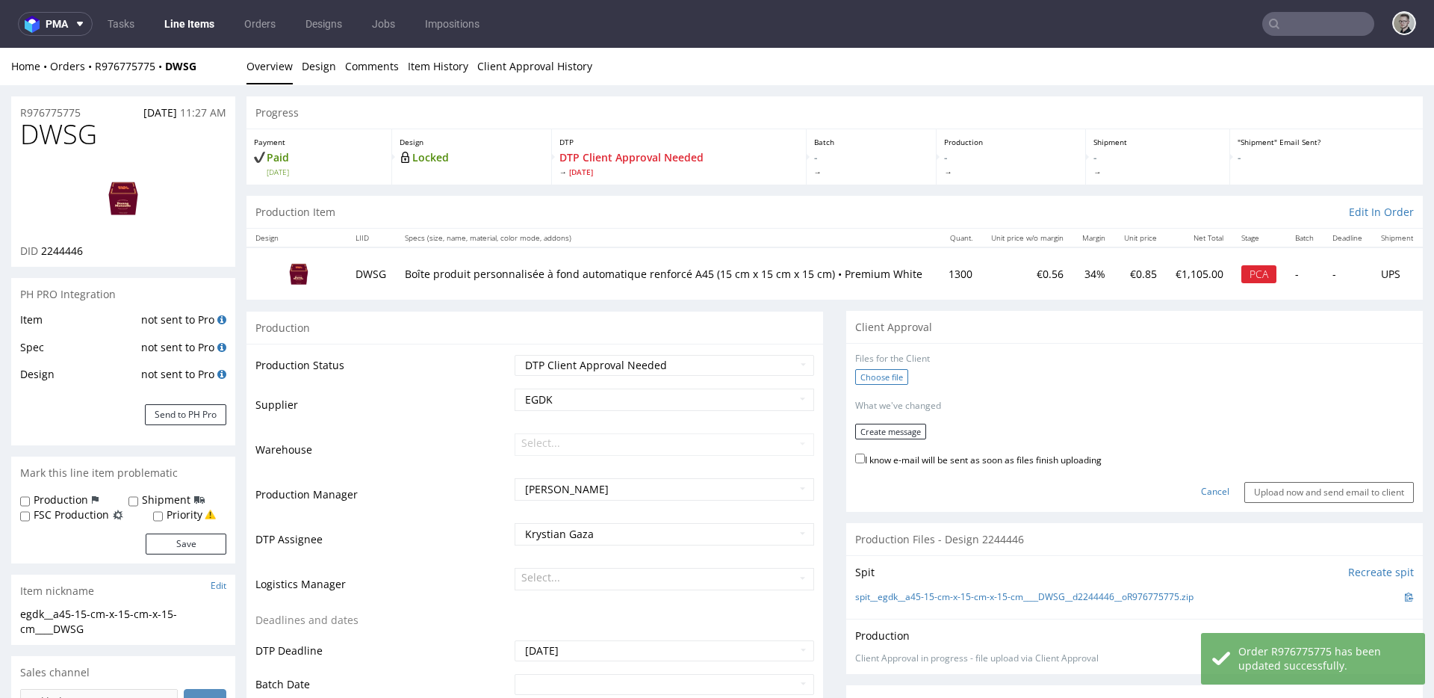
click at [889, 371] on label "Choose file" at bounding box center [881, 377] width 53 height 16
click at [0, 48] on input "Choose file" at bounding box center [0, 48] width 0 height 0
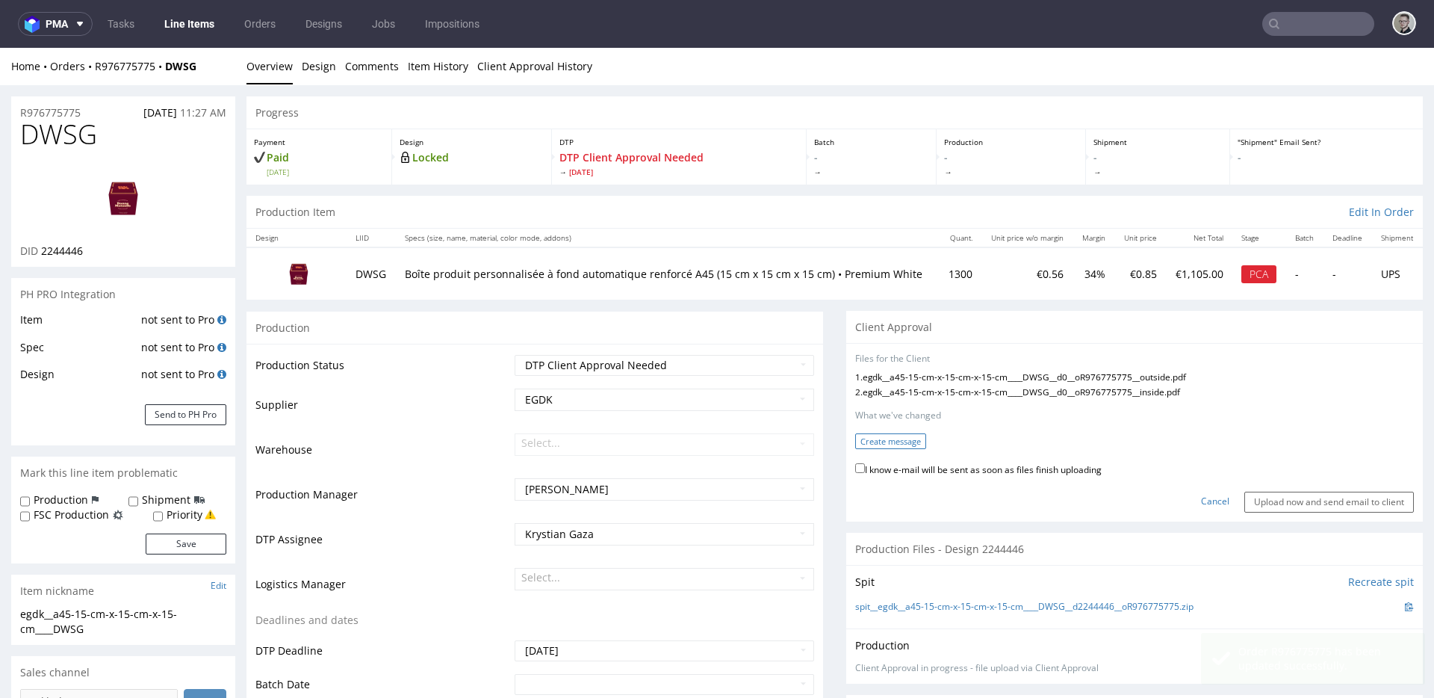
click at [899, 438] on button "Create message" at bounding box center [890, 441] width 71 height 16
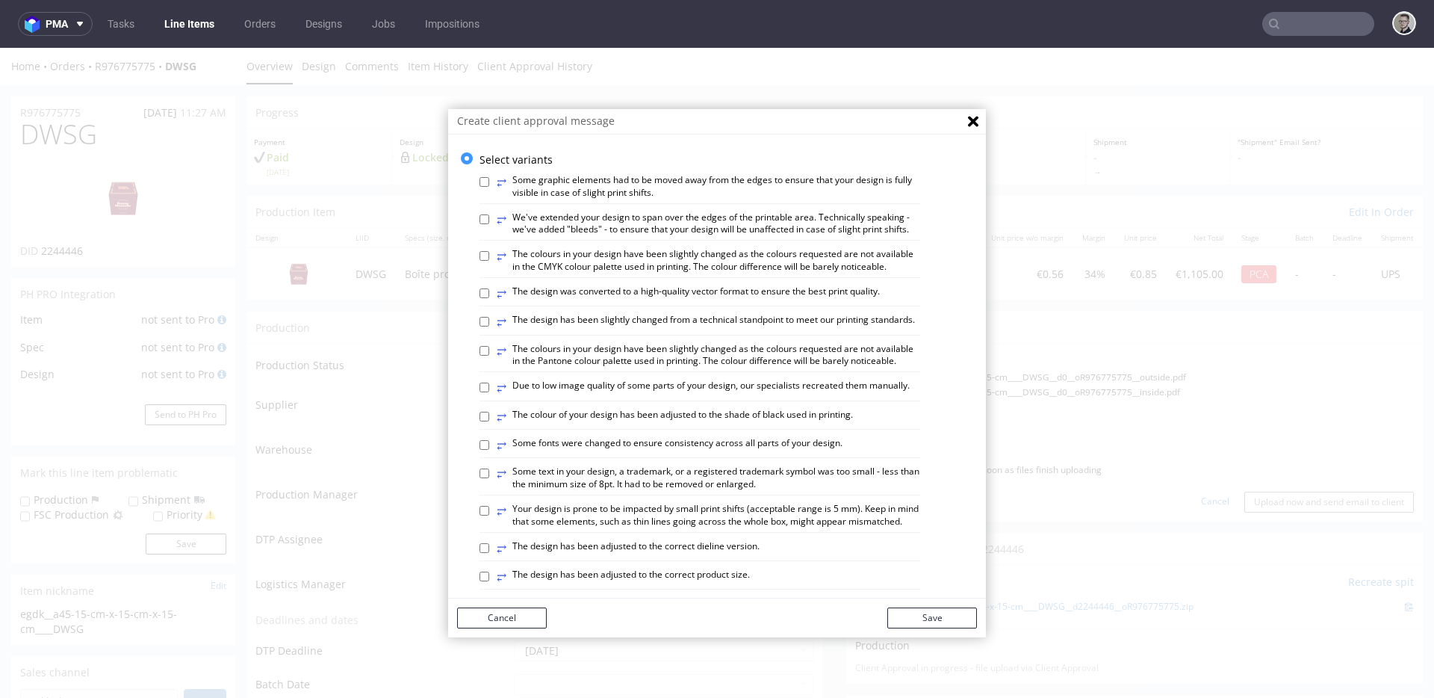
click at [598, 235] on label "⥂ We've extended your design to span over the edges of the printable area. Tech…" at bounding box center [709, 223] width 424 height 25
click at [489, 224] on input "⥂ We've extended your design to span over the edges of the printable area. Tech…" at bounding box center [485, 219] width 10 height 10
checkbox input "true"
click at [592, 193] on label "⥂ Some graphic elements had to be moved away from the edges to ensure that your…" at bounding box center [709, 186] width 424 height 25
click at [489, 187] on input "⥂ Some graphic elements had to be moved away from the edges to ensure that your…" at bounding box center [485, 182] width 10 height 10
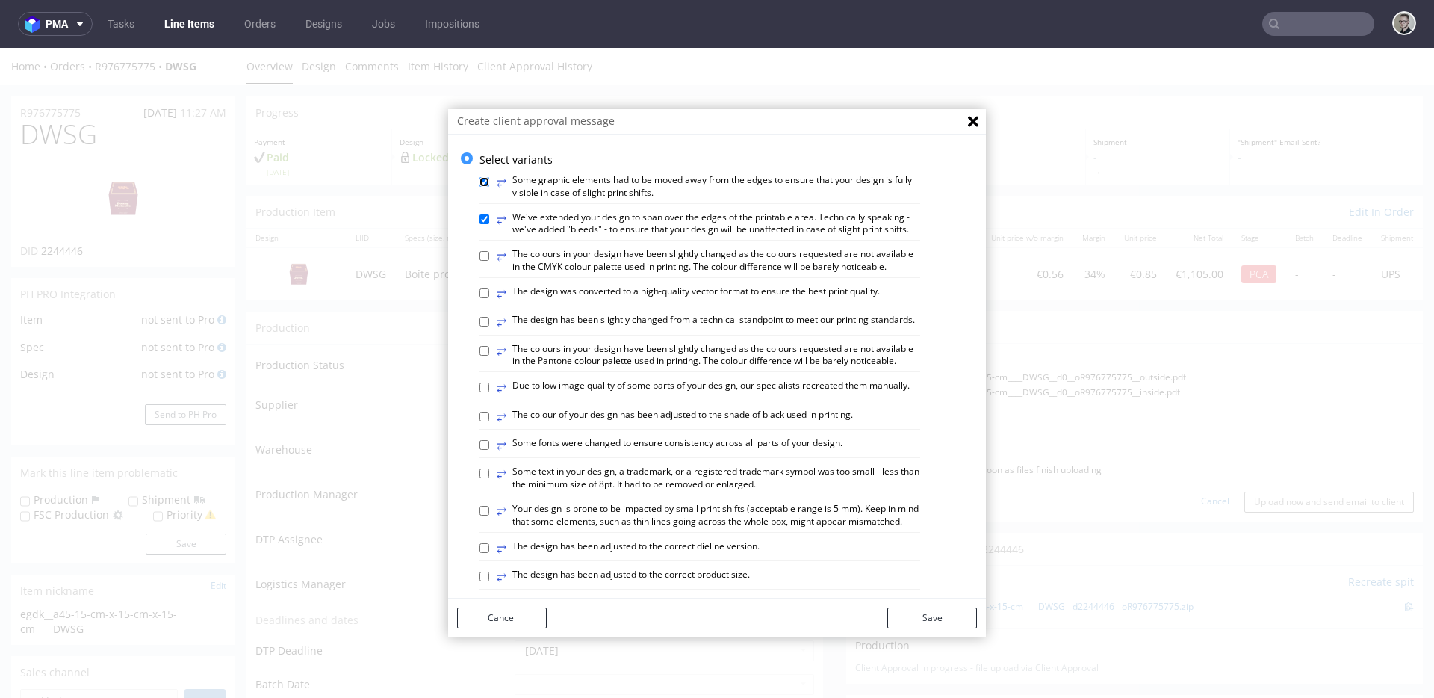
checkbox input "true"
click at [636, 273] on label "⥂ The colours in your design have been slightly changed as the colours requeste…" at bounding box center [709, 260] width 424 height 25
click at [489, 261] on input "⥂ The colours in your design have been slightly changed as the colours requeste…" at bounding box center [485, 256] width 10 height 10
checkbox input "true"
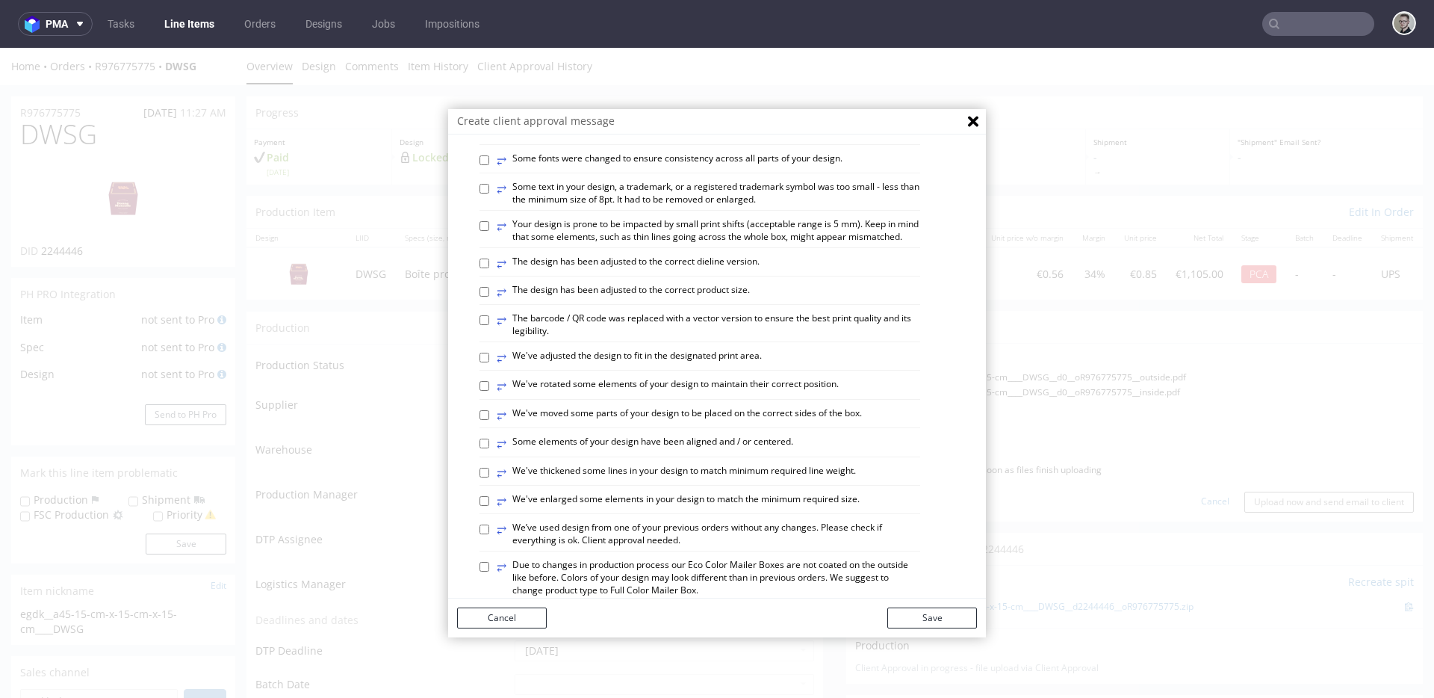
scroll to position [288, 0]
click at [716, 268] on label "⥂ The design has been adjusted to the correct dieline version." at bounding box center [628, 260] width 263 height 16
click at [489, 264] on input "⥂ The design has been adjusted to the correct dieline version." at bounding box center [485, 260] width 10 height 10
checkbox input "true"
click at [769, 448] on label "⥂ Some elements of your design have been aligned and / or centered." at bounding box center [645, 440] width 297 height 16
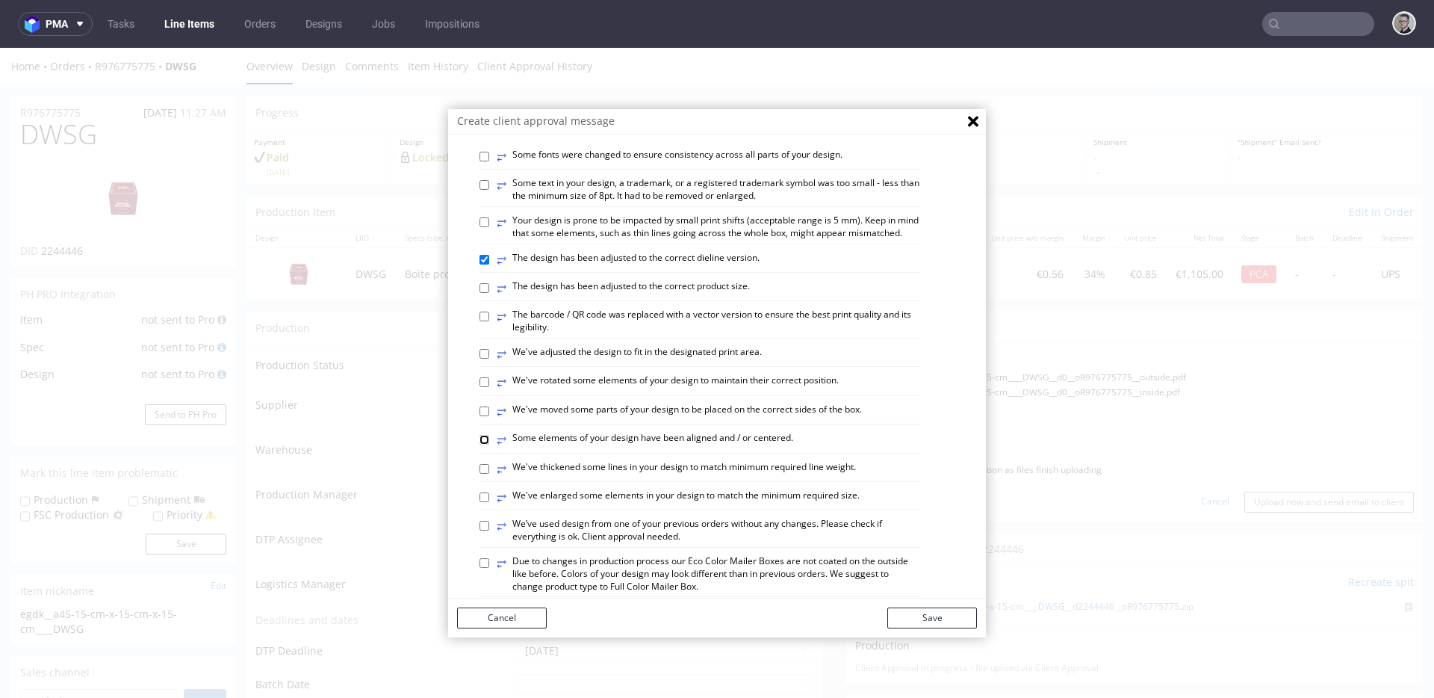
click at [489, 444] on input "⥂ Some elements of your design have been aligned and / or centered." at bounding box center [485, 440] width 10 height 10
checkbox input "true"
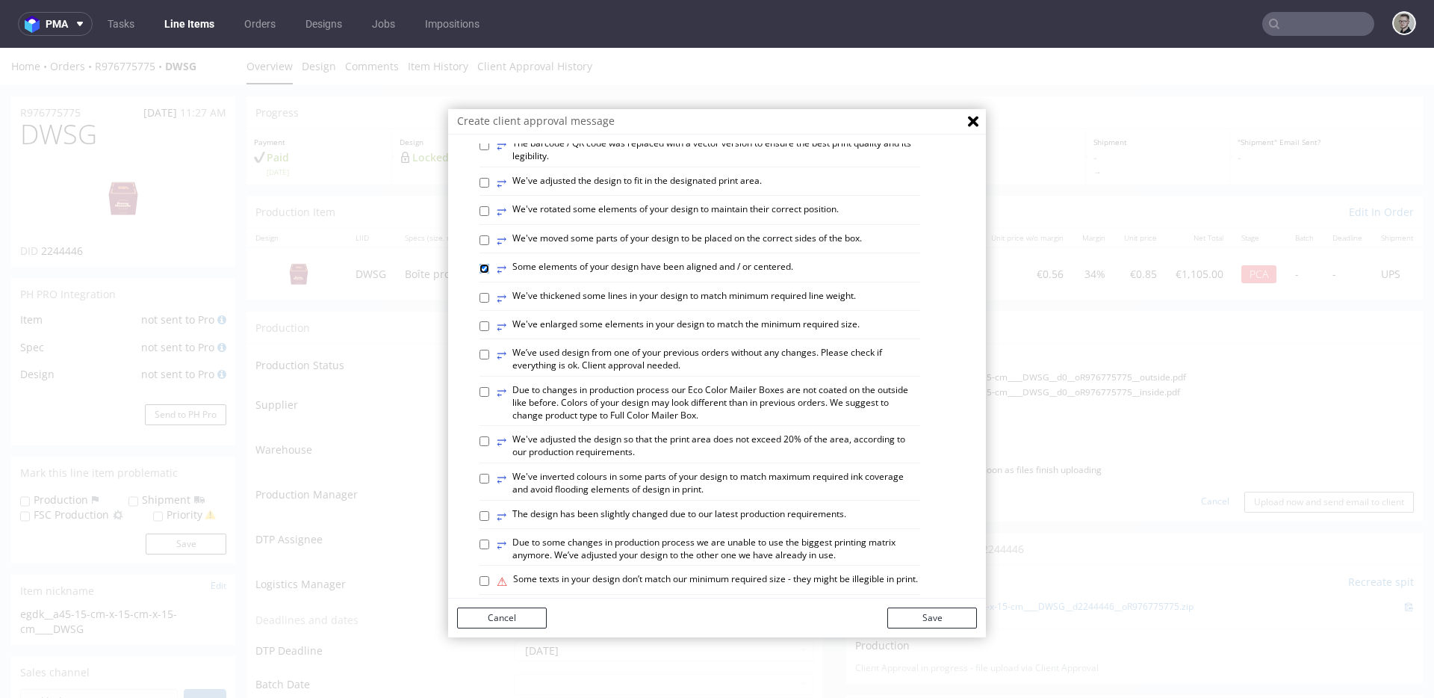
scroll to position [459, 0]
click at [951, 155] on div "⥂ Some graphic elements had to be moved away from the edges to ensure that your…" at bounding box center [729, 277] width 498 height 1141
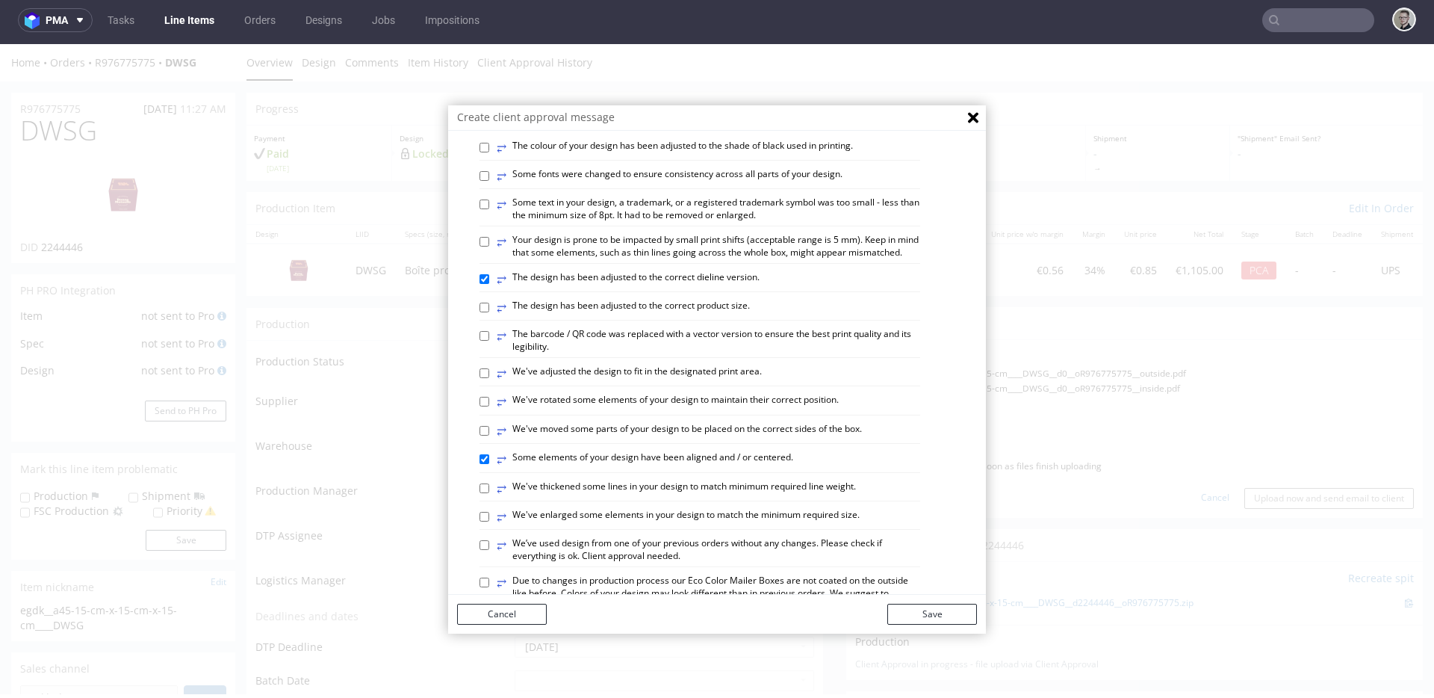
scroll to position [202, 0]
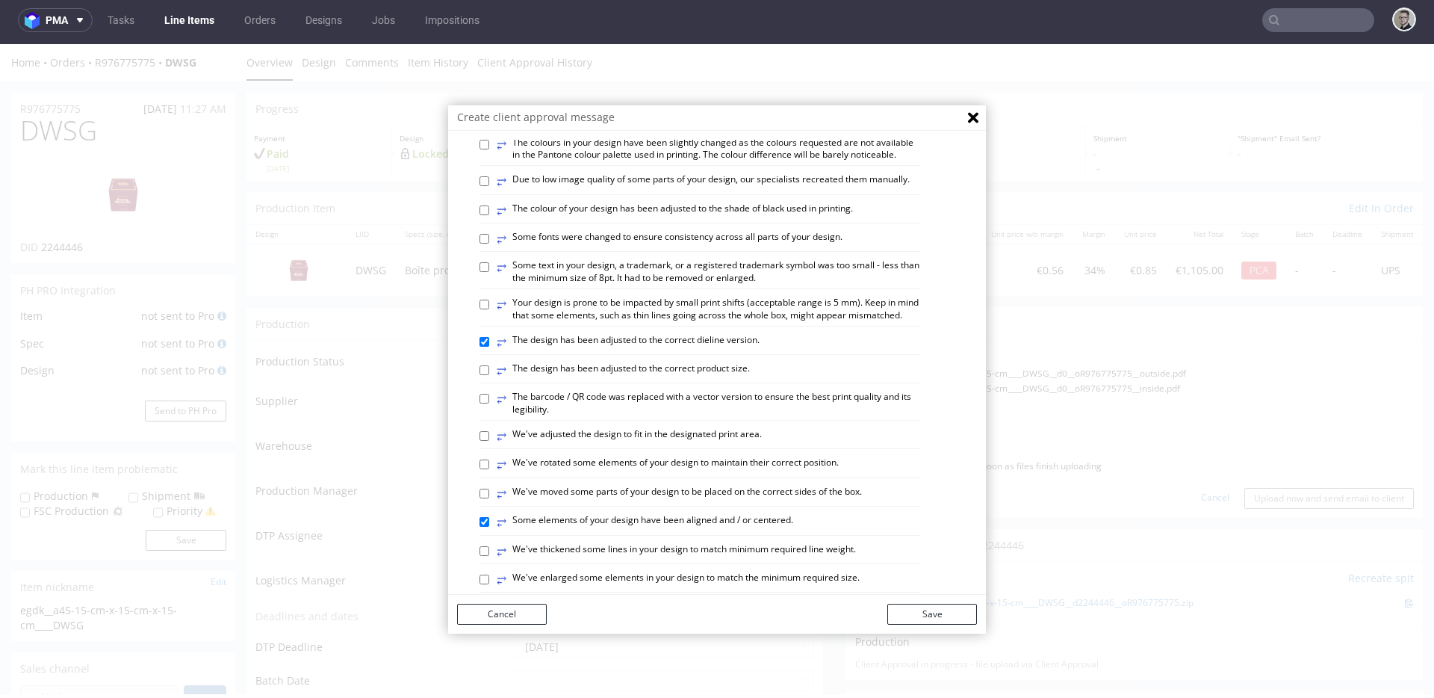
click at [714, 322] on label "⥂ Your design is prone to be impacted by small print shifts (acceptable range i…" at bounding box center [709, 309] width 424 height 25
click at [489, 309] on input "⥂ Your design is prone to be impacted by small print shifts (acceptable range i…" at bounding box center [485, 305] width 10 height 10
checkbox input "true"
click at [931, 611] on button "Save" at bounding box center [932, 614] width 90 height 21
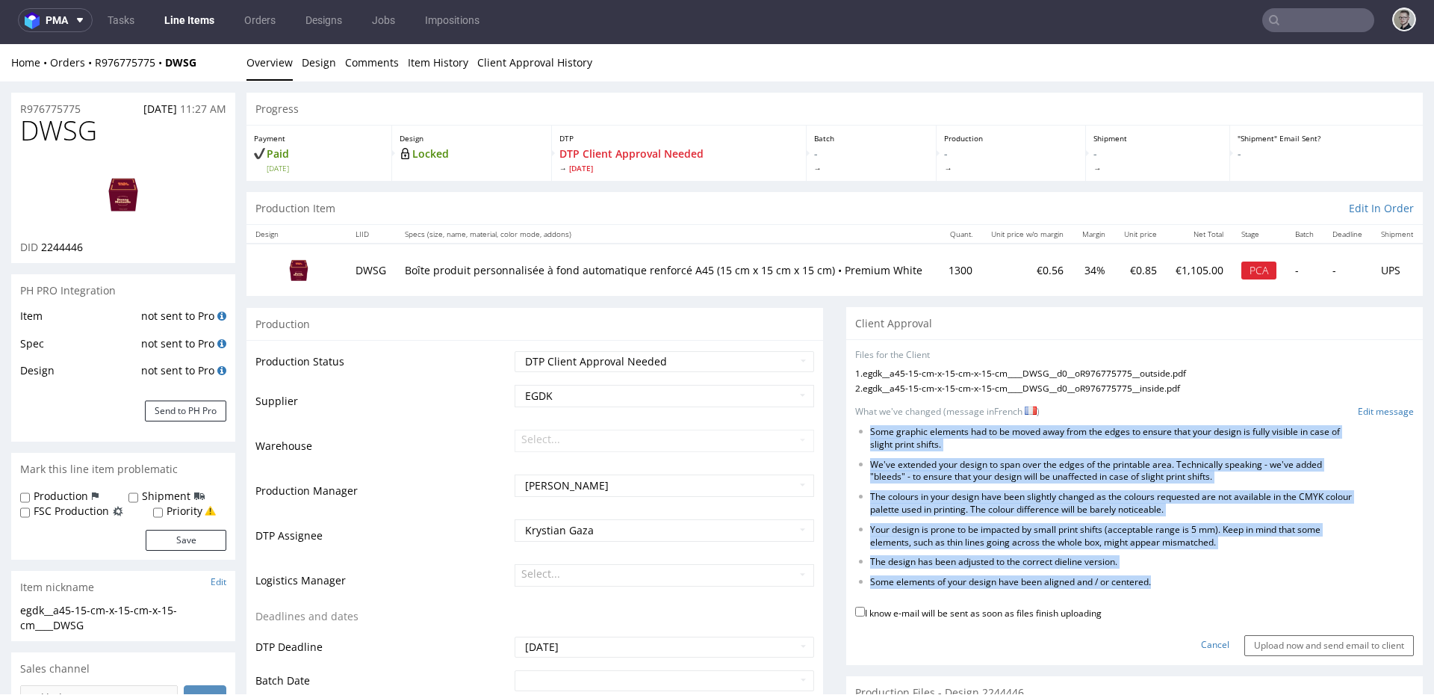
drag, startPoint x: 1153, startPoint y: 585, endPoint x: 858, endPoint y: 427, distance: 334.5
click at [858, 427] on ul "Some graphic elements had to be moved away from the edges to ensure that your d…" at bounding box center [1134, 507] width 559 height 163
copy ul "Some graphic elements had to be moved away from the edges to ensure that your d…"
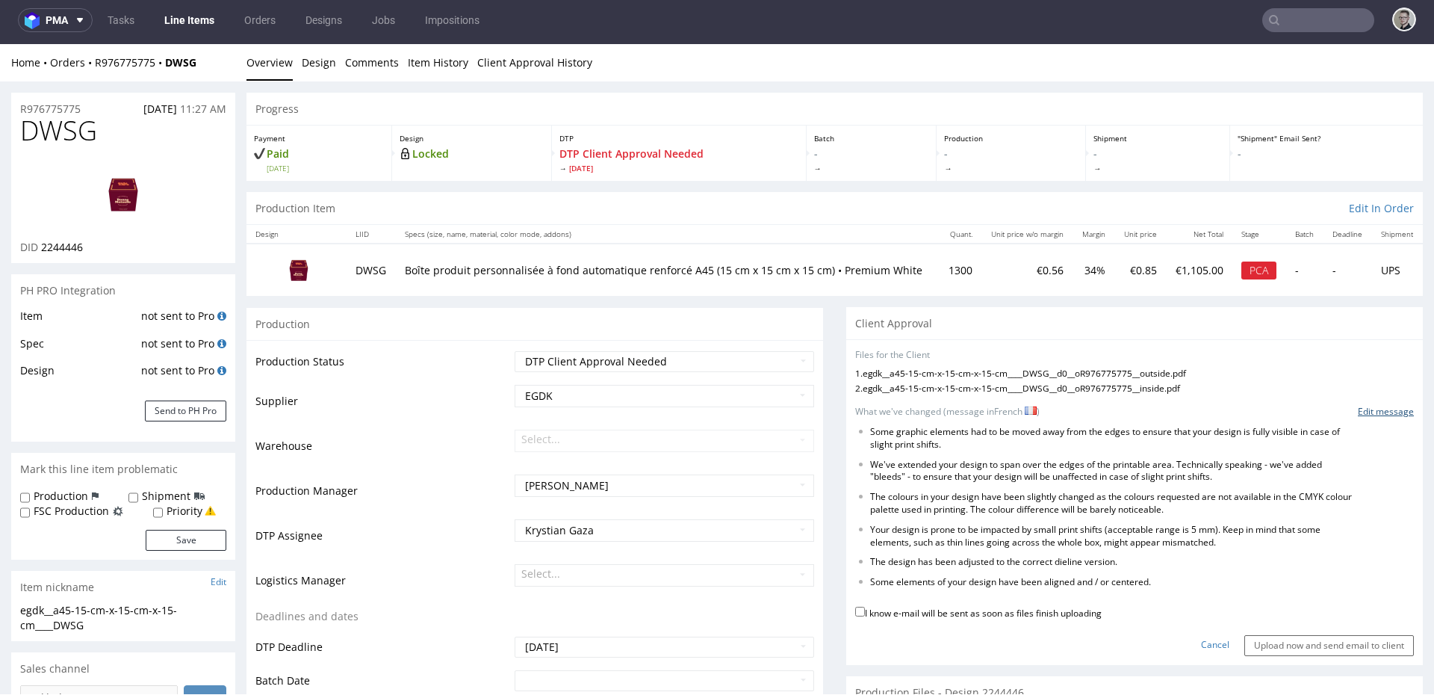
click at [1373, 411] on link "Edit message" at bounding box center [1386, 412] width 56 height 13
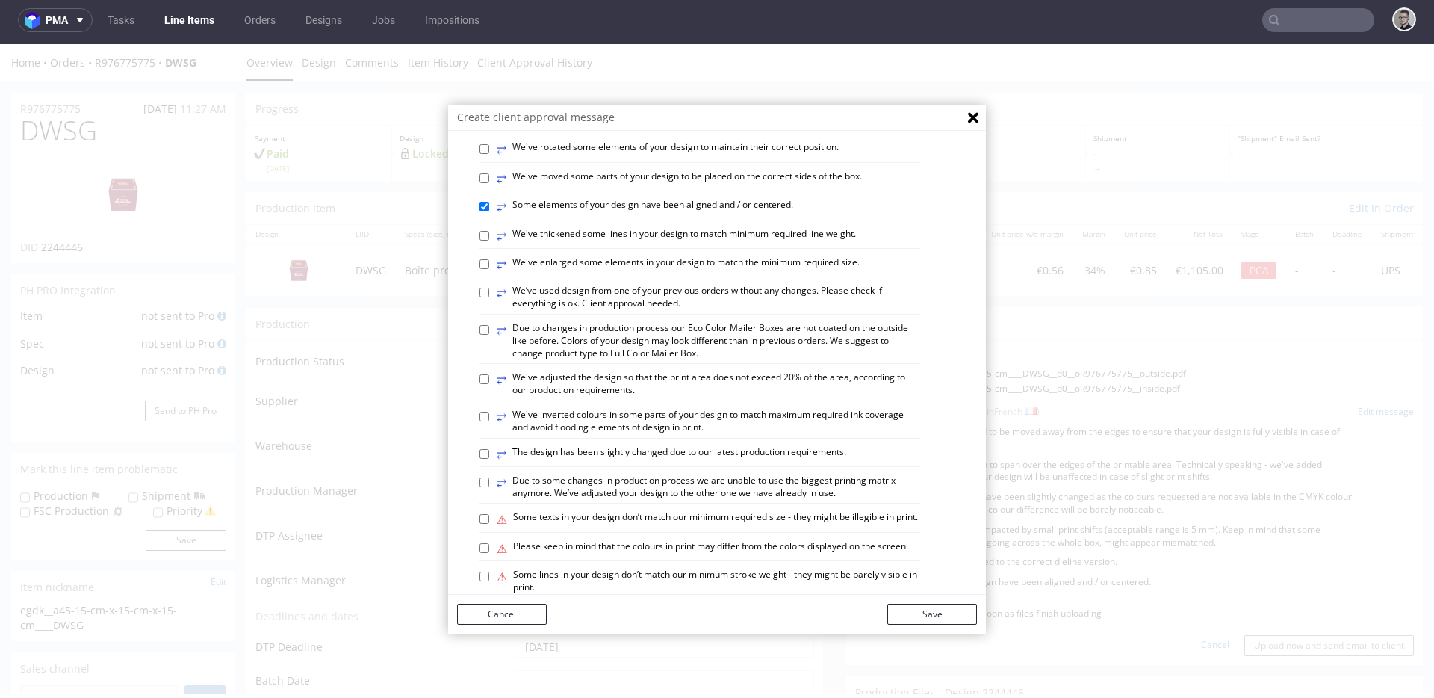
scroll to position [849, 0]
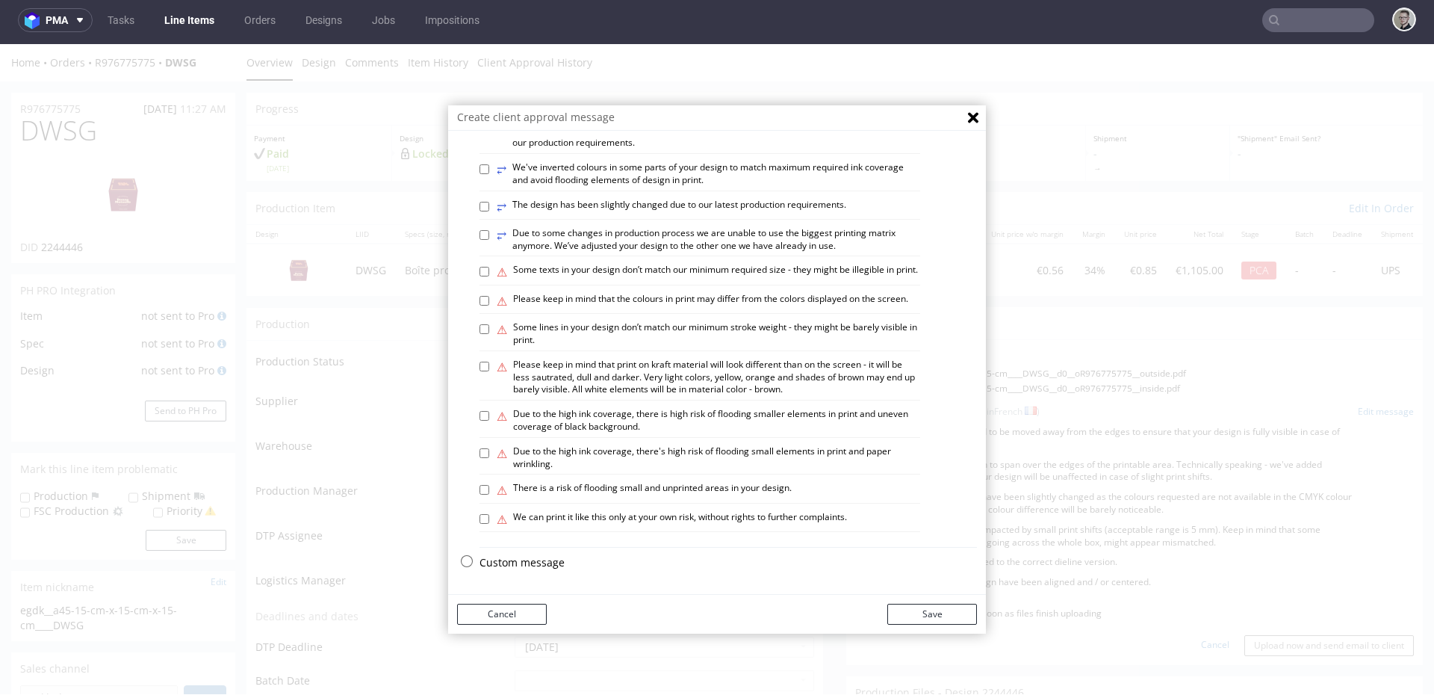
click at [528, 560] on p "Custom message" at bounding box center [729, 562] width 498 height 15
checkbox input "false"
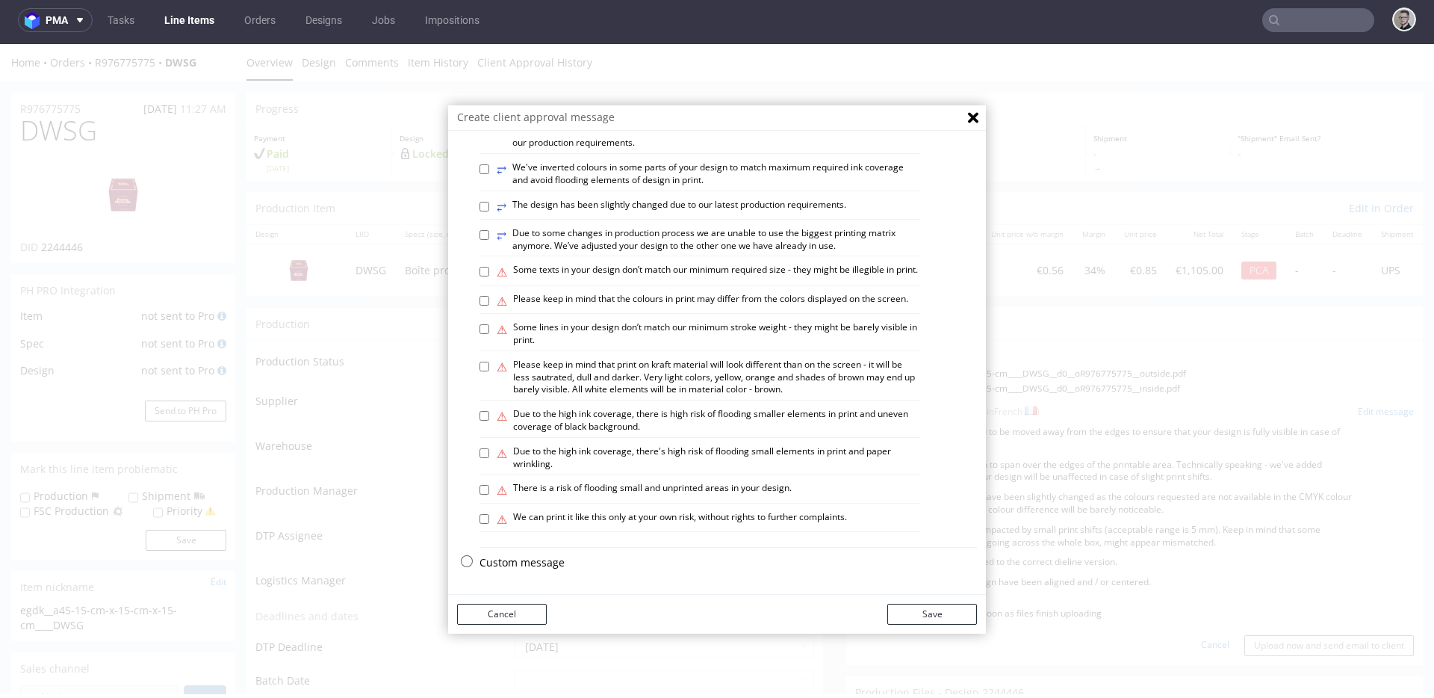
checkbox input "false"
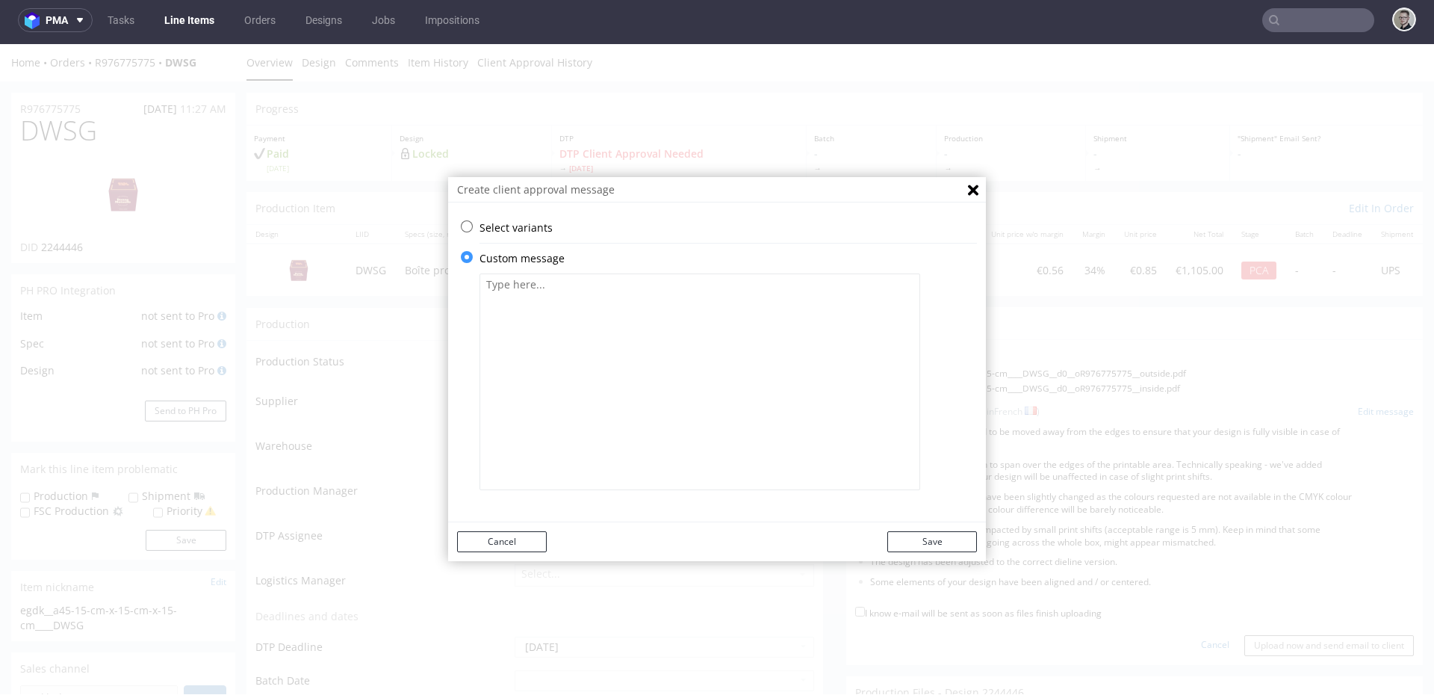
click at [592, 445] on textarea at bounding box center [700, 381] width 441 height 217
paste textarea "Some graphic elements had to be moved away from the edges to ensure that your d…"
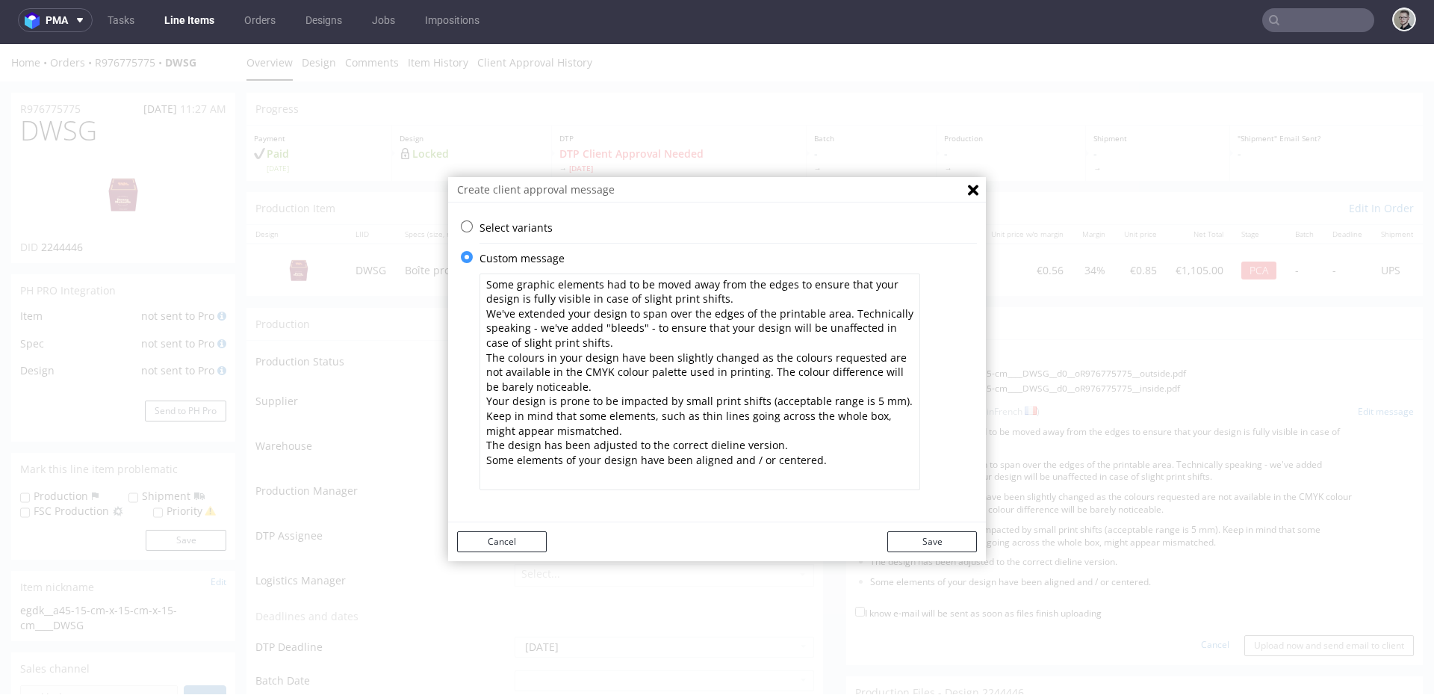
click at [662, 343] on textarea "Some graphic elements had to be moved away from the edges to ensure that your d…" at bounding box center [700, 381] width 441 height 217
drag, startPoint x: 633, startPoint y: 389, endPoint x: 735, endPoint y: 367, distance: 104.8
click at [735, 367] on textarea "Some graphic elements had to be moved away from the edges to ensure that your d…" at bounding box center [700, 381] width 441 height 217
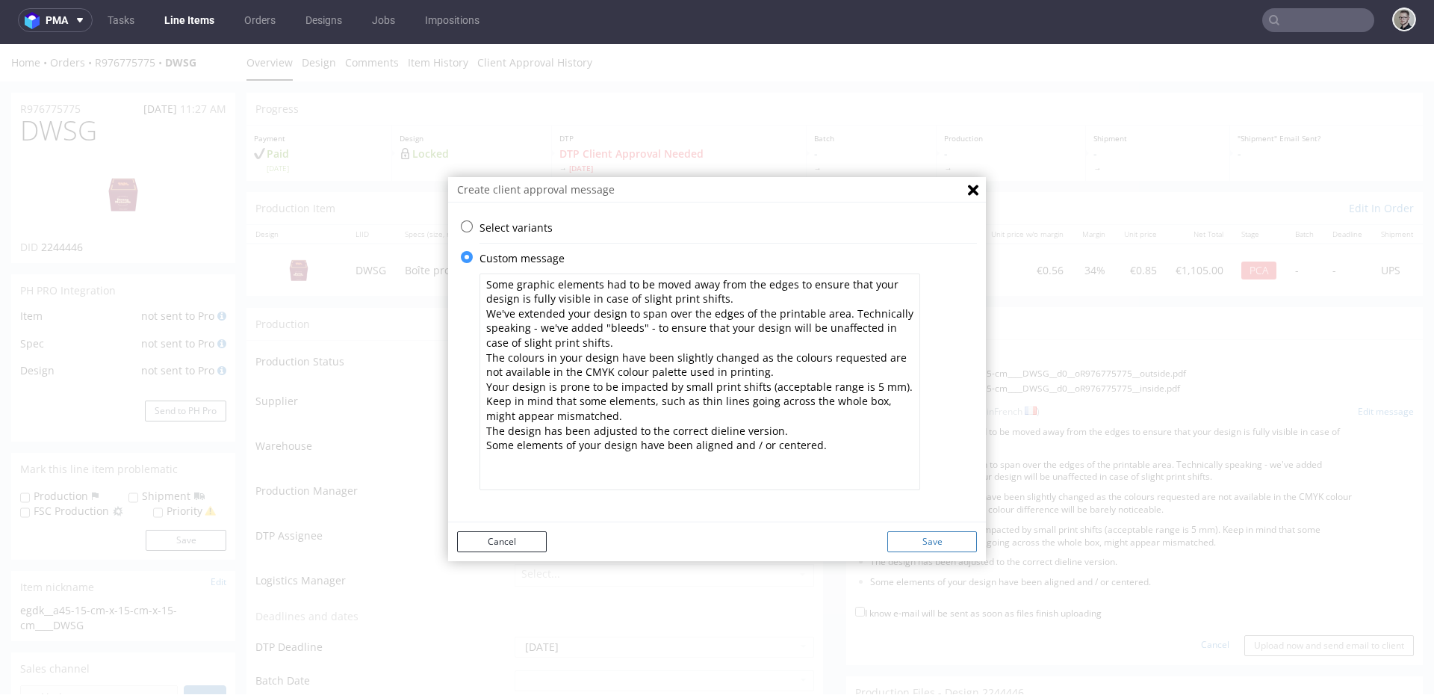
type textarea "Some graphic elements had to be moved away from the edges to ensure that your d…"
drag, startPoint x: 928, startPoint y: 538, endPoint x: 961, endPoint y: 560, distance: 40.4
click at [926, 538] on button "Save" at bounding box center [932, 541] width 90 height 21
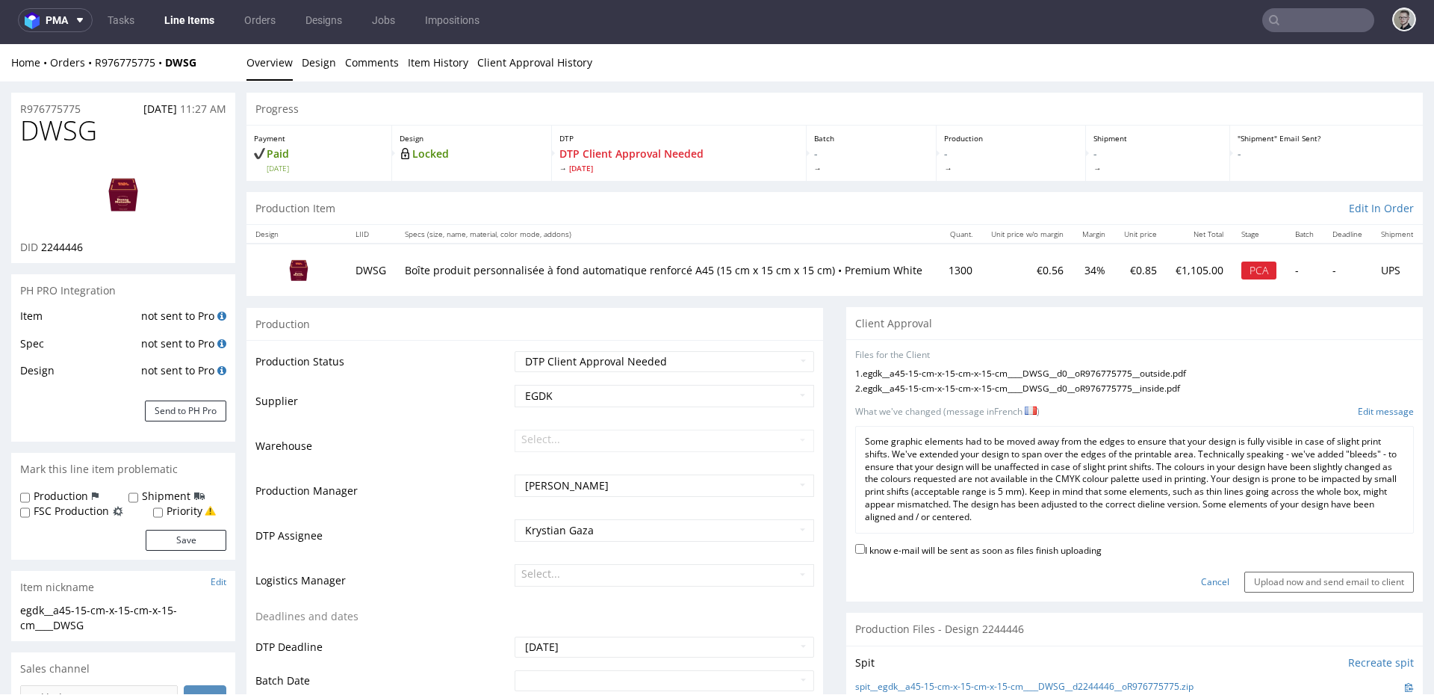
click at [1049, 555] on label "I know e-mail will be sent as soon as files finish uploading" at bounding box center [978, 549] width 247 height 16
click at [865, 554] on input "I know e-mail will be sent as soon as files finish uploading" at bounding box center [860, 549] width 10 height 10
checkbox input "true"
click at [1292, 586] on input "Upload now and send email to client" at bounding box center [1330, 581] width 170 height 21
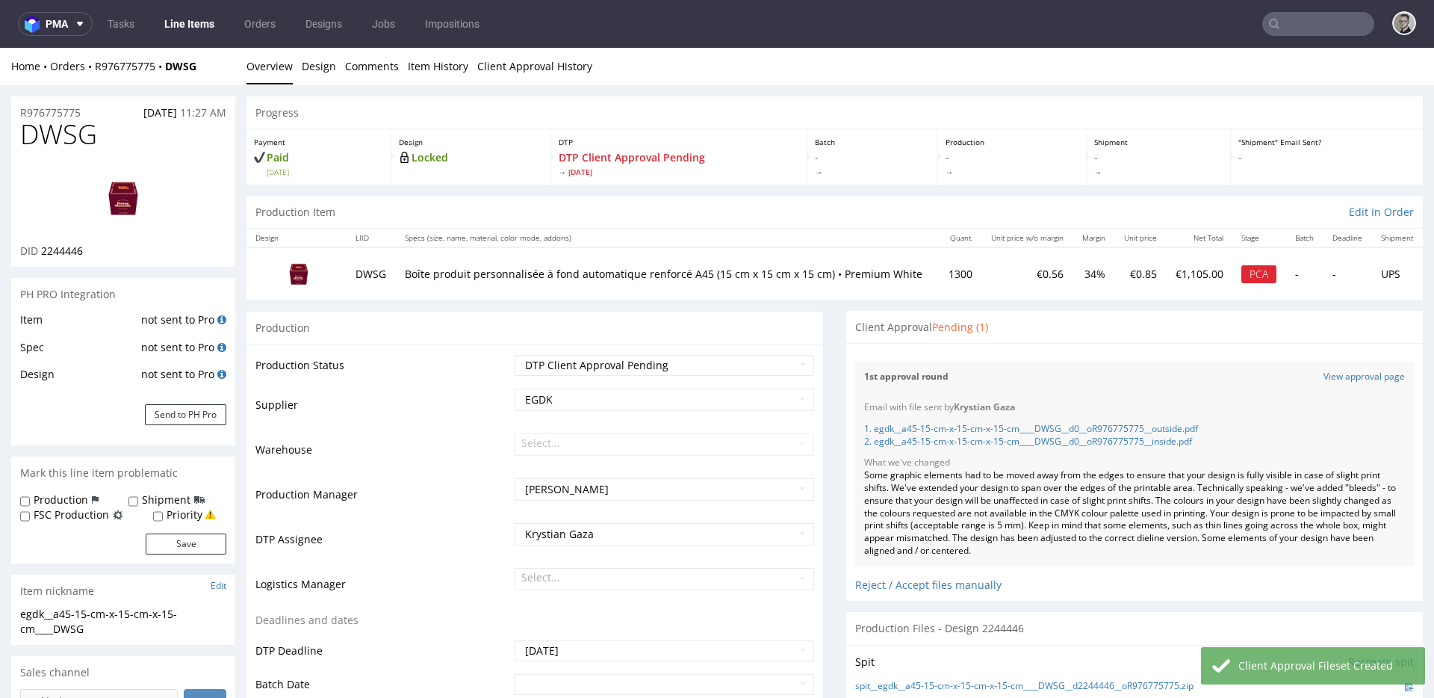
click at [1169, 335] on div "Client Approval Pending (1)" at bounding box center [1134, 327] width 577 height 33
click at [1253, 340] on div "Client Approval Pending (1)" at bounding box center [1134, 327] width 577 height 33
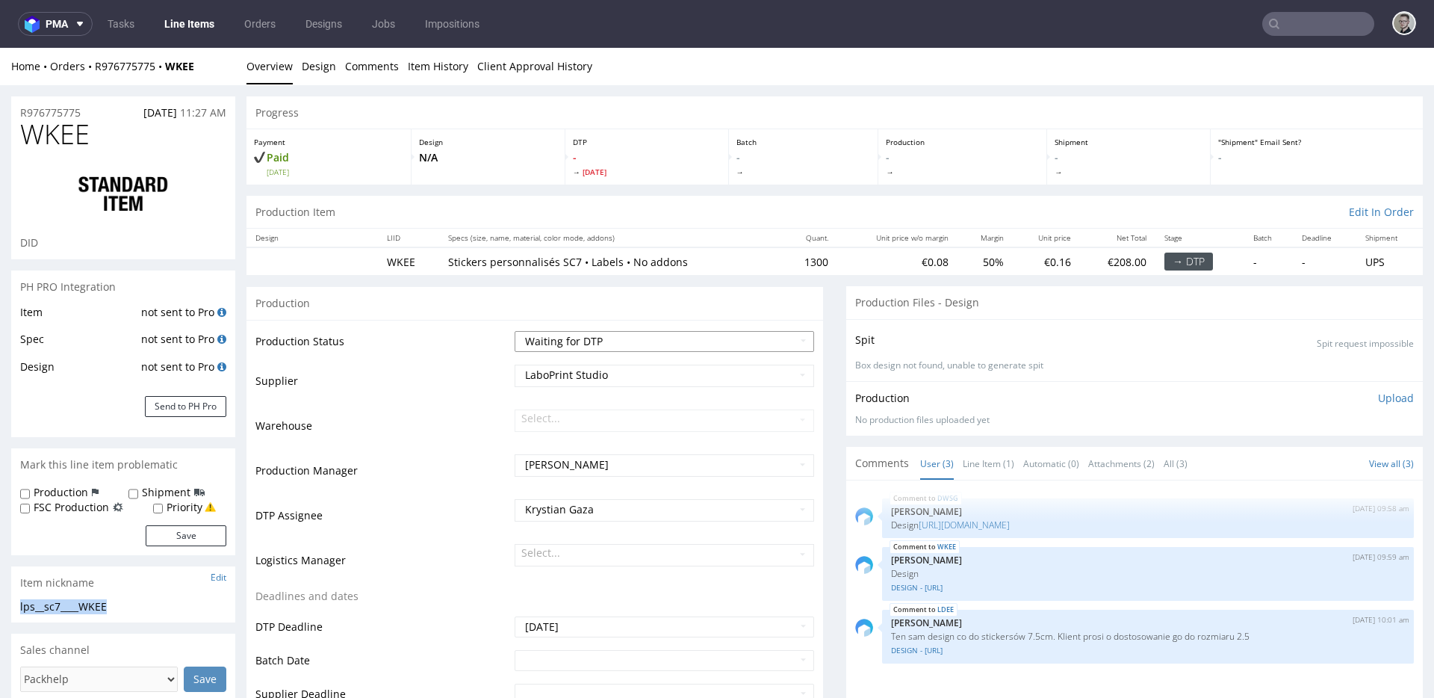
click at [614, 334] on select "Waiting for Artwork Waiting for Diecut Waiting for Mockup Waiting for DTP Waiti…" at bounding box center [665, 341] width 300 height 21
select select "dtp_in_process"
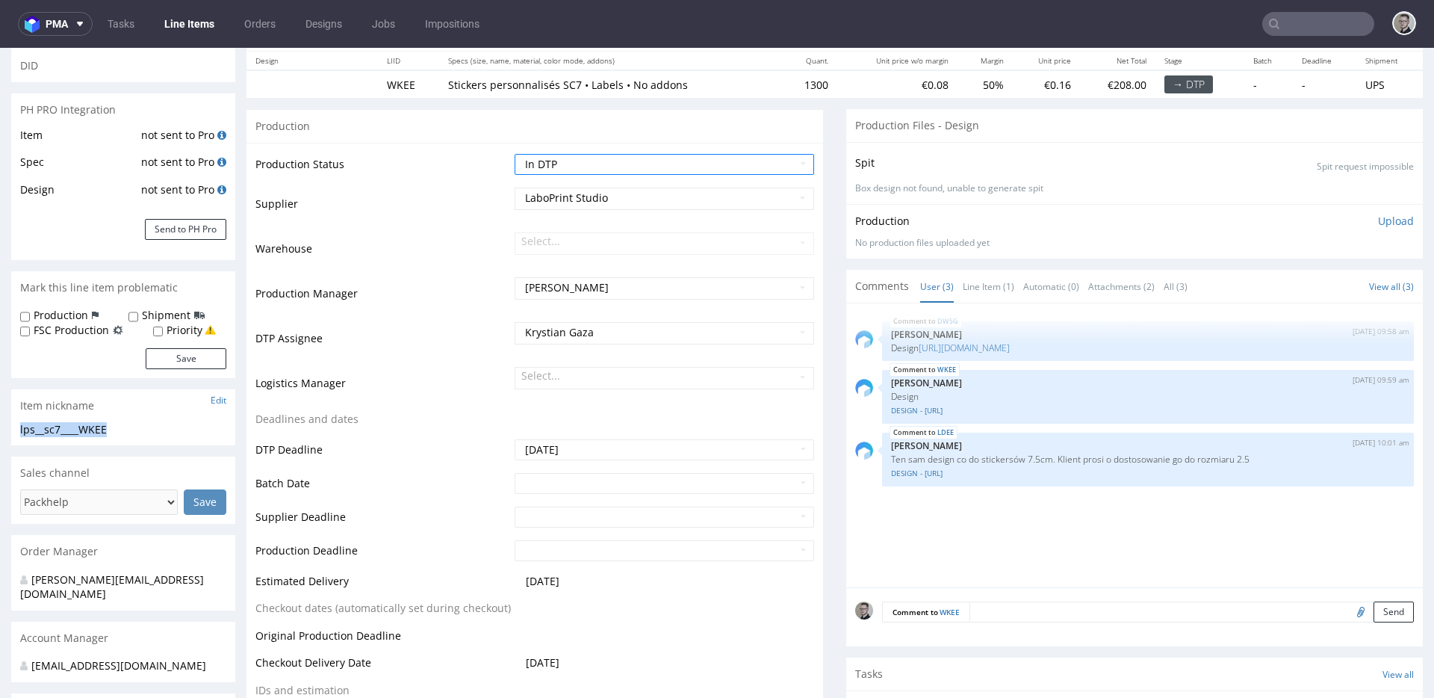
scroll to position [505, 0]
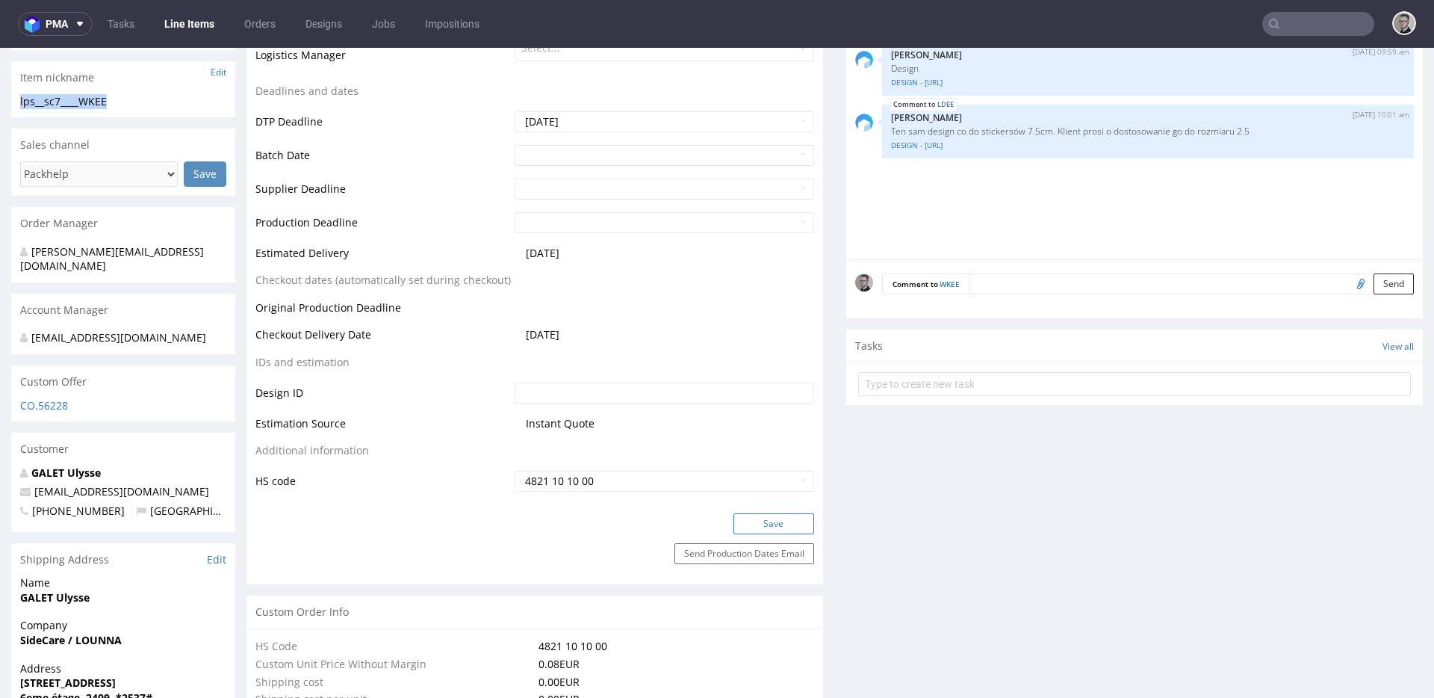
click at [788, 520] on button "Save" at bounding box center [774, 523] width 81 height 21
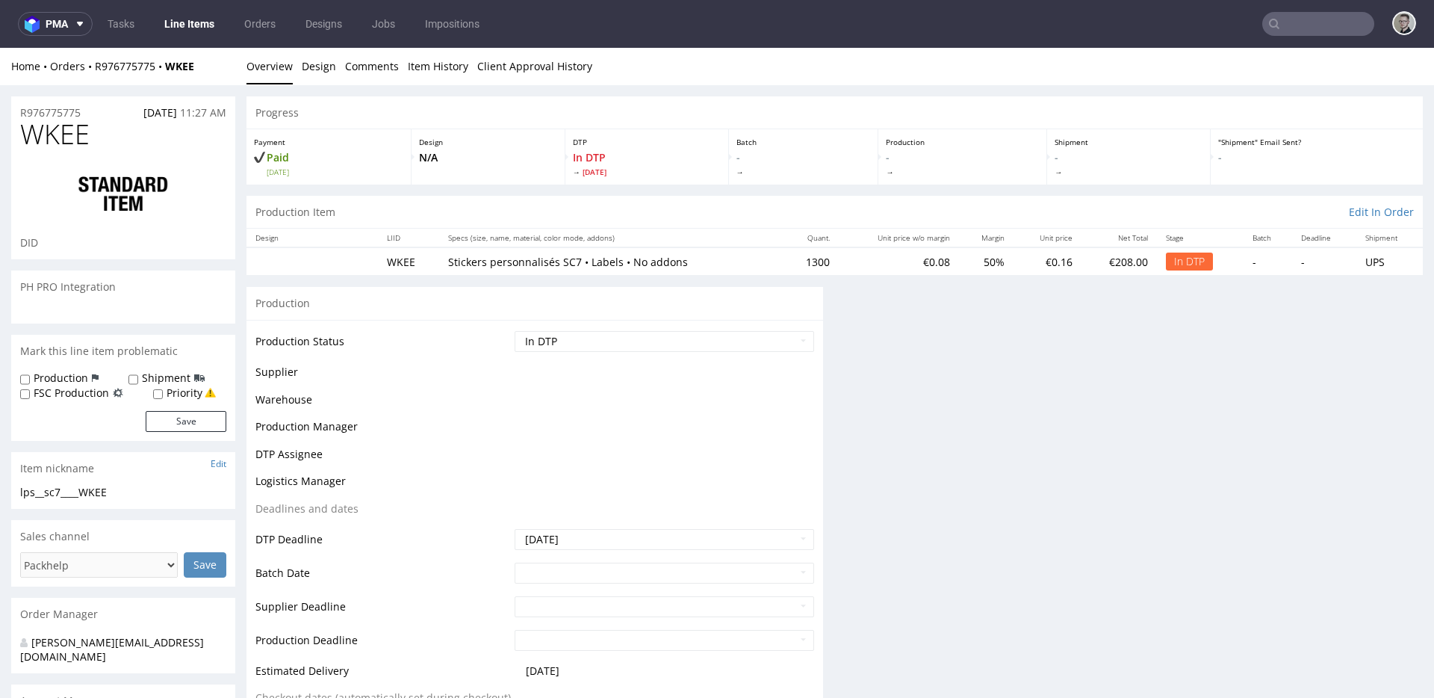
scroll to position [0, 0]
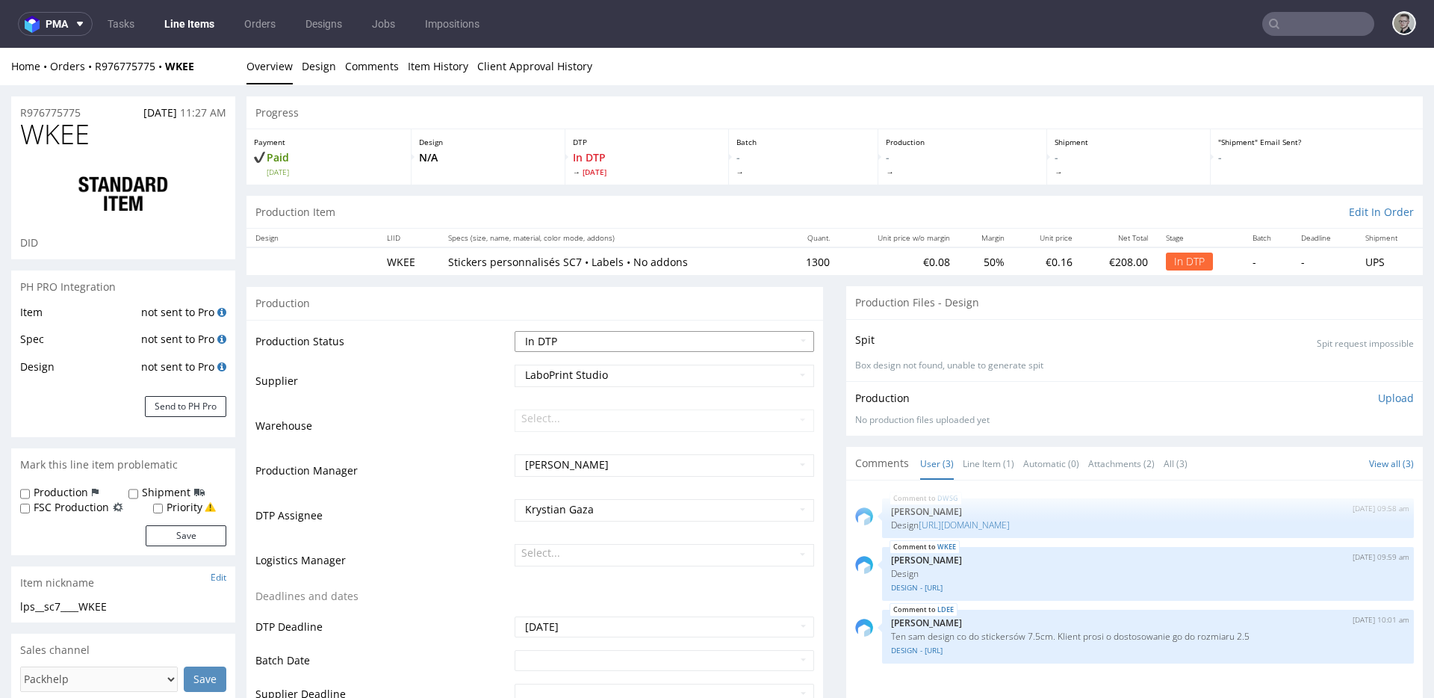
click at [626, 338] on select "Waiting for Artwork Waiting for Diecut Waiting for Mockup Waiting for DTP Waiti…" at bounding box center [665, 341] width 300 height 21
select select "dtp_ca_needed"
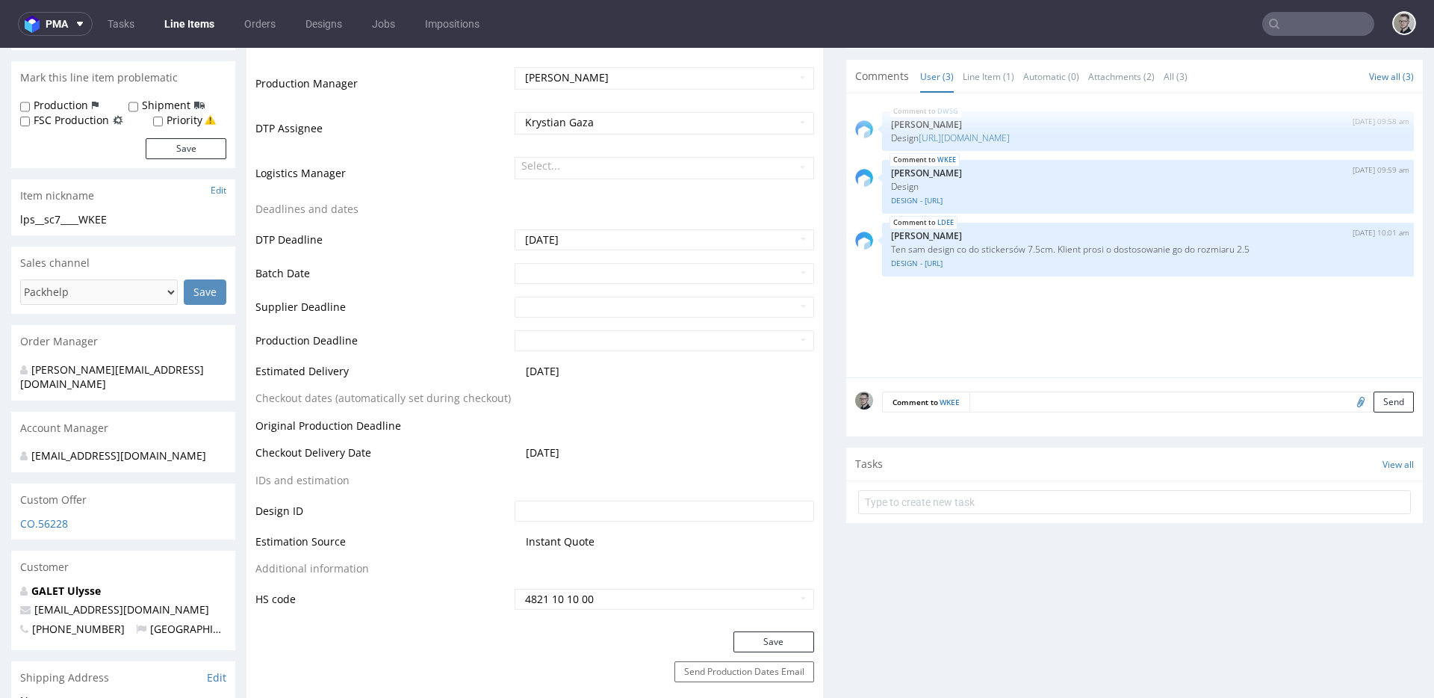
scroll to position [716, 0]
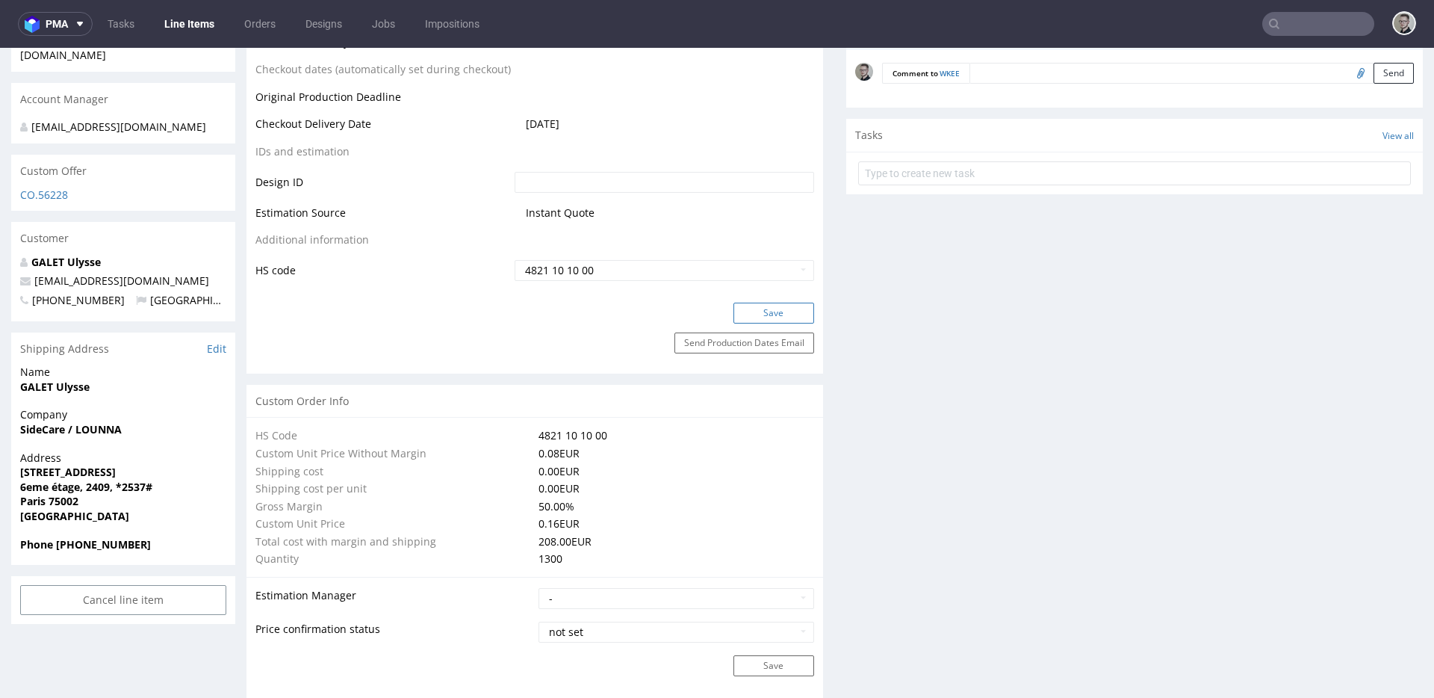
click at [767, 307] on button "Save" at bounding box center [774, 313] width 81 height 21
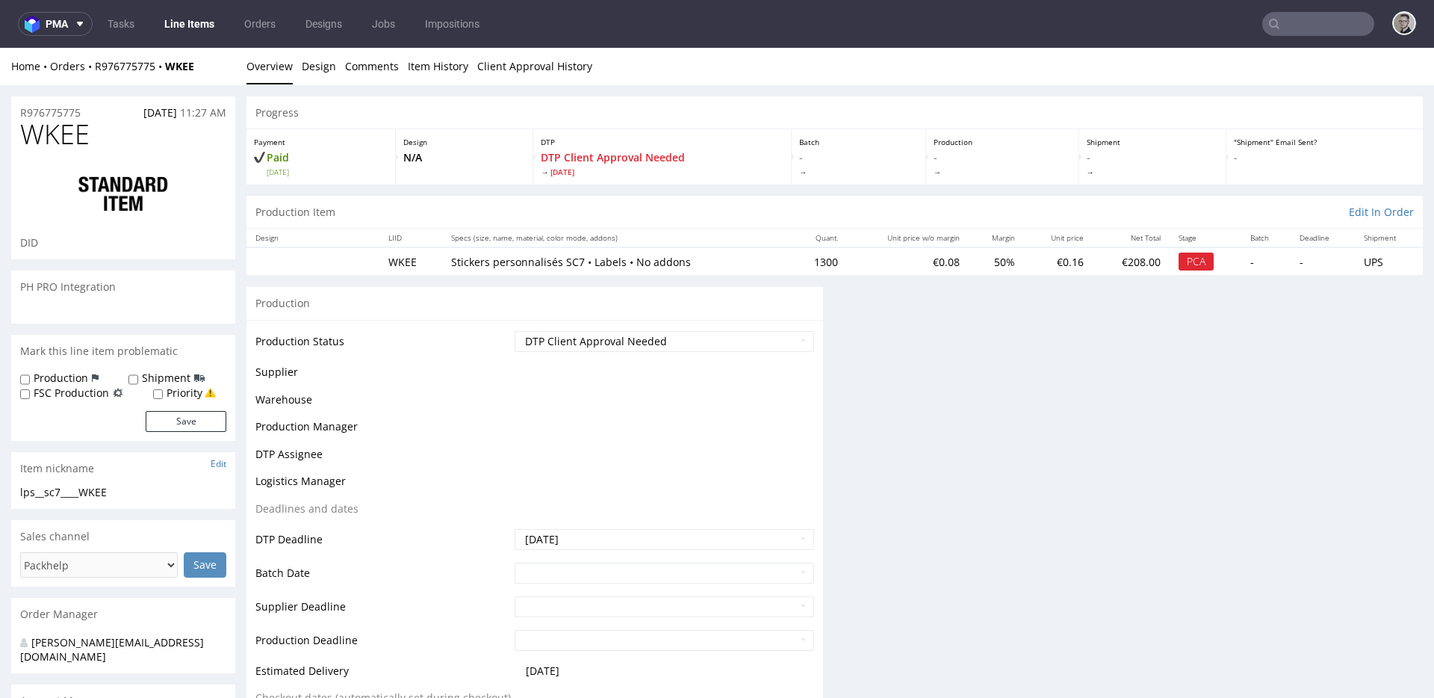
scroll to position [0, 0]
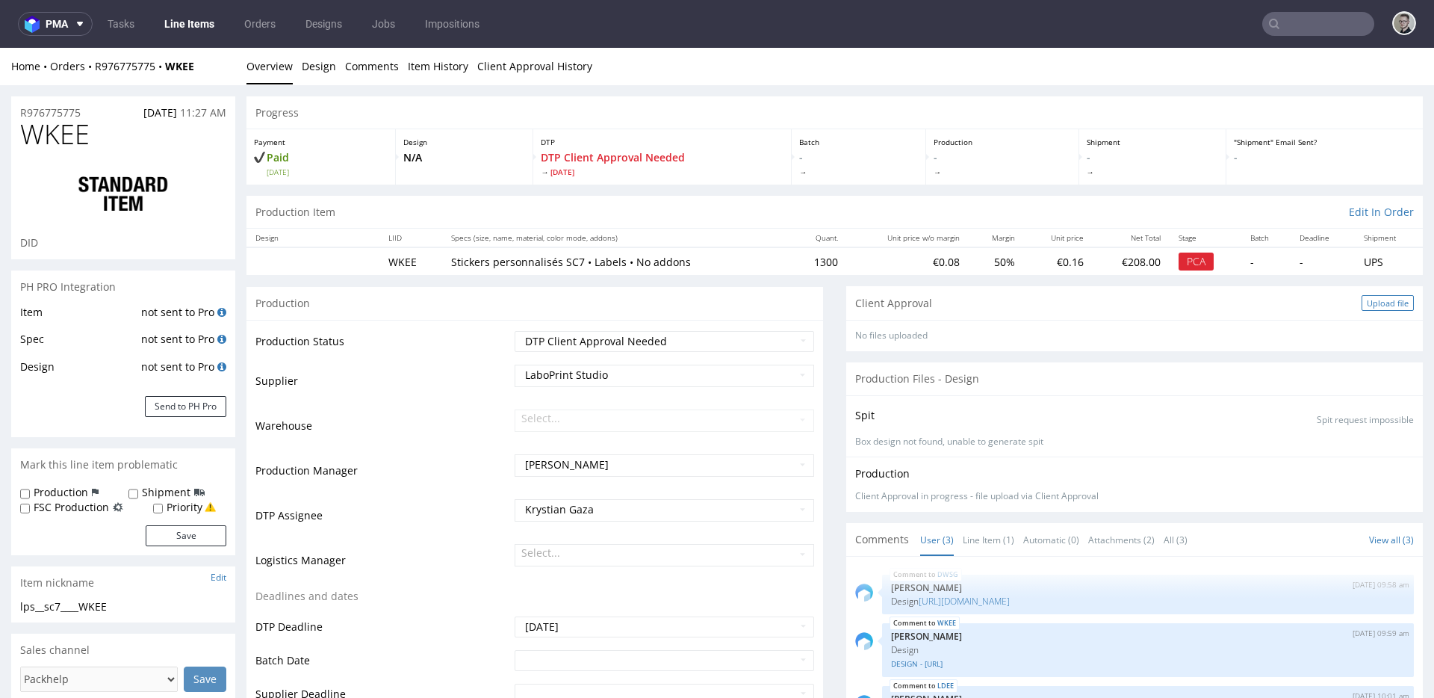
click at [1362, 306] on div "Upload file" at bounding box center [1388, 303] width 52 height 16
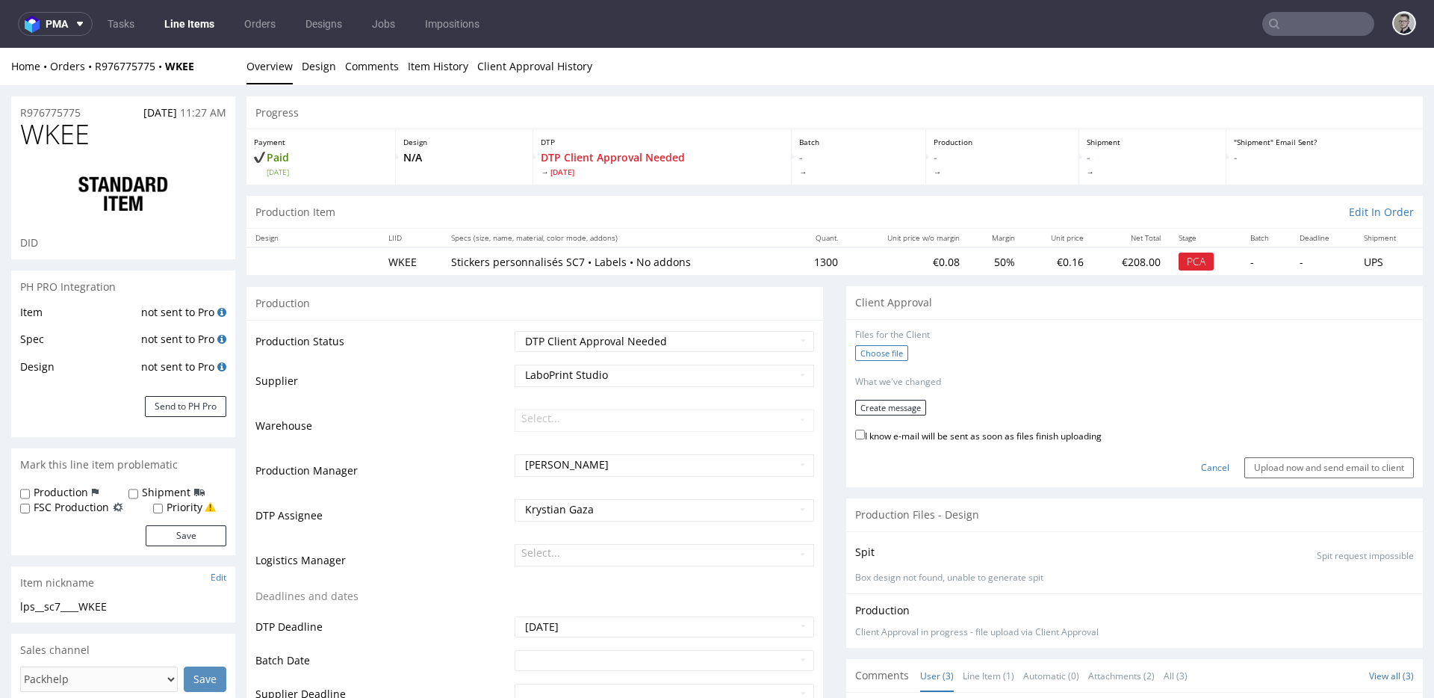
click at [889, 353] on label "Choose file" at bounding box center [881, 353] width 53 height 16
click at [0, 48] on input "Choose file" at bounding box center [0, 48] width 0 height 0
click at [902, 401] on button "Create message" at bounding box center [890, 402] width 71 height 16
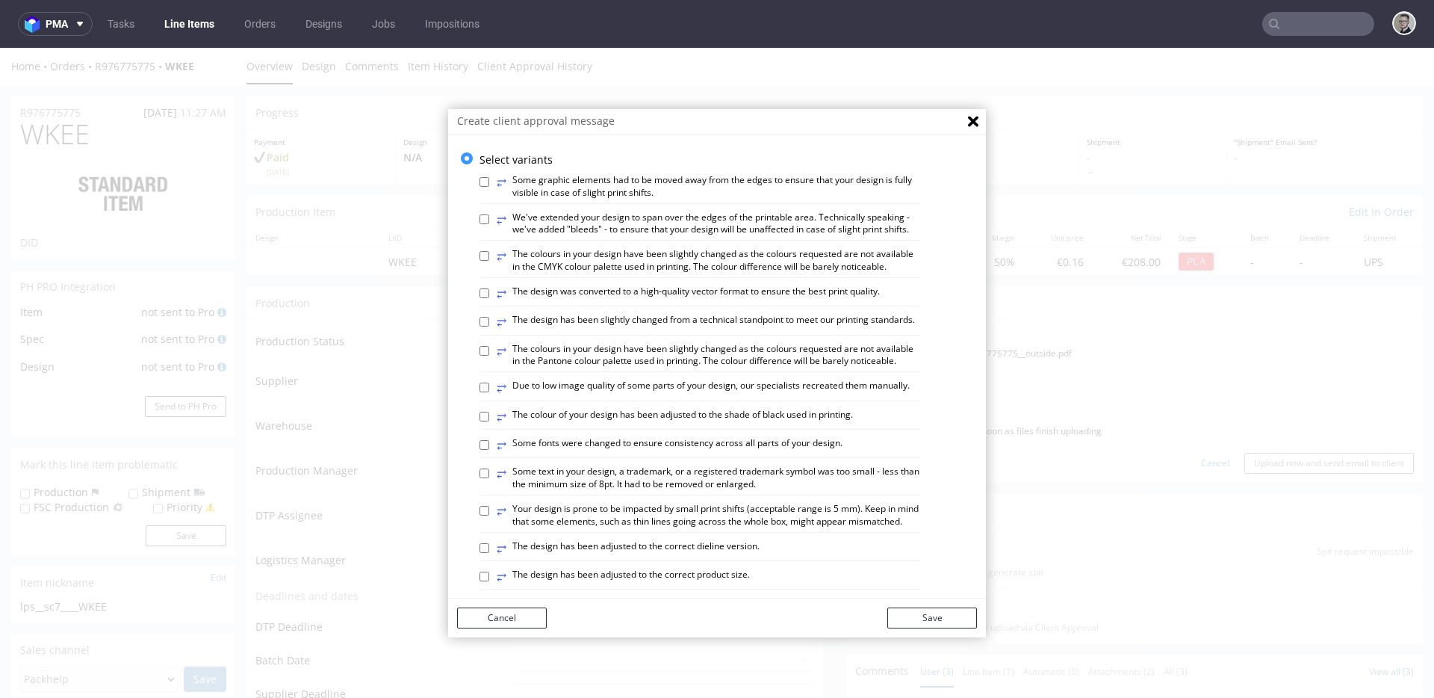
click at [681, 186] on label "⥂ Some graphic elements had to be moved away from the edges to ensure that your…" at bounding box center [709, 186] width 424 height 25
click at [489, 186] on input "⥂ Some graphic elements had to be moved away from the edges to ensure that your…" at bounding box center [485, 182] width 10 height 10
checkbox input "true"
click at [953, 618] on button "Save" at bounding box center [932, 617] width 90 height 21
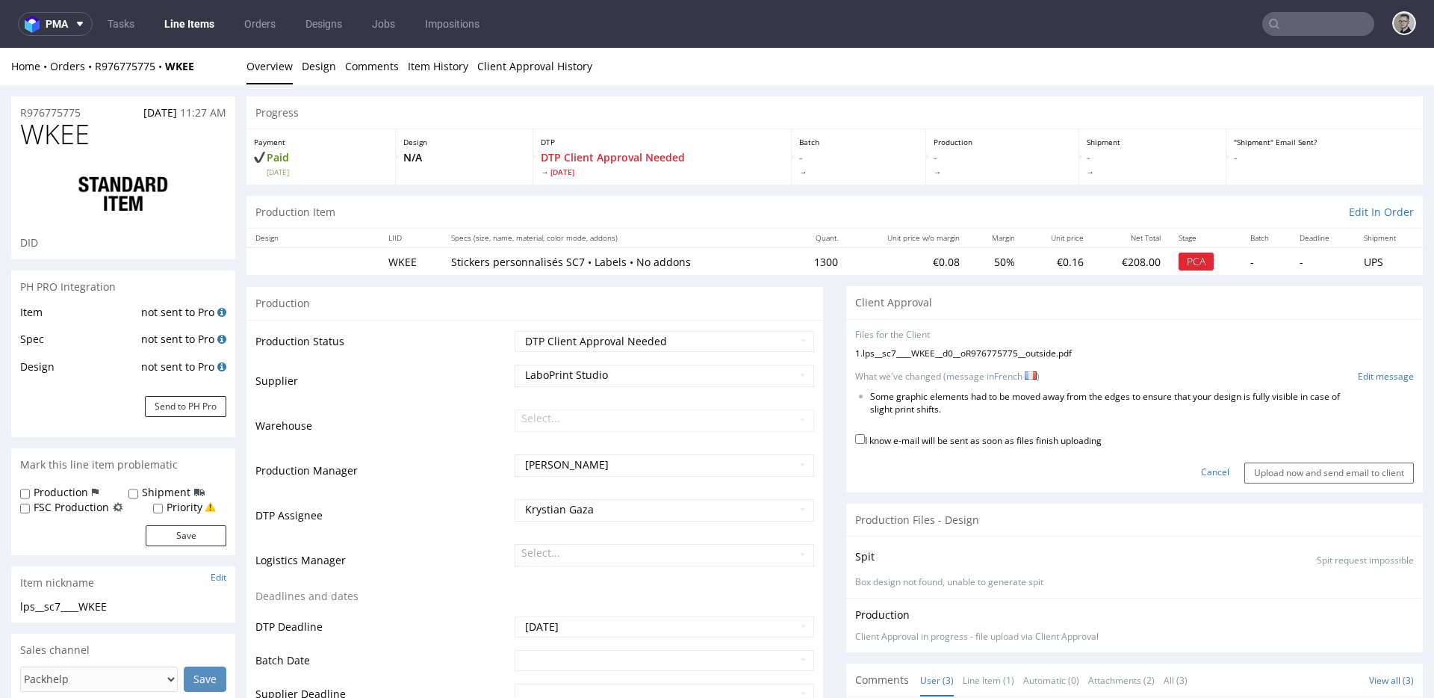
click at [1061, 433] on label "I know e-mail will be sent as soon as files finish uploading" at bounding box center [978, 439] width 247 height 16
click at [865, 434] on input "I know e-mail will be sent as soon as files finish uploading" at bounding box center [860, 439] width 10 height 10
checkbox input "true"
click at [1295, 477] on input "Upload now and send email to client" at bounding box center [1330, 472] width 170 height 21
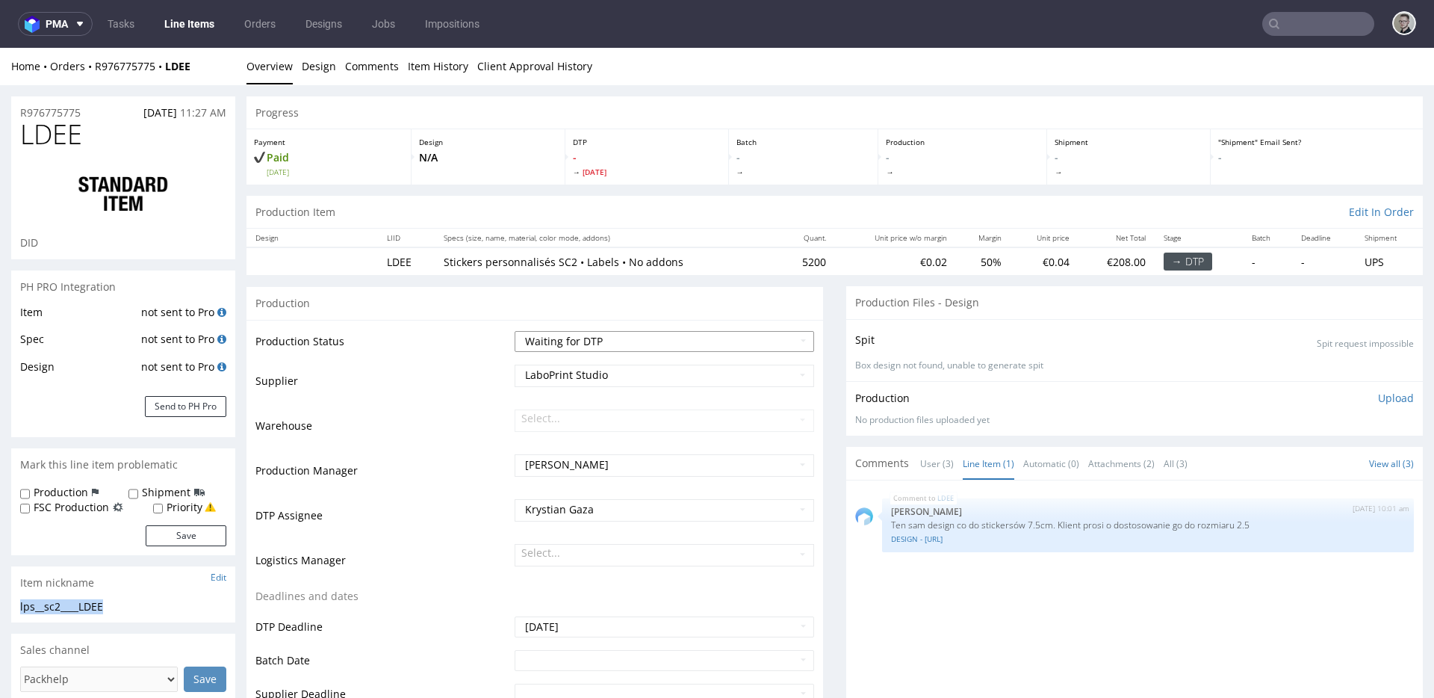
click at [613, 350] on select "Waiting for Artwork Waiting for Diecut Waiting for Mockup Waiting for DTP Waiti…" at bounding box center [665, 341] width 300 height 21
select select "dtp_in_process"
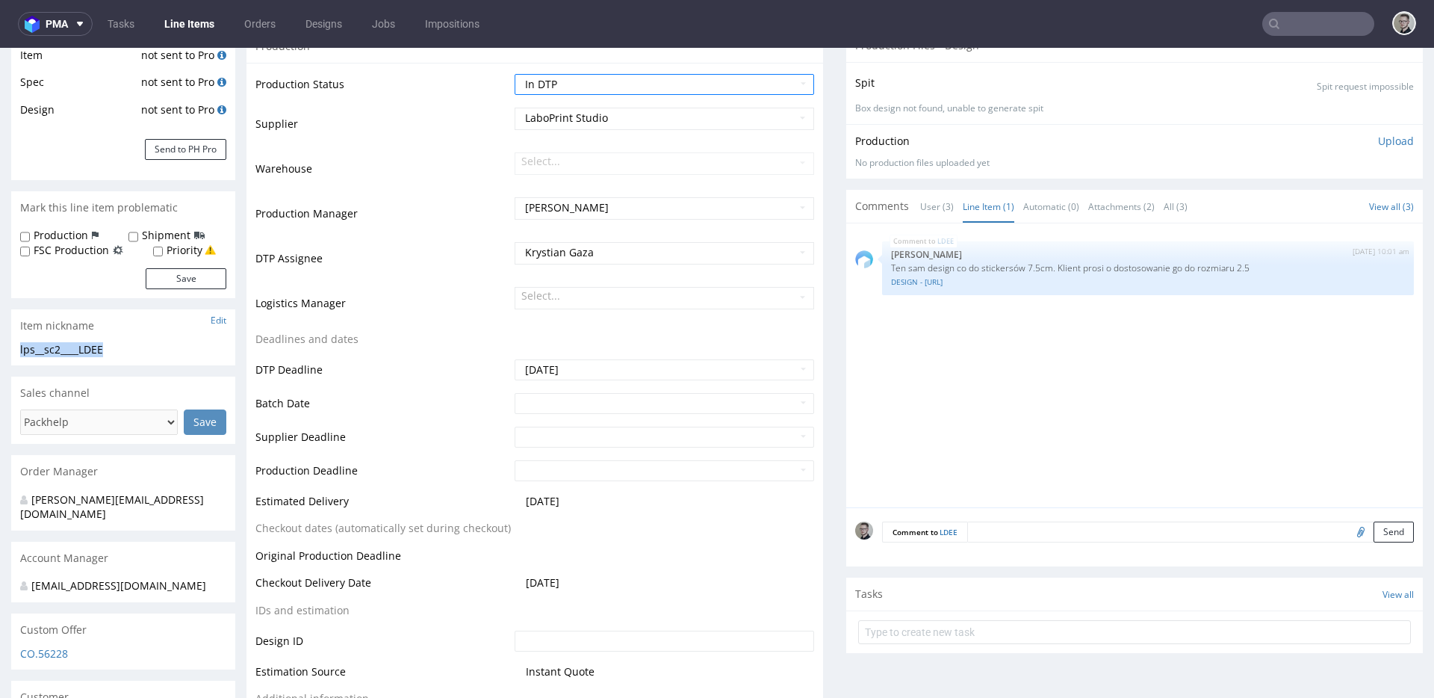
scroll to position [486, 0]
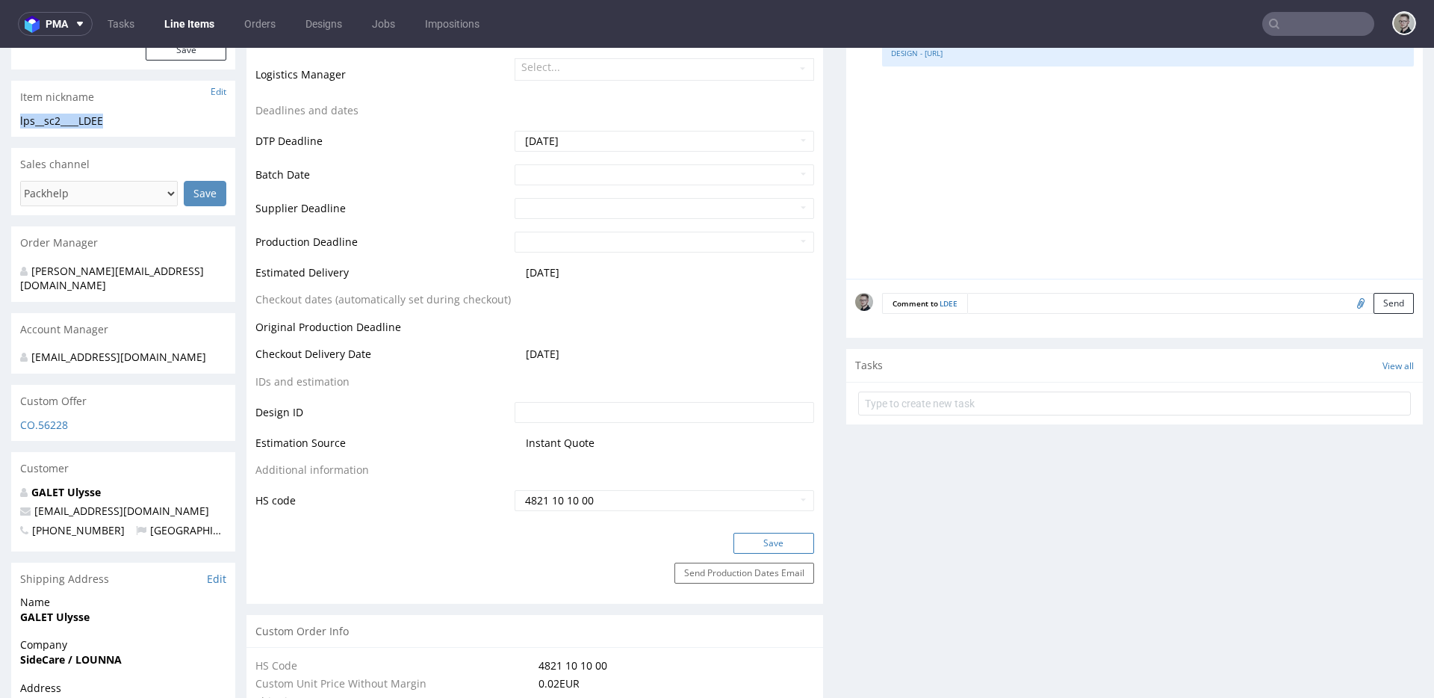
click at [793, 542] on button "Save" at bounding box center [774, 543] width 81 height 21
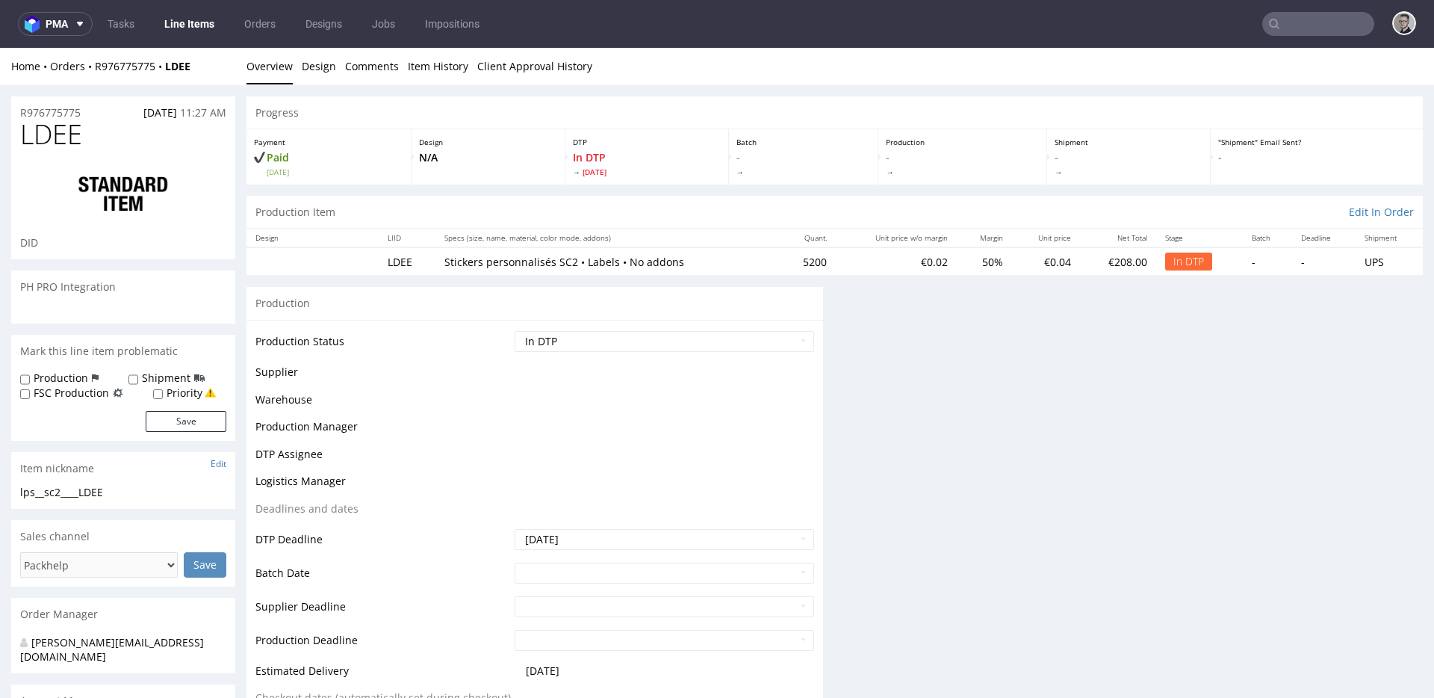
scroll to position [0, 0]
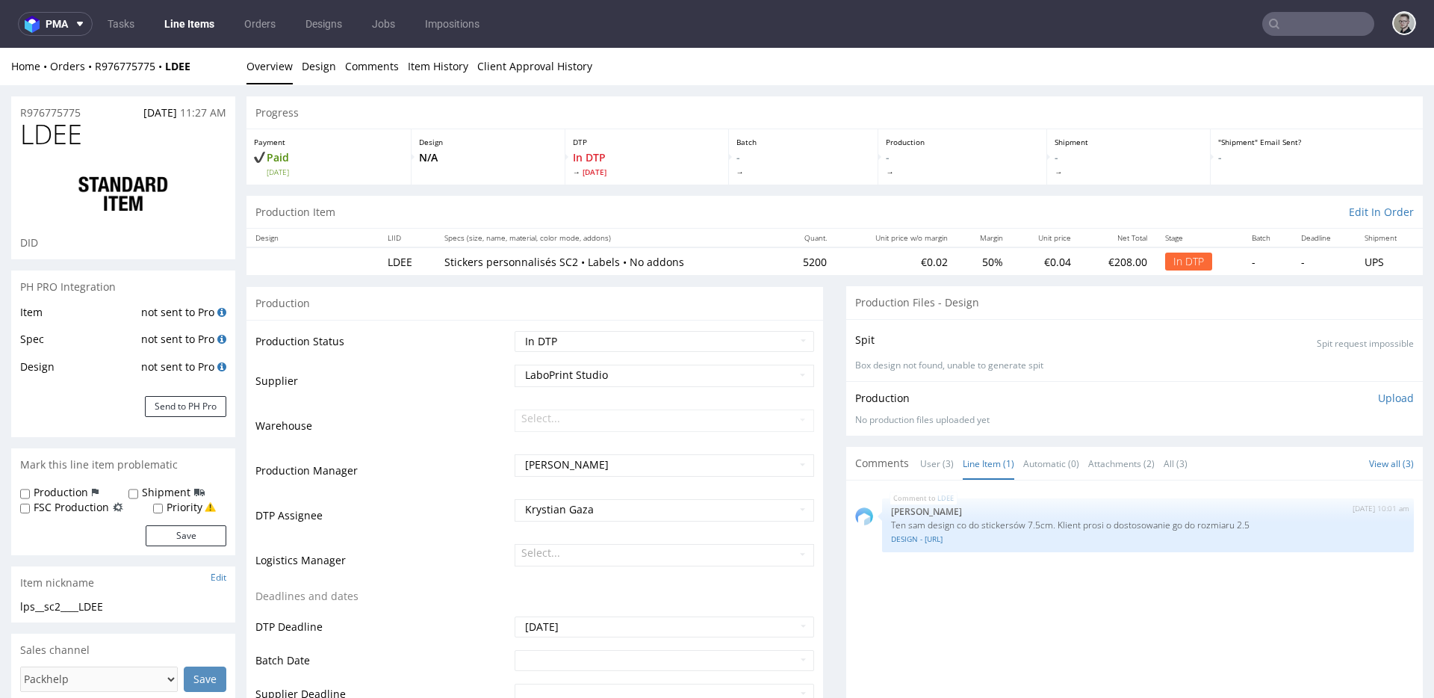
drag, startPoint x: 878, startPoint y: 335, endPoint x: 836, endPoint y: 351, distance: 45.6
click at [878, 335] on div "Spit Spit request impossible" at bounding box center [1134, 340] width 559 height 22
drag, startPoint x: 866, startPoint y: 356, endPoint x: 1076, endPoint y: 478, distance: 243.3
click at [905, 347] on div "Spit Spit request impossible" at bounding box center [1134, 340] width 559 height 22
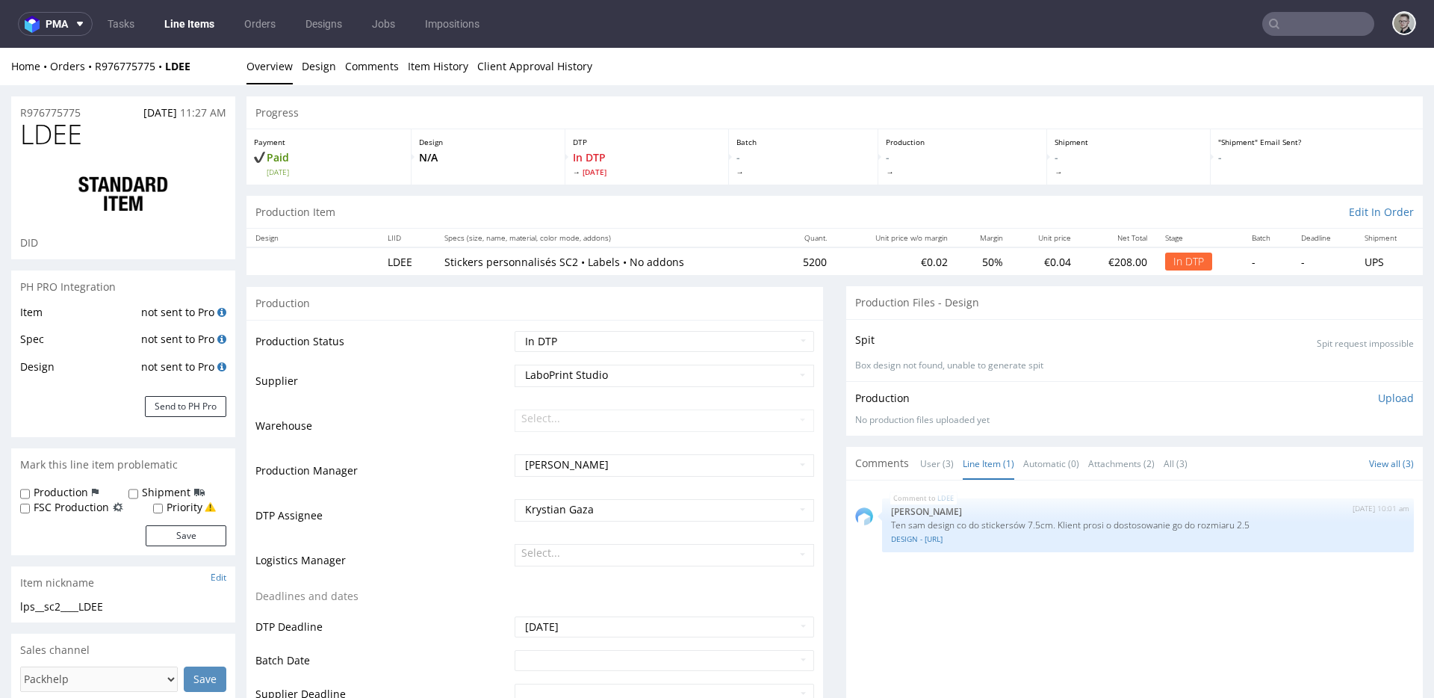
drag, startPoint x: 956, startPoint y: 394, endPoint x: 1106, endPoint y: 385, distance: 150.4
click at [1029, 385] on div "Production Upload No production files uploaded yet Description (optional) Add f…" at bounding box center [1134, 408] width 577 height 55
click at [1151, 371] on div "Spit Spit request impossible Box design not found, unable to generate spit" at bounding box center [1134, 350] width 577 height 62
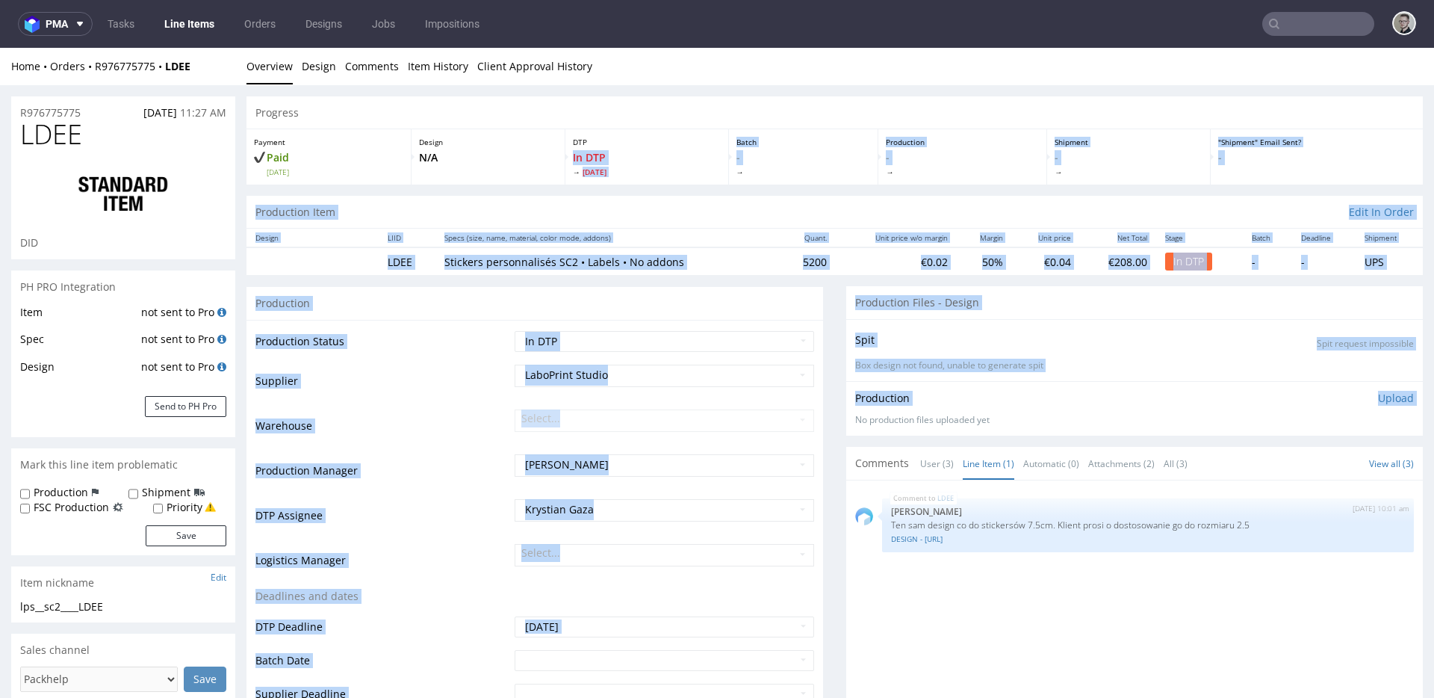
click at [1037, 356] on div "Spit Spit request impossible Box design not found, unable to generate spit" at bounding box center [1134, 350] width 577 height 62
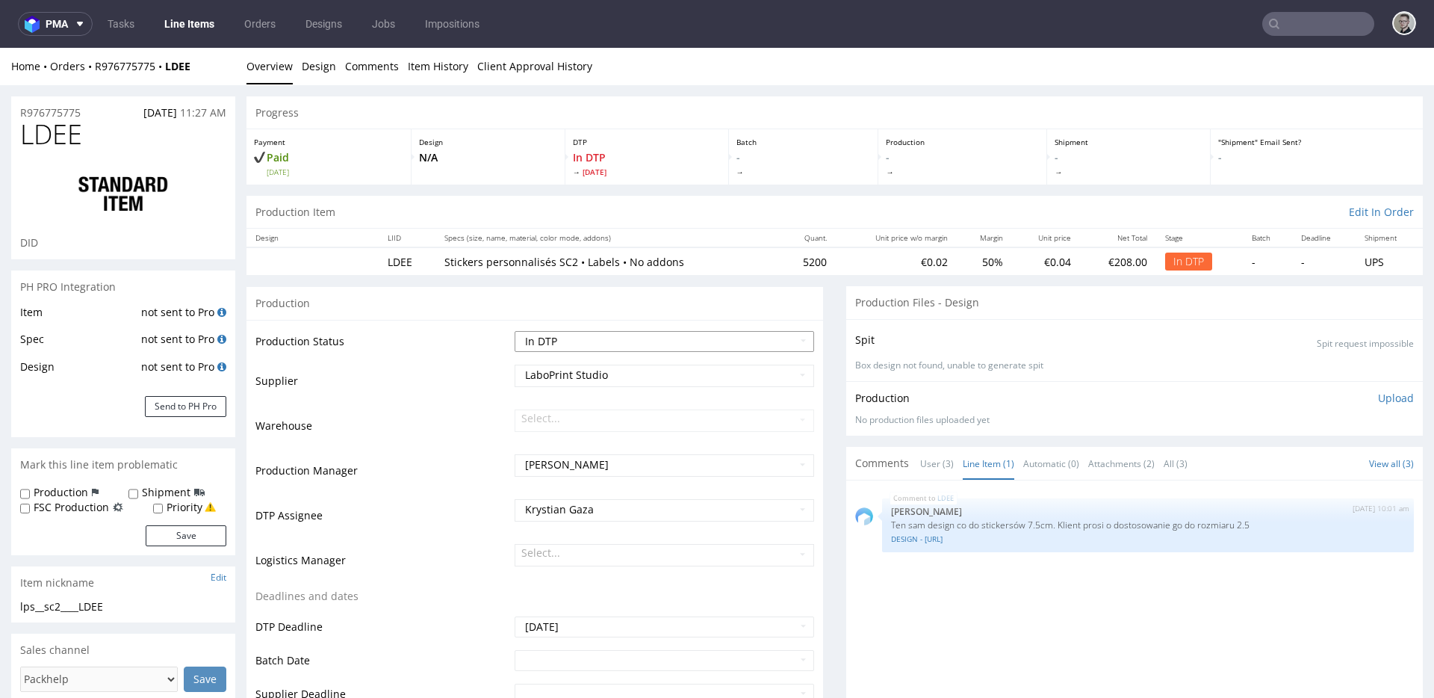
click at [654, 335] on select "Waiting for Artwork Waiting for Diecut Waiting for Mockup Waiting for DTP Waiti…" at bounding box center [665, 341] width 300 height 21
select select "dtp_ca_needed"
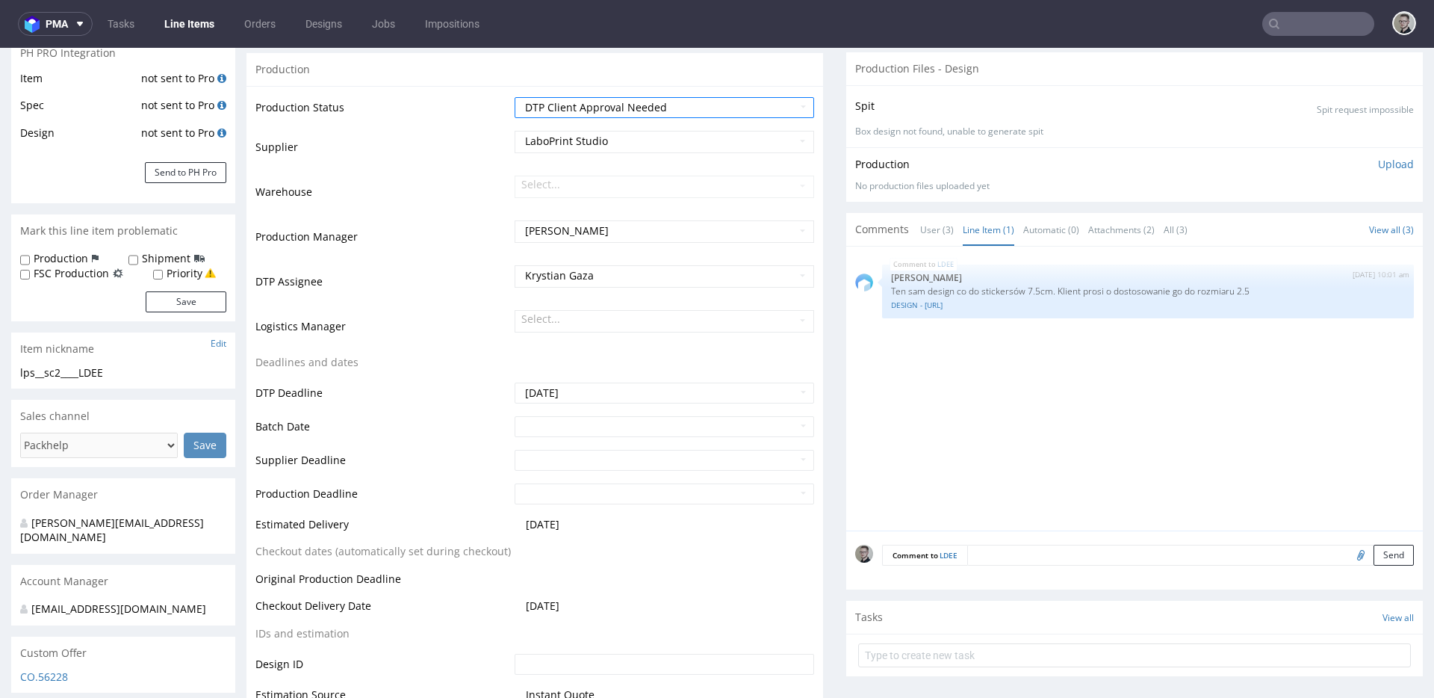
scroll to position [676, 0]
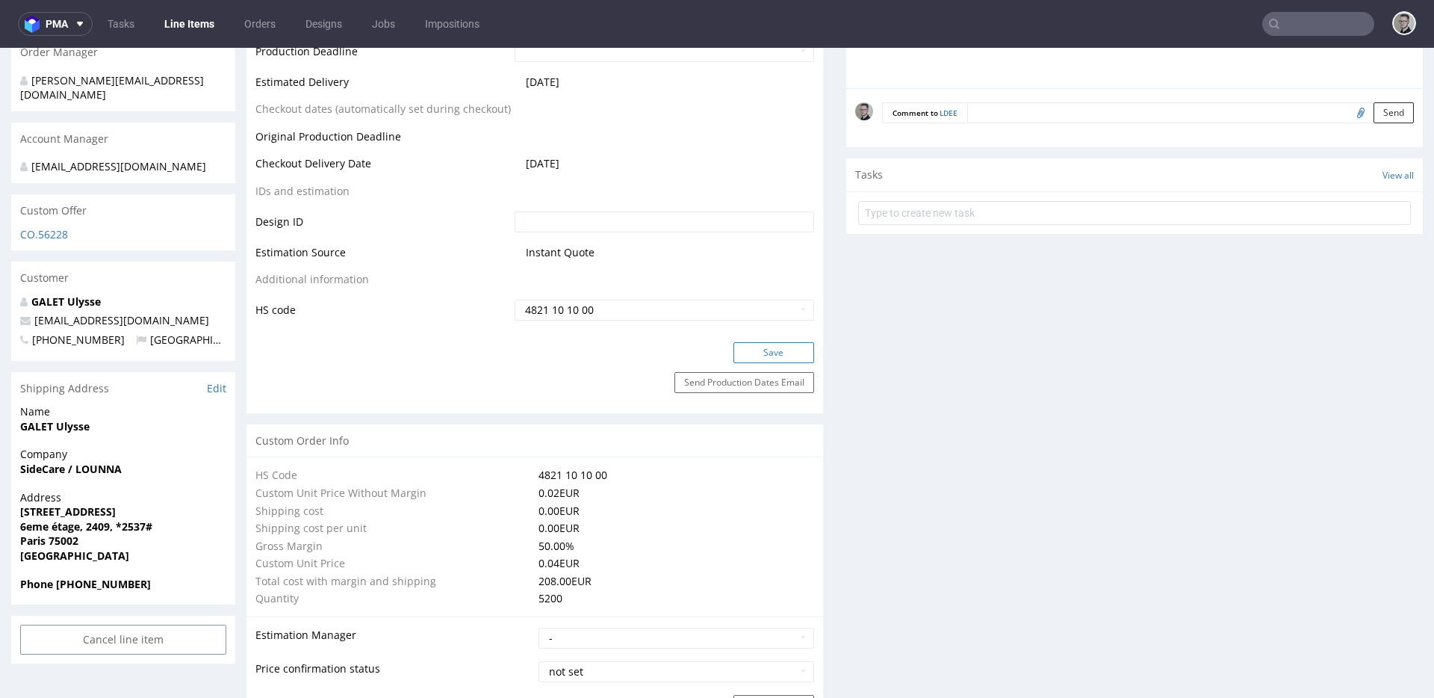
click at [790, 351] on button "Save" at bounding box center [774, 352] width 81 height 21
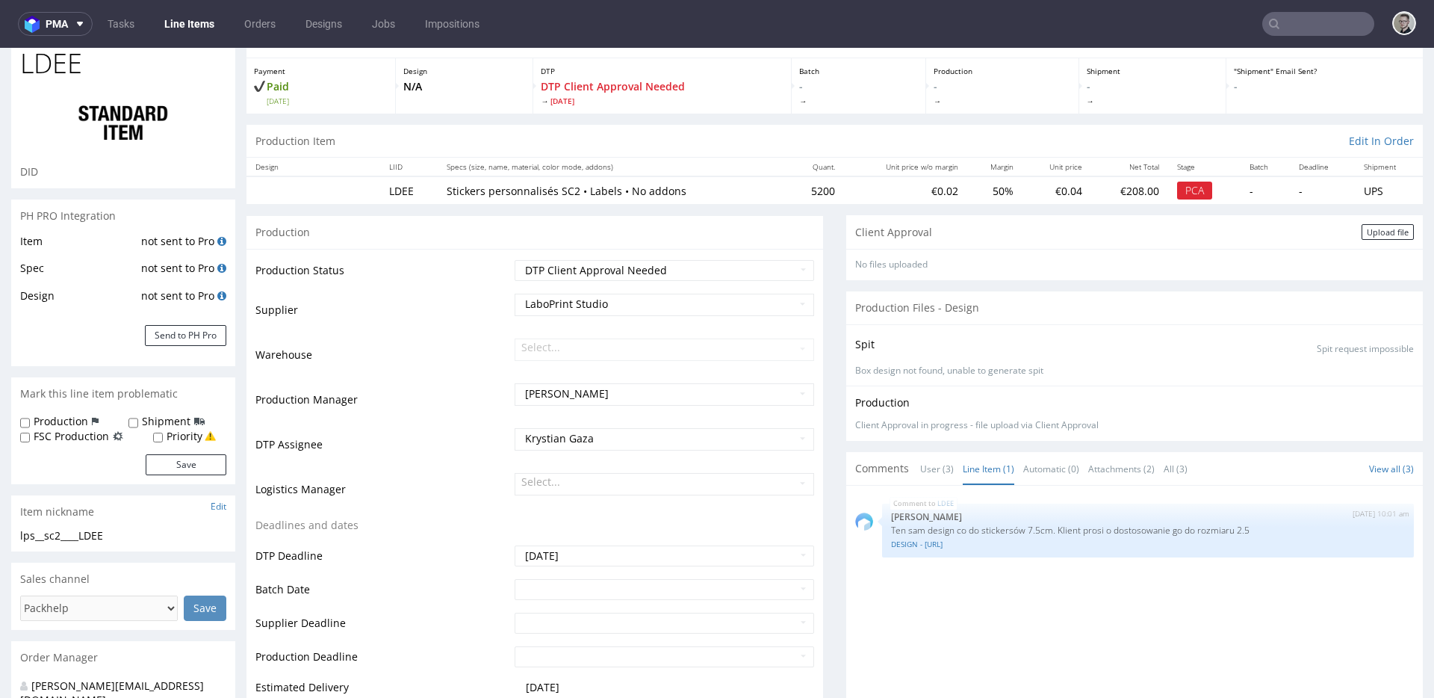
scroll to position [0, 0]
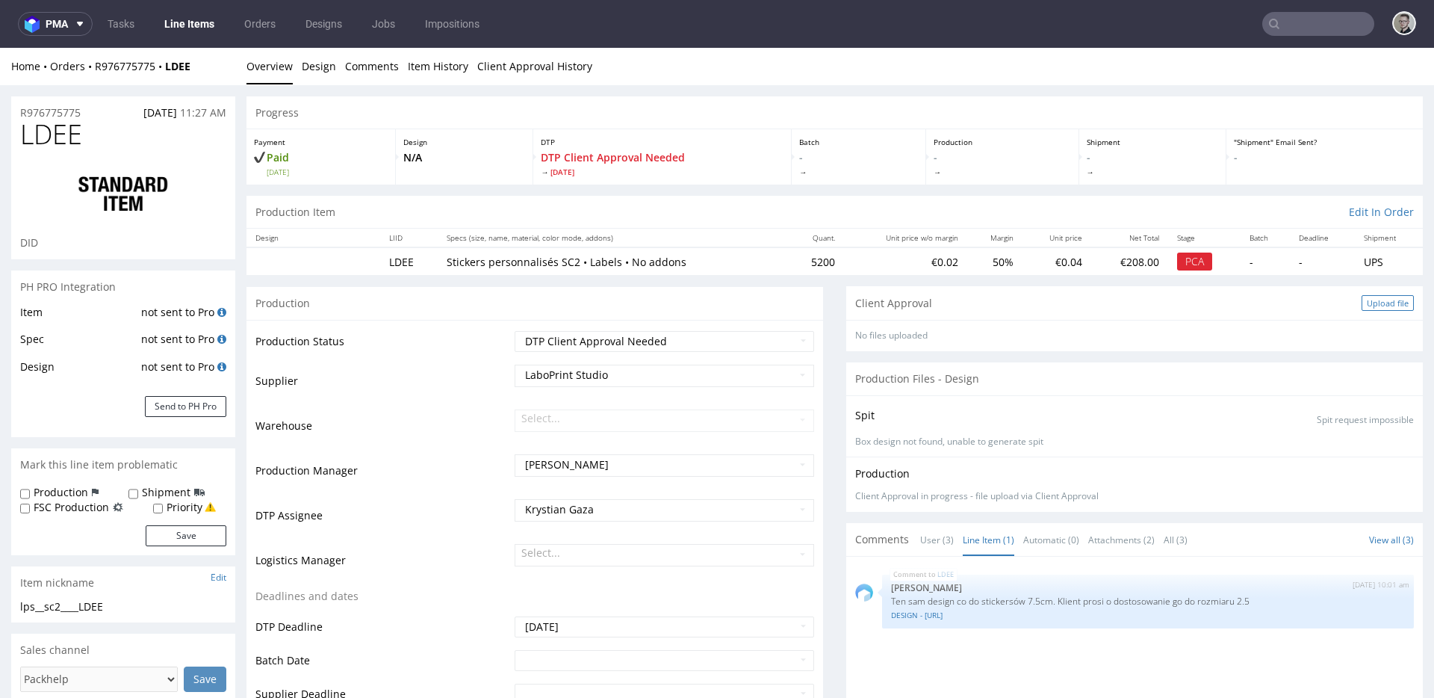
click at [1369, 294] on div "Client Approval Upload file" at bounding box center [1134, 303] width 577 height 34
click at [1369, 312] on div "Client Approval Upload file" at bounding box center [1134, 303] width 577 height 34
click at [1369, 308] on div "Upload file" at bounding box center [1388, 303] width 52 height 16
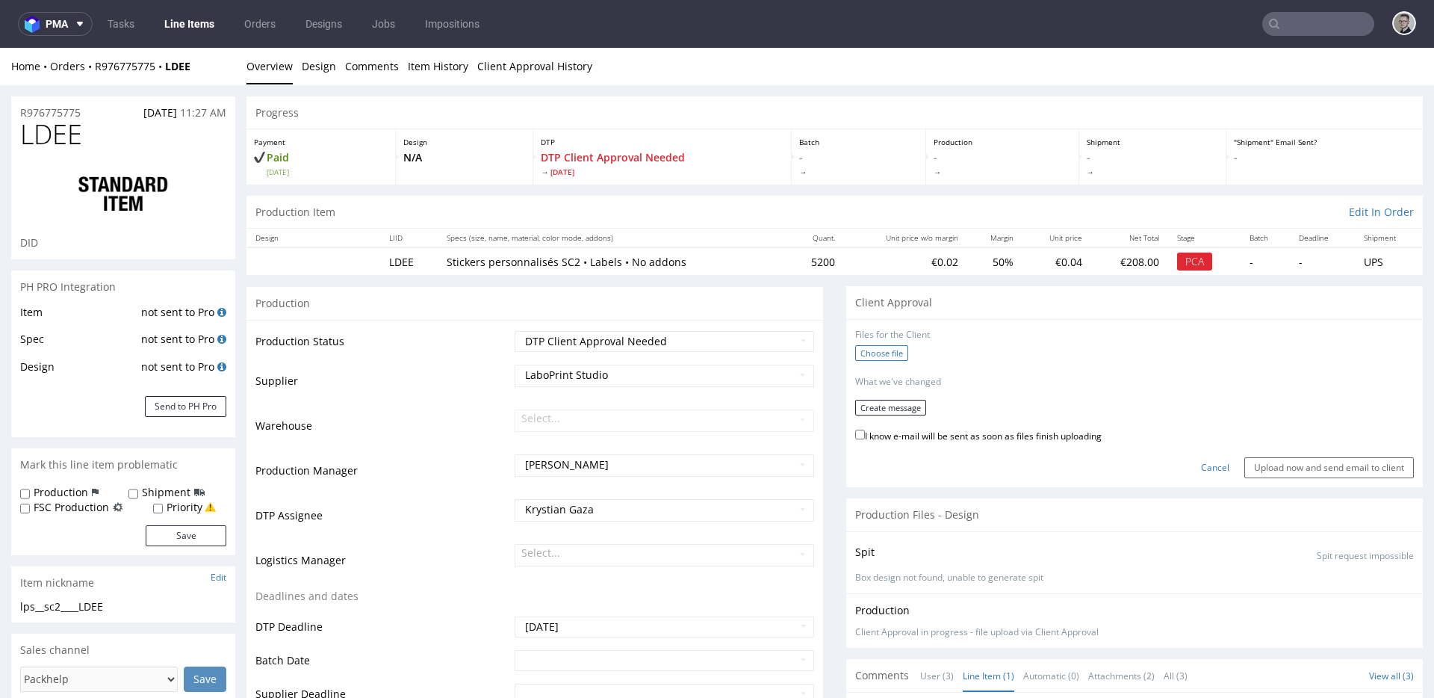
click at [886, 358] on label "Choose file" at bounding box center [881, 353] width 53 height 16
click at [0, 48] on input "Choose file" at bounding box center [0, 48] width 0 height 0
click at [904, 405] on button "Create message" at bounding box center [890, 402] width 71 height 16
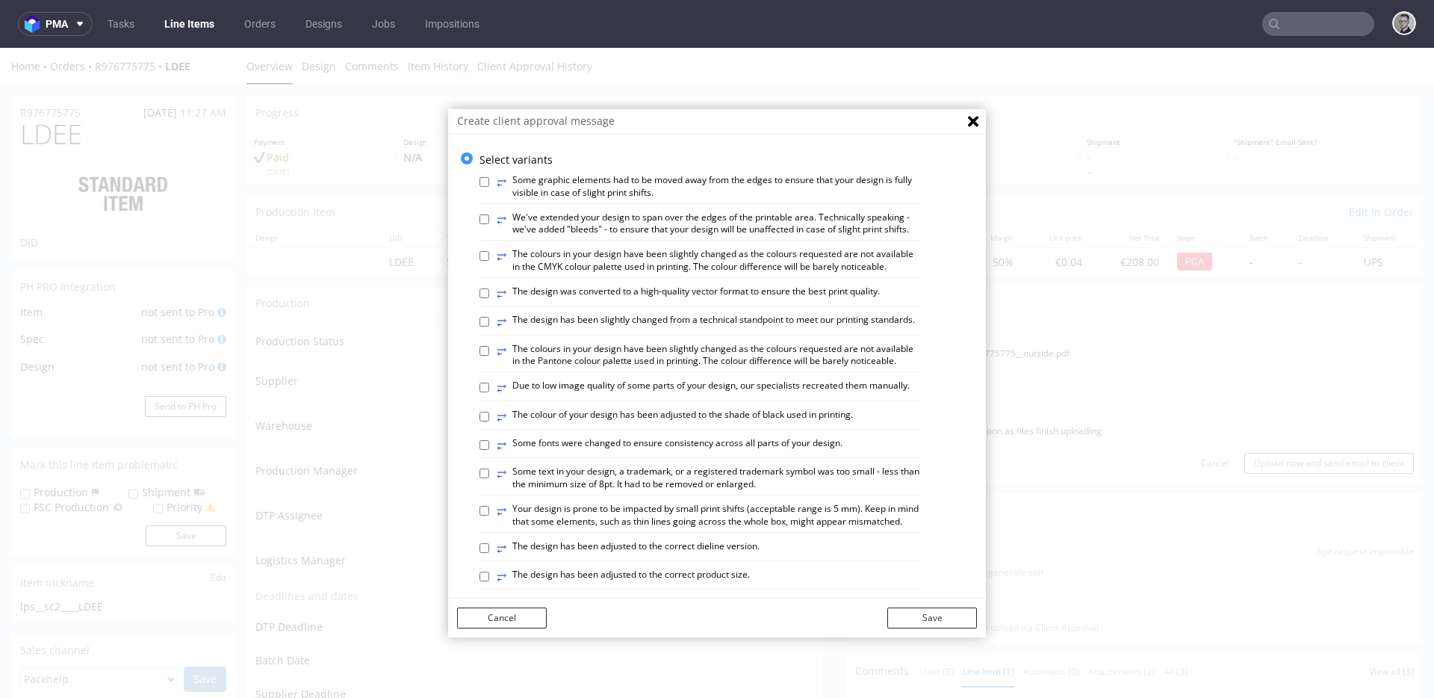
click at [648, 192] on label "⥂ Some graphic elements had to be moved away from the edges to ensure that your…" at bounding box center [709, 186] width 424 height 25
click at [489, 187] on input "⥂ Some graphic elements had to be moved away from the edges to ensure that your…" at bounding box center [485, 182] width 10 height 10
checkbox input "true"
click at [946, 616] on button "Save" at bounding box center [932, 617] width 90 height 21
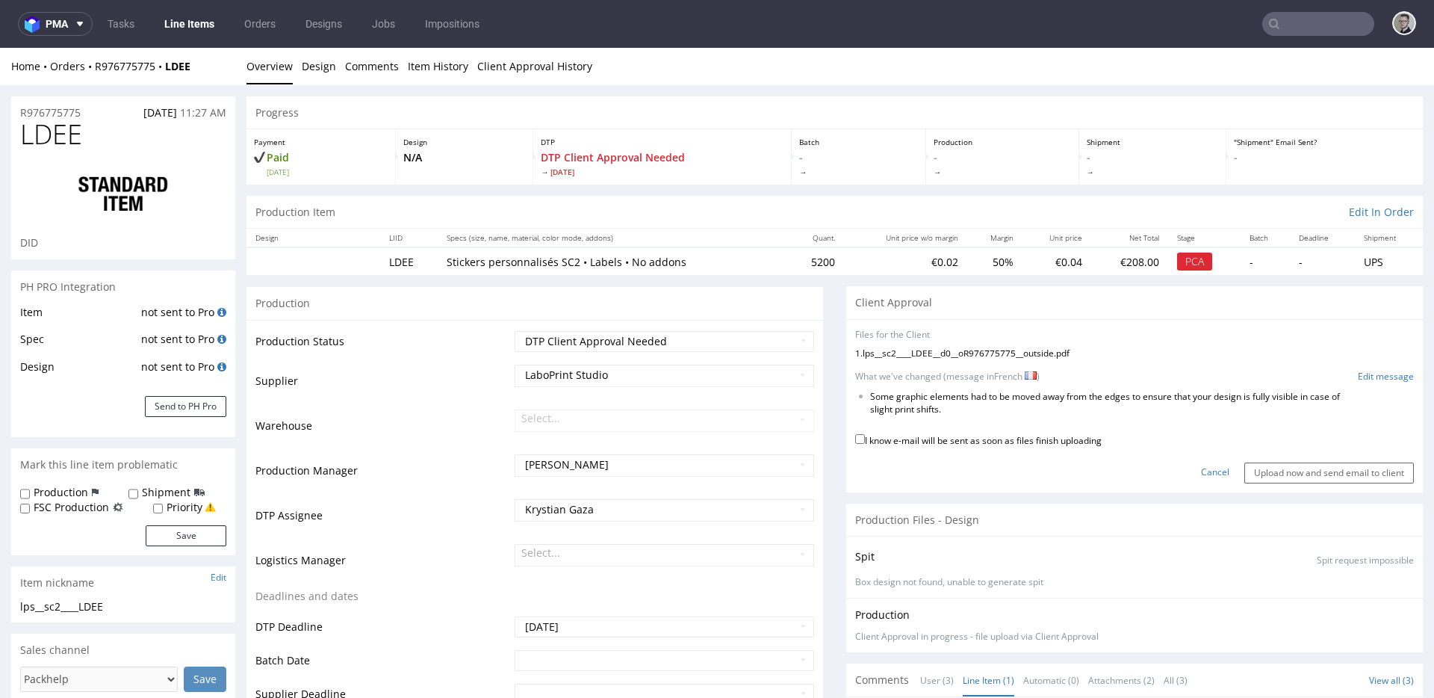
click at [1032, 441] on label "I know e-mail will be sent as soon as files finish uploading" at bounding box center [978, 439] width 247 height 16
click at [865, 441] on input "I know e-mail will be sent as soon as files finish uploading" at bounding box center [860, 439] width 10 height 10
checkbox input "true"
click at [1315, 469] on input "Upload now and send email to client" at bounding box center [1330, 472] width 170 height 21
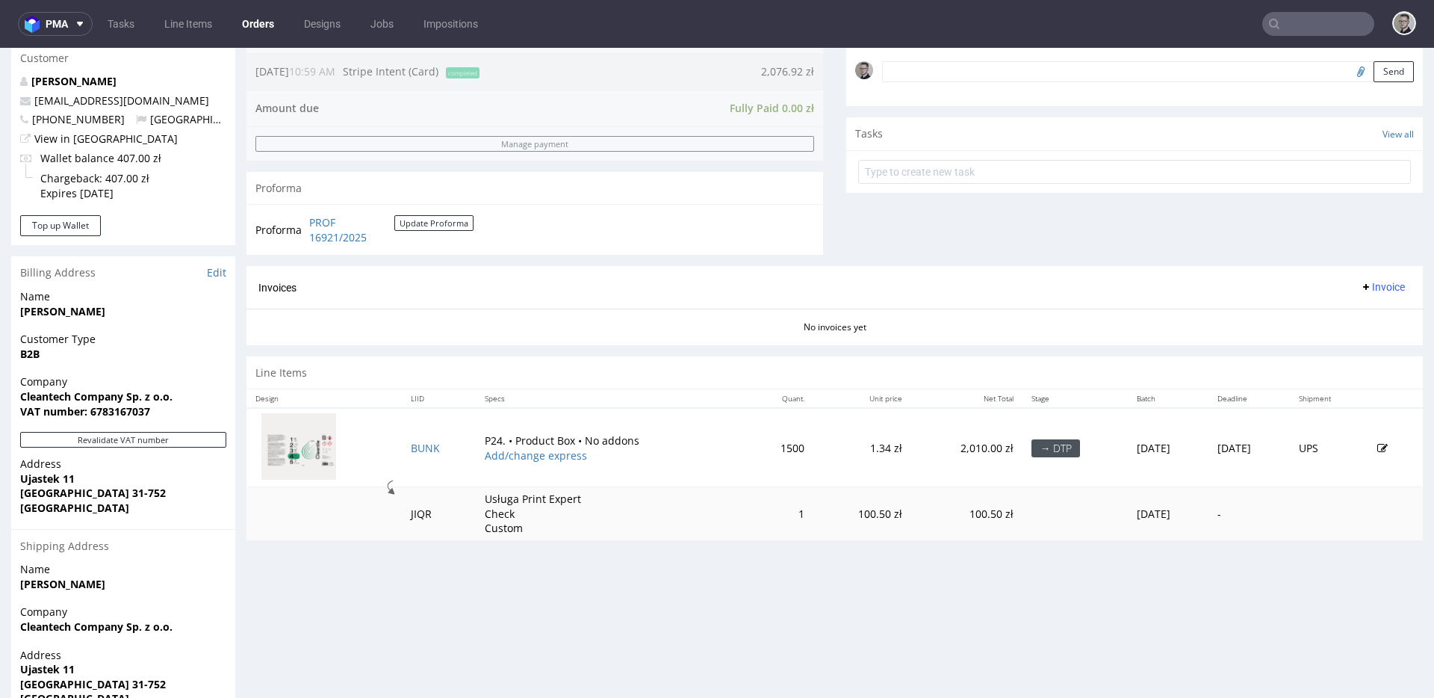
scroll to position [534, 0]
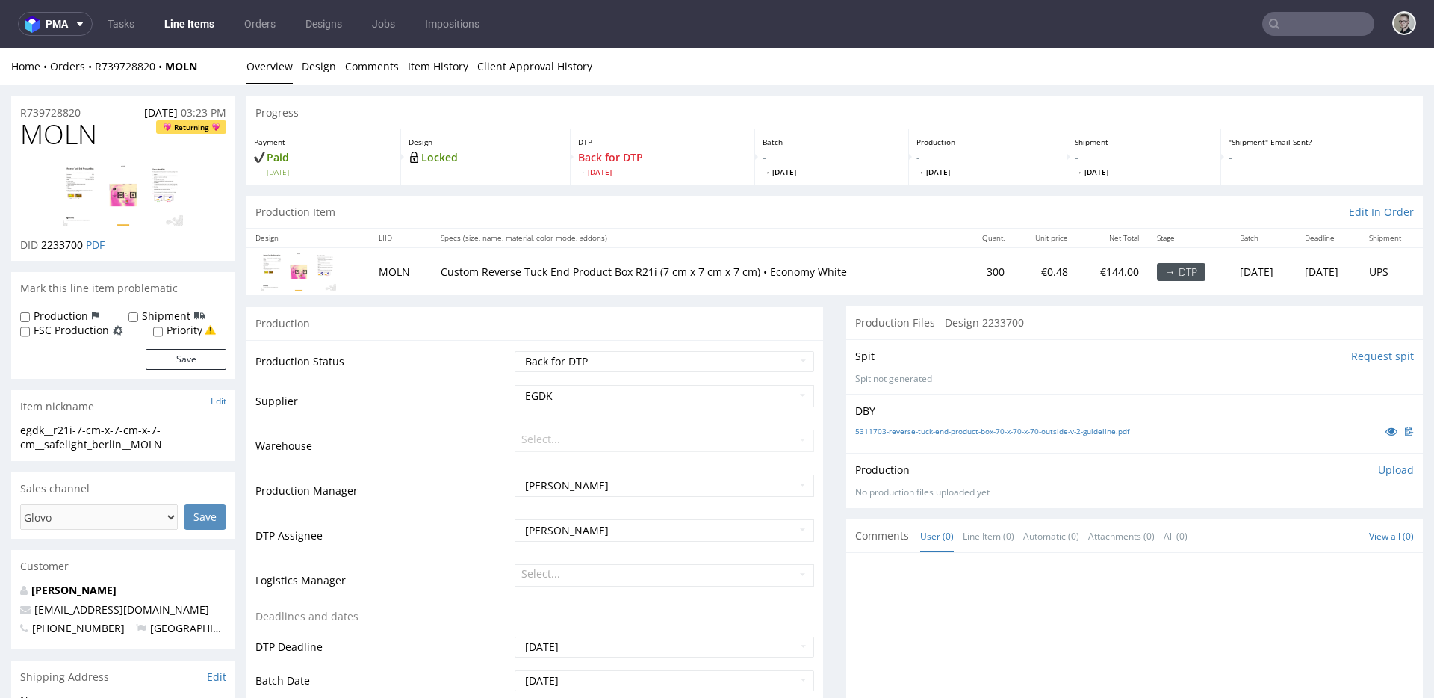
click at [96, 443] on div "egdk__r21i-7-cm-x-7-cm-x-7-cm__safelight_berlin__MOLN" at bounding box center [123, 437] width 206 height 29
copy div "egdk__r21i-7-cm-x-7-cm-x-7-cm__safelight_berlin__MOLN Update"
drag, startPoint x: 90, startPoint y: 110, endPoint x: 0, endPoint y: 104, distance: 89.8
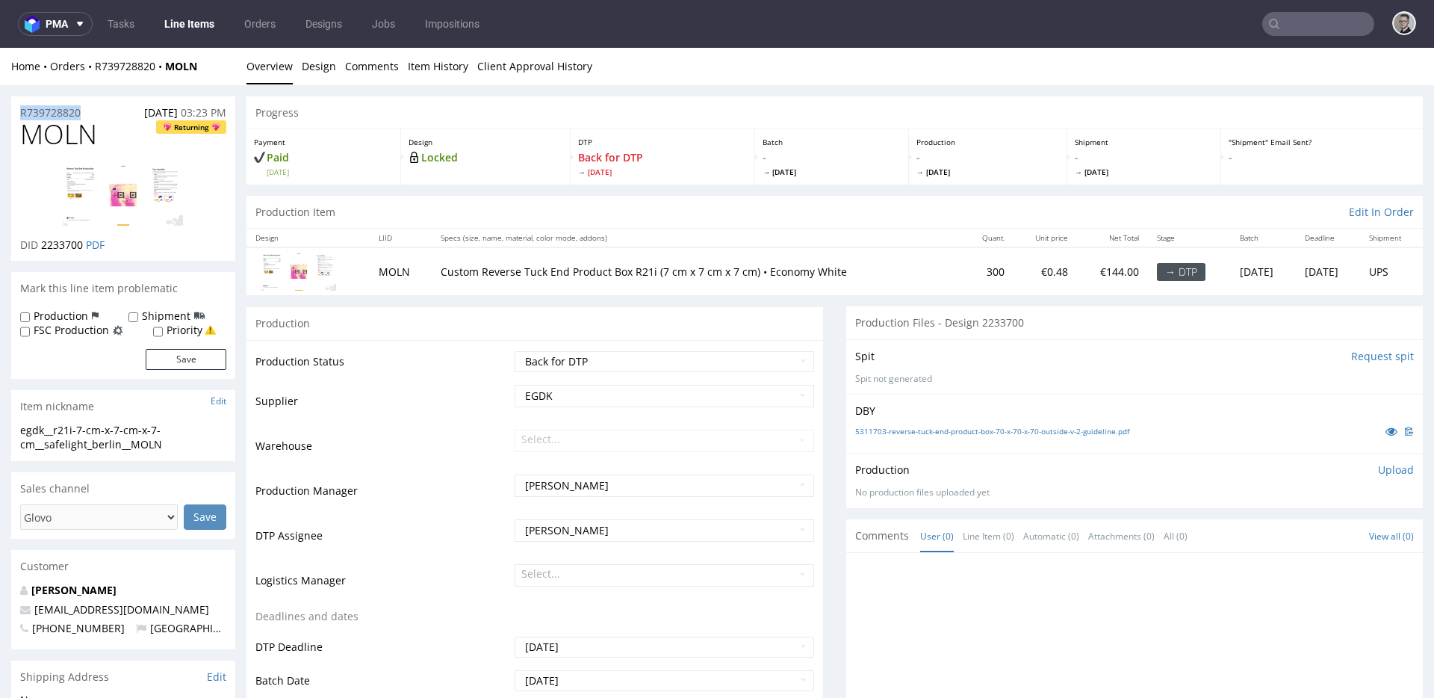
copy p "R739728820"
click at [1119, 428] on link "5311703-reverse-tuck-end-product-box-70-x-70-x-70-outside-v-2-guideline.pdf" at bounding box center [992, 431] width 274 height 10
click at [733, 196] on div "Production Item Edit In Order" at bounding box center [835, 212] width 1177 height 33
click at [621, 108] on div "Progress" at bounding box center [835, 112] width 1177 height 33
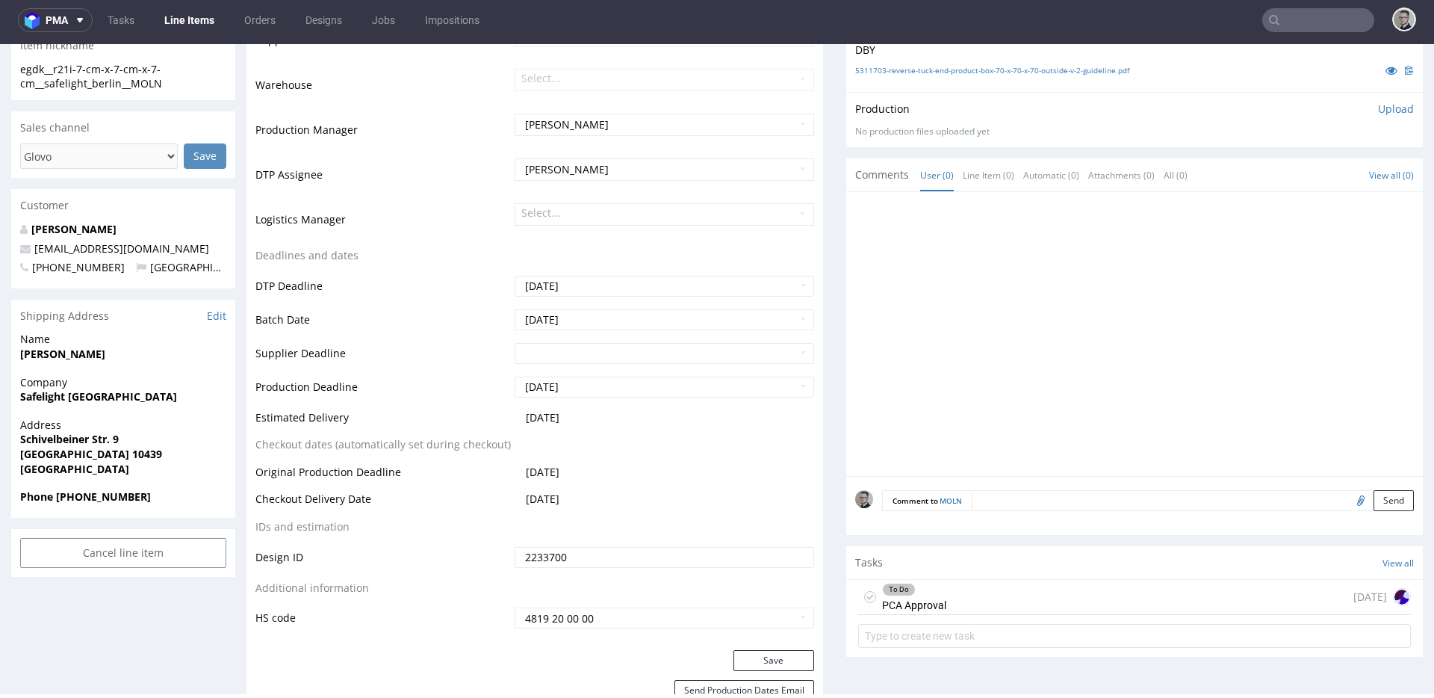
scroll to position [499, 0]
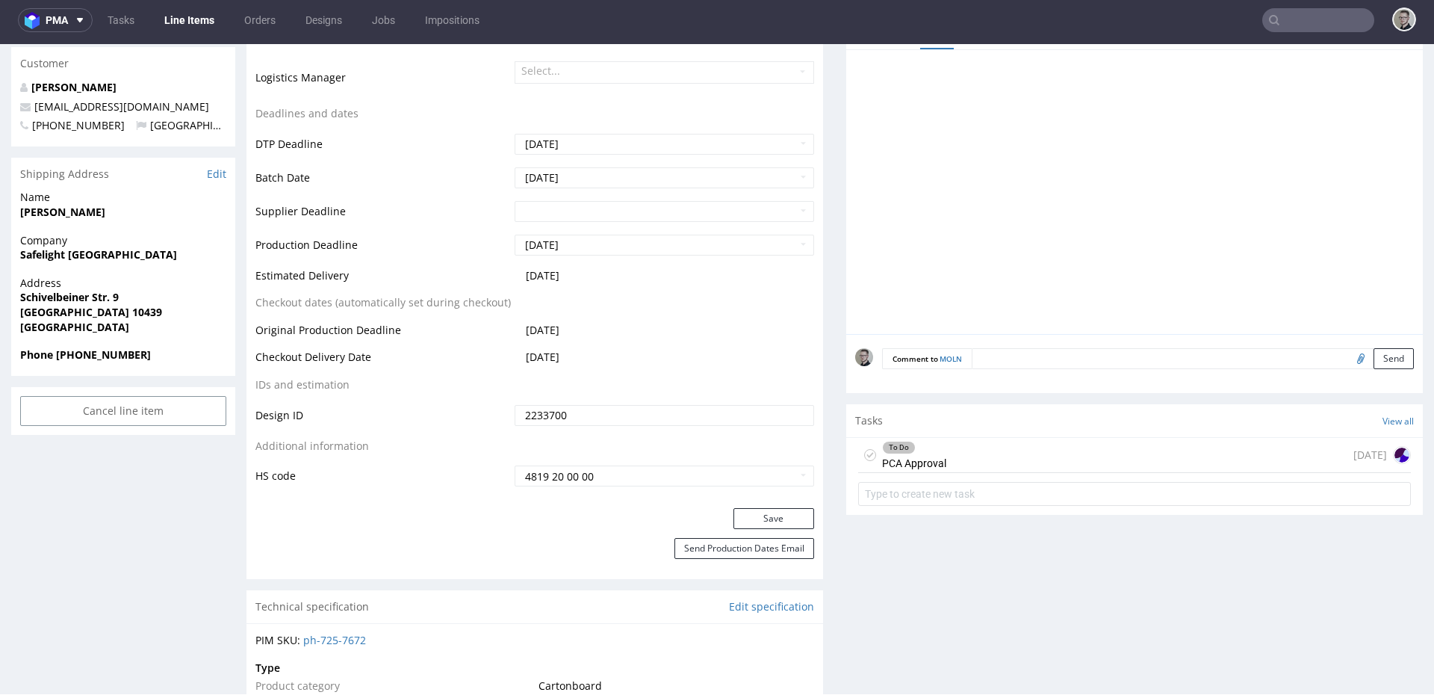
click at [934, 473] on div "To Do PCA Approval 3 days ago" at bounding box center [1134, 475] width 577 height 74
click at [943, 460] on div "To Do PCA Approval 3 days ago" at bounding box center [1134, 455] width 553 height 35
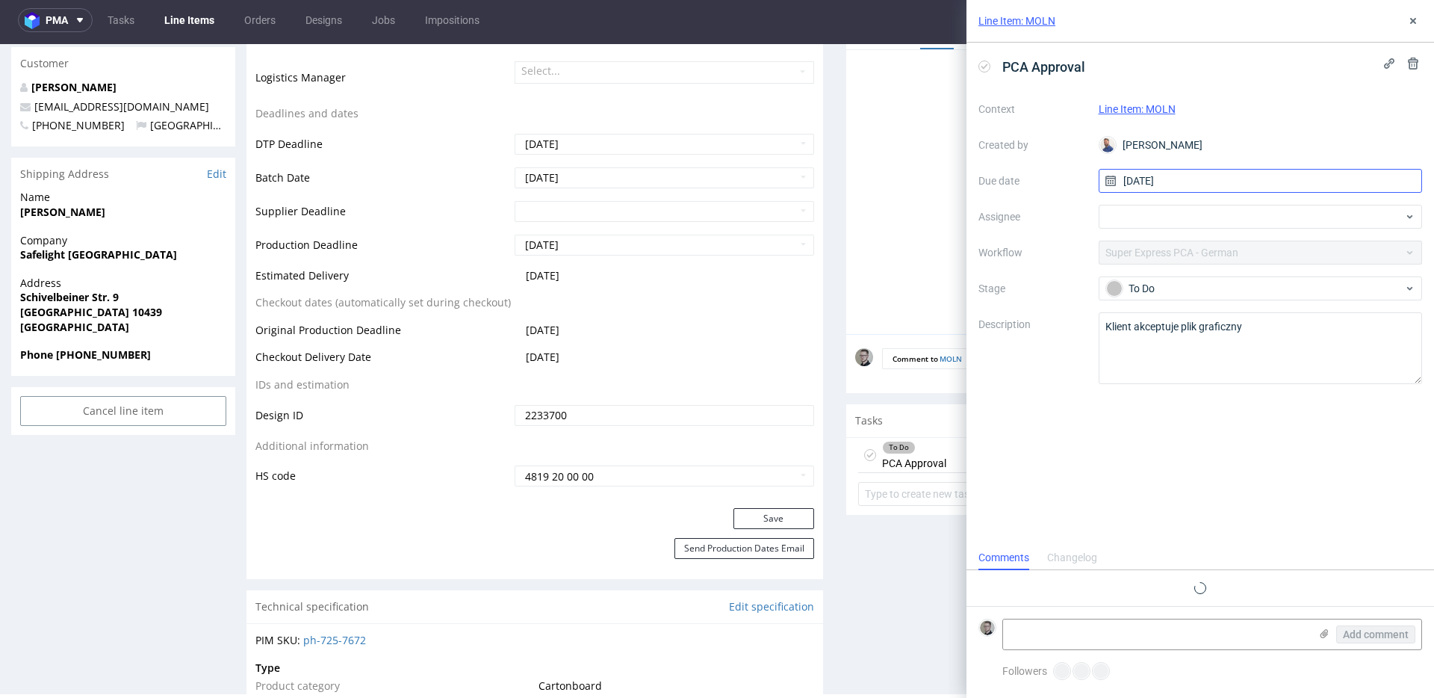
scroll to position [12, 0]
click at [1411, 15] on icon at bounding box center [1413, 21] width 12 height 12
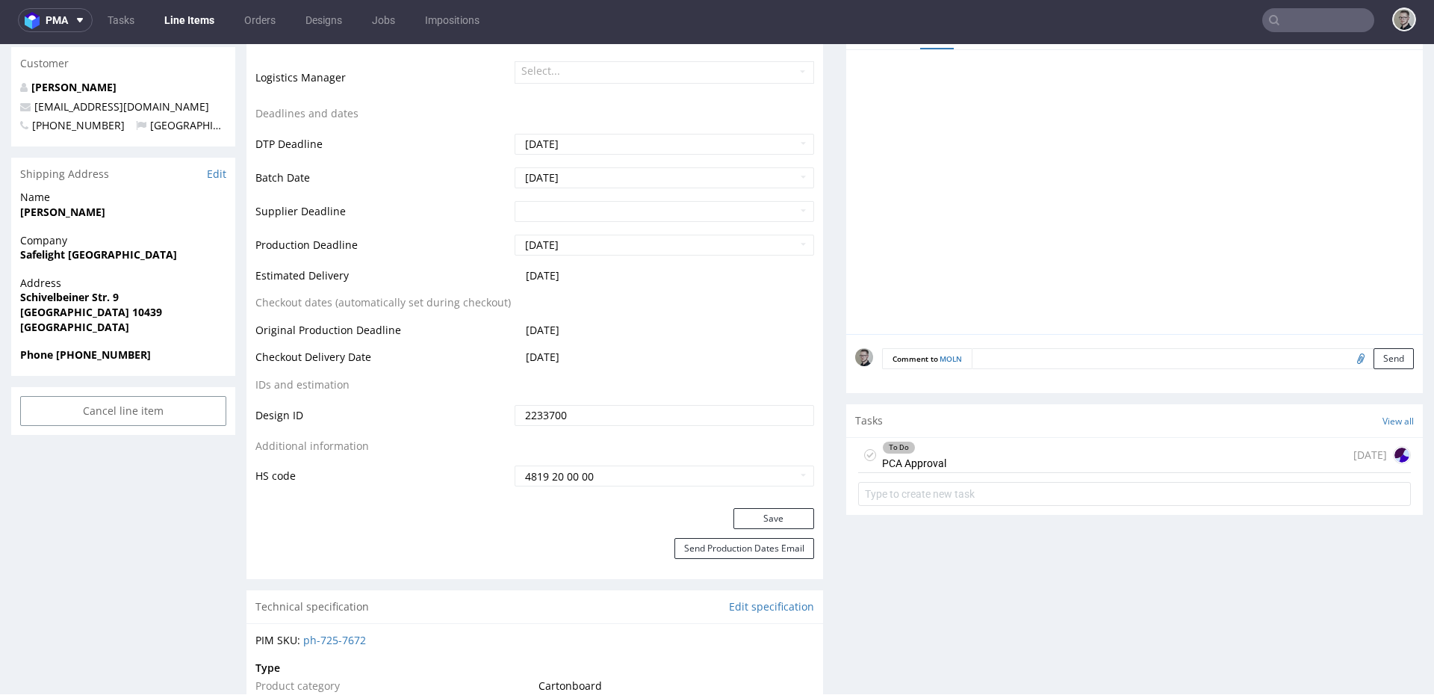
click at [867, 454] on use at bounding box center [870, 455] width 7 height 5
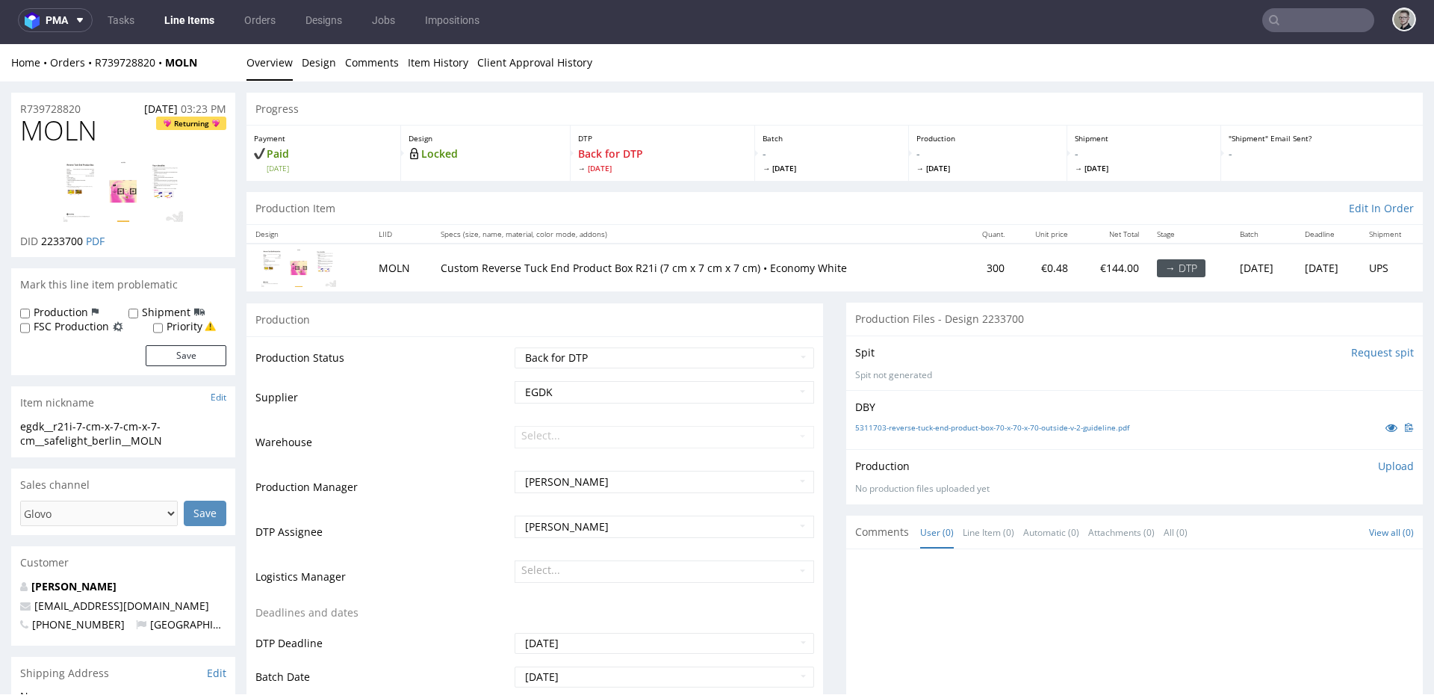
click at [903, 346] on div "Spit Request spit" at bounding box center [1134, 352] width 559 height 15
drag, startPoint x: 663, startPoint y: 326, endPoint x: 1062, endPoint y: 351, distance: 399.7
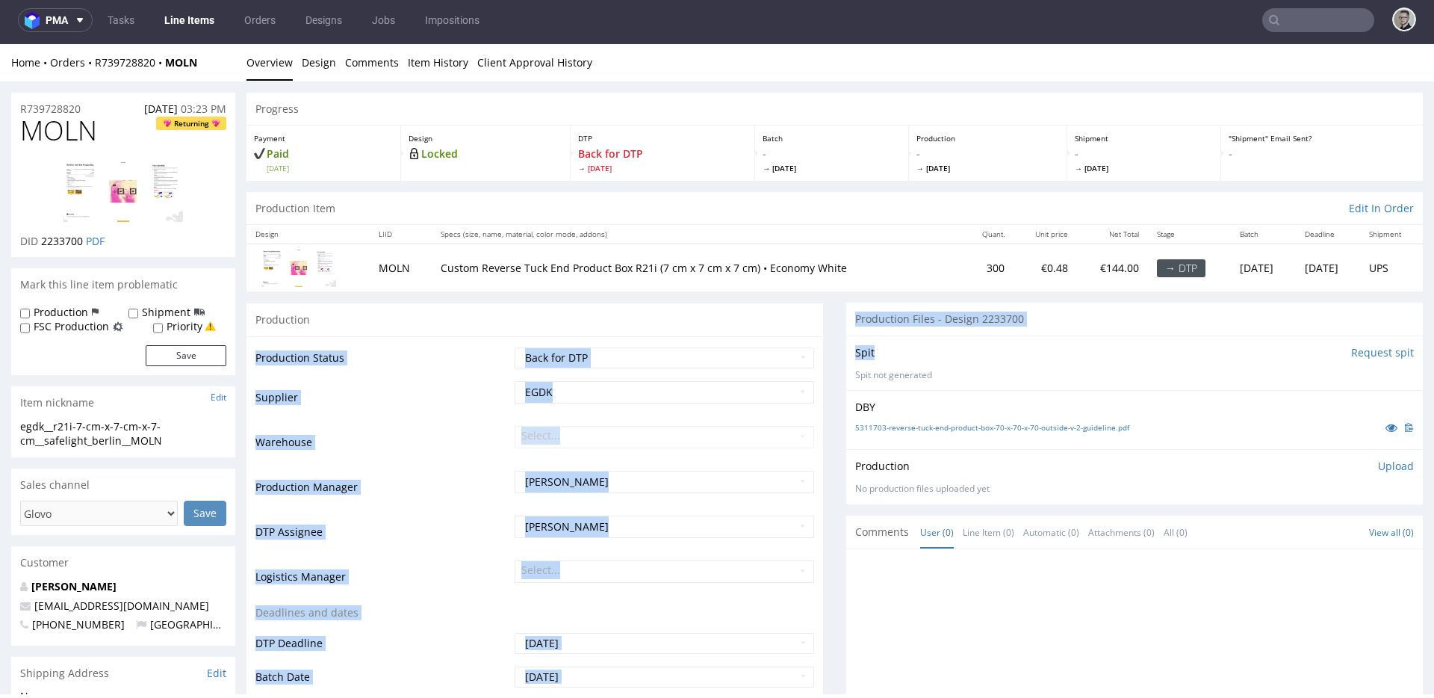
click at [962, 331] on div "Production Files - Design 2233700" at bounding box center [1134, 319] width 577 height 33
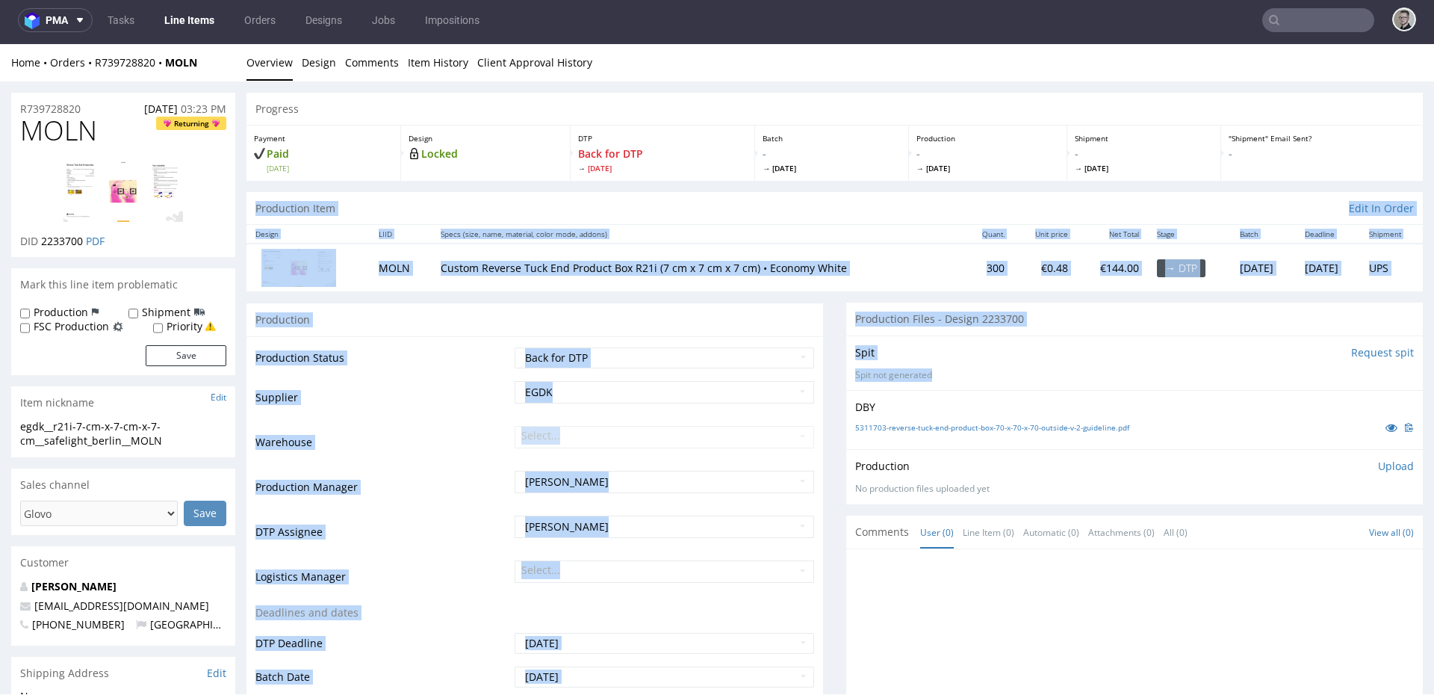
drag, startPoint x: 1047, startPoint y: 381, endPoint x: 415, endPoint y: 81, distance: 699.7
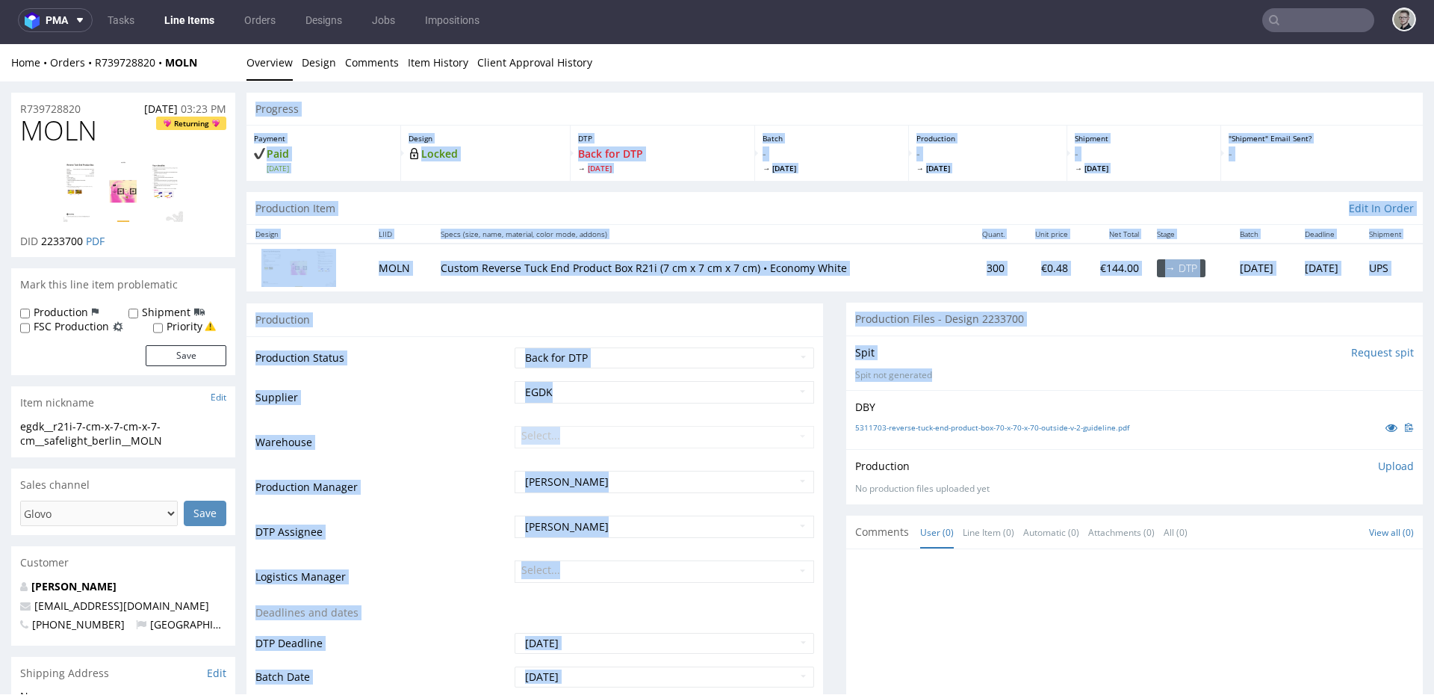
click at [1010, 350] on div "Spit Request spit" at bounding box center [1134, 352] width 559 height 15
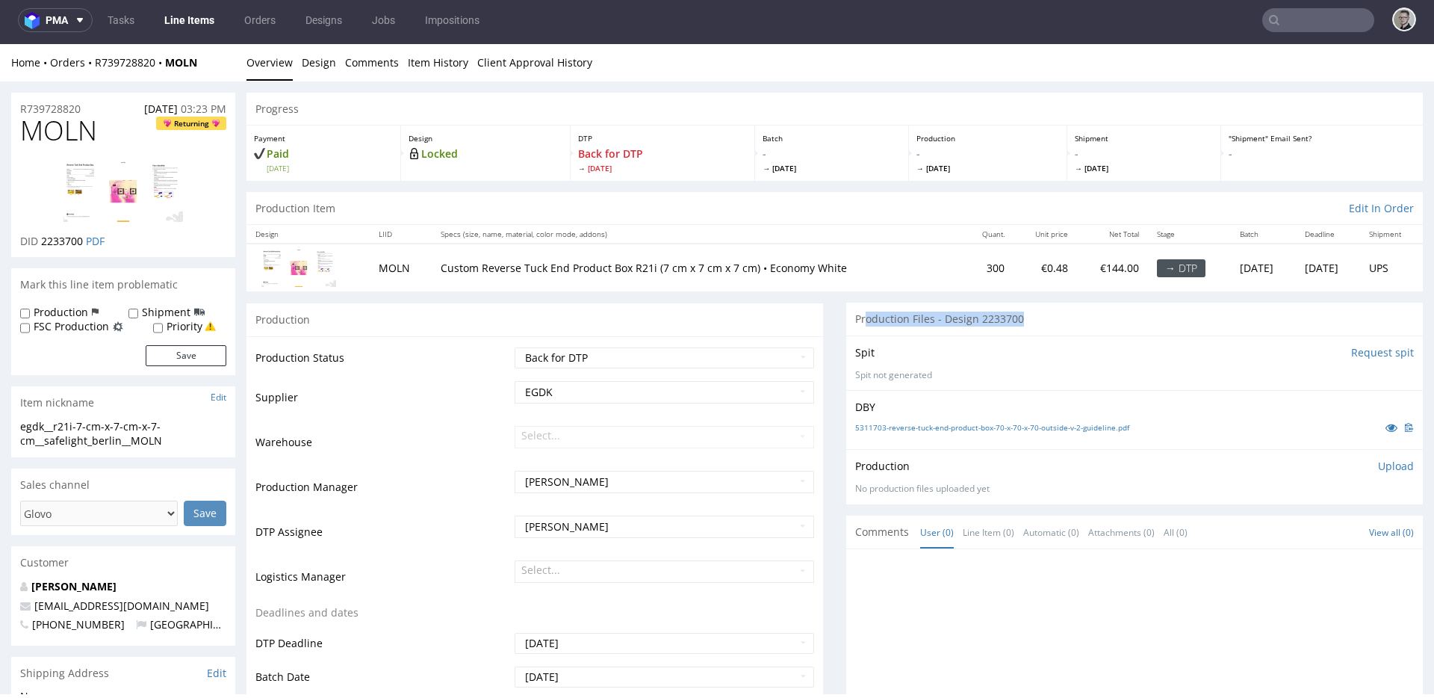
drag, startPoint x: 1030, startPoint y: 320, endPoint x: 606, endPoint y: 291, distance: 425.2
click at [1097, 384] on div "Spit Request spit Spit not generated" at bounding box center [1134, 362] width 577 height 55
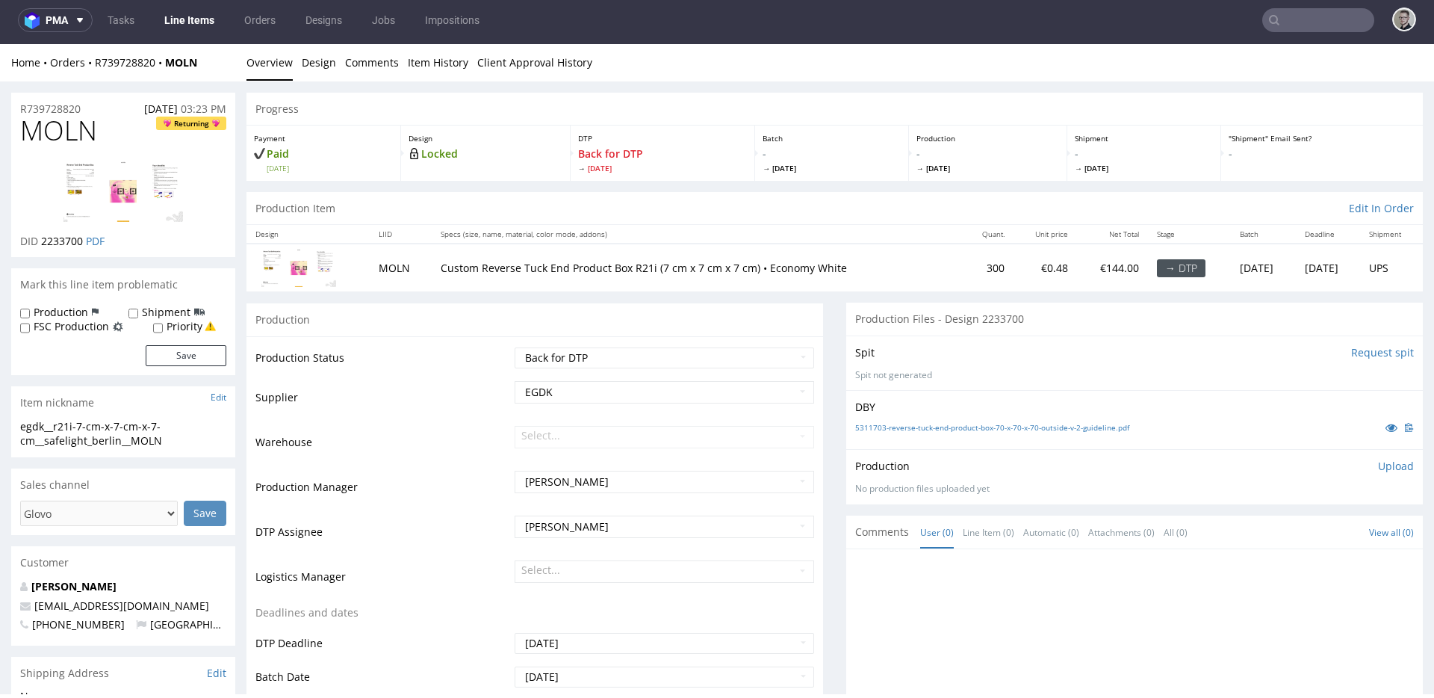
click at [794, 308] on div "Production" at bounding box center [535, 320] width 577 height 34
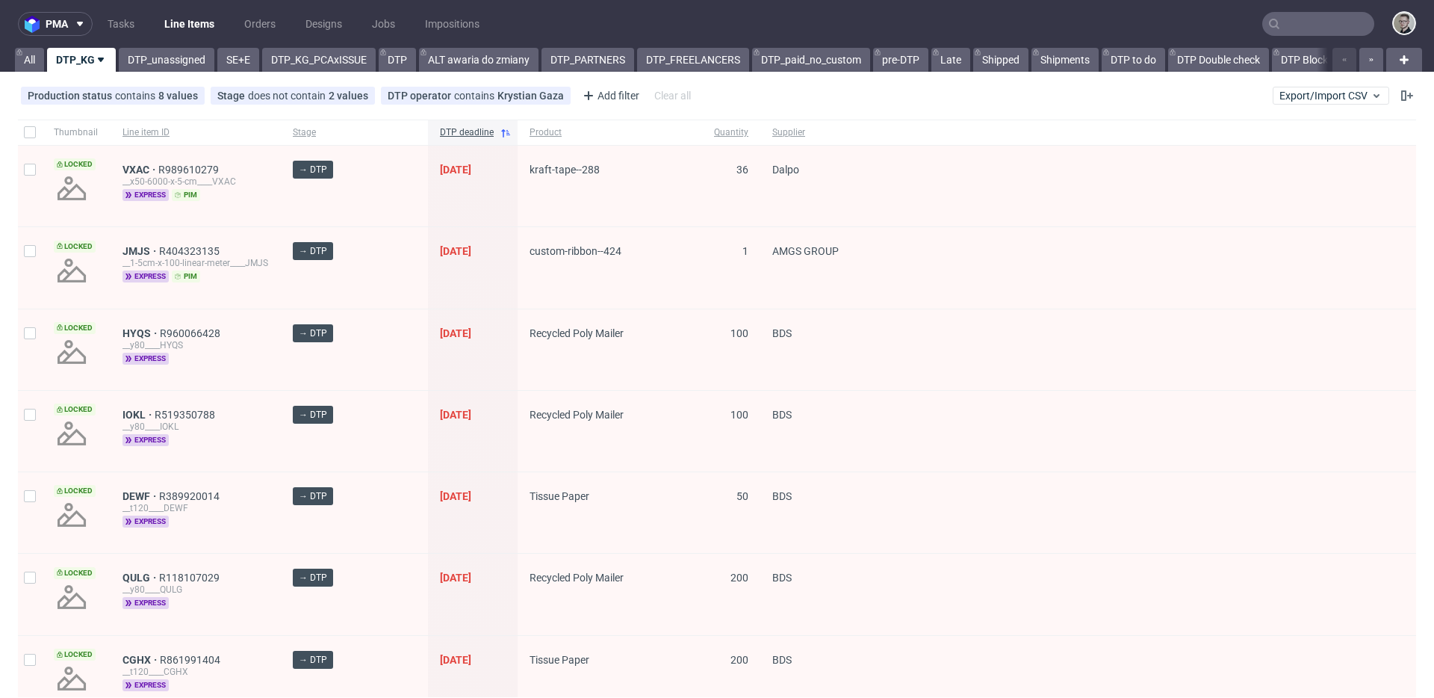
click at [1315, 21] on input "text" at bounding box center [1318, 24] width 112 height 24
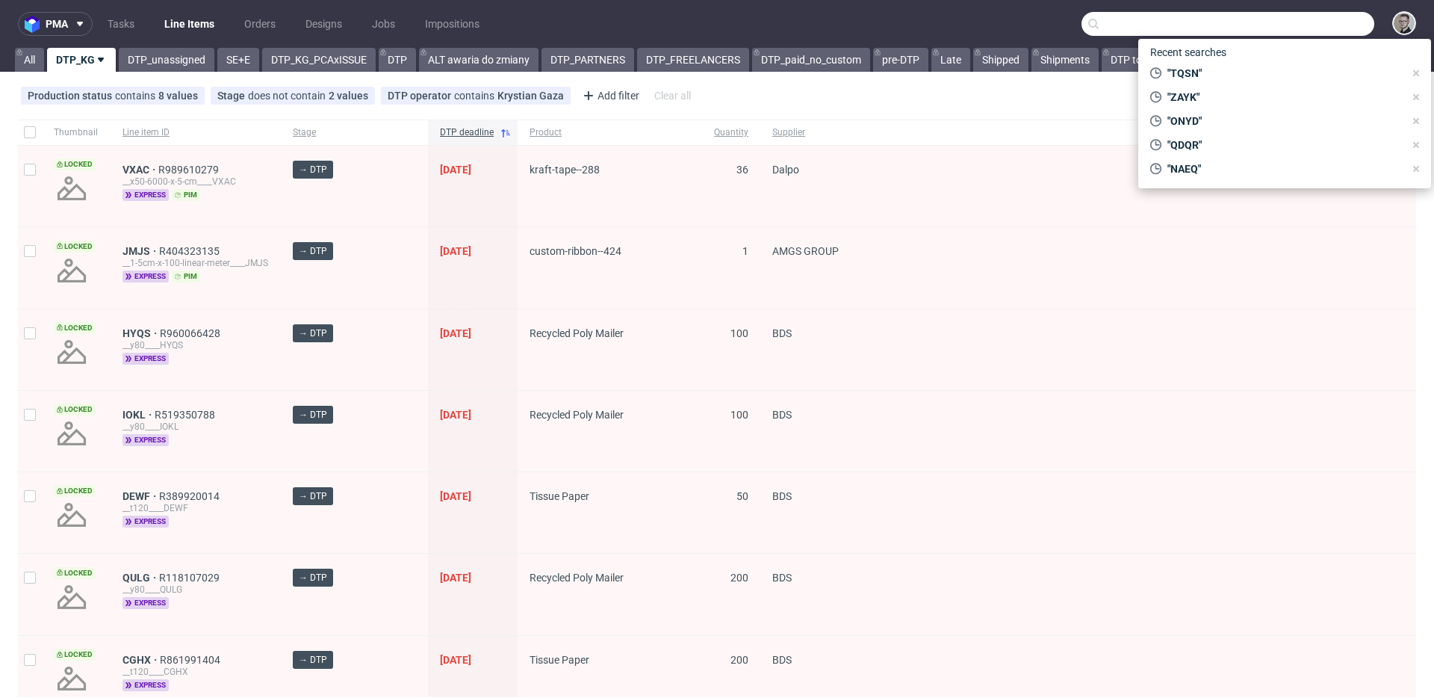
paste input "R753380366"
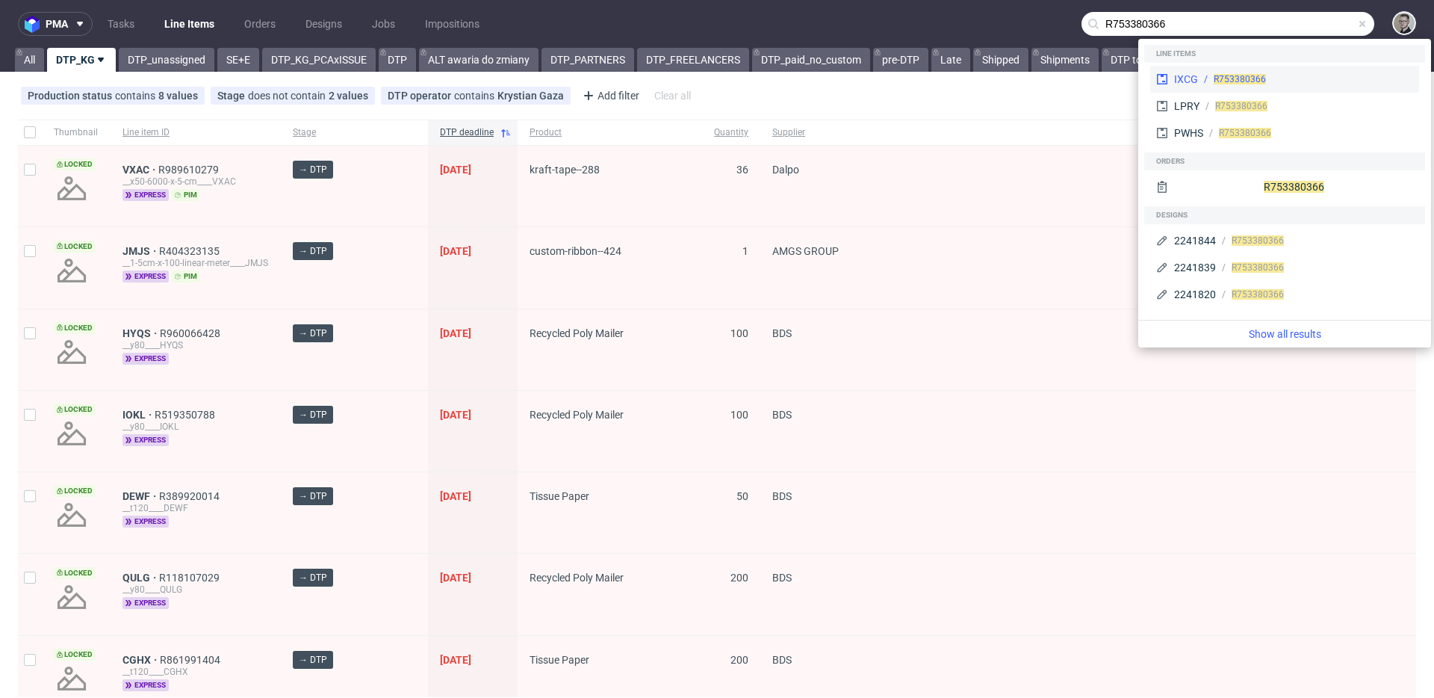
type input "R753380366"
click at [1276, 75] on div "R753380366" at bounding box center [1305, 78] width 215 height 13
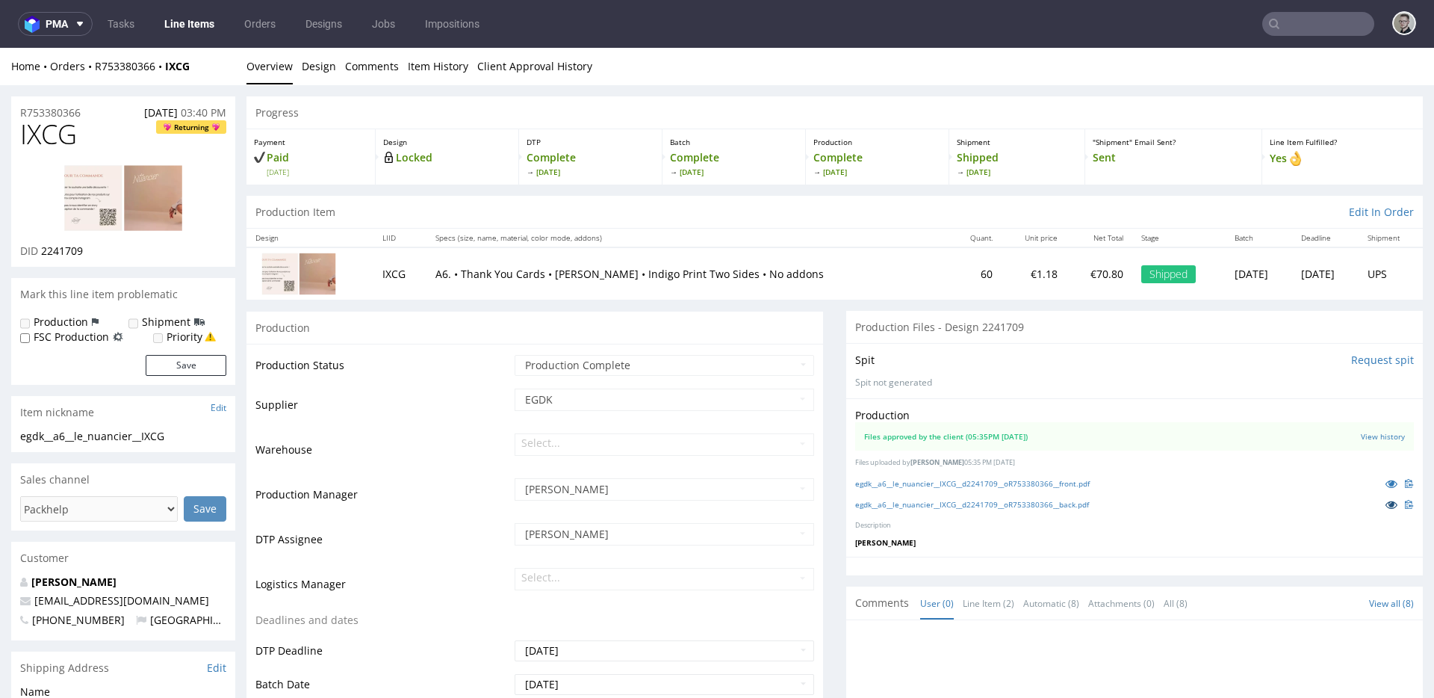
click at [1386, 506] on icon at bounding box center [1392, 504] width 12 height 10
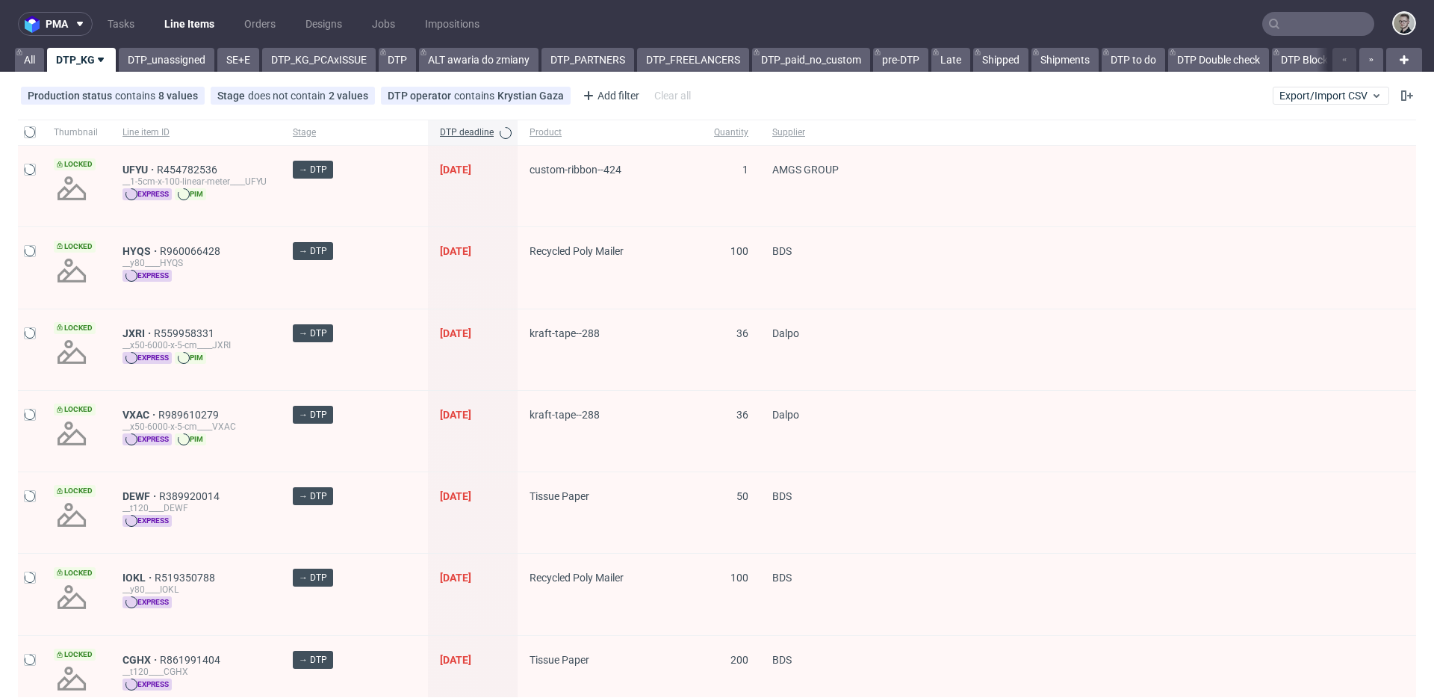
click at [1299, 31] on input "text" at bounding box center [1318, 24] width 112 height 24
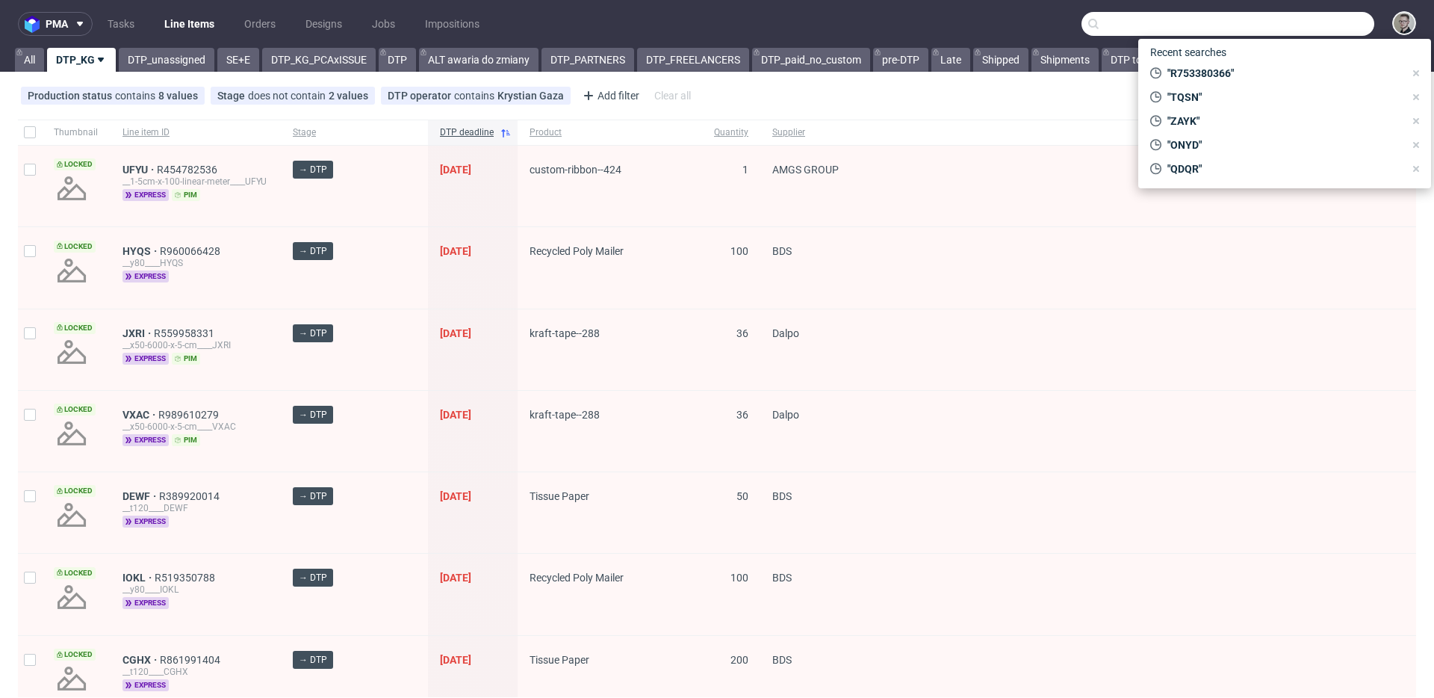
paste input "[DEMOGRAPHIC_DATA]"
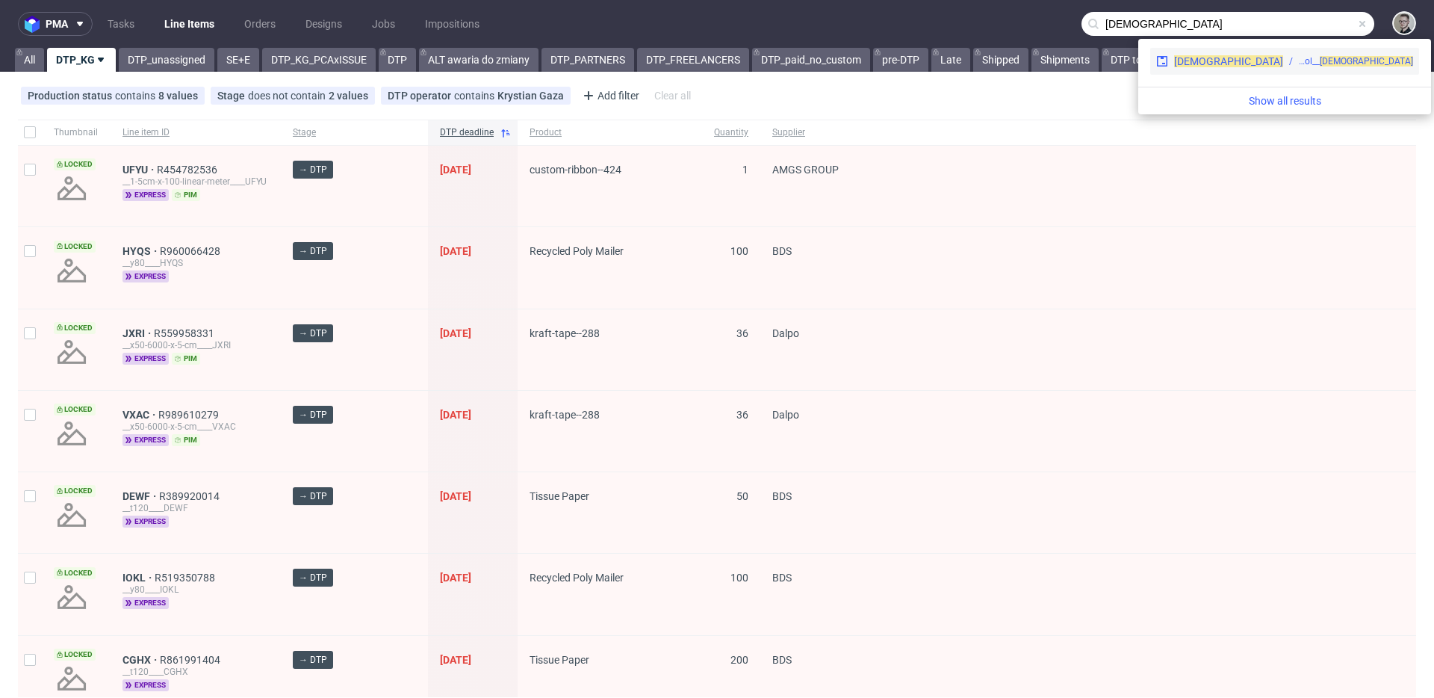
type input "[DEMOGRAPHIC_DATA]"
click at [1299, 64] on div "ph-zapier__f65__agnieszka_malicka_moa_sol__ ECIX" at bounding box center [1356, 61] width 114 height 13
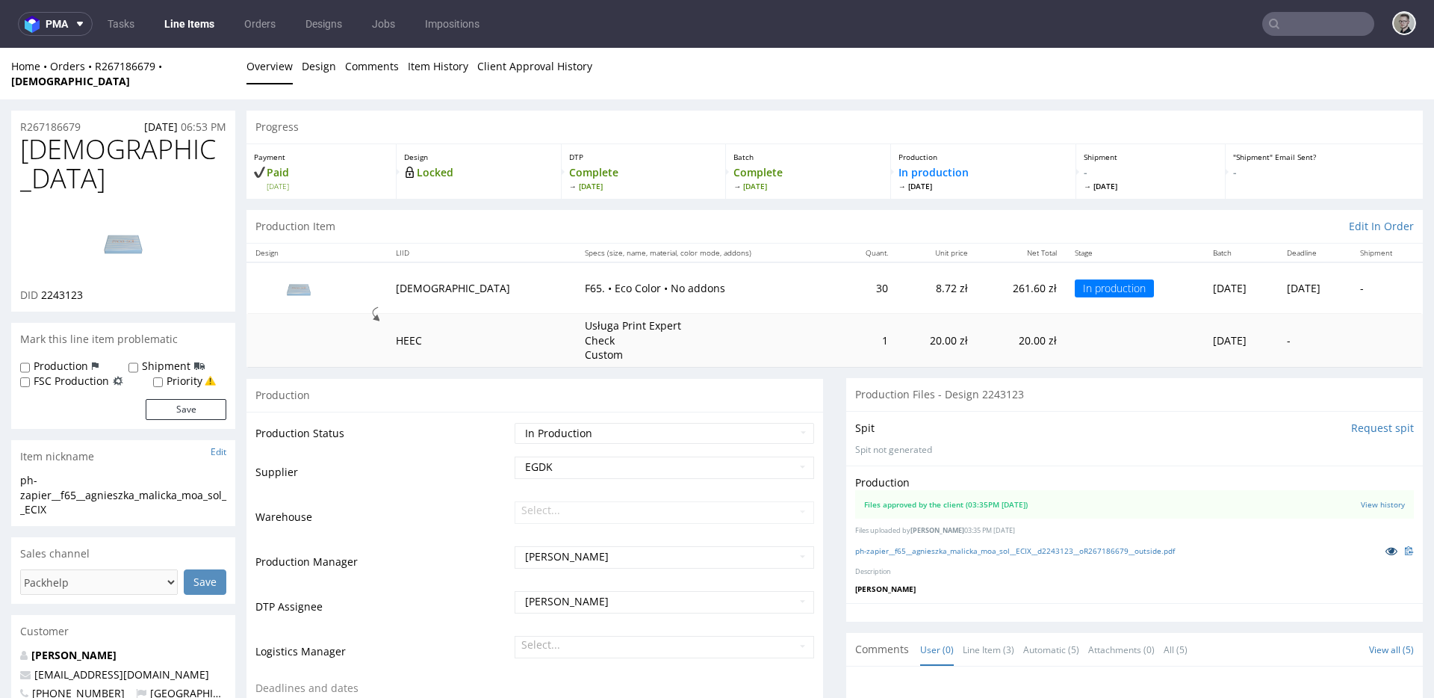
click at [1386, 545] on icon at bounding box center [1392, 550] width 12 height 10
drag, startPoint x: 557, startPoint y: 322, endPoint x: 704, endPoint y: 331, distance: 148.2
click at [648, 332] on td "Usługa Print Expert Check Custom" at bounding box center [708, 340] width 264 height 53
click at [704, 331] on td "Usługa Print Expert Check Custom" at bounding box center [708, 340] width 264 height 53
drag, startPoint x: 736, startPoint y: 265, endPoint x: 923, endPoint y: 309, distance: 192.4
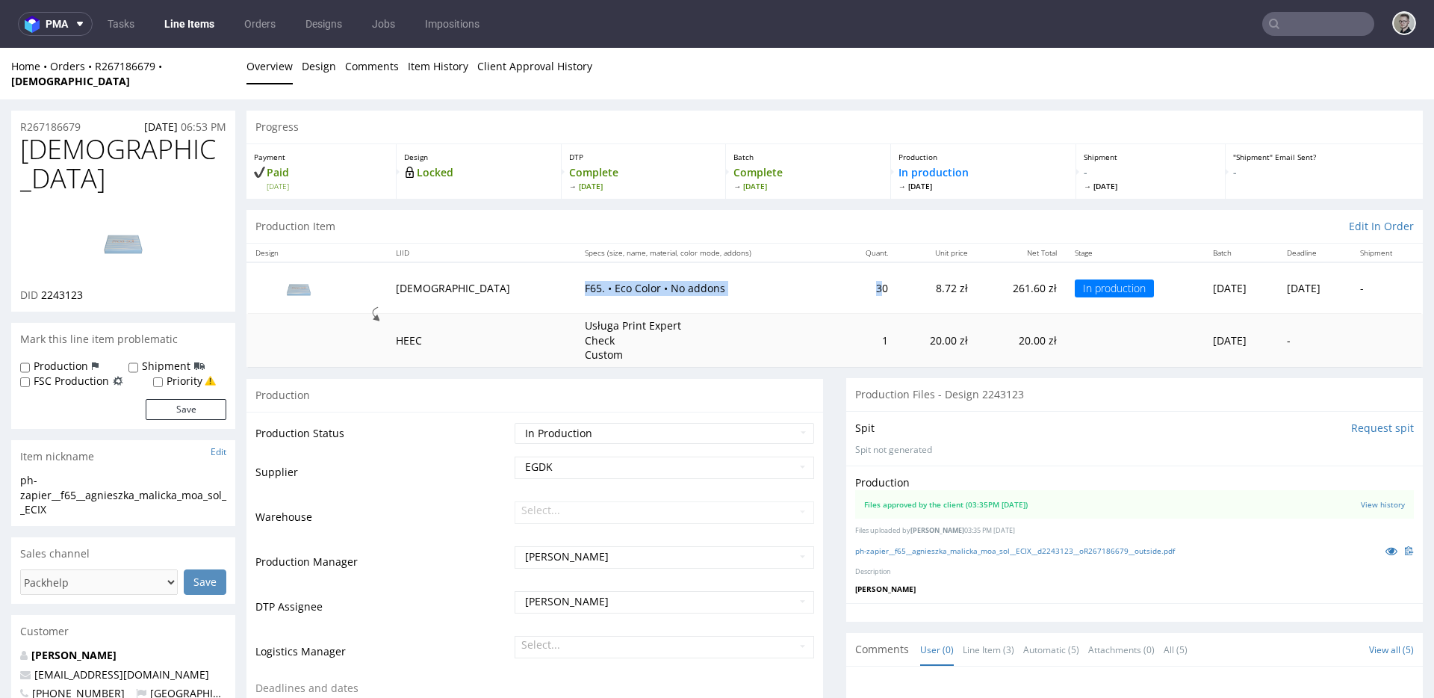
click at [893, 290] on tr "ECIX F65. • Eco Color • No addons 30 8.72 zł 261.60 zł In production Fri 01 Aug…" at bounding box center [835, 288] width 1177 height 52
click at [840, 338] on td "1" at bounding box center [869, 340] width 58 height 53
click at [1042, 385] on div "Production Files - Design 2243123" at bounding box center [1134, 394] width 577 height 33
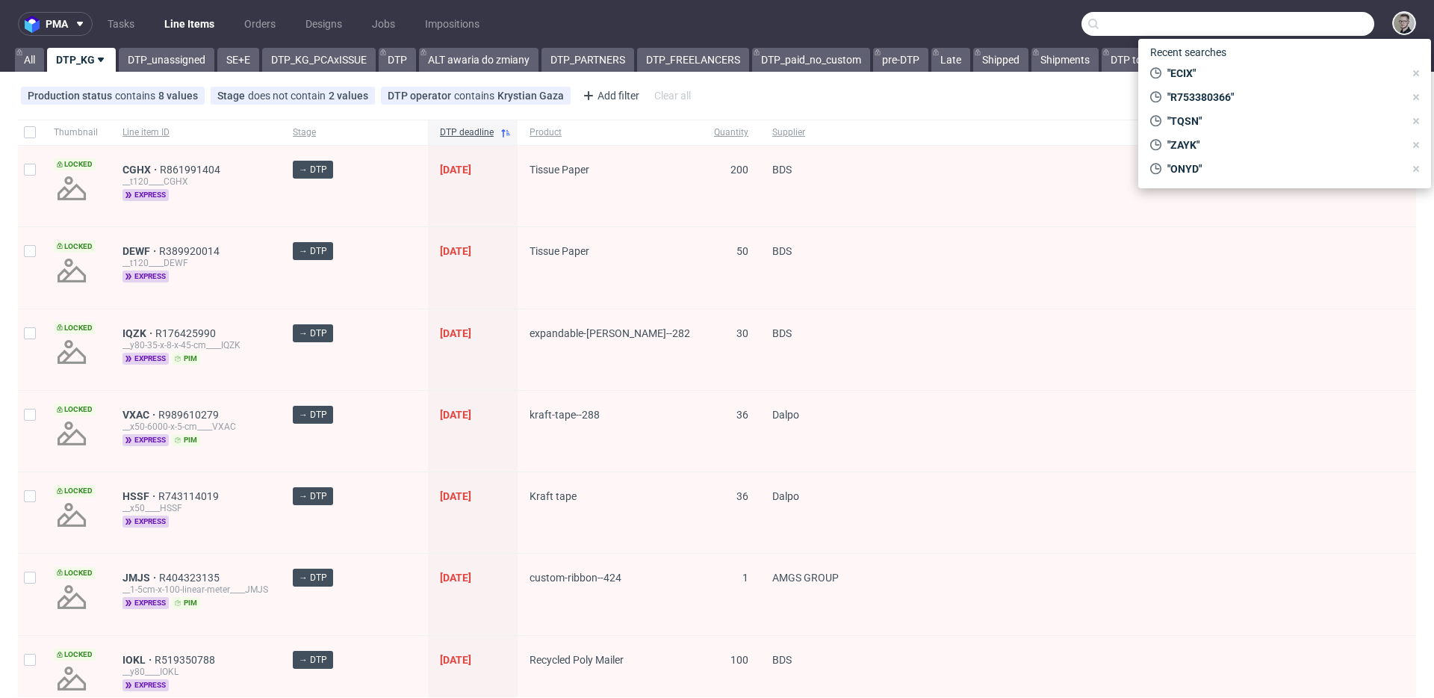
click at [1301, 22] on input "text" at bounding box center [1228, 24] width 293 height 24
paste input "ZSZW"
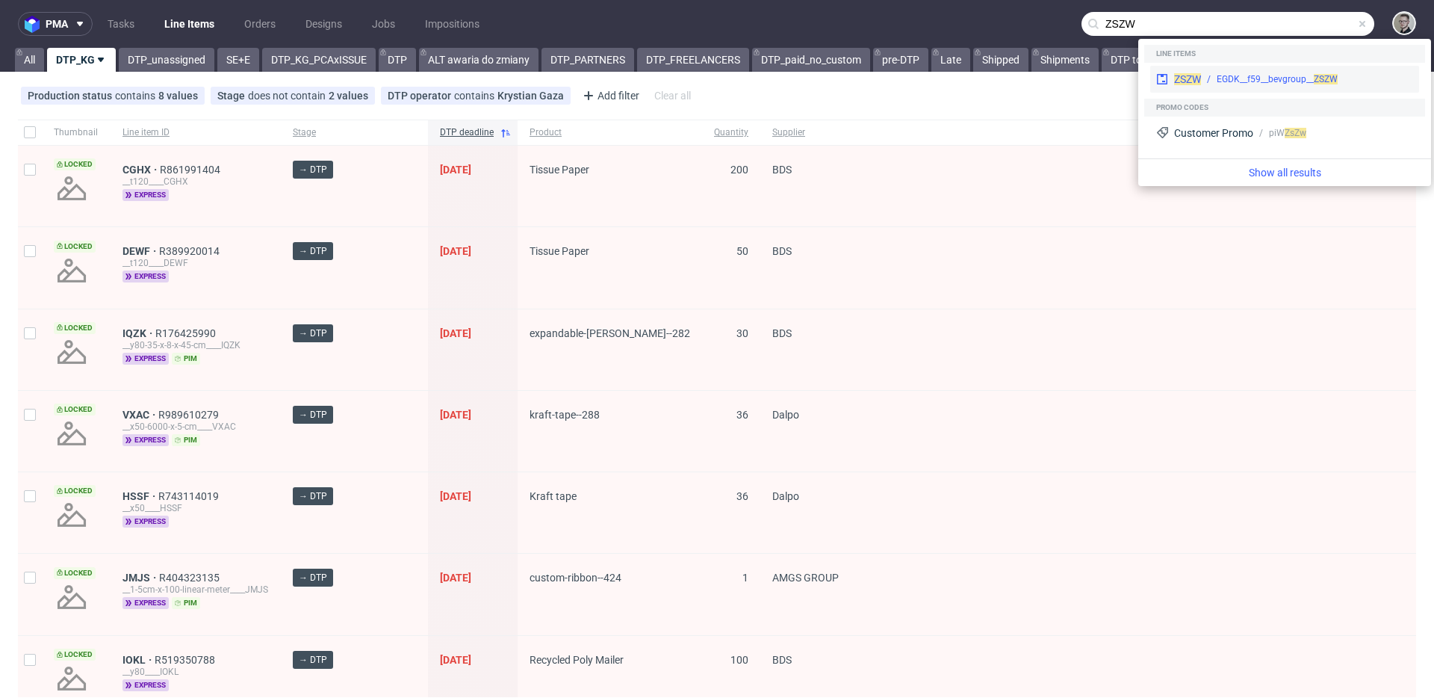
type input "ZSZW"
click at [1256, 81] on div "EGDK__f59__bevgroup__ ZSZW" at bounding box center [1277, 78] width 121 height 13
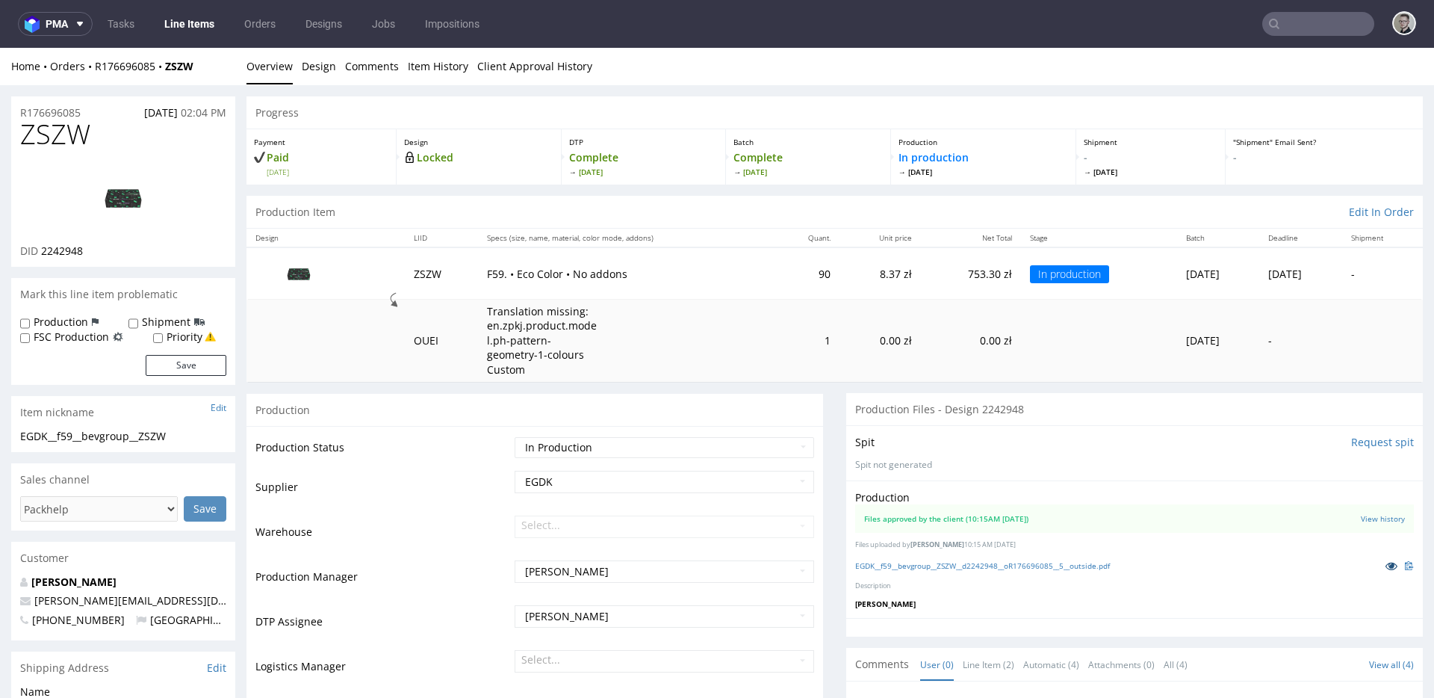
click at [1386, 567] on icon at bounding box center [1392, 565] width 12 height 10
click at [338, 72] on li "Design" at bounding box center [323, 66] width 43 height 15
click at [323, 66] on link "Design" at bounding box center [319, 66] width 34 height 37
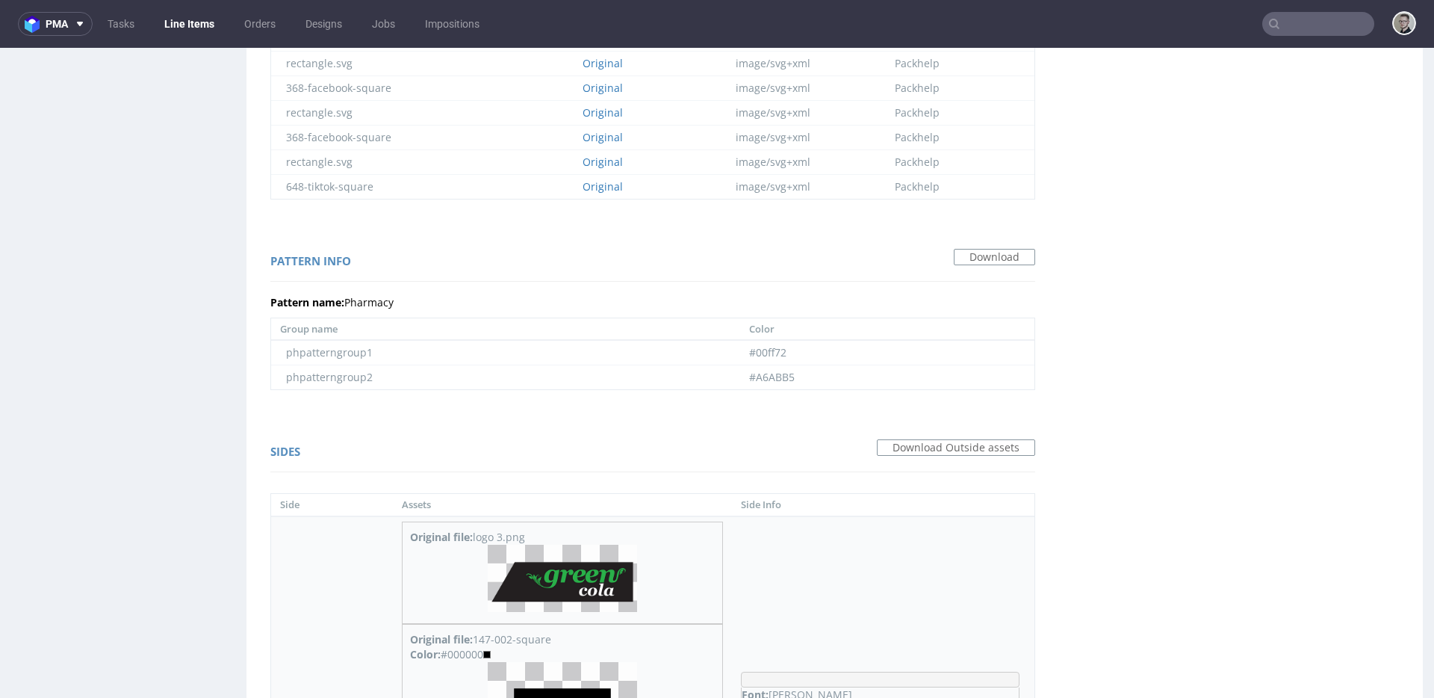
scroll to position [1316, 0]
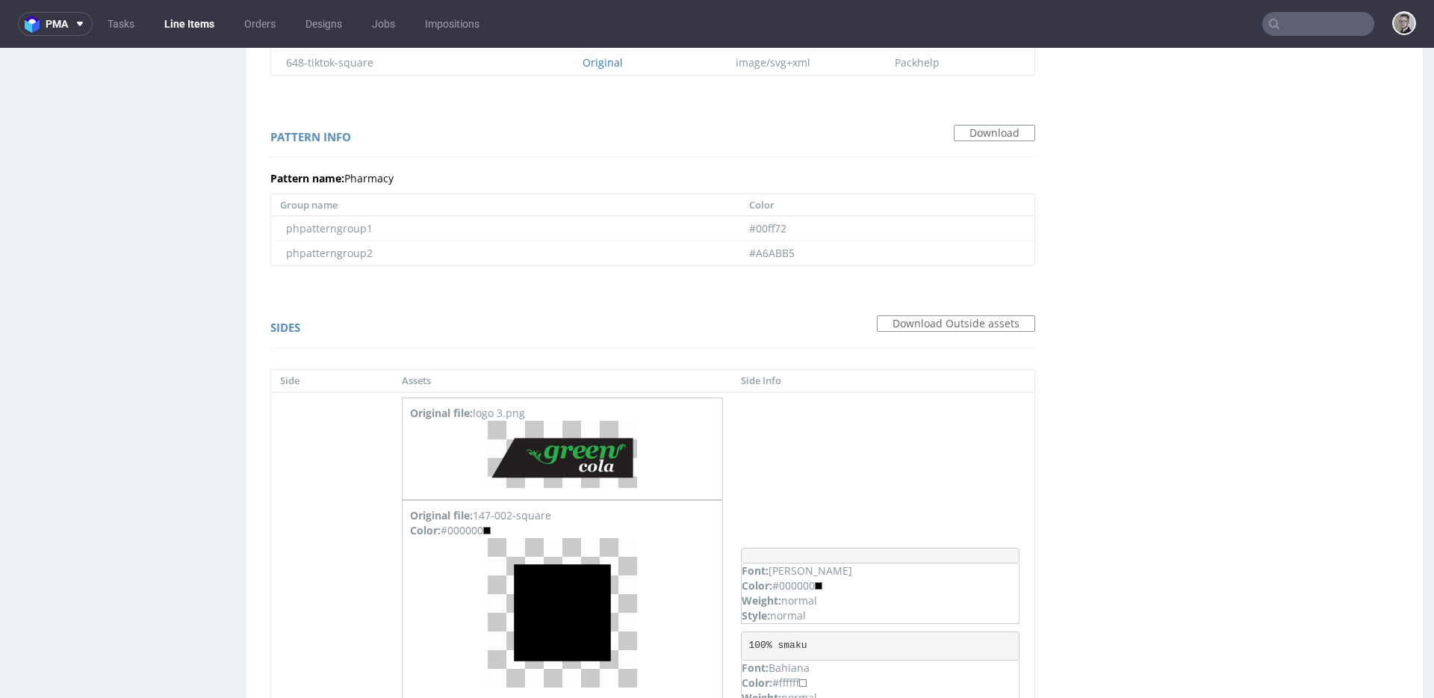
scroll to position [1369, 0]
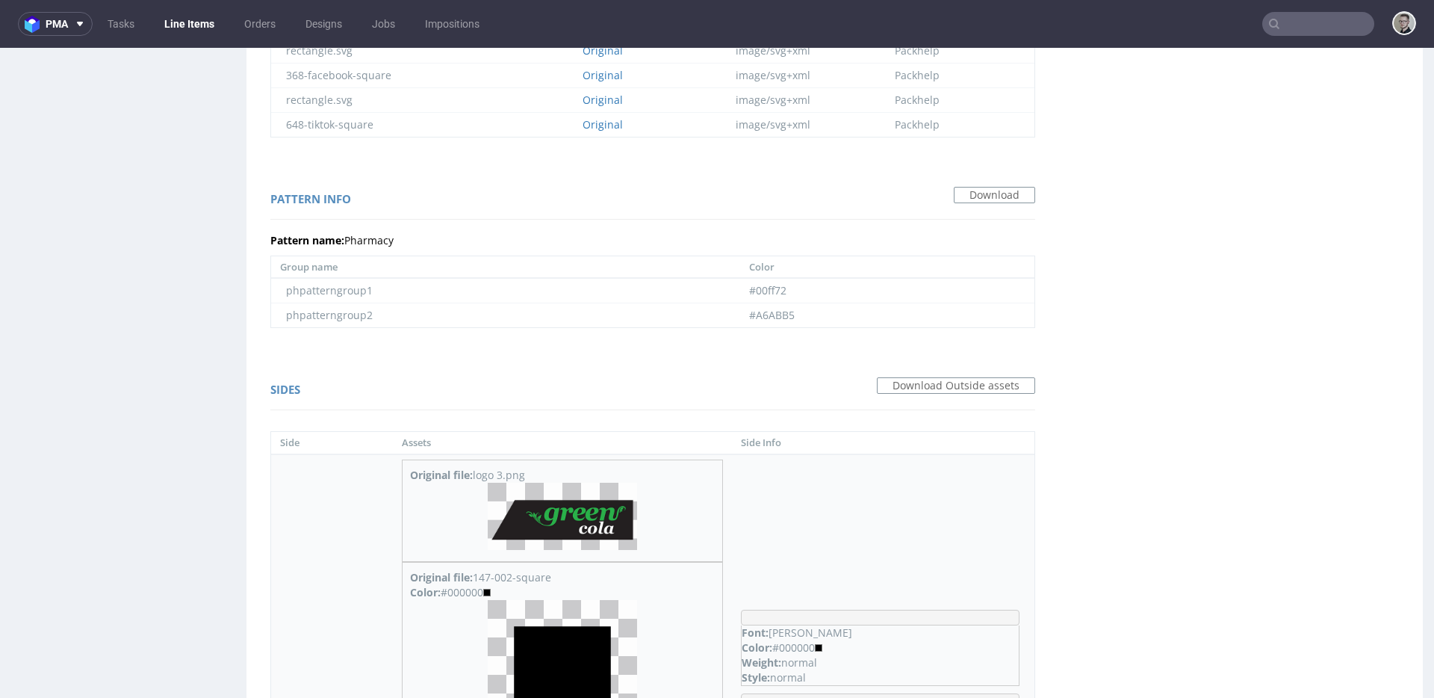
drag, startPoint x: 670, startPoint y: 370, endPoint x: 651, endPoint y: 374, distance: 19.0
drag, startPoint x: 707, startPoint y: 388, endPoint x: 737, endPoint y: 389, distance: 30.7
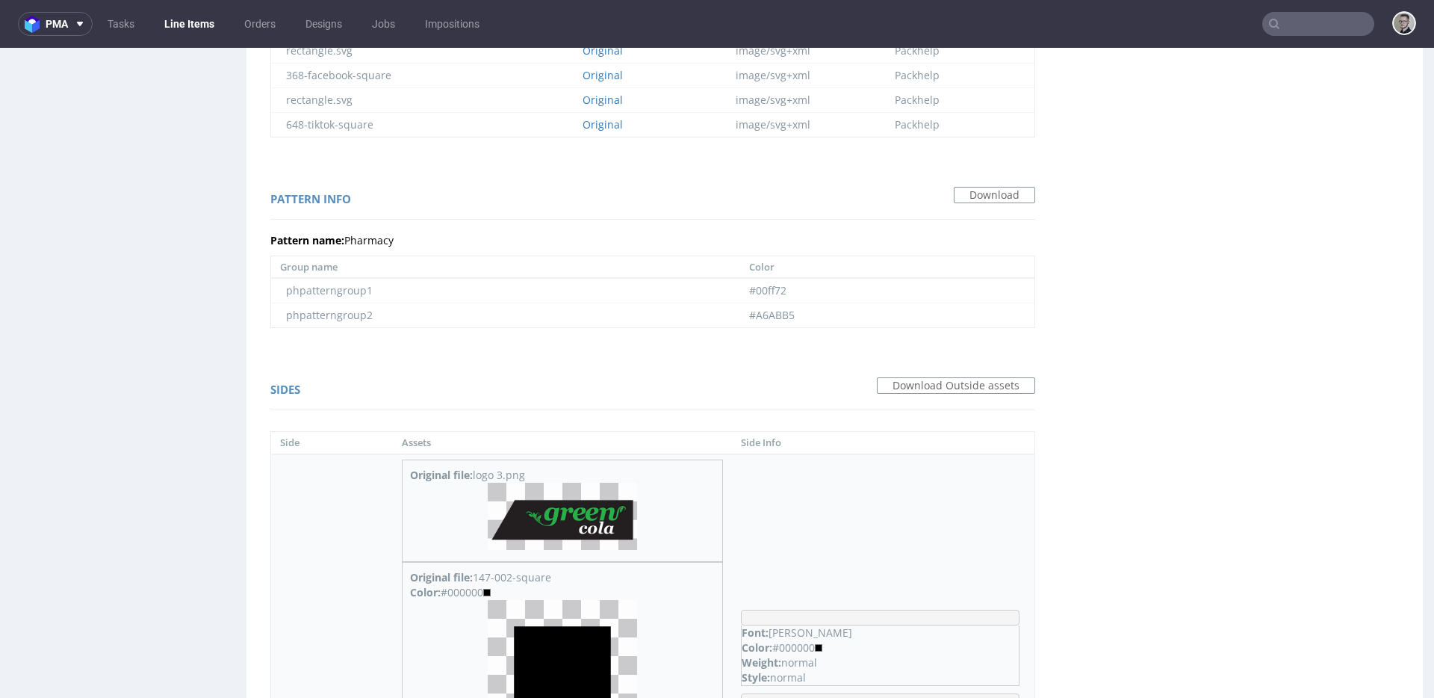
drag, startPoint x: 678, startPoint y: 380, endPoint x: 571, endPoint y: 387, distance: 106.3
drag, startPoint x: 641, startPoint y: 376, endPoint x: 909, endPoint y: 392, distance: 268.7
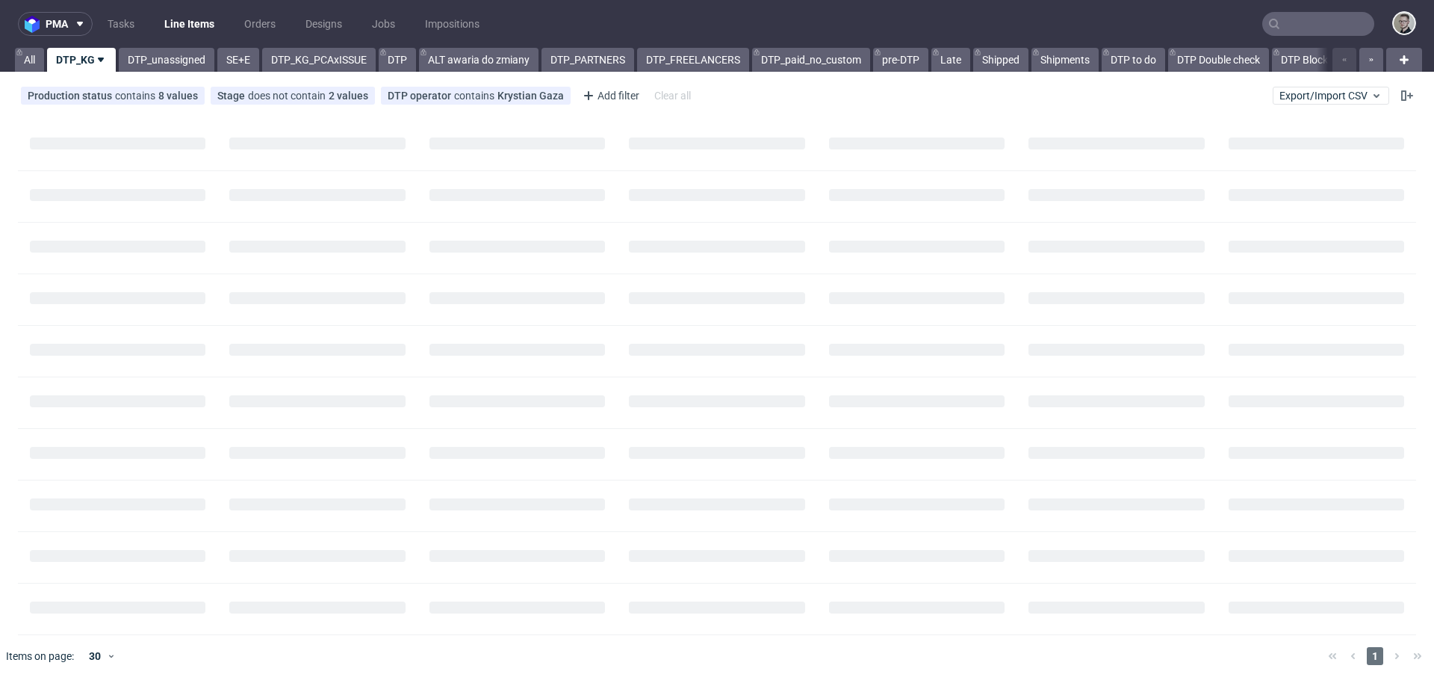
click at [1321, 31] on input "text" at bounding box center [1318, 24] width 112 height 24
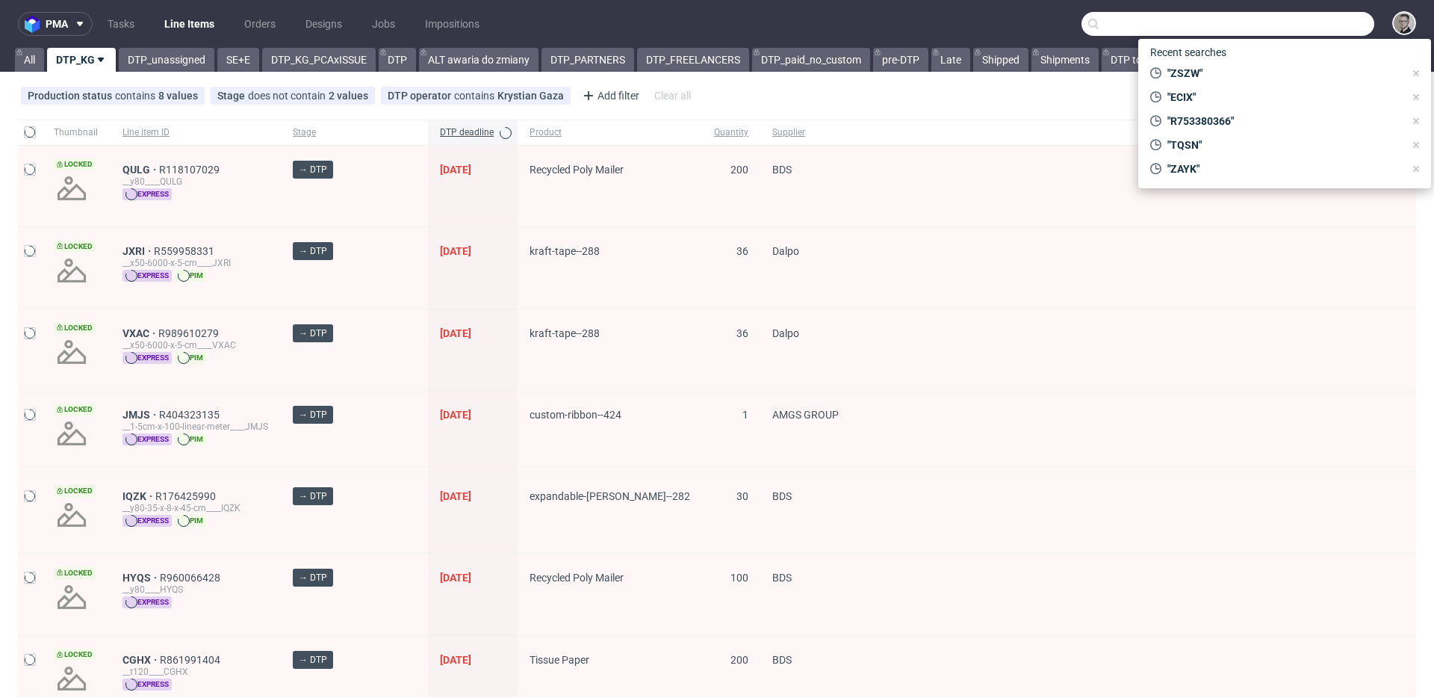
paste input "ELKN"
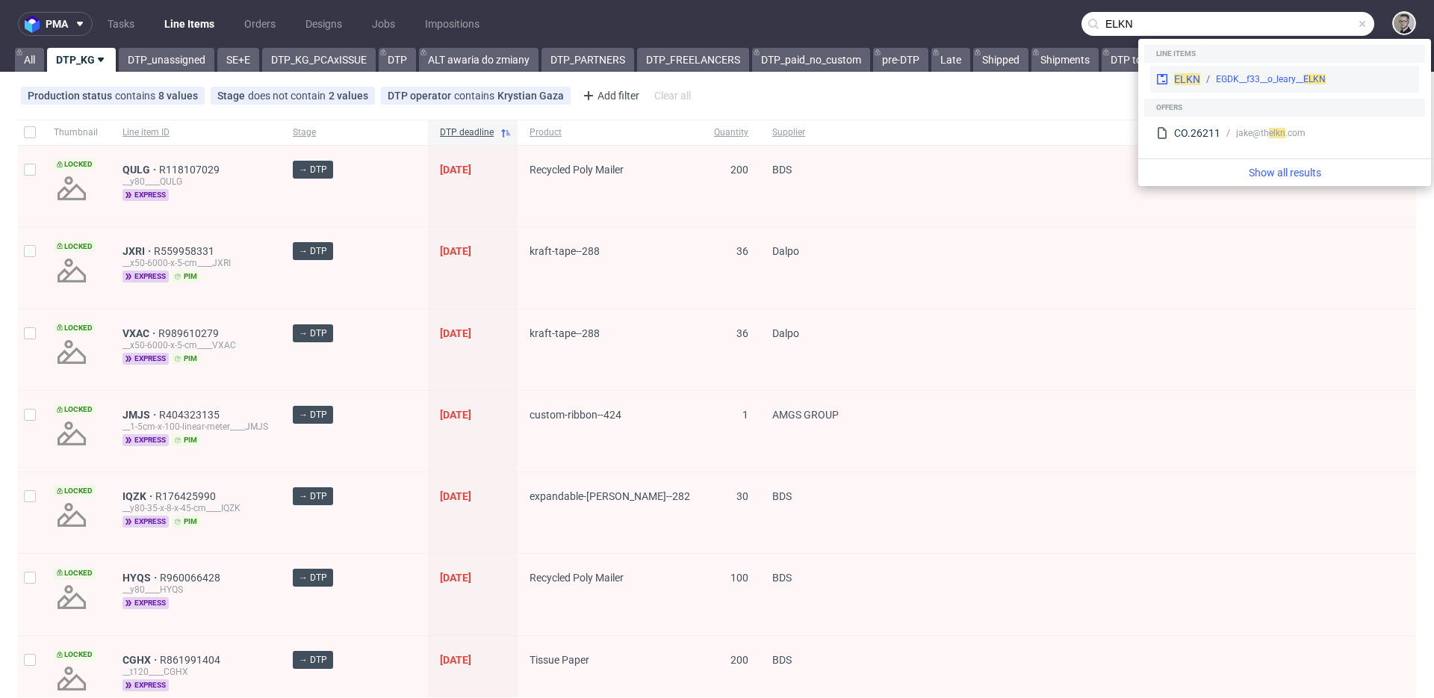
type input "ELKN"
click at [1266, 73] on div "EGDK__f33__o_leary__ ELKN" at bounding box center [1271, 78] width 110 height 13
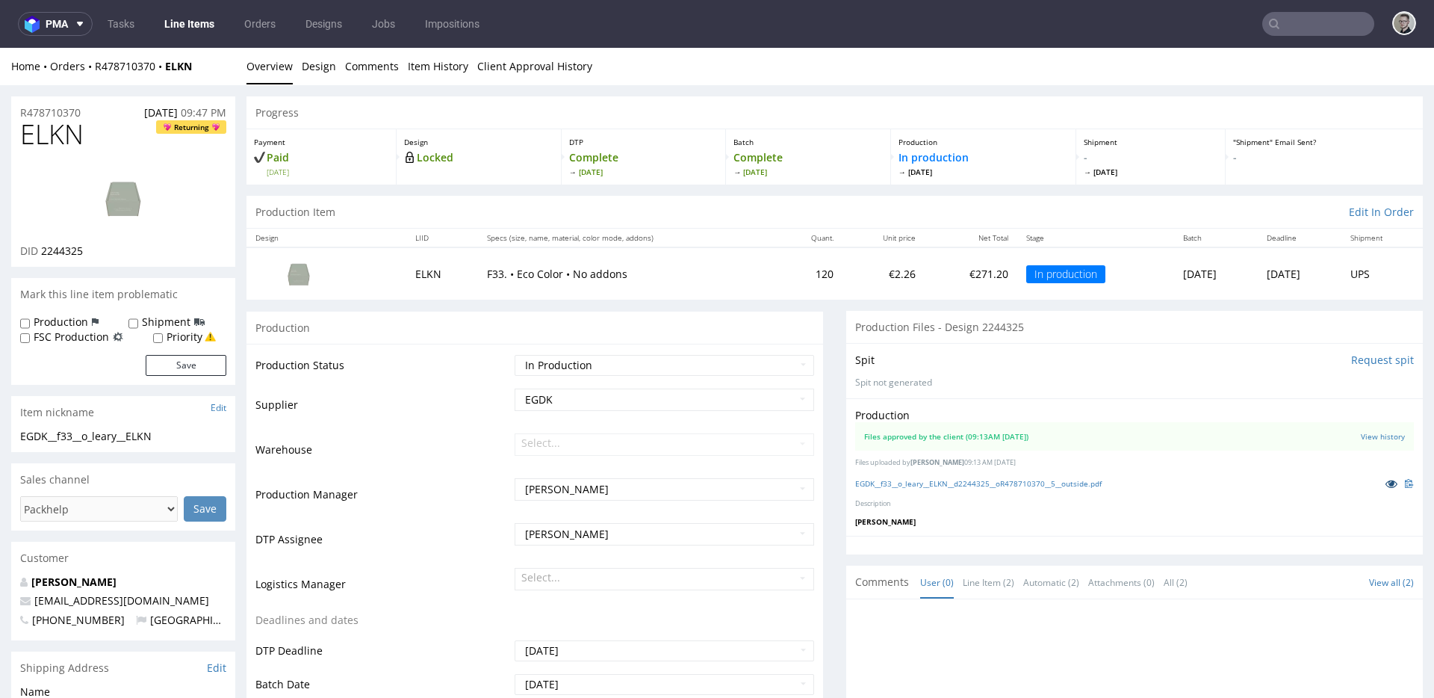
click at [1386, 485] on icon at bounding box center [1392, 483] width 12 height 10
click at [1301, 8] on nav "pma Tasks Line Items Orders Designs Jobs Impositions" at bounding box center [717, 24] width 1434 height 48
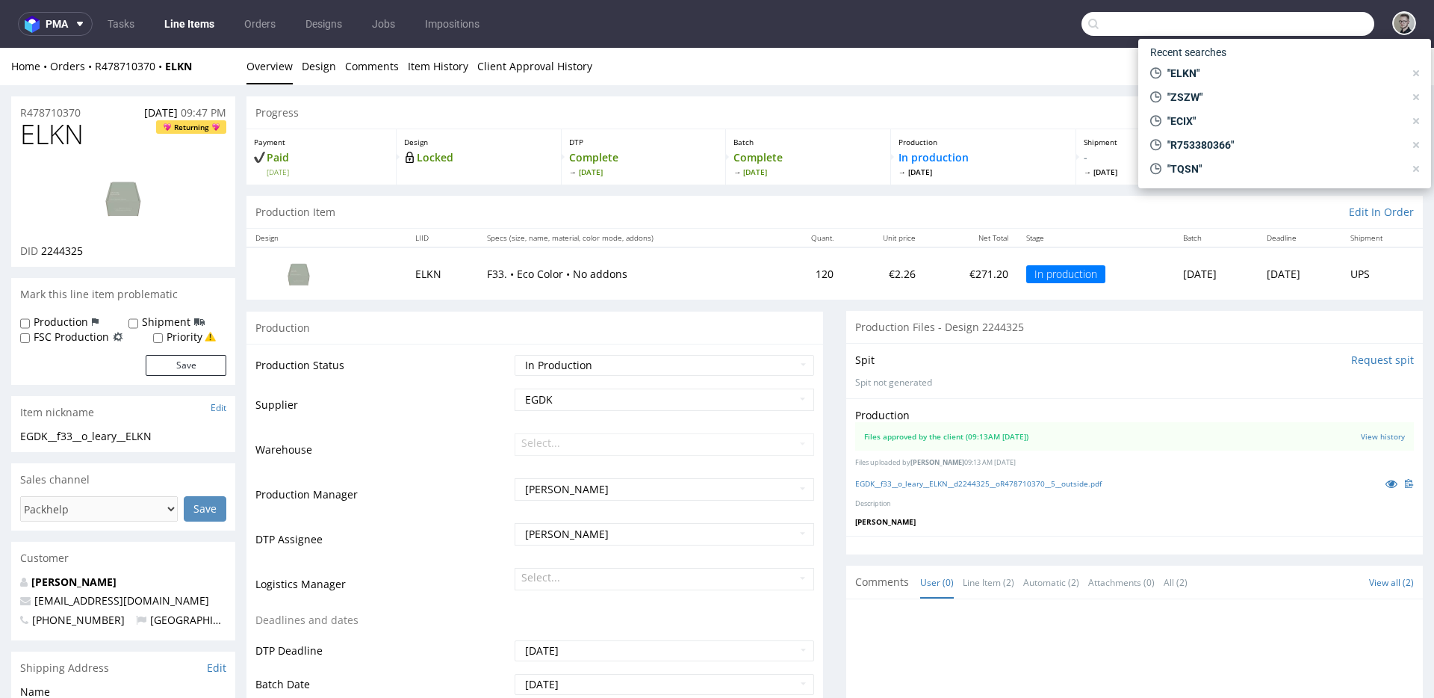
click at [1302, 19] on input "text" at bounding box center [1228, 24] width 293 height 24
paste input "QDQR"
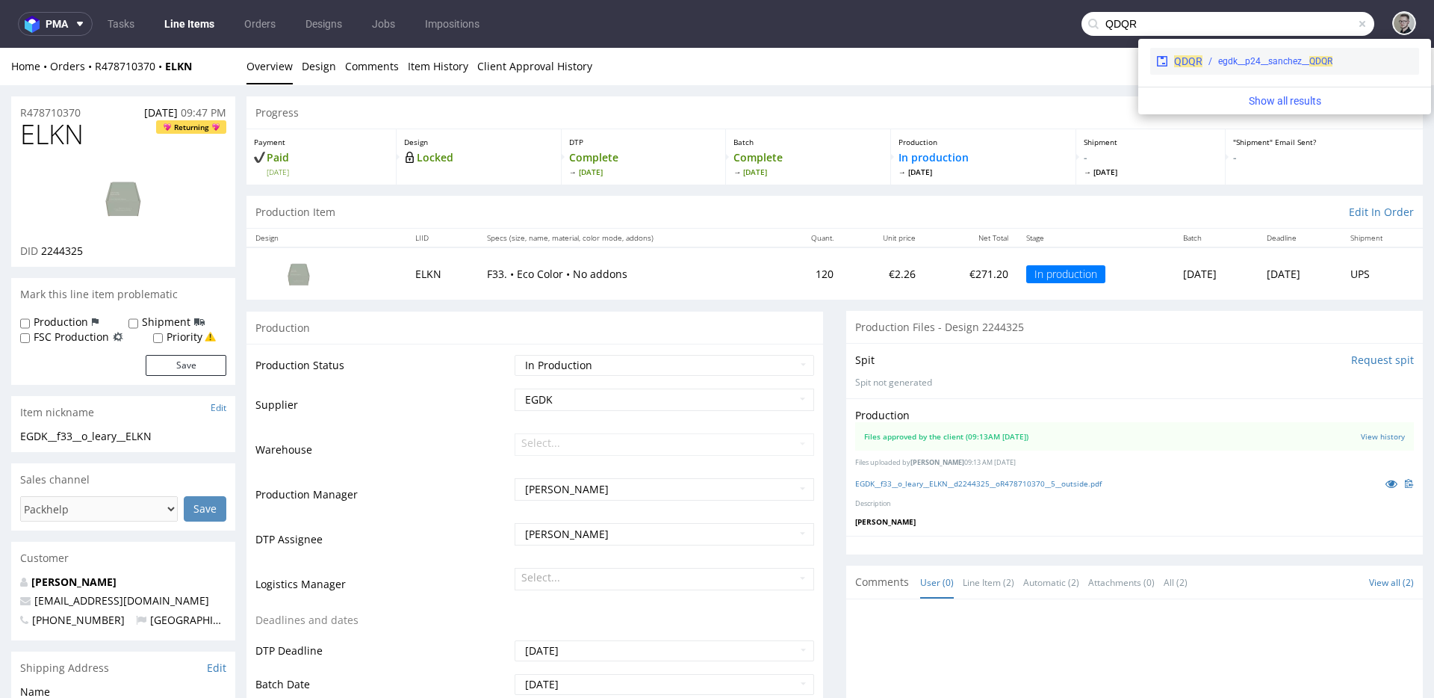
type input "QDQR"
click at [1250, 71] on div "QDQR egdk__p24__sanchez__ QDQR" at bounding box center [1284, 61] width 269 height 27
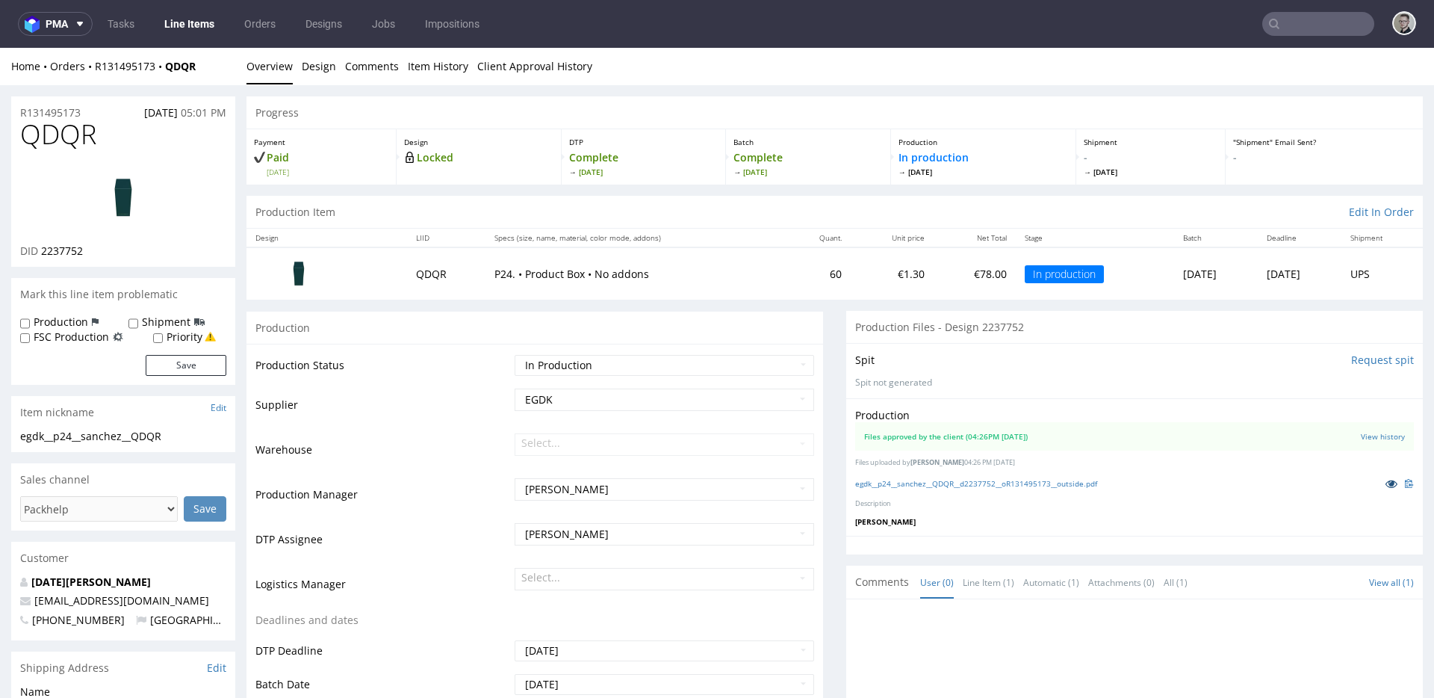
click at [1386, 486] on icon at bounding box center [1392, 483] width 12 height 10
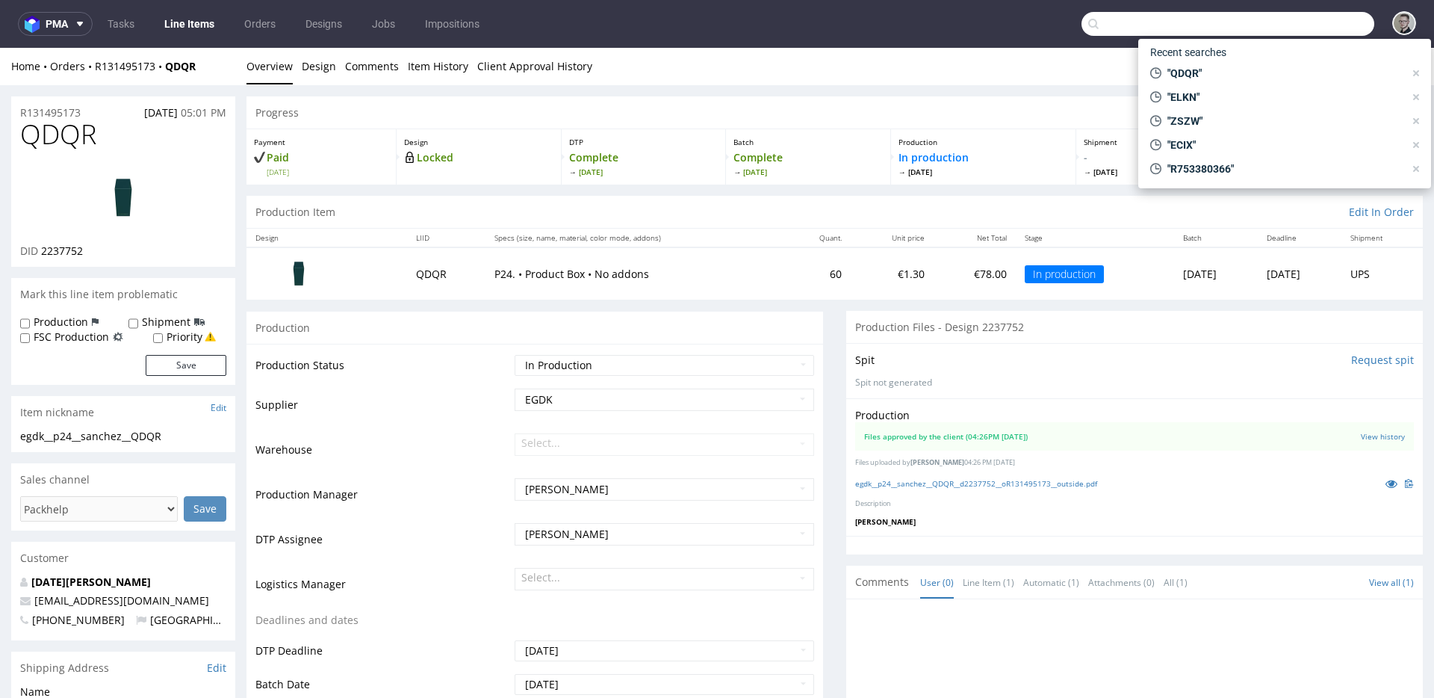
click at [1302, 23] on input "text" at bounding box center [1228, 24] width 293 height 24
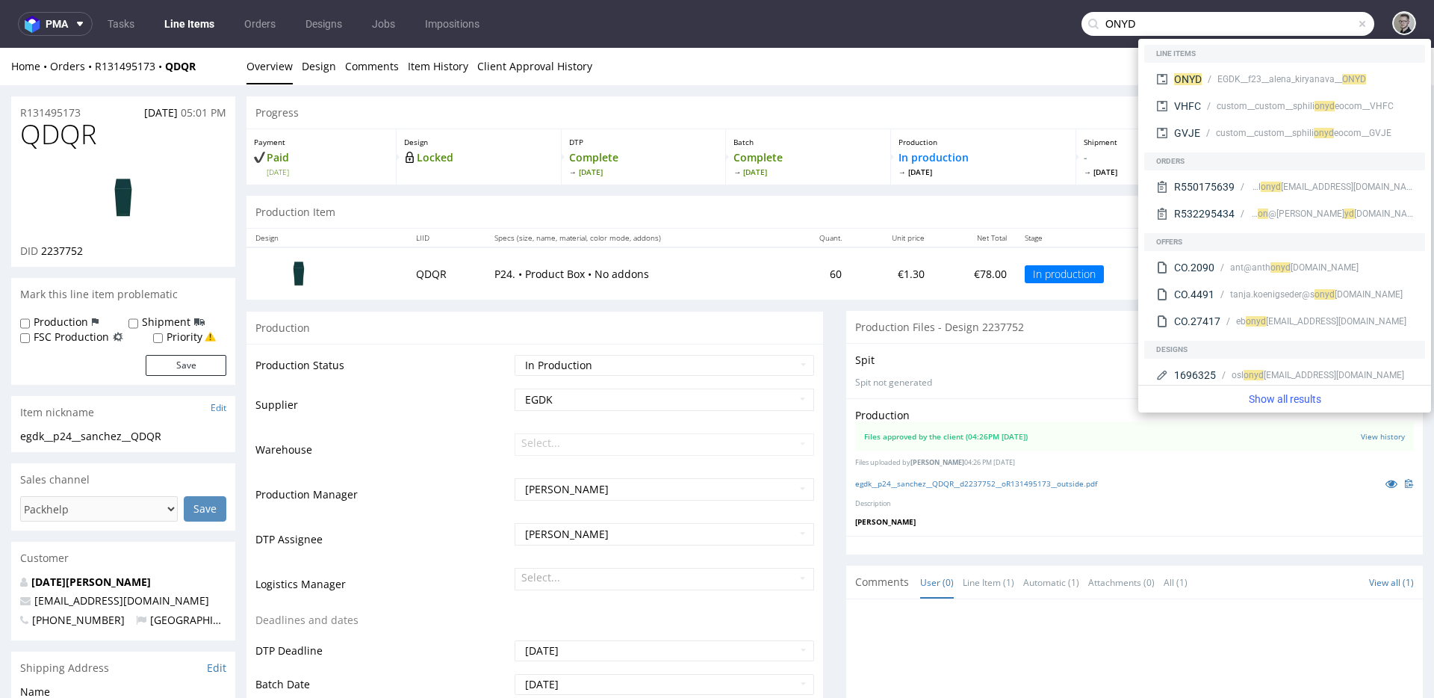
type input "ONYD"
click at [1305, 79] on div "EGDK__f23__alena_kiryanava__ ONYD" at bounding box center [1292, 78] width 149 height 13
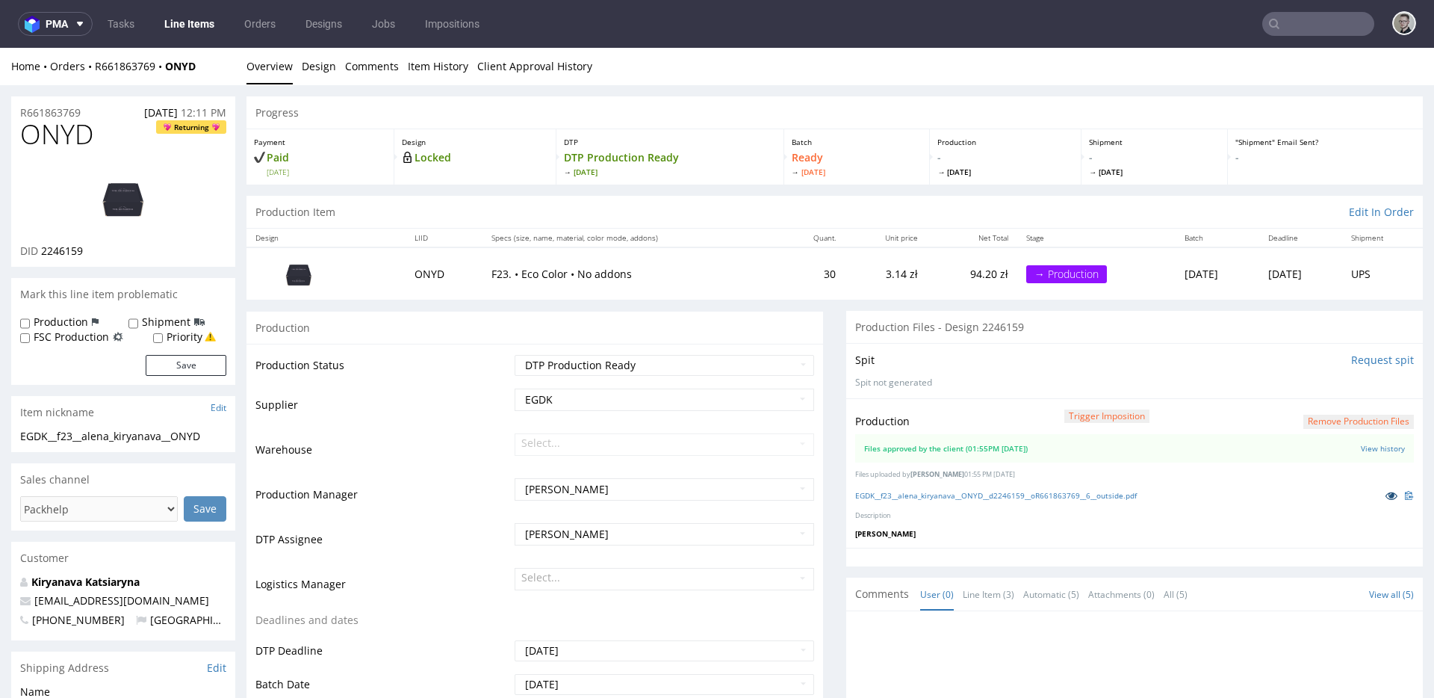
click at [1386, 495] on icon at bounding box center [1392, 495] width 12 height 10
click at [309, 66] on link "Design" at bounding box center [319, 66] width 34 height 37
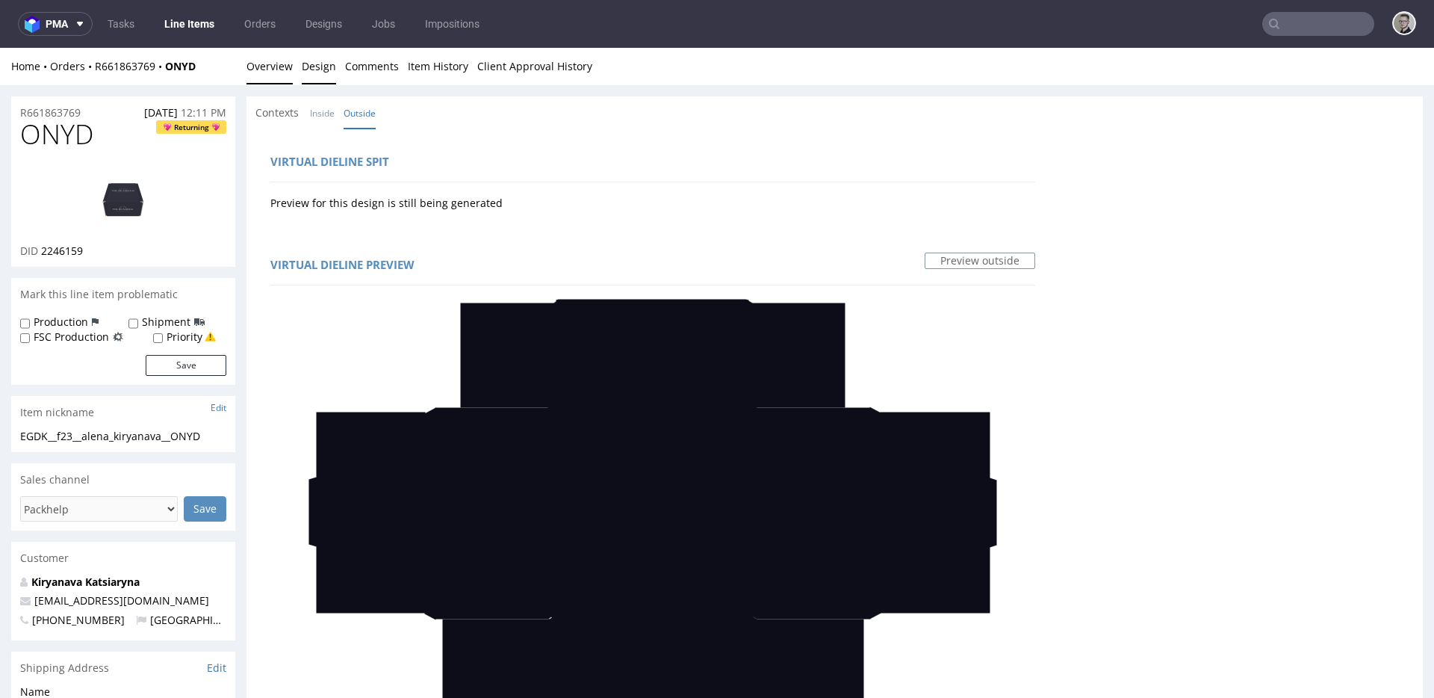
click at [282, 69] on link "Overview" at bounding box center [270, 66] width 46 height 37
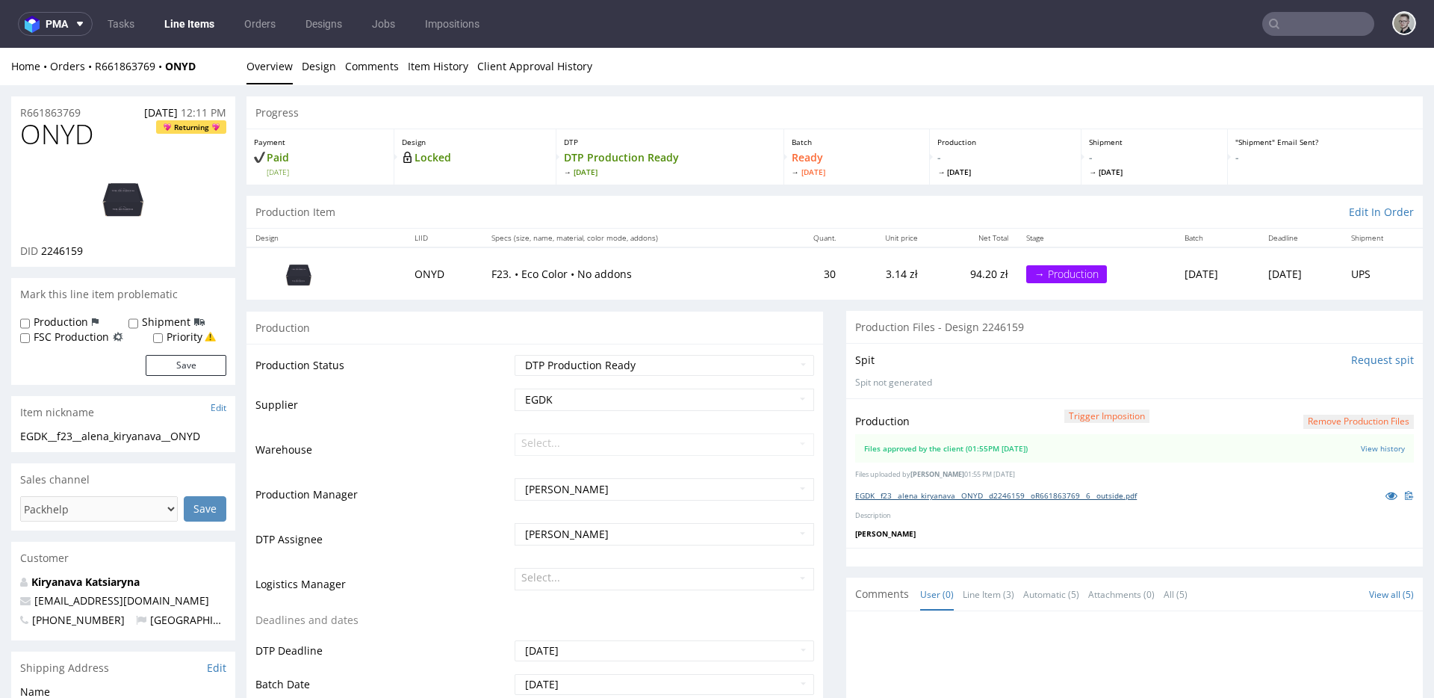
click at [1007, 491] on link "EGDK__f23__alena_kiryanava__ONYD__d2246159__oR661863769__6__outside.pdf" at bounding box center [996, 495] width 282 height 10
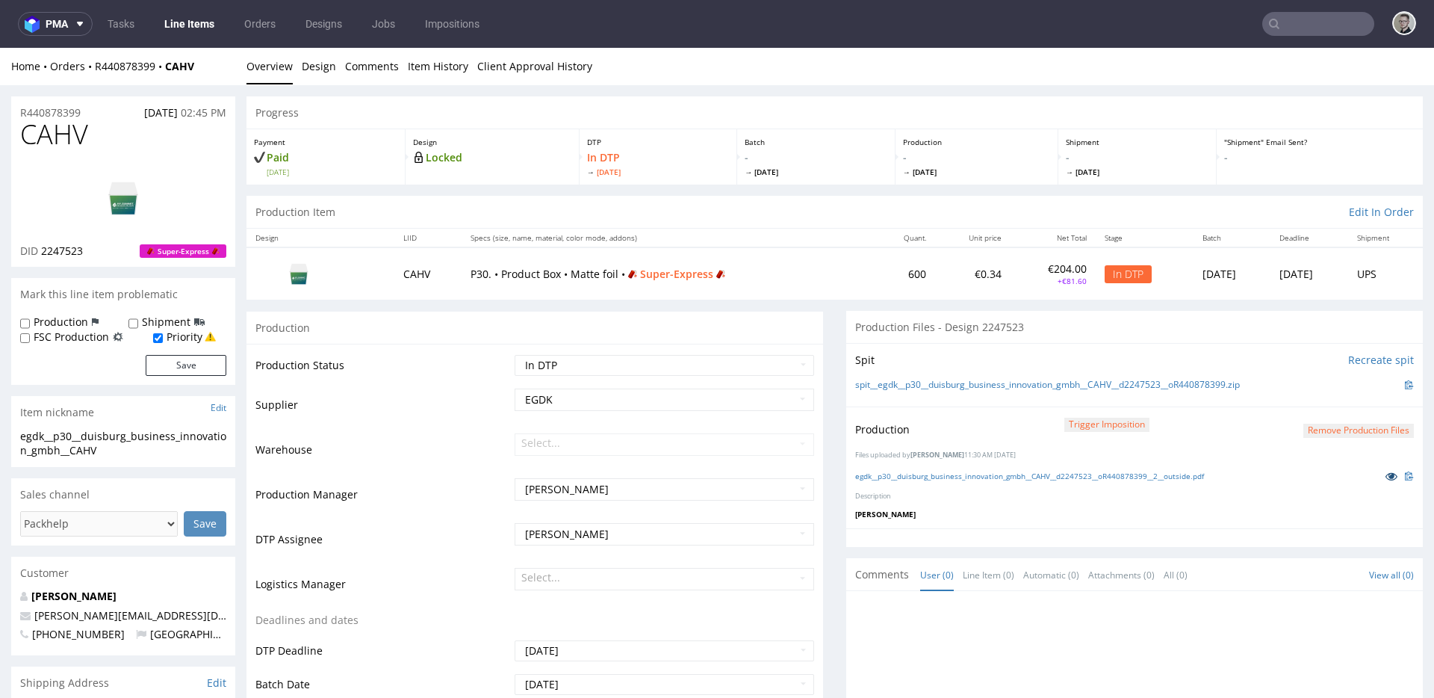
click at [1386, 474] on icon at bounding box center [1392, 476] width 12 height 10
click at [320, 61] on link "Design" at bounding box center [319, 66] width 34 height 37
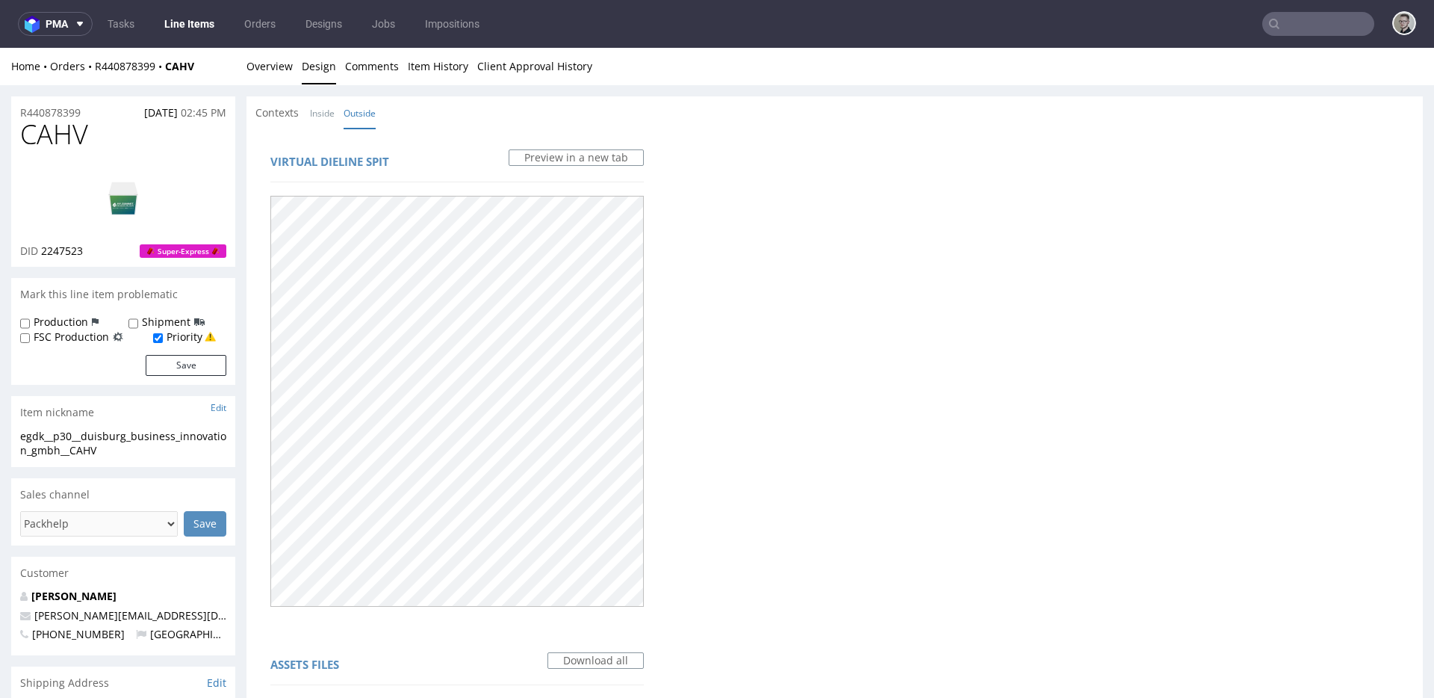
click at [341, 120] on div "Contexts Inside Outside" at bounding box center [835, 112] width 1177 height 33
click at [335, 117] on li "Inside" at bounding box center [327, 112] width 34 height 15
click at [329, 116] on link "Inside" at bounding box center [322, 113] width 25 height 32
click at [283, 78] on link "Overview" at bounding box center [270, 66] width 46 height 37
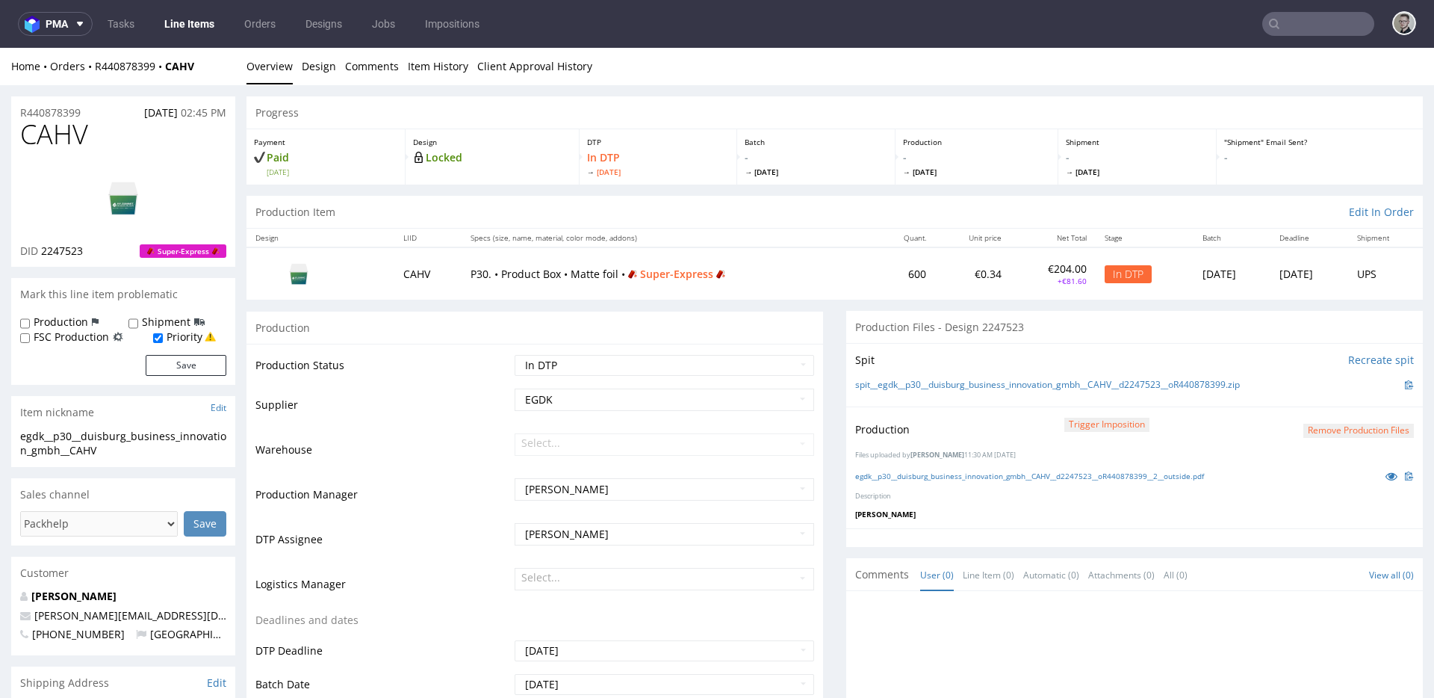
click at [327, 55] on link "Design" at bounding box center [319, 66] width 34 height 37
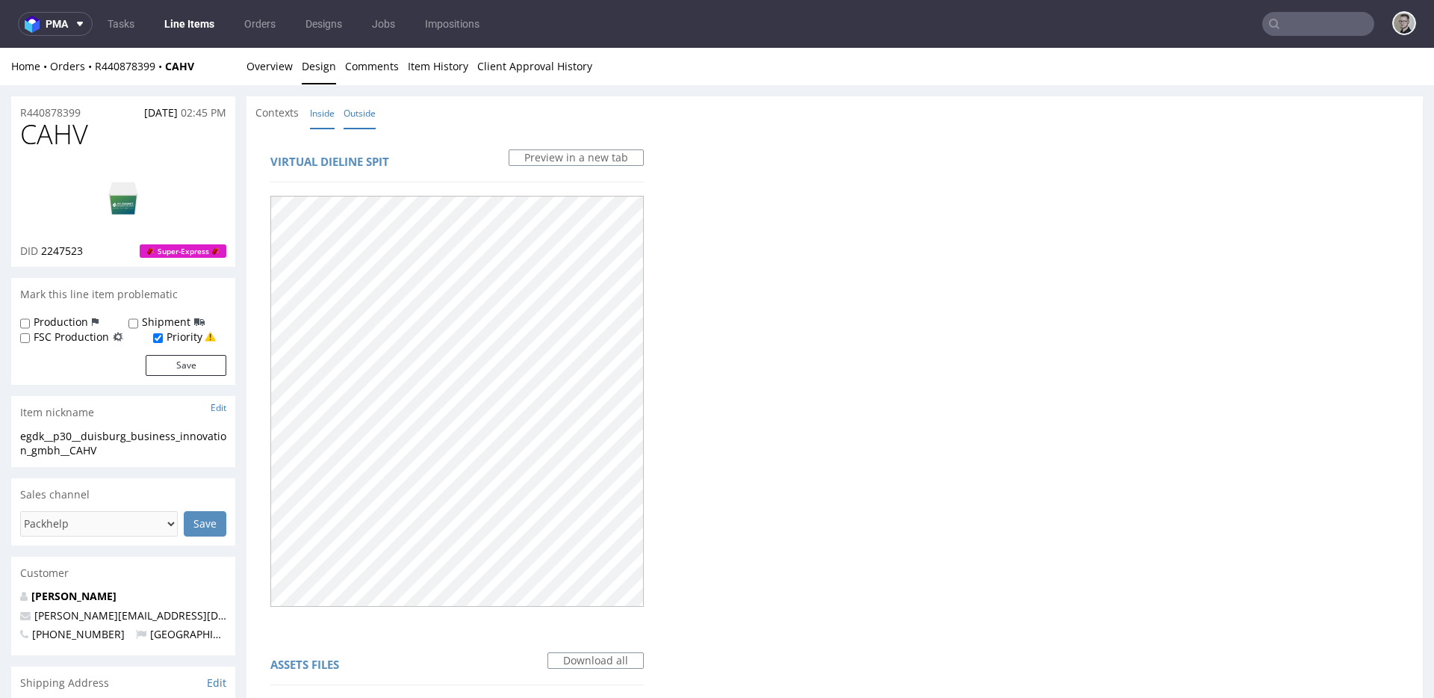
click at [371, 117] on link "Outside" at bounding box center [360, 113] width 32 height 32
click at [255, 71] on link "Overview" at bounding box center [270, 66] width 46 height 37
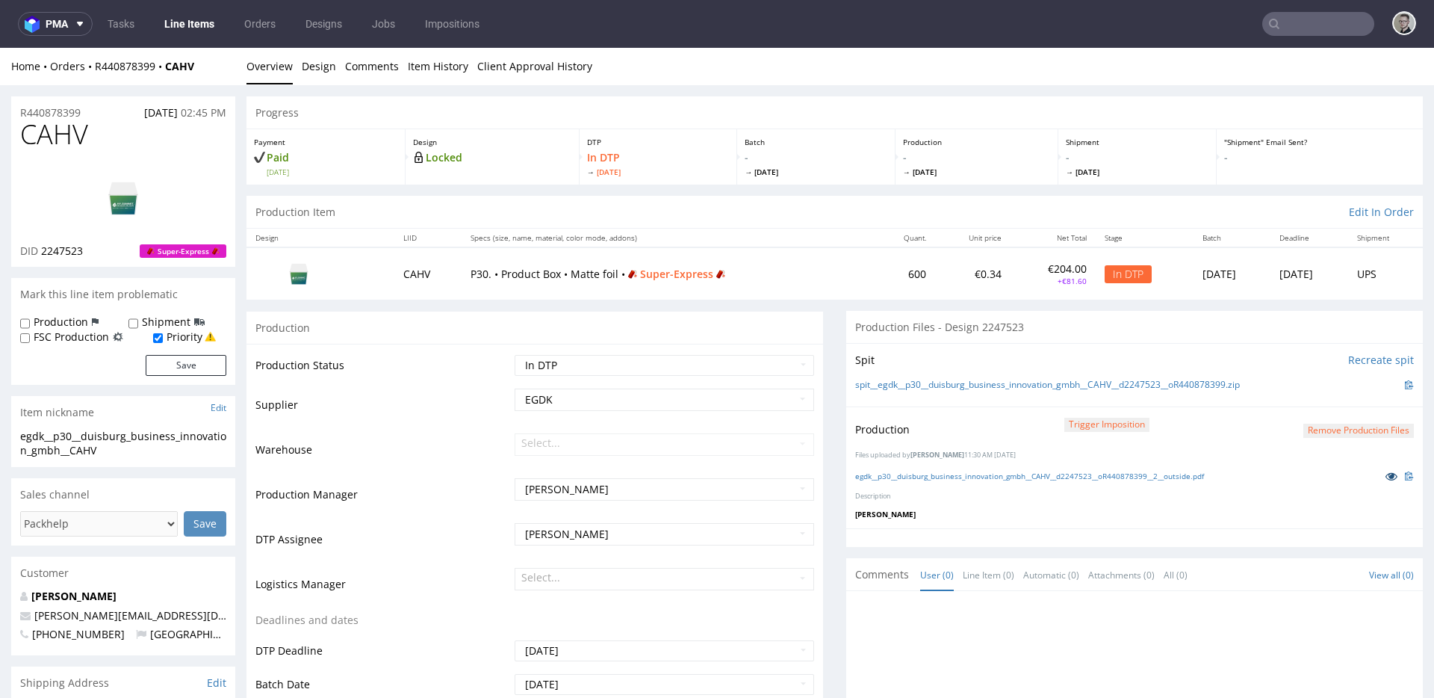
click at [1386, 476] on icon at bounding box center [1392, 476] width 12 height 10
click at [1183, 438] on div "Production Trigger Imposition Remove production files" at bounding box center [1134, 429] width 559 height 27
click at [1386, 471] on icon at bounding box center [1392, 476] width 12 height 10
click at [1088, 337] on div "Production Files - Design 2247523" at bounding box center [1134, 327] width 577 height 33
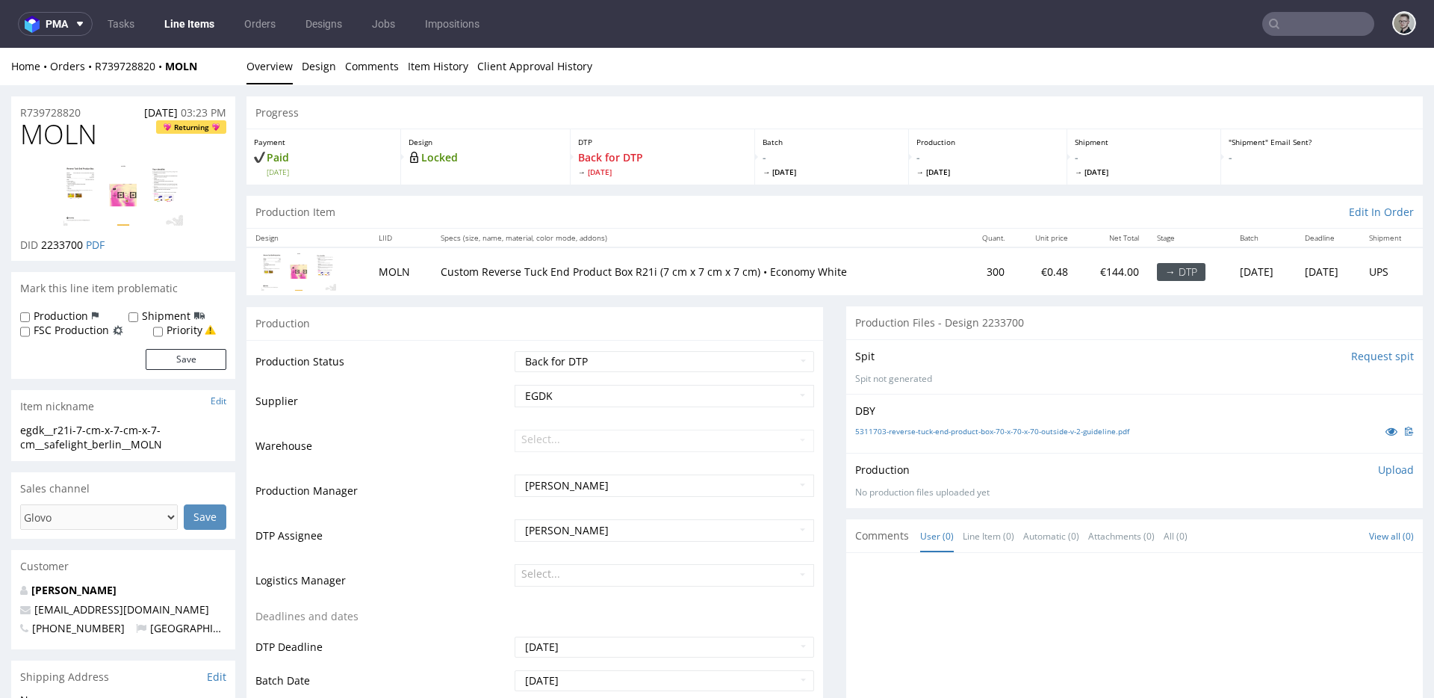
click at [994, 365] on div "Spit Request spit Spit not generated" at bounding box center [1134, 366] width 577 height 55
click at [1378, 468] on p "Upload" at bounding box center [1396, 469] width 36 height 15
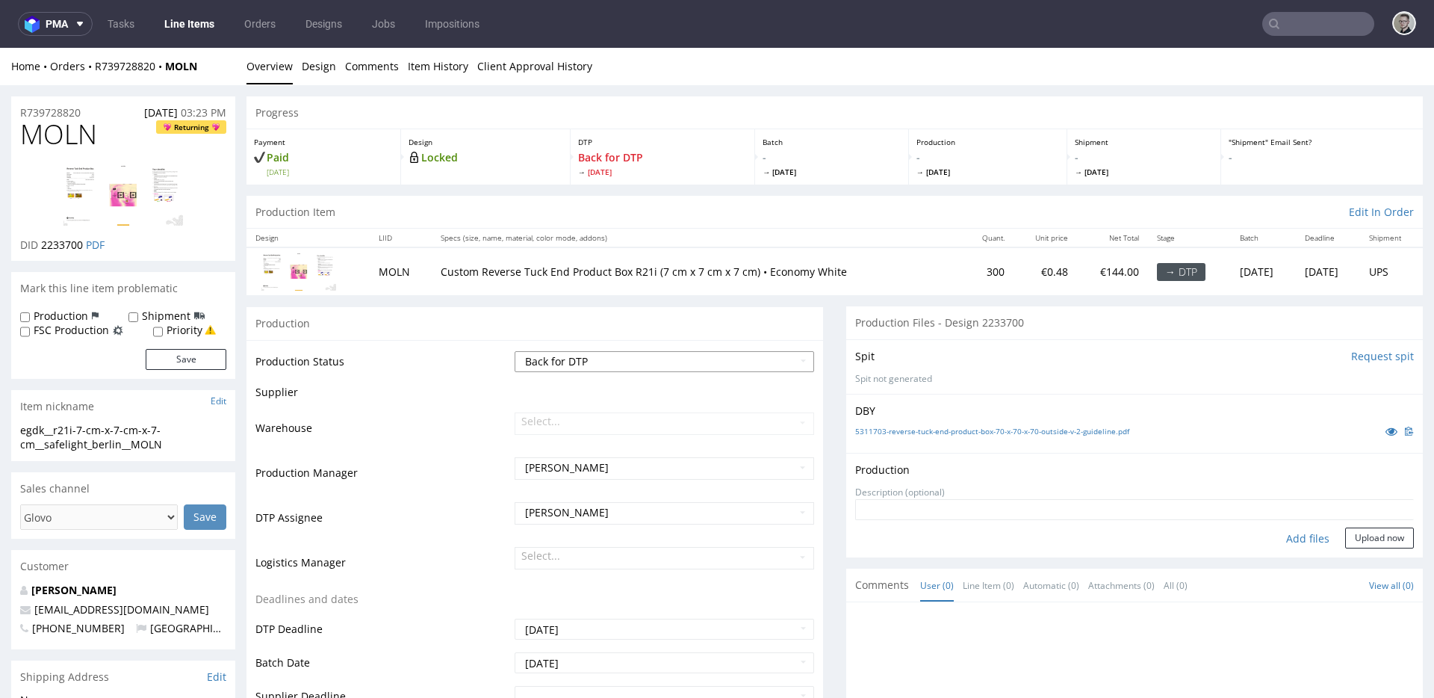
click at [655, 360] on select "Waiting for Artwork Waiting for Diecut Waiting for Mockup Waiting for DTP Waiti…" at bounding box center [665, 361] width 300 height 21
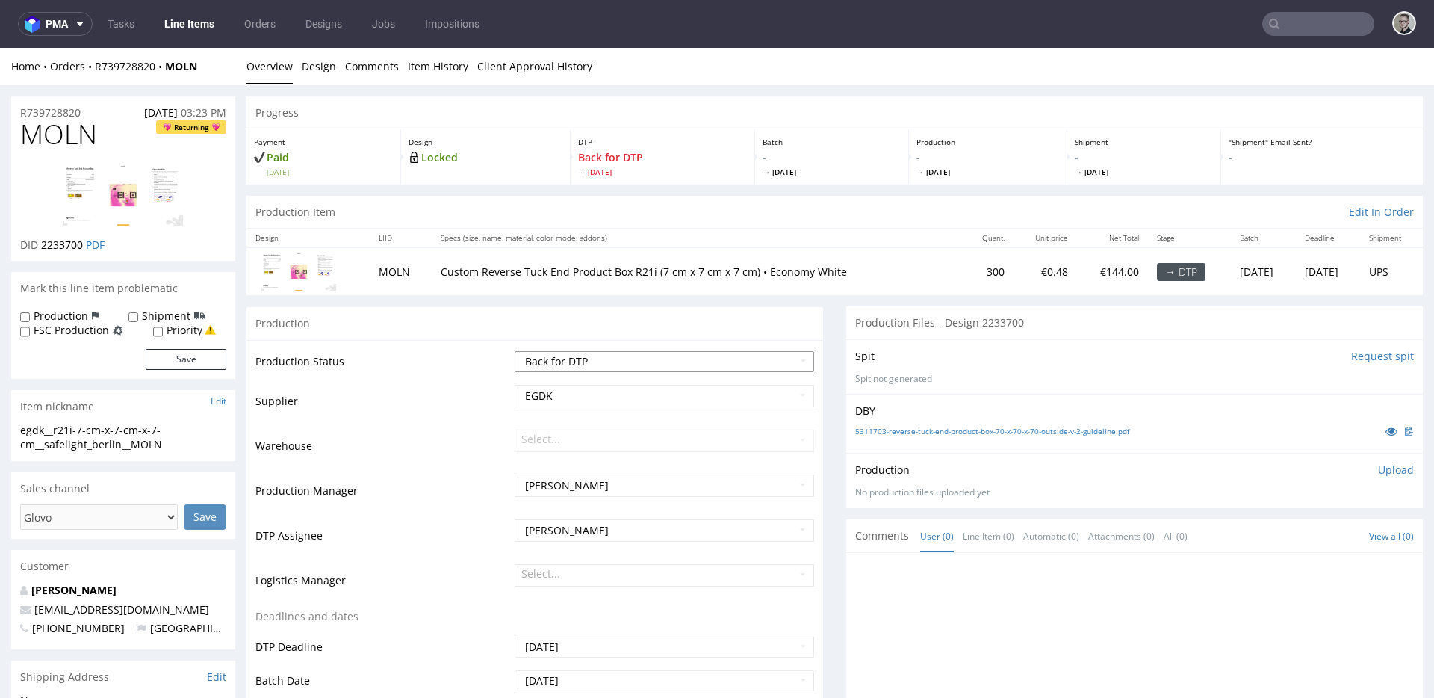
click at [591, 356] on select "Waiting for Artwork Waiting for Diecut Waiting for Mockup Waiting for DTP Waiti…" at bounding box center [665, 361] width 300 height 21
select select "dtp_in_process"
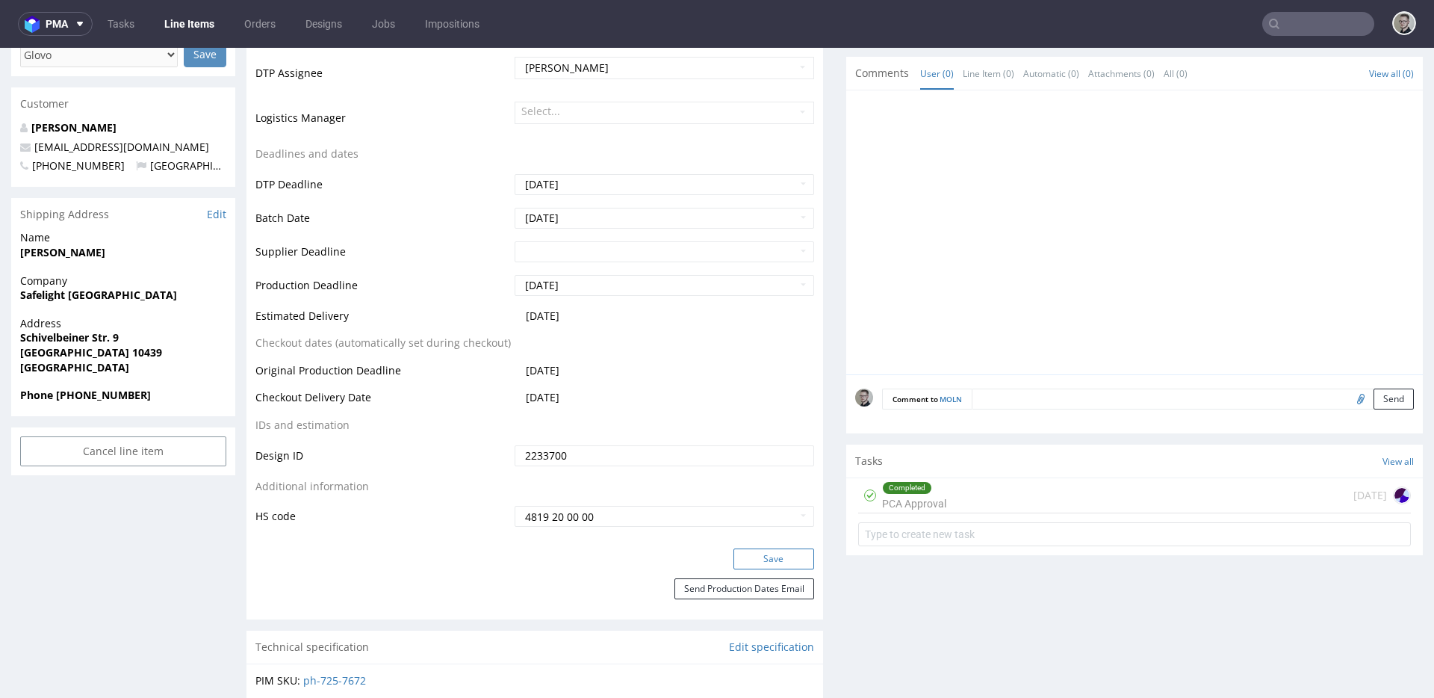
click at [761, 557] on button "Save" at bounding box center [774, 558] width 81 height 21
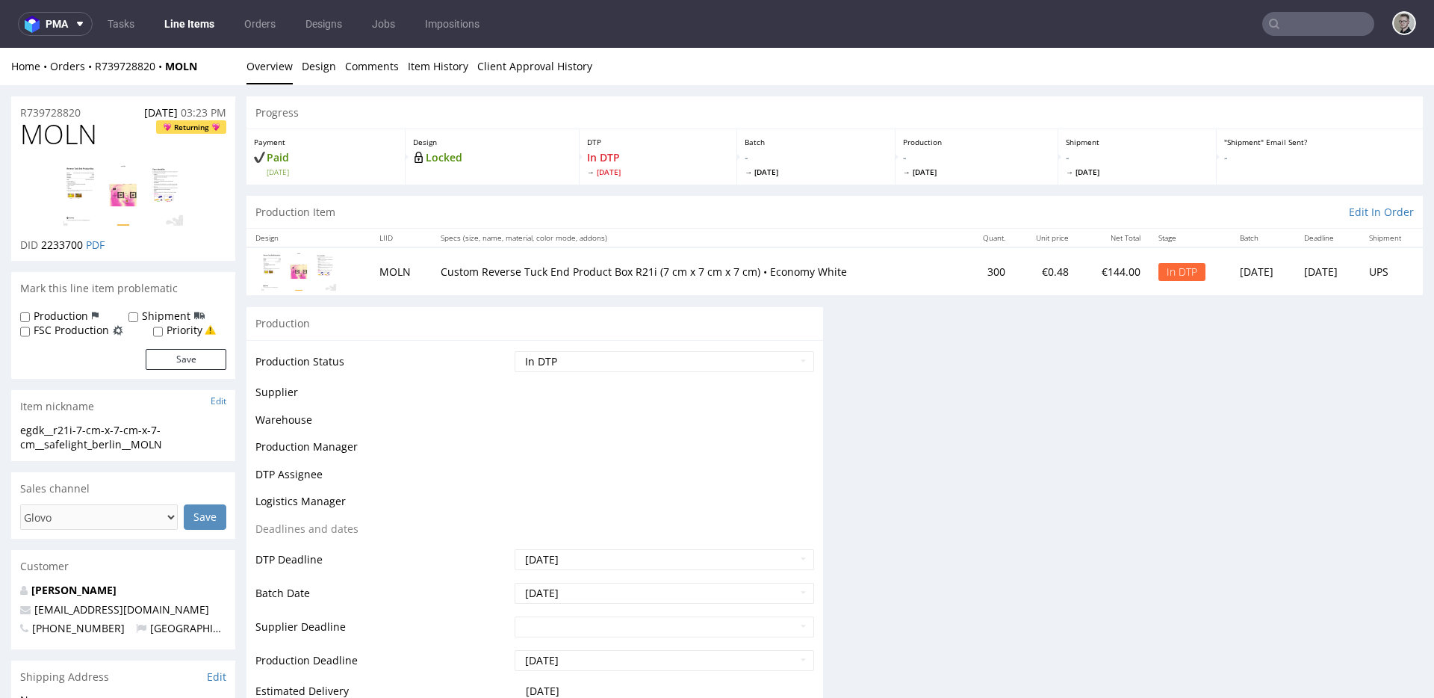
scroll to position [0, 0]
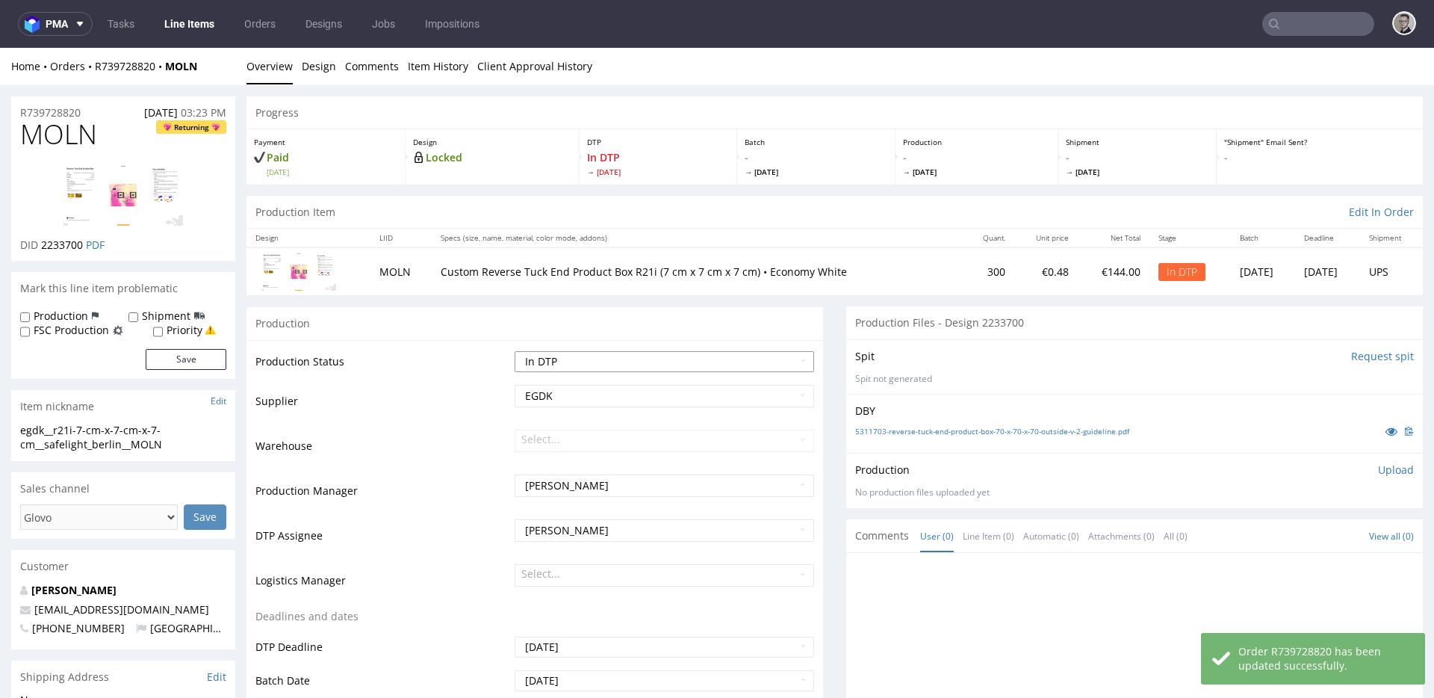
click at [790, 358] on select "Waiting for Artwork Waiting for Diecut Waiting for Mockup Waiting for DTP Waiti…" at bounding box center [665, 361] width 300 height 21
click at [1378, 475] on p "Upload" at bounding box center [1396, 469] width 36 height 15
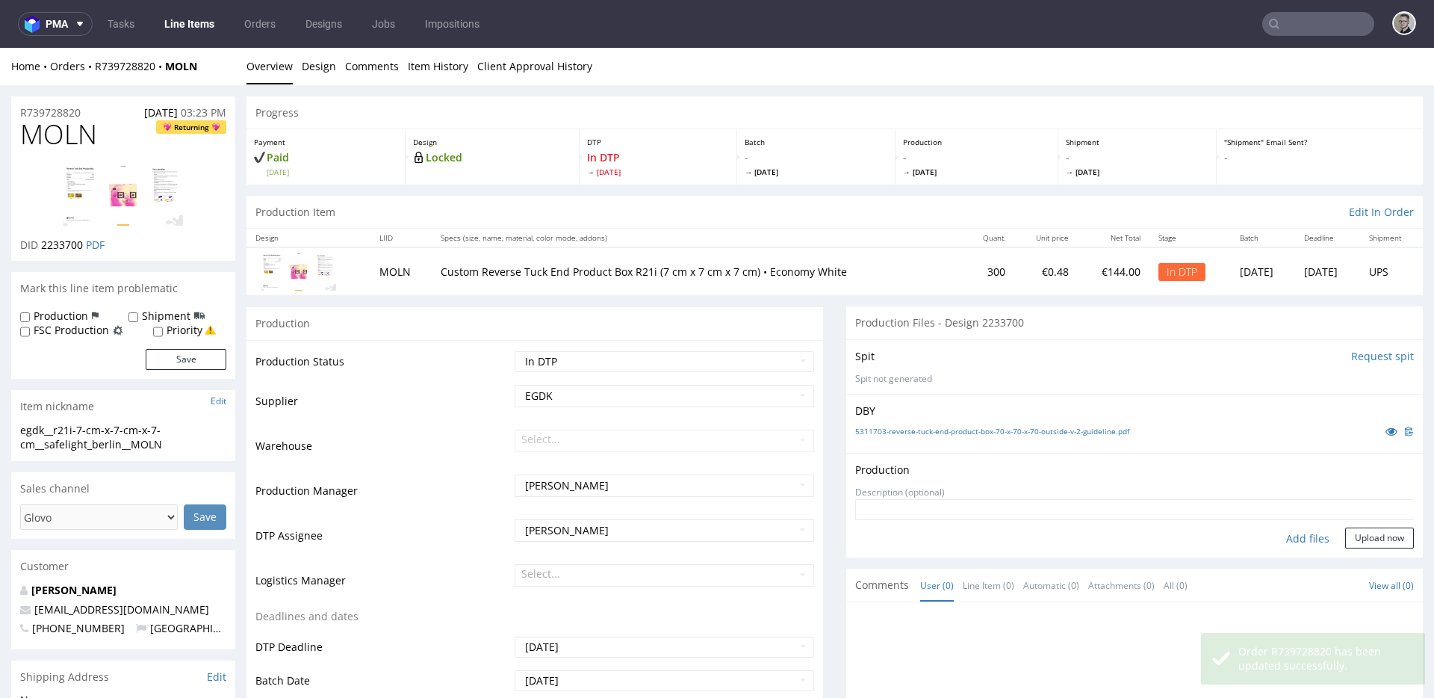
click at [1274, 539] on div "Add files" at bounding box center [1308, 538] width 75 height 22
type input "C:\fakepath\egdk__r21i-7-cm-x-7-cm-x-7-cm__safelight_berlin__MOLN__d2233700__oR…"
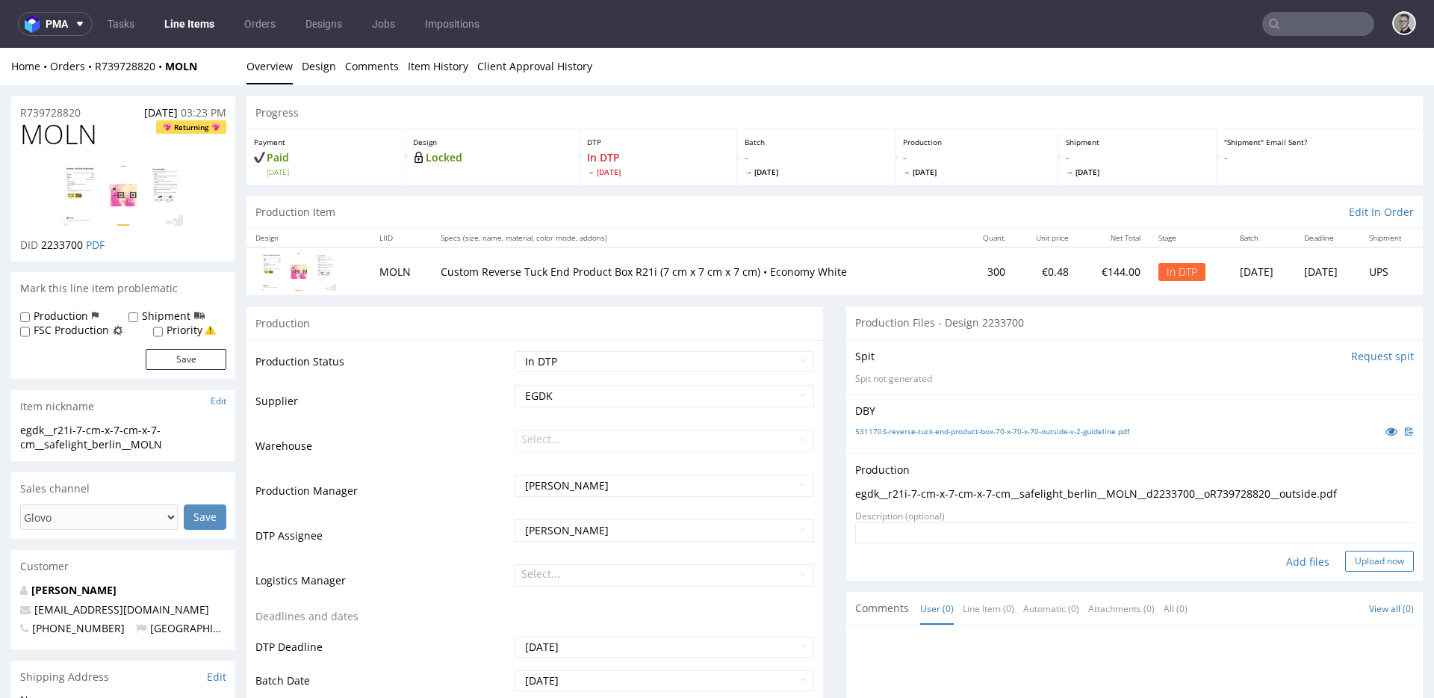
click at [1372, 565] on button "Upload now" at bounding box center [1379, 561] width 69 height 21
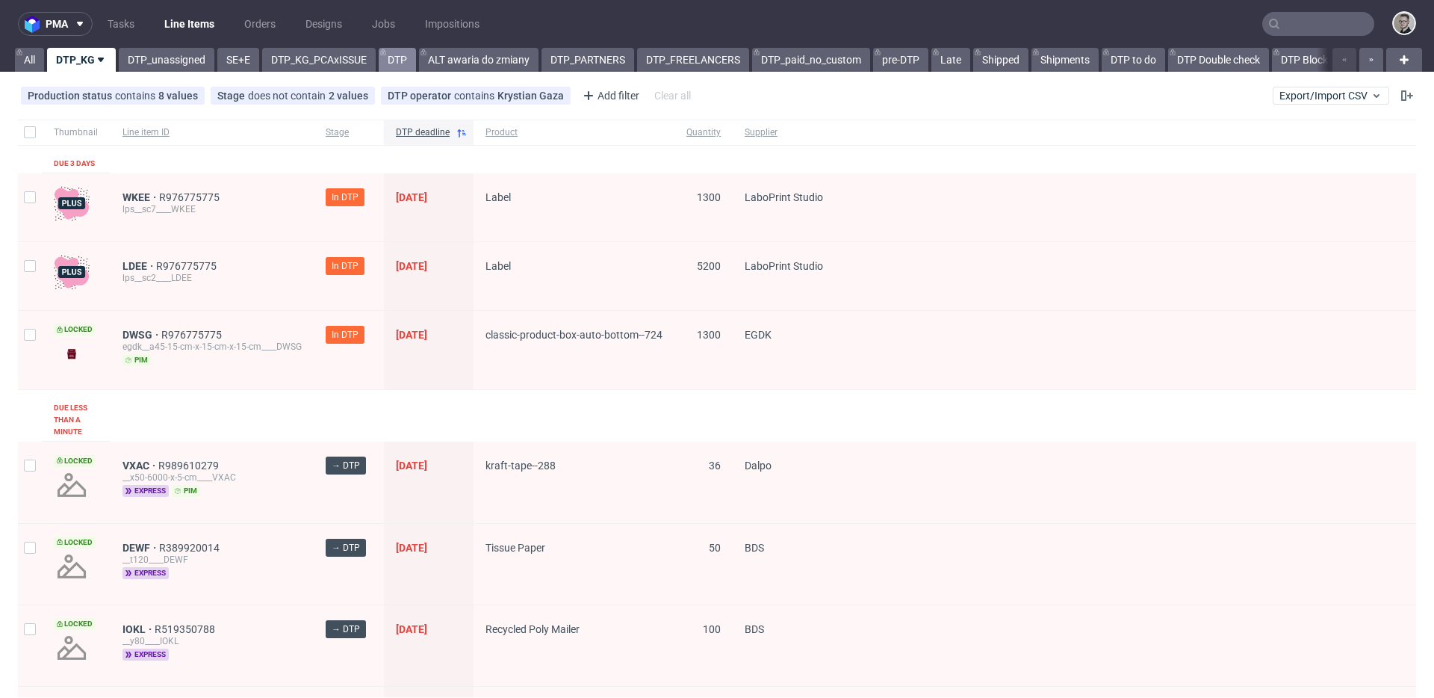
click at [394, 60] on link "DTP" at bounding box center [397, 60] width 37 height 24
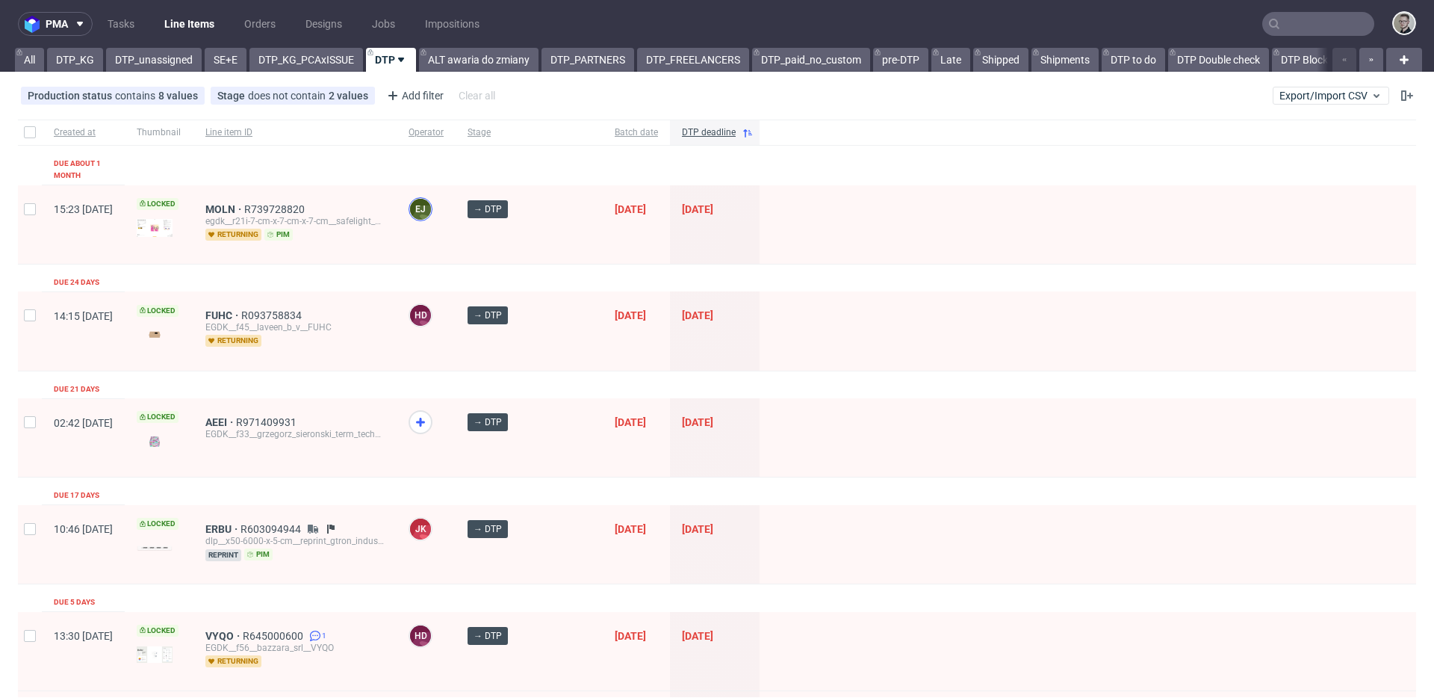
click at [431, 203] on figcaption "EJ" at bounding box center [420, 209] width 21 height 21
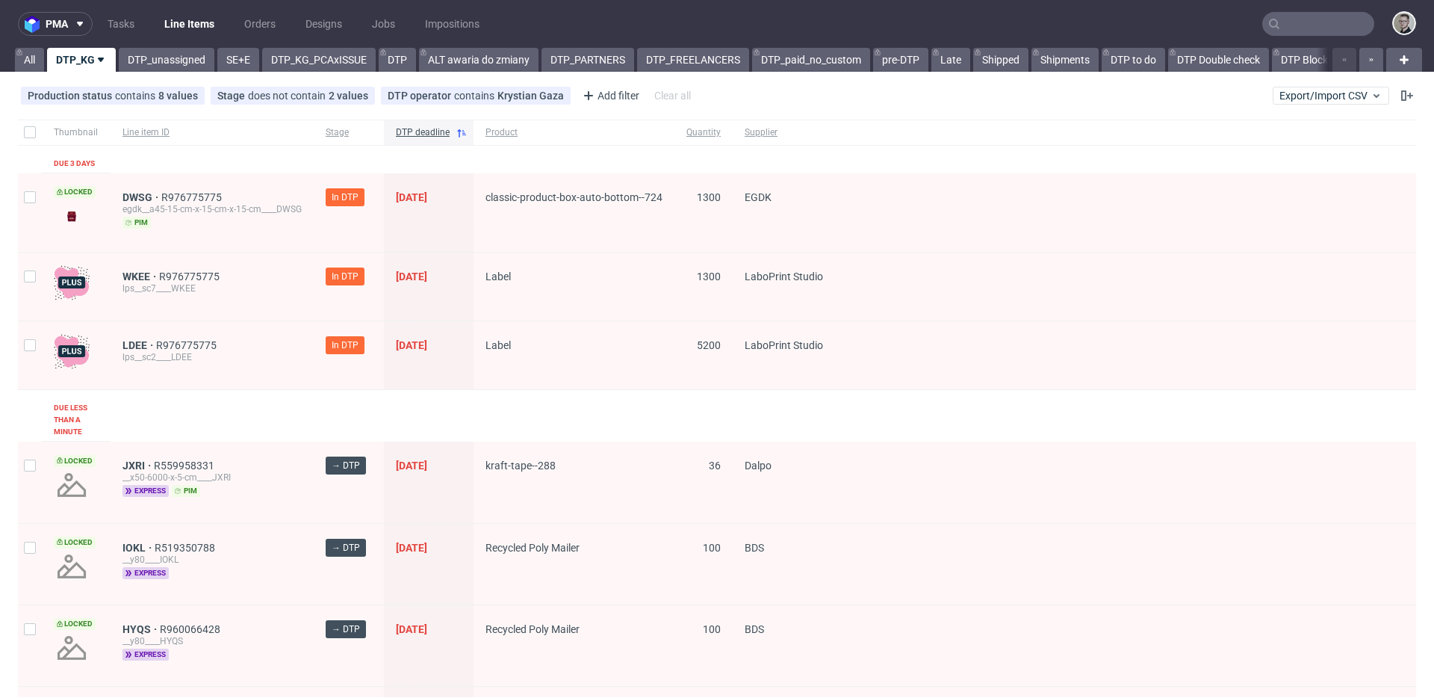
click at [37, 196] on div at bounding box center [30, 212] width 24 height 79
checkbox input "true"
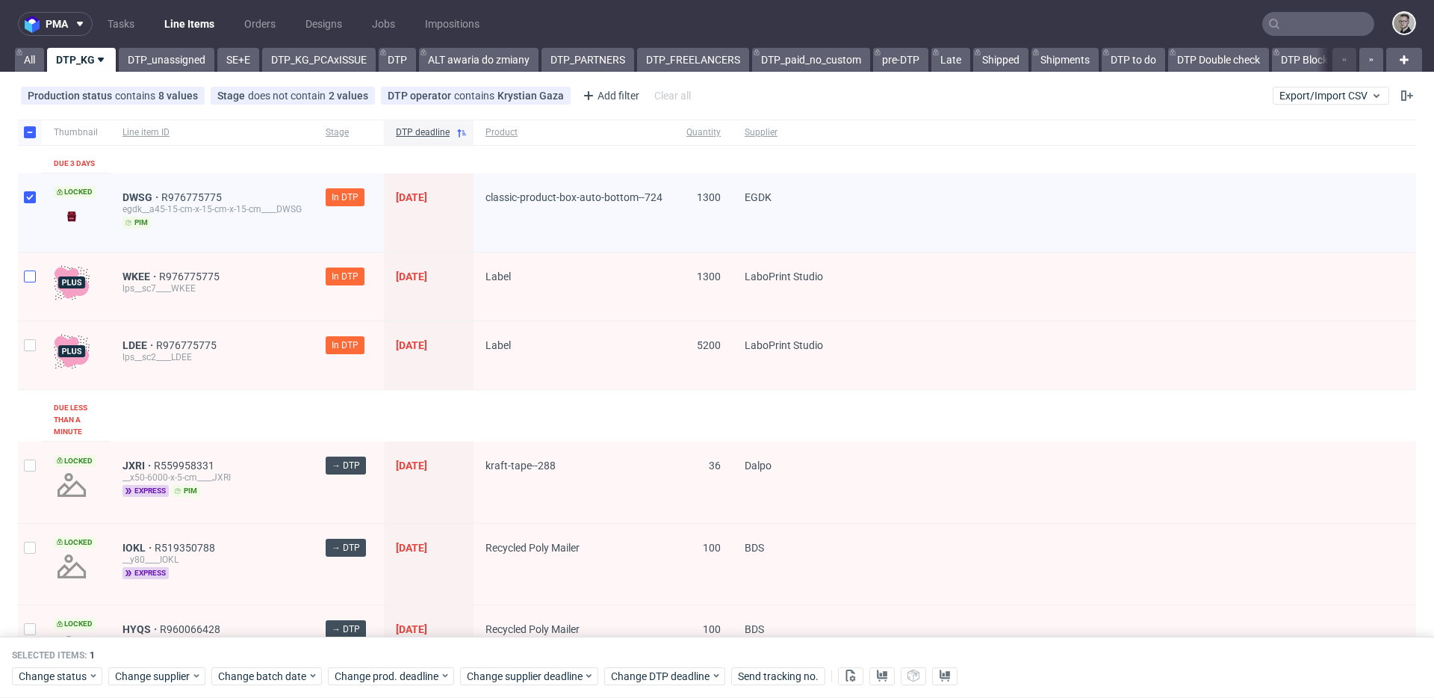
click at [32, 268] on div at bounding box center [30, 286] width 24 height 68
checkbox input "true"
click at [28, 348] on input "checkbox" at bounding box center [30, 345] width 12 height 12
checkbox input "true"
click at [62, 681] on span "Change status" at bounding box center [53, 676] width 69 height 15
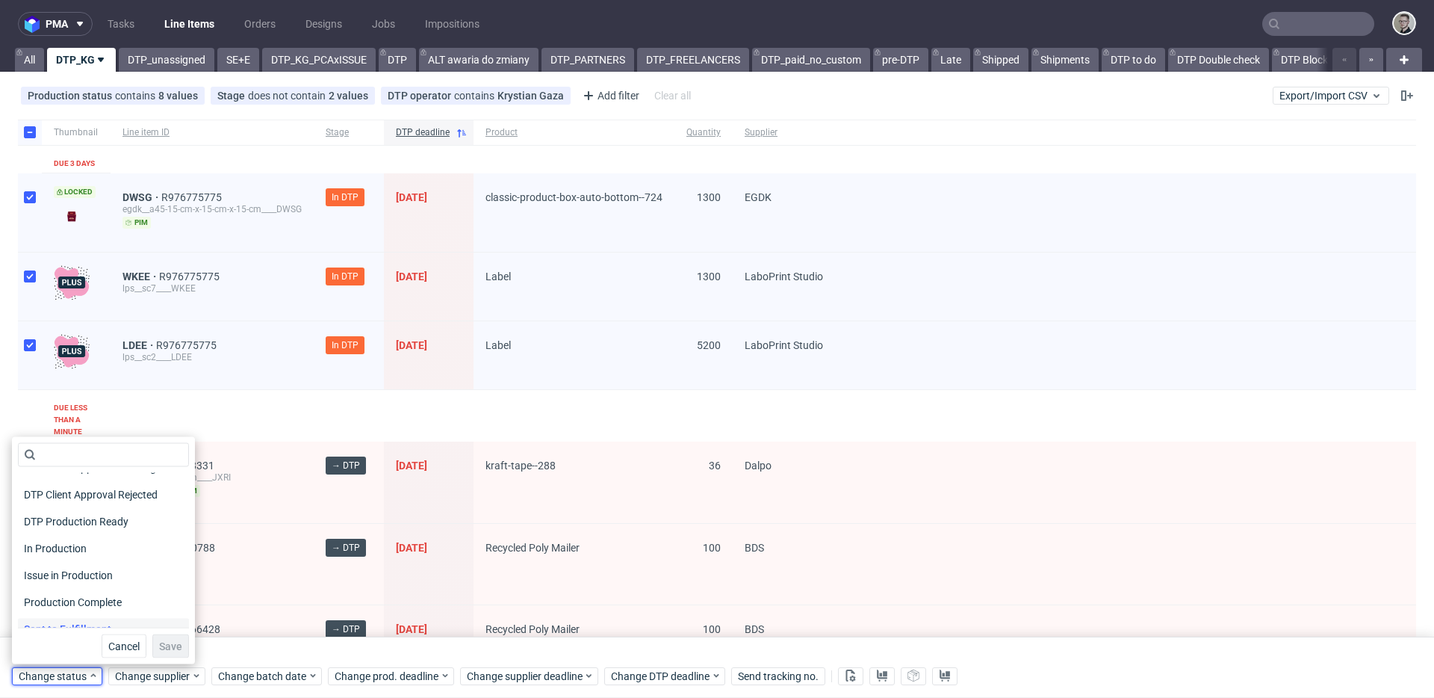
scroll to position [195, 0]
click at [132, 481] on span "DTP Production Ready" at bounding box center [77, 479] width 119 height 21
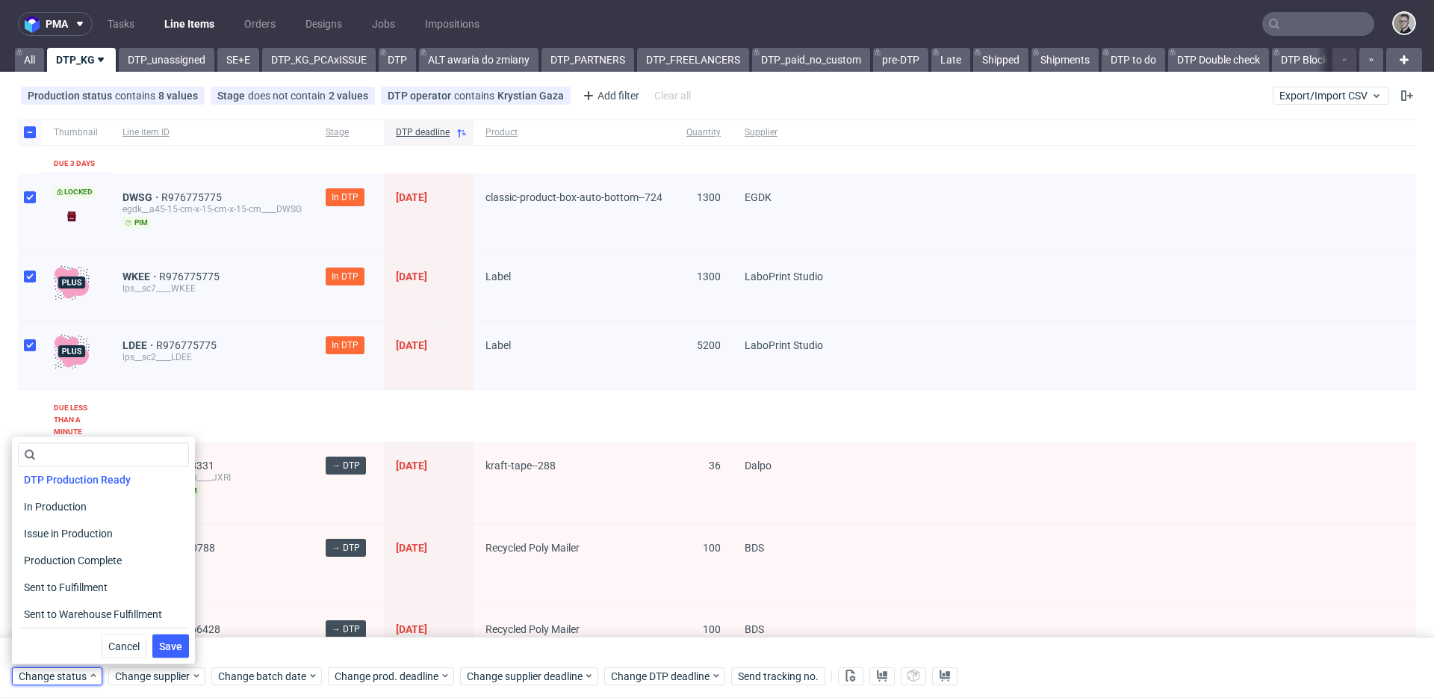
click at [159, 641] on span "Save" at bounding box center [170, 646] width 23 height 10
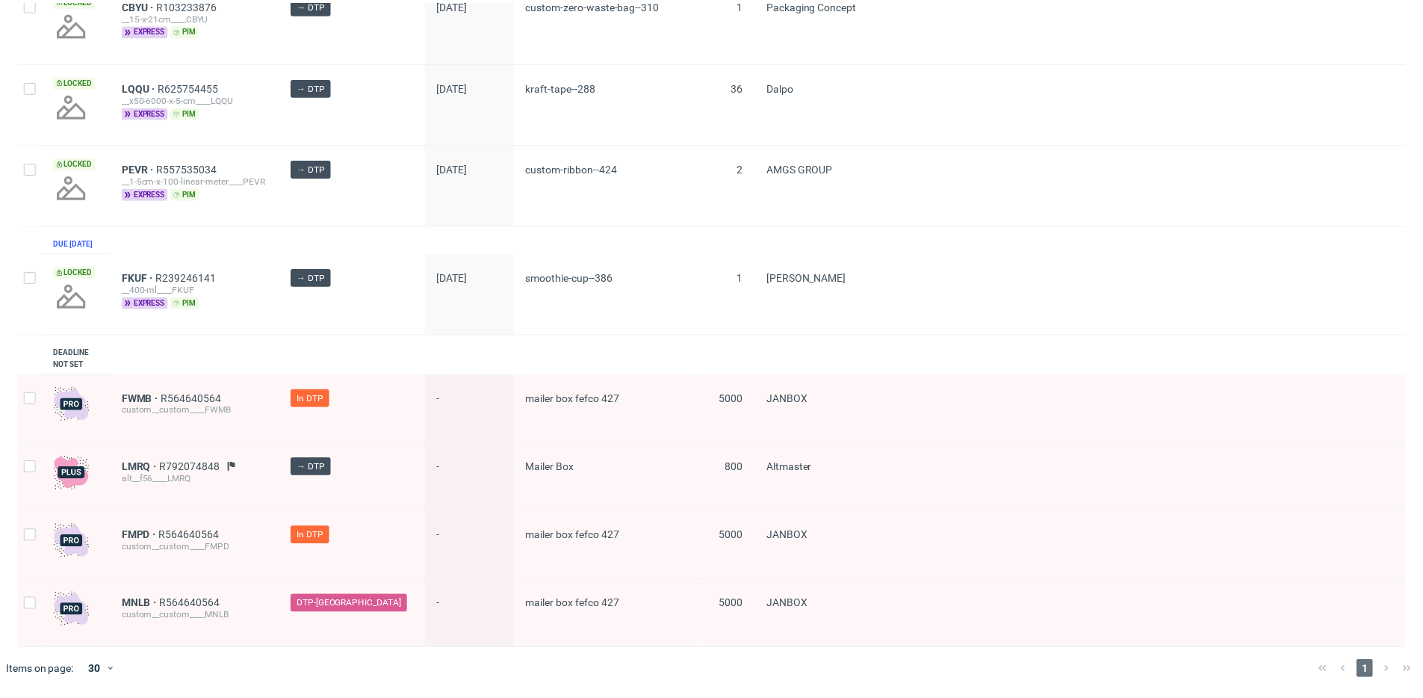
scroll to position [1972, 0]
click at [32, 395] on input "checkbox" at bounding box center [30, 398] width 12 height 12
checkbox input "true"
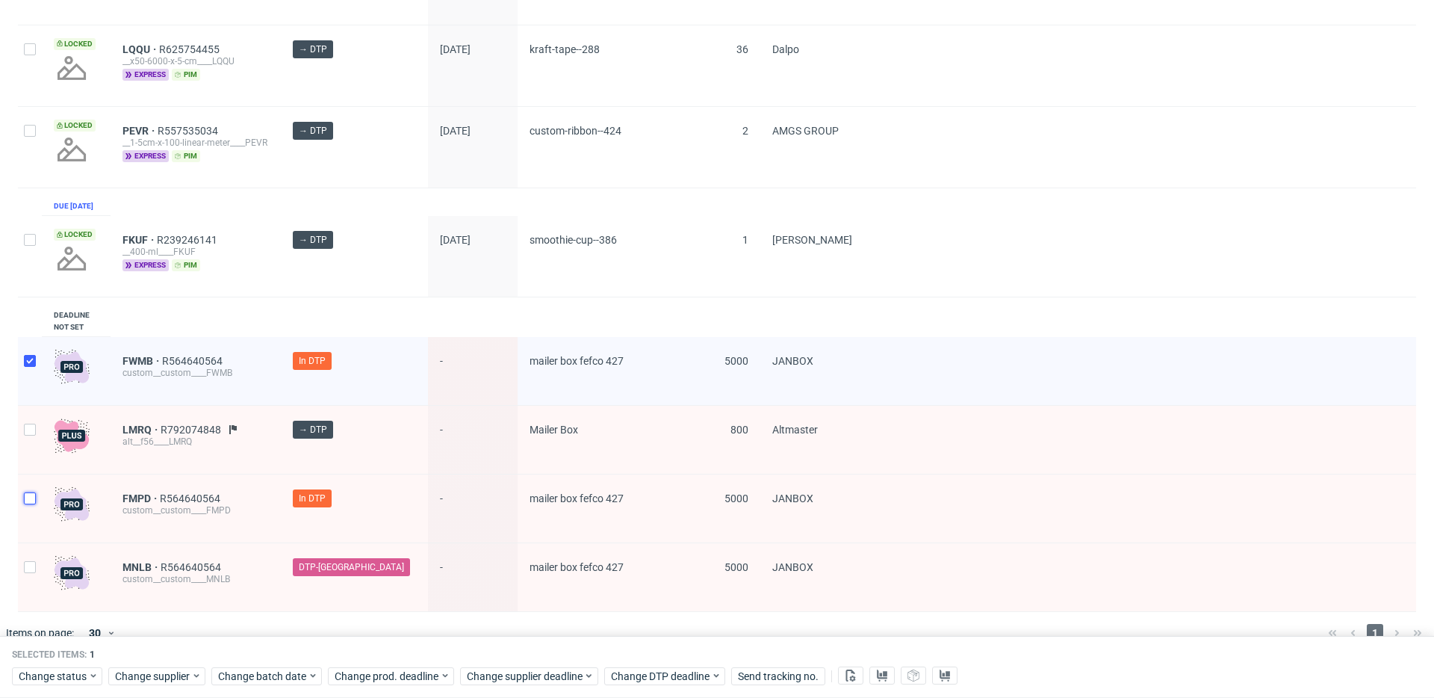
click at [30, 504] on input "checkbox" at bounding box center [30, 498] width 12 height 12
checkbox input "true"
click at [77, 678] on span "Change status" at bounding box center [53, 676] width 69 height 15
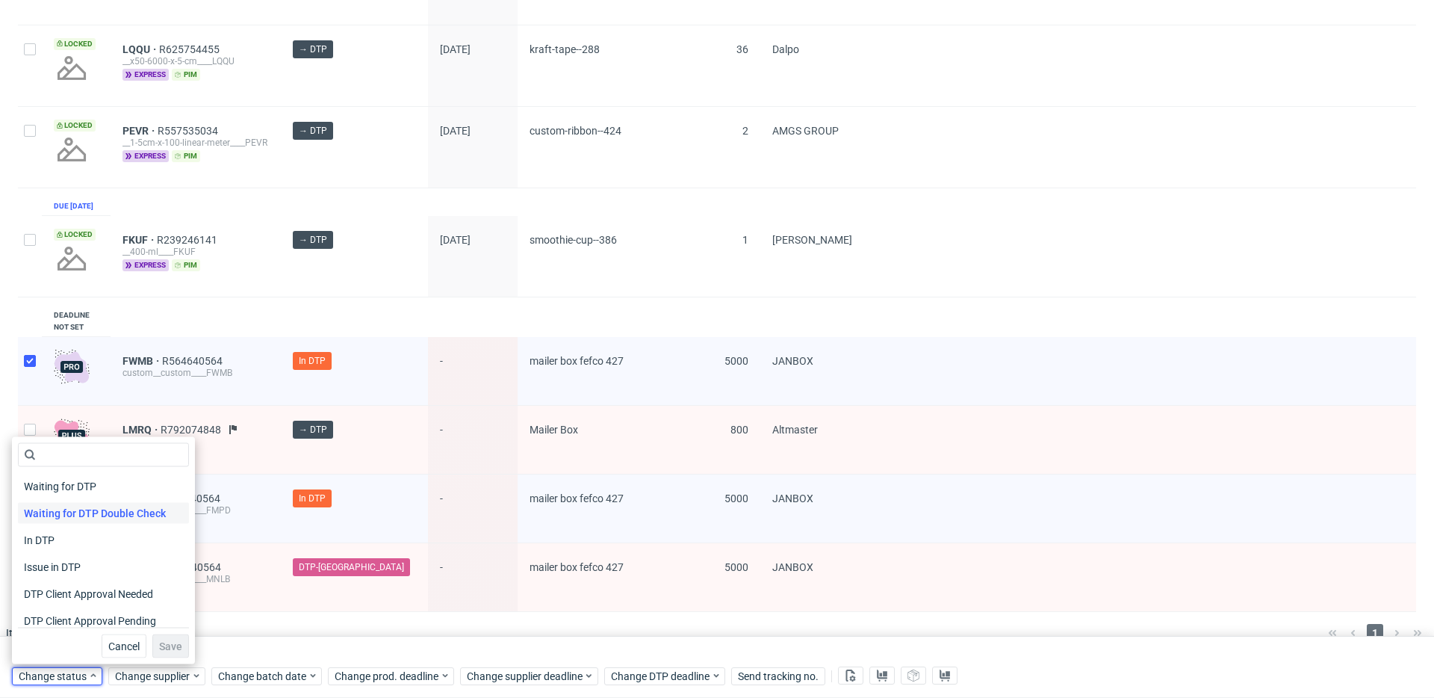
click at [120, 515] on span "Waiting for DTP Double Check" at bounding box center [95, 513] width 154 height 21
click at [176, 649] on button "Save" at bounding box center [170, 646] width 37 height 24
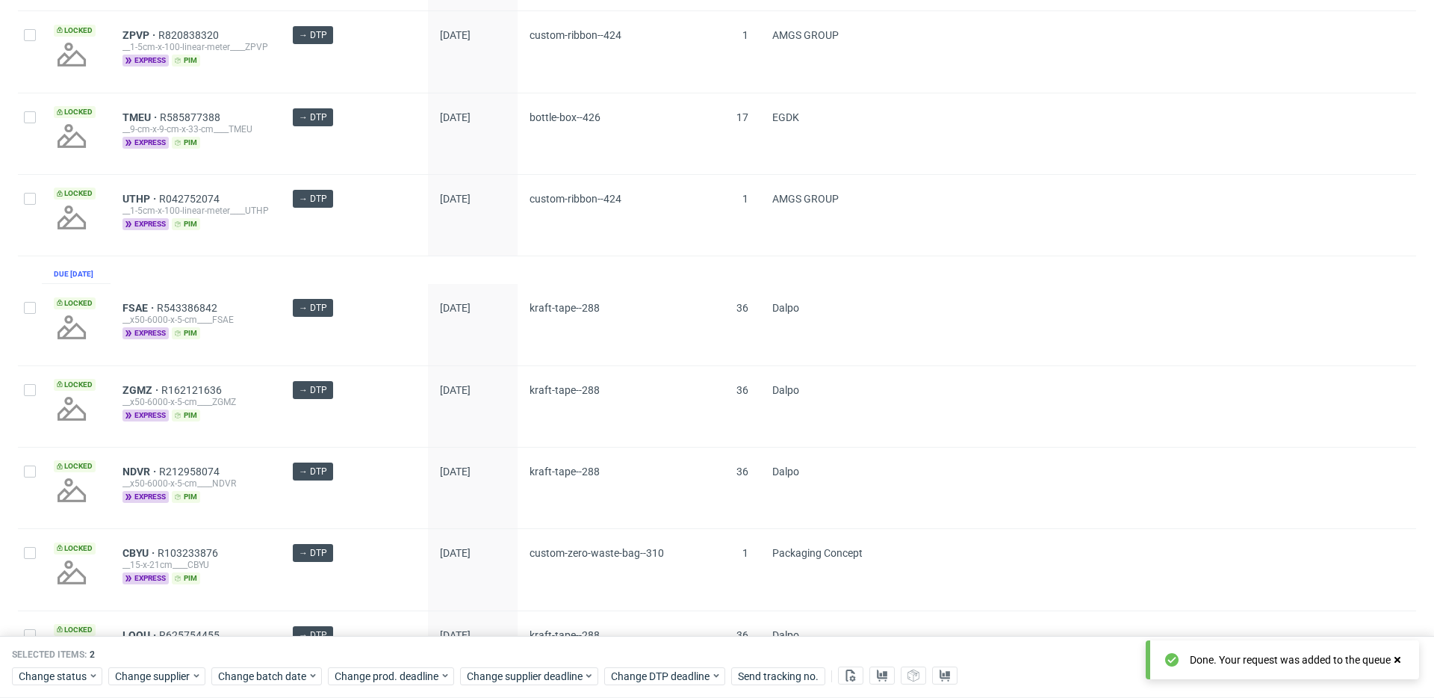
scroll to position [2033, 0]
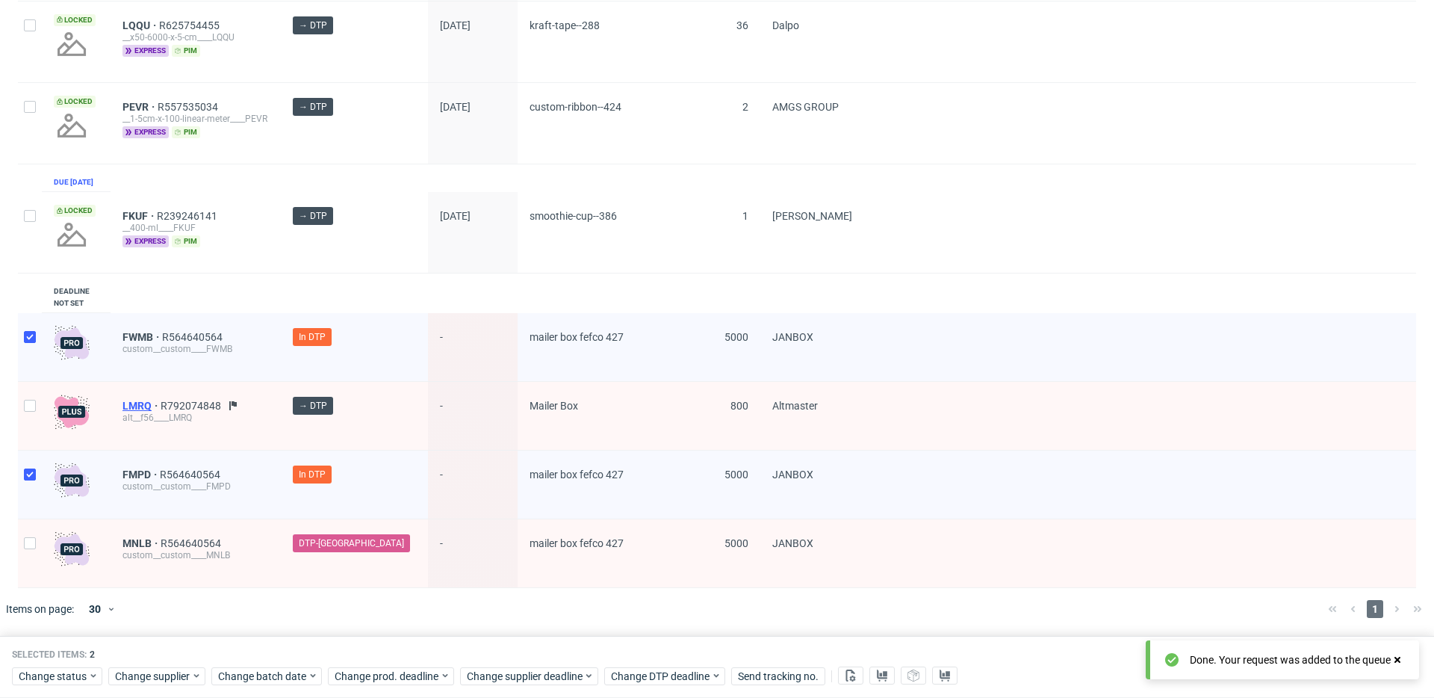
drag, startPoint x: 144, startPoint y: 472, endPoint x: 155, endPoint y: 398, distance: 74.7
click at [146, 540] on span "MNLB" at bounding box center [142, 543] width 38 height 12
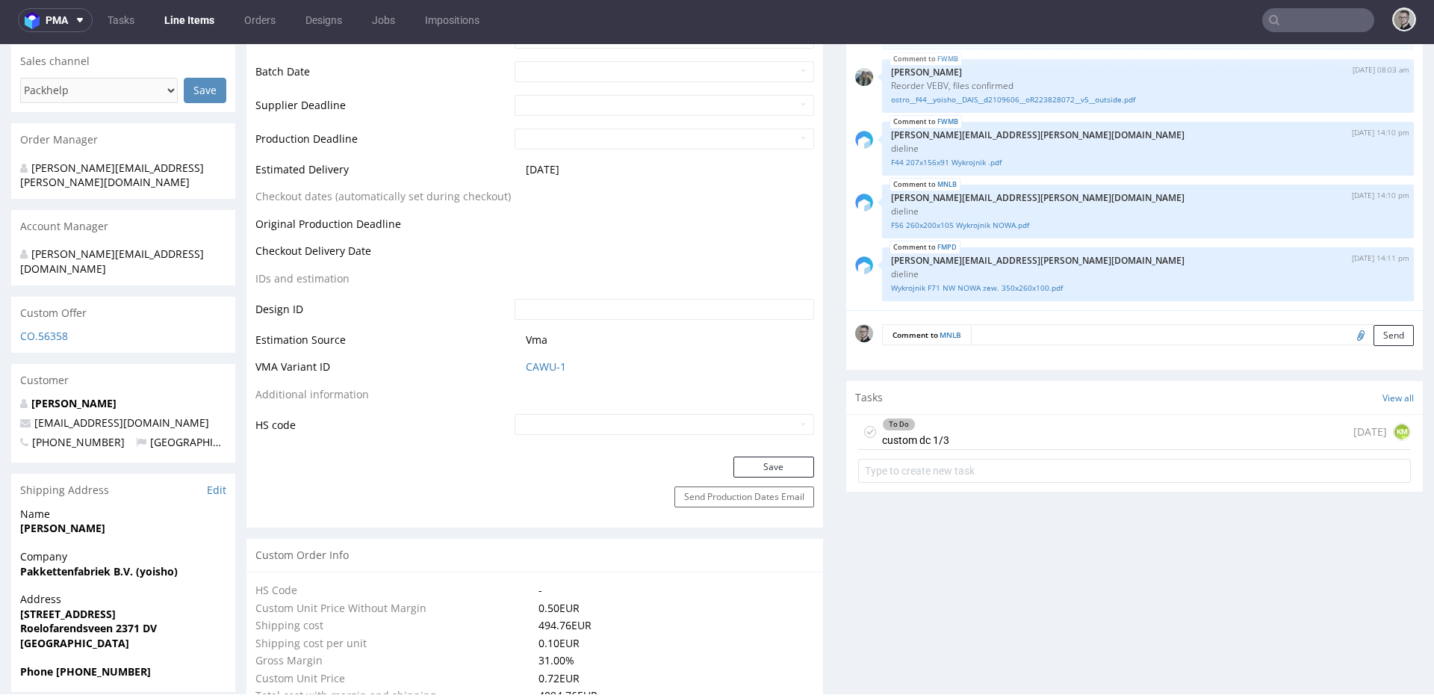
scroll to position [462, 0]
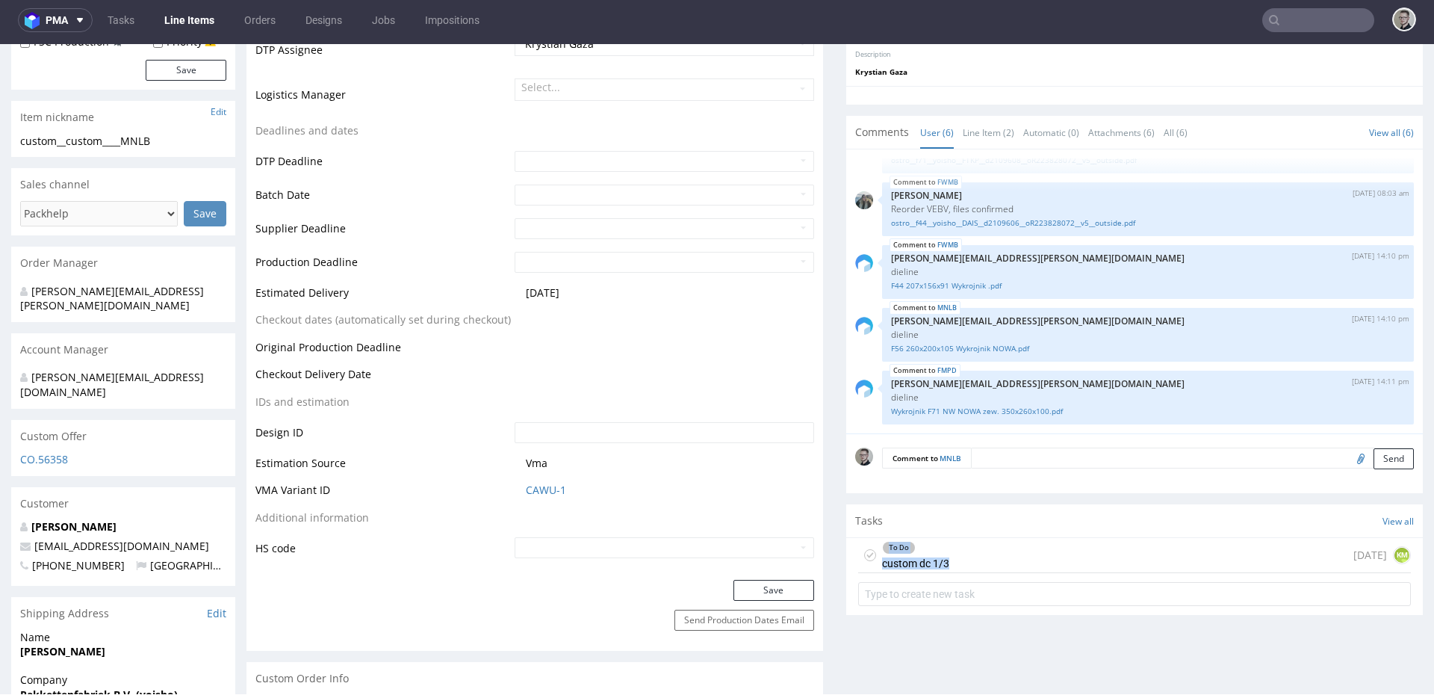
drag, startPoint x: 945, startPoint y: 561, endPoint x: 862, endPoint y: 558, distance: 83.0
click at [862, 558] on div "To Do custom dc 1/3 3 days ago KM" at bounding box center [1134, 555] width 553 height 35
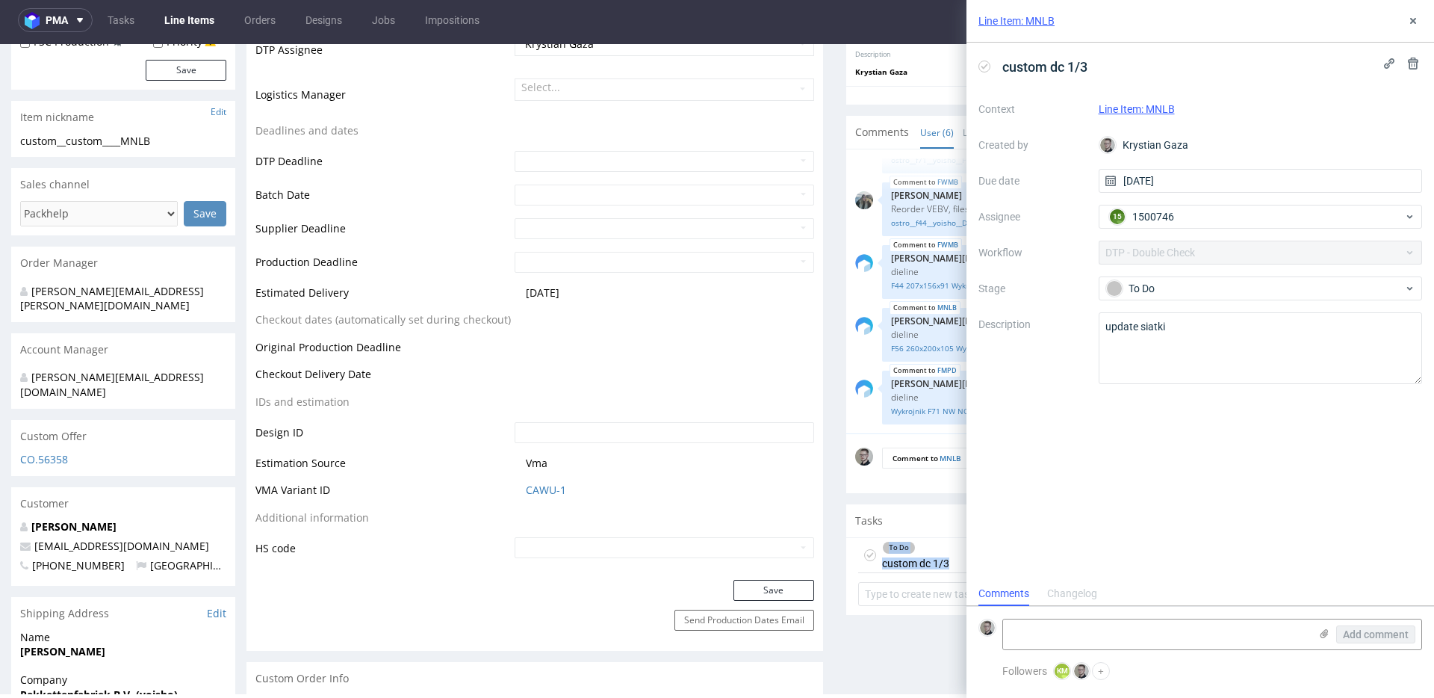
scroll to position [12, 0]
click at [1408, 16] on button at bounding box center [1413, 21] width 18 height 18
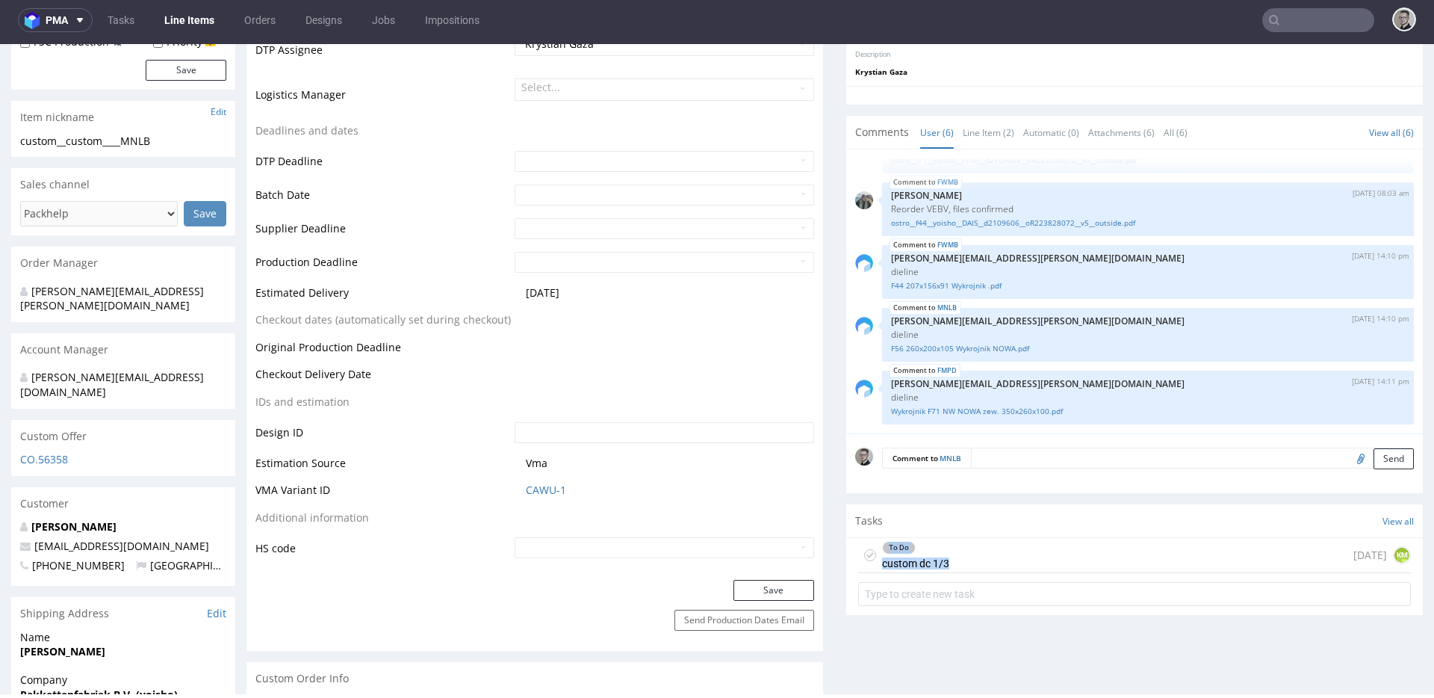
click at [940, 554] on div "To Do custom dc 1/3 3 days ago KM" at bounding box center [1134, 555] width 553 height 35
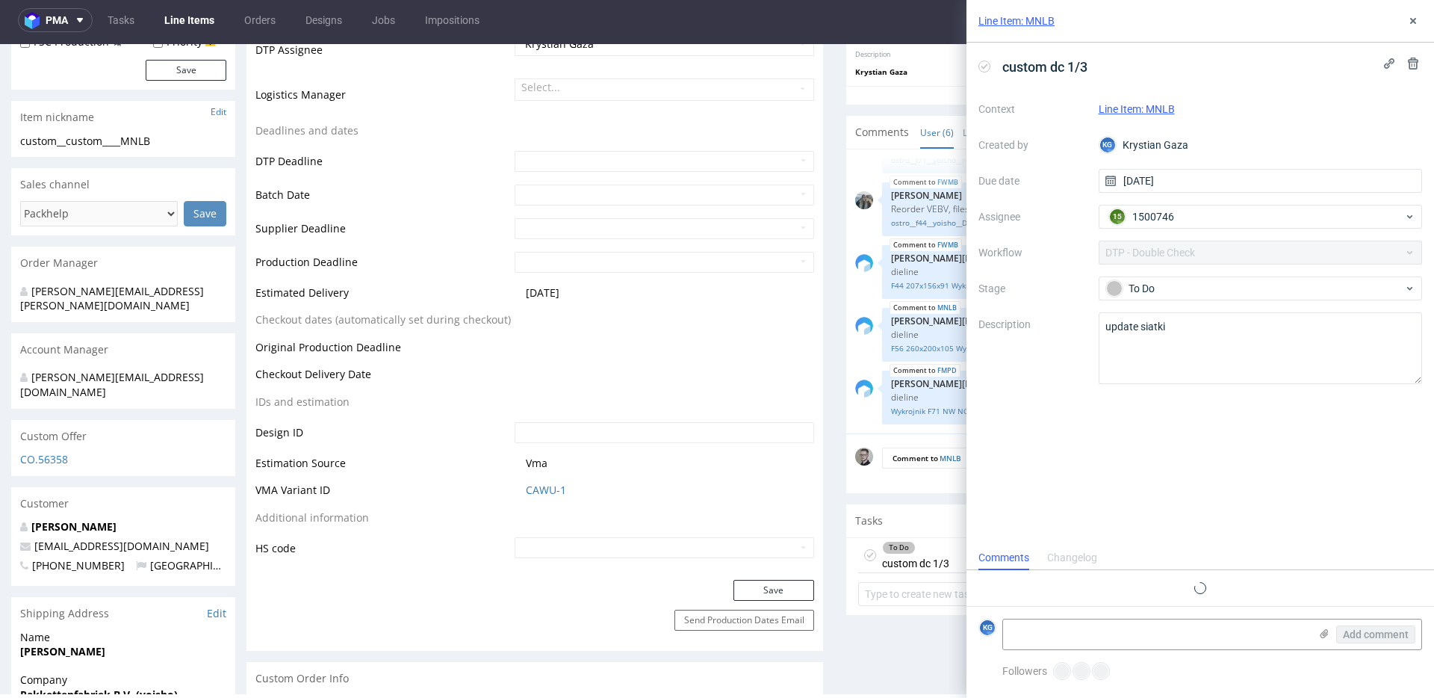
scroll to position [12, 0]
drag, startPoint x: 939, startPoint y: 562, endPoint x: 870, endPoint y: 561, distance: 69.5
click at [871, 561] on div "To Do custom dc 1/3 3 days ago KM" at bounding box center [1134, 555] width 553 height 35
copy div "custom dc 1/3"
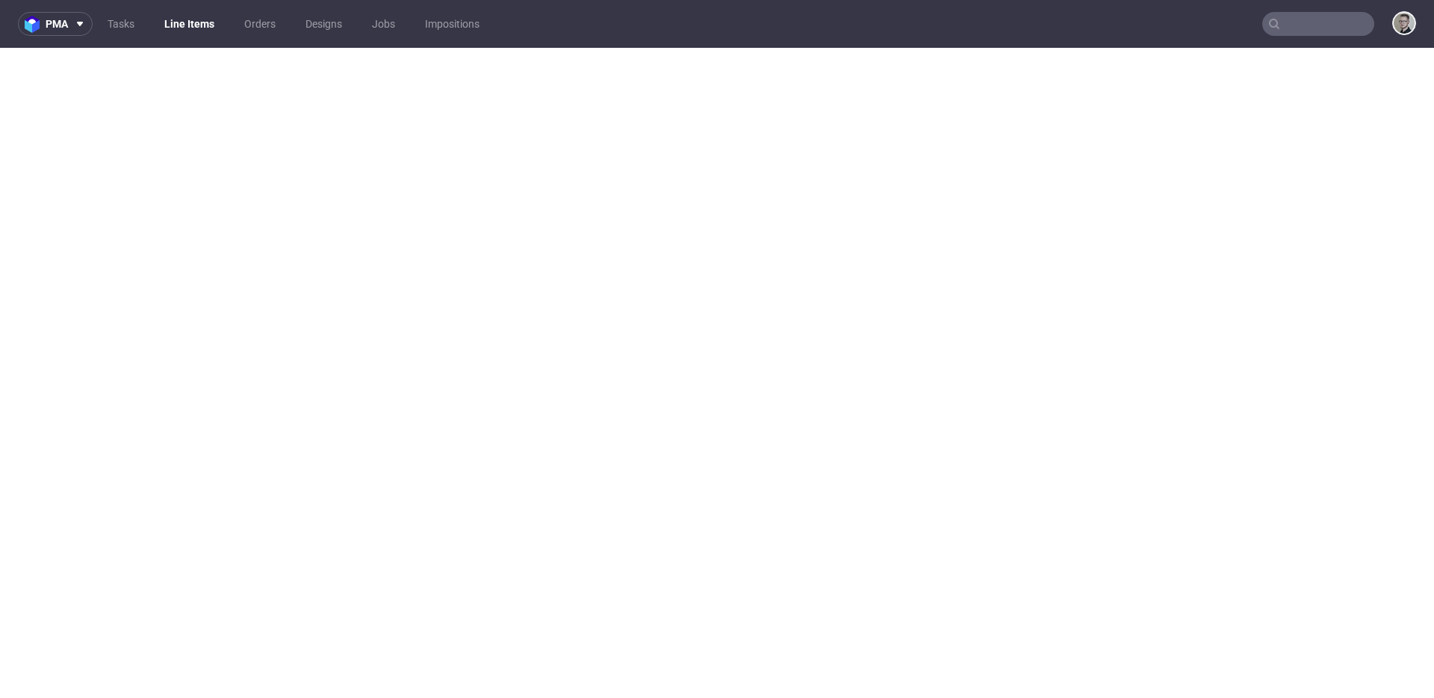
select select "in_progress"
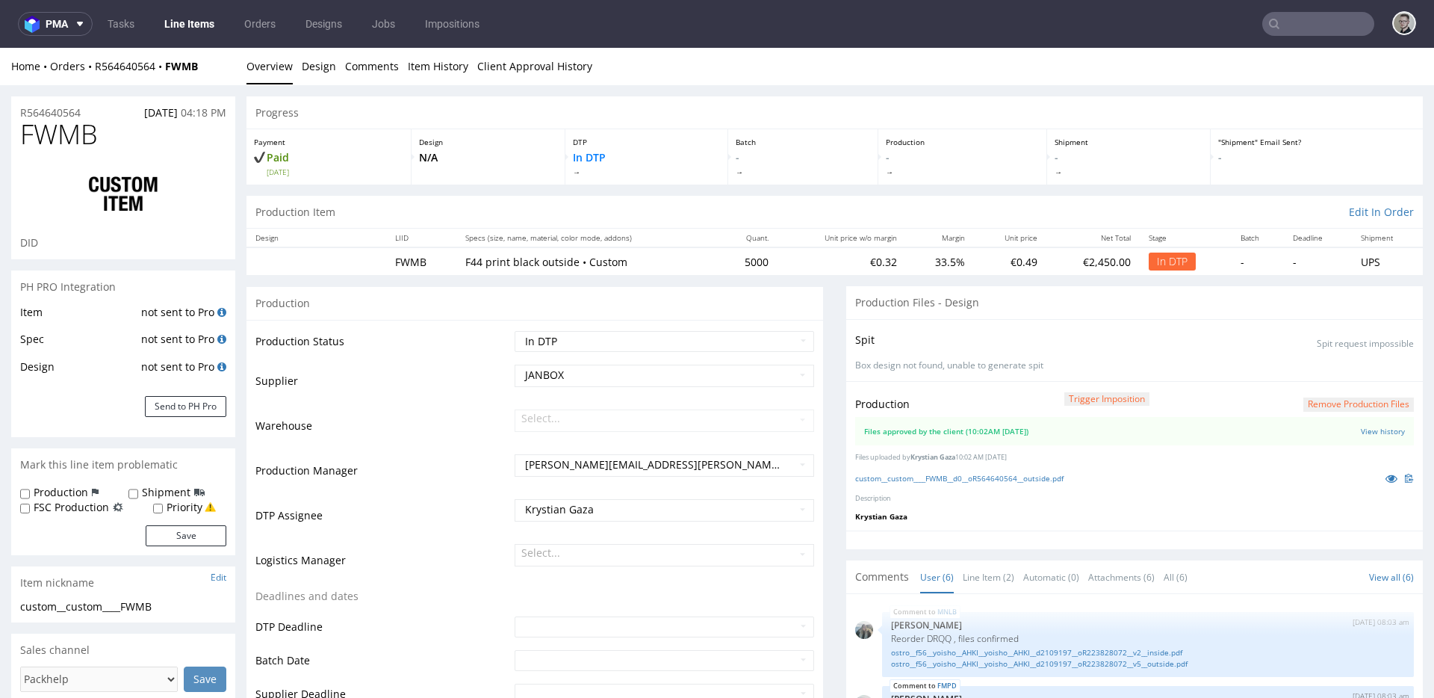
scroll to position [122, 0]
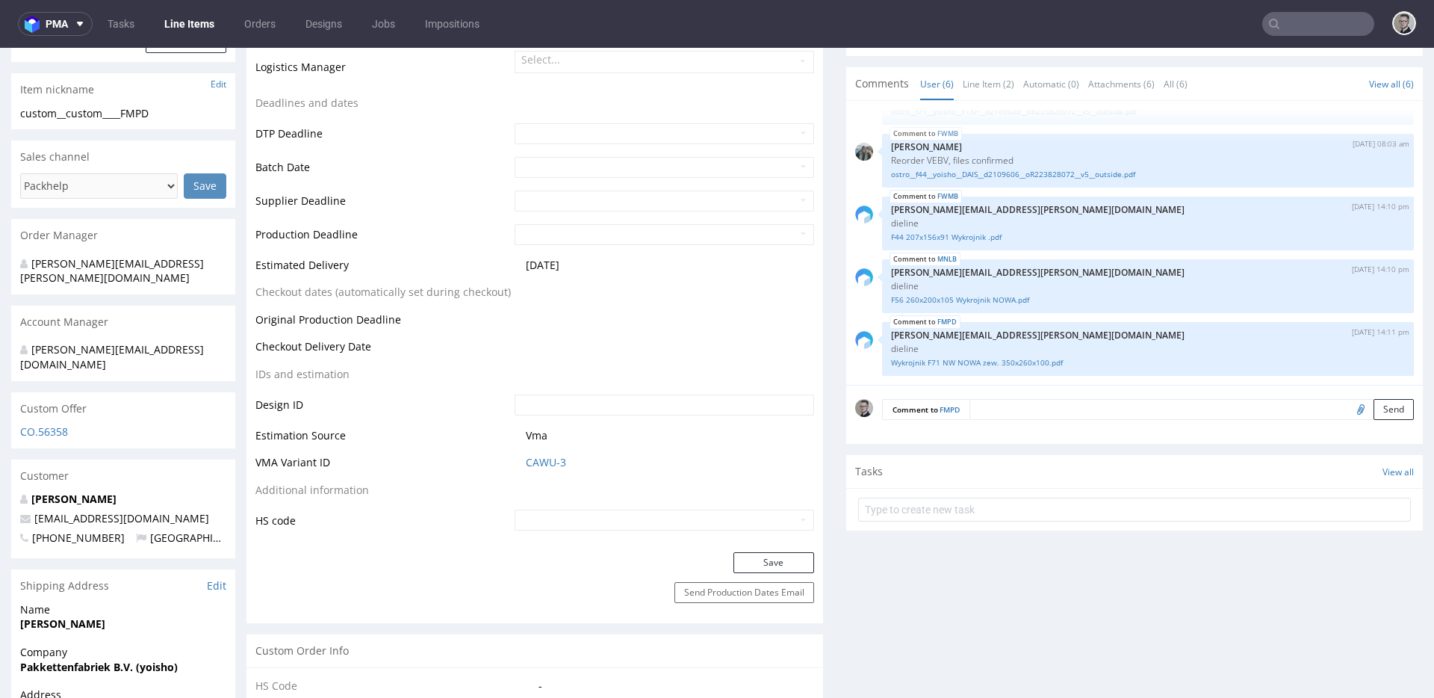
scroll to position [516, 0]
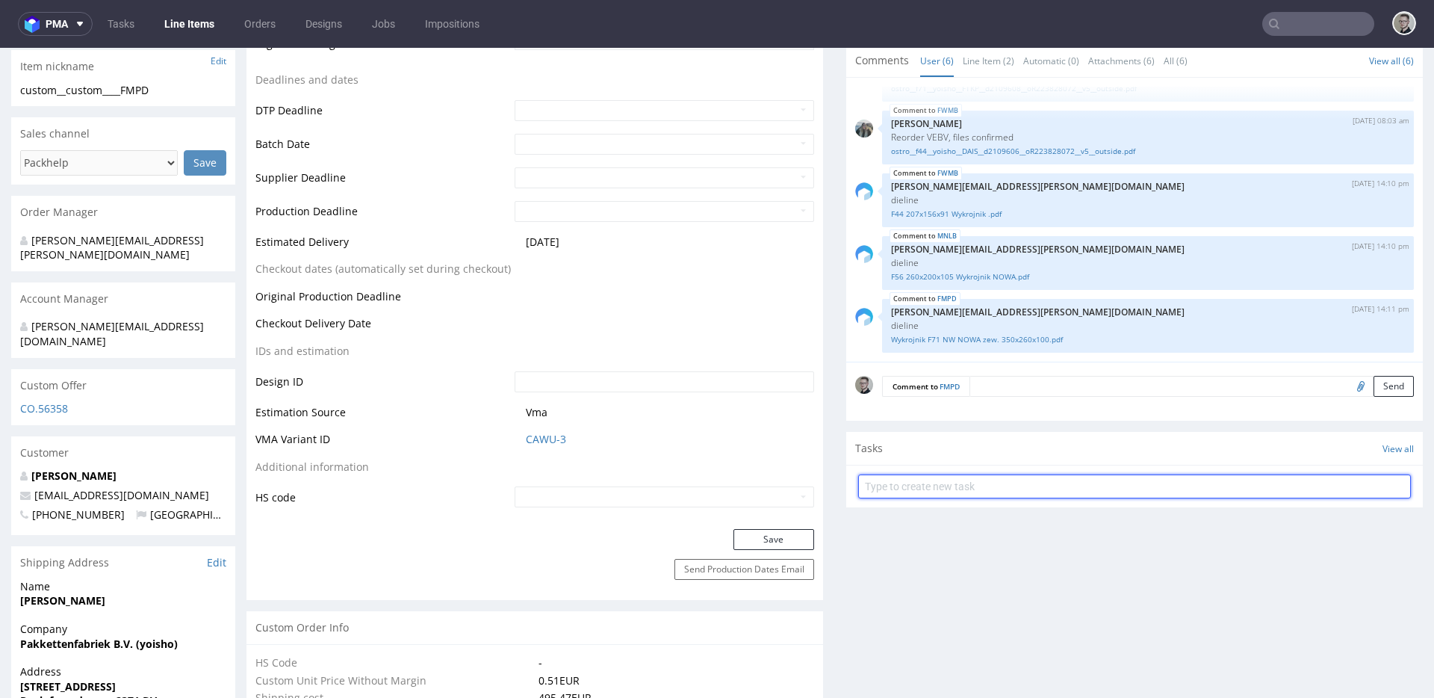
click at [1016, 480] on input "text" at bounding box center [1134, 486] width 553 height 24
paste input "custom dc 1/3"
click at [907, 478] on input "custom dc 1/3" at bounding box center [1134, 486] width 553 height 24
click at [911, 485] on input "custom dc 1/3" at bounding box center [1134, 486] width 553 height 24
click at [908, 485] on input "custom dc 1/3" at bounding box center [1134, 486] width 553 height 24
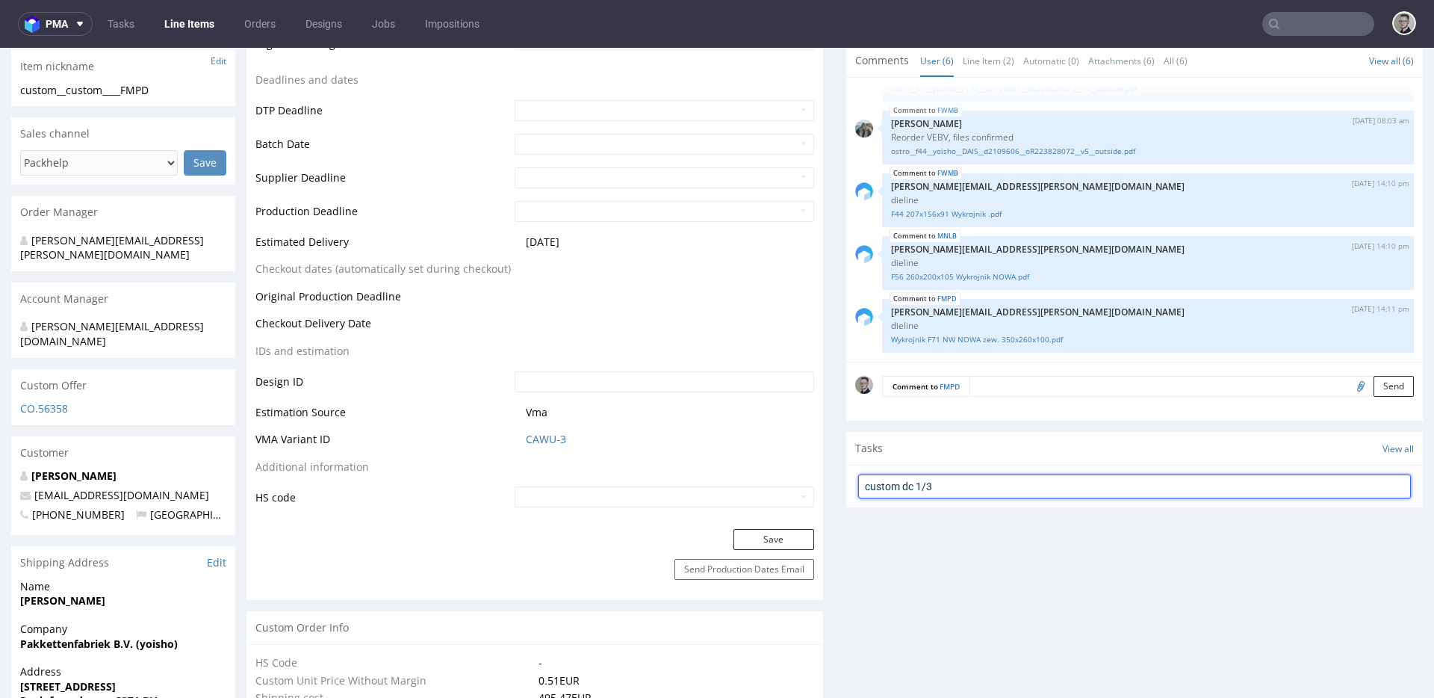
click at [910, 483] on input "custom dc 1/3" at bounding box center [1134, 486] width 553 height 24
type input "custom dc 2/3"
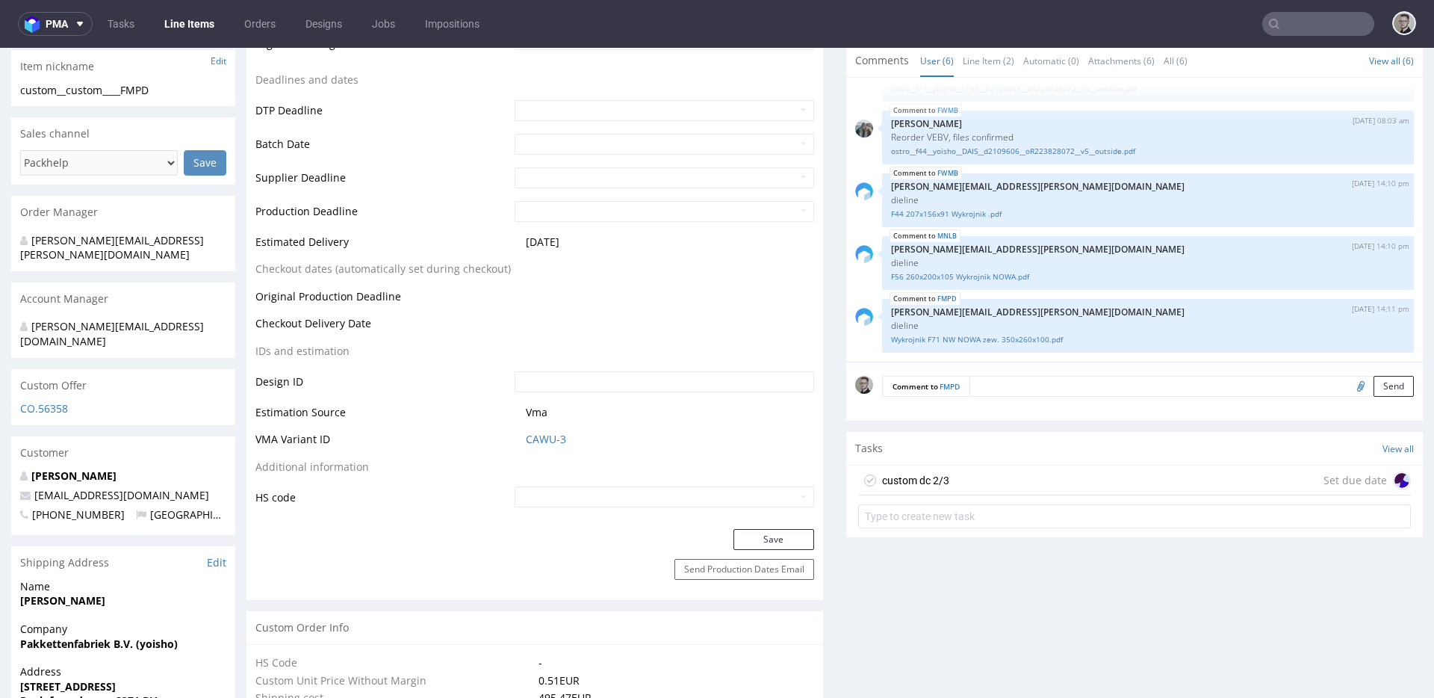
click at [952, 471] on div "custom dc 2/3 Set due date" at bounding box center [1134, 480] width 553 height 30
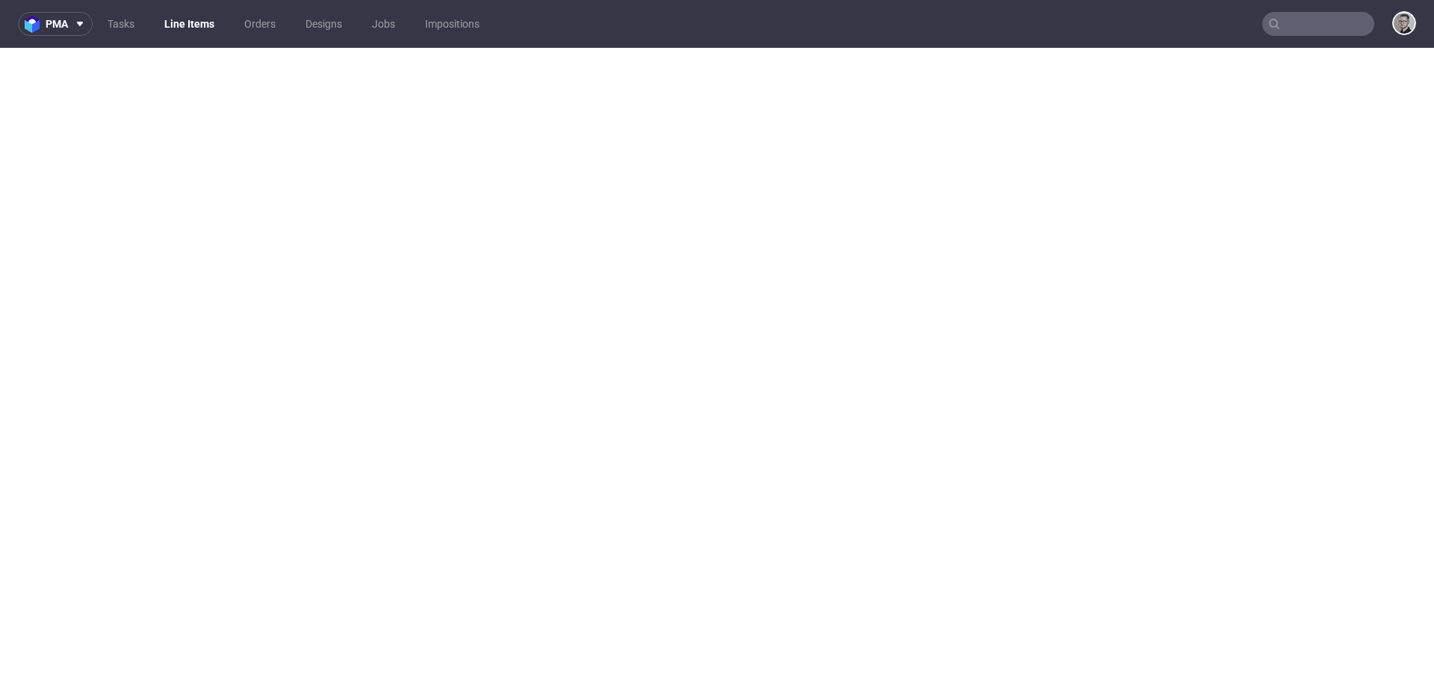
select select "in_progress"
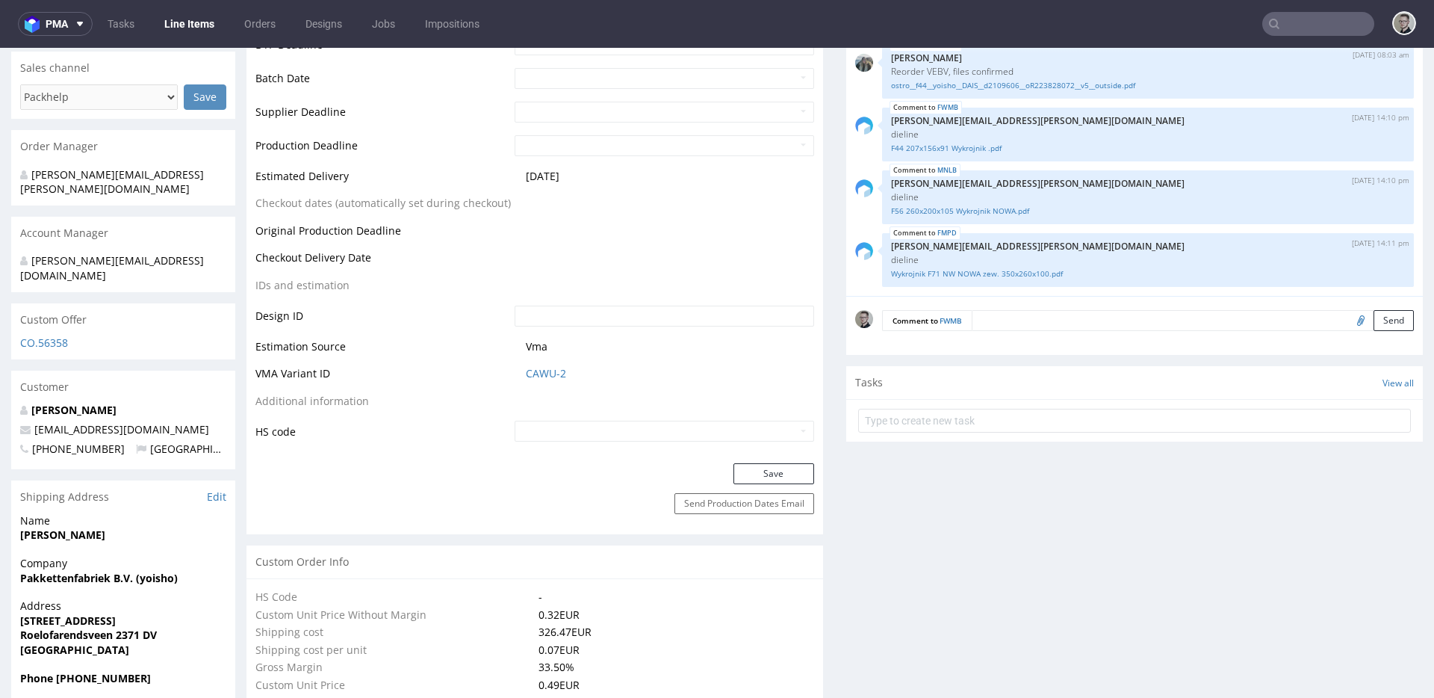
scroll to position [652, 0]
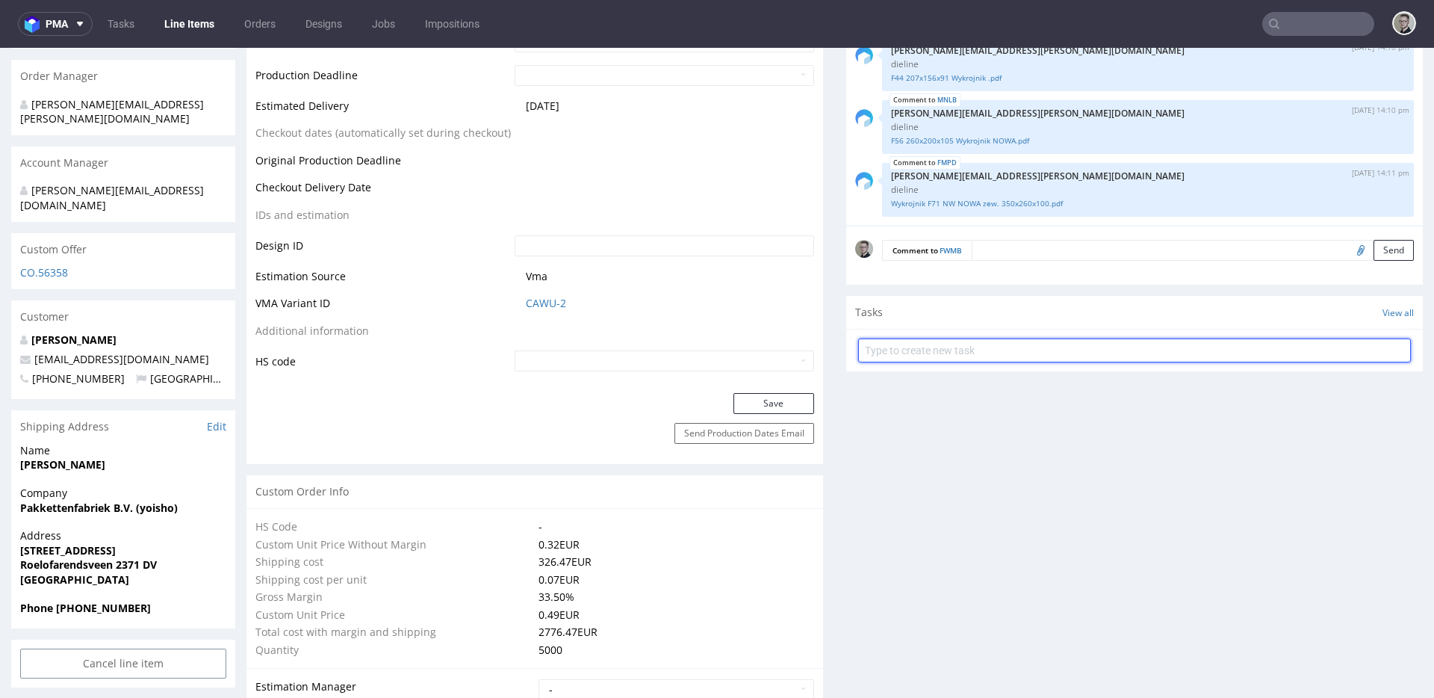
click at [973, 347] on input "text" at bounding box center [1134, 350] width 553 height 24
paste input "custom dc 1/3"
click at [909, 351] on input "custom dc 1/3" at bounding box center [1134, 350] width 553 height 24
type input "custom dc 3/3"
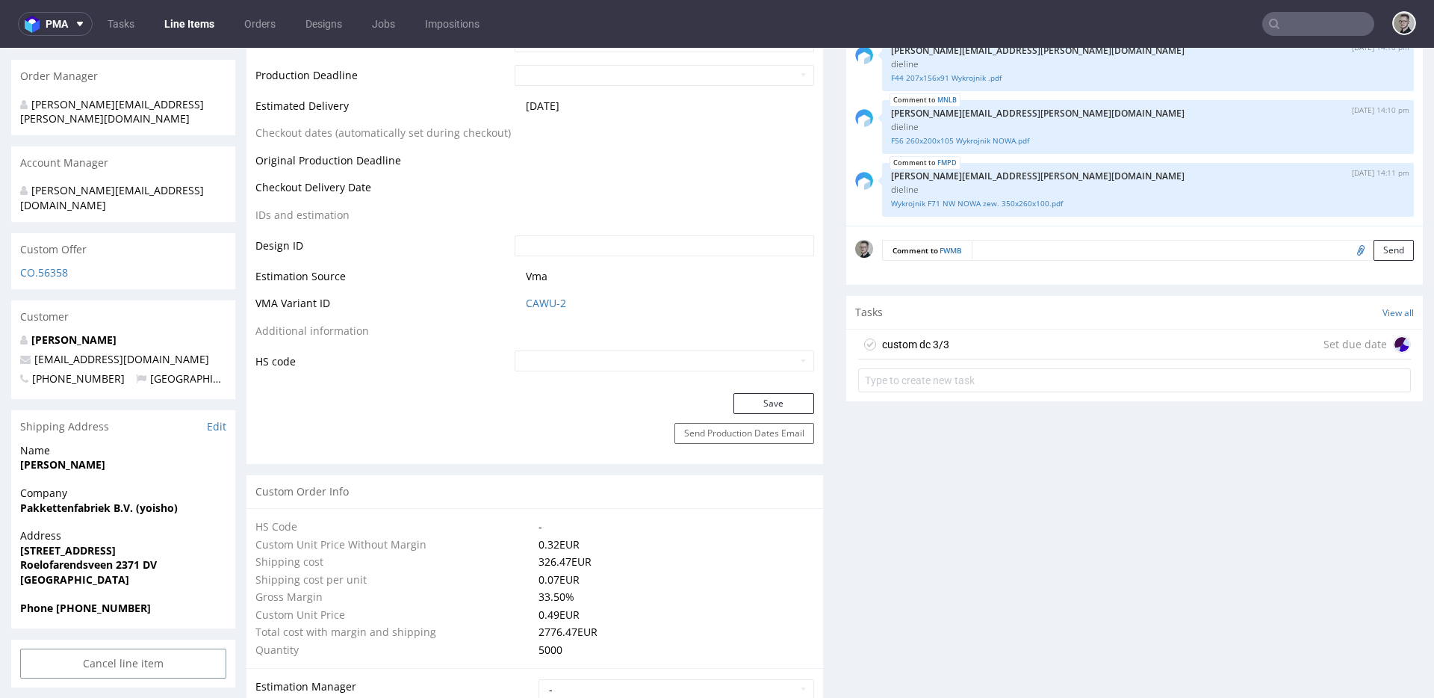
drag, startPoint x: 957, startPoint y: 344, endPoint x: 1100, endPoint y: 273, distance: 159.0
click at [957, 344] on div "custom dc 3/3 Set due date" at bounding box center [1134, 344] width 553 height 30
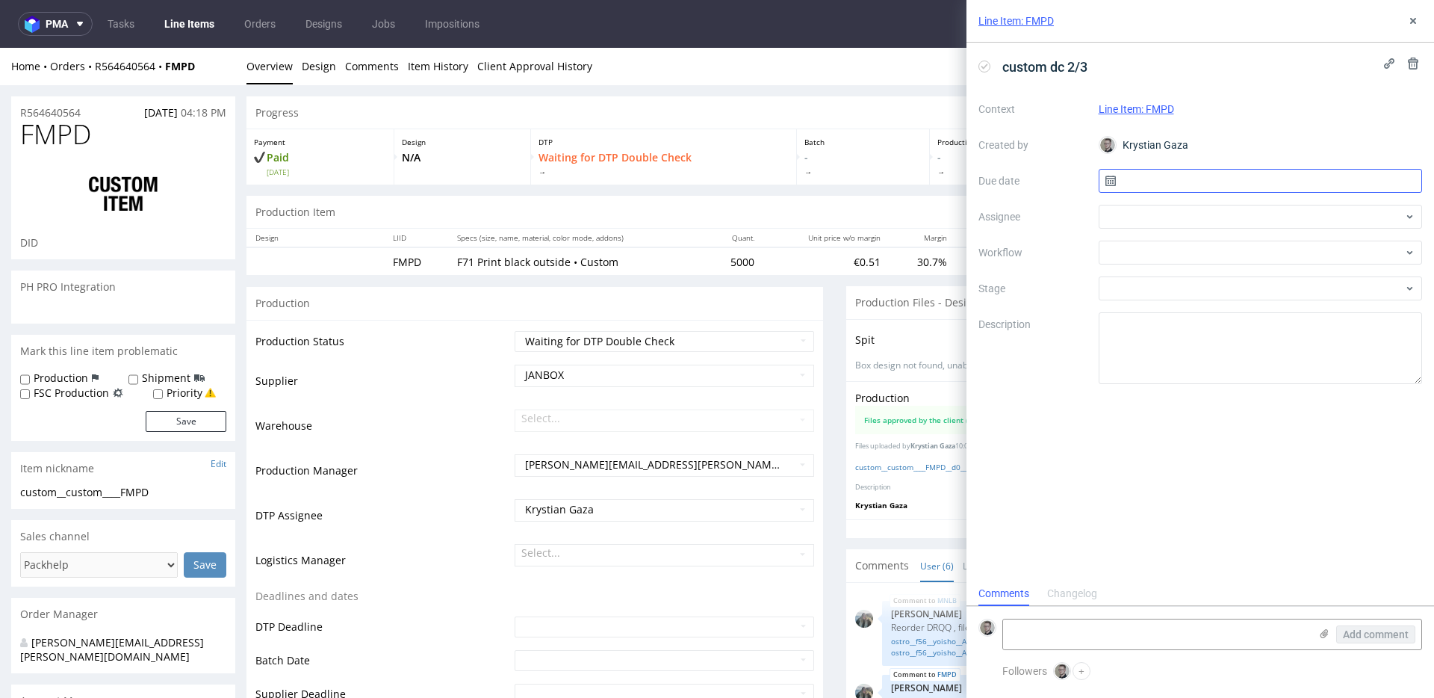
scroll to position [122, 0]
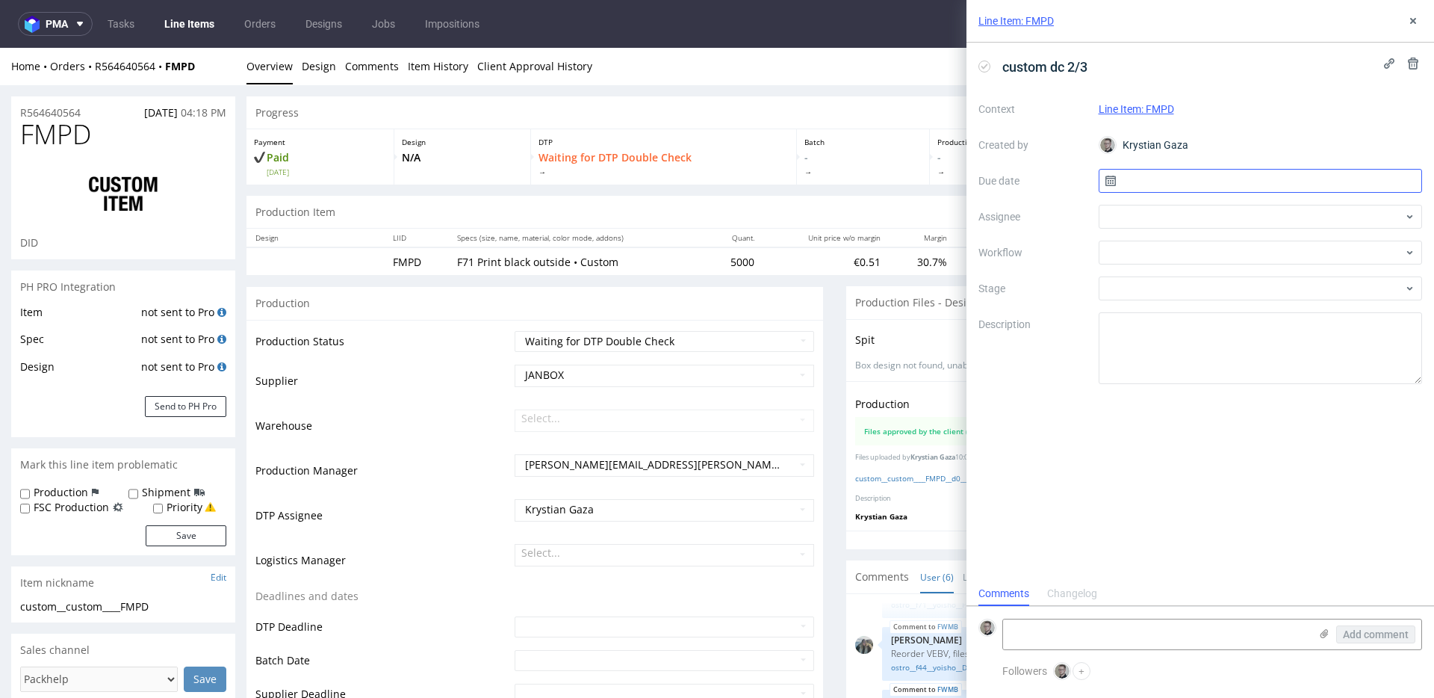
click at [1262, 180] on input "text" at bounding box center [1261, 181] width 324 height 24
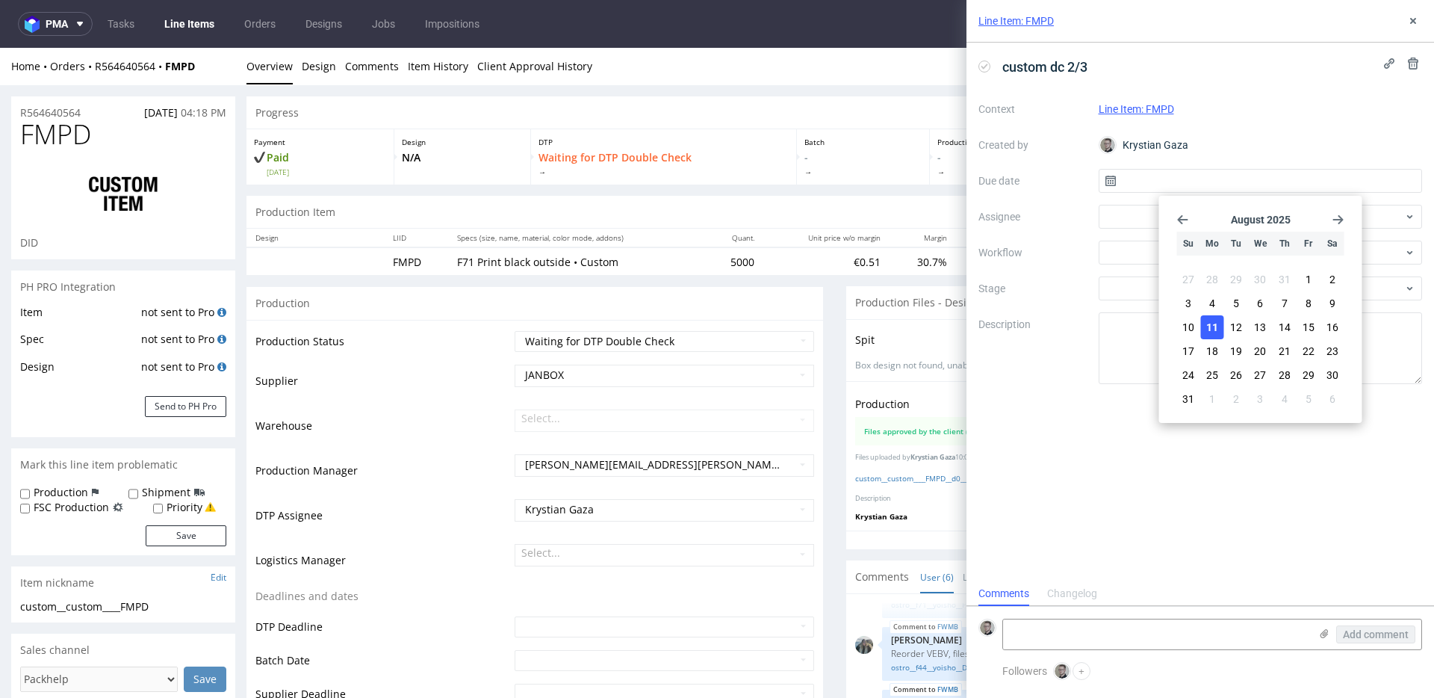
click at [1209, 331] on span "11" at bounding box center [1212, 327] width 12 height 15
type input "11/08/2025"
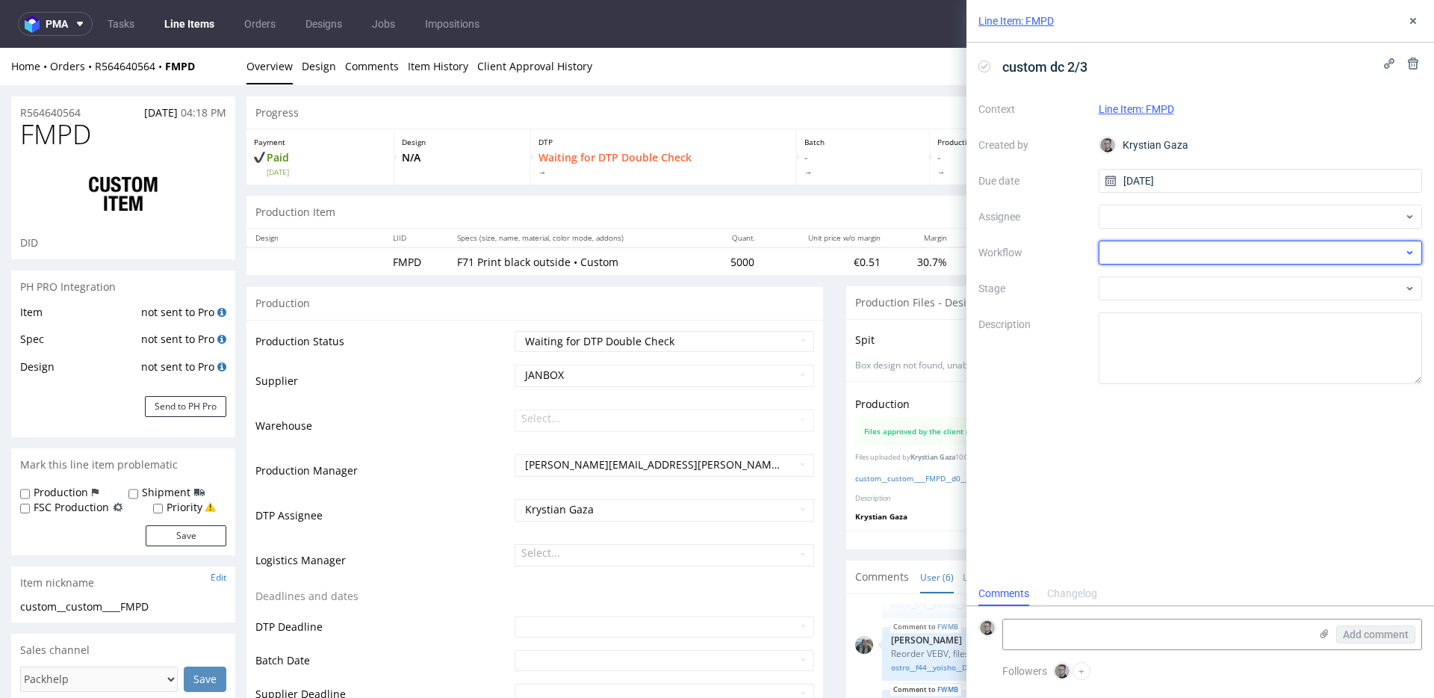
click at [1150, 242] on div at bounding box center [1261, 253] width 324 height 24
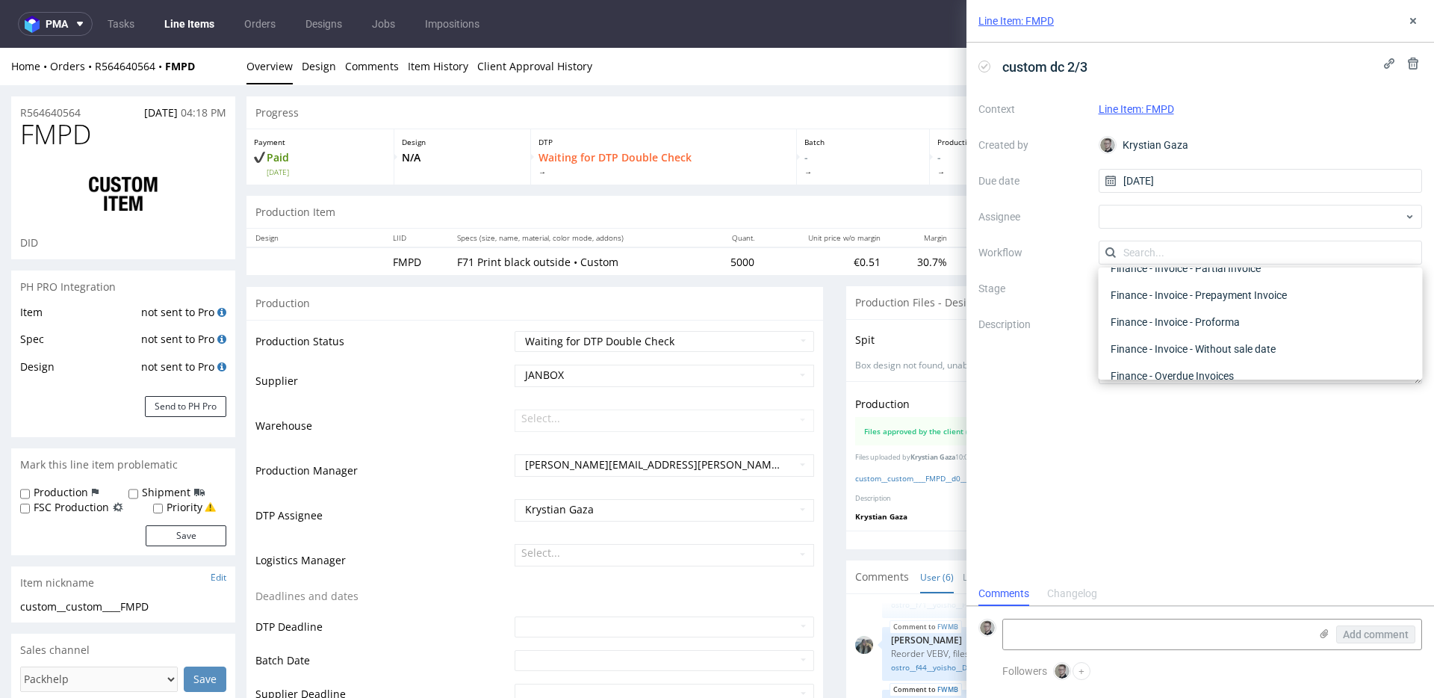
scroll to position [0, 0]
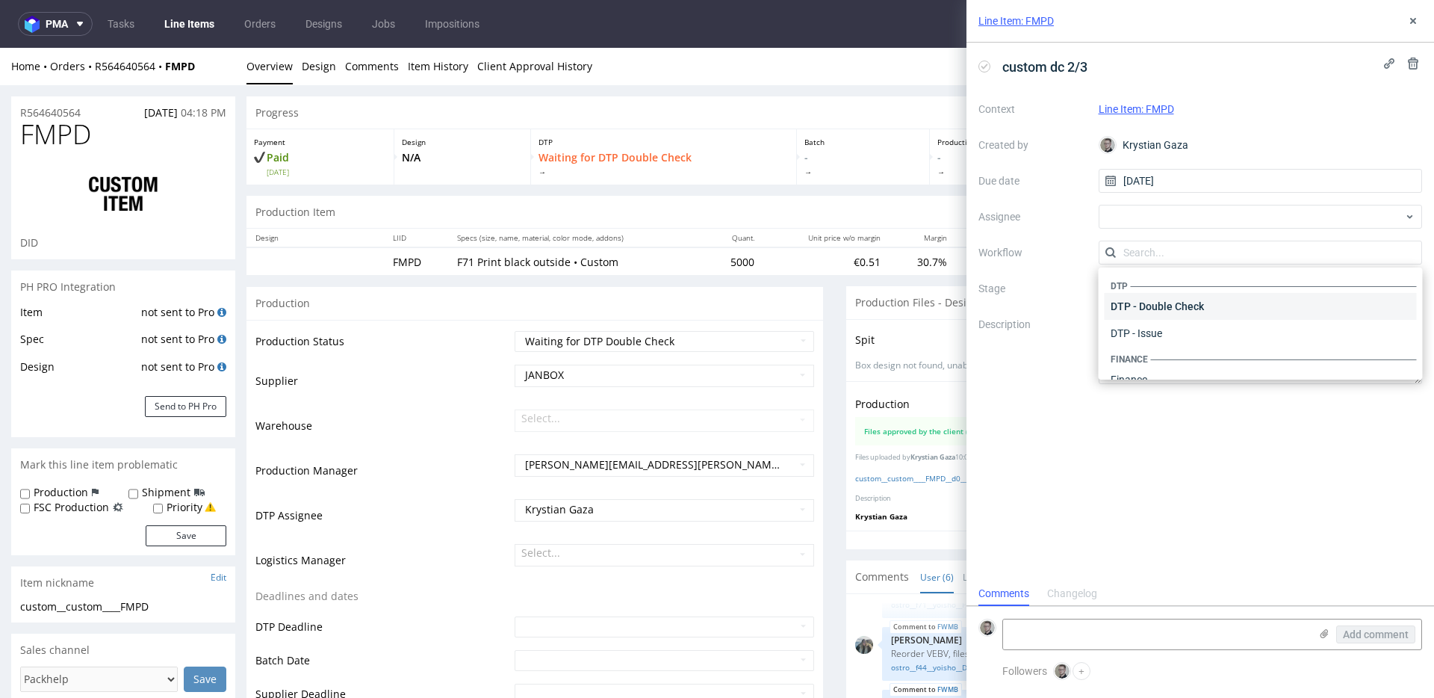
click at [1194, 301] on div "DTP - Double Check" at bounding box center [1261, 306] width 312 height 27
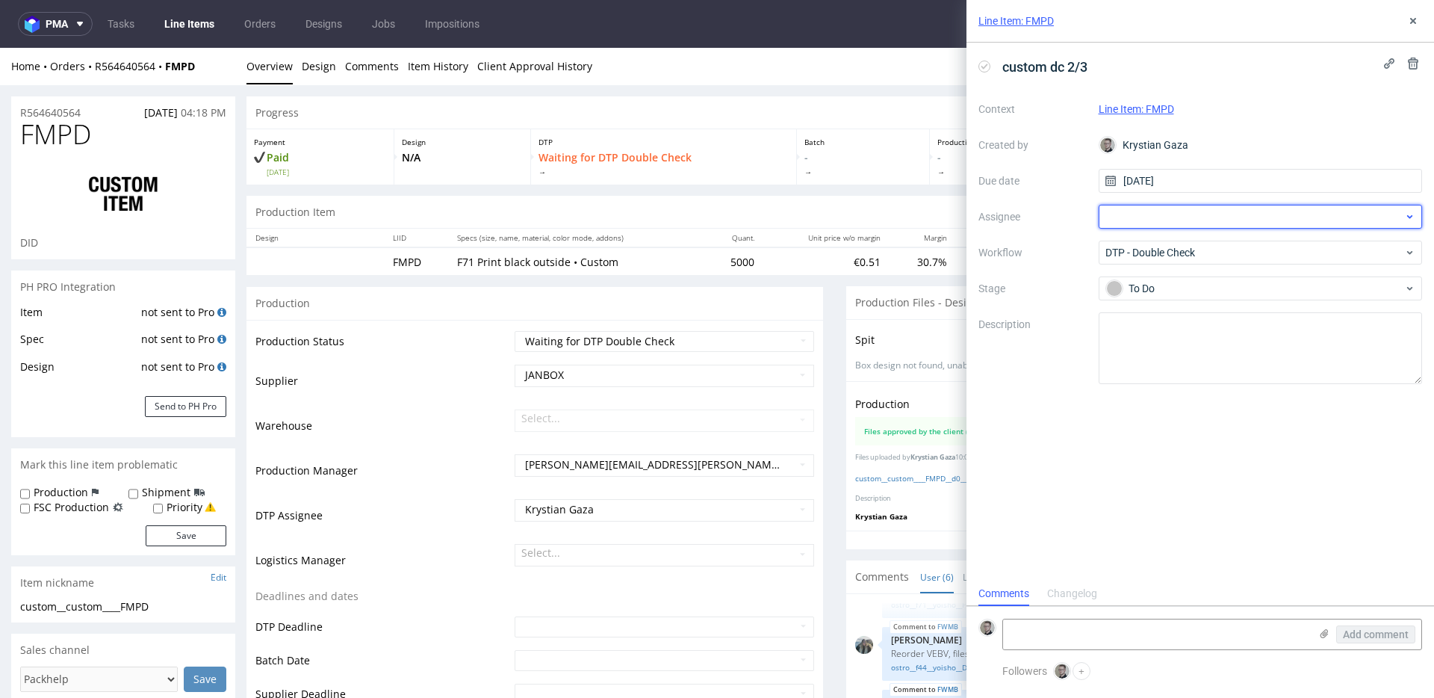
click at [1200, 215] on div at bounding box center [1261, 217] width 324 height 24
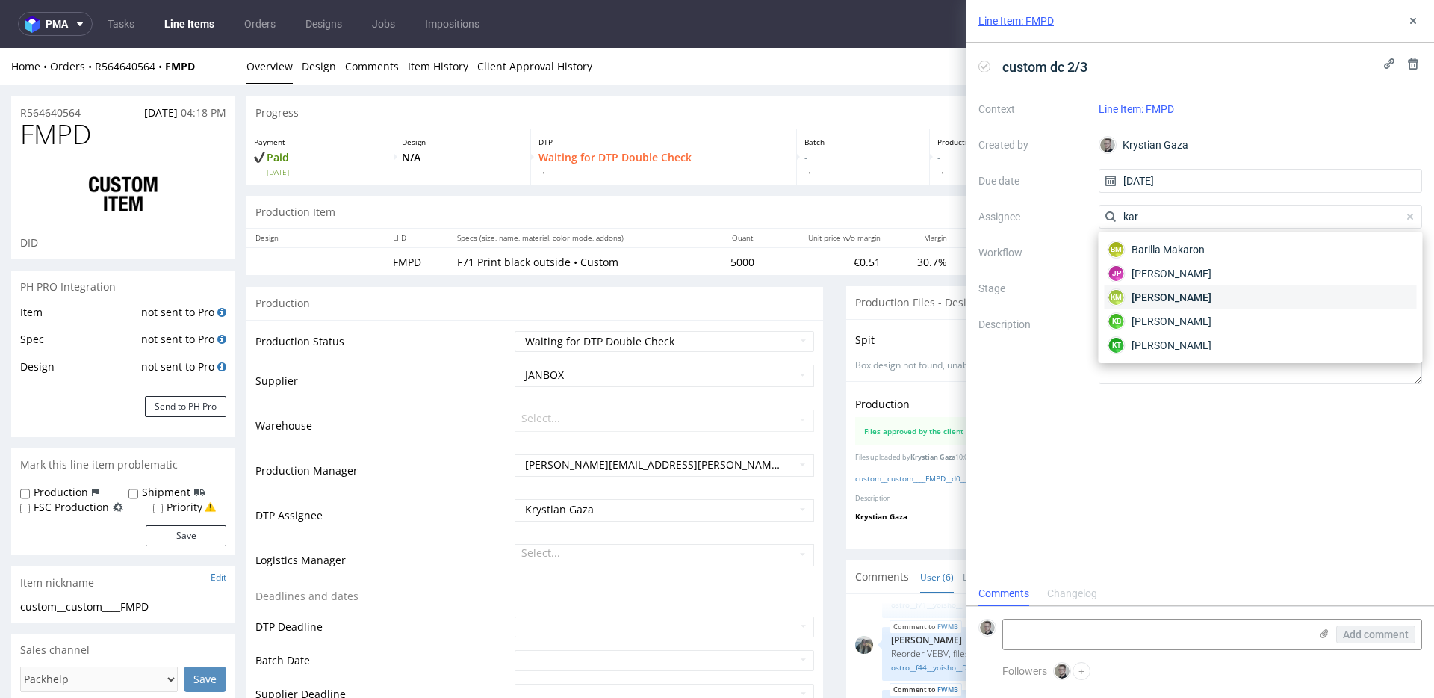
type input "kar"
click at [1194, 293] on span "[PERSON_NAME]" at bounding box center [1172, 297] width 80 height 15
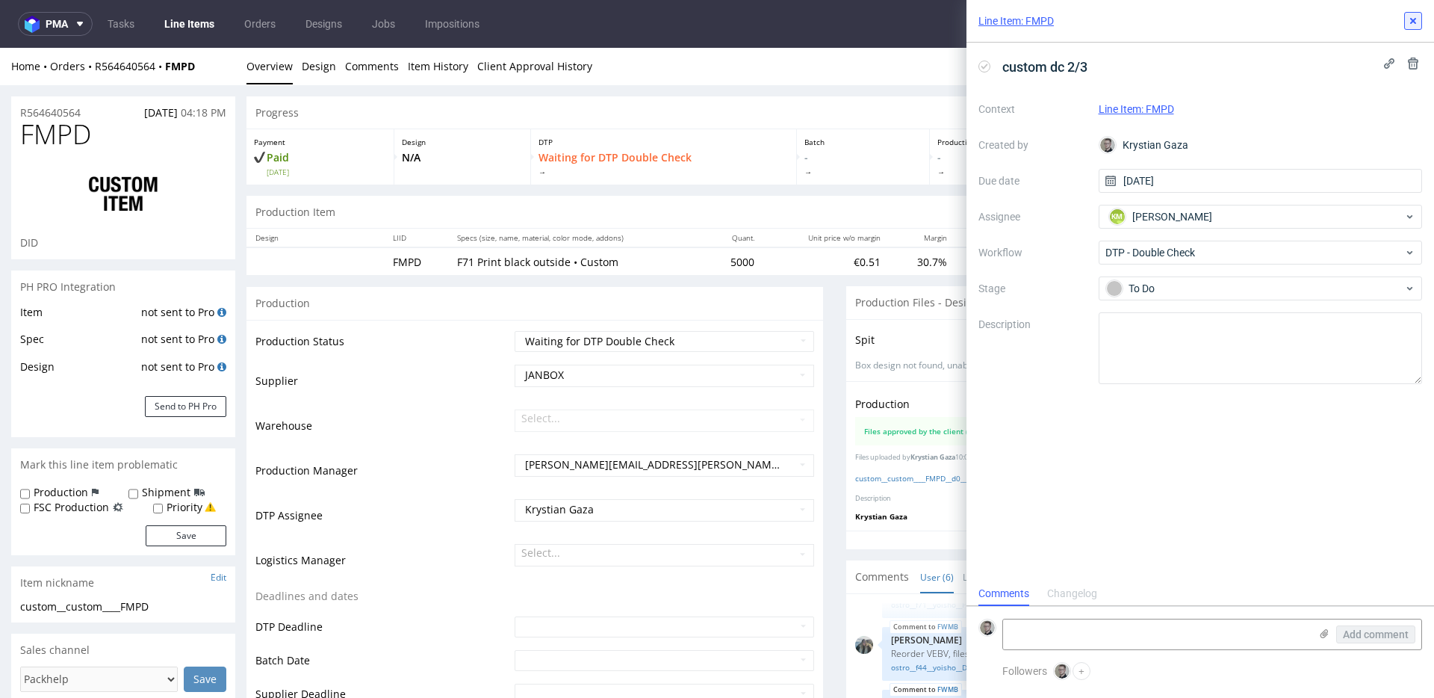
click at [1411, 22] on use at bounding box center [1413, 21] width 6 height 6
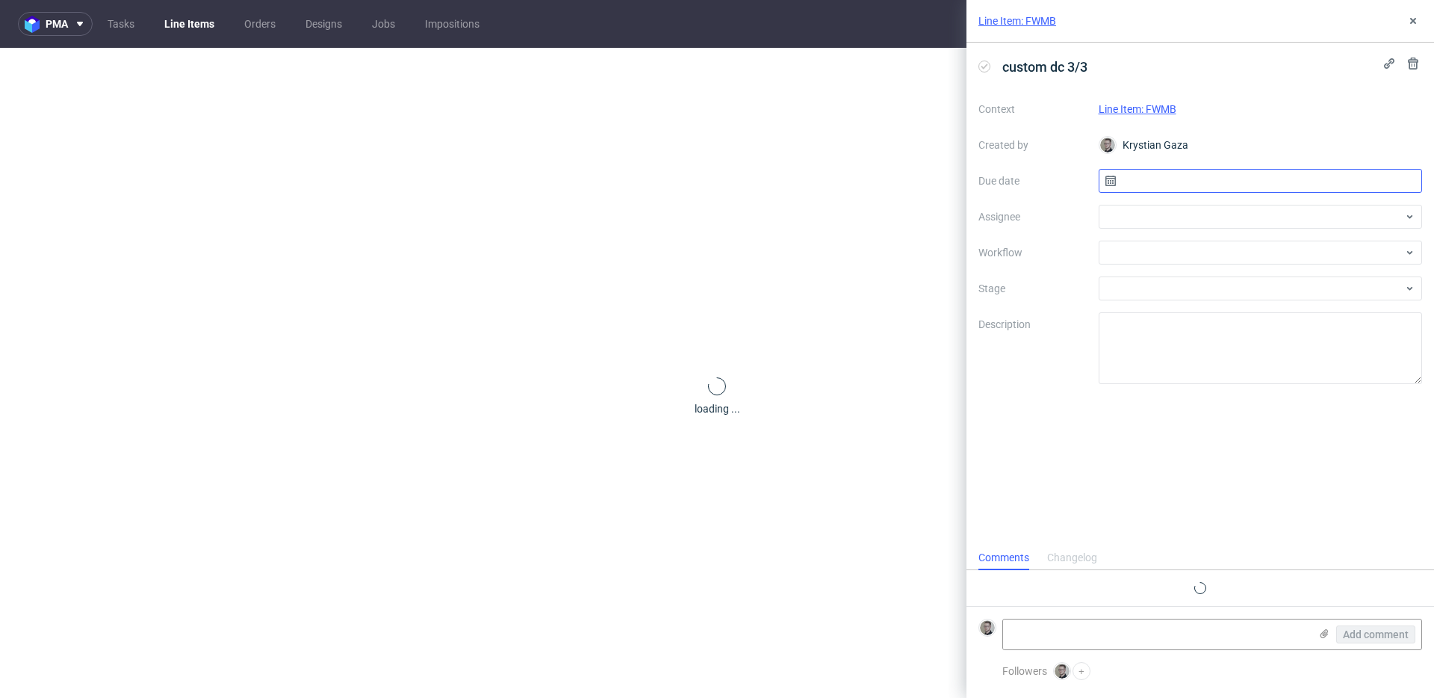
click at [1236, 181] on input "text" at bounding box center [1261, 181] width 324 height 24
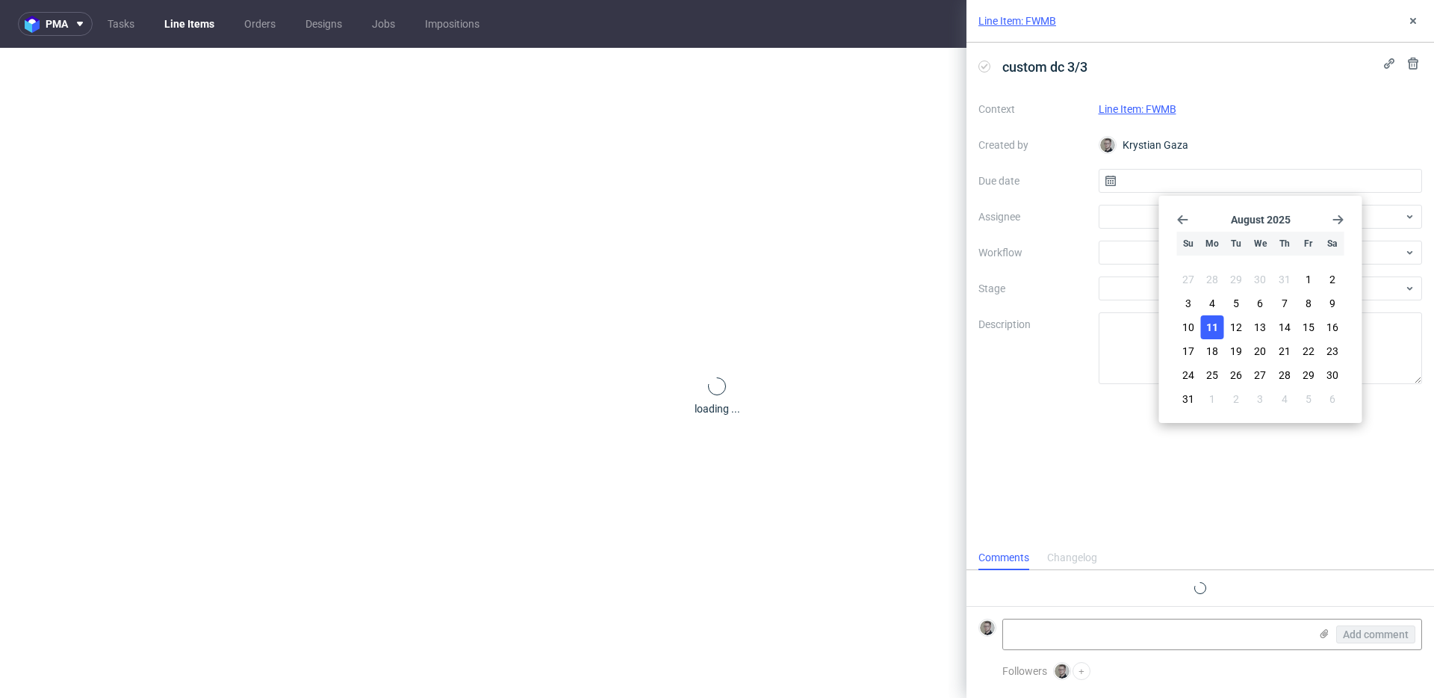
click at [1203, 331] on button "11" at bounding box center [1212, 327] width 23 height 24
type input "11/08/2025"
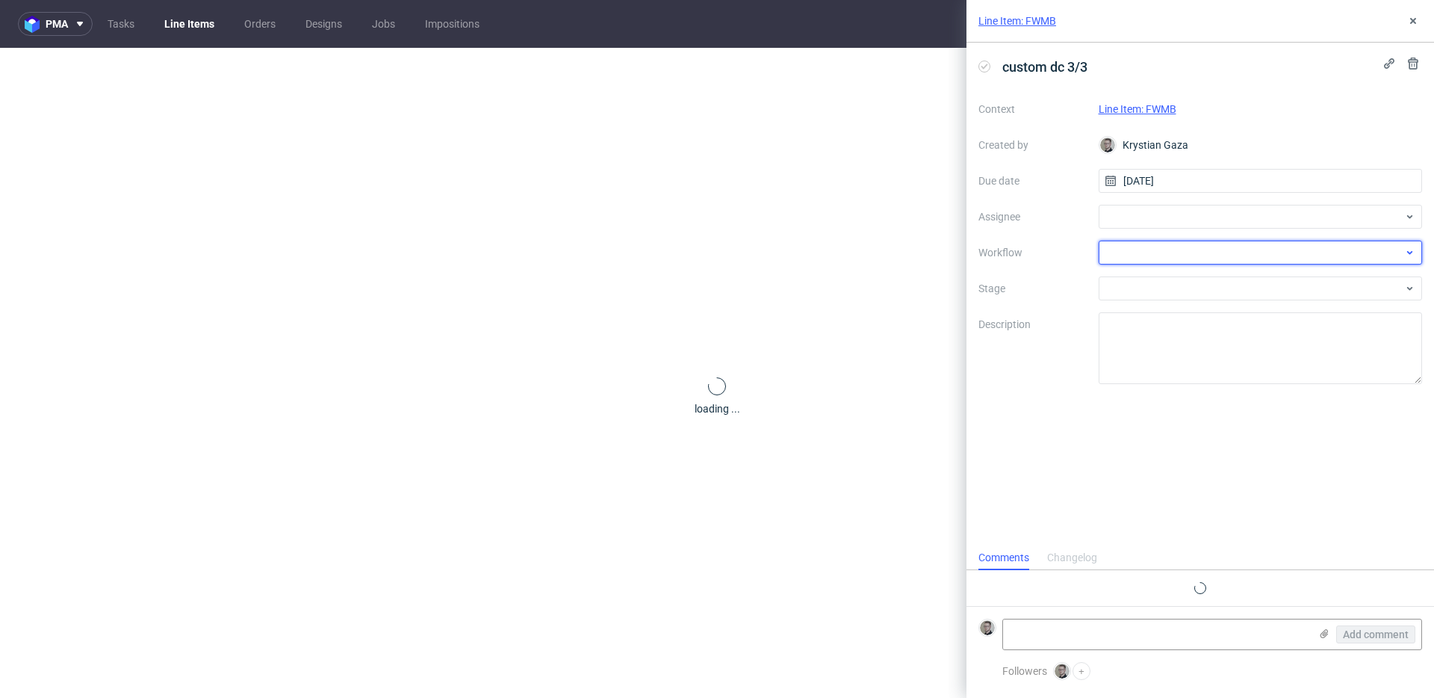
click at [1172, 255] on div at bounding box center [1261, 253] width 324 height 24
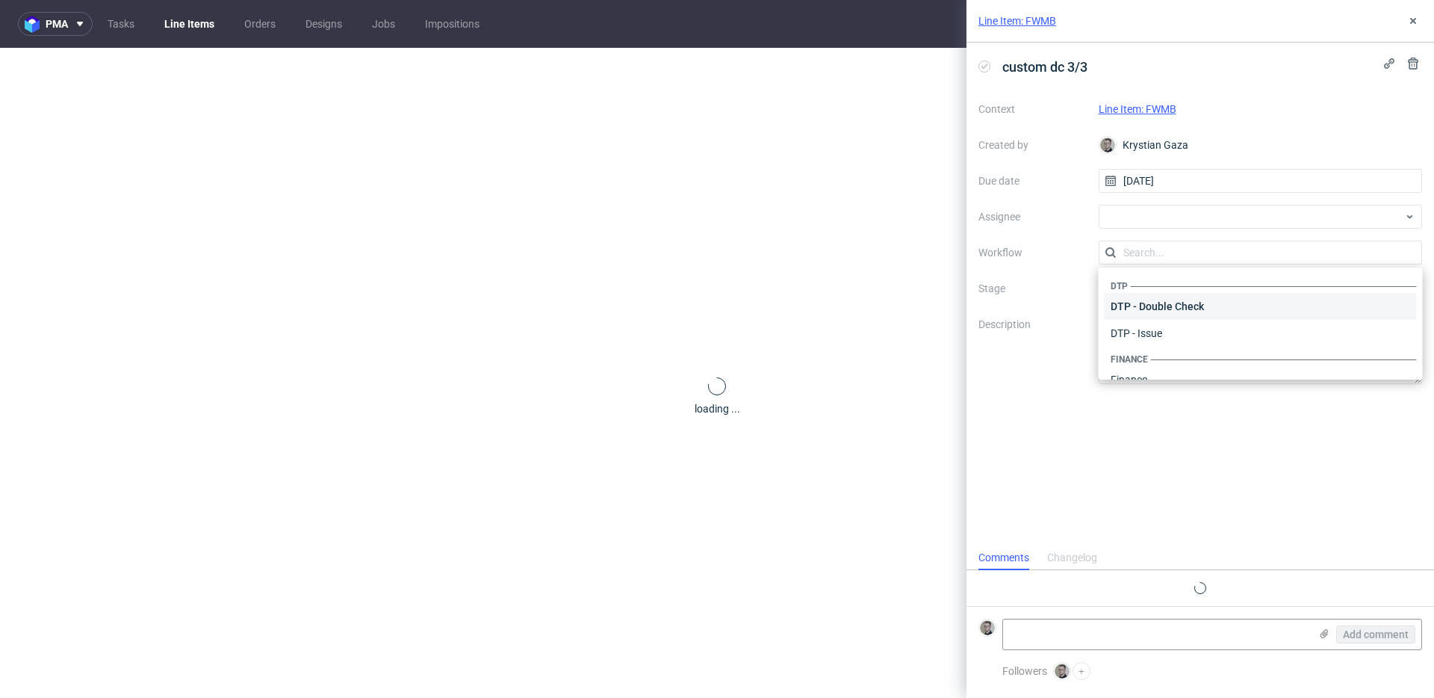
click at [1184, 305] on div "DTP - Double Check" at bounding box center [1261, 306] width 312 height 27
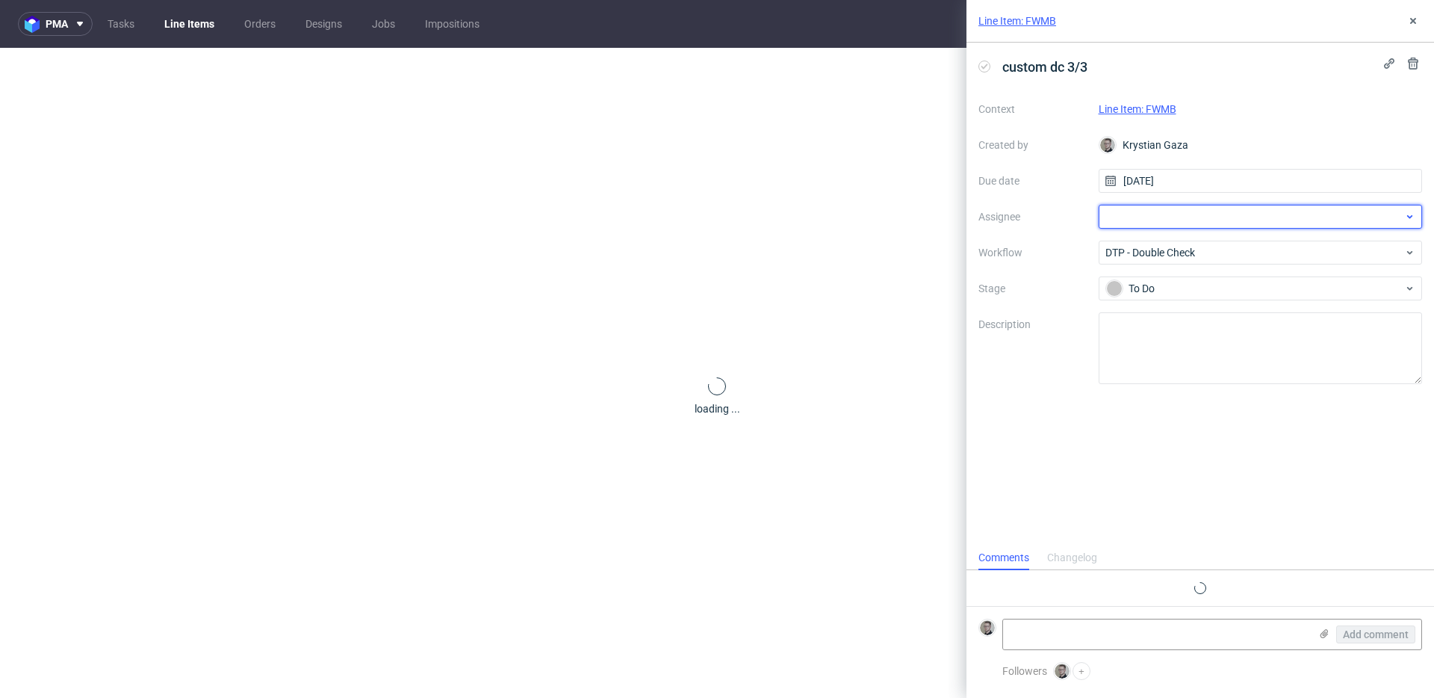
click at [1181, 223] on div at bounding box center [1261, 217] width 324 height 24
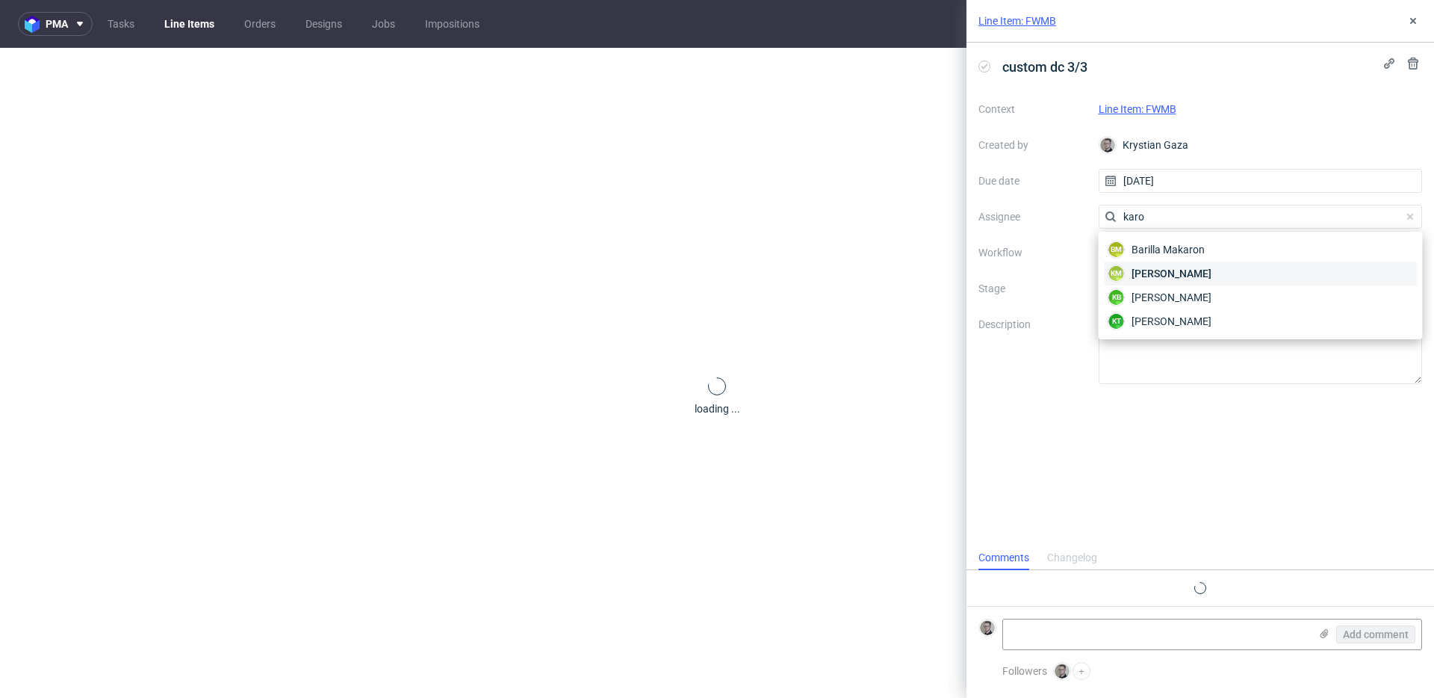
type input "karol"
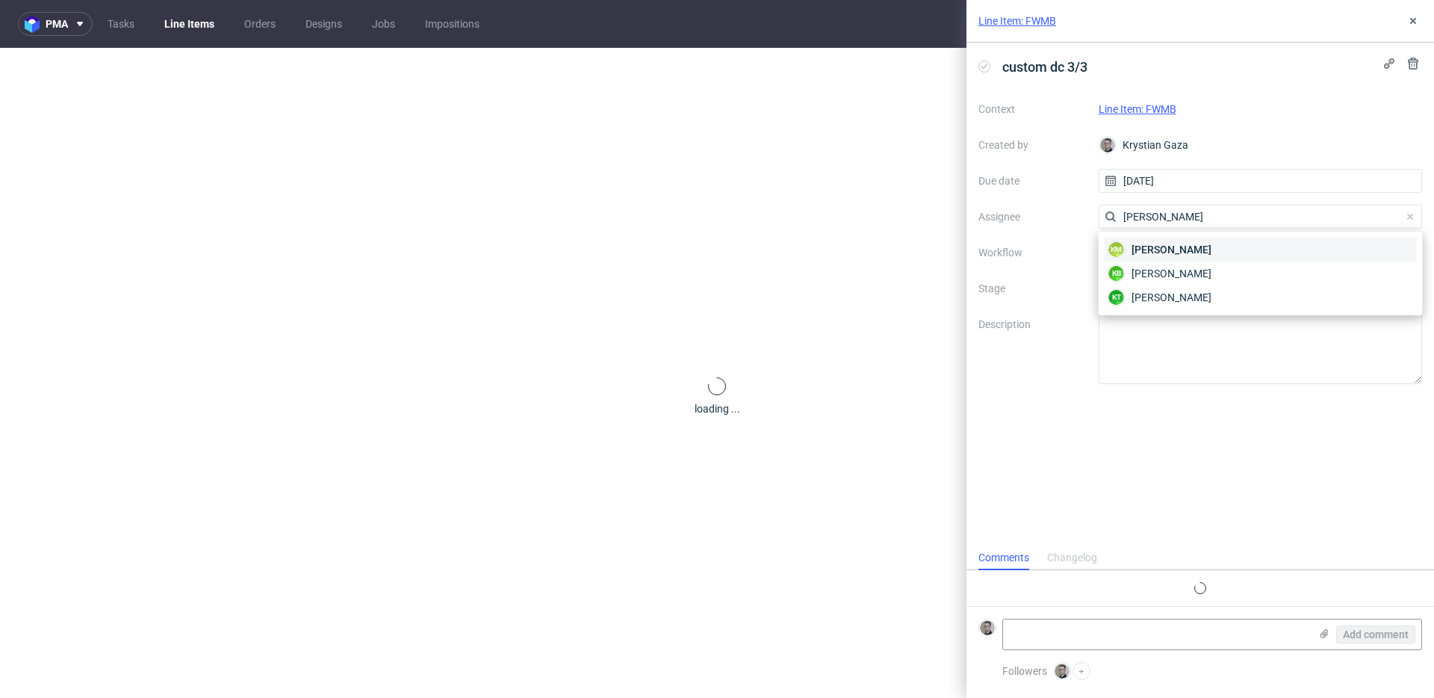
click at [1225, 249] on div "KM Karol Markowski" at bounding box center [1261, 250] width 312 height 24
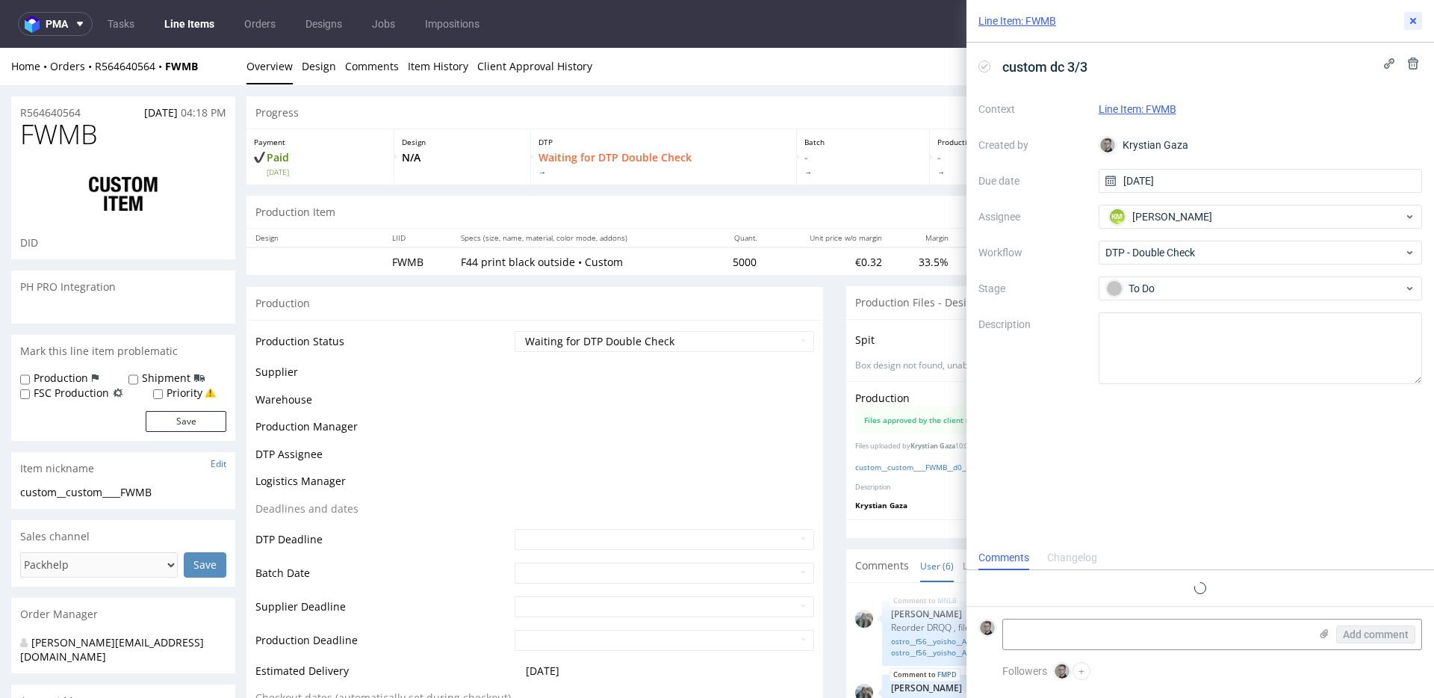
click at [1419, 19] on button at bounding box center [1413, 21] width 18 height 18
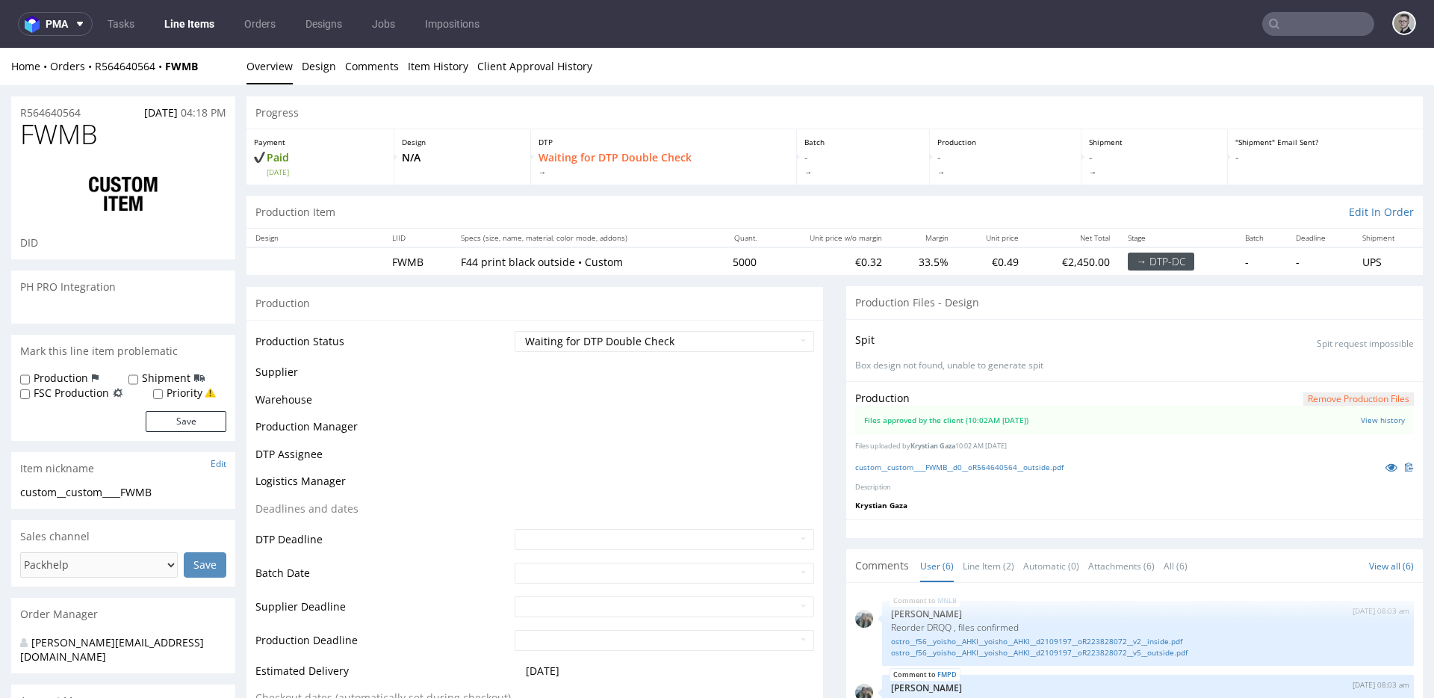
scroll to position [122, 0]
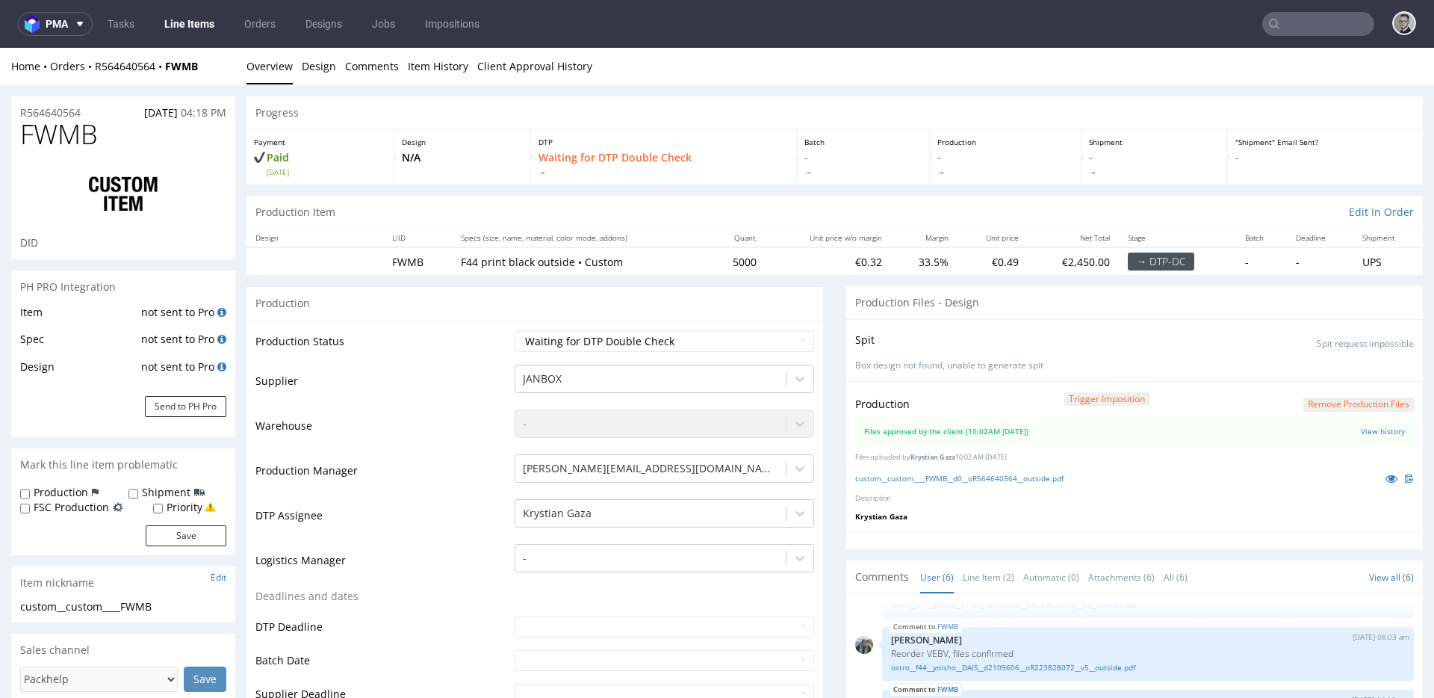
select select "in_progress"
click at [802, 519] on div "Production Status Waiting for Artwork Waiting for Diecut Waiting for Mockup Wai…" at bounding box center [535, 682] width 577 height 725
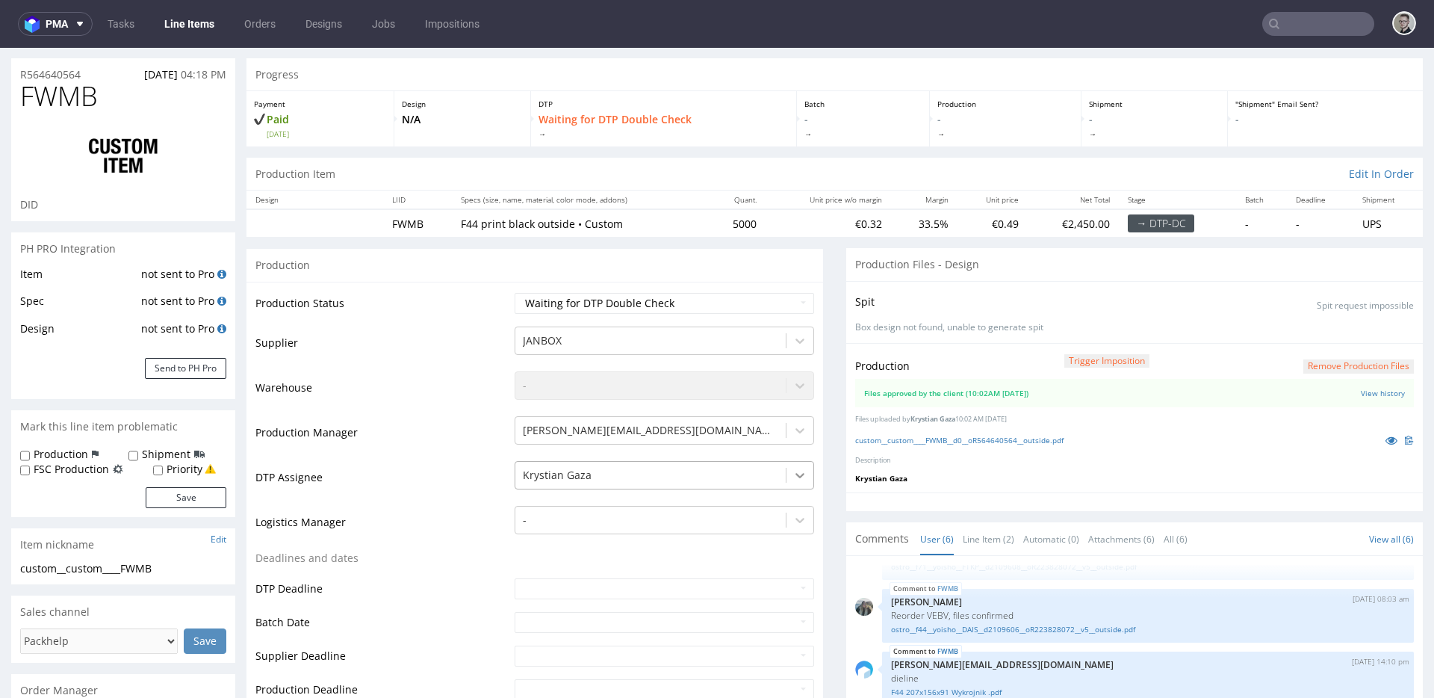
click at [796, 482] on div "Krystian Gaza" at bounding box center [665, 471] width 300 height 21
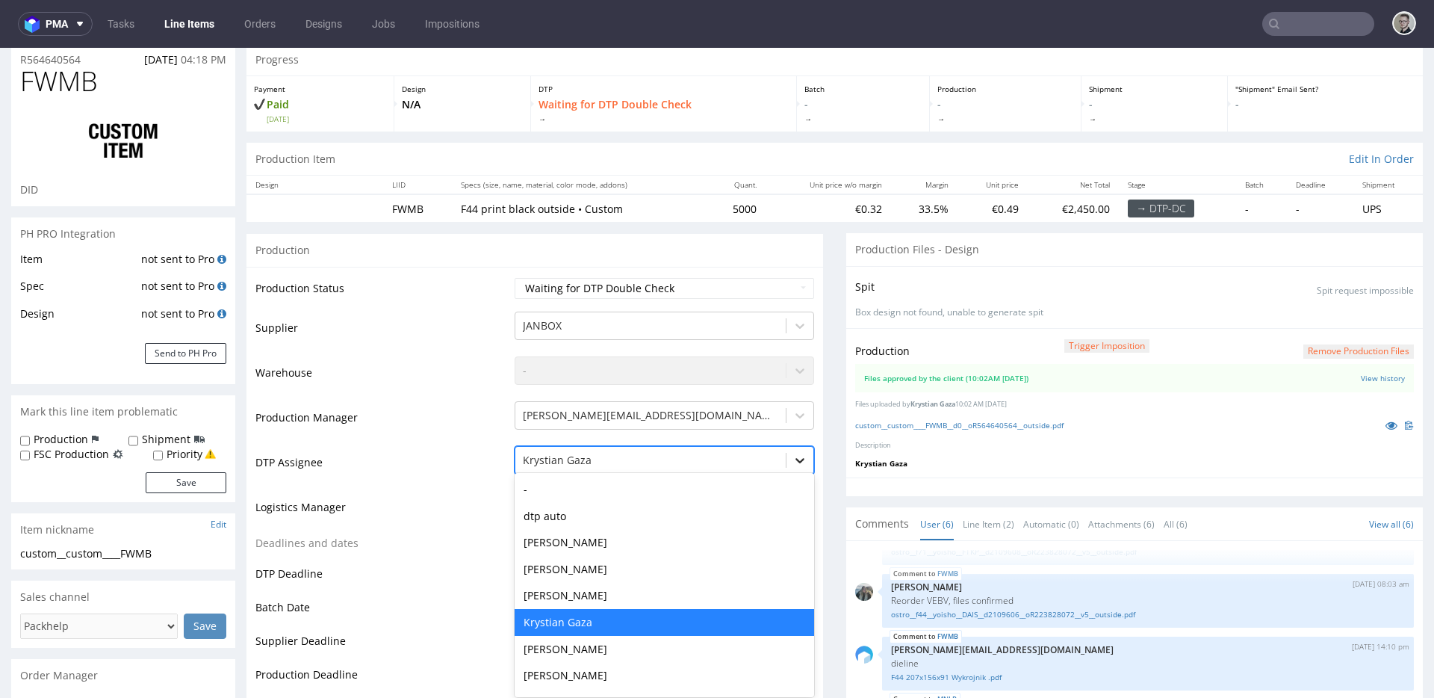
scroll to position [58, 0]
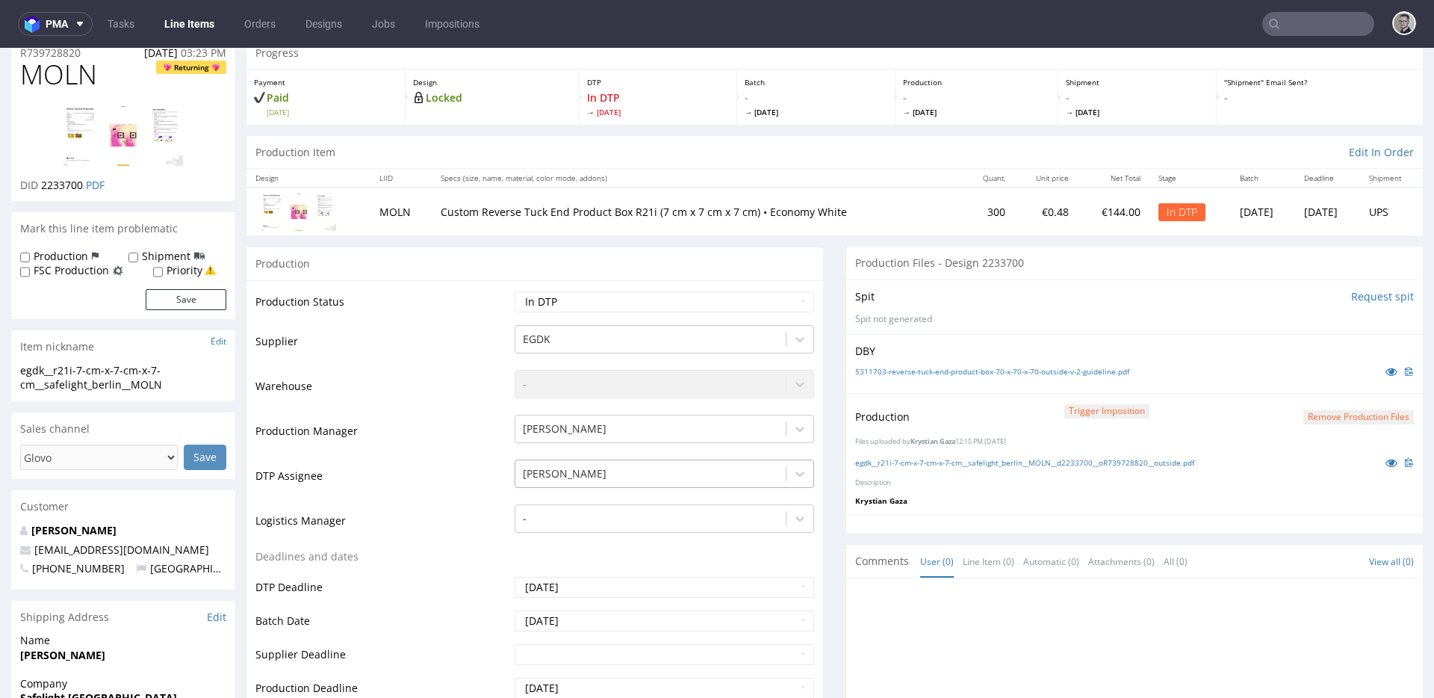
click at [640, 480] on div "[PERSON_NAME]" at bounding box center [665, 469] width 300 height 21
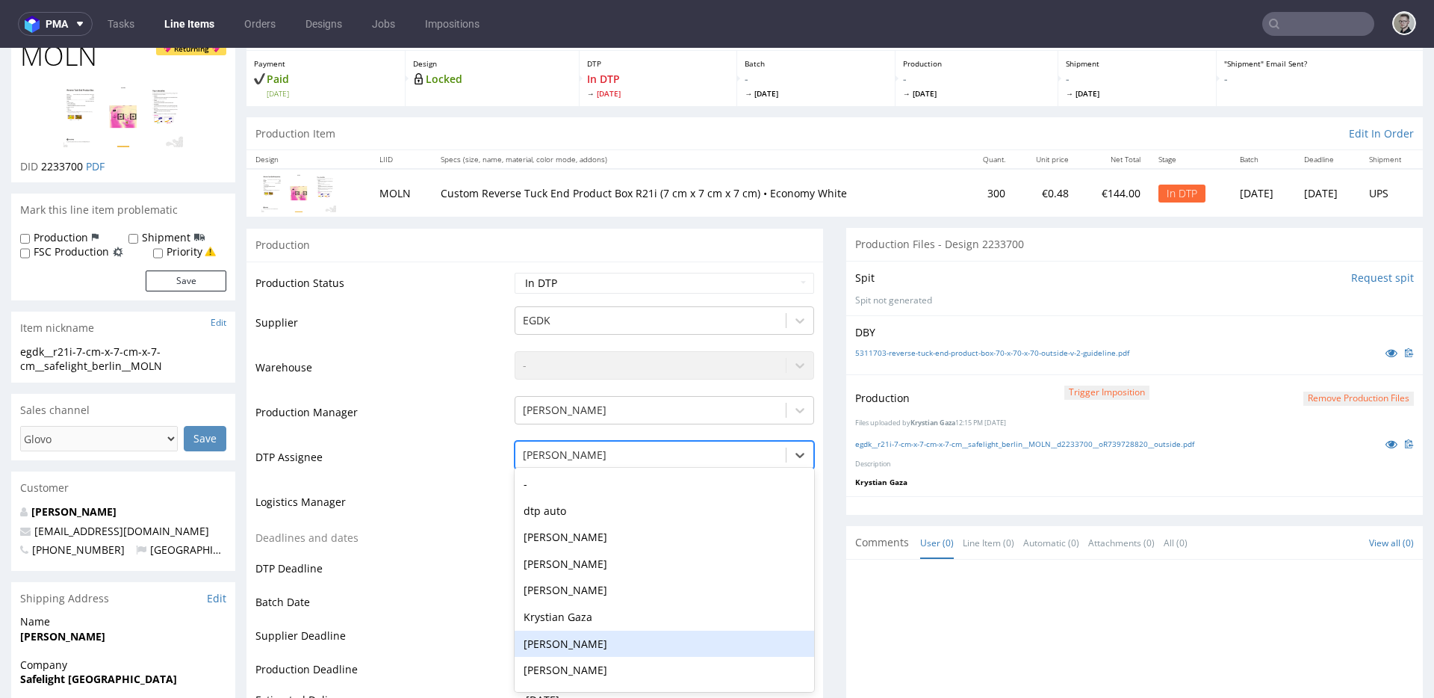
scroll to position [108, 0]
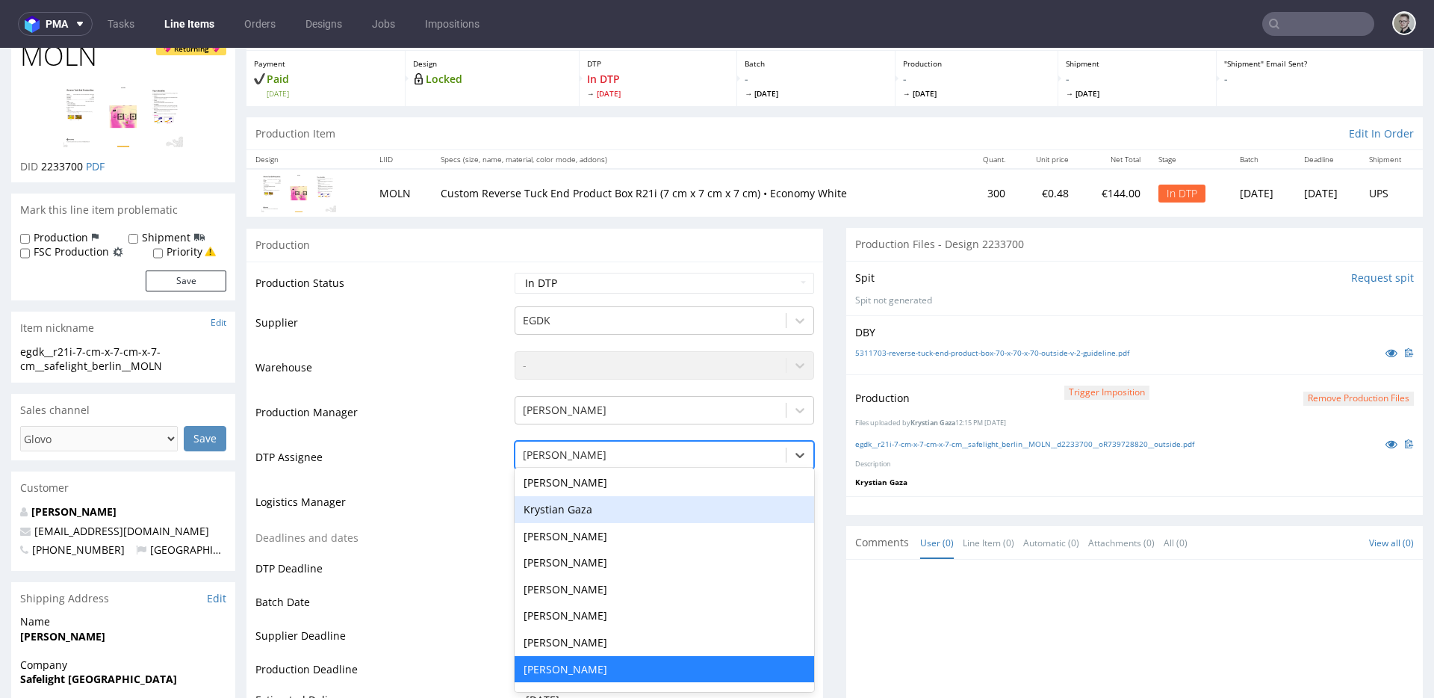
click at [582, 509] on div "Krystian Gaza" at bounding box center [665, 509] width 300 height 27
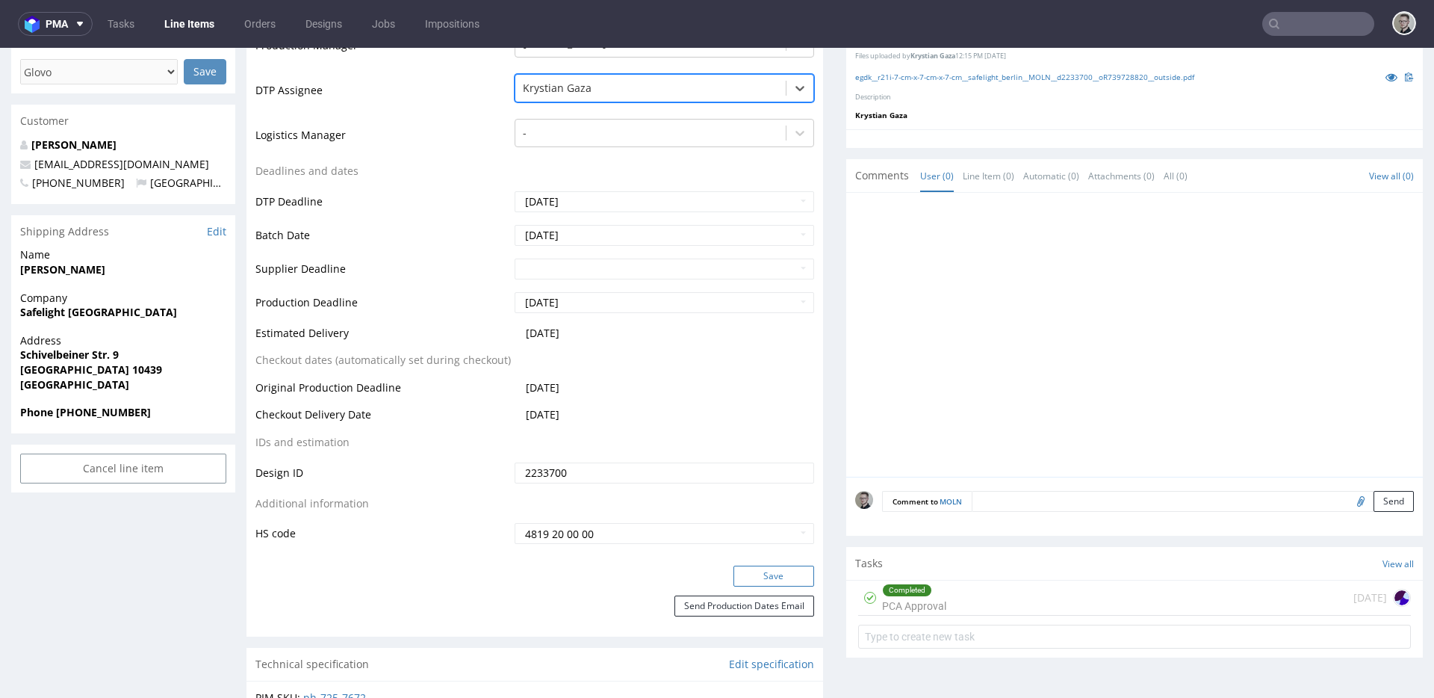
click at [752, 578] on button "Save" at bounding box center [774, 575] width 81 height 21
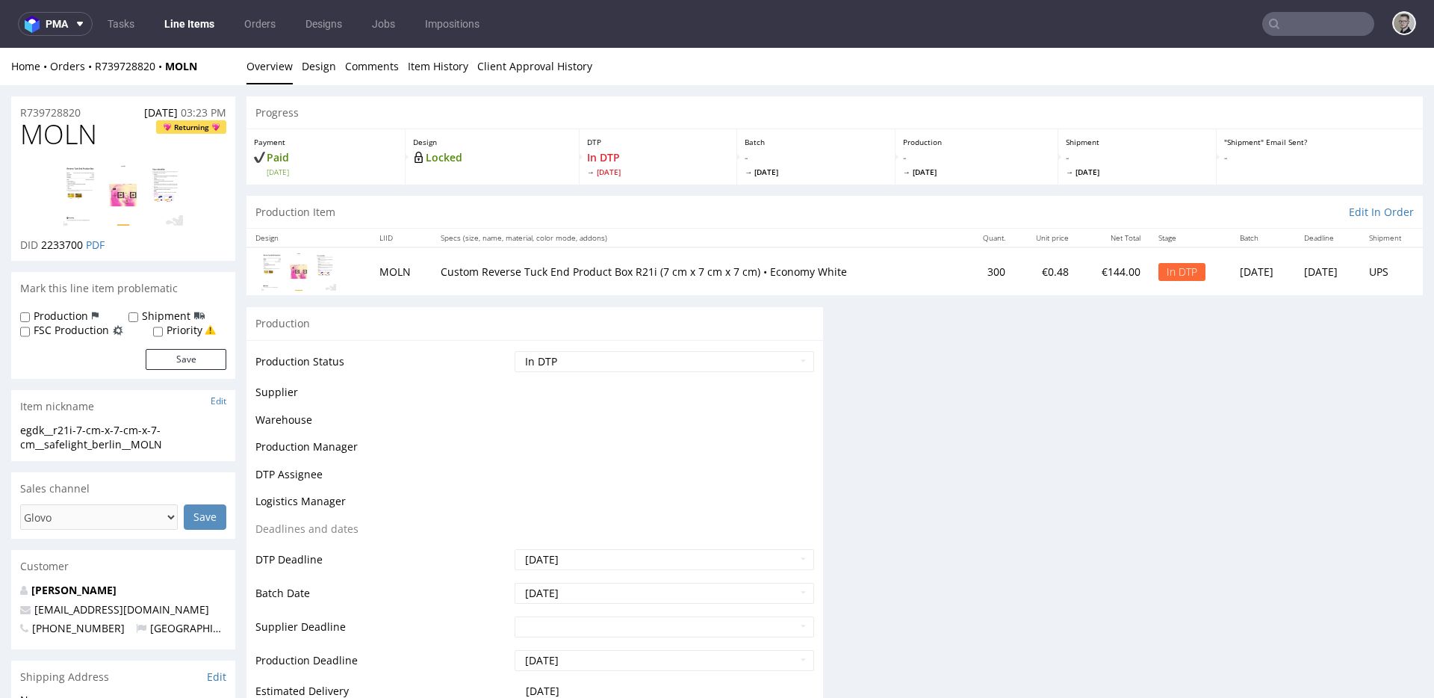
scroll to position [0, 0]
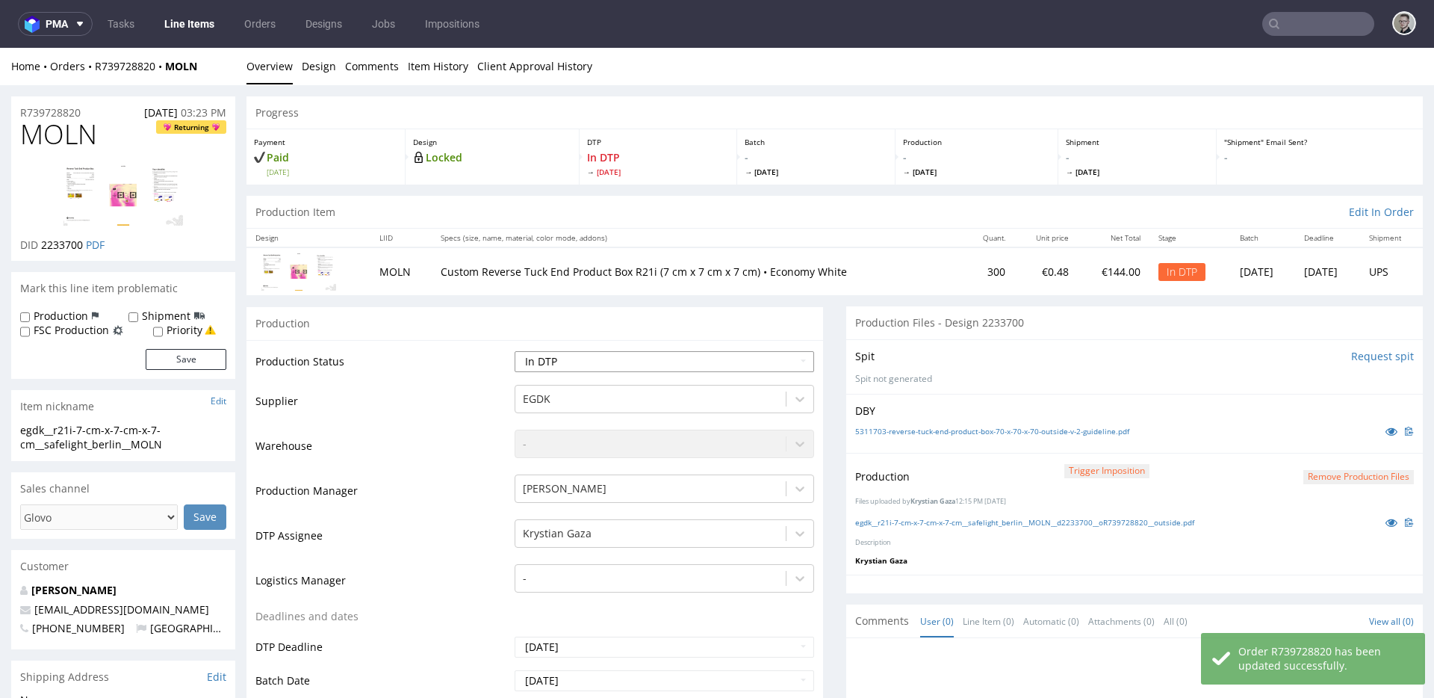
click at [717, 358] on select "Waiting for Artwork Waiting for Diecut Waiting for Mockup Waiting for DTP Waiti…" at bounding box center [665, 361] width 300 height 21
select select "dtp_production_ready"
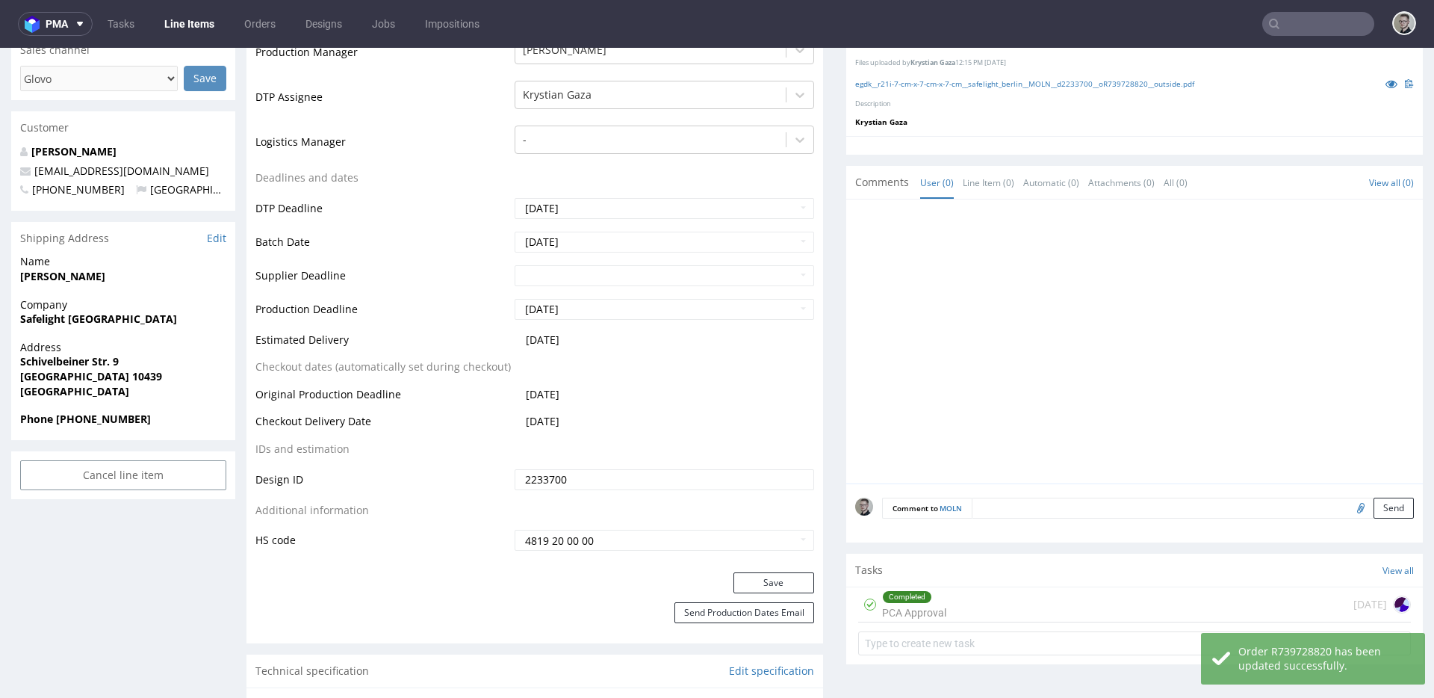
scroll to position [439, 0]
click at [788, 584] on button "Save" at bounding box center [774, 581] width 81 height 21
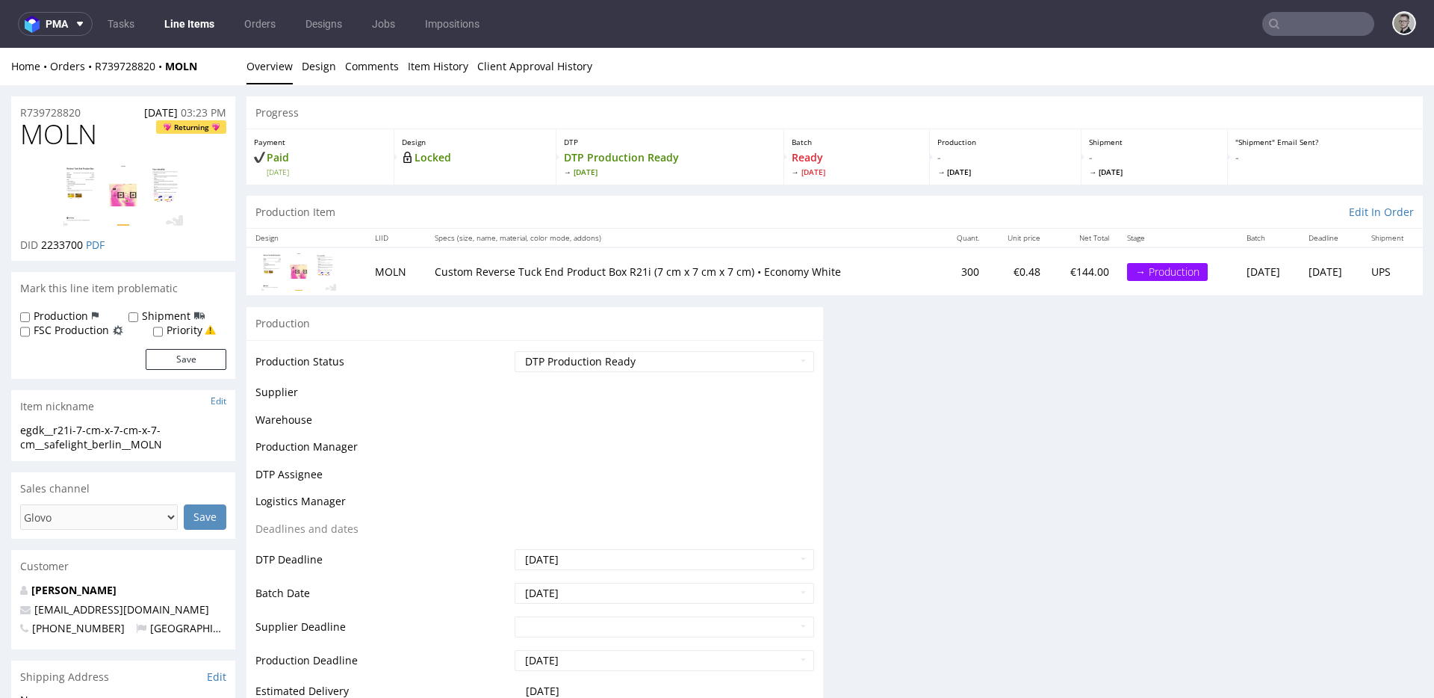
scroll to position [0, 0]
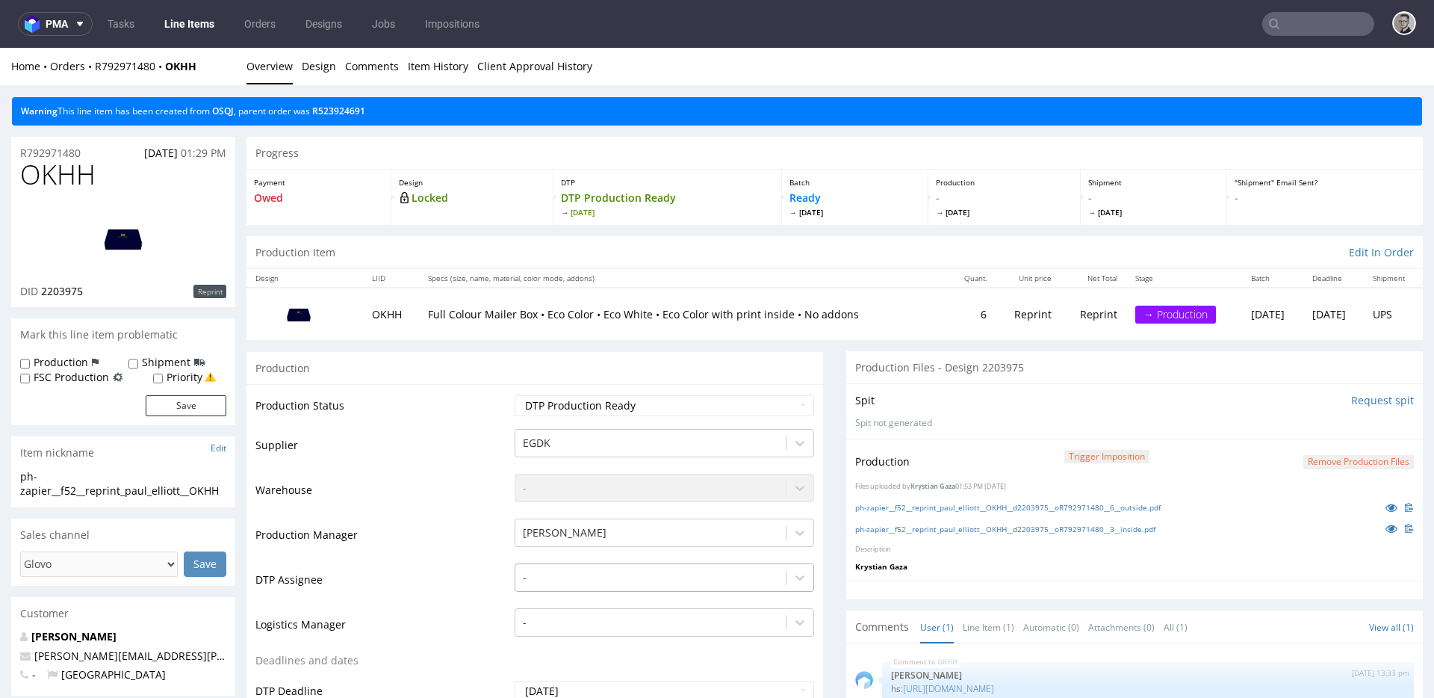
click at [590, 581] on div "-" at bounding box center [665, 573] width 300 height 21
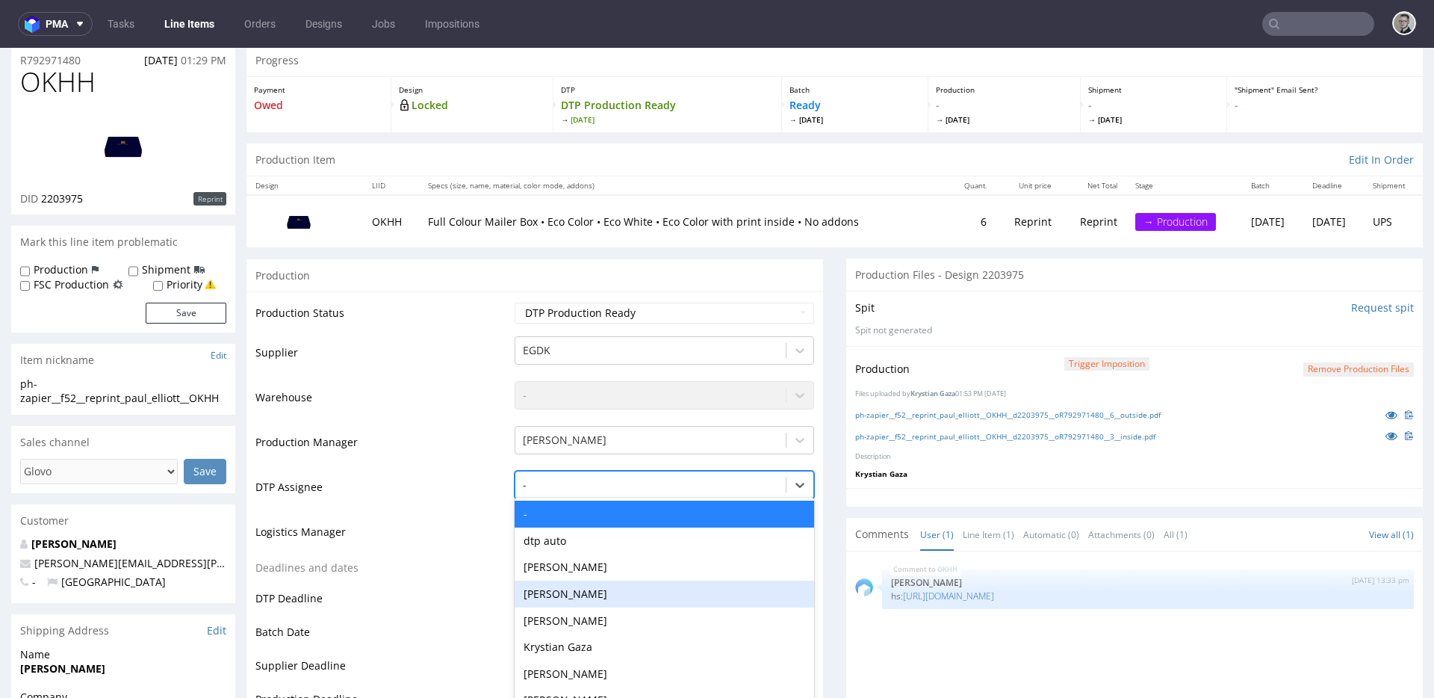
scroll to position [123, 0]
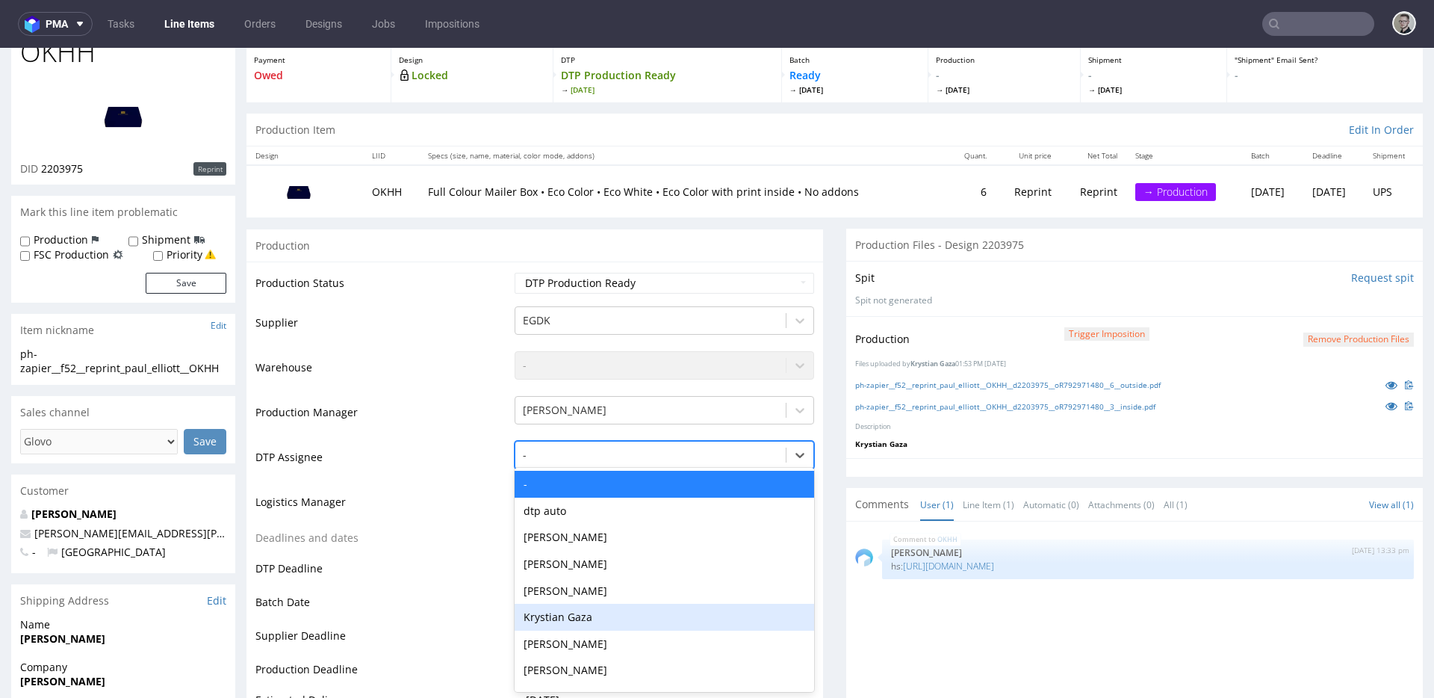
click at [596, 613] on div "Krystian Gaza" at bounding box center [665, 617] width 300 height 27
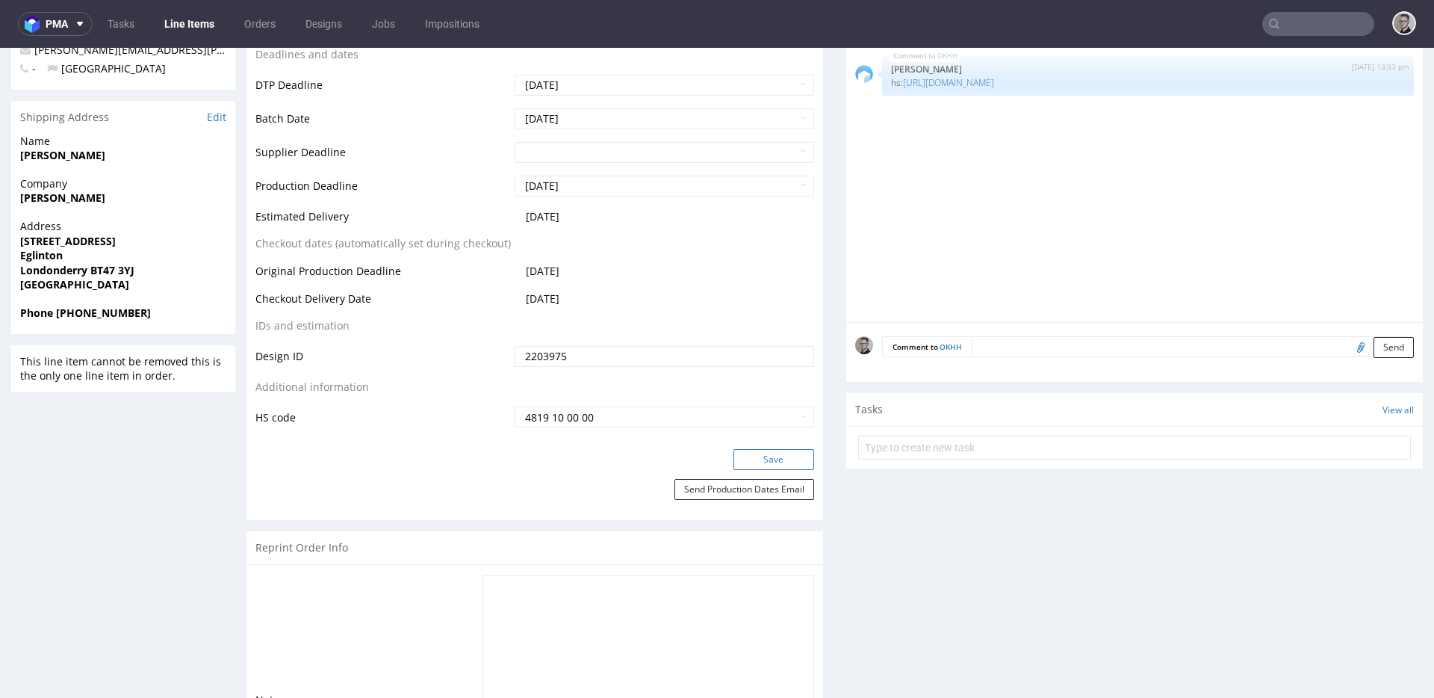
click at [796, 462] on button "Save" at bounding box center [774, 459] width 81 height 21
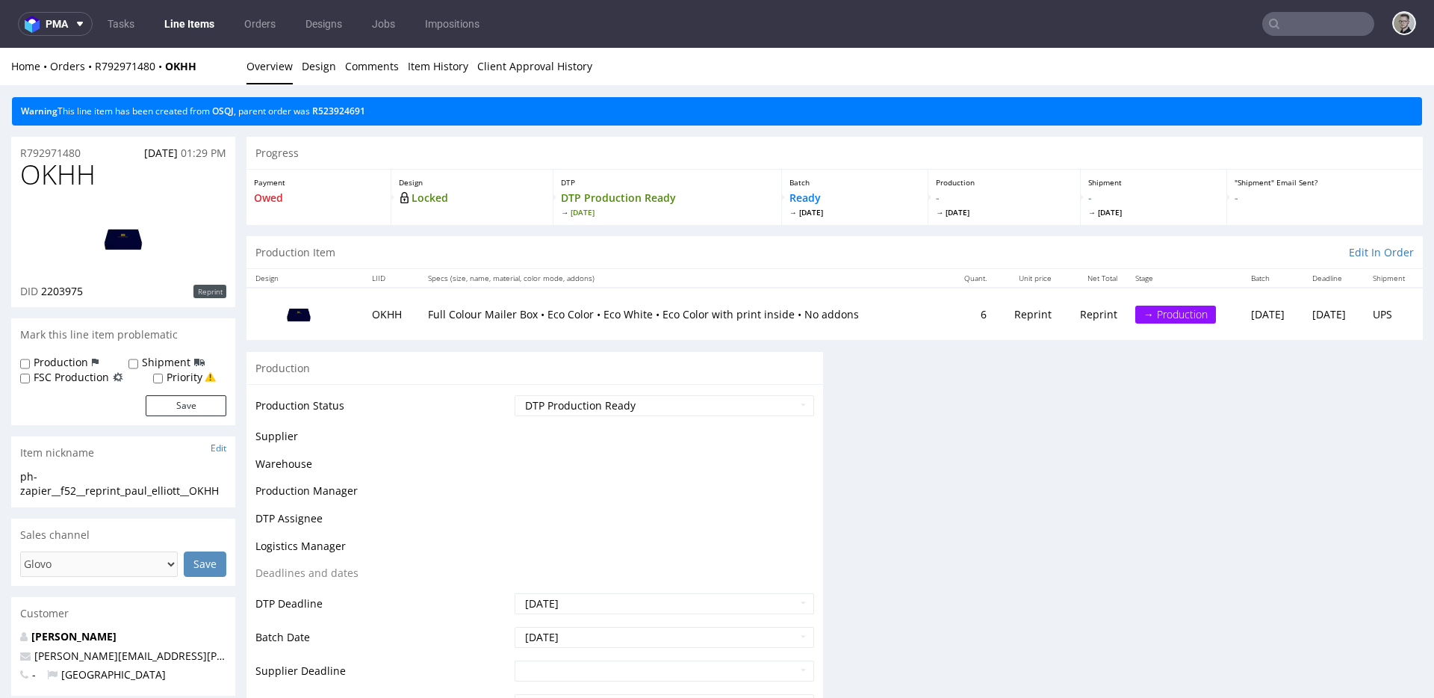
scroll to position [0, 0]
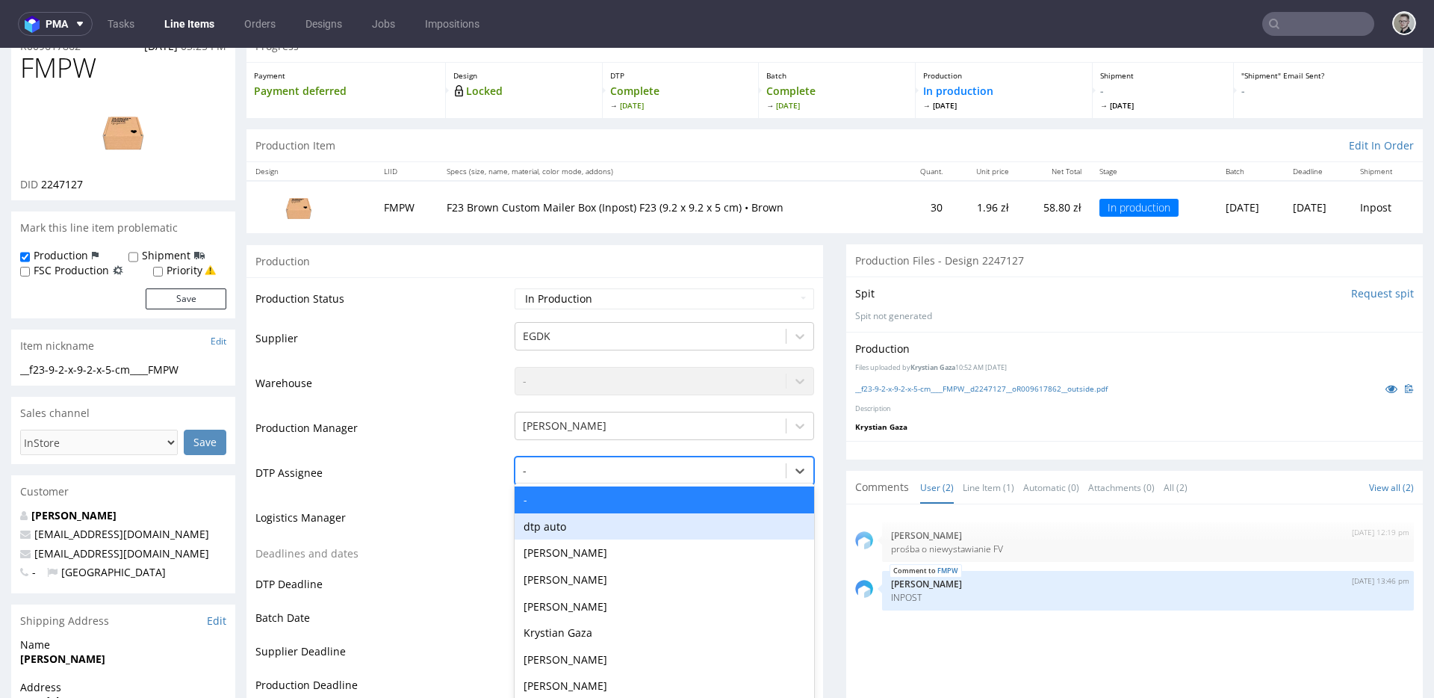
click at [580, 477] on div "dtp auto, 2 of 30. 30 results available. Use Up and Down to choose options, pre…" at bounding box center [665, 466] width 300 height 21
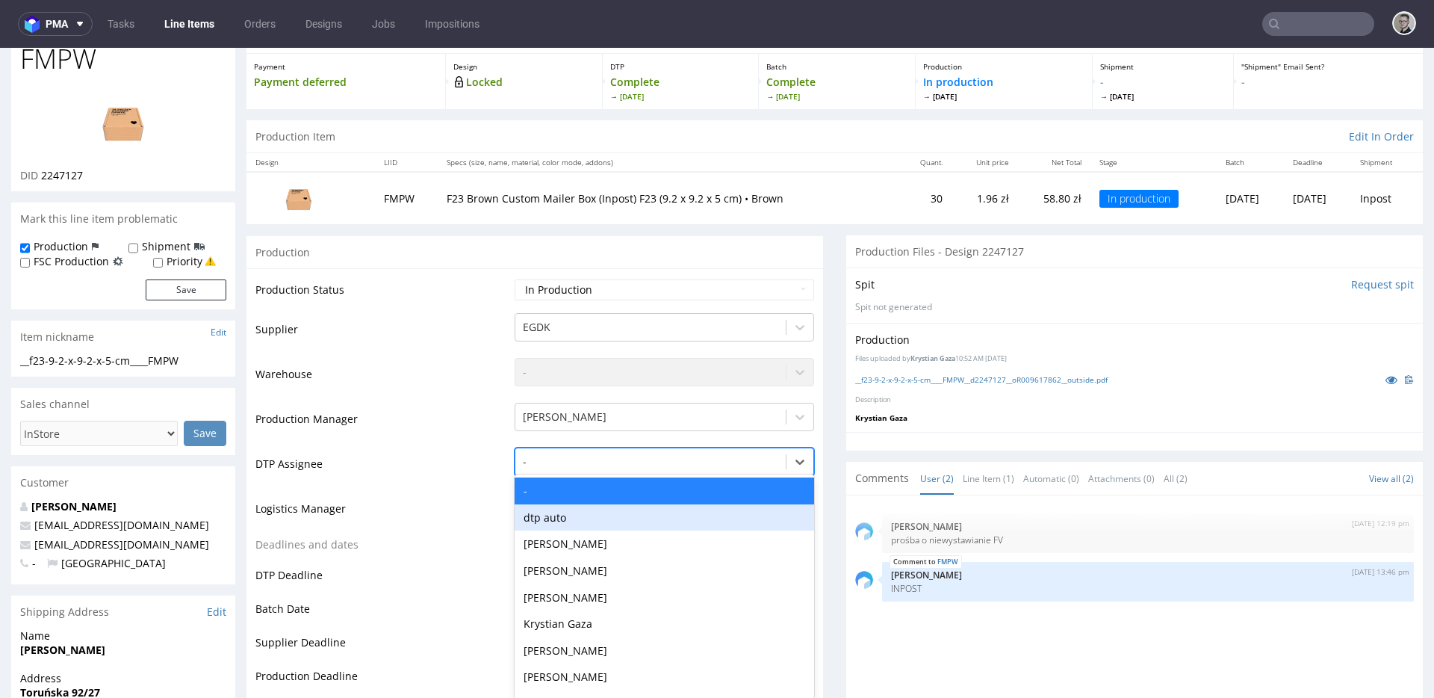
scroll to position [82, 0]
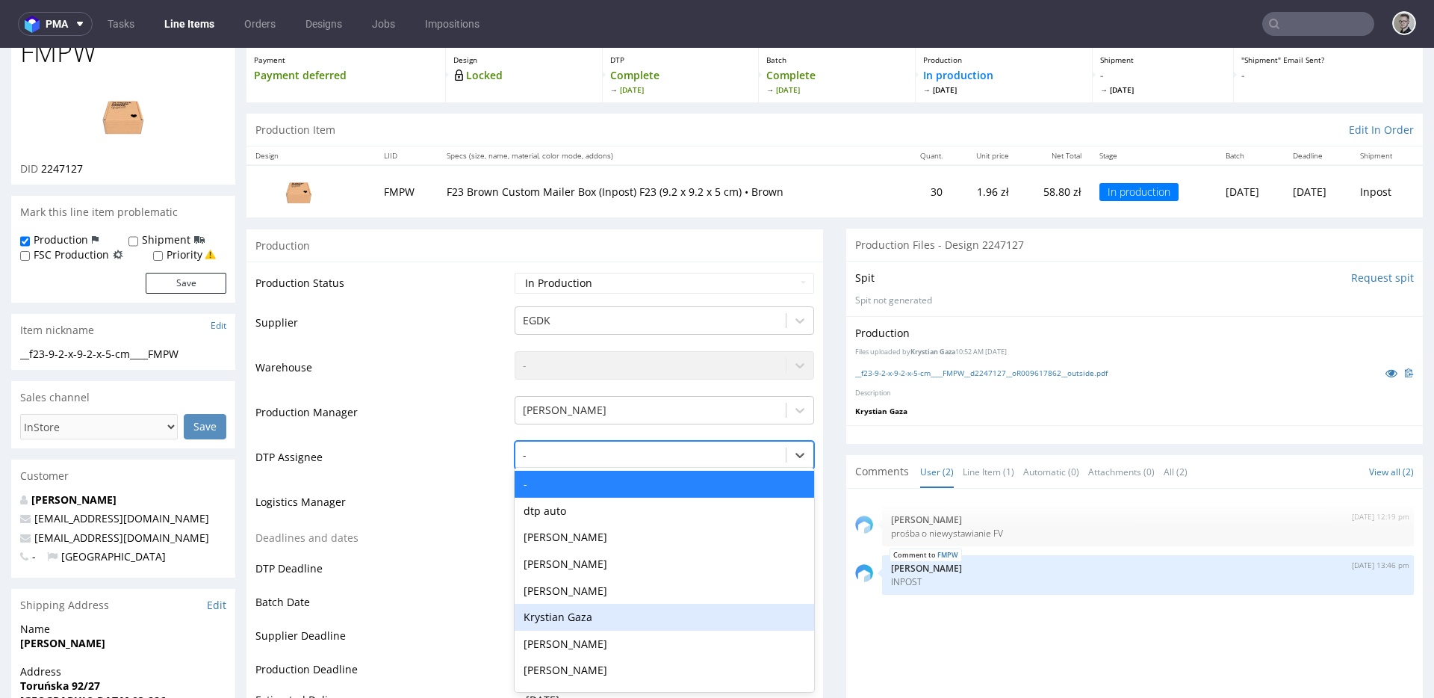
click at [588, 610] on div "Krystian Gaza" at bounding box center [665, 617] width 300 height 27
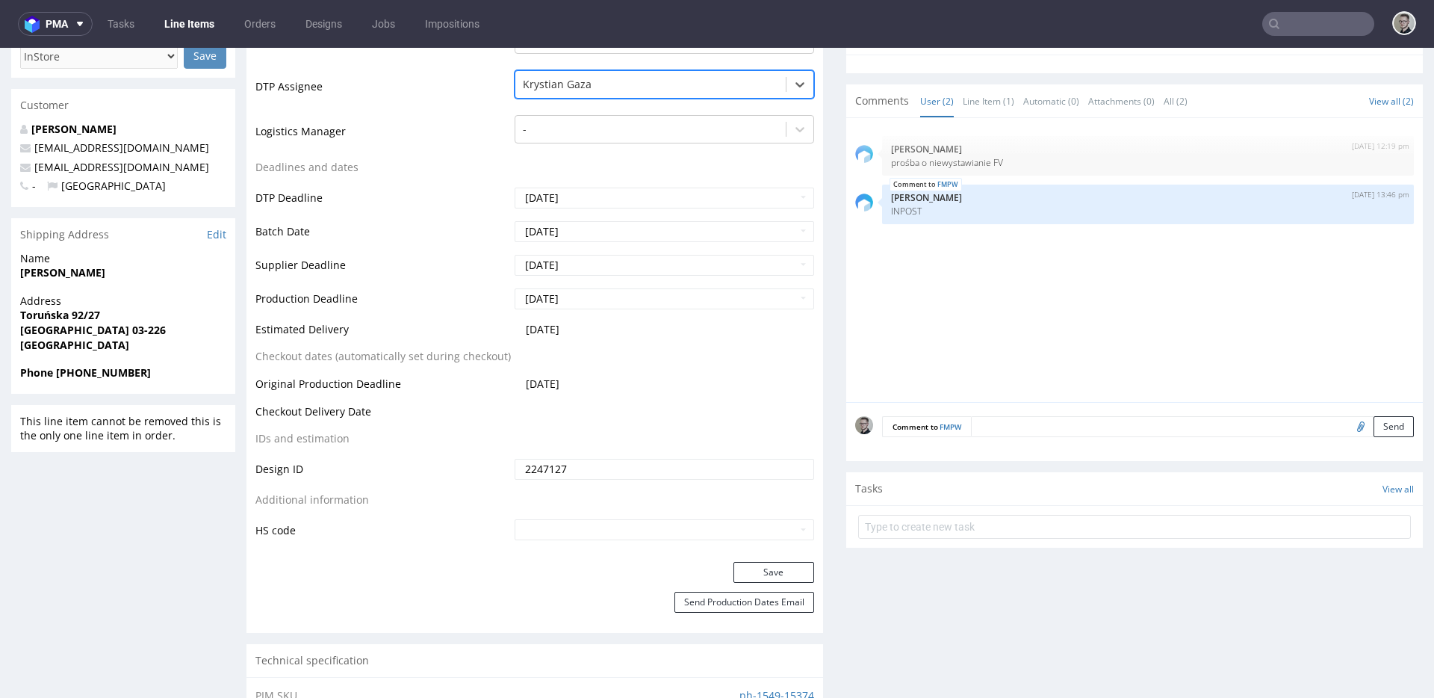
scroll to position [498, 0]
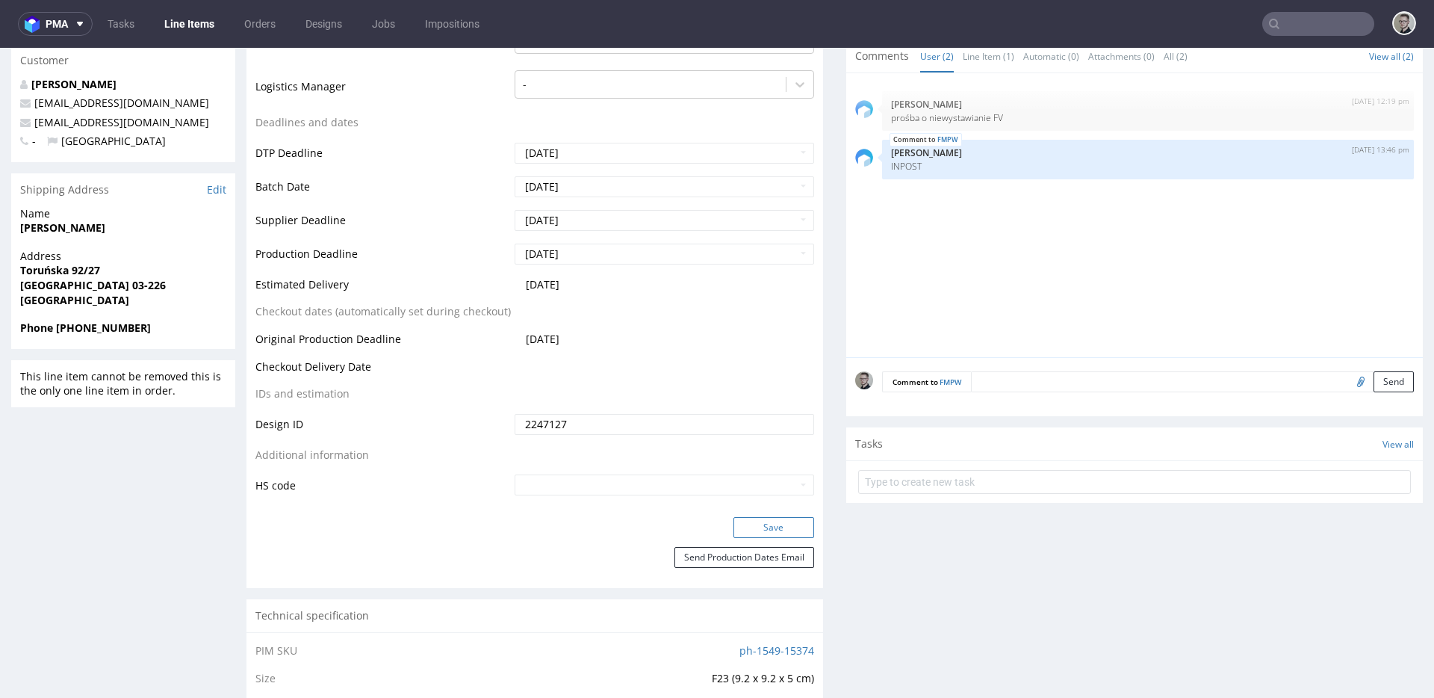
click at [793, 527] on button "Save" at bounding box center [774, 527] width 81 height 21
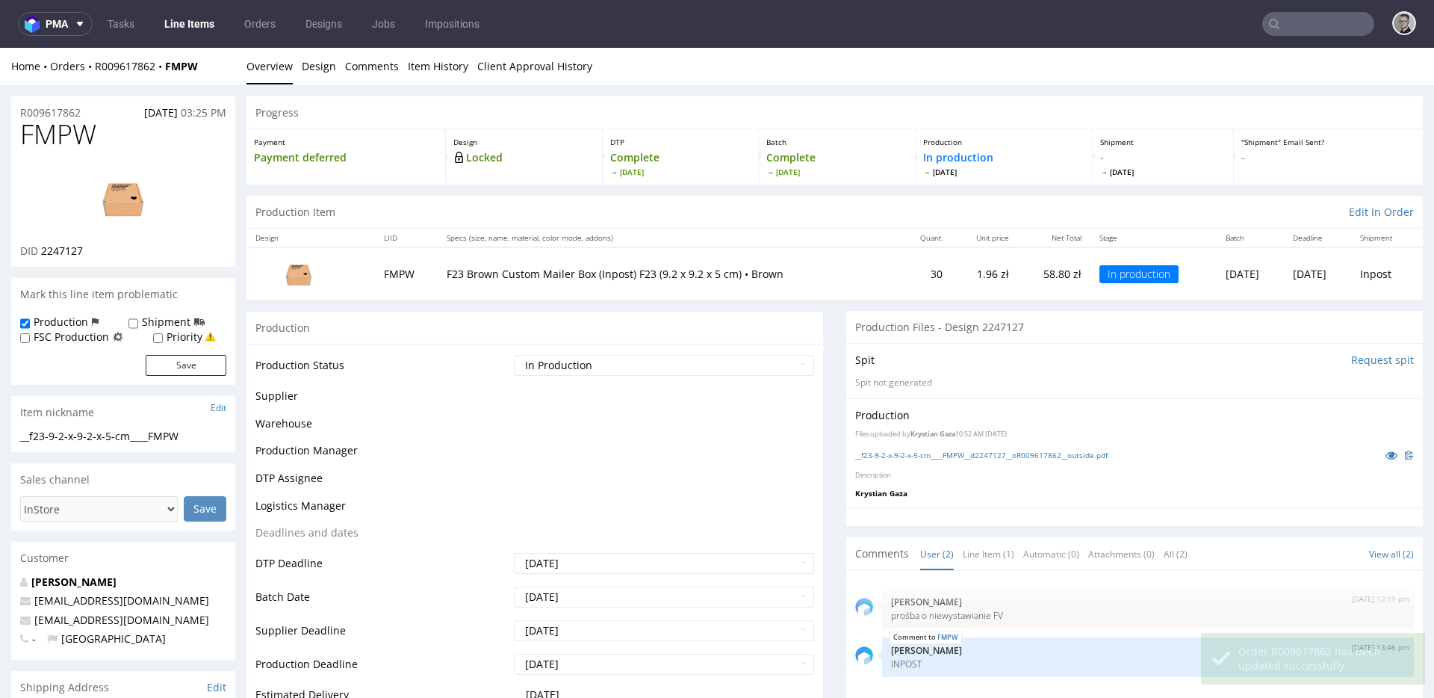
scroll to position [0, 0]
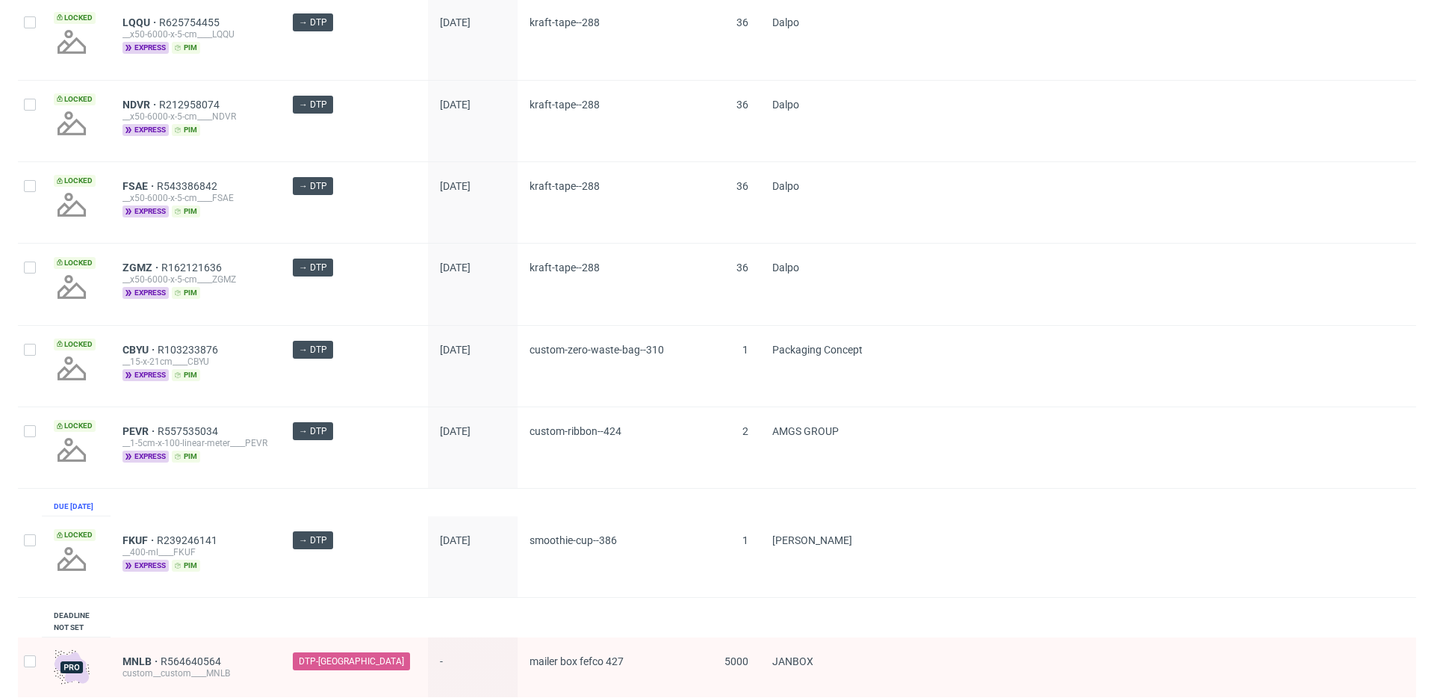
scroll to position [1972, 0]
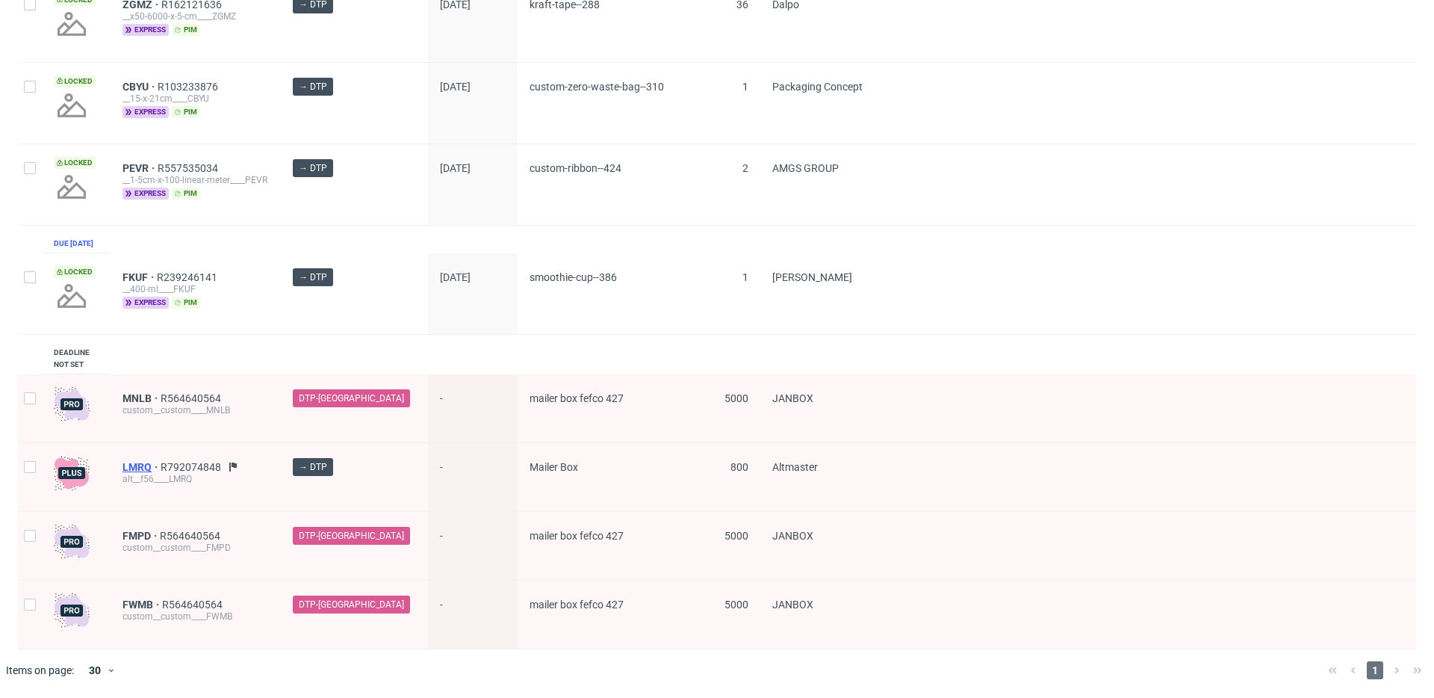
click at [135, 465] on span "LMRQ" at bounding box center [142, 467] width 38 height 12
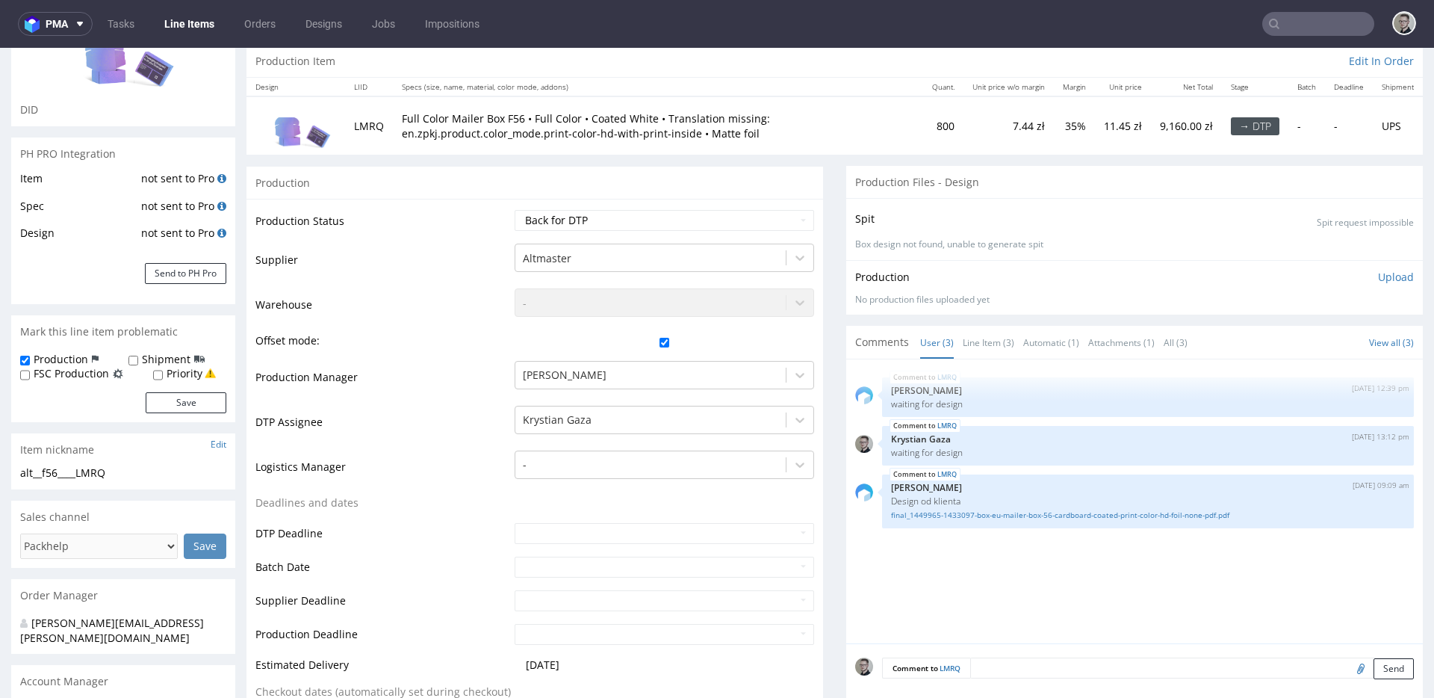
scroll to position [163, 0]
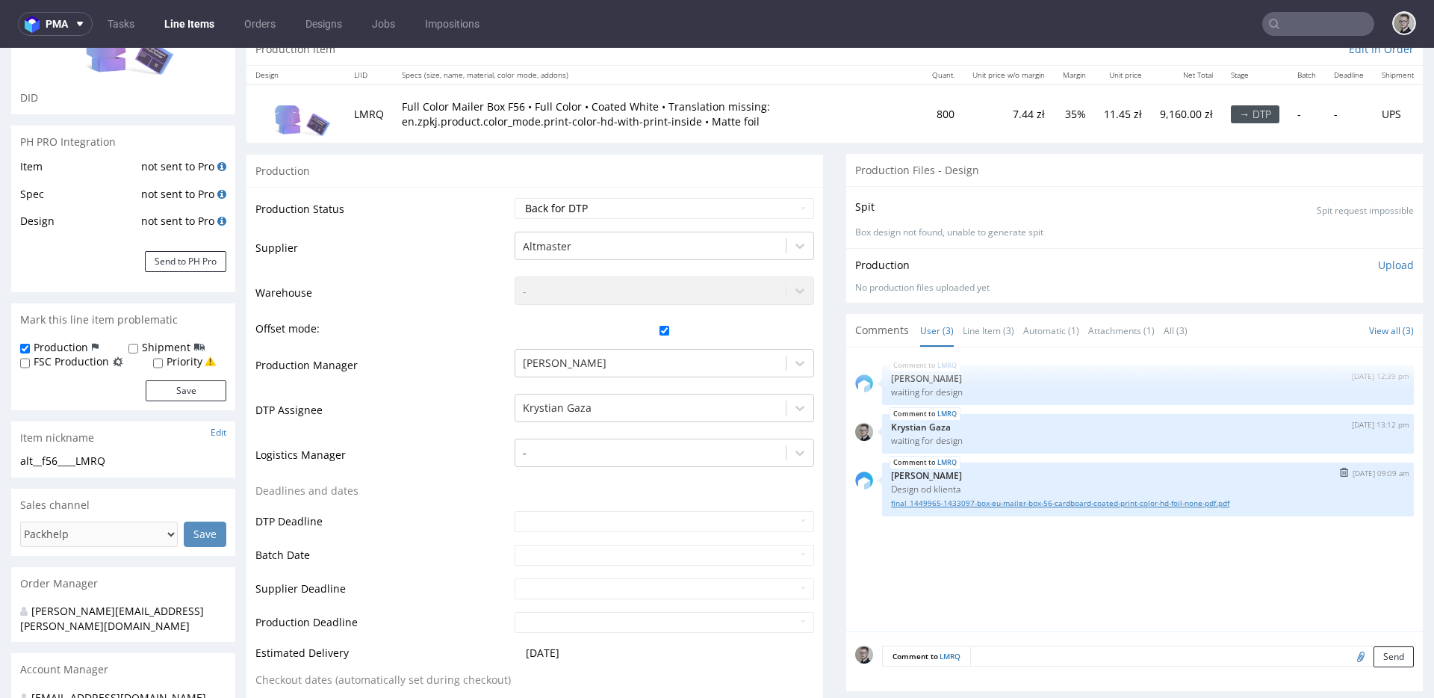
click at [1123, 501] on link "final_1449965-1433097-box-eu-mailer-box-56-cardboard-coated-print-color-hd-foil…" at bounding box center [1148, 503] width 514 height 11
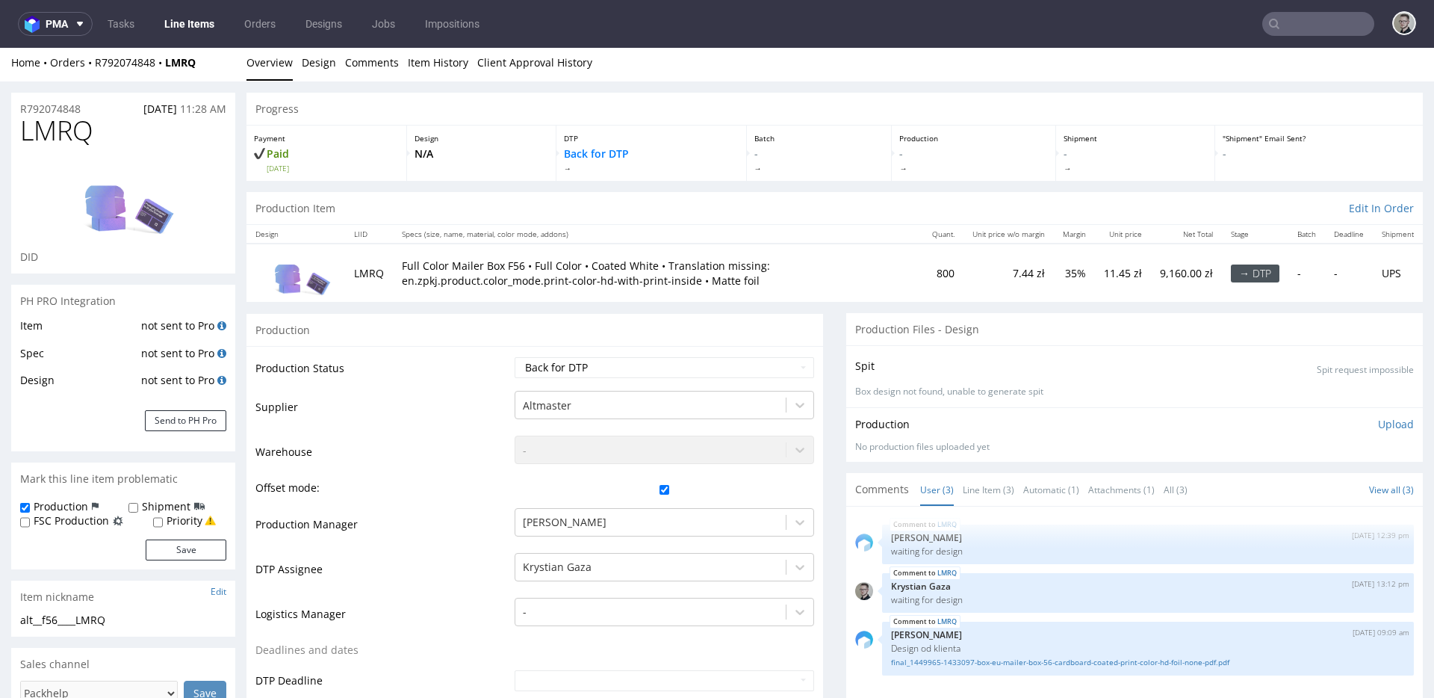
scroll to position [0, 0]
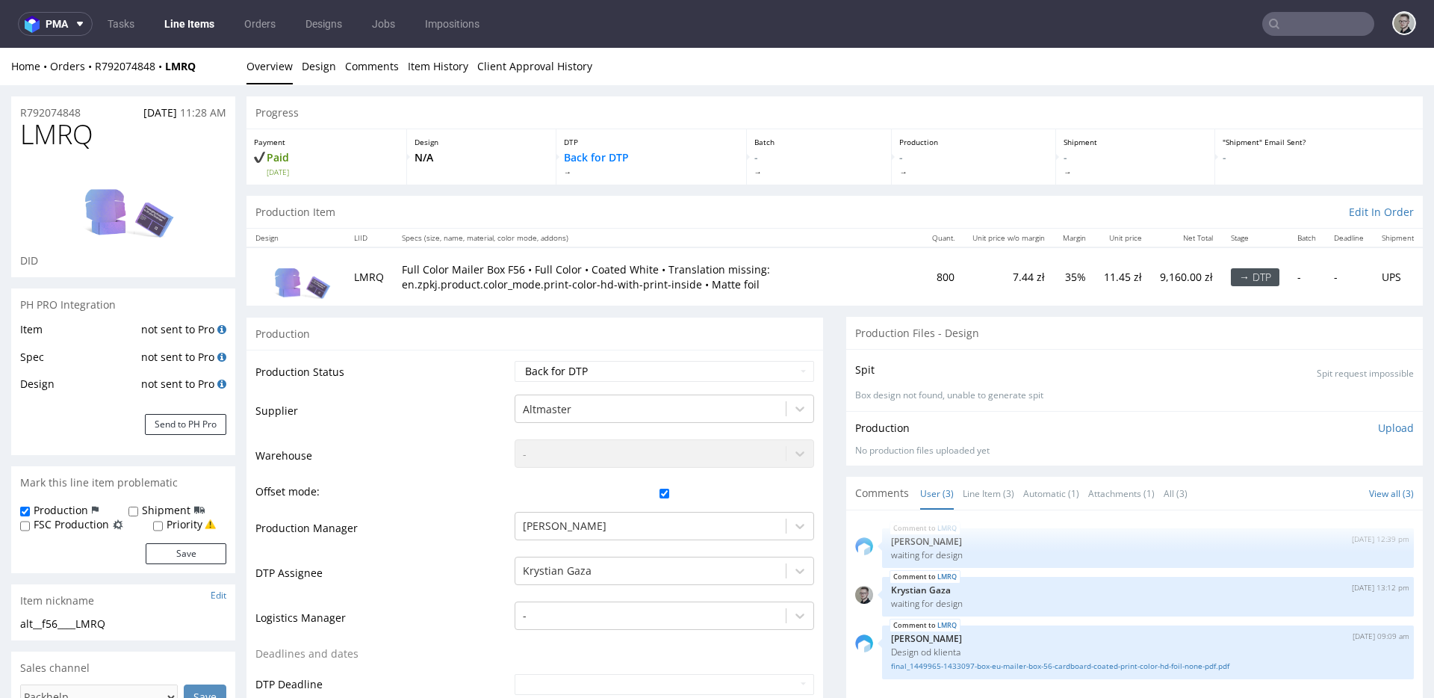
click at [902, 367] on div "Spit Spit request impossible" at bounding box center [1134, 370] width 559 height 22
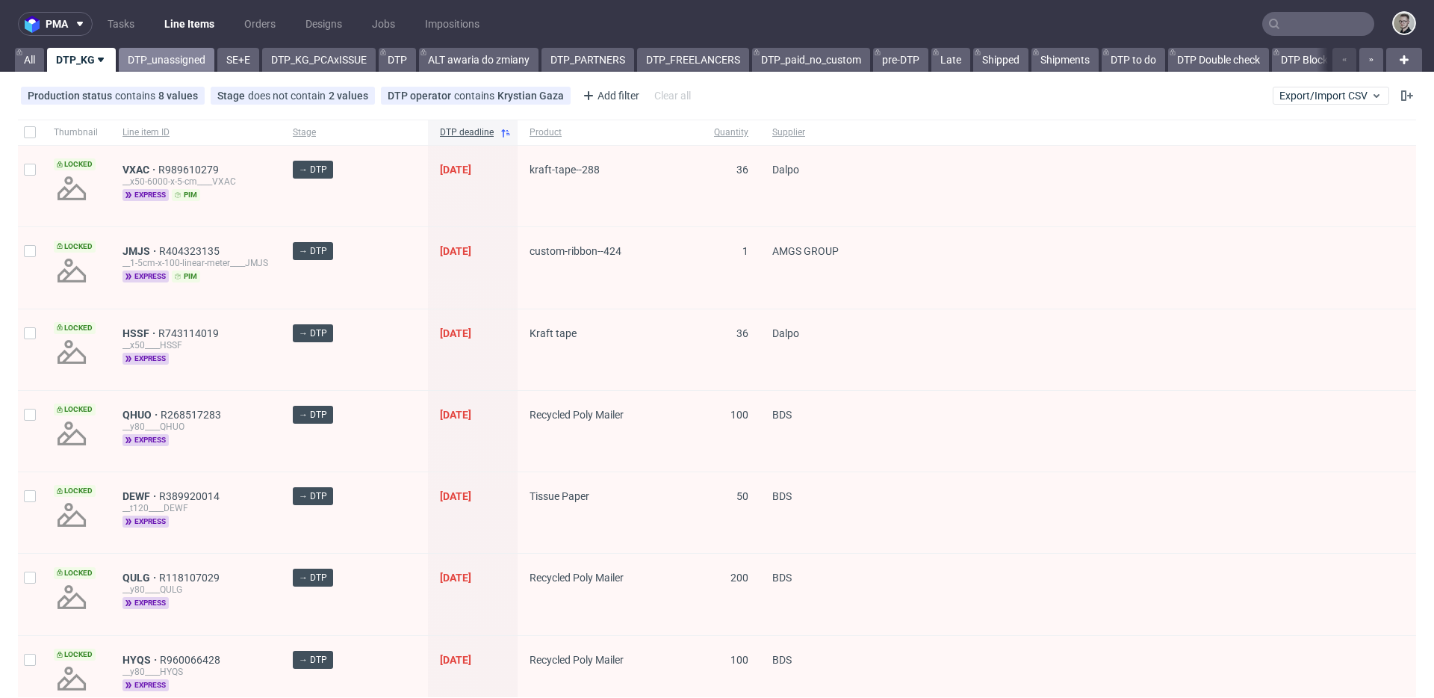
click at [190, 61] on link "DTP_unassigned" at bounding box center [167, 60] width 96 height 24
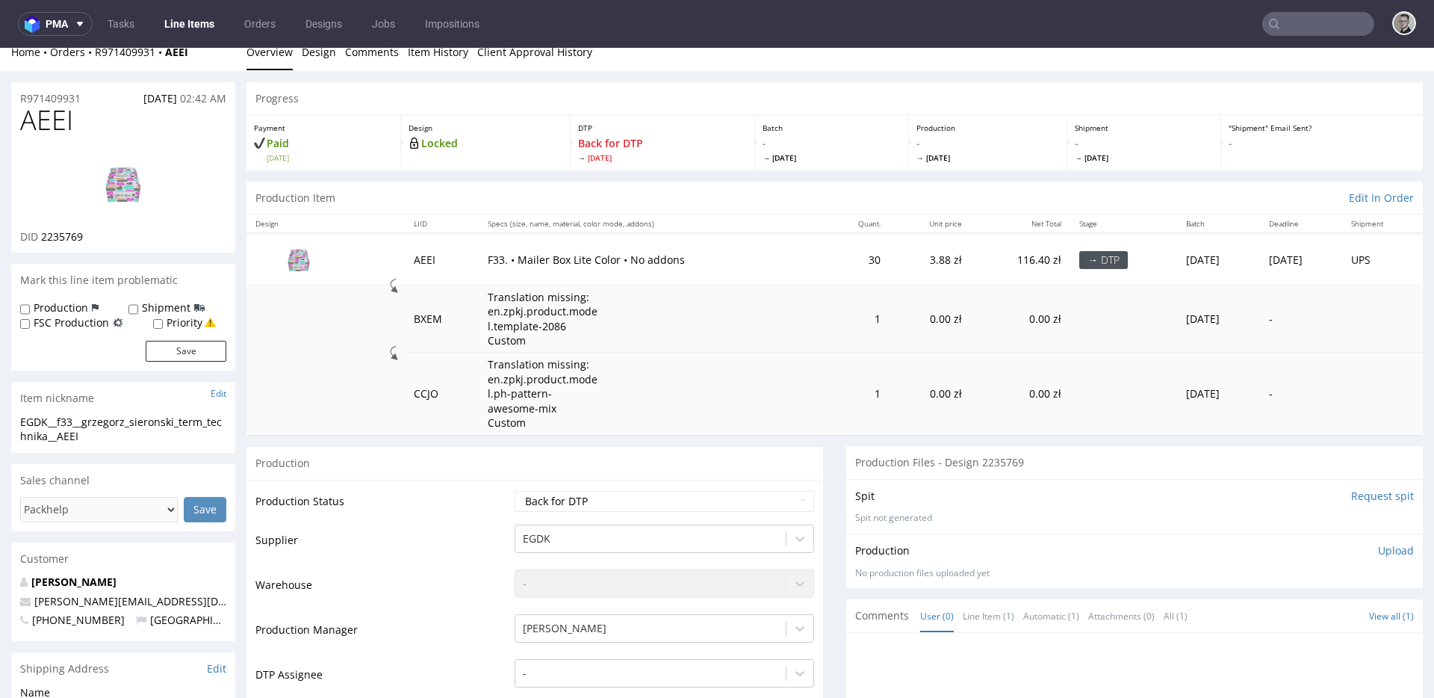
scroll to position [457, 0]
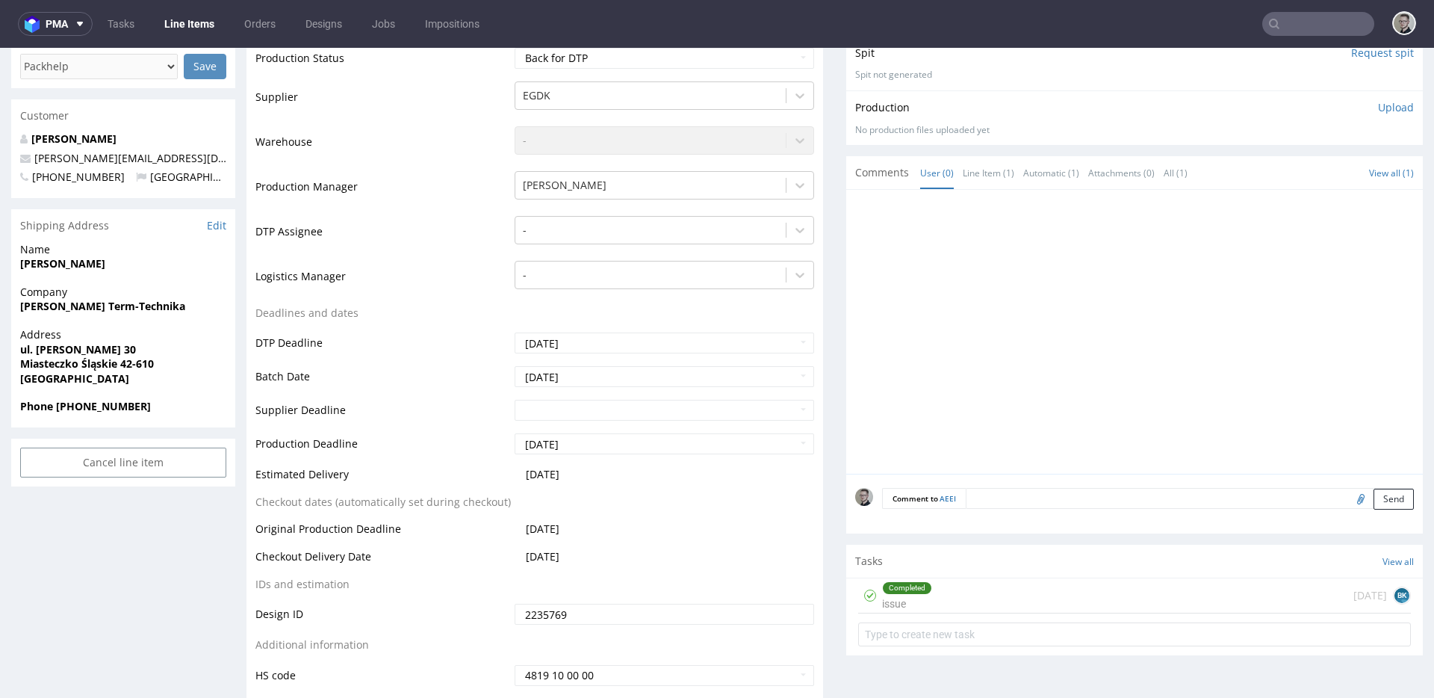
drag, startPoint x: 1135, startPoint y: 577, endPoint x: 1137, endPoint y: 627, distance: 50.1
click at [1135, 578] on div "Completed issue [DATE] BK" at bounding box center [1134, 595] width 553 height 35
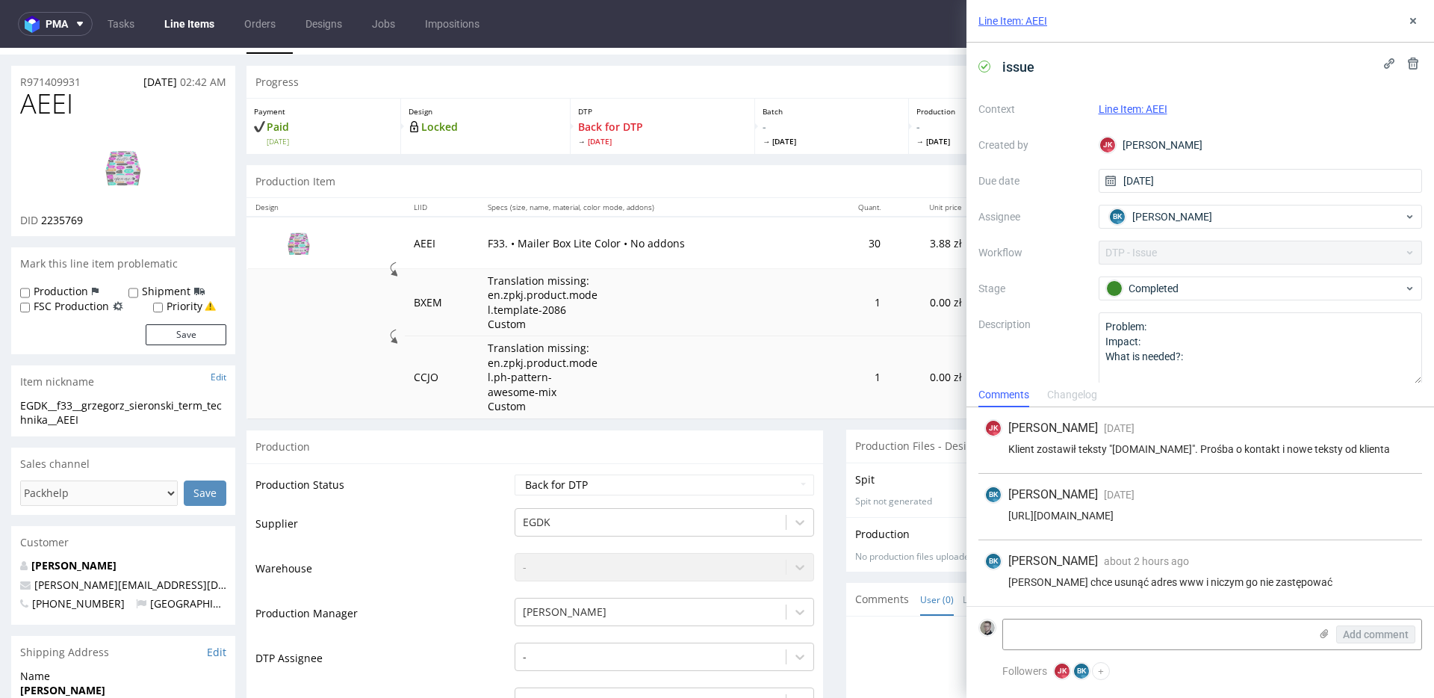
scroll to position [98, 0]
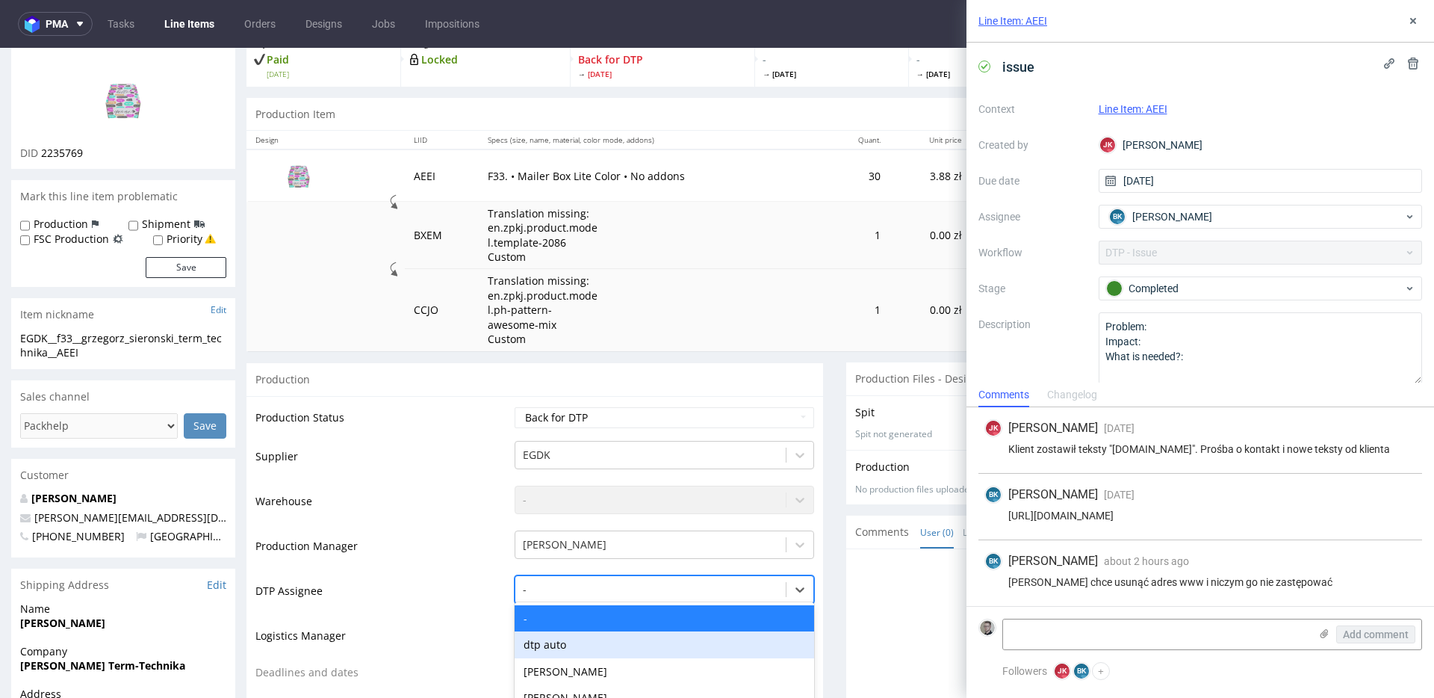
click at [592, 587] on div "dtp auto, 2 of 30. 30 results available. Use Up and Down to choose options, pre…" at bounding box center [665, 585] width 300 height 21
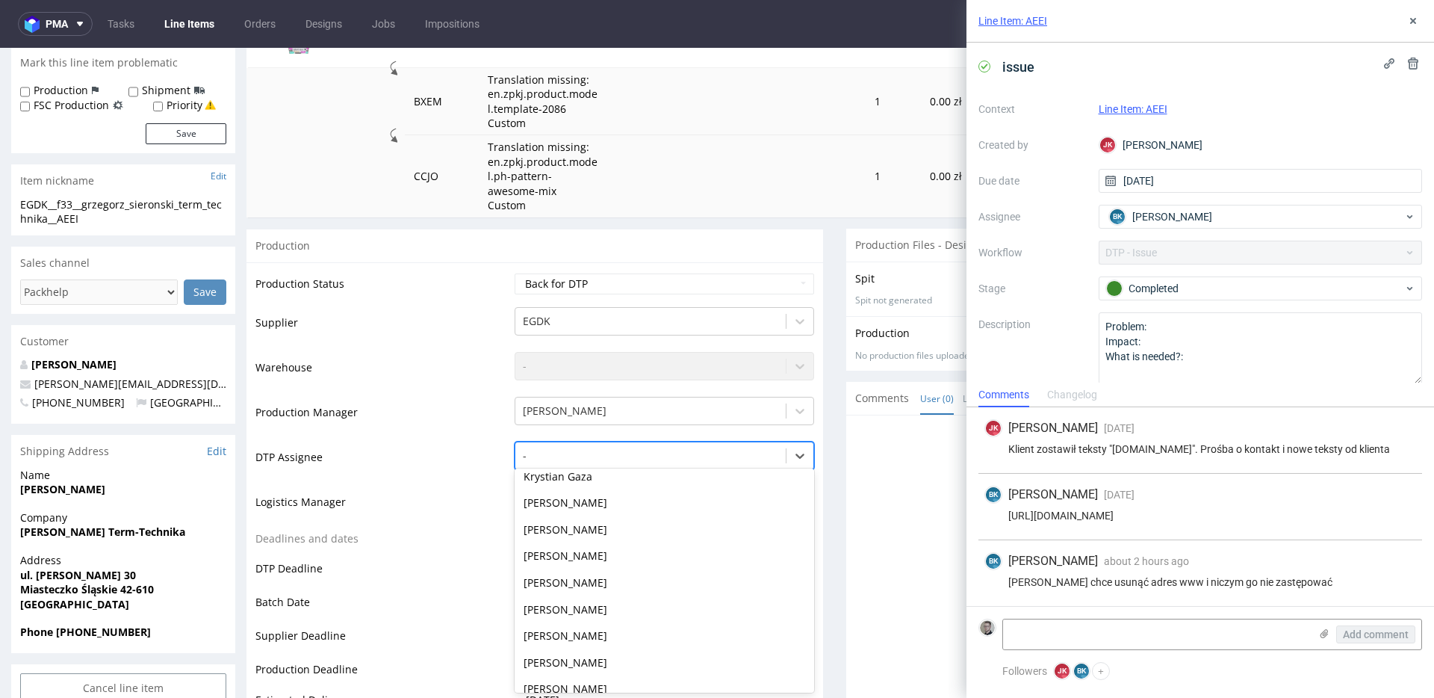
scroll to position [264, 0]
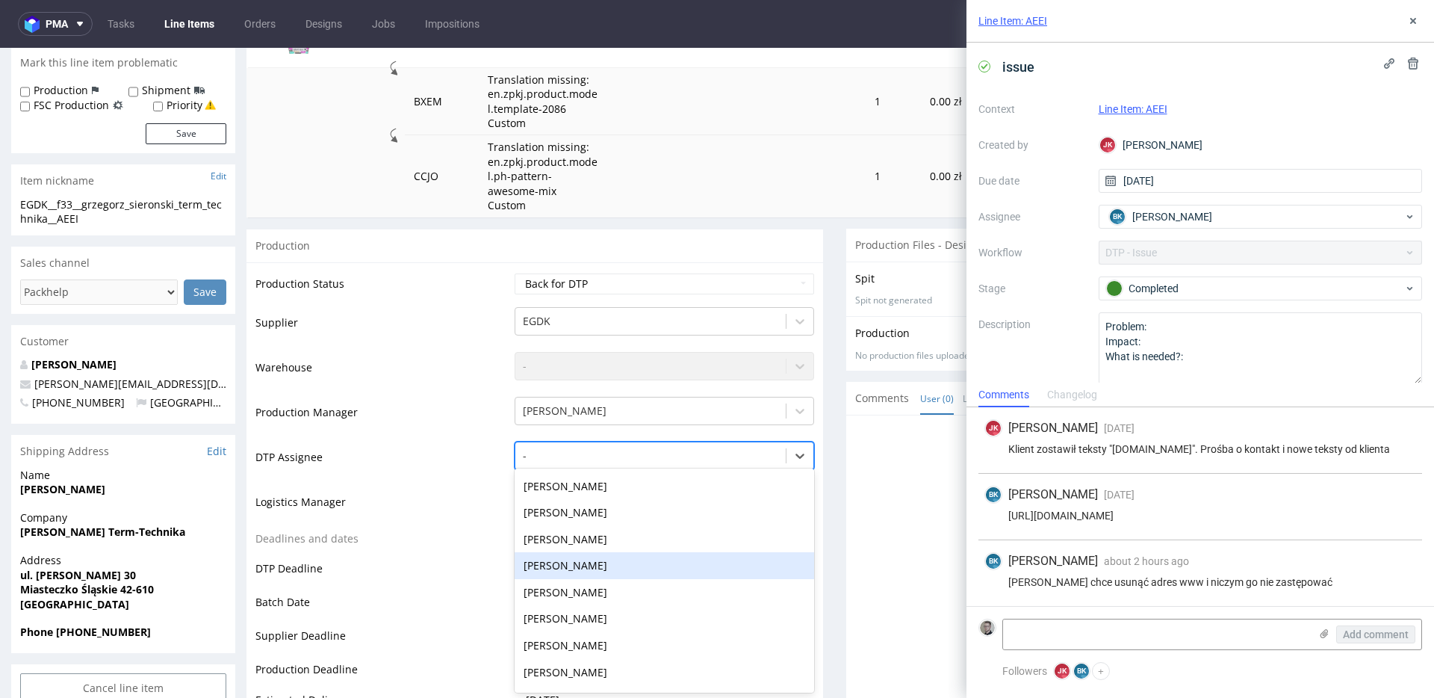
click at [567, 568] on div "[PERSON_NAME]" at bounding box center [665, 565] width 300 height 27
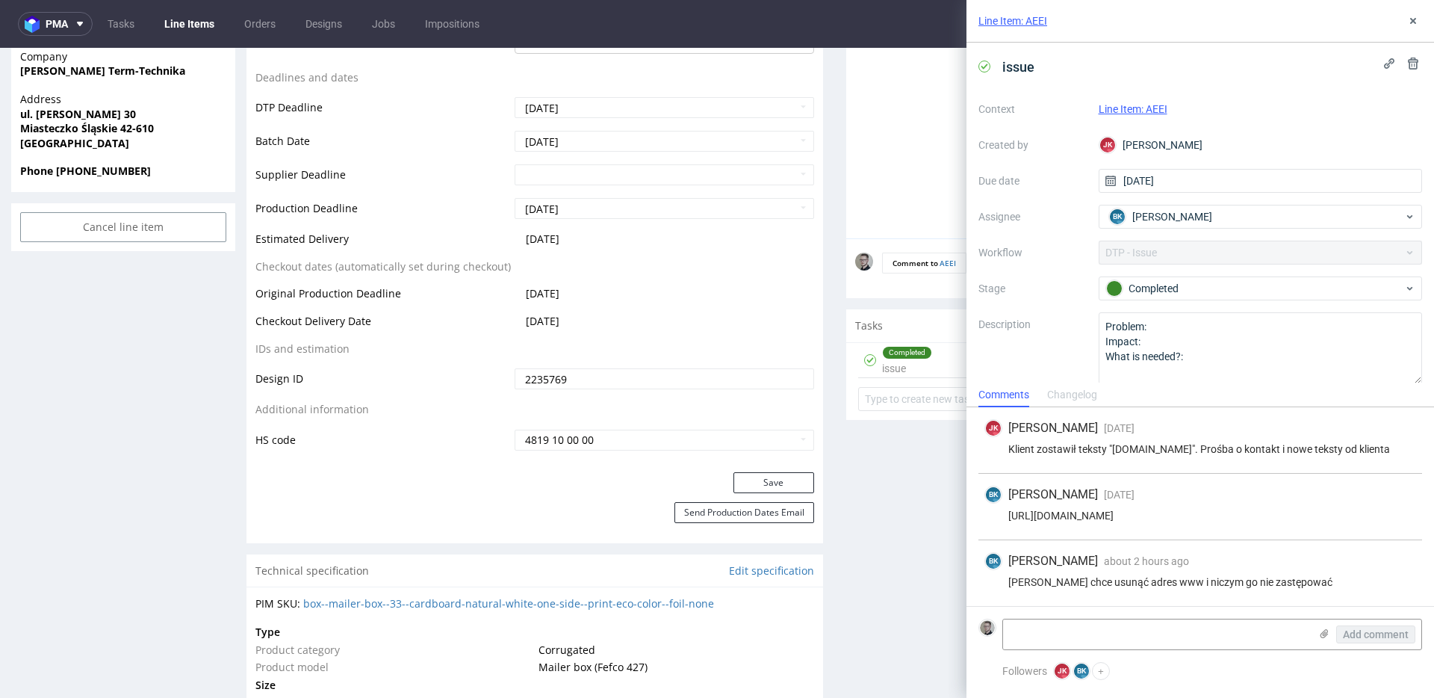
scroll to position [698, 0]
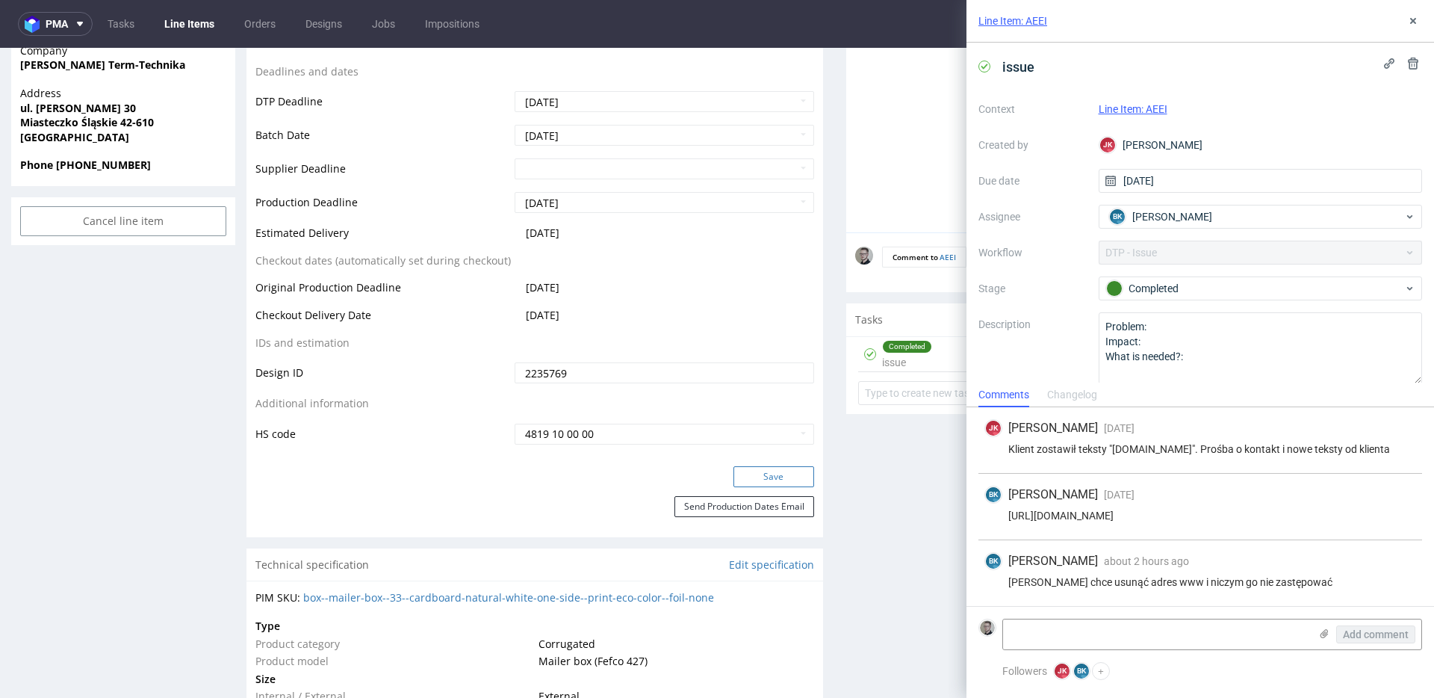
click at [779, 477] on button "Save" at bounding box center [774, 476] width 81 height 21
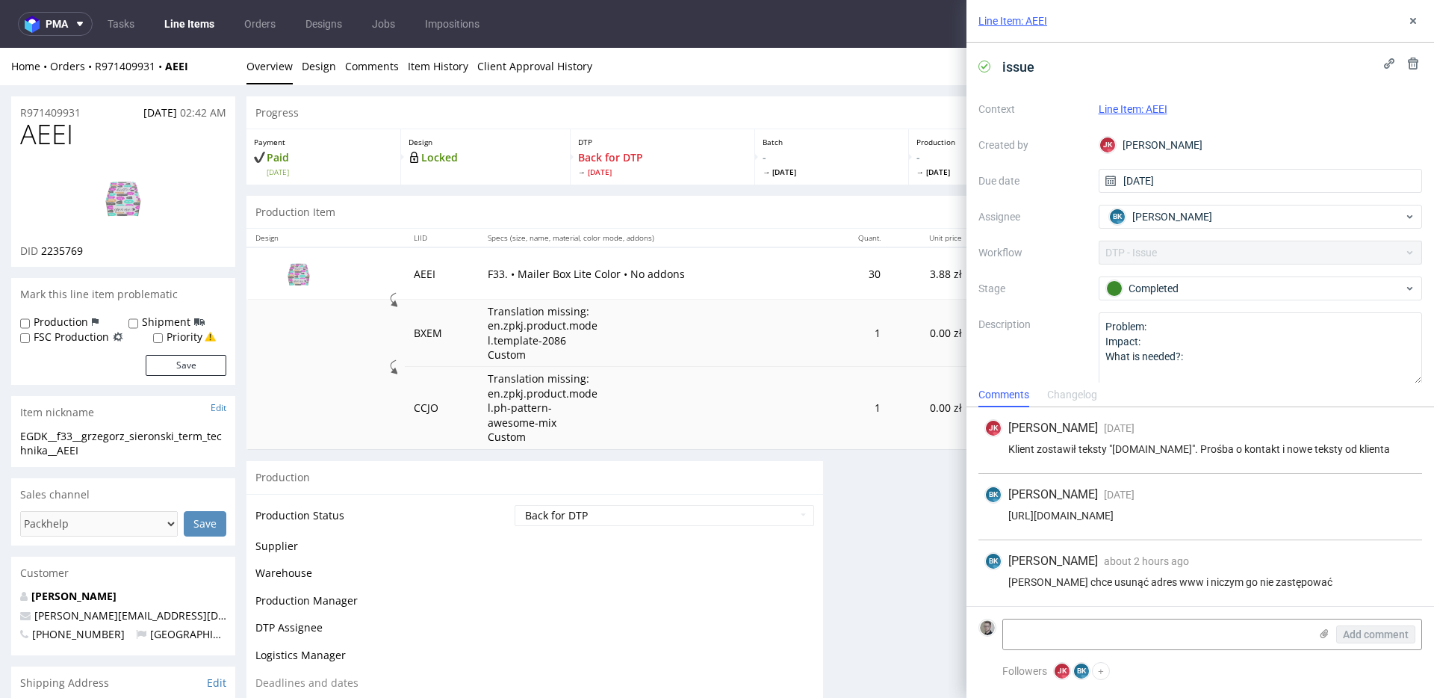
scroll to position [0, 0]
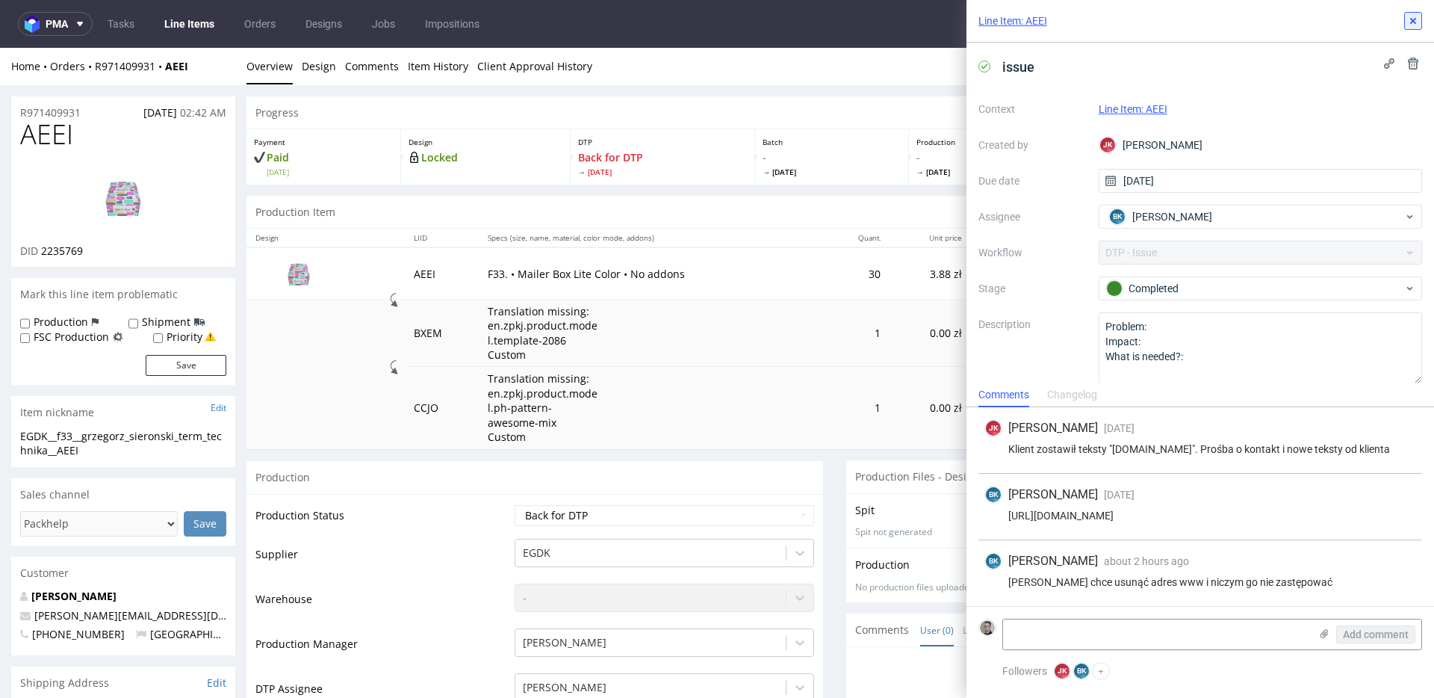
click at [1413, 22] on use at bounding box center [1413, 21] width 6 height 6
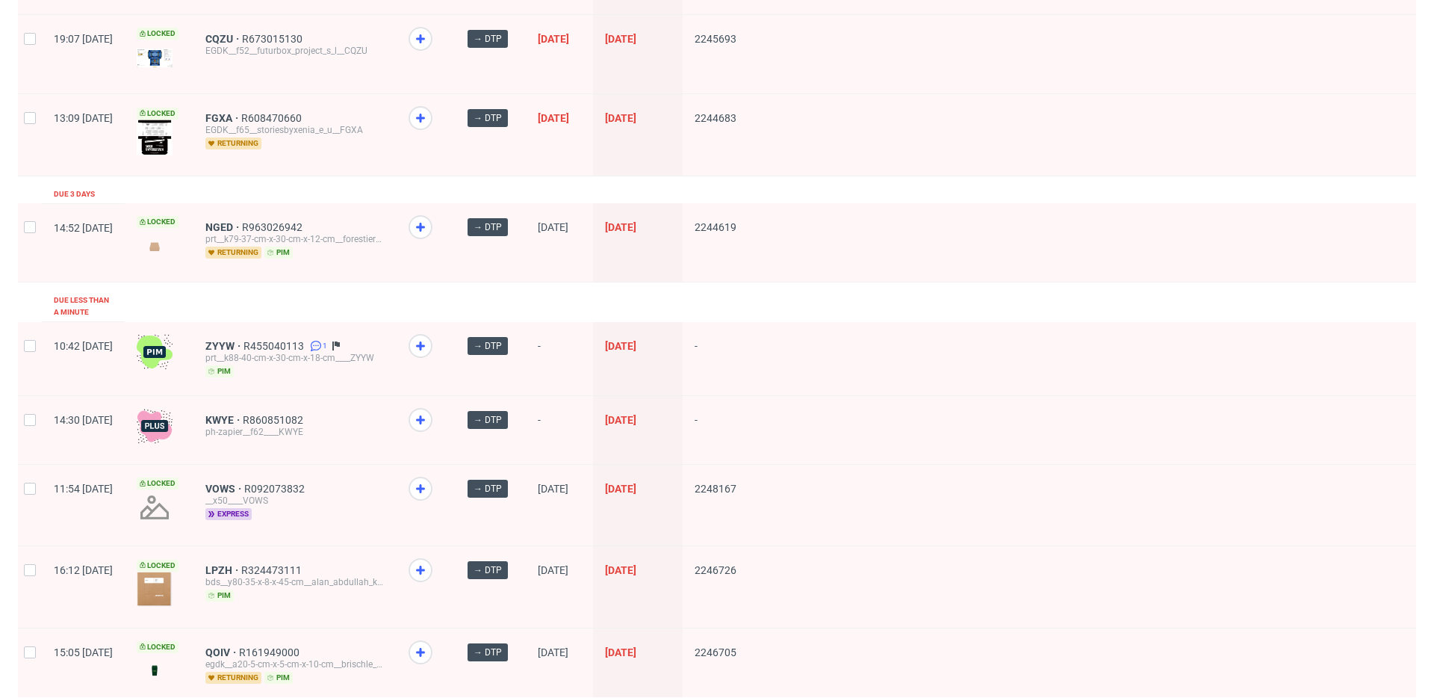
scroll to position [433, 0]
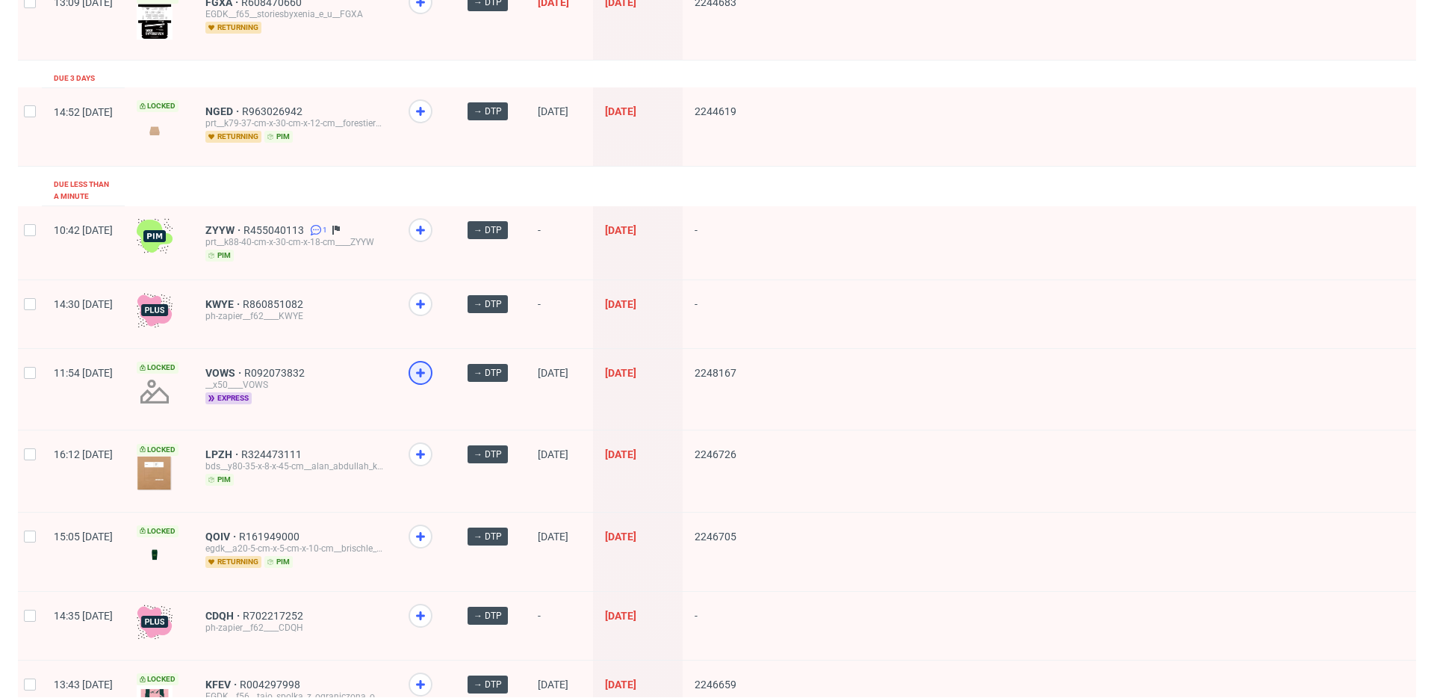
click at [425, 368] on use at bounding box center [420, 372] width 9 height 9
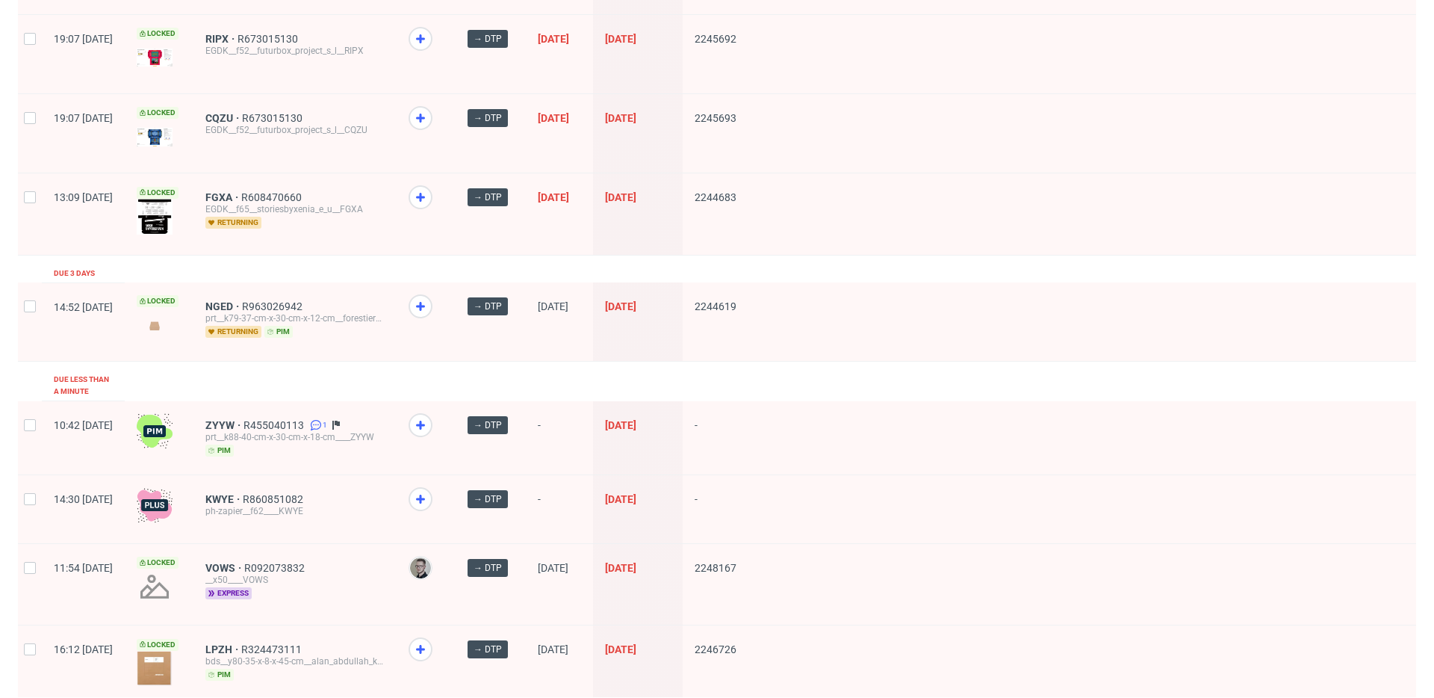
scroll to position [0, 0]
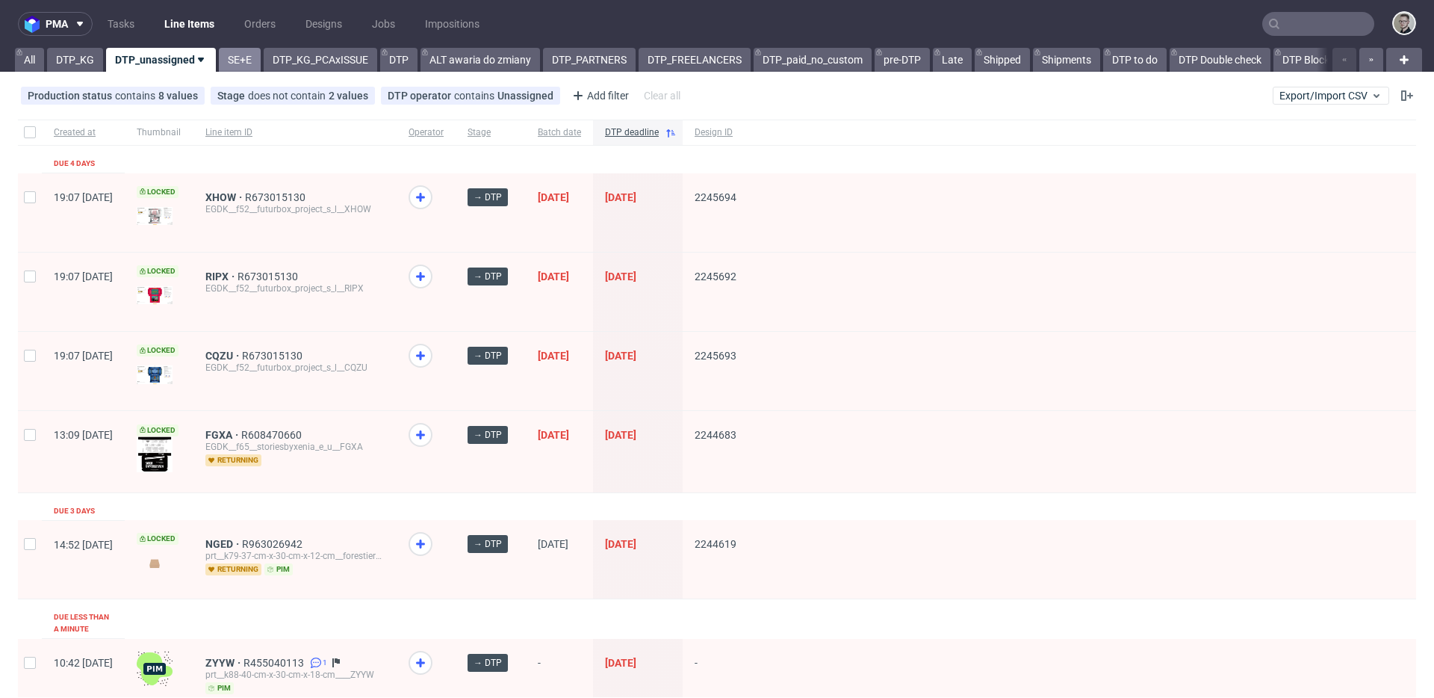
click at [232, 60] on link "SE+E" at bounding box center [240, 60] width 42 height 24
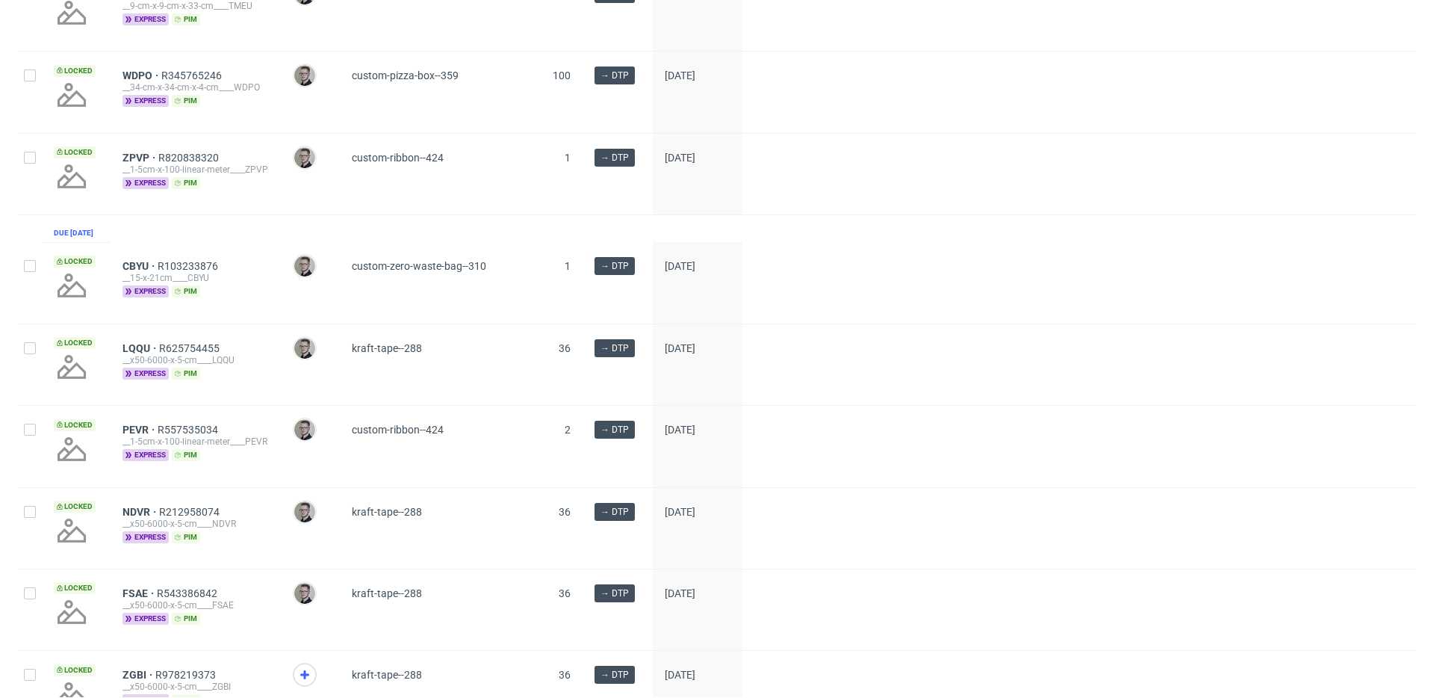
scroll to position [2017, 0]
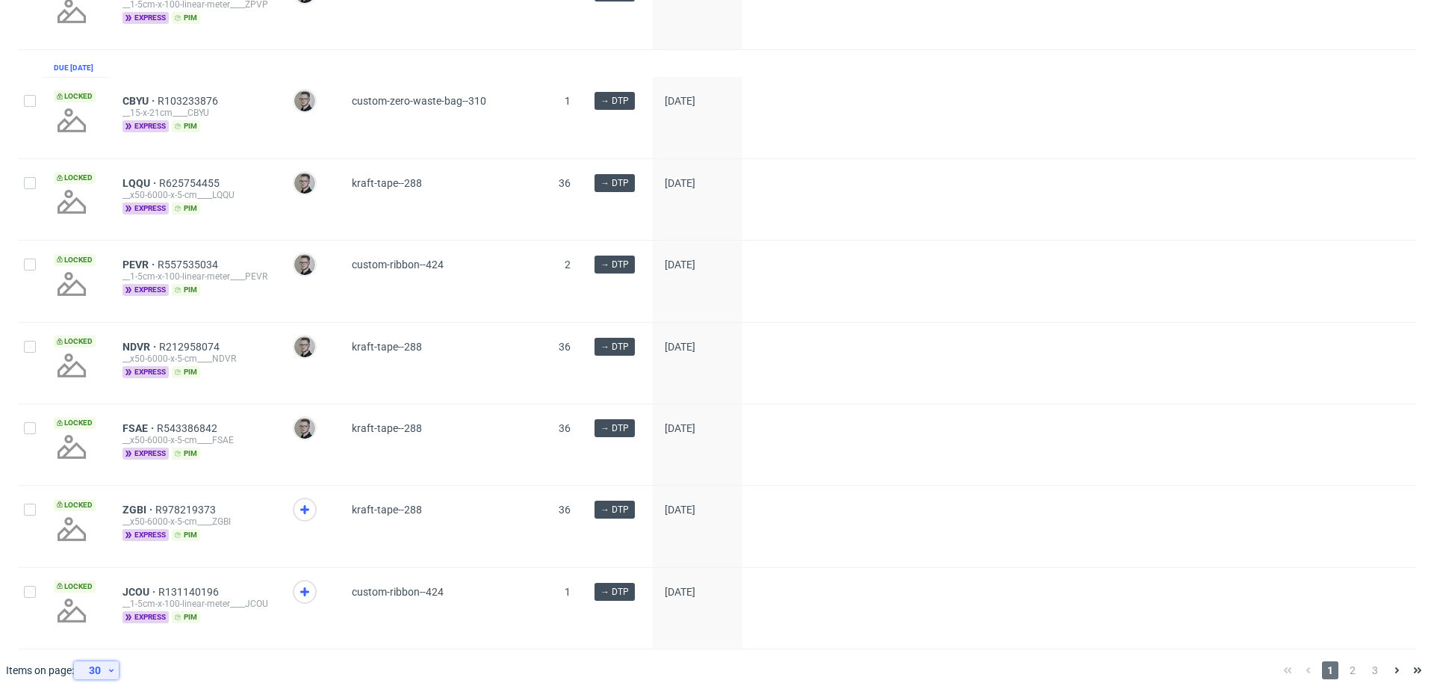
click at [100, 673] on div "30" at bounding box center [93, 670] width 27 height 21
click at [111, 600] on div "60" at bounding box center [102, 601] width 30 height 21
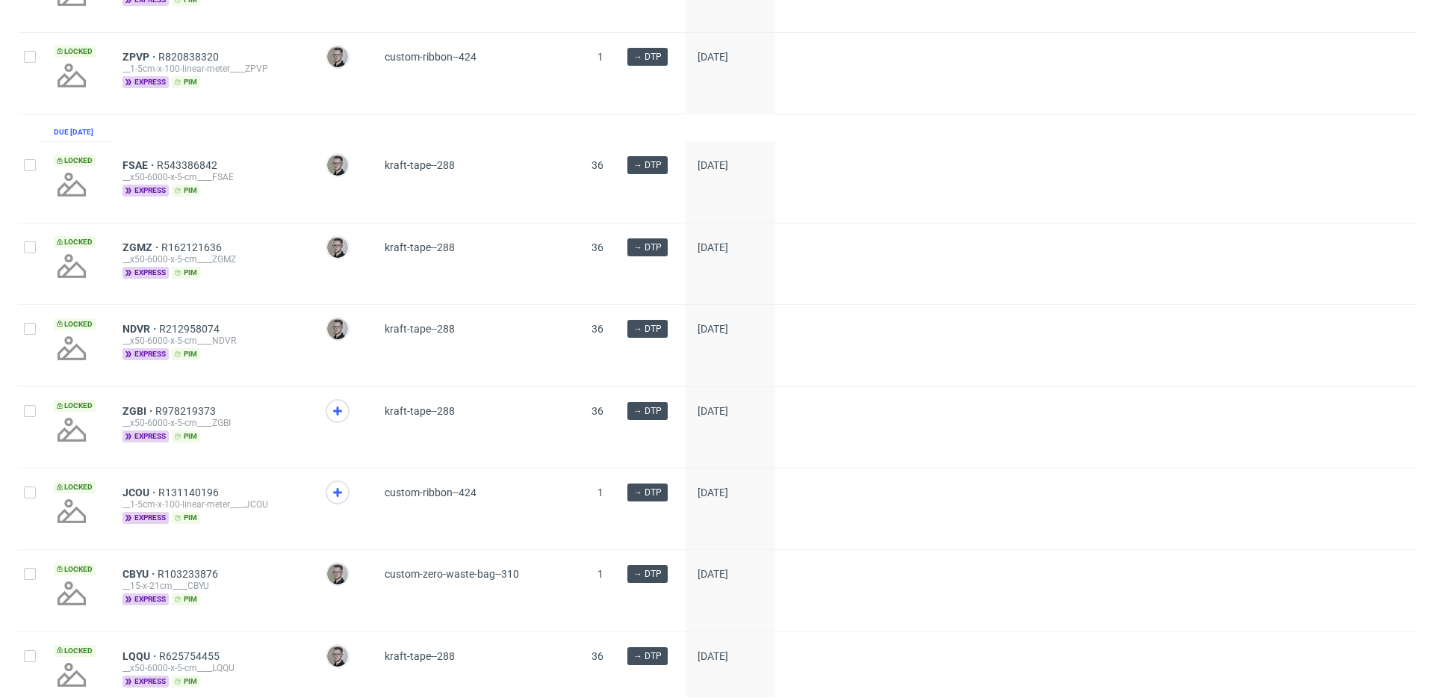
scroll to position [2033, 0]
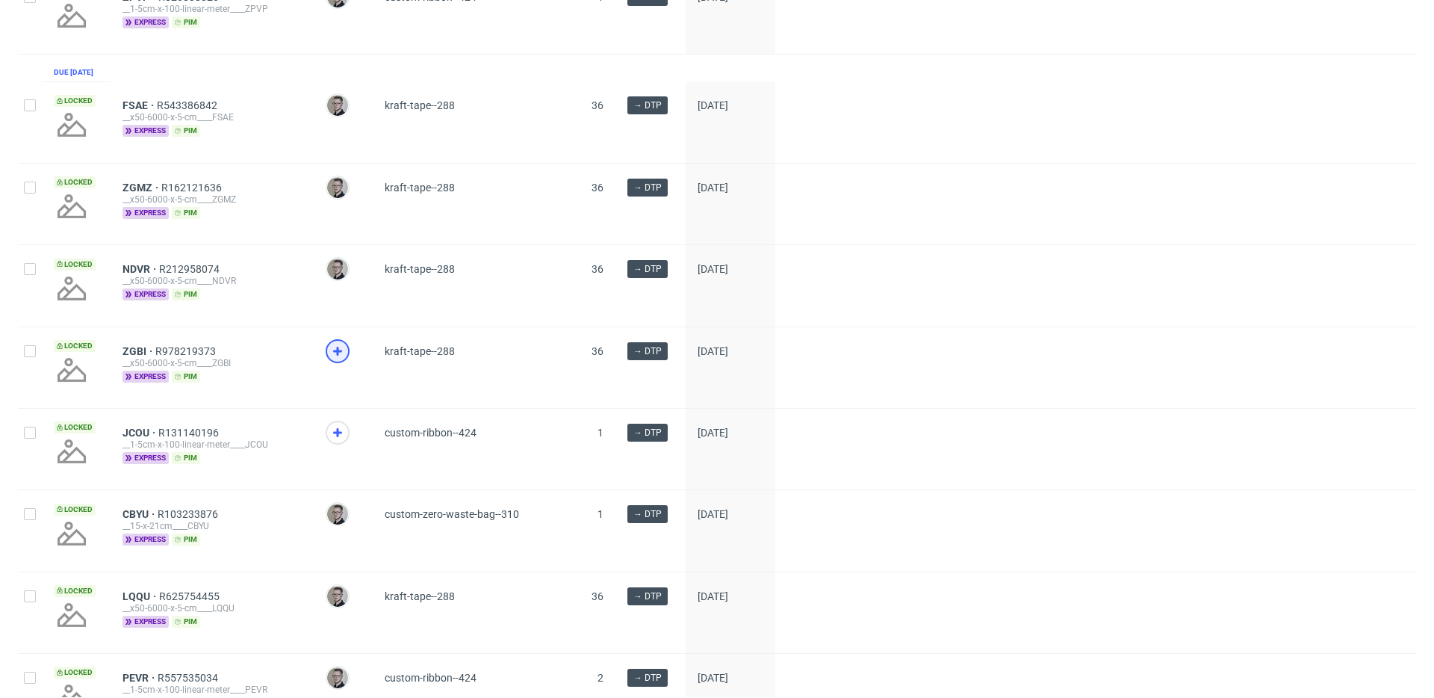
click at [329, 360] on icon at bounding box center [338, 351] width 18 height 18
click at [336, 441] on icon at bounding box center [338, 433] width 18 height 18
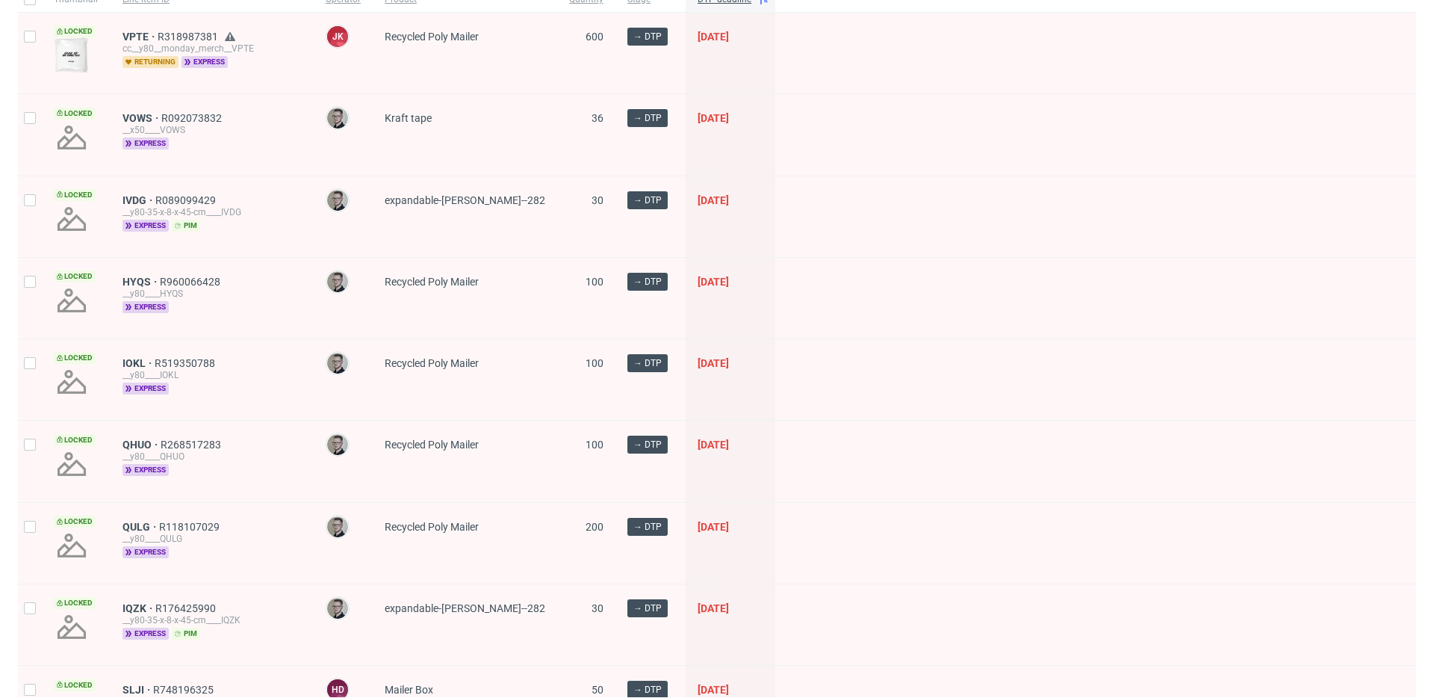
scroll to position [0, 0]
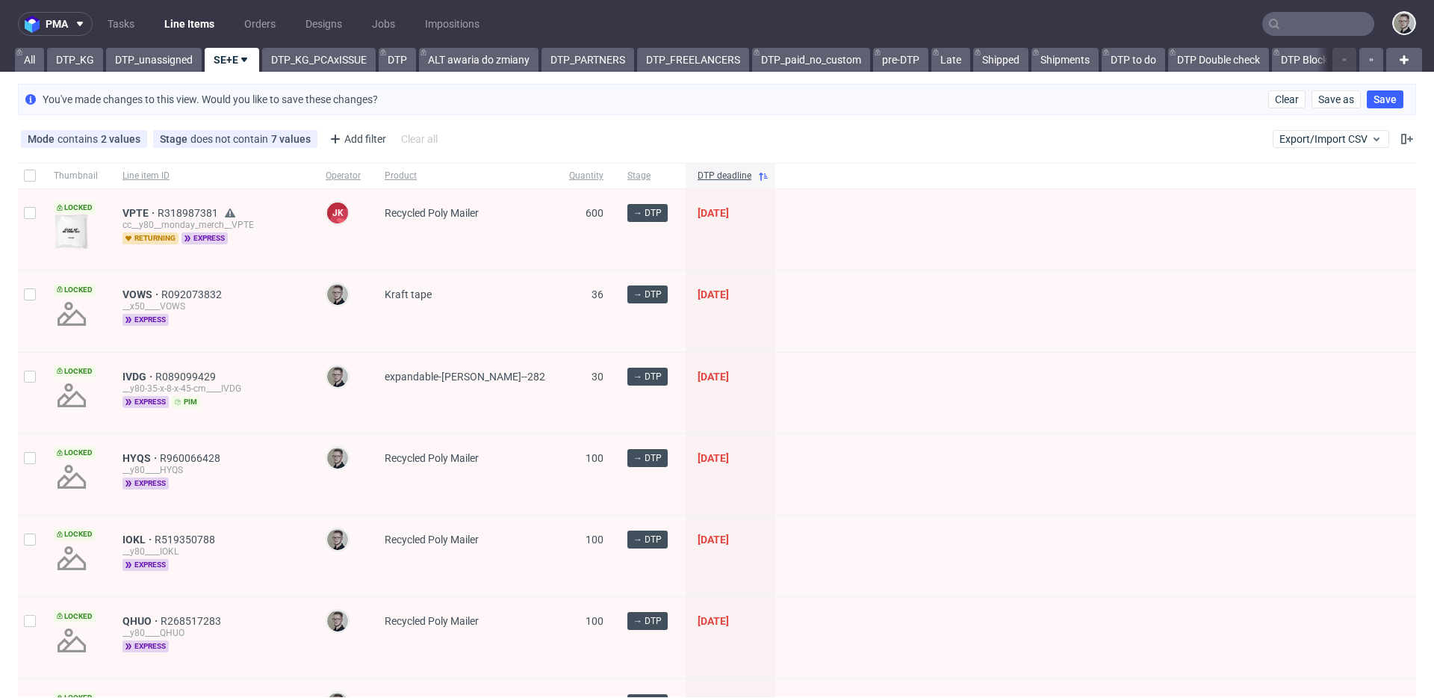
click at [186, 78] on div "You've made changes to this view. Would you like to save these changes? Clear S…" at bounding box center [717, 99] width 1434 height 43
click at [167, 61] on link "DTP_unassigned" at bounding box center [154, 60] width 96 height 24
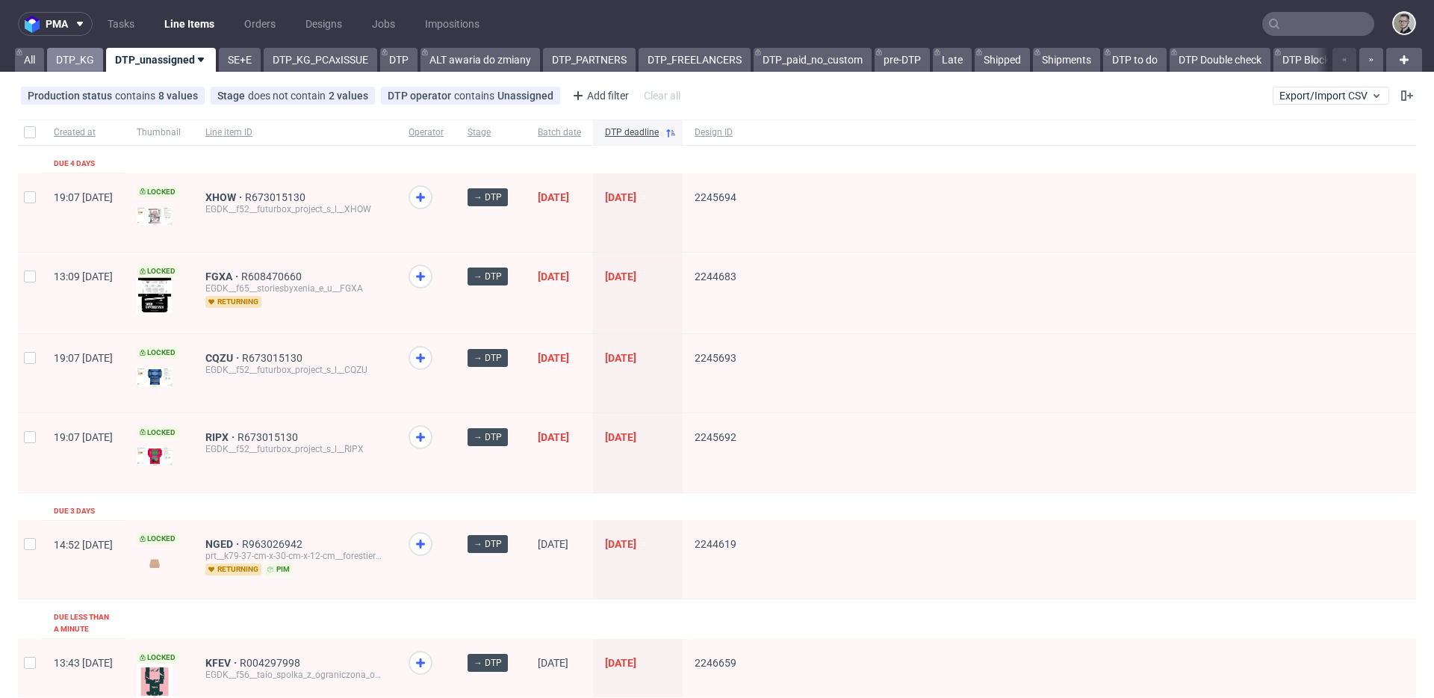
click at [75, 60] on link "DTP_KG" at bounding box center [75, 60] width 56 height 24
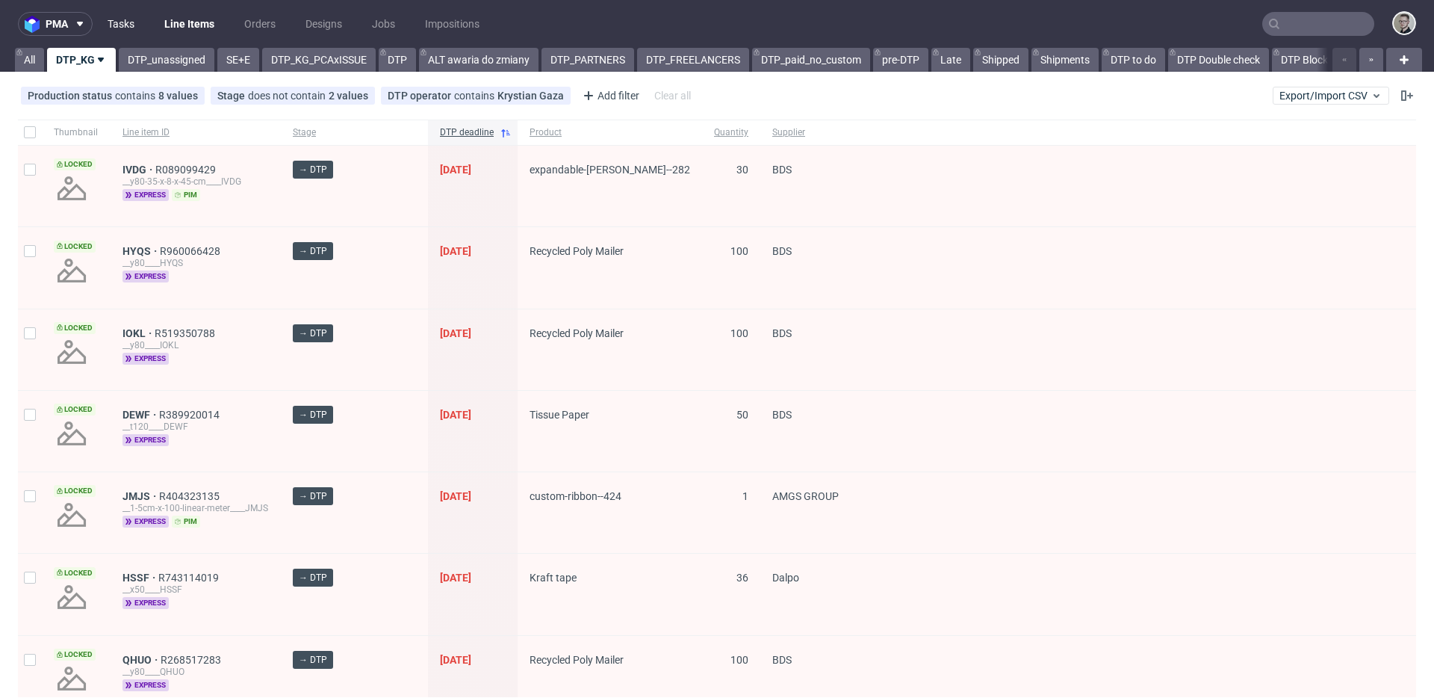
click at [117, 23] on link "Tasks" at bounding box center [121, 24] width 45 height 24
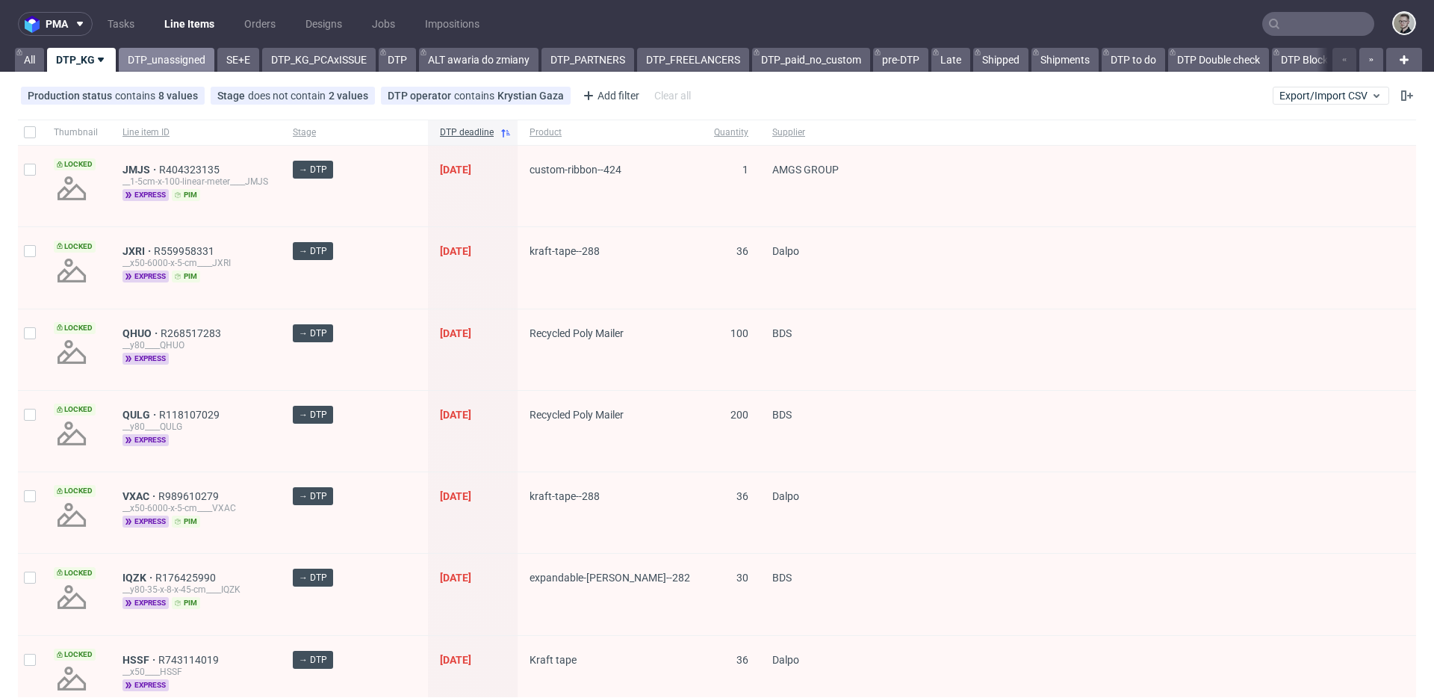
click at [164, 56] on link "DTP_unassigned" at bounding box center [167, 60] width 96 height 24
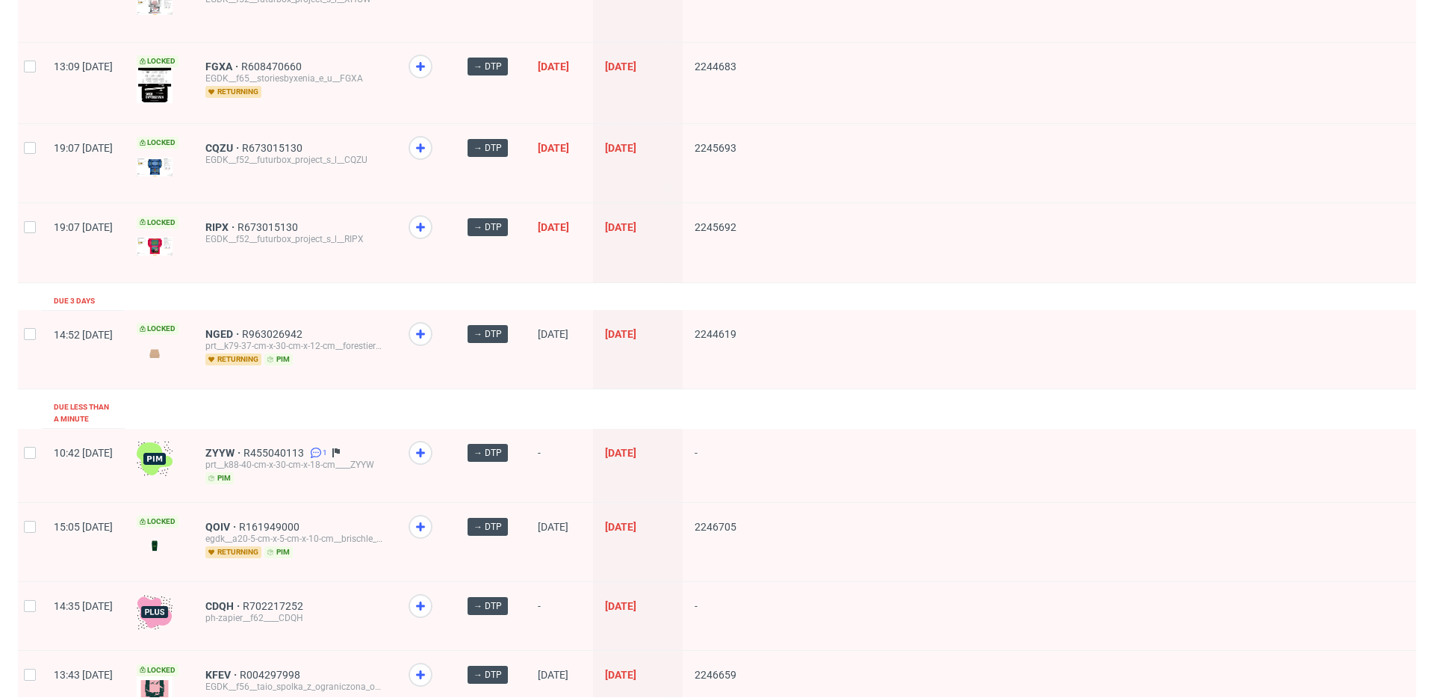
scroll to position [87, 0]
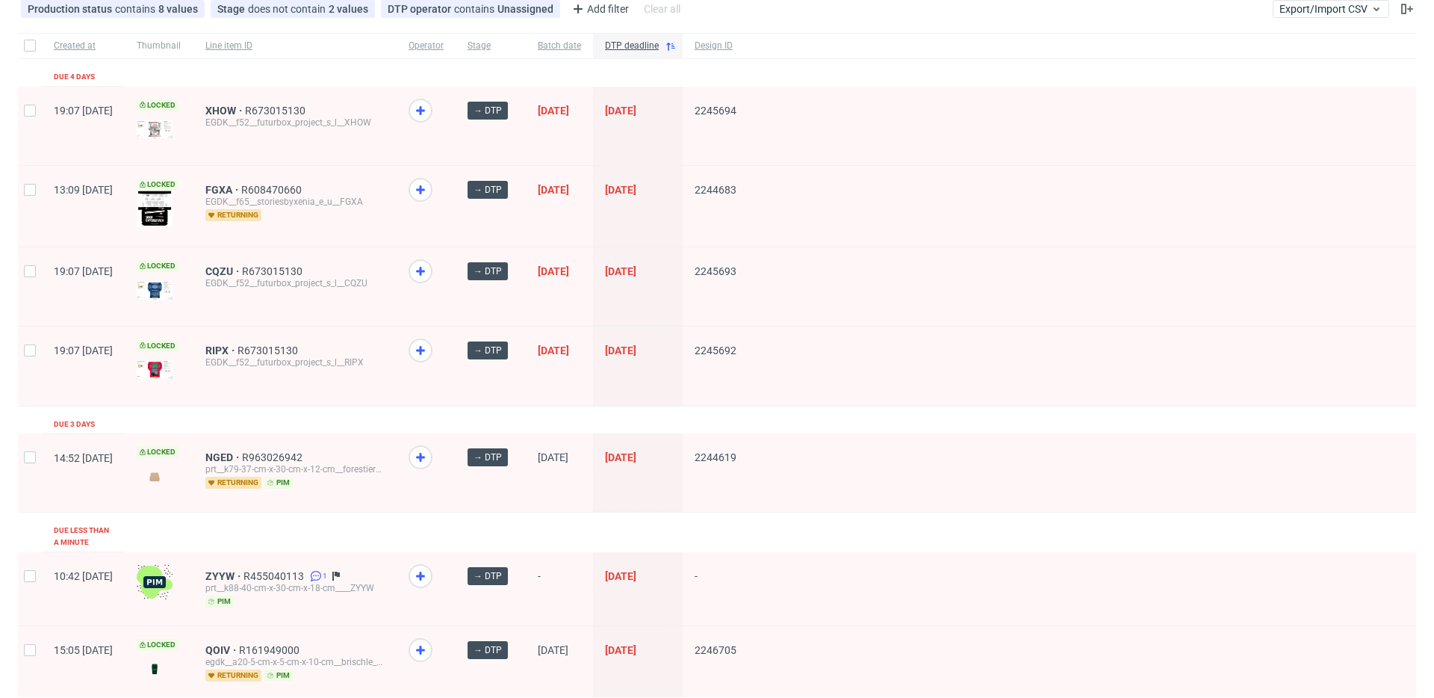
click at [258, 449] on div "NGED R963026942 prt__k79-37-cm-x-30-cm-x-12-cm__forestier__NGED returning pim" at bounding box center [294, 472] width 203 height 78
click at [242, 451] on span "NGED" at bounding box center [223, 457] width 37 height 12
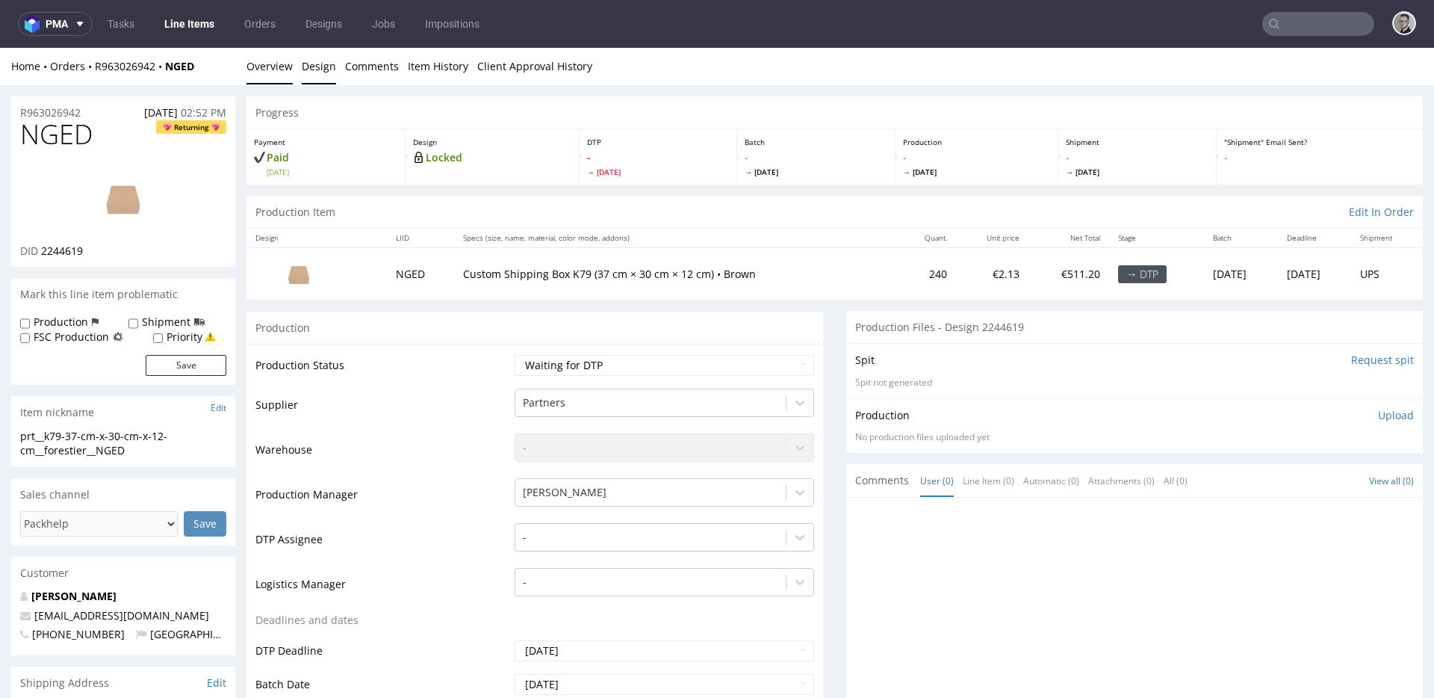
click at [328, 67] on link "Design" at bounding box center [319, 66] width 34 height 37
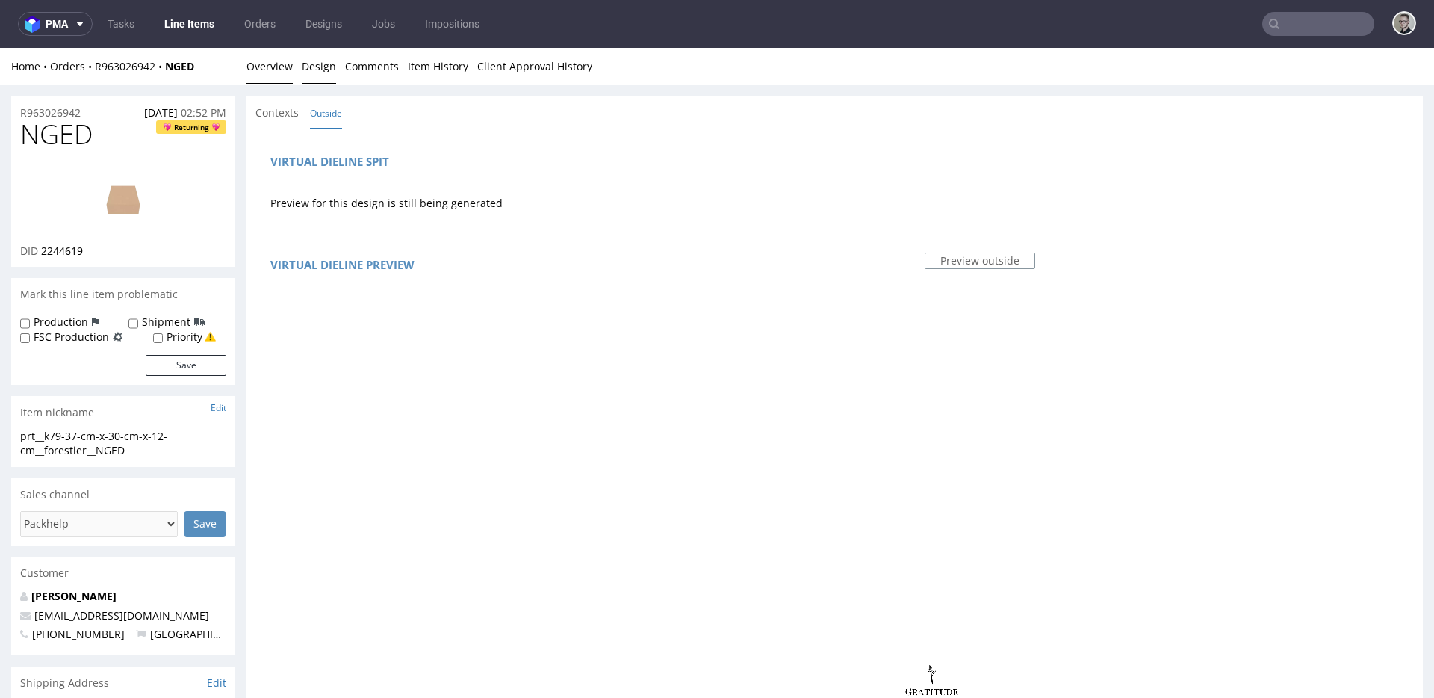
click at [269, 68] on link "Overview" at bounding box center [270, 66] width 46 height 37
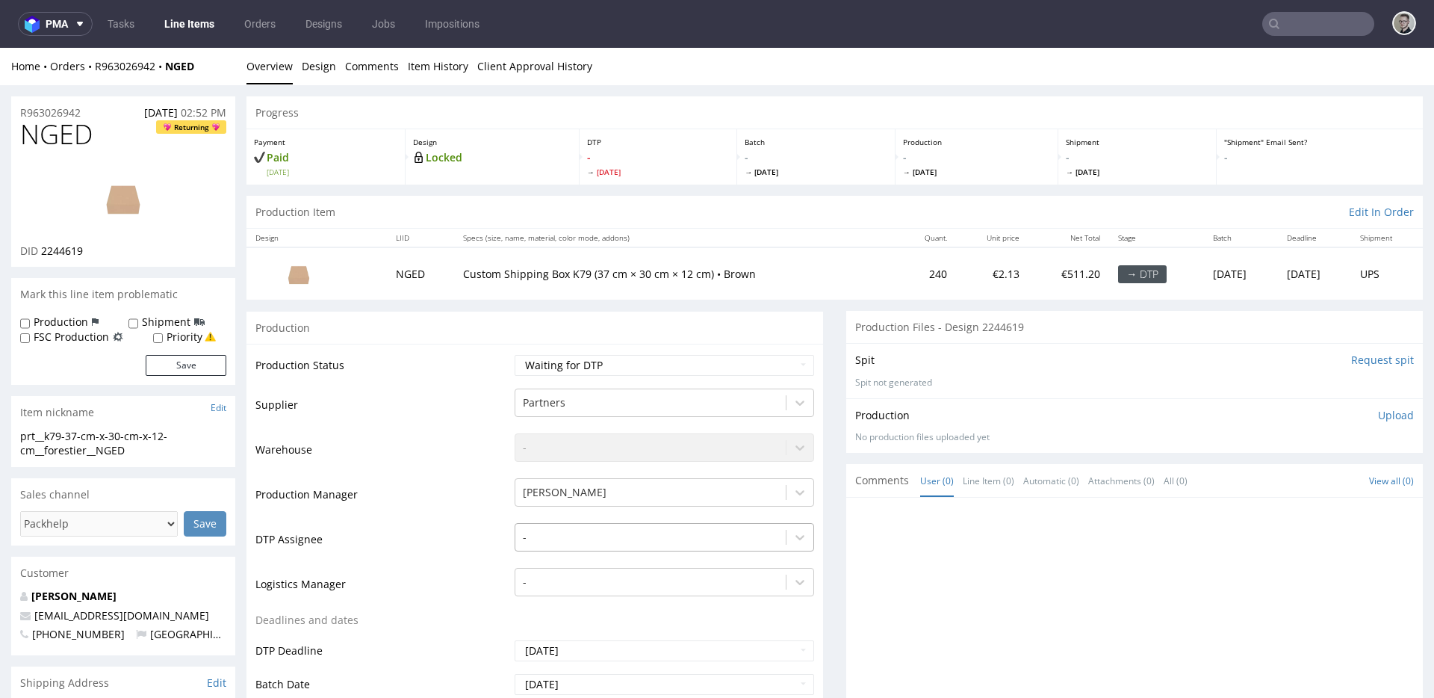
click at [568, 531] on div "-" at bounding box center [665, 533] width 300 height 21
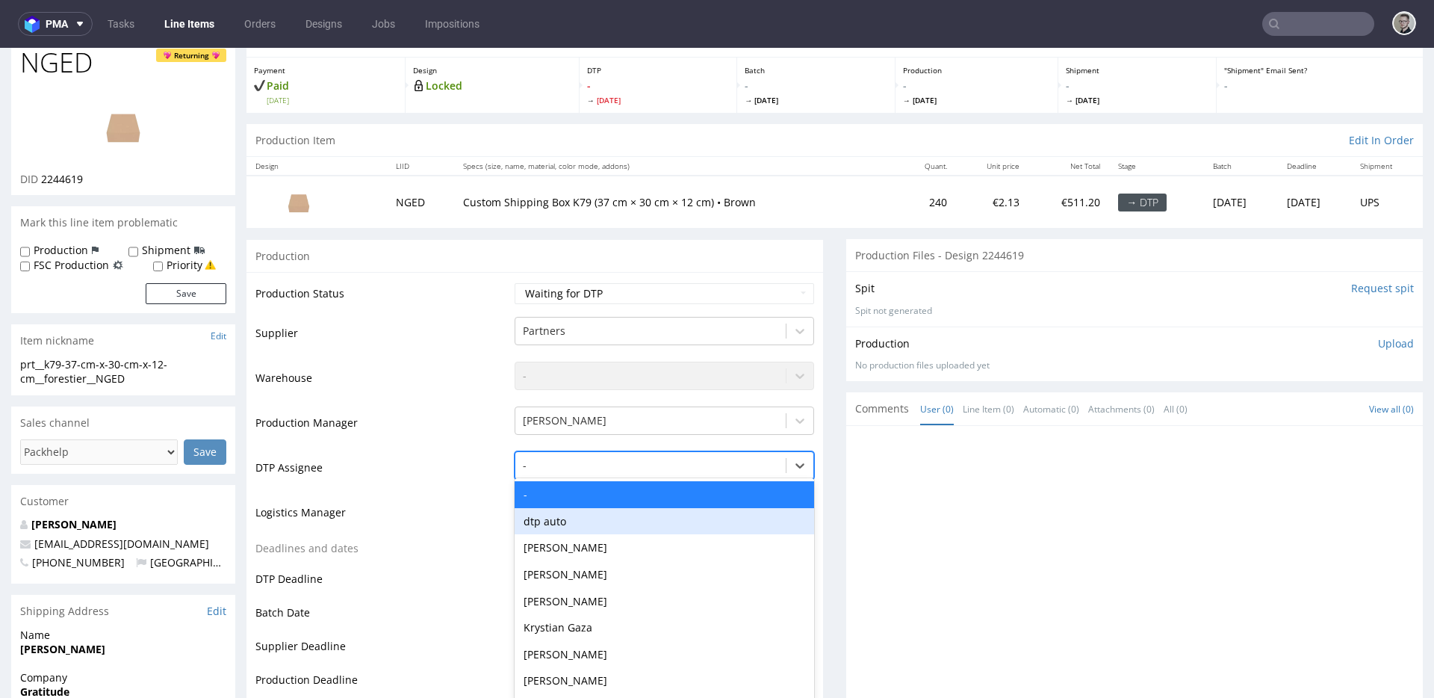
scroll to position [82, 0]
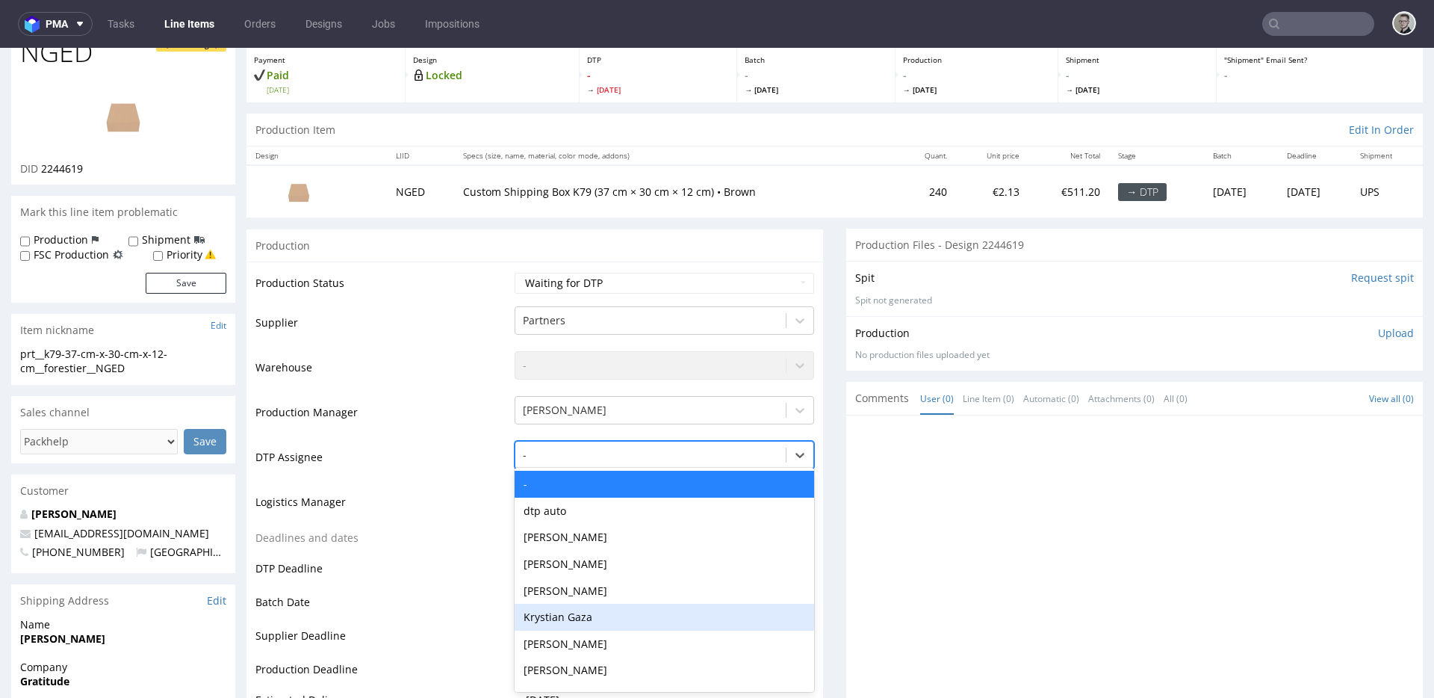
click at [580, 617] on div "Krystian Gaza" at bounding box center [665, 617] width 300 height 27
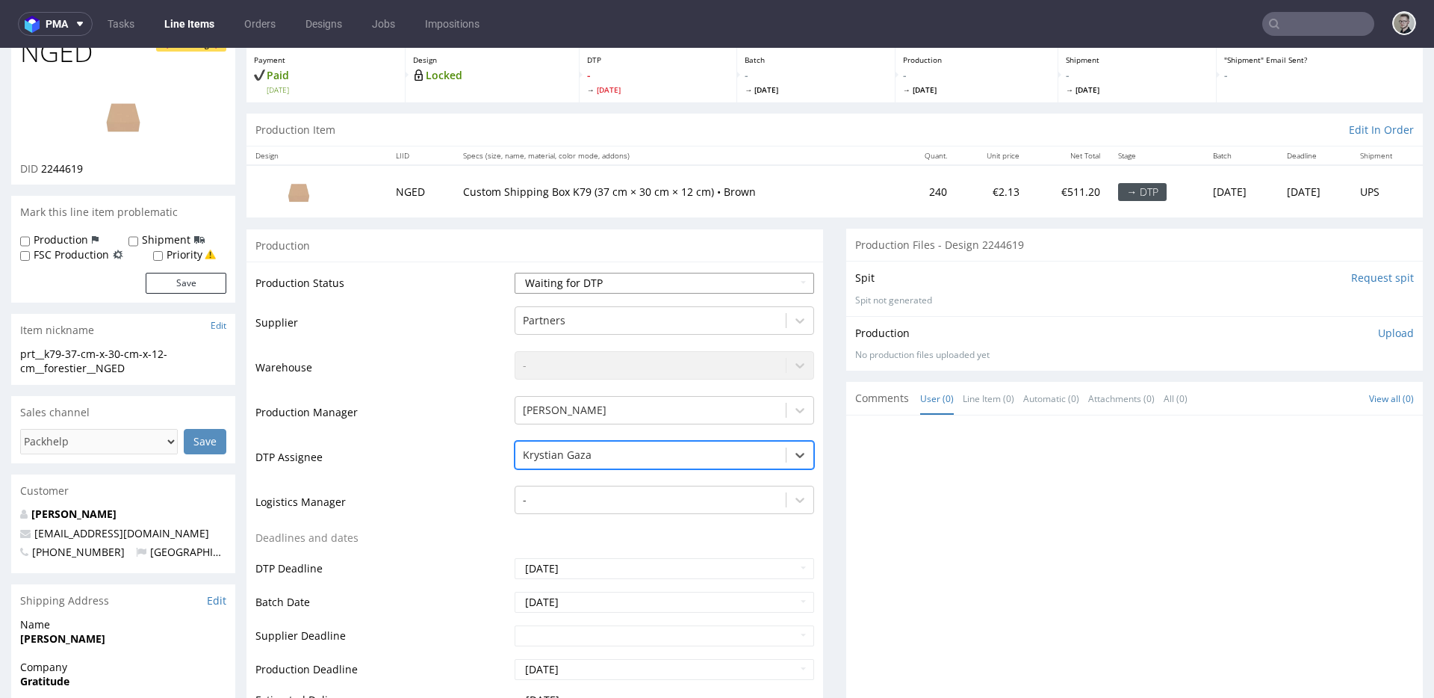
click at [583, 279] on select "Waiting for Artwork Waiting for Diecut Waiting for Mockup Waiting for DTP Waiti…" at bounding box center [665, 283] width 300 height 21
select select "dtp_in_process"
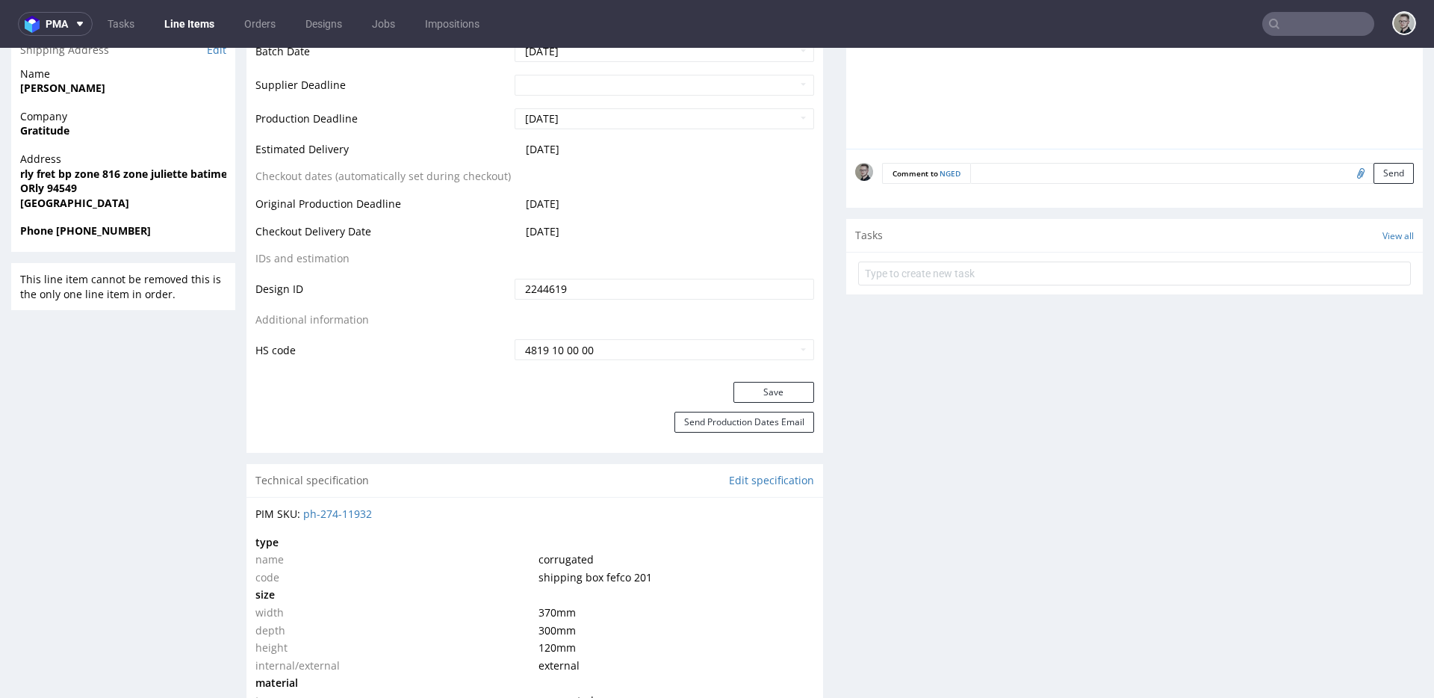
scroll to position [636, 0]
click at [787, 394] on button "Save" at bounding box center [774, 389] width 81 height 21
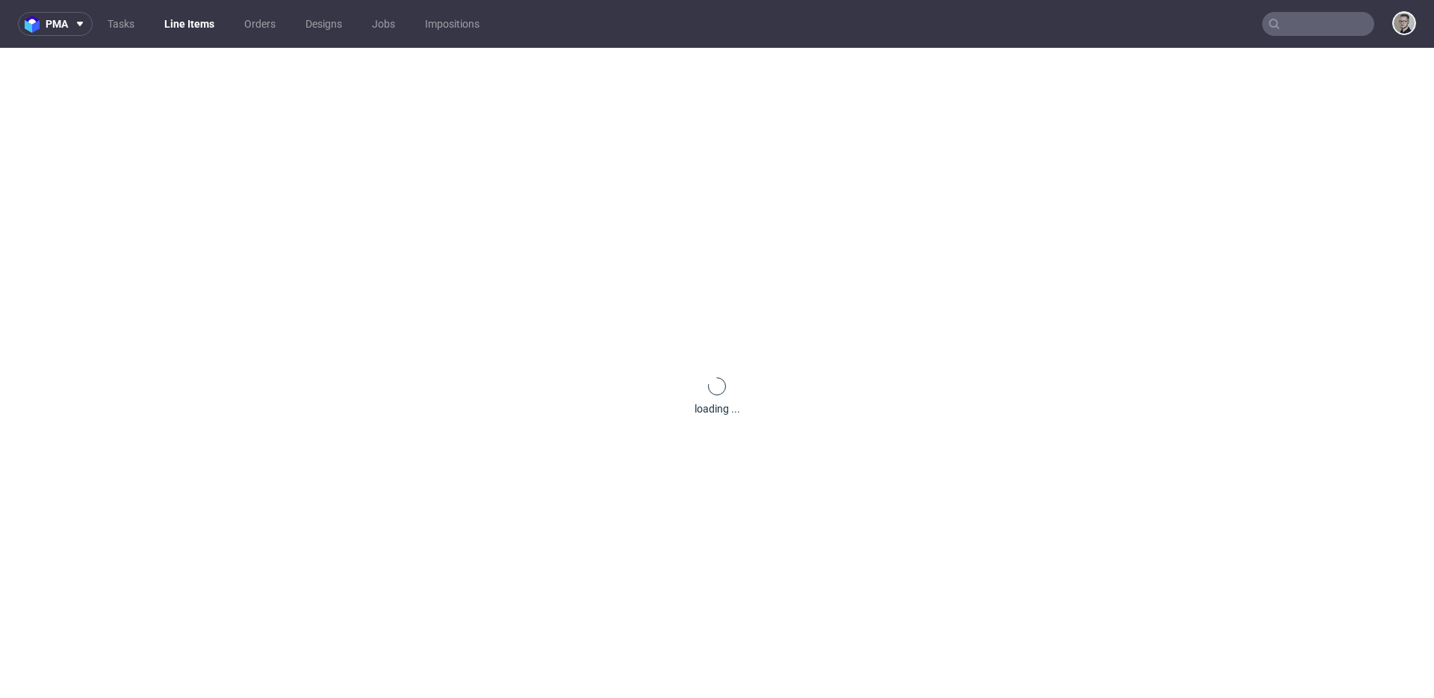
scroll to position [0, 0]
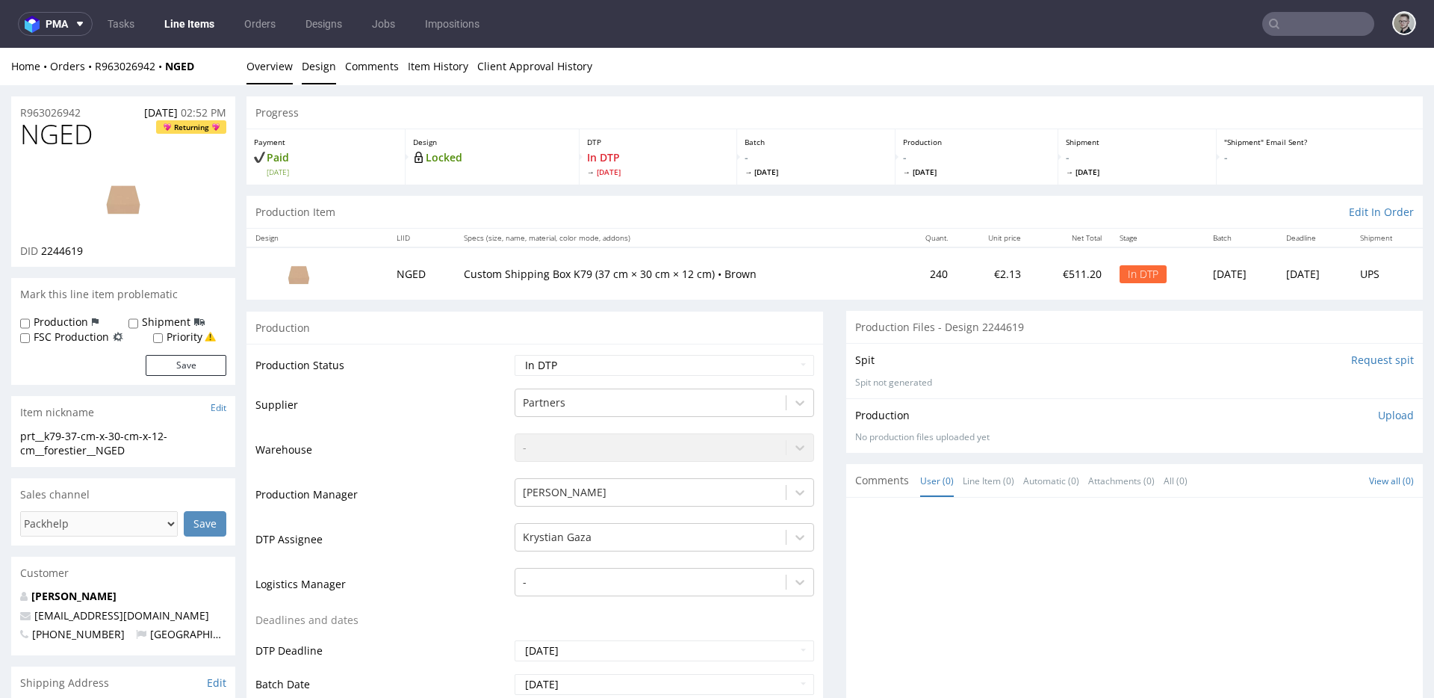
click at [306, 62] on link "Design" at bounding box center [319, 66] width 34 height 37
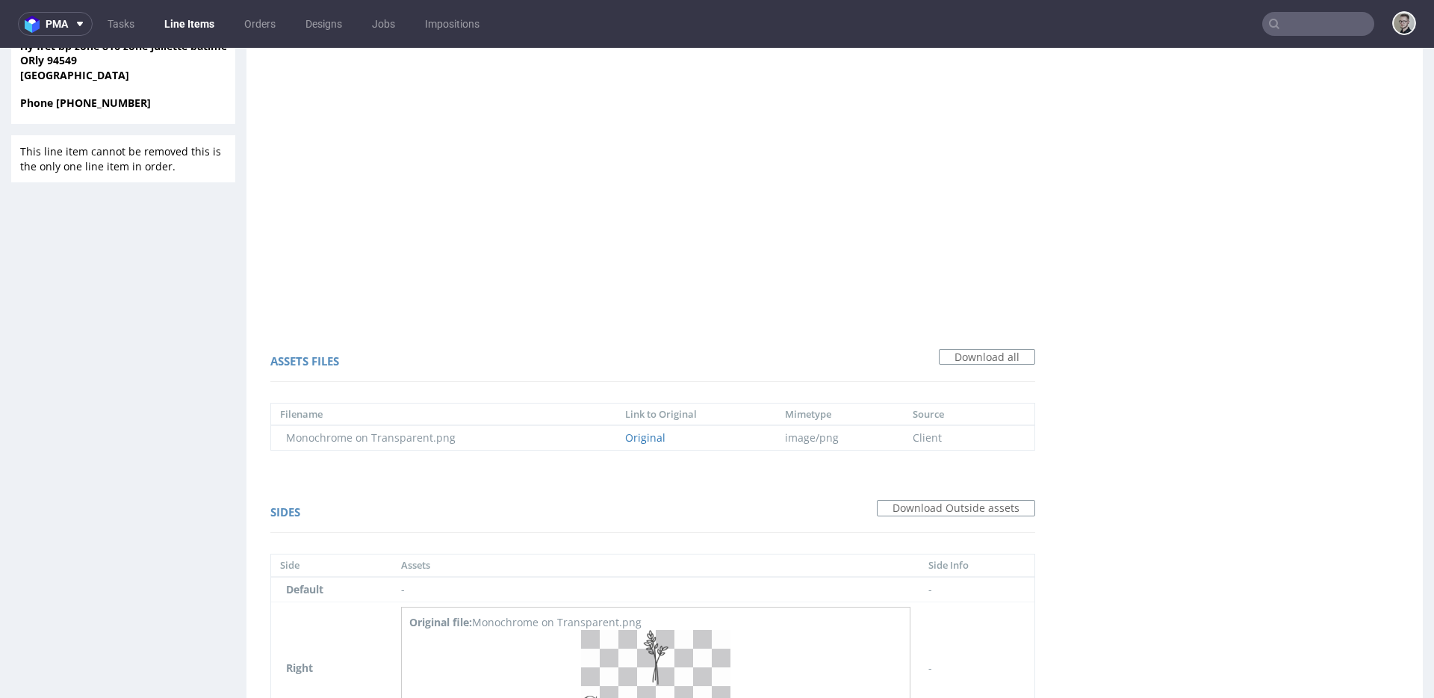
scroll to position [888, 0]
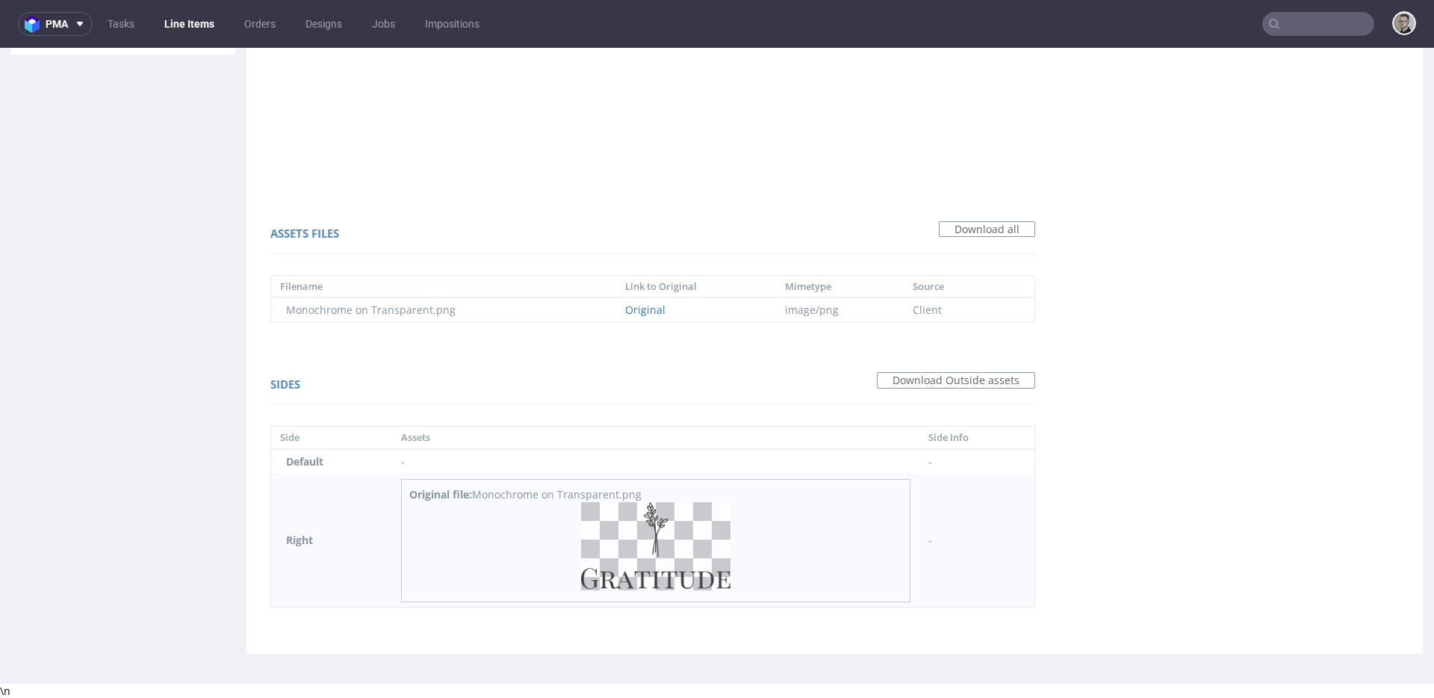
click at [660, 580] on img at bounding box center [655, 546] width 149 height 88
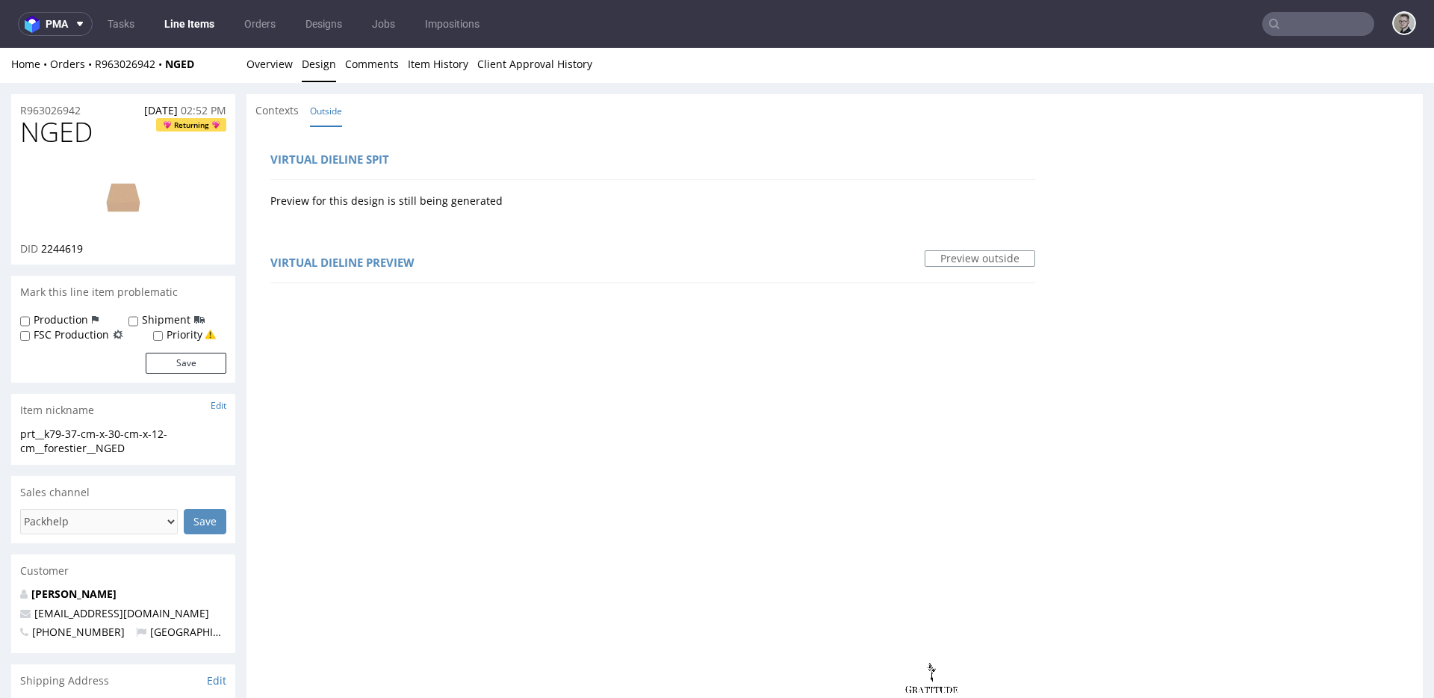
scroll to position [3, 0]
click at [136, 198] on img at bounding box center [123, 194] width 120 height 67
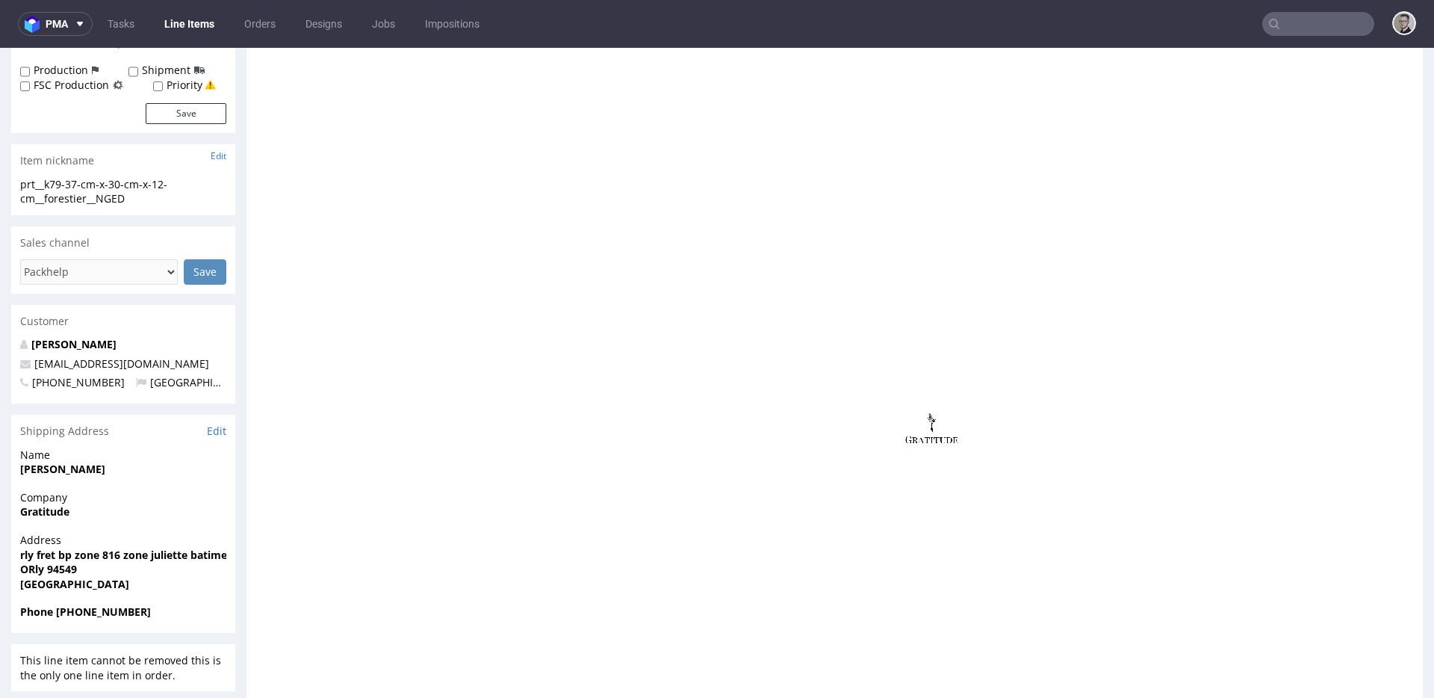
scroll to position [0, 0]
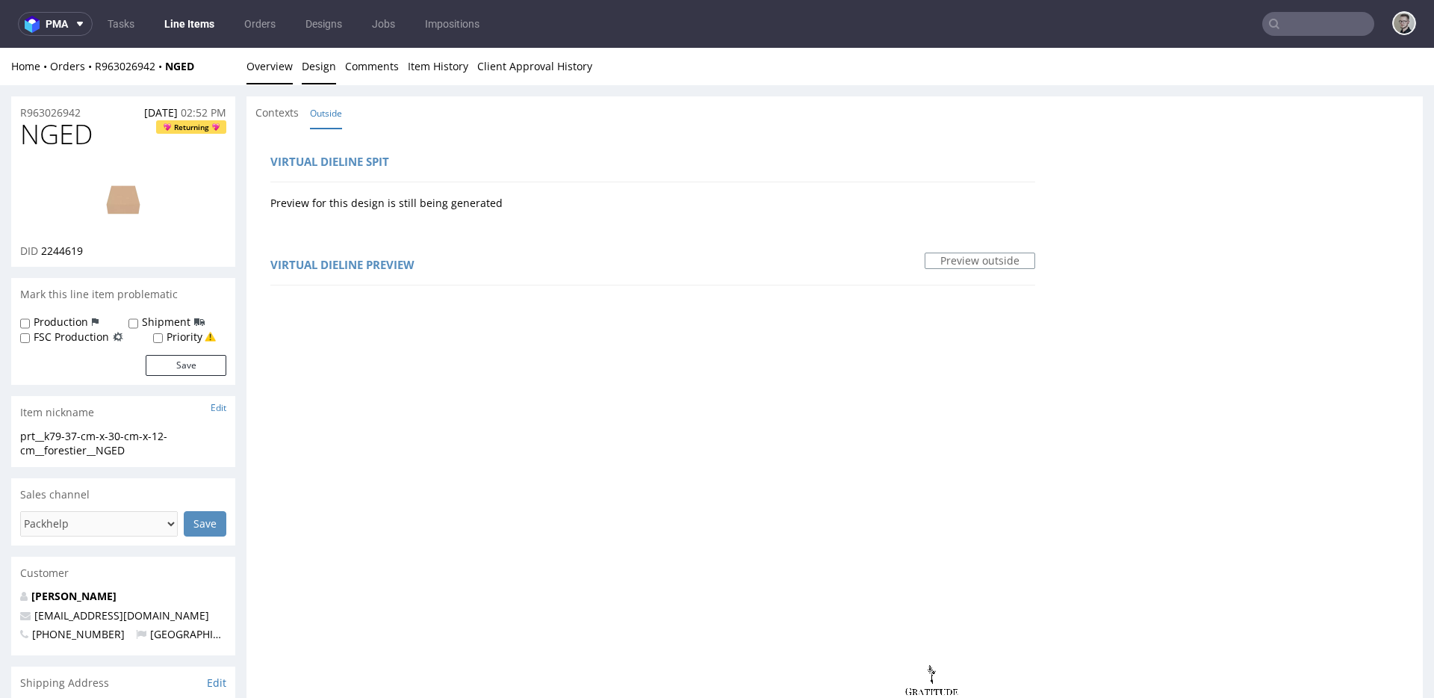
click at [276, 75] on link "Overview" at bounding box center [270, 66] width 46 height 37
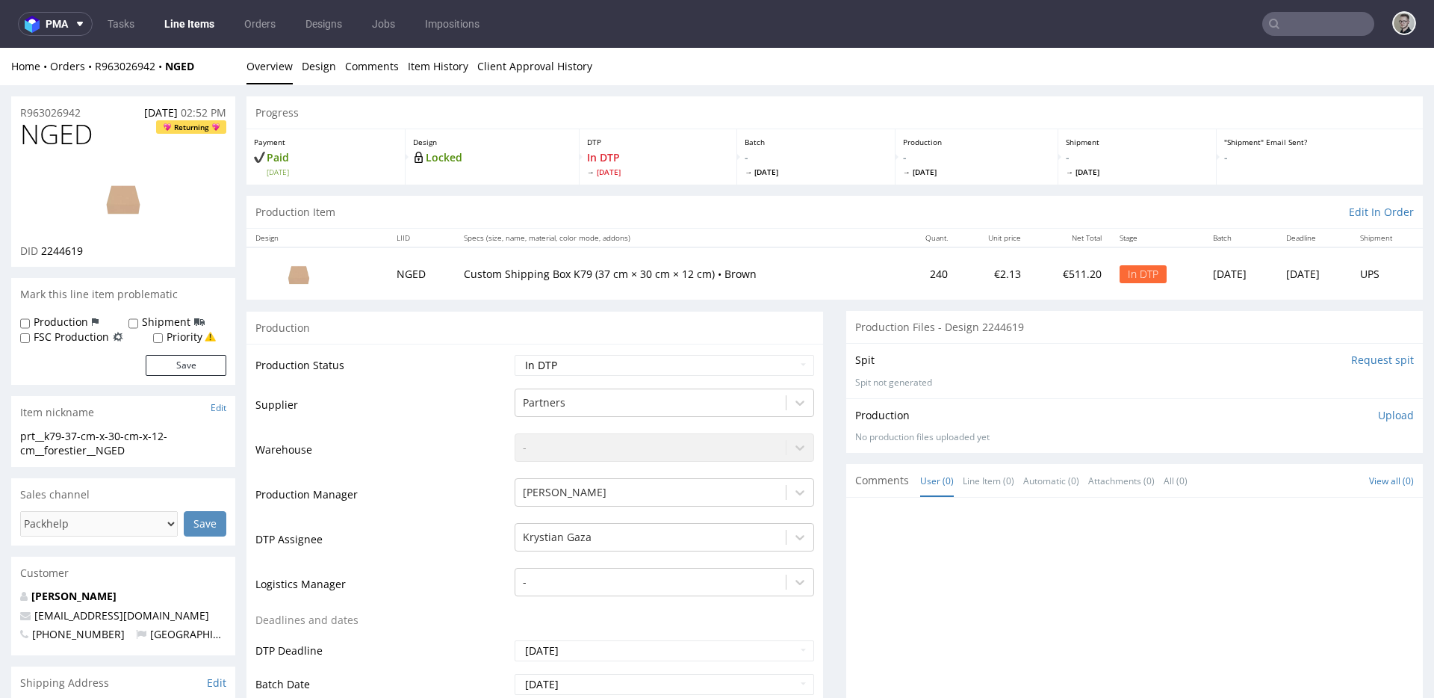
click at [108, 451] on div "prt__k79-37-cm-x-30-cm-x-12-cm__forestier__NGED" at bounding box center [123, 443] width 206 height 29
copy div "prt__k79-37-cm-x-30-cm-x-12-cm__forestier__NGED Update"
drag, startPoint x: 96, startPoint y: 110, endPoint x: 0, endPoint y: 84, distance: 99.8
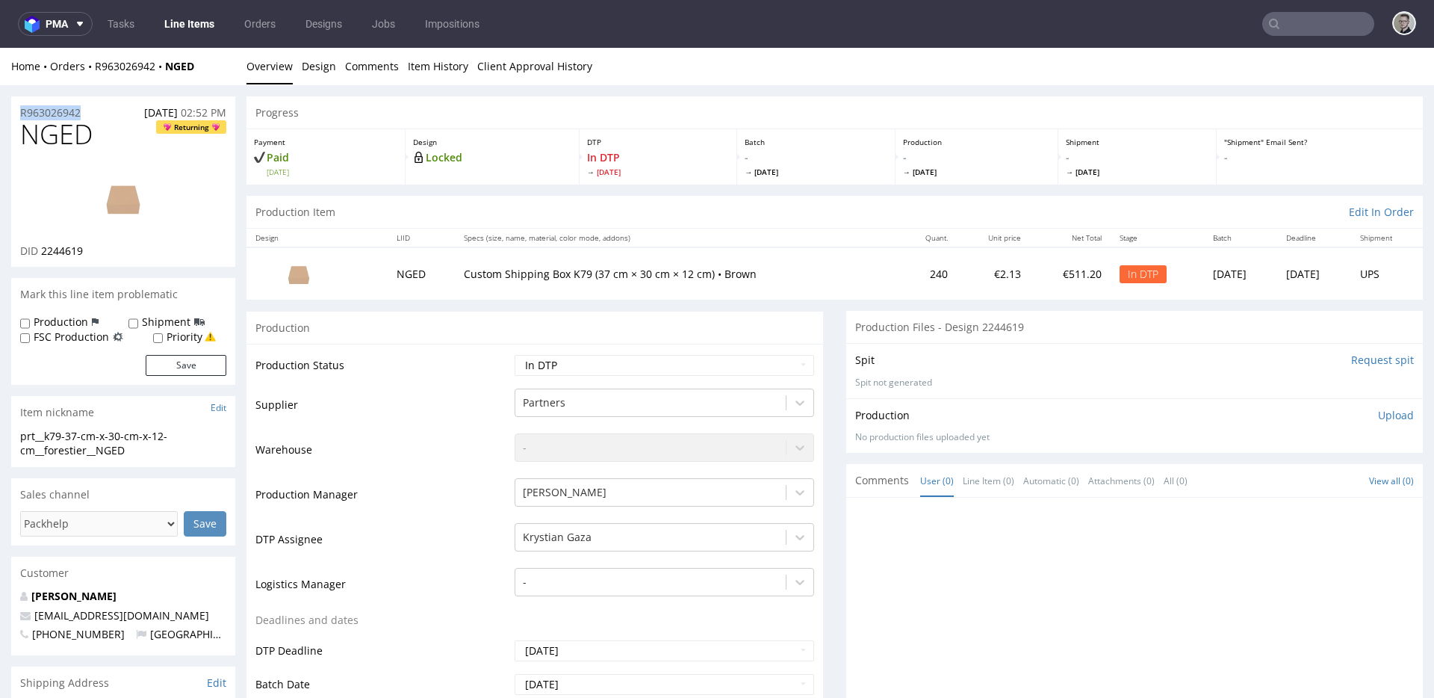
copy div "Overview Design Comments Item History Client Approval History R963026942"
click at [1378, 413] on p "Upload" at bounding box center [1396, 415] width 36 height 15
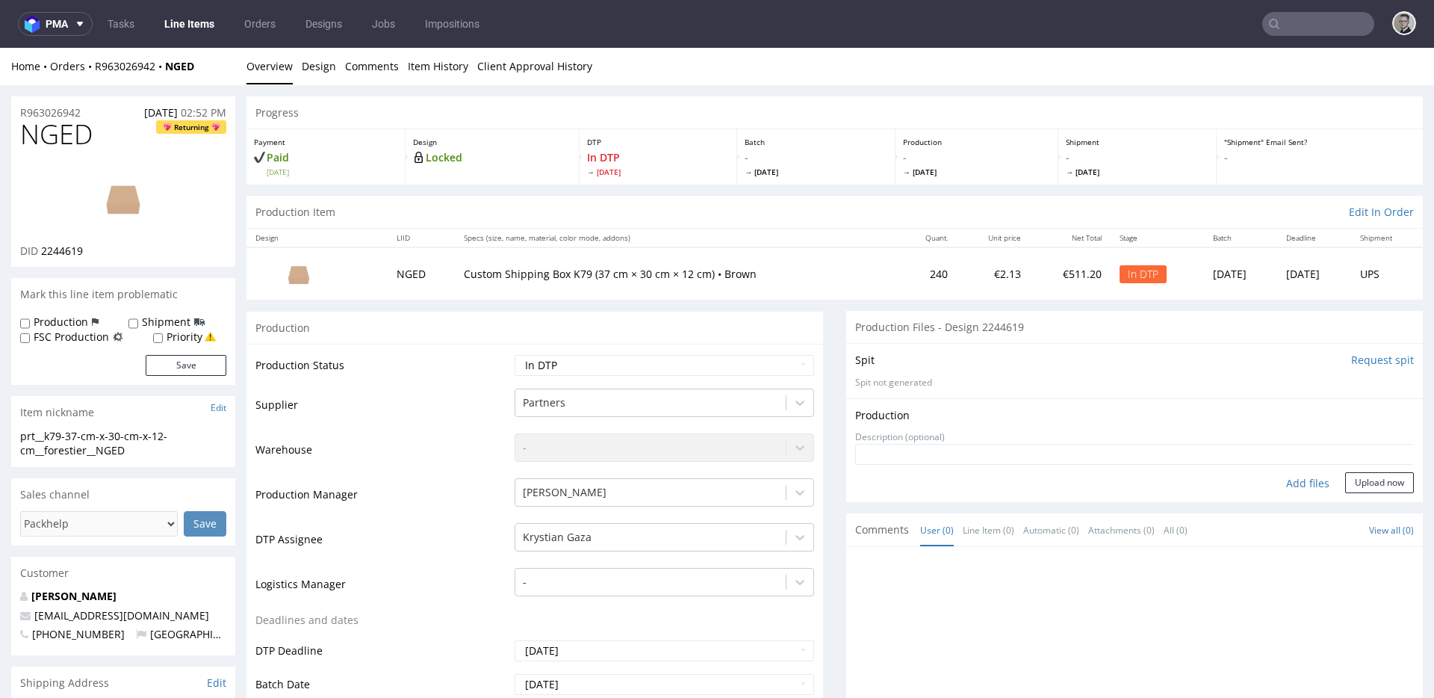
click at [1278, 486] on div "Add files" at bounding box center [1308, 483] width 75 height 22
type input "C:\fakepath\prt__k79-37-cm-x-30-cm-x-12-cm__forestier__NGED__d2244619__oR963026…"
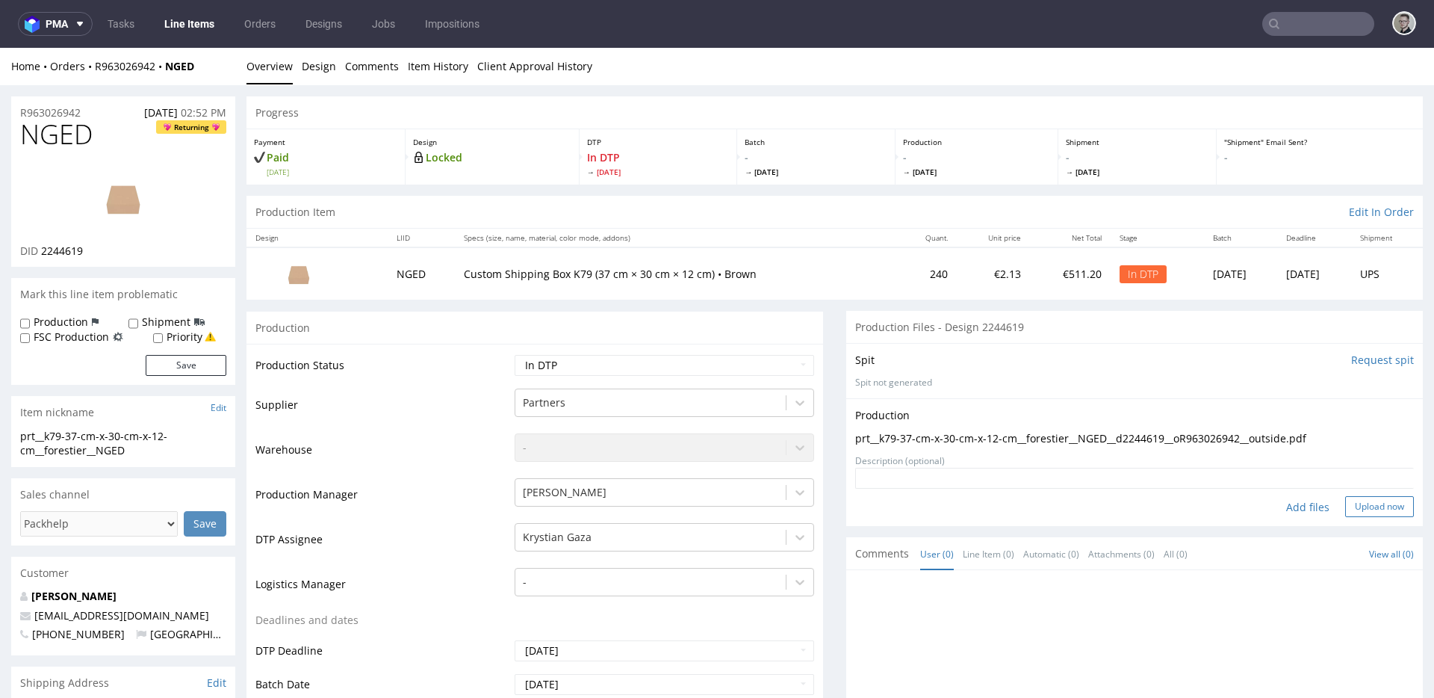
click at [1351, 507] on button "Upload now" at bounding box center [1379, 506] width 69 height 21
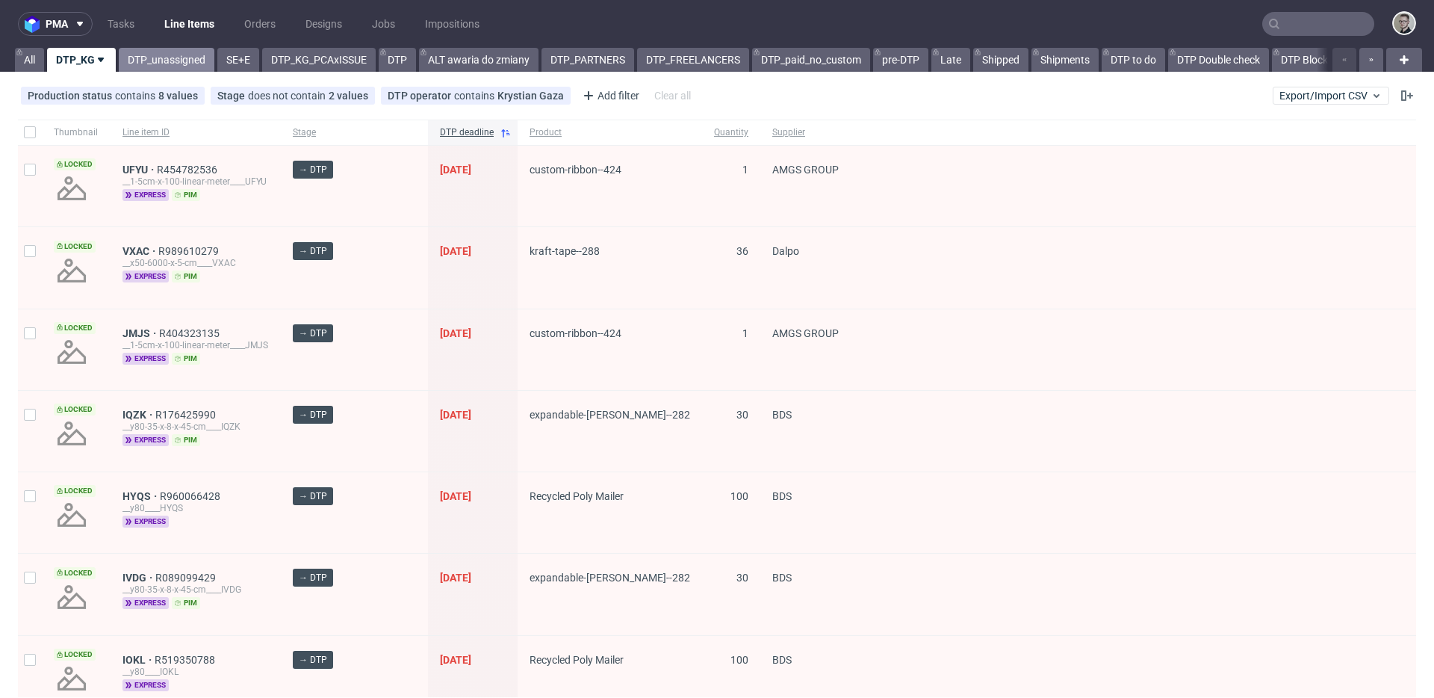
click at [193, 65] on link "DTP_unassigned" at bounding box center [167, 60] width 96 height 24
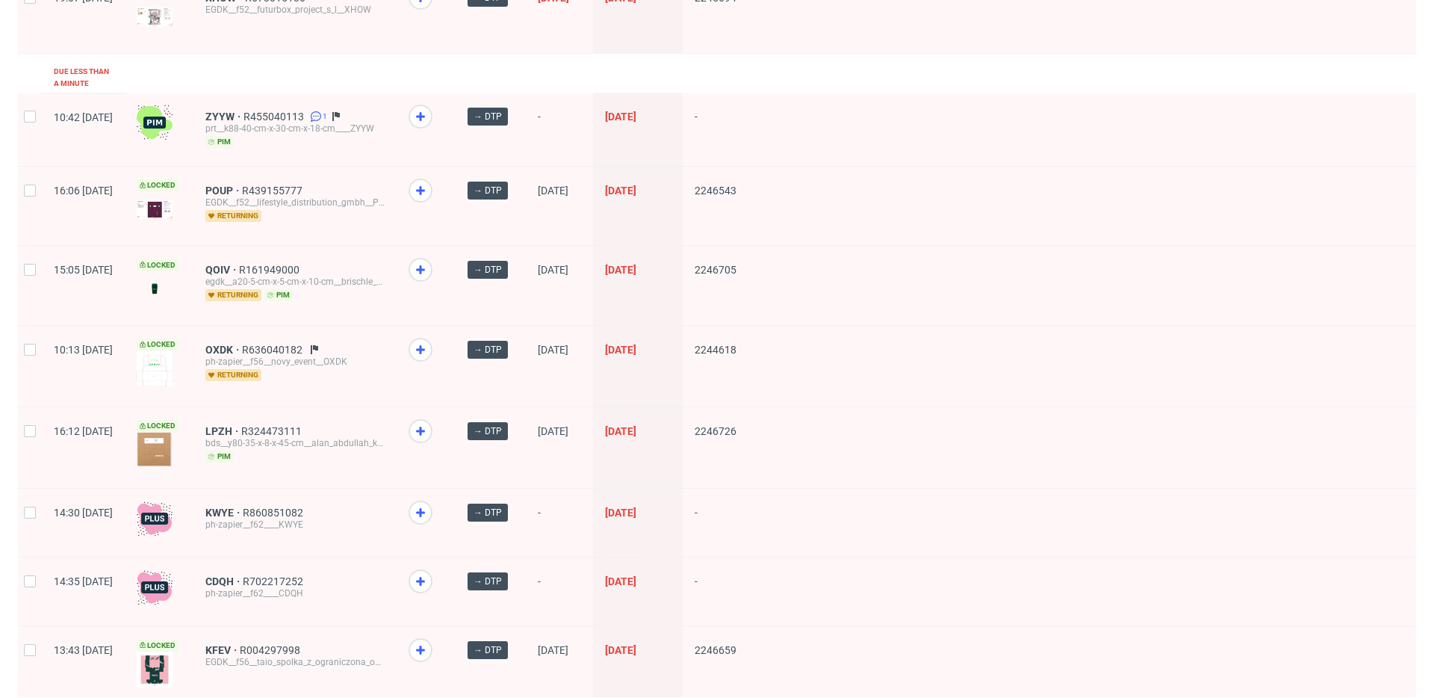
scroll to position [624, 0]
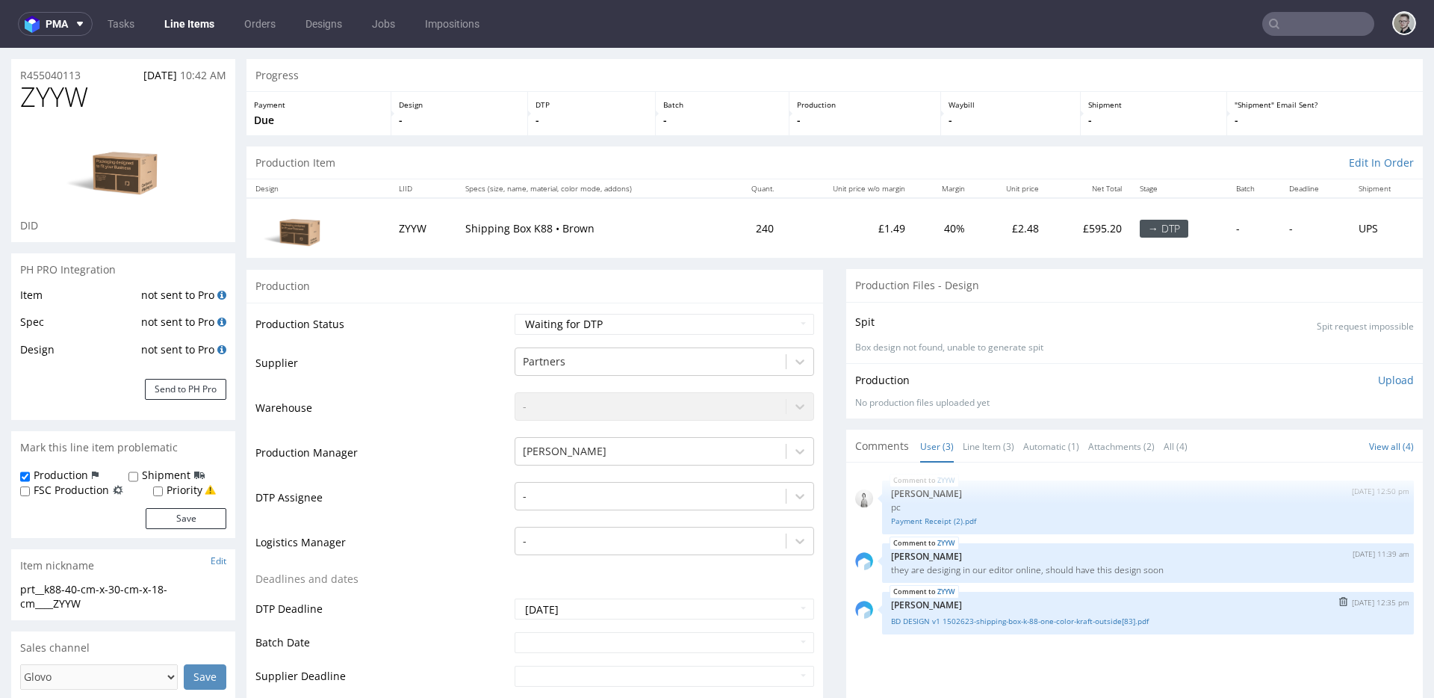
scroll to position [43, 0]
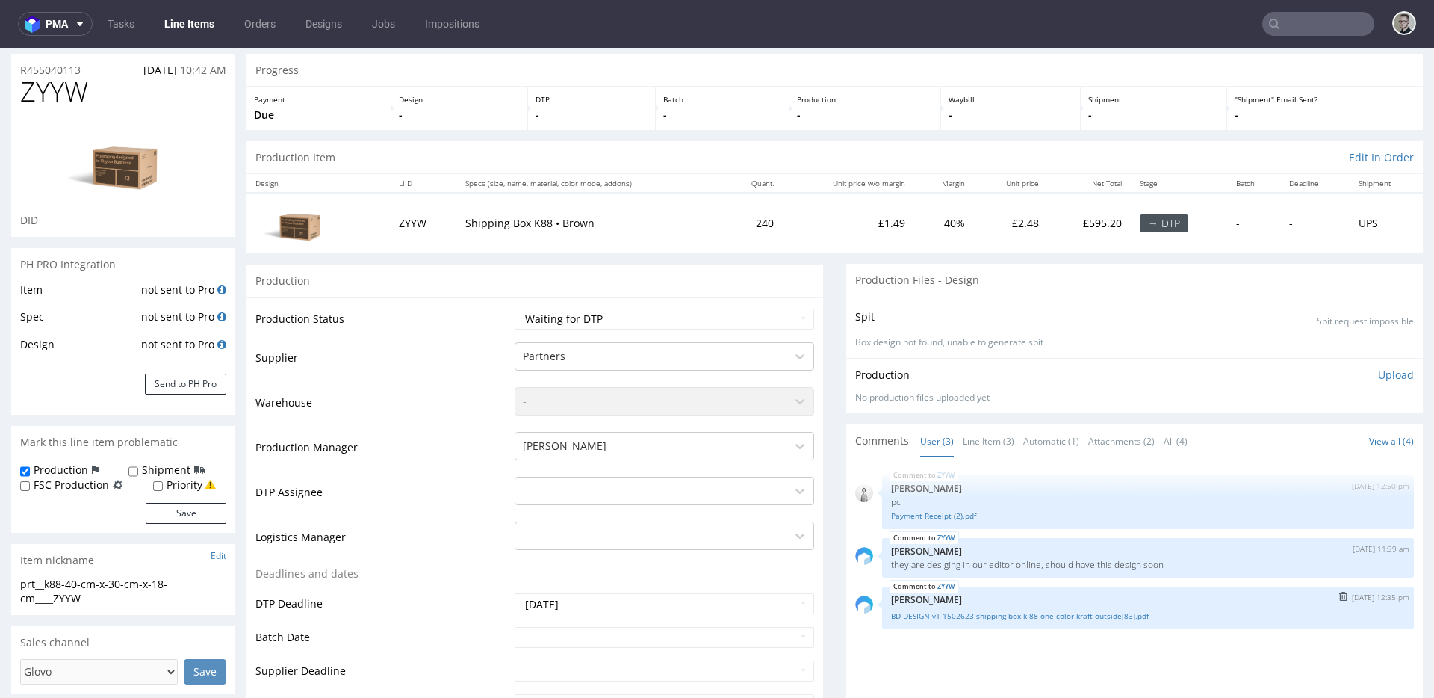
click at [960, 617] on link "BD DESIGN v1 1502623-shipping-box-k-88-one-color-kraft-outside[83].pdf" at bounding box center [1148, 615] width 514 height 11
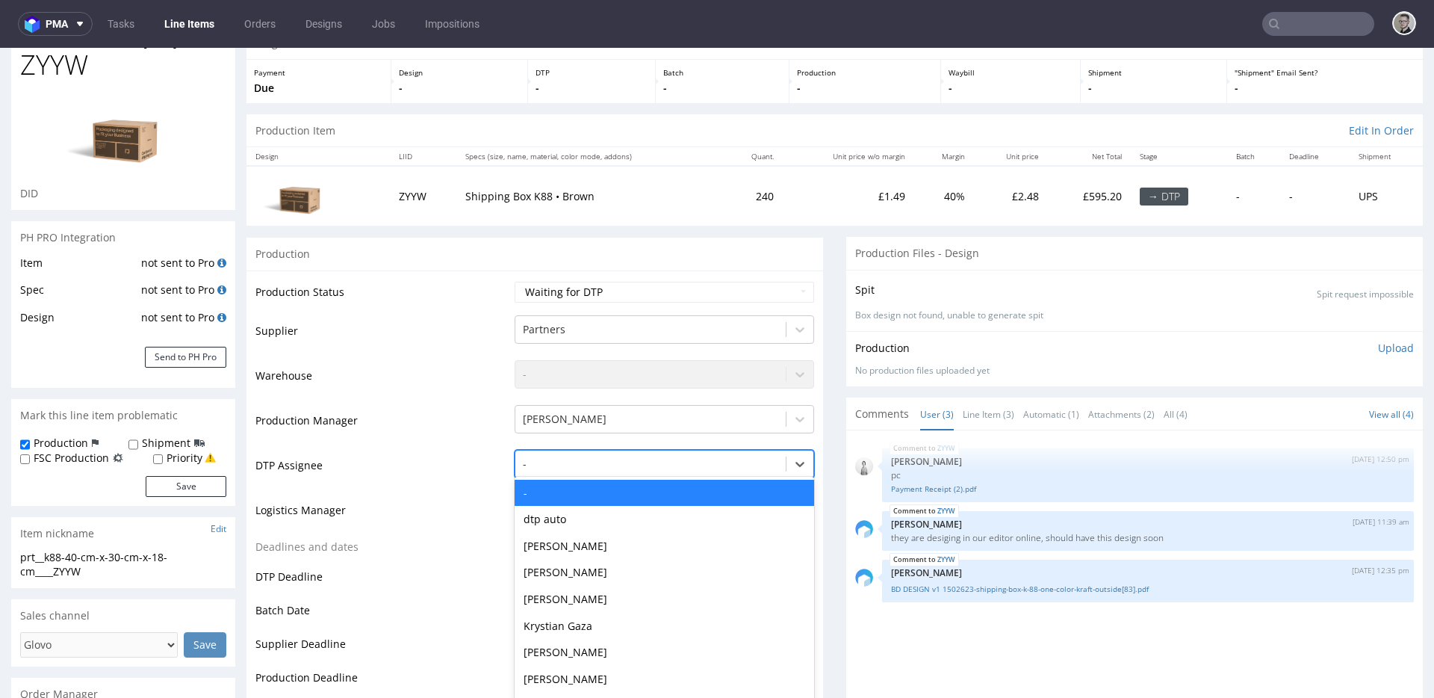
click at [708, 471] on div "- selected, 1 of 30. 30 results available. Use Up and Down to choose options, p…" at bounding box center [665, 460] width 300 height 21
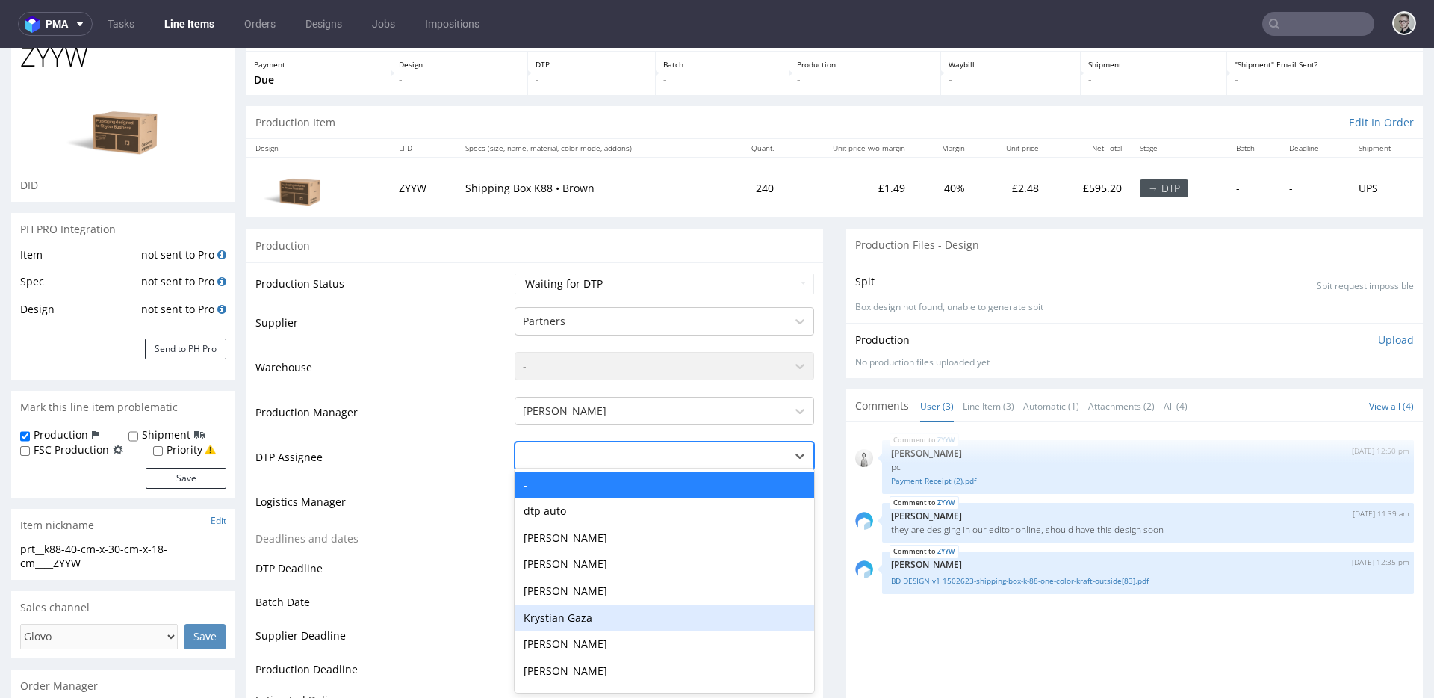
click at [595, 617] on div "Krystian Gaza" at bounding box center [665, 617] width 300 height 27
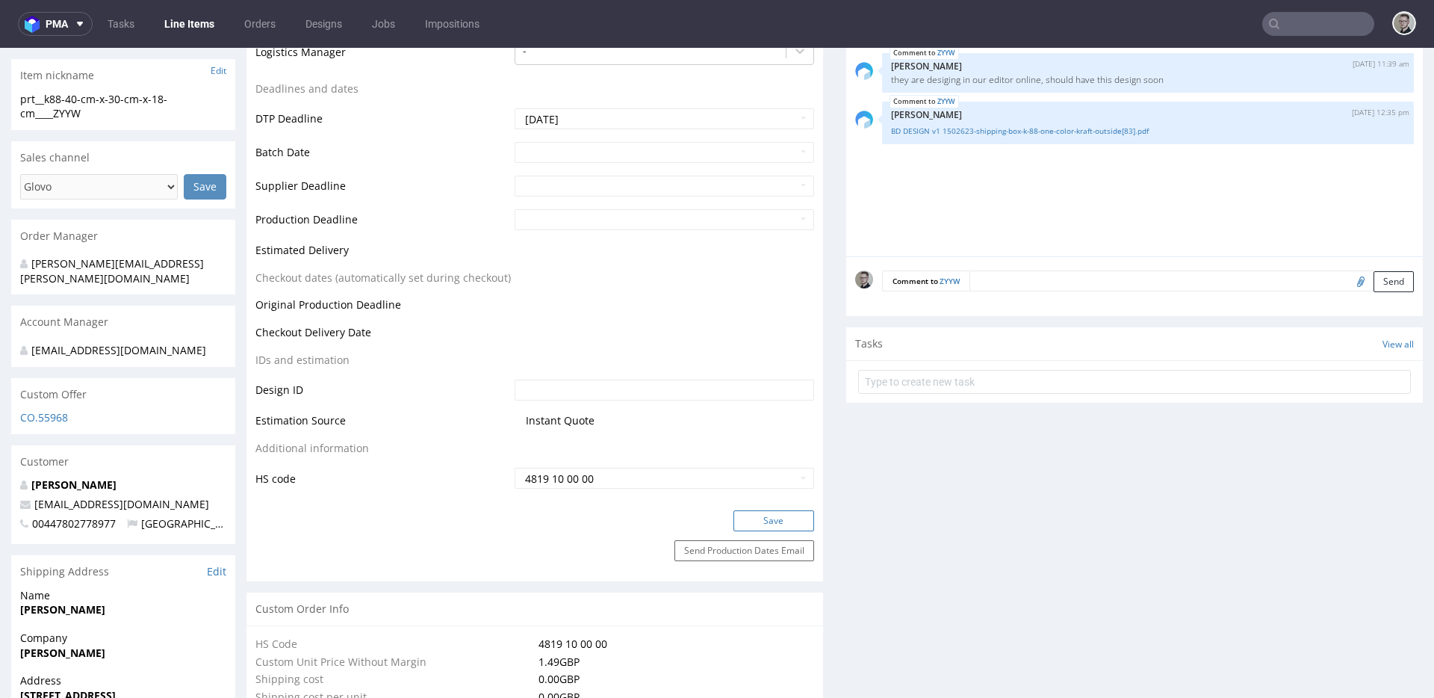
click at [778, 523] on button "Save" at bounding box center [774, 520] width 81 height 21
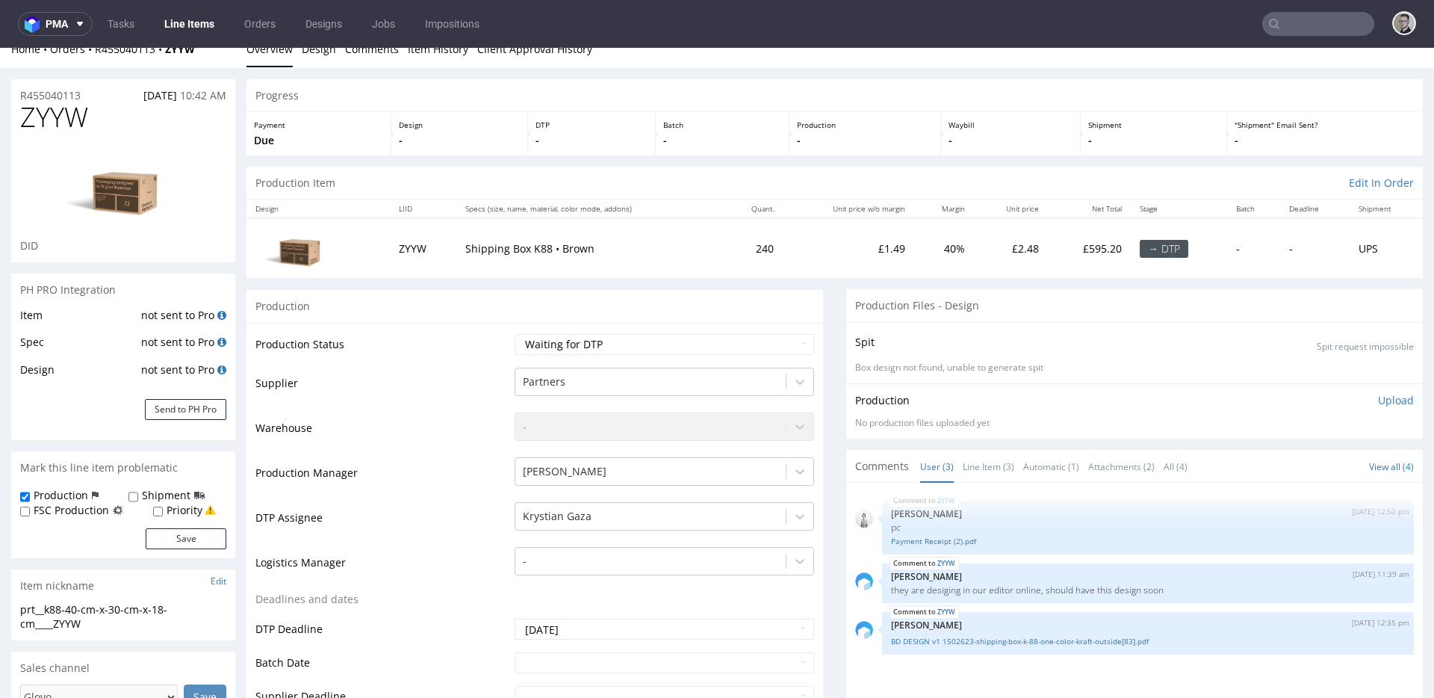
scroll to position [17, 0]
click at [1059, 642] on link "BD DESIGN v1 1502623-shipping-box-k-88-one-color-kraft-outside[83].pdf" at bounding box center [1148, 641] width 514 height 11
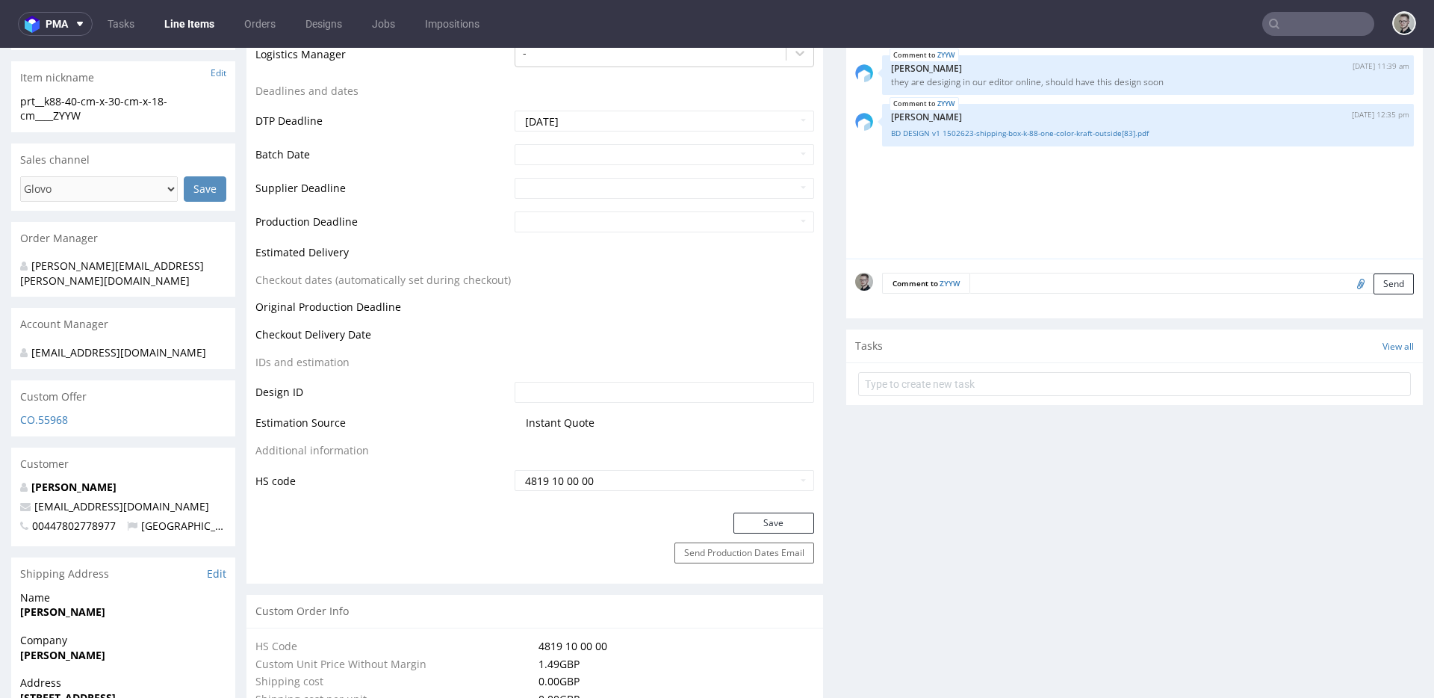
scroll to position [0, 0]
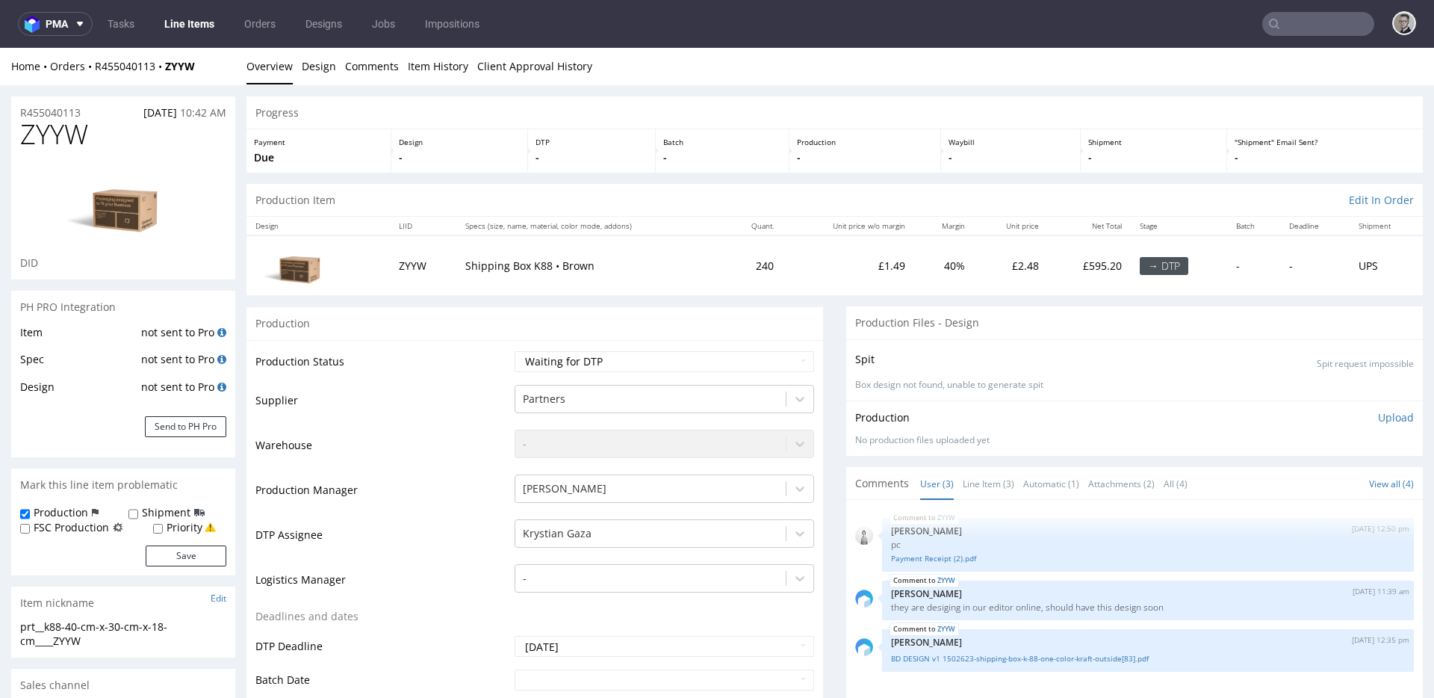
click at [130, 216] on img at bounding box center [123, 204] width 120 height 80
click at [127, 203] on img at bounding box center [123, 204] width 120 height 80
click at [132, 208] on img at bounding box center [123, 204] width 120 height 80
click at [448, 252] on td "ZYYW" at bounding box center [423, 265] width 66 height 60
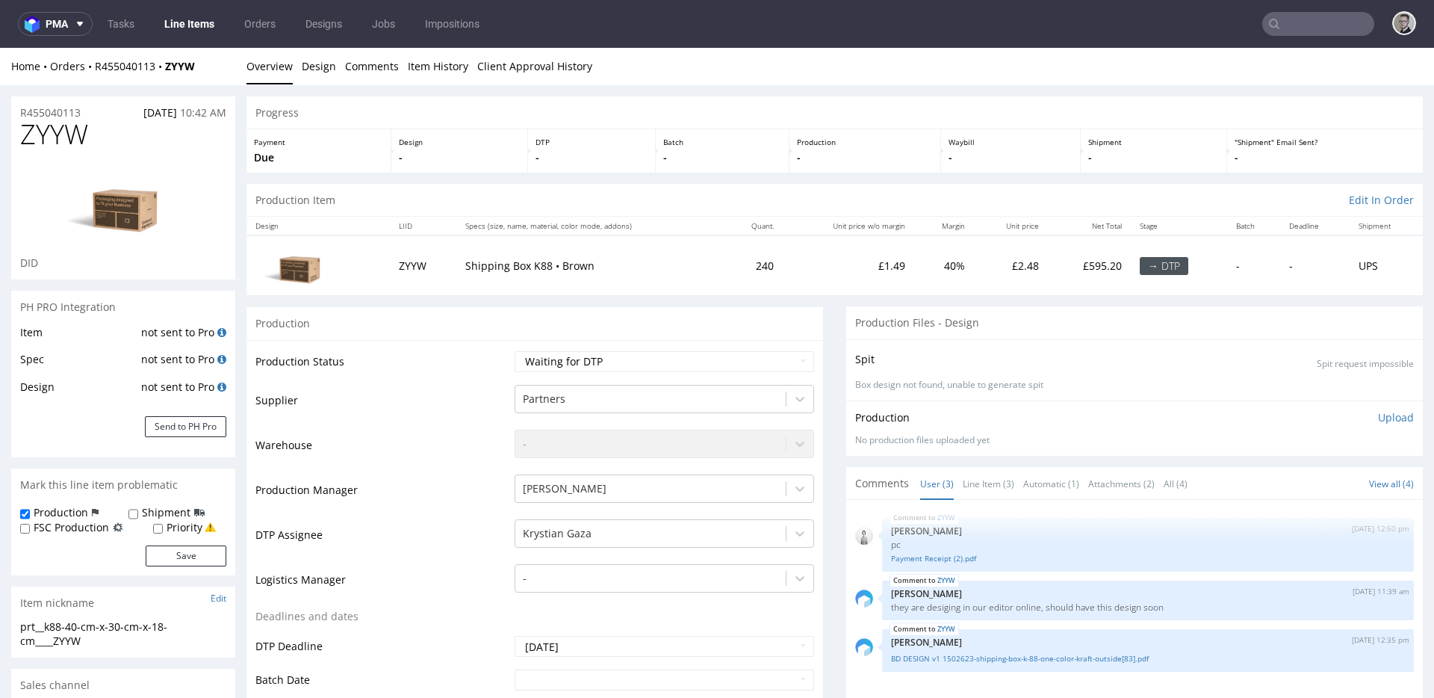
drag, startPoint x: 278, startPoint y: 255, endPoint x: 311, endPoint y: 273, distance: 37.4
click at [279, 255] on img at bounding box center [298, 266] width 75 height 50
click at [311, 273] on img at bounding box center [298, 266] width 75 height 50
click at [1041, 655] on link "BD DESIGN v1 1502623-shipping-box-k-88-one-color-kraft-outside[83].pdf" at bounding box center [1148, 655] width 514 height 11
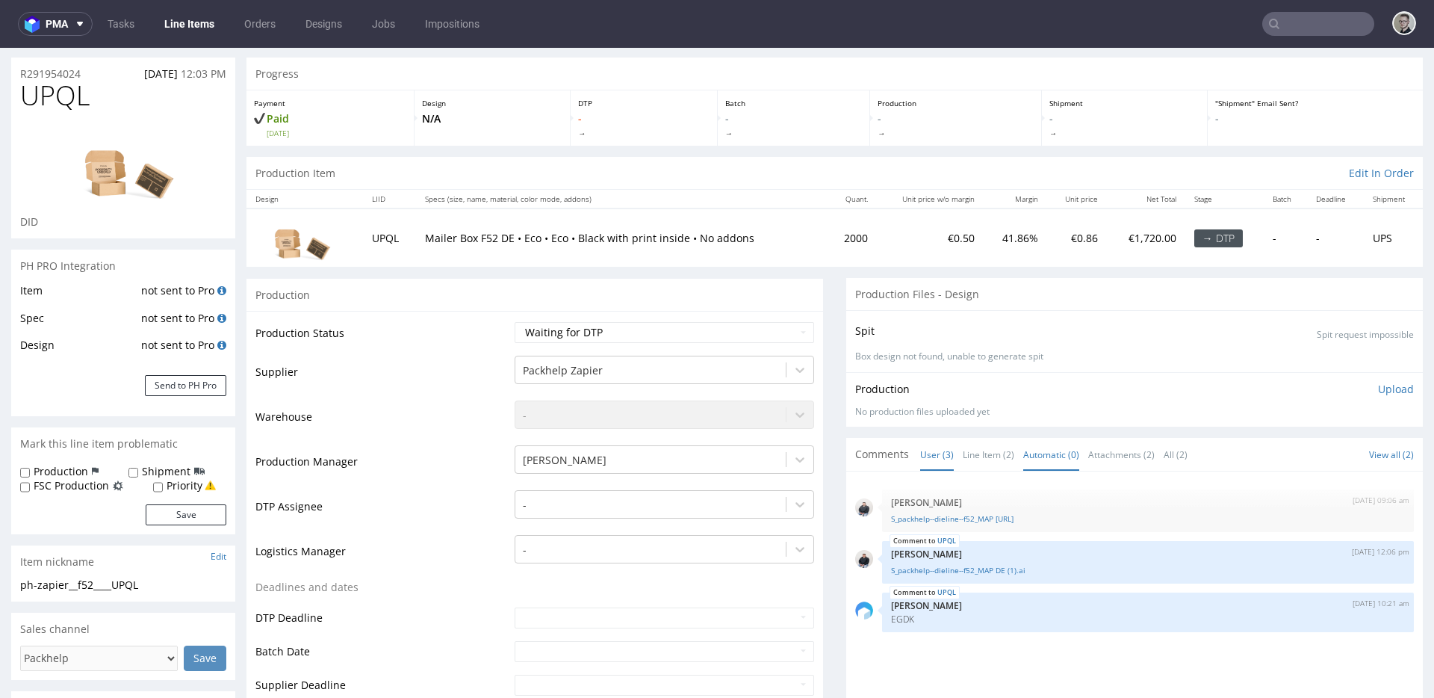
scroll to position [40, 0]
click at [1015, 570] on link "S_packhelp--dieline--f52_MAP DE (1).ai" at bounding box center [1148, 568] width 514 height 11
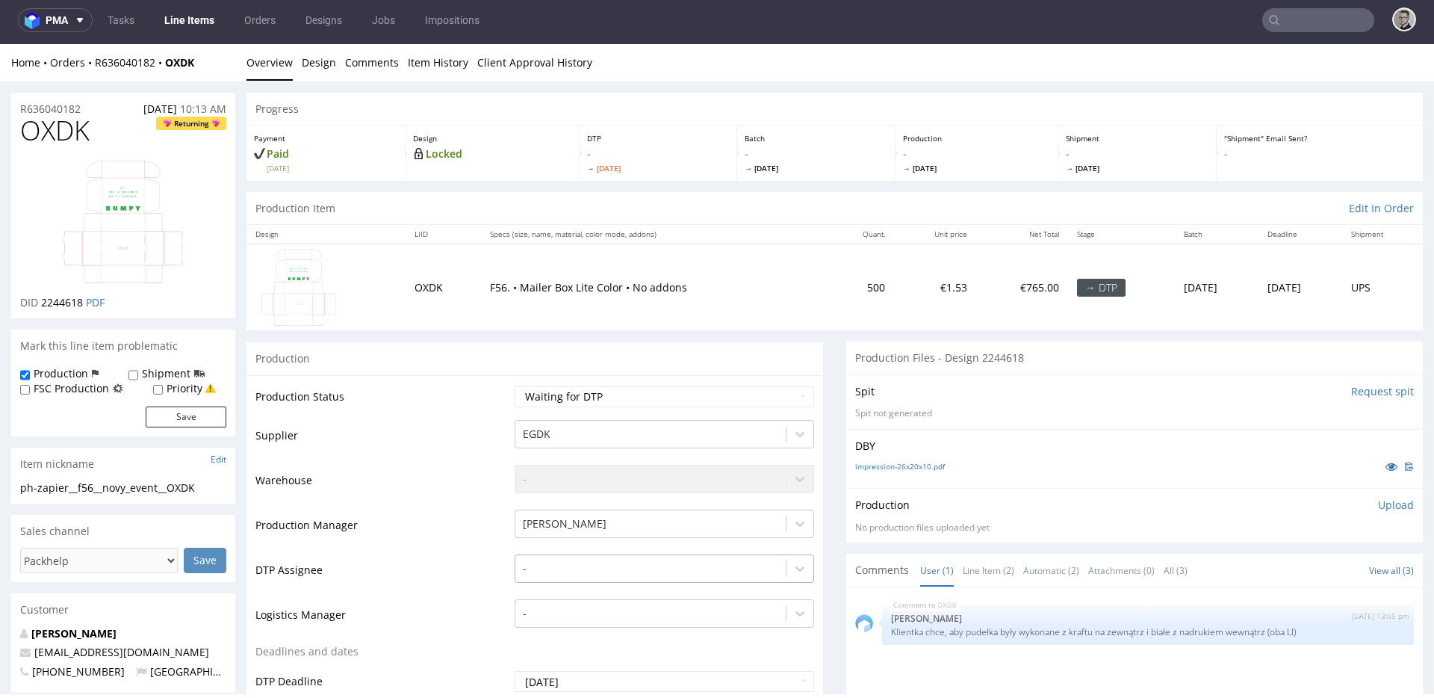
click at [571, 565] on div "-" at bounding box center [665, 564] width 300 height 21
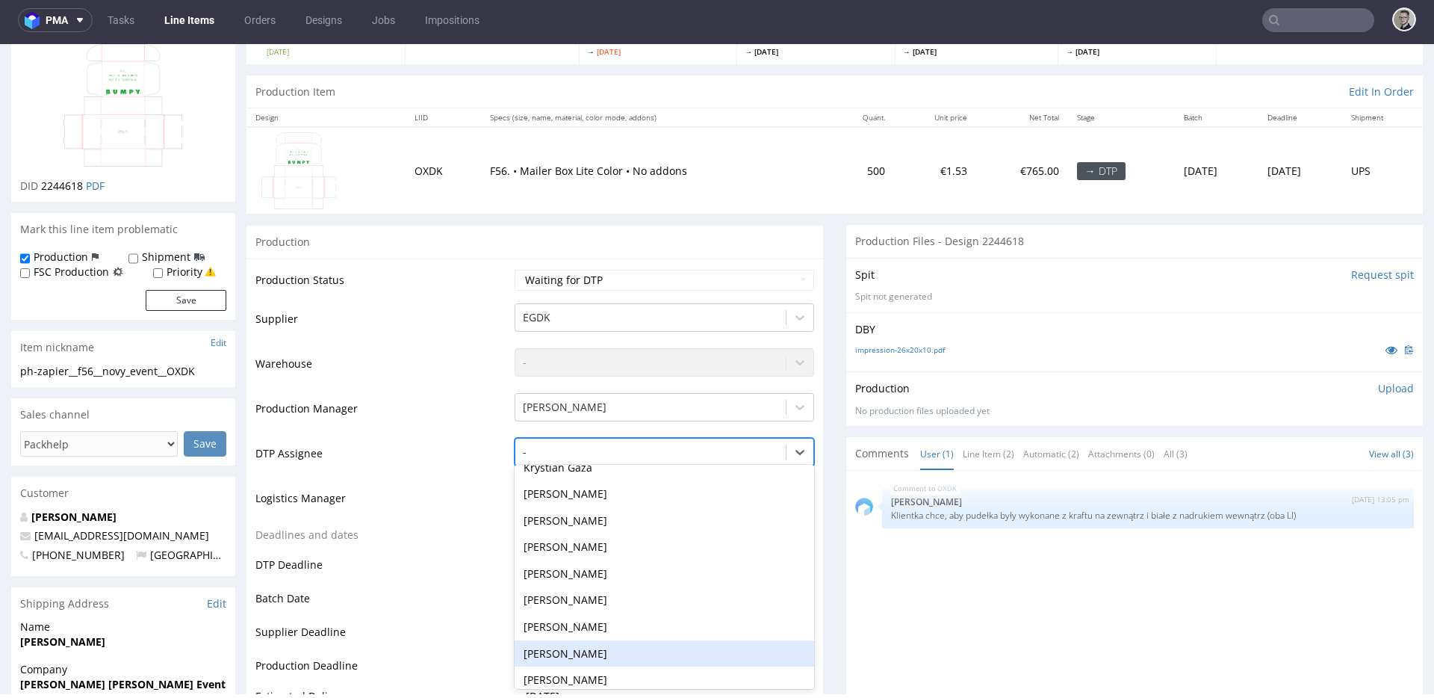
scroll to position [302, 0]
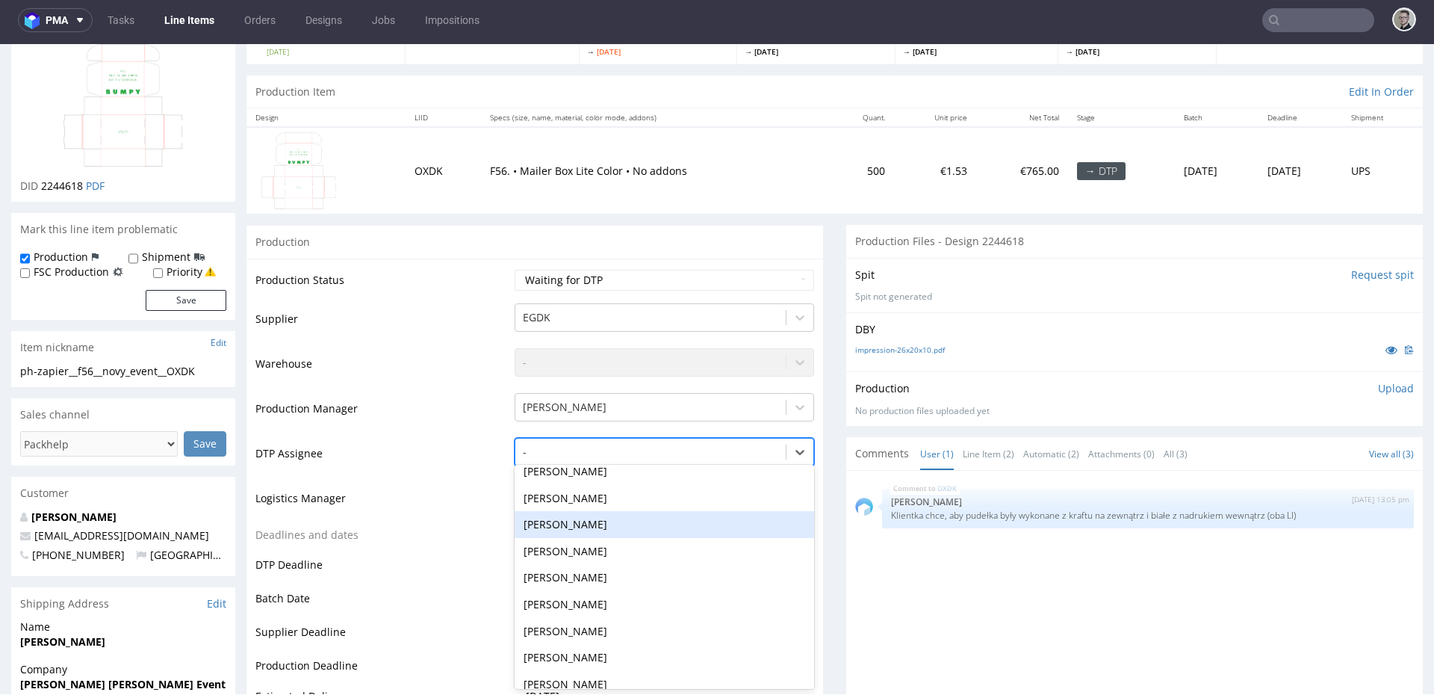
click at [584, 523] on div "[PERSON_NAME]" at bounding box center [665, 524] width 300 height 27
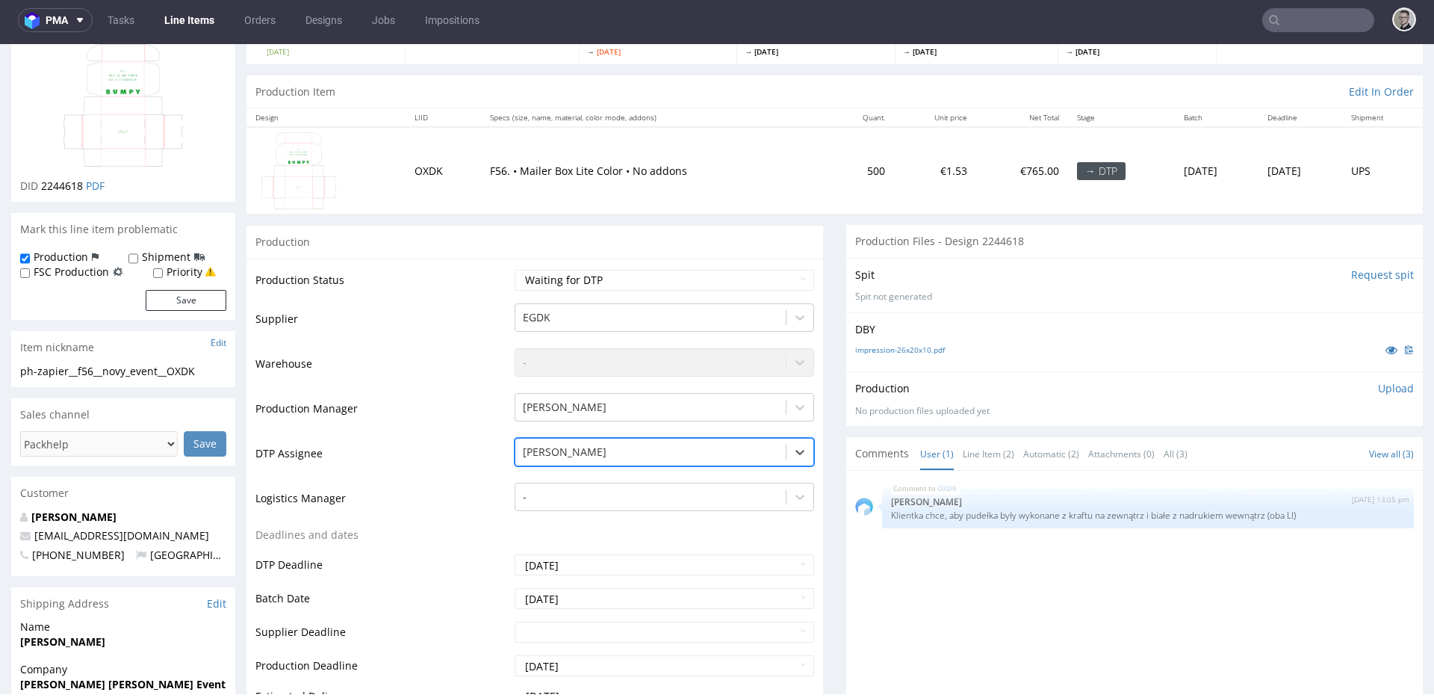
scroll to position [606, 0]
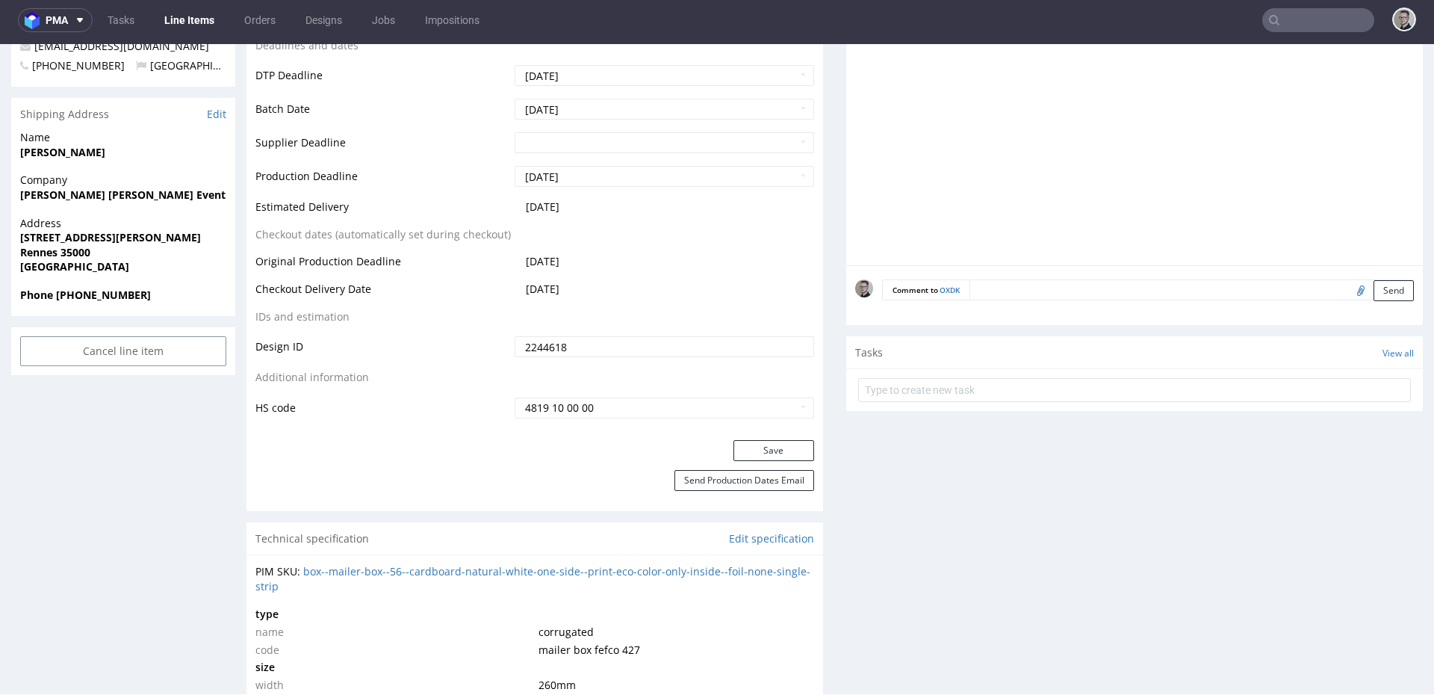
click at [768, 436] on div "Production Status Waiting for Artwork Waiting for Diecut Waiting for Mockup Wai…" at bounding box center [535, 104] width 577 height 671
click at [773, 449] on button "Save" at bounding box center [774, 450] width 81 height 21
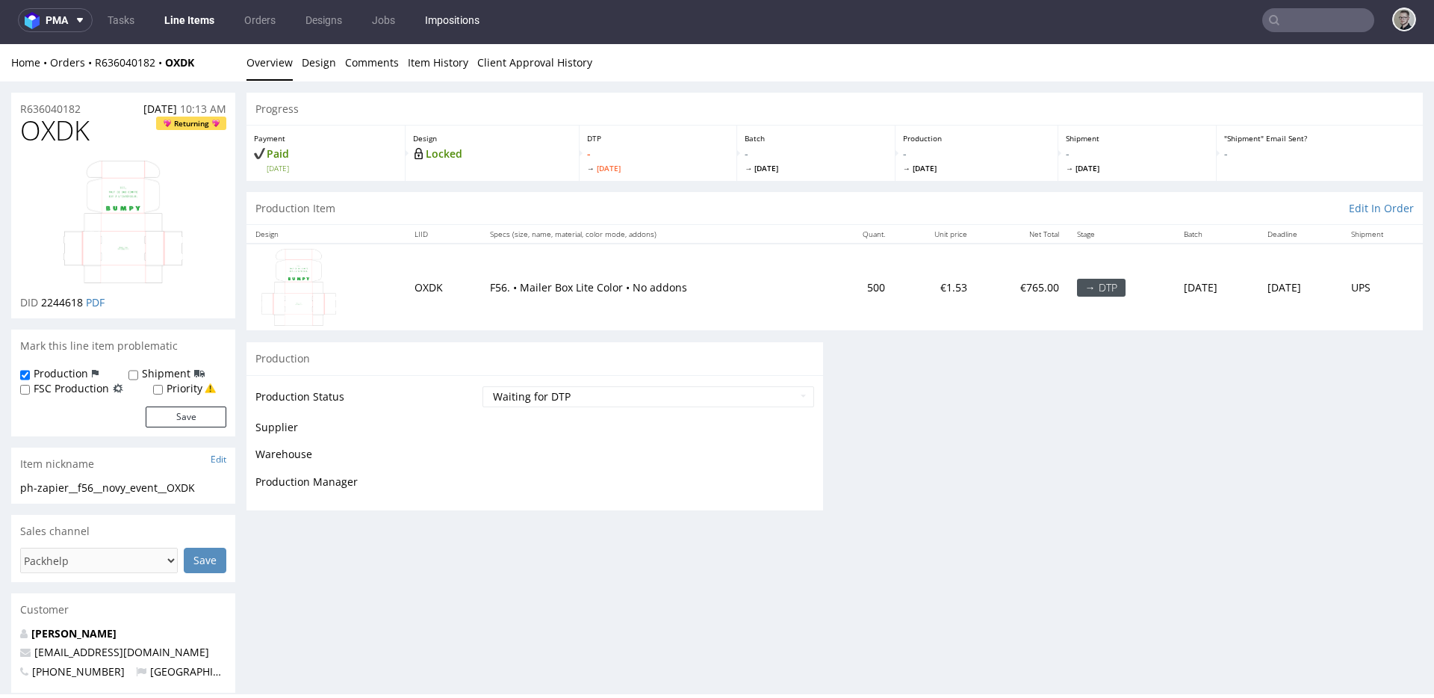
scroll to position [0, 0]
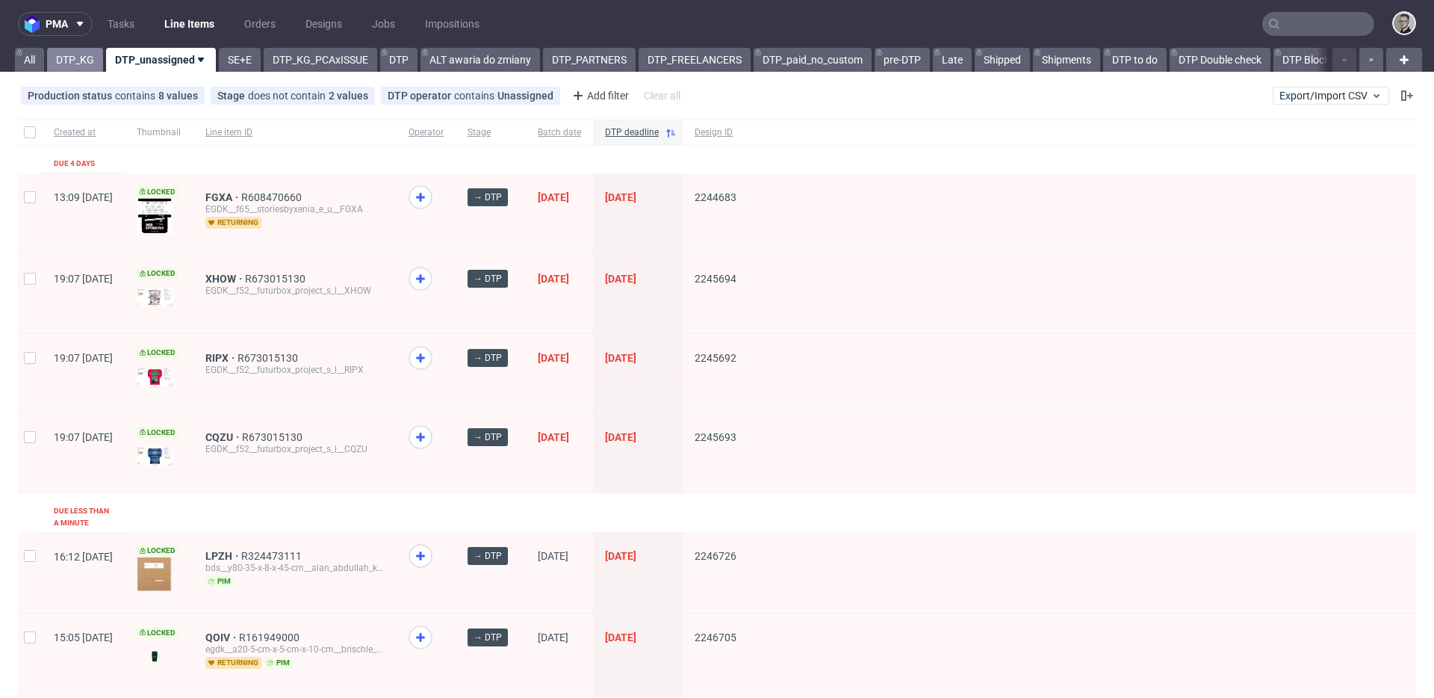
click at [89, 70] on link "DTP_KG" at bounding box center [75, 60] width 56 height 24
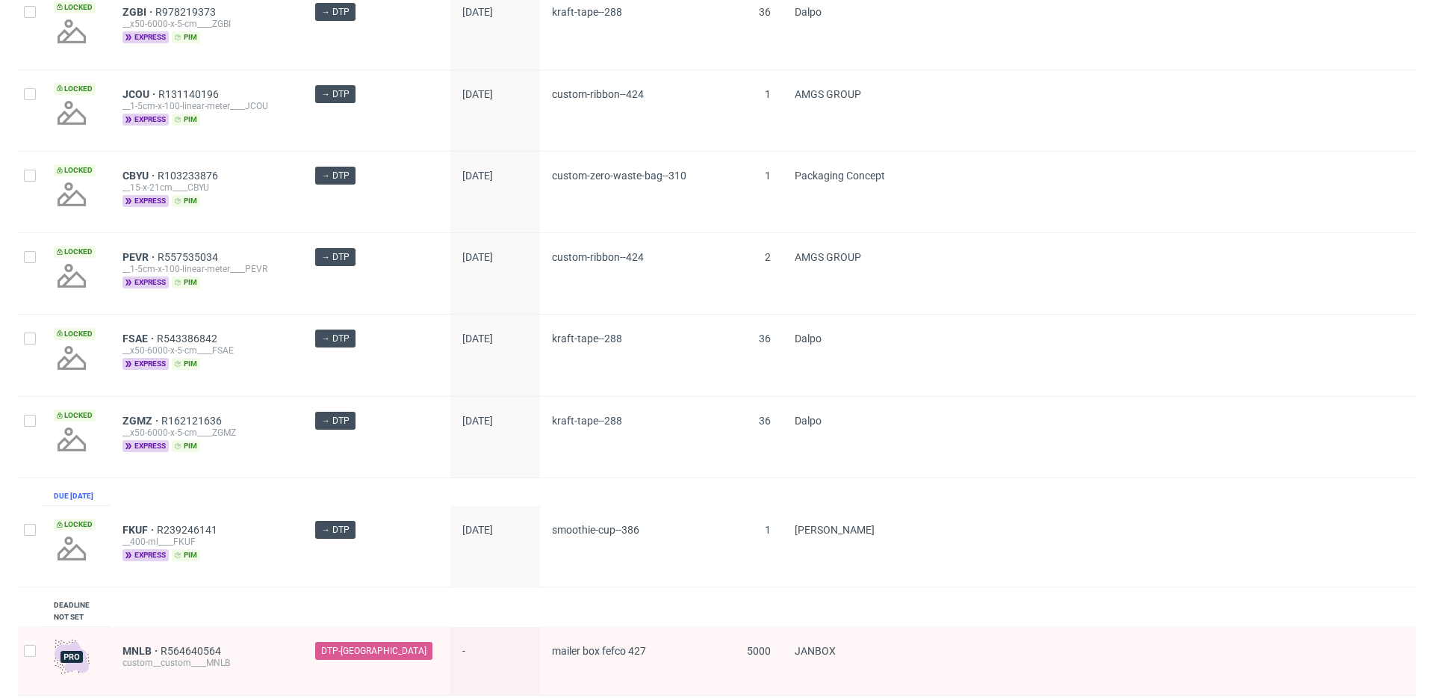
scroll to position [2083, 0]
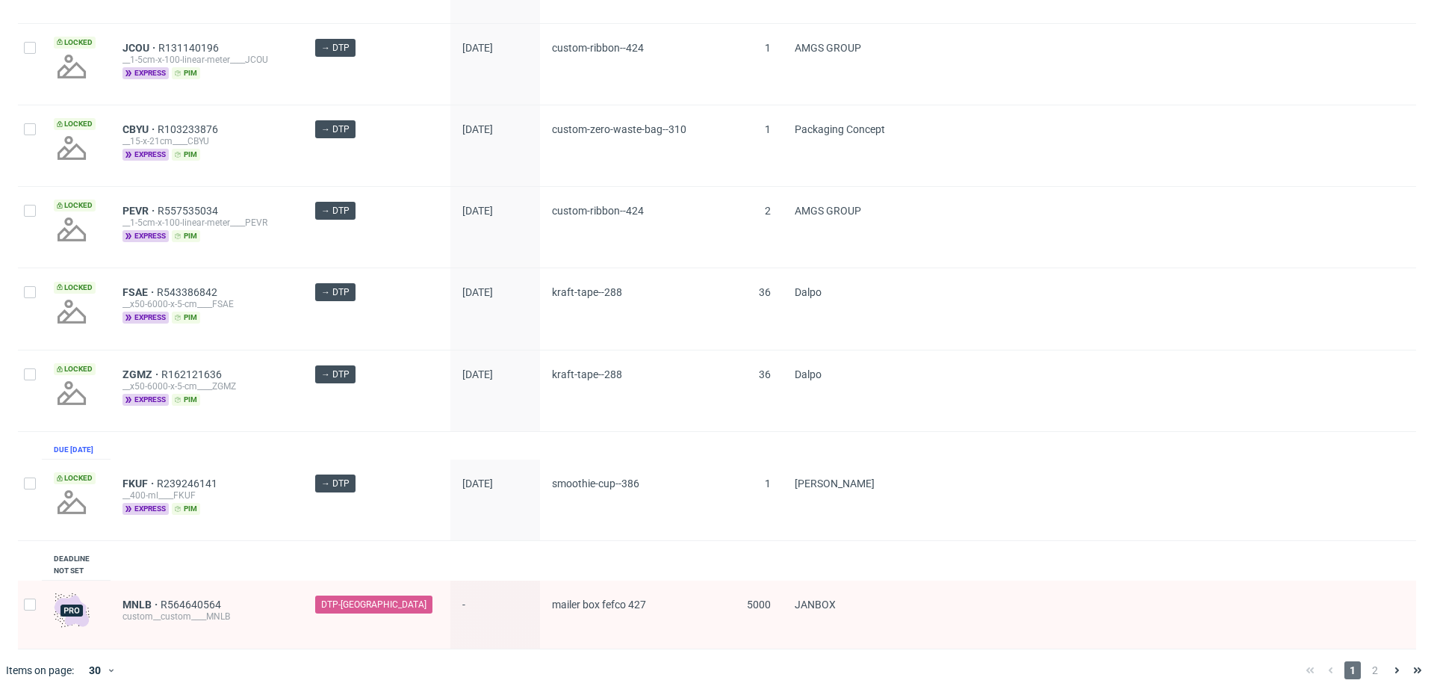
click at [1367, 664] on span "2" at bounding box center [1375, 670] width 16 height 18
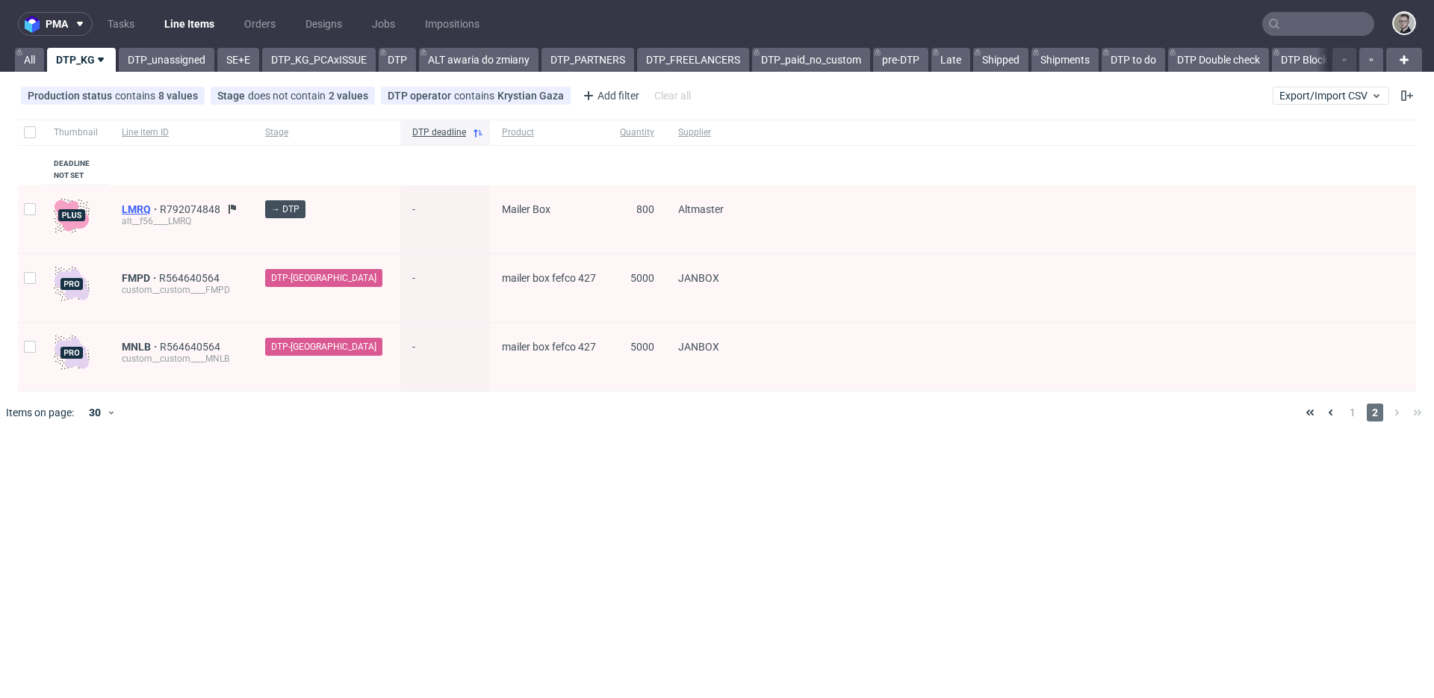
click at [132, 206] on span "LMRQ" at bounding box center [141, 209] width 38 height 12
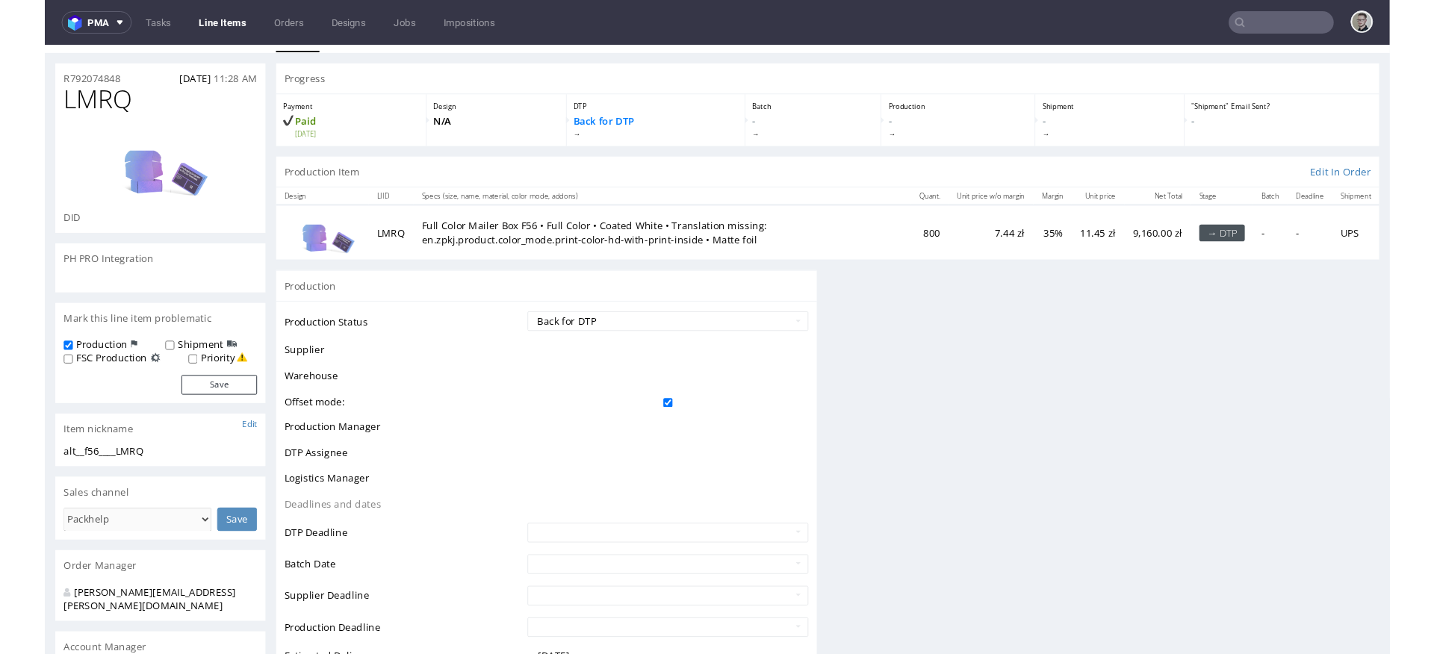
scroll to position [108, 0]
